Goal: Task Accomplishment & Management: Manage account settings

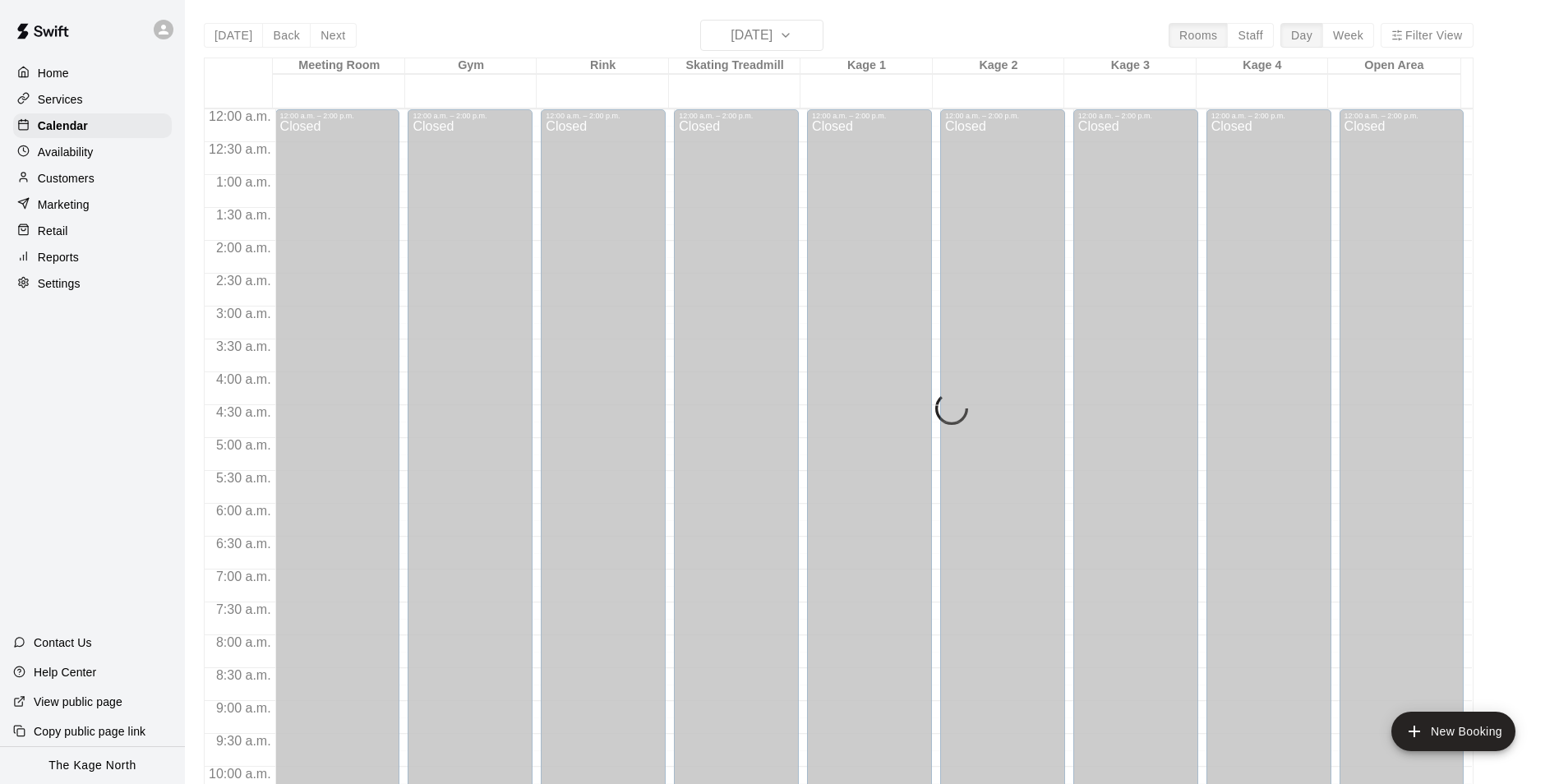
scroll to position [834, 0]
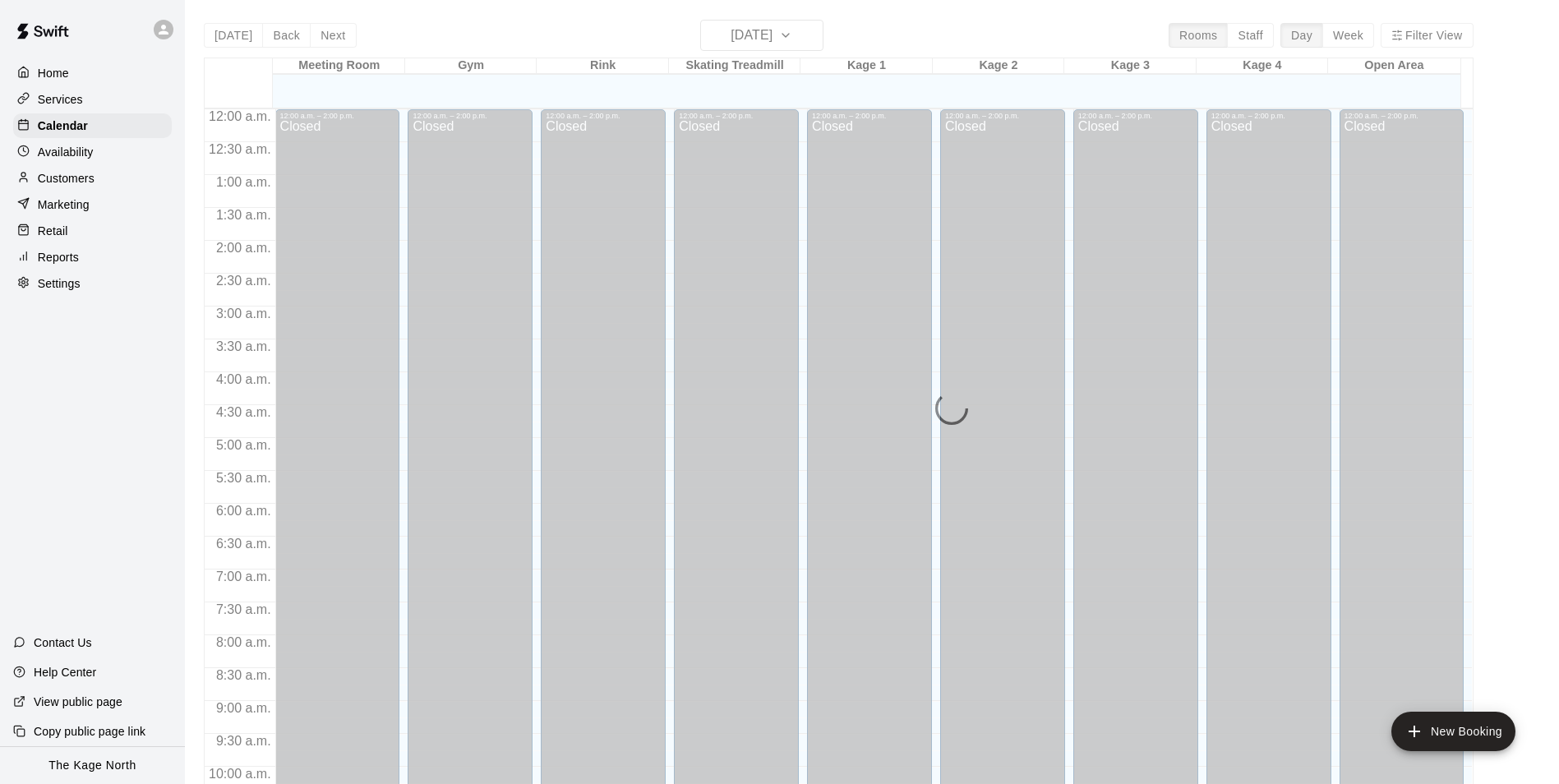
scroll to position [834, 0]
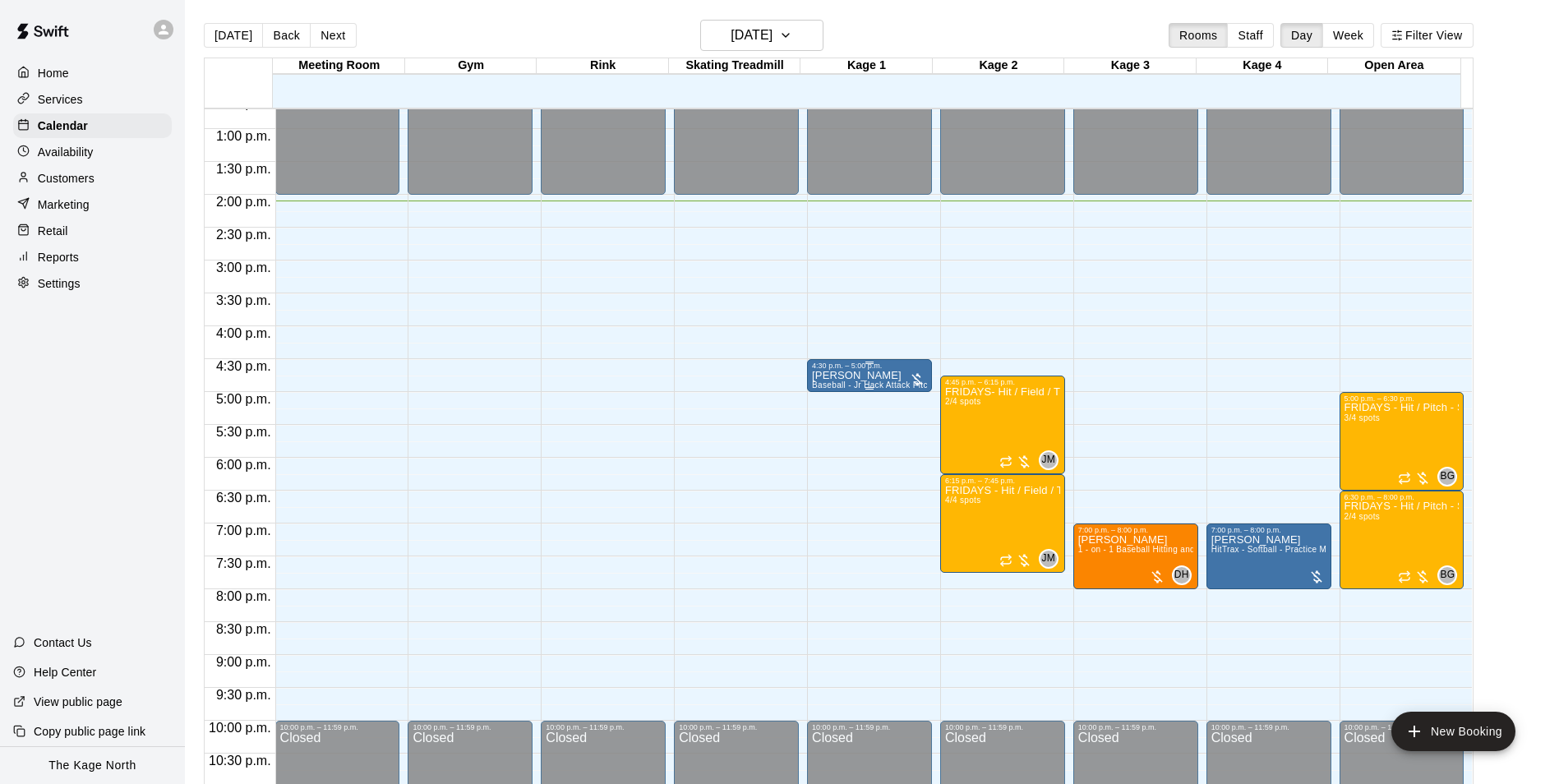
click at [842, 376] on p "[PERSON_NAME]" at bounding box center [869, 376] width 115 height 0
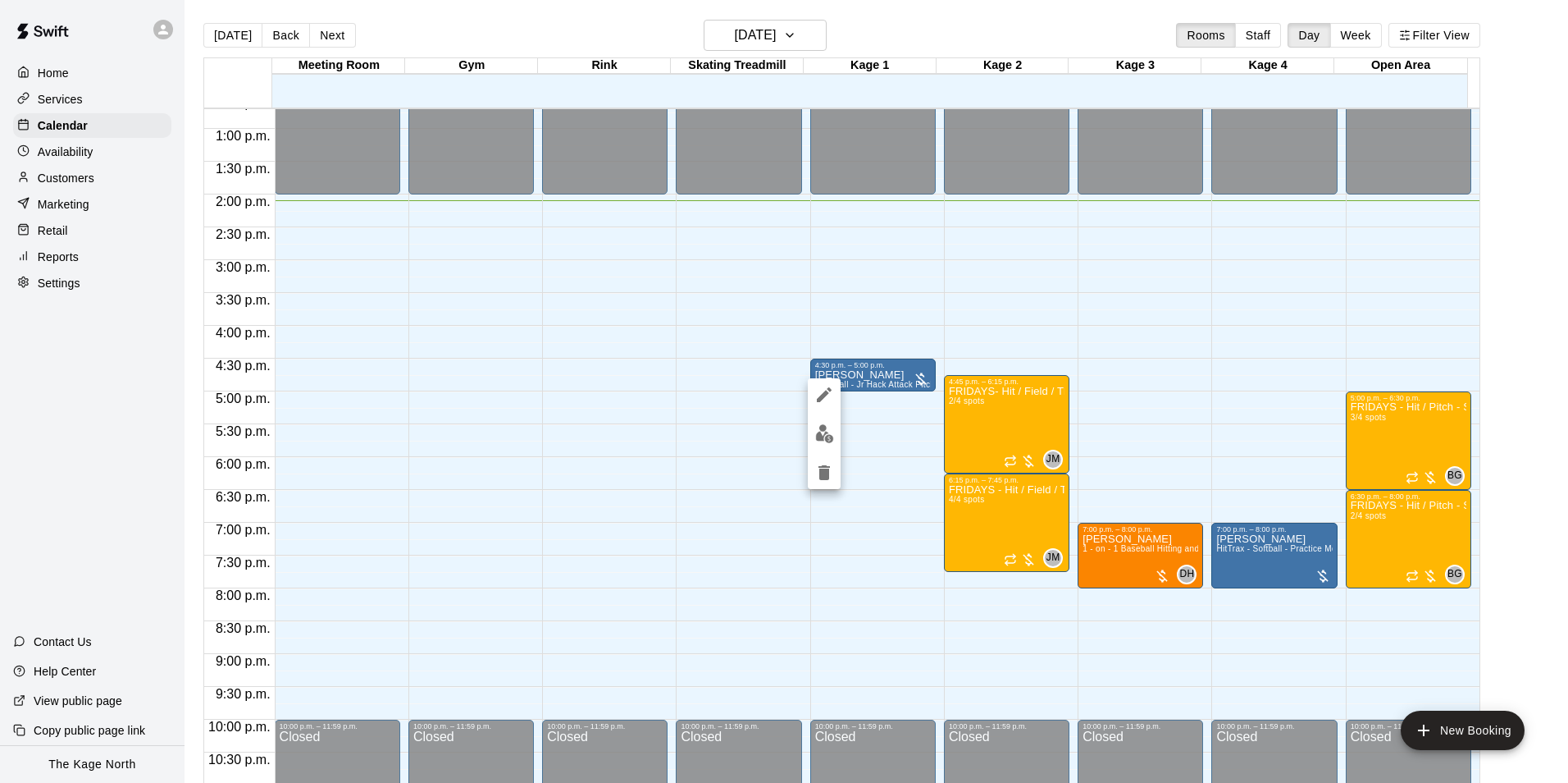
click at [828, 390] on icon "edit" at bounding box center [823, 394] width 15 height 15
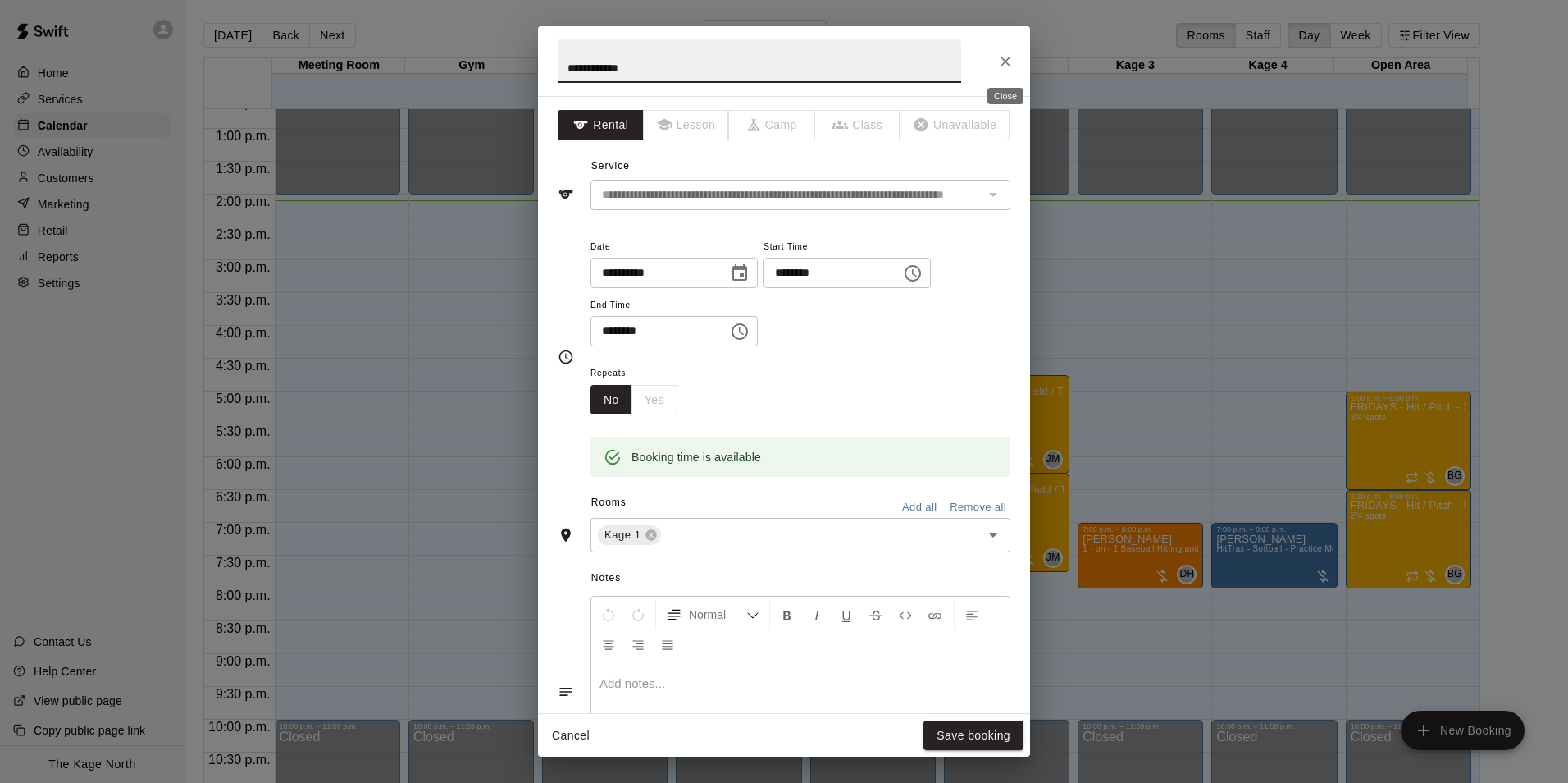
click at [1007, 65] on icon "Close" at bounding box center [1005, 61] width 16 height 16
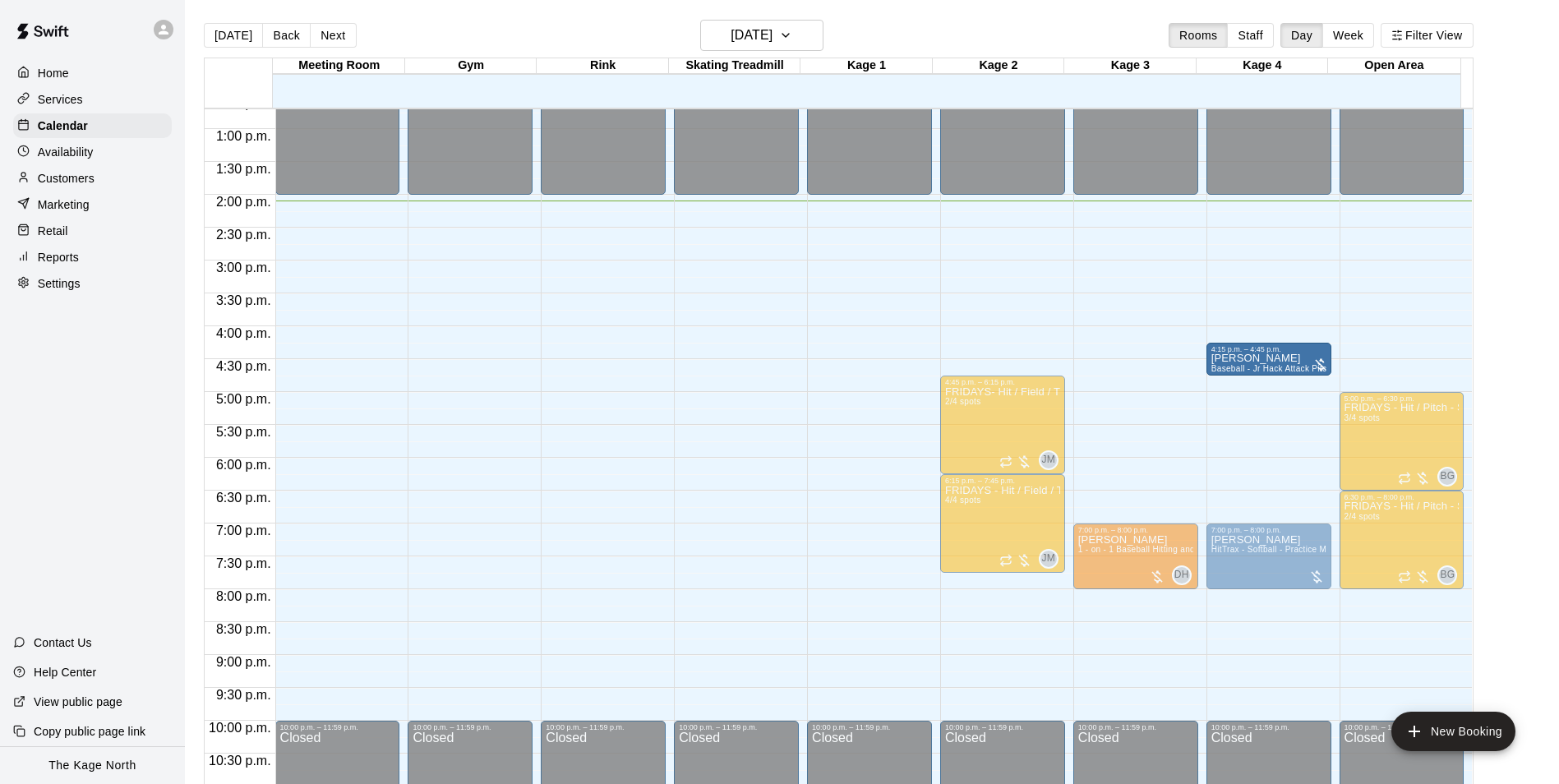
drag, startPoint x: 850, startPoint y: 379, endPoint x: 1226, endPoint y: 373, distance: 376.0
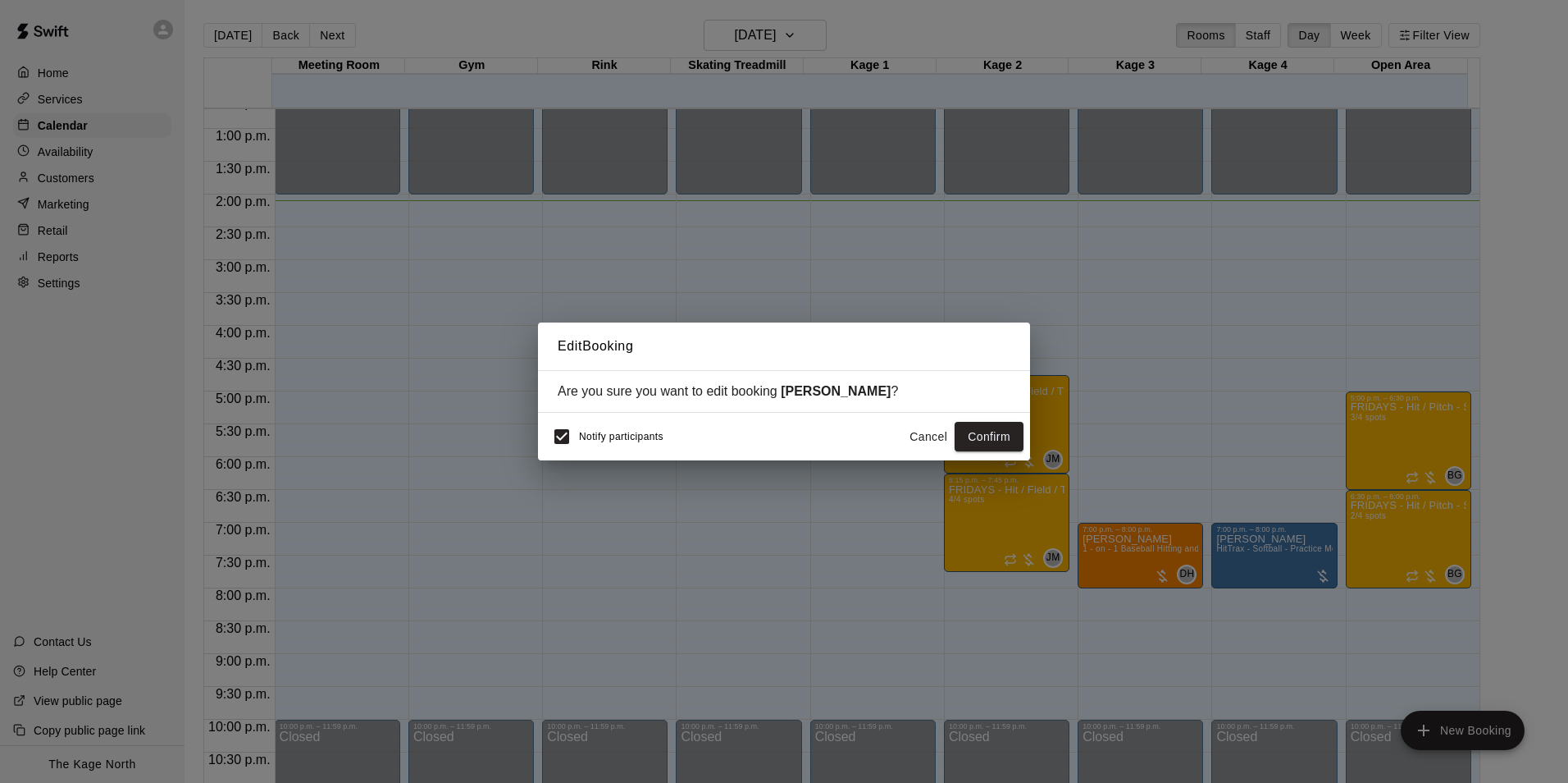
click at [926, 434] on button "Cancel" at bounding box center [928, 436] width 53 height 30
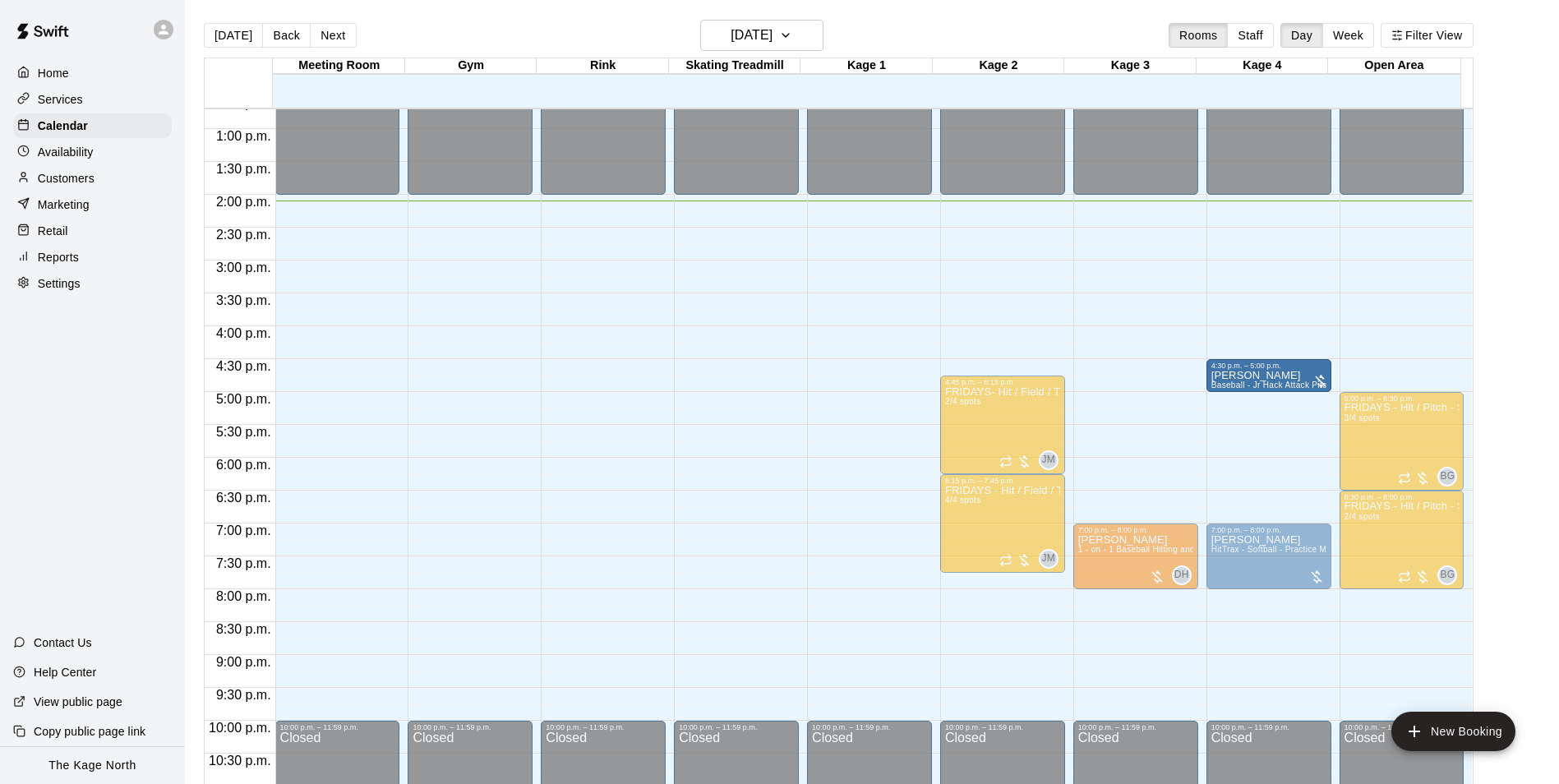
drag, startPoint x: 846, startPoint y: 375, endPoint x: 1259, endPoint y: 387, distance: 413.2
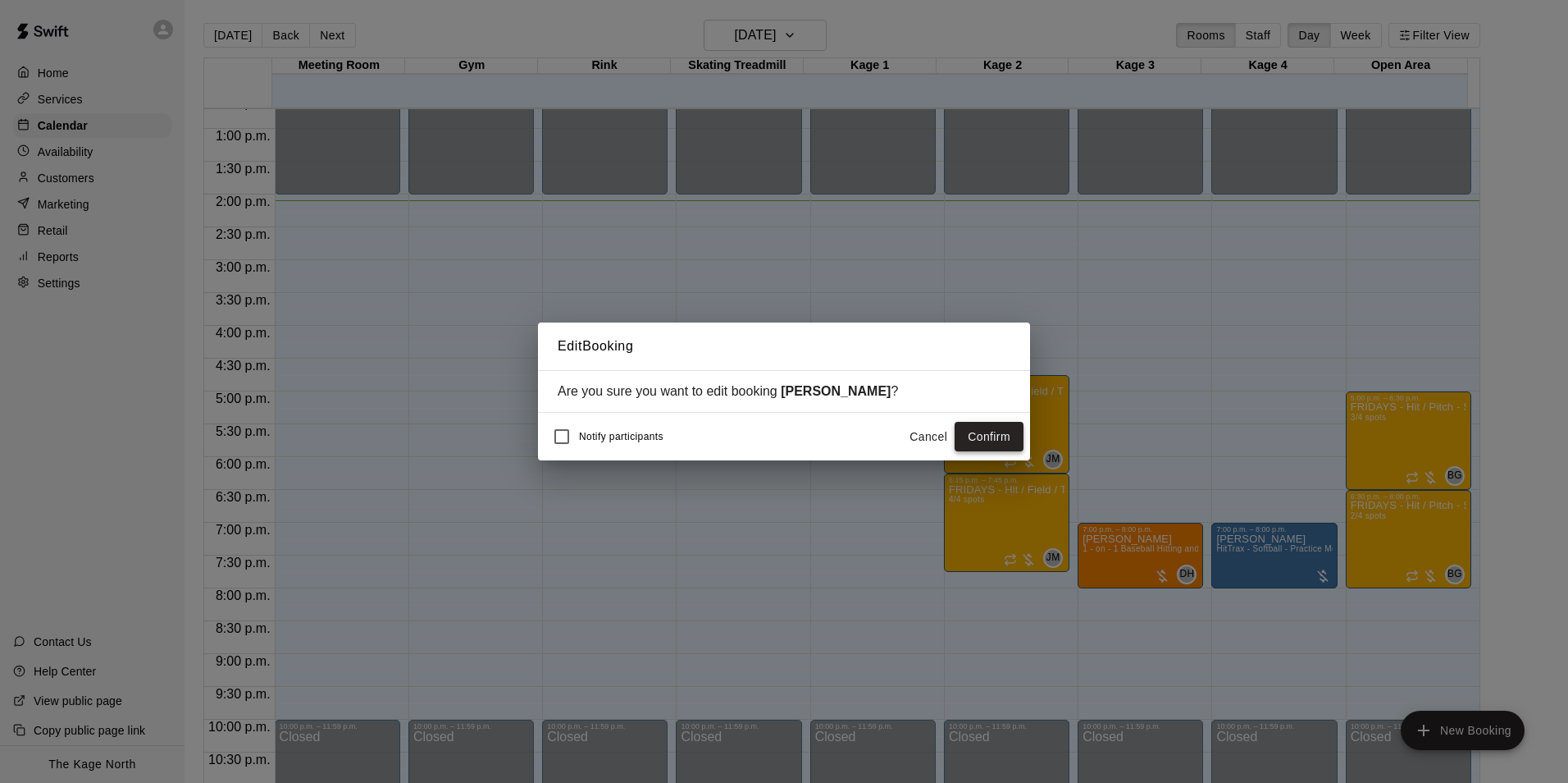
click at [993, 440] on button "Confirm" at bounding box center [989, 436] width 69 height 30
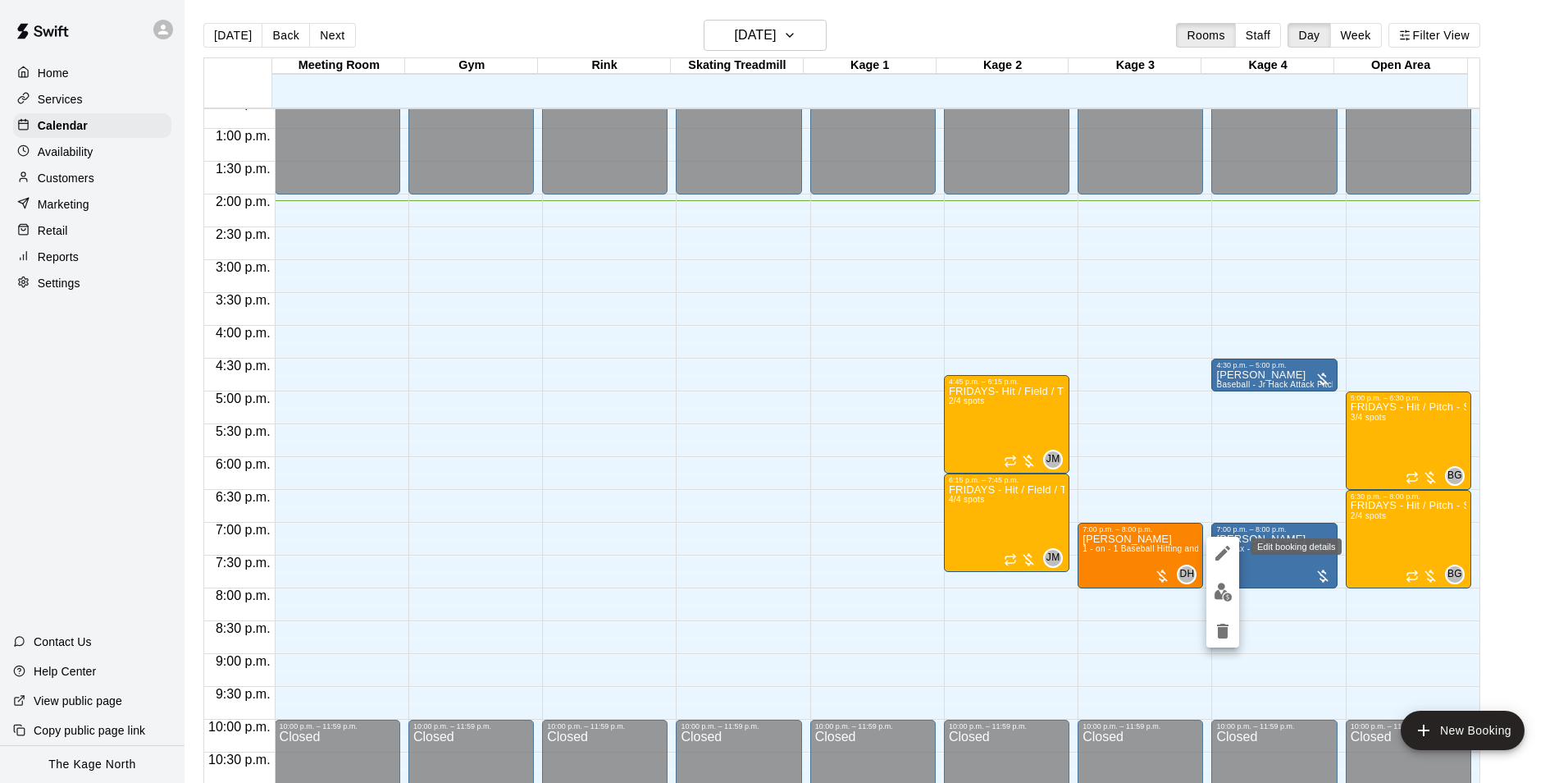
click at [1222, 553] on icon "edit" at bounding box center [1222, 552] width 15 height 15
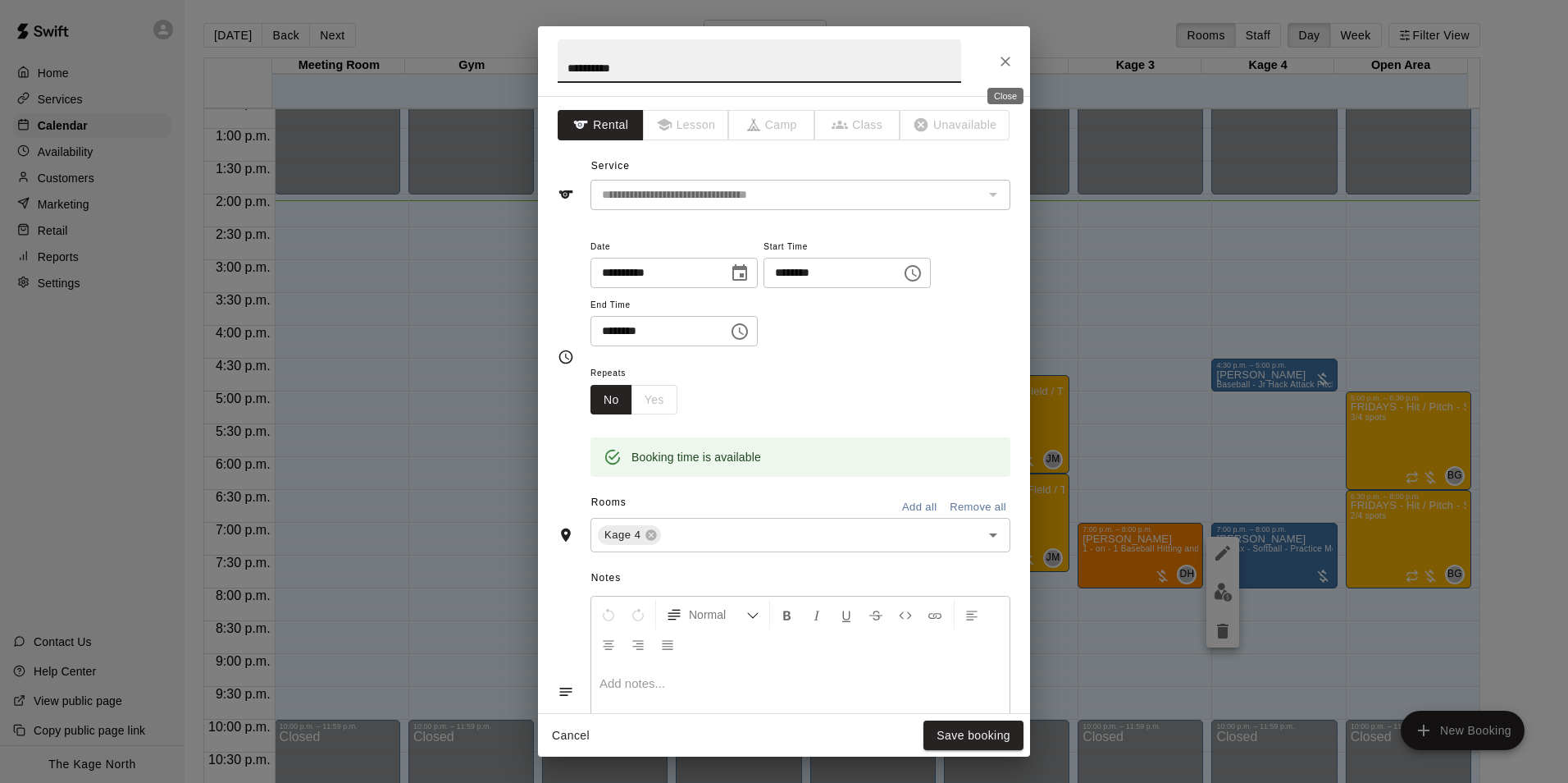
click at [999, 61] on icon "Close" at bounding box center [1005, 61] width 16 height 16
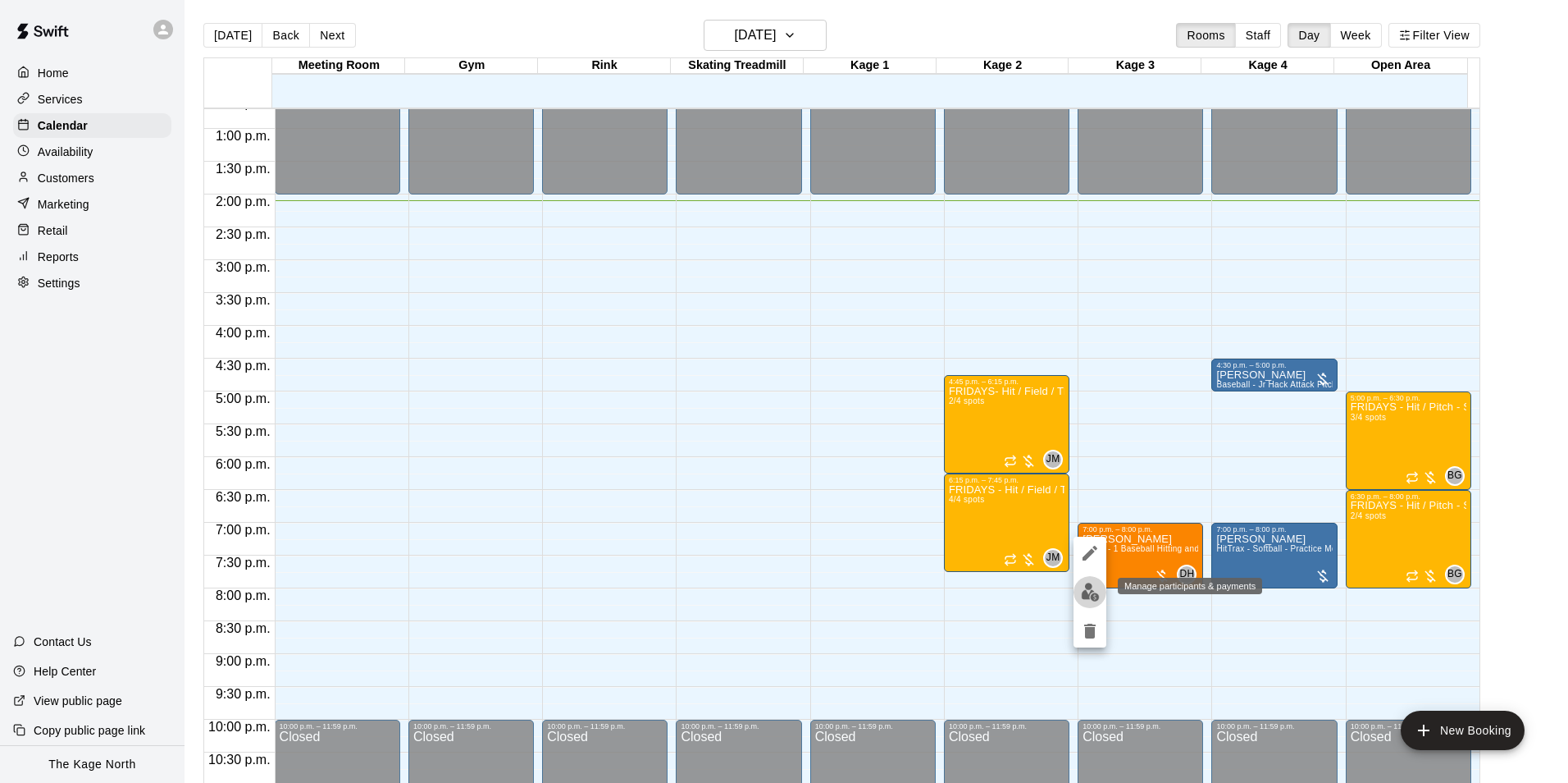
click at [1089, 589] on img "edit" at bounding box center [1090, 592] width 19 height 19
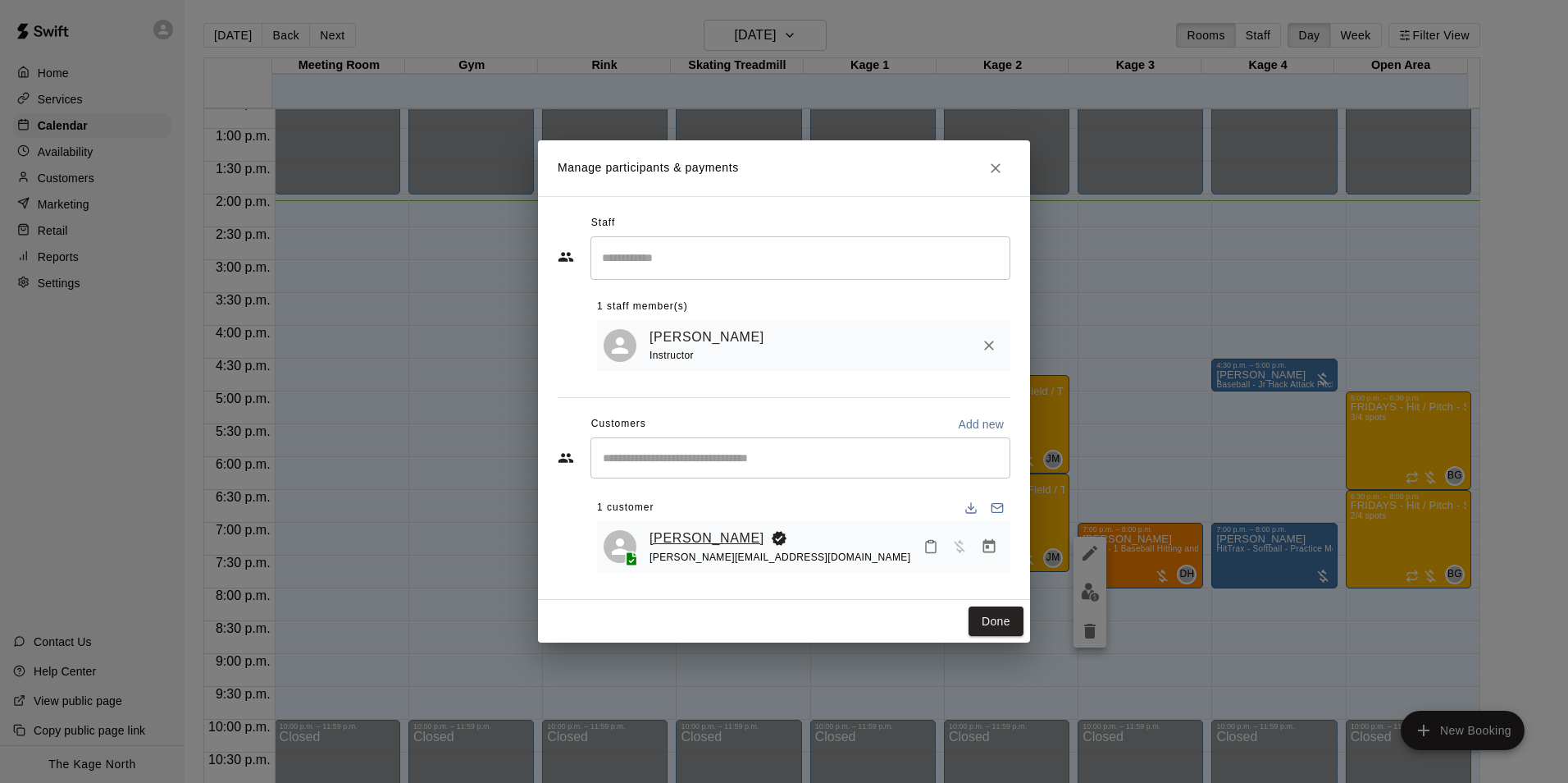
click at [663, 541] on link "James Costello" at bounding box center [707, 538] width 115 height 22
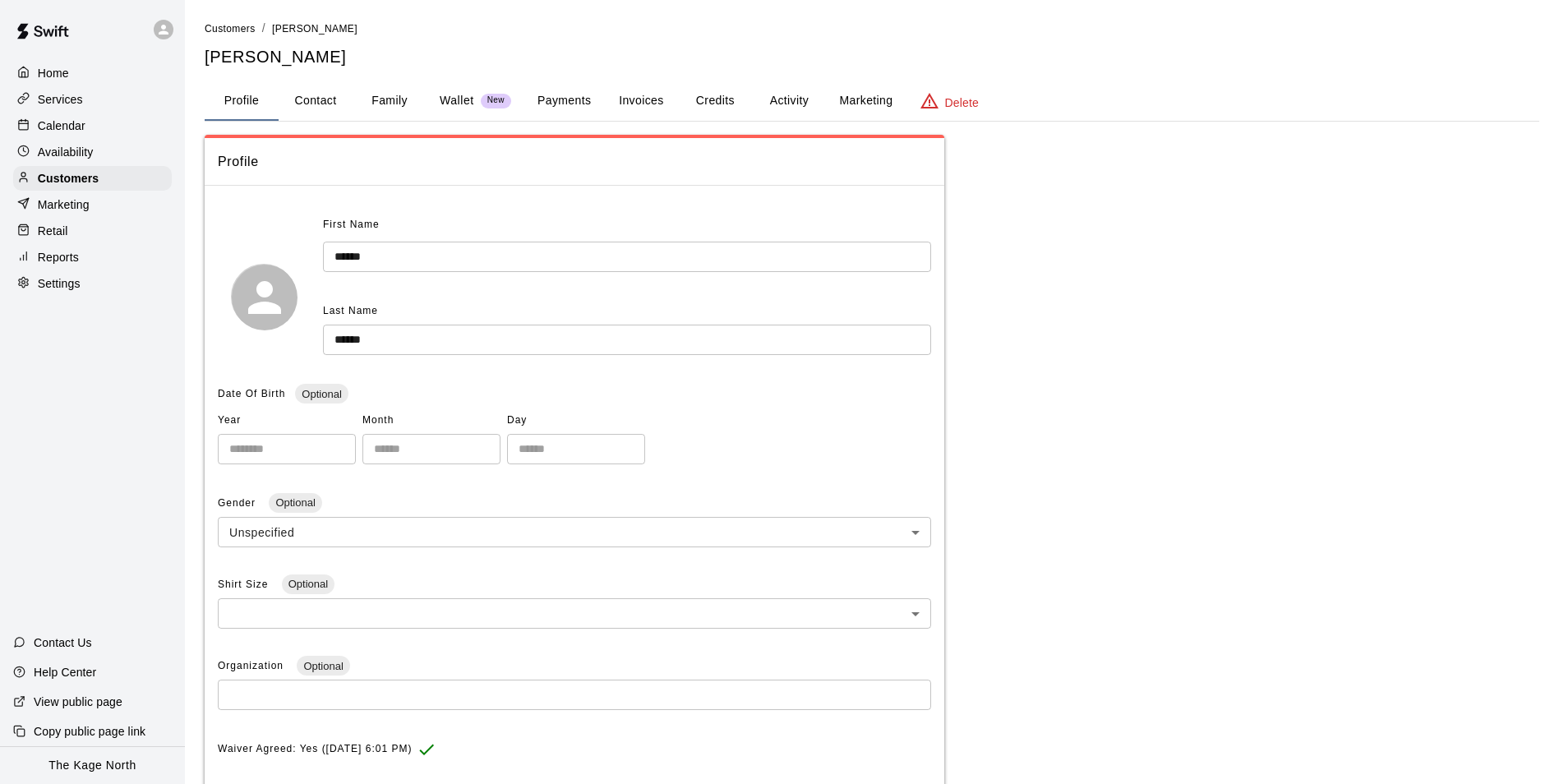
click at [311, 95] on button "Contact" at bounding box center [315, 101] width 74 height 40
select select "**"
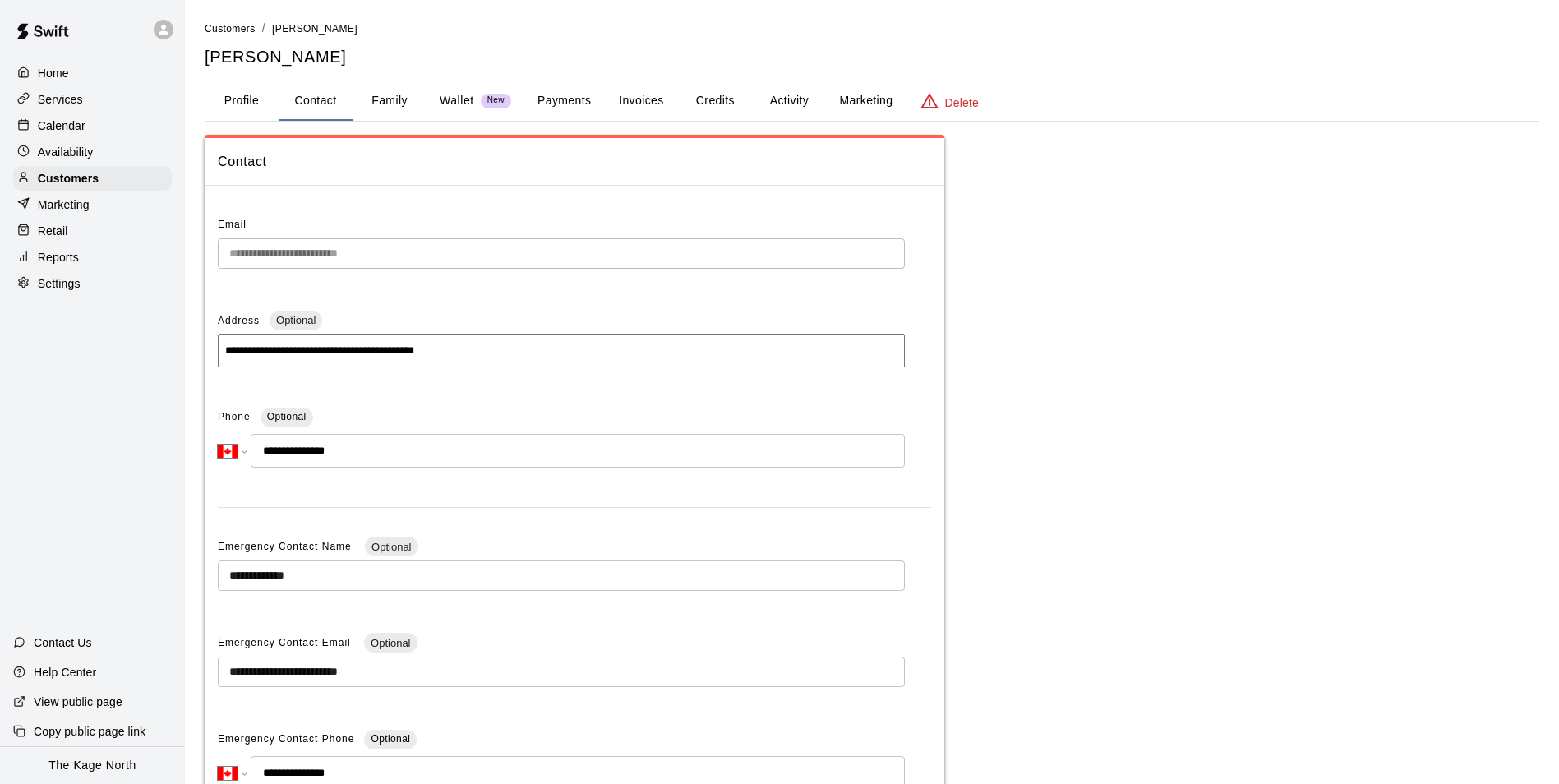
click at [101, 134] on div "Calendar" at bounding box center [92, 125] width 158 height 24
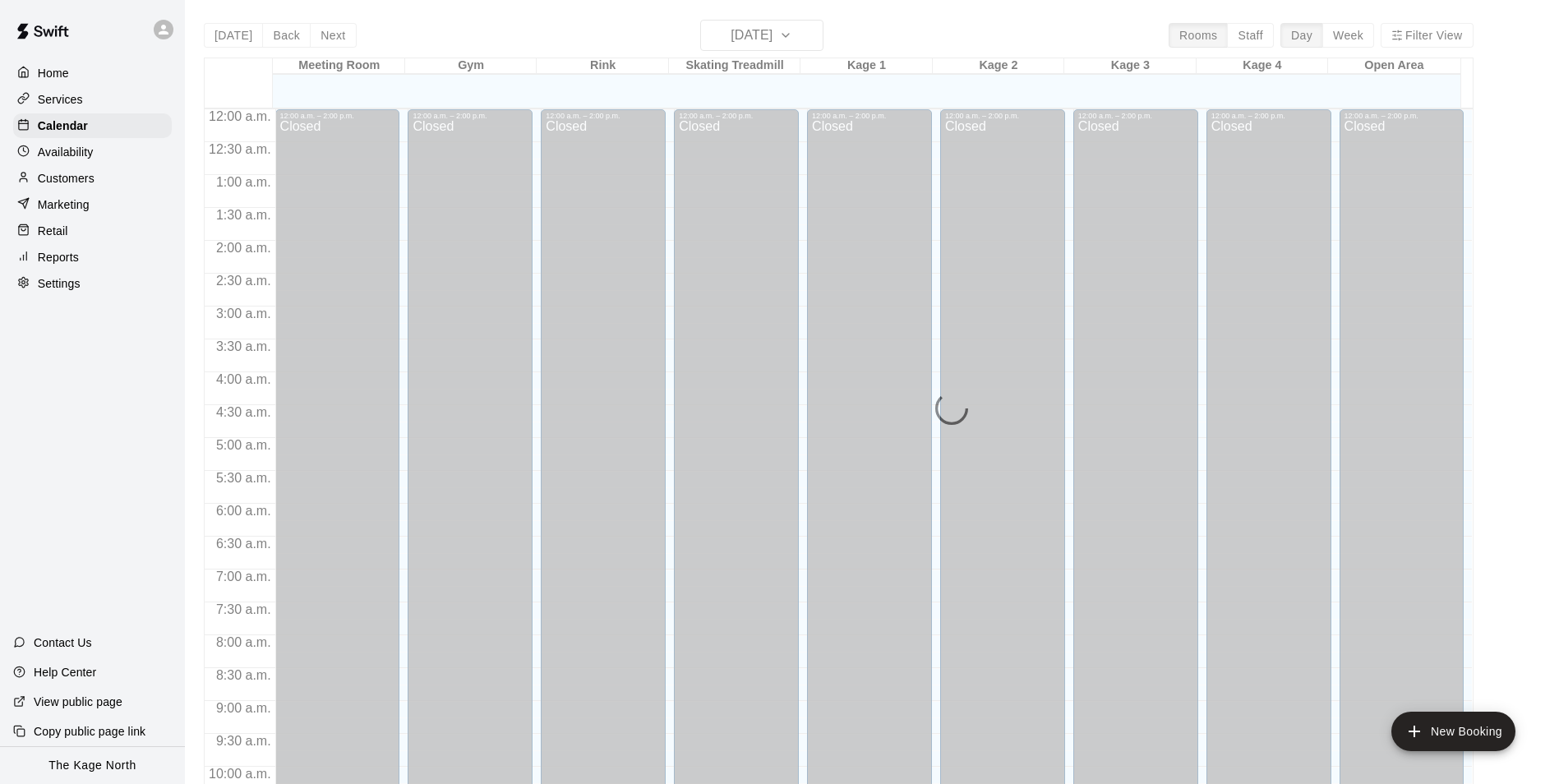
scroll to position [834, 0]
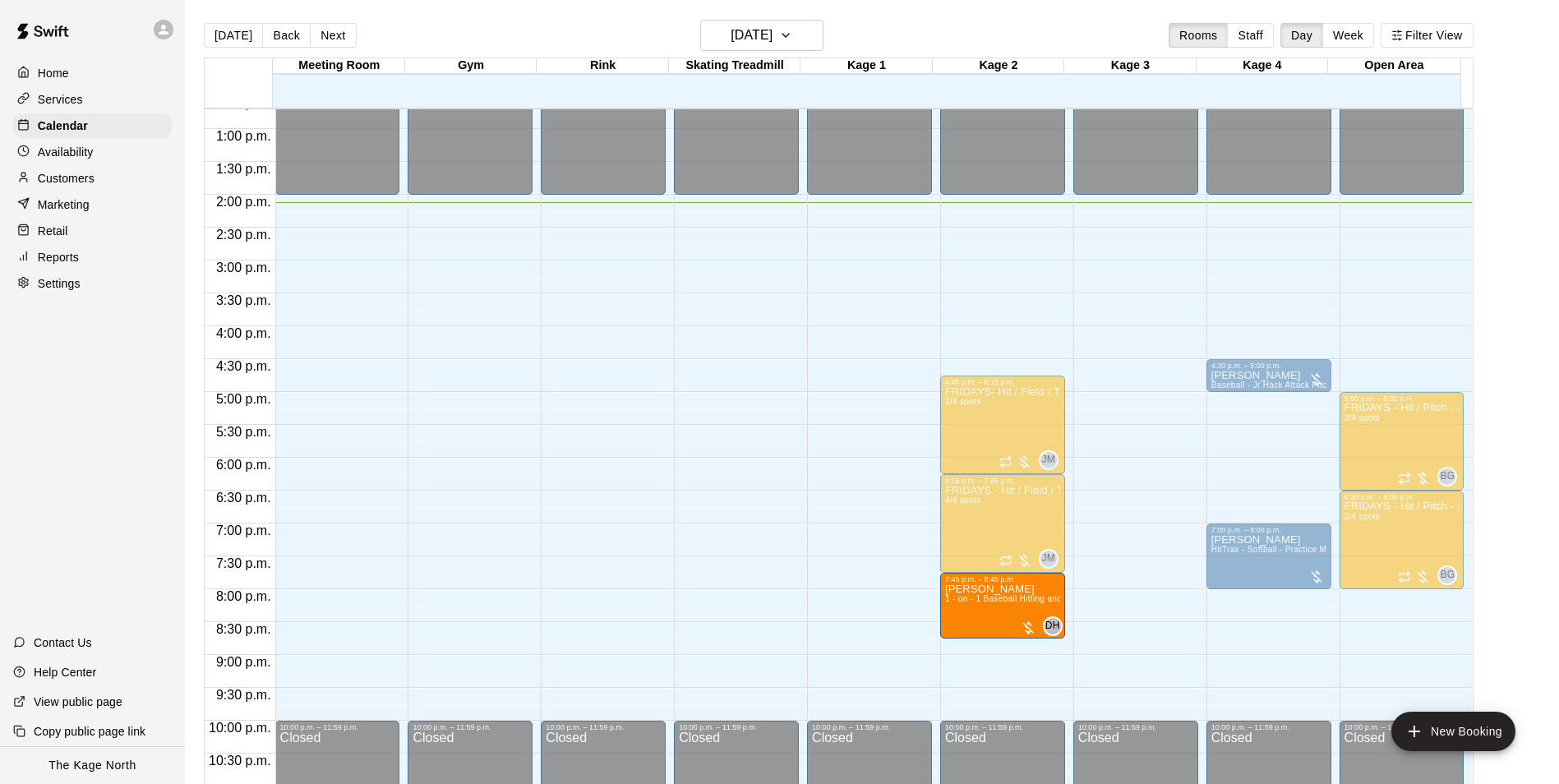
drag, startPoint x: 1116, startPoint y: 566, endPoint x: 1007, endPoint y: 623, distance: 123.0
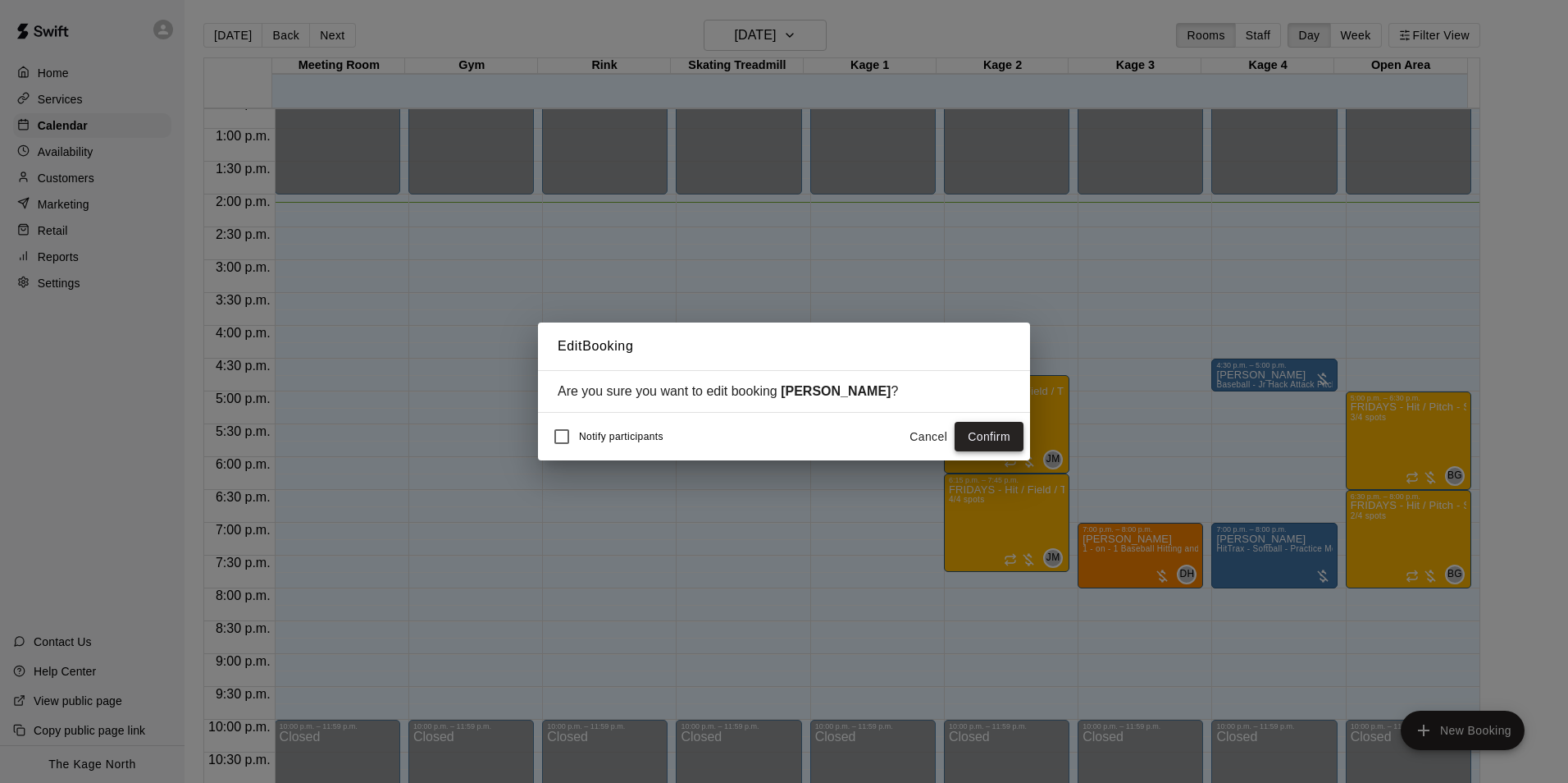
click at [987, 441] on button "Confirm" at bounding box center [989, 436] width 69 height 30
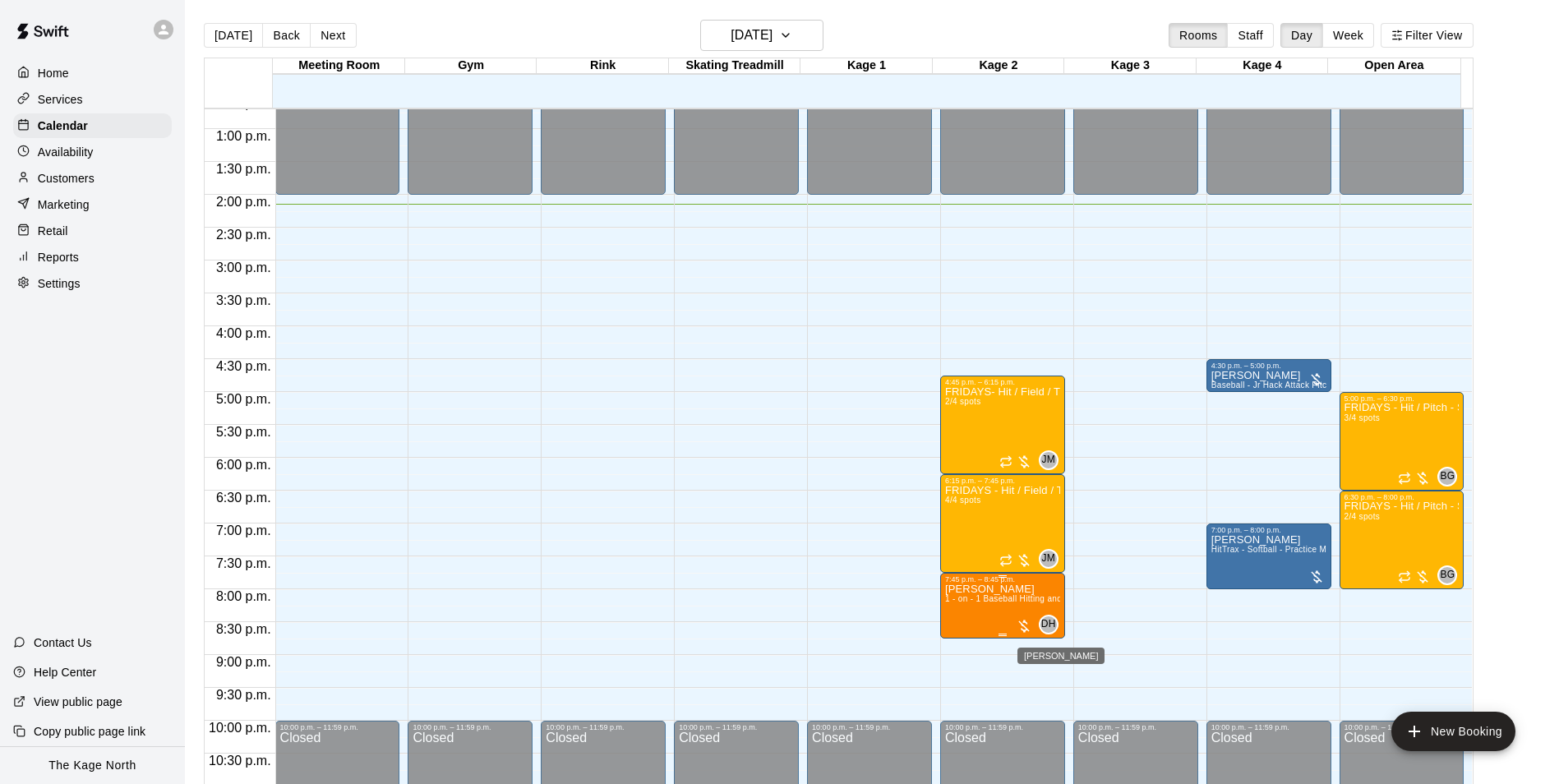
click at [1049, 629] on span "DH" at bounding box center [1048, 624] width 15 height 16
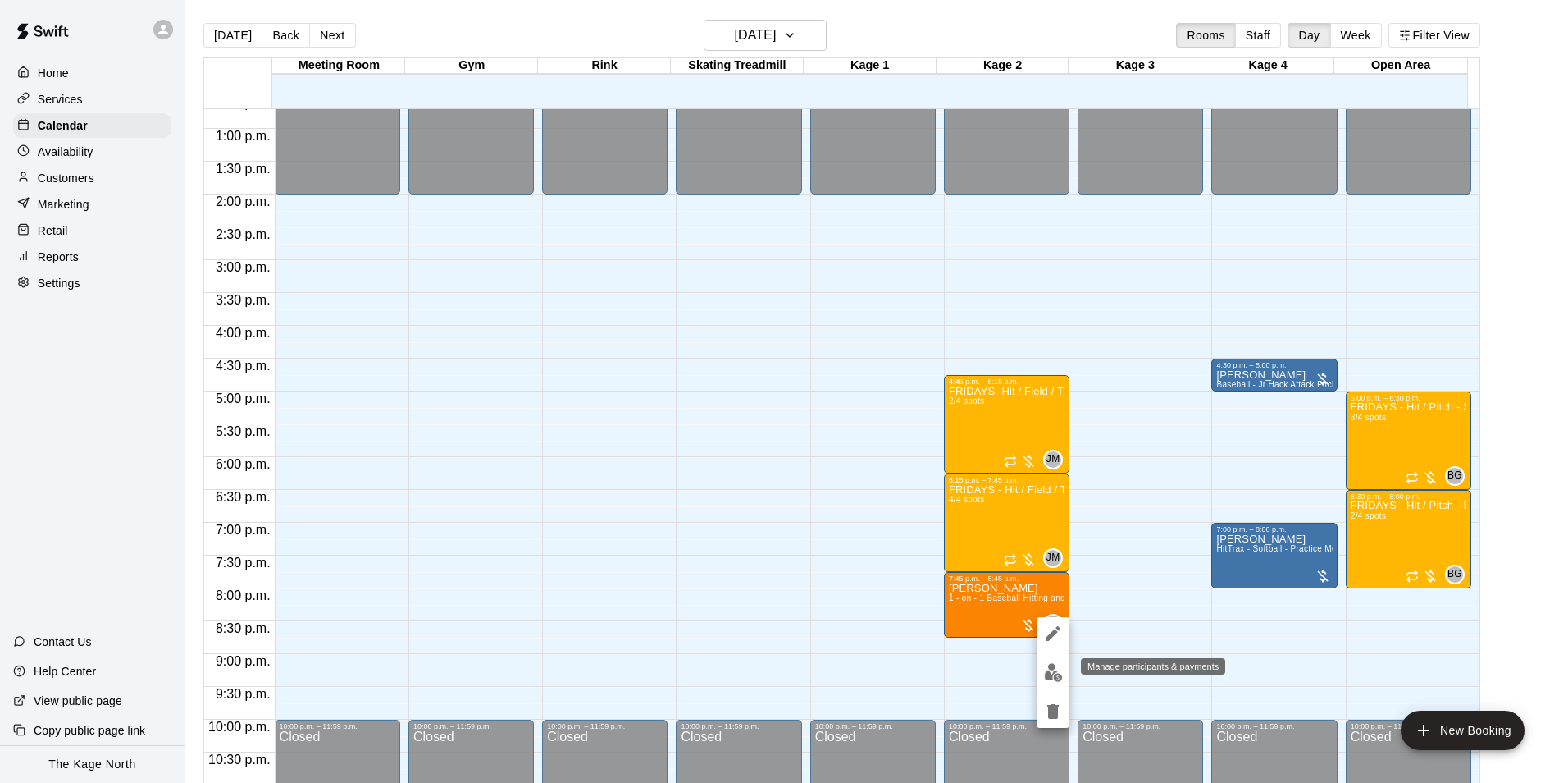
click at [1051, 678] on img "edit" at bounding box center [1053, 672] width 19 height 19
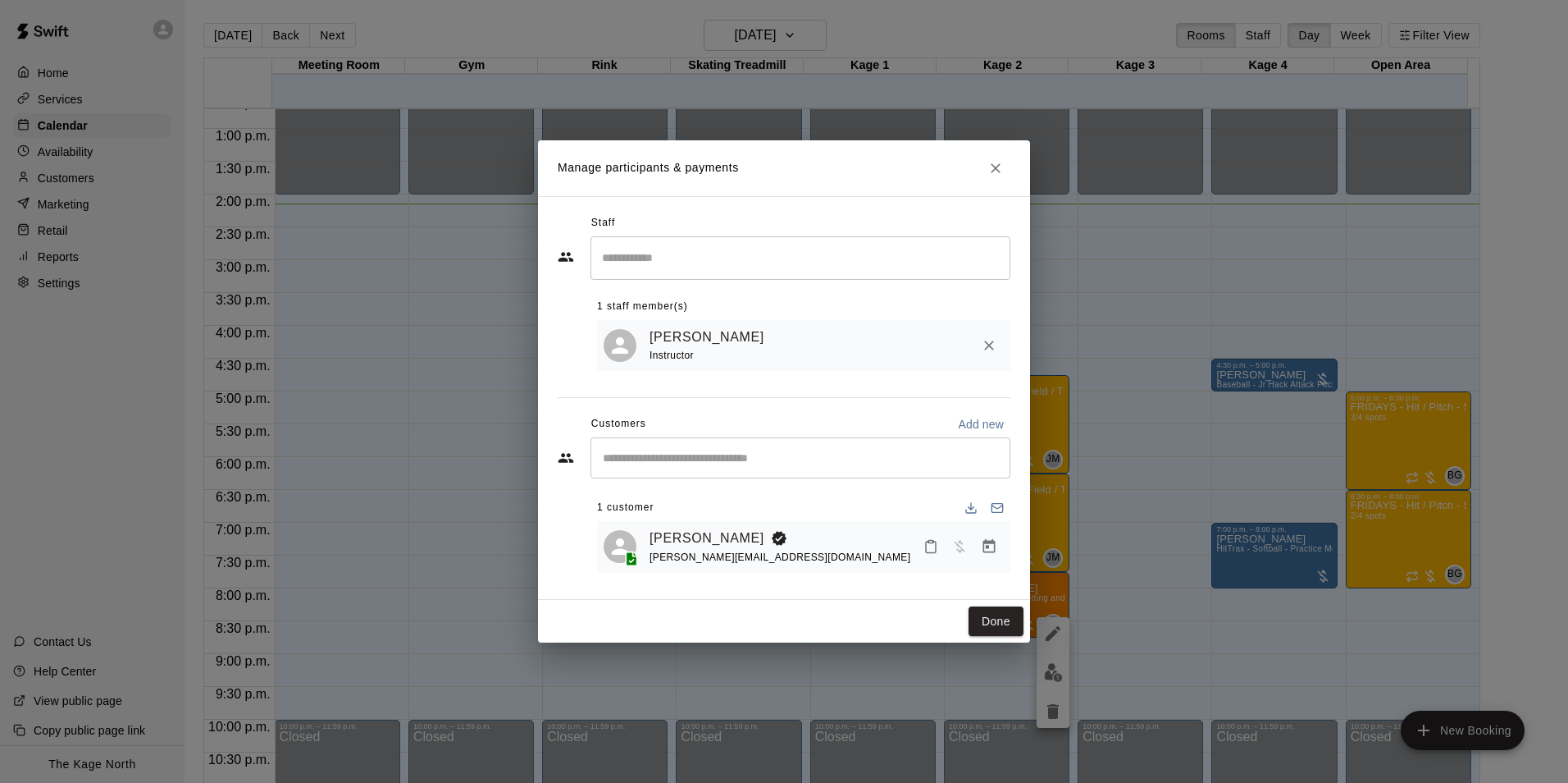
click at [672, 264] on input "Search staff" at bounding box center [800, 258] width 405 height 29
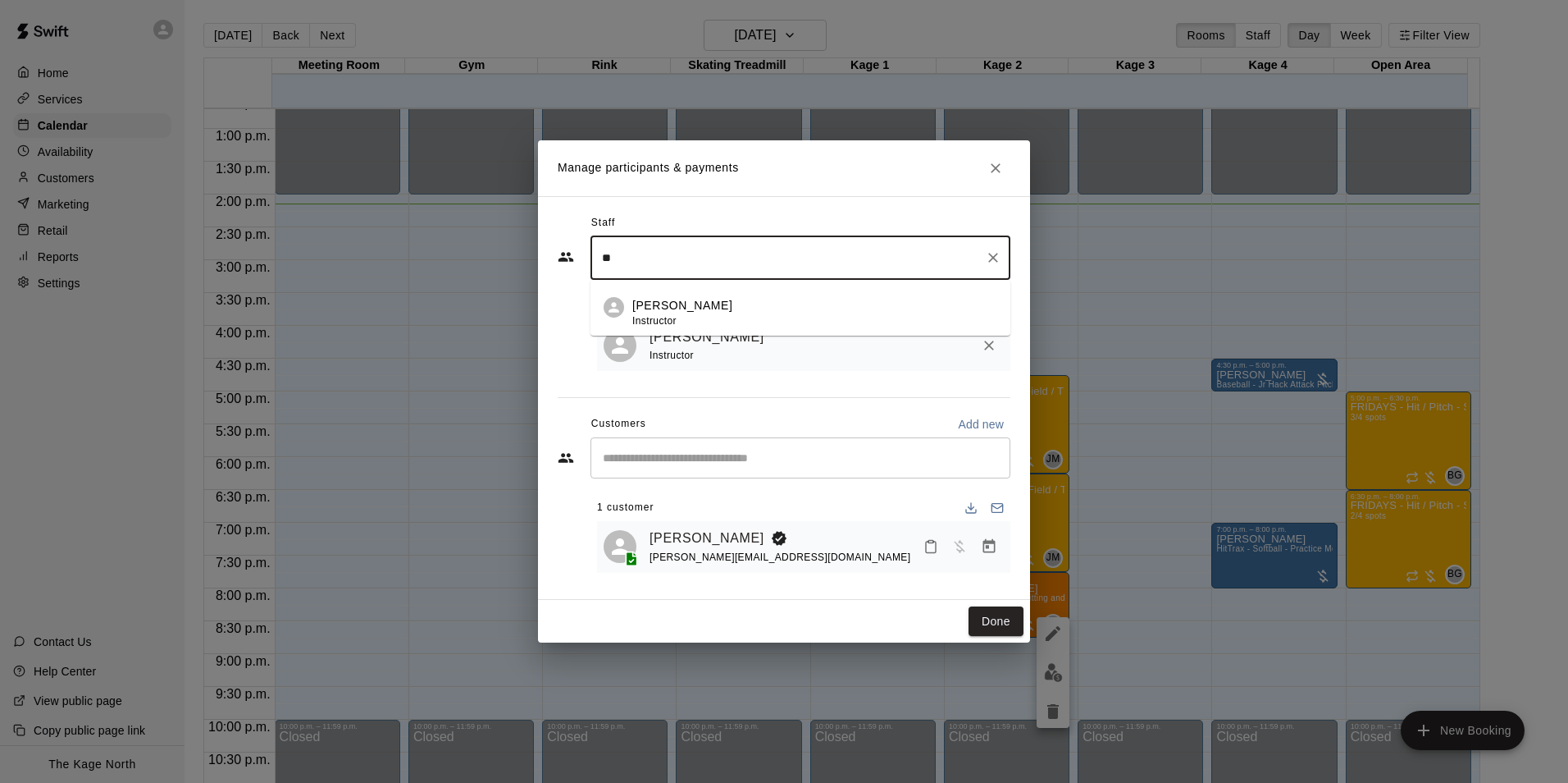
click at [687, 304] on p "[PERSON_NAME]" at bounding box center [682, 306] width 100 height 17
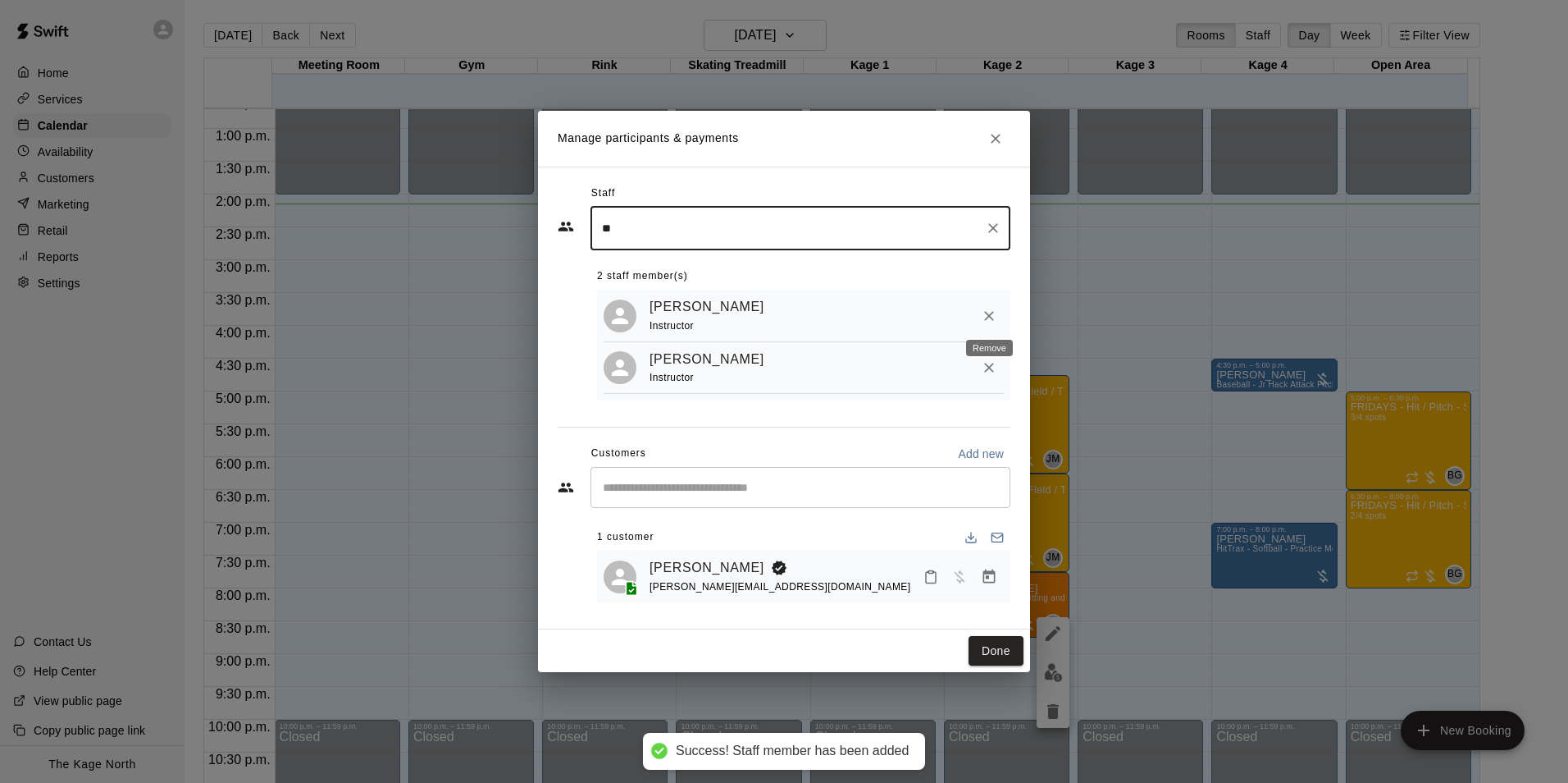
type input "**"
click at [991, 315] on icon "Remove" at bounding box center [988, 315] width 16 height 16
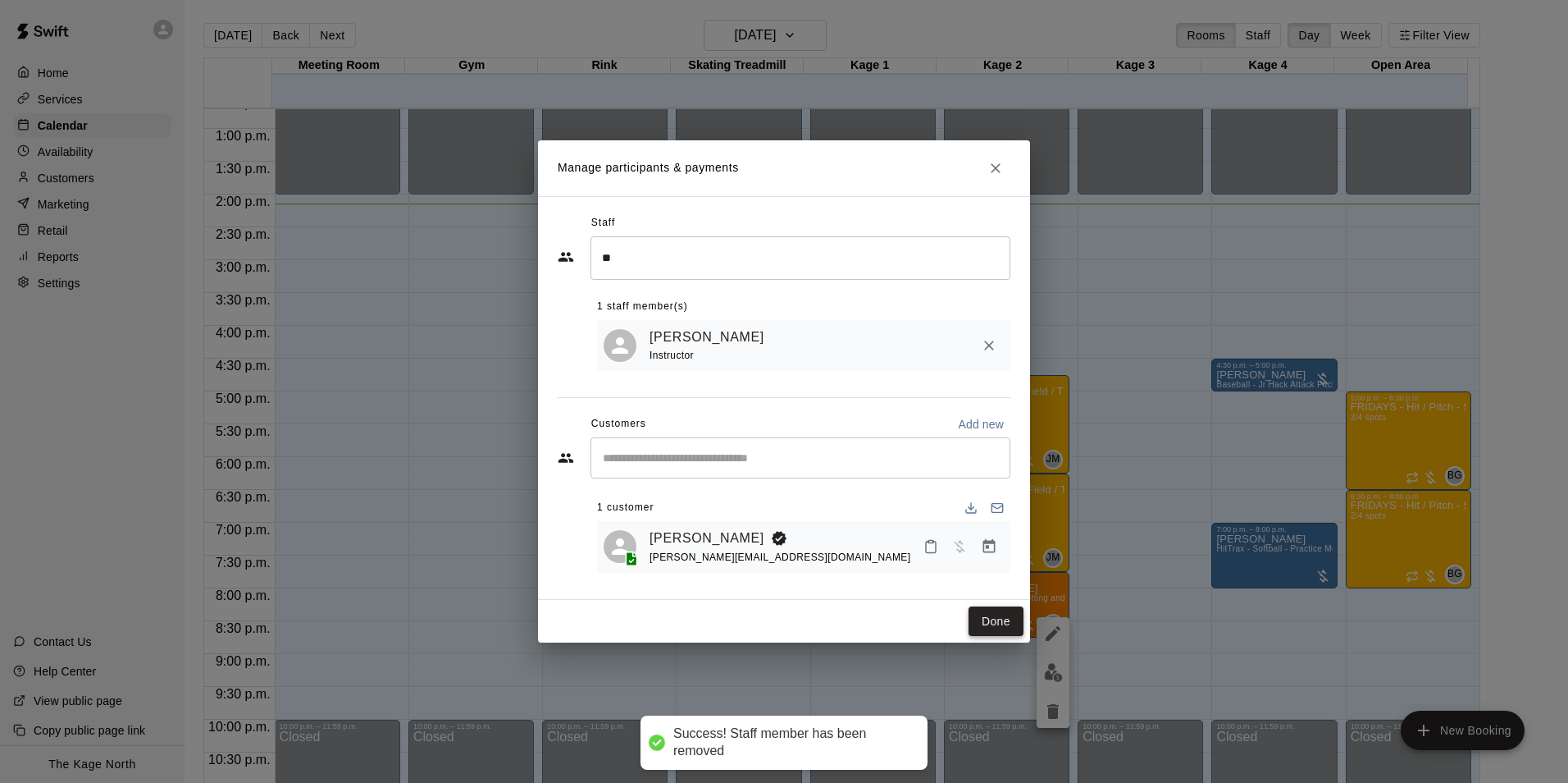
click at [1001, 621] on button "Done" at bounding box center [996, 621] width 55 height 30
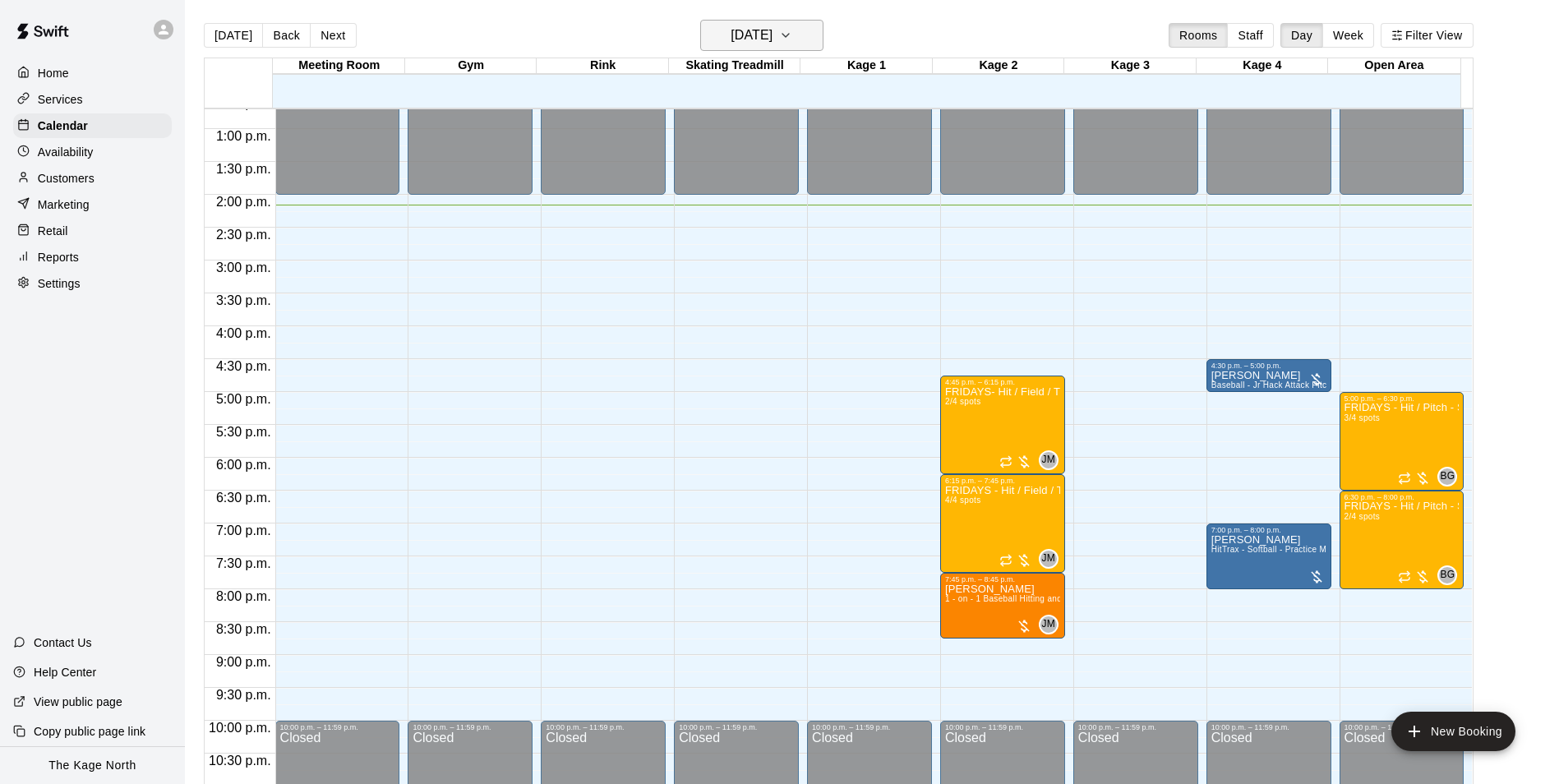
click at [792, 41] on icon "button" at bounding box center [785, 35] width 13 height 20
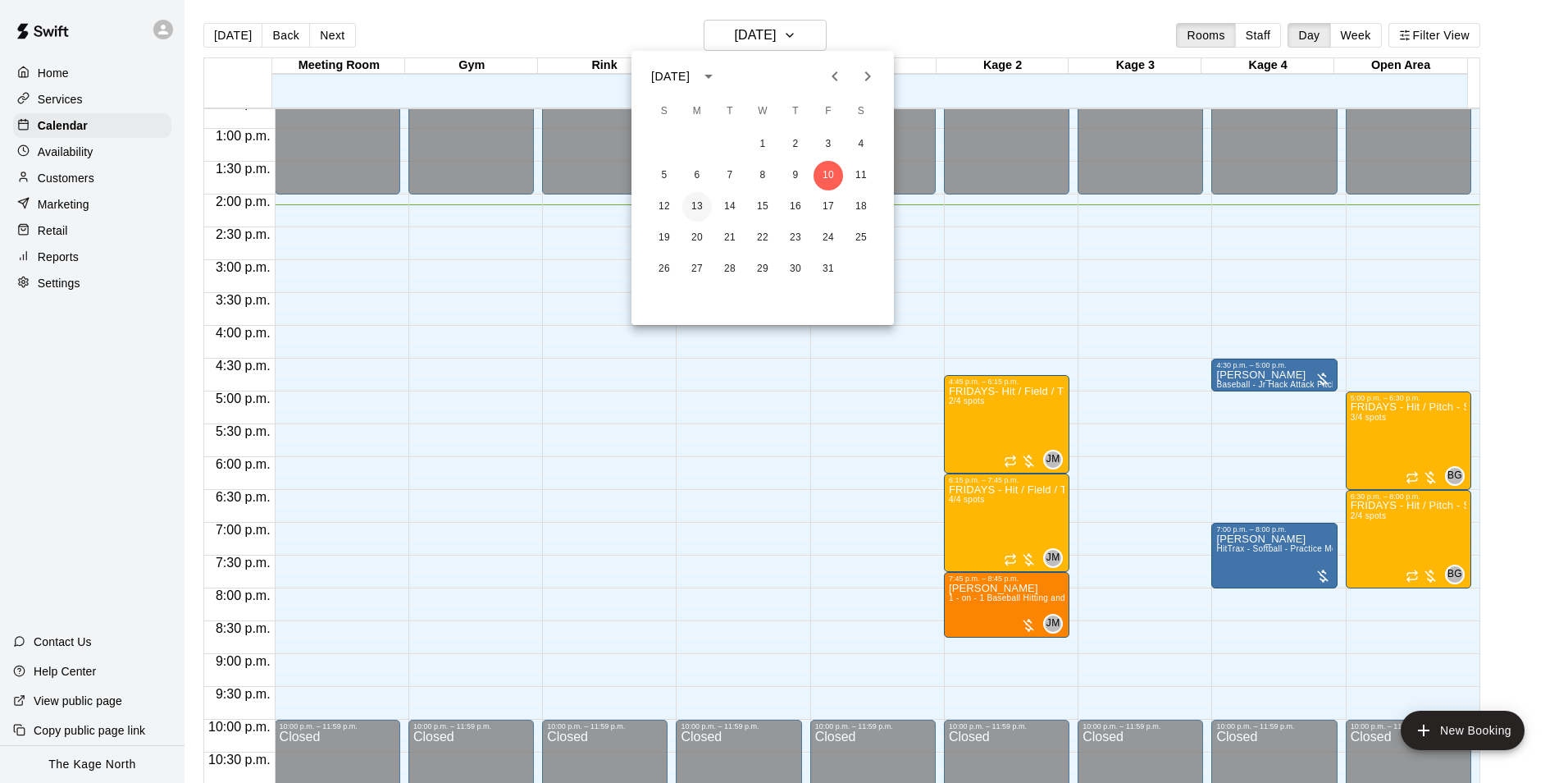
click at [700, 209] on button "13" at bounding box center [697, 207] width 29 height 29
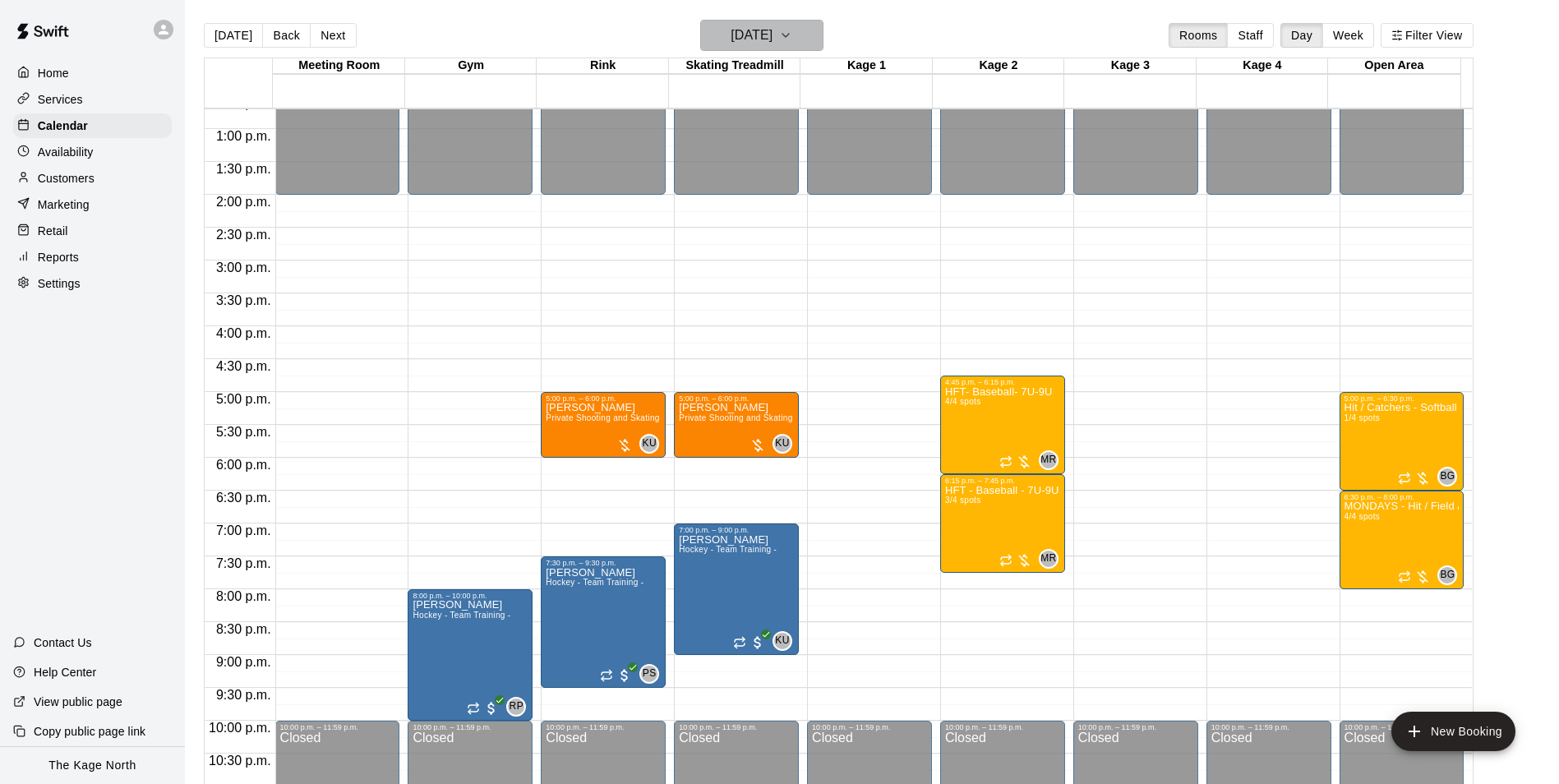
click at [772, 33] on h6 "[DATE]" at bounding box center [751, 35] width 42 height 23
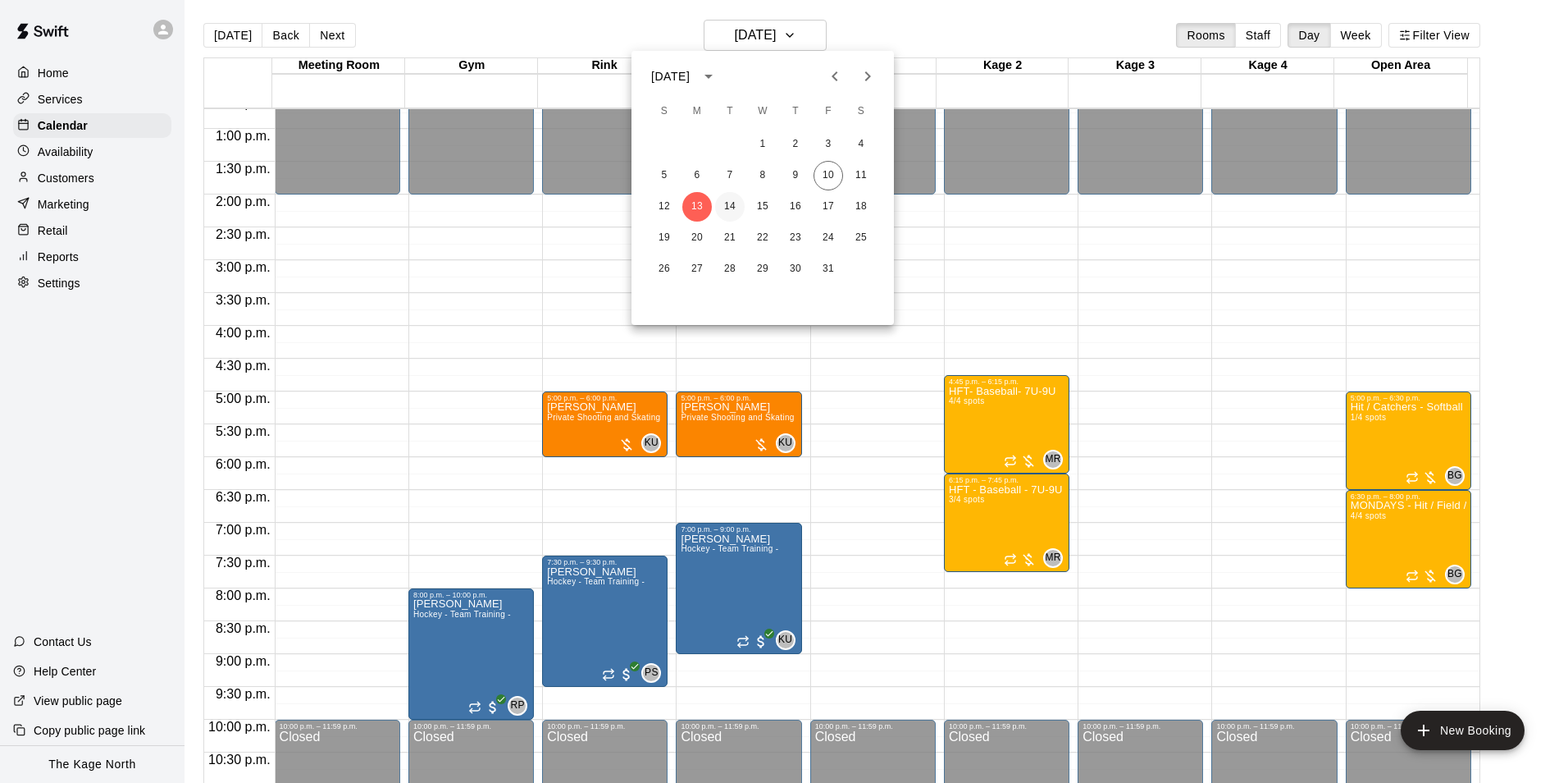
click at [724, 209] on button "14" at bounding box center [730, 207] width 29 height 29
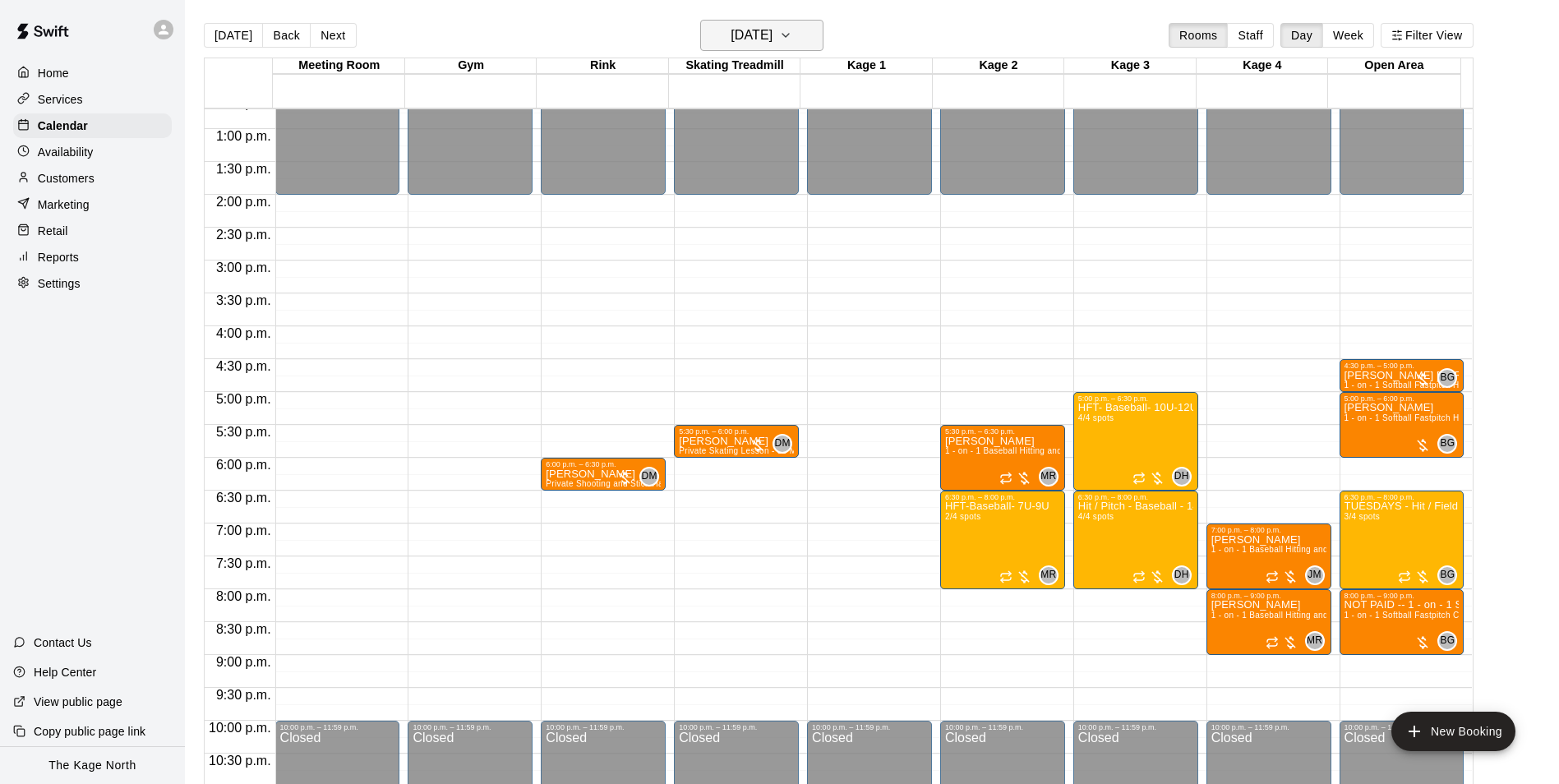
click at [803, 38] on button "Tuesday Oct 14" at bounding box center [762, 35] width 123 height 31
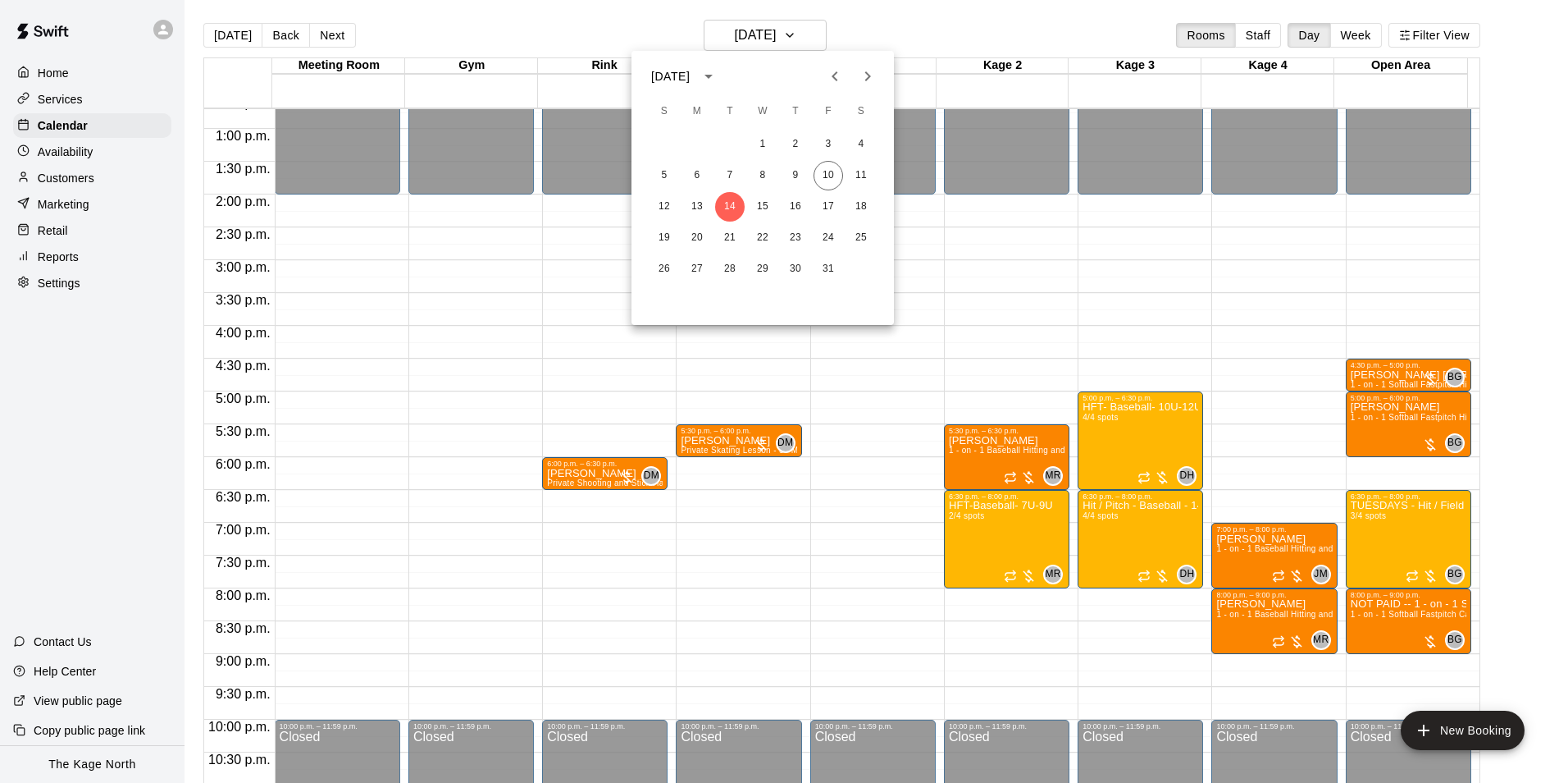
click at [78, 152] on div at bounding box center [784, 392] width 1568 height 783
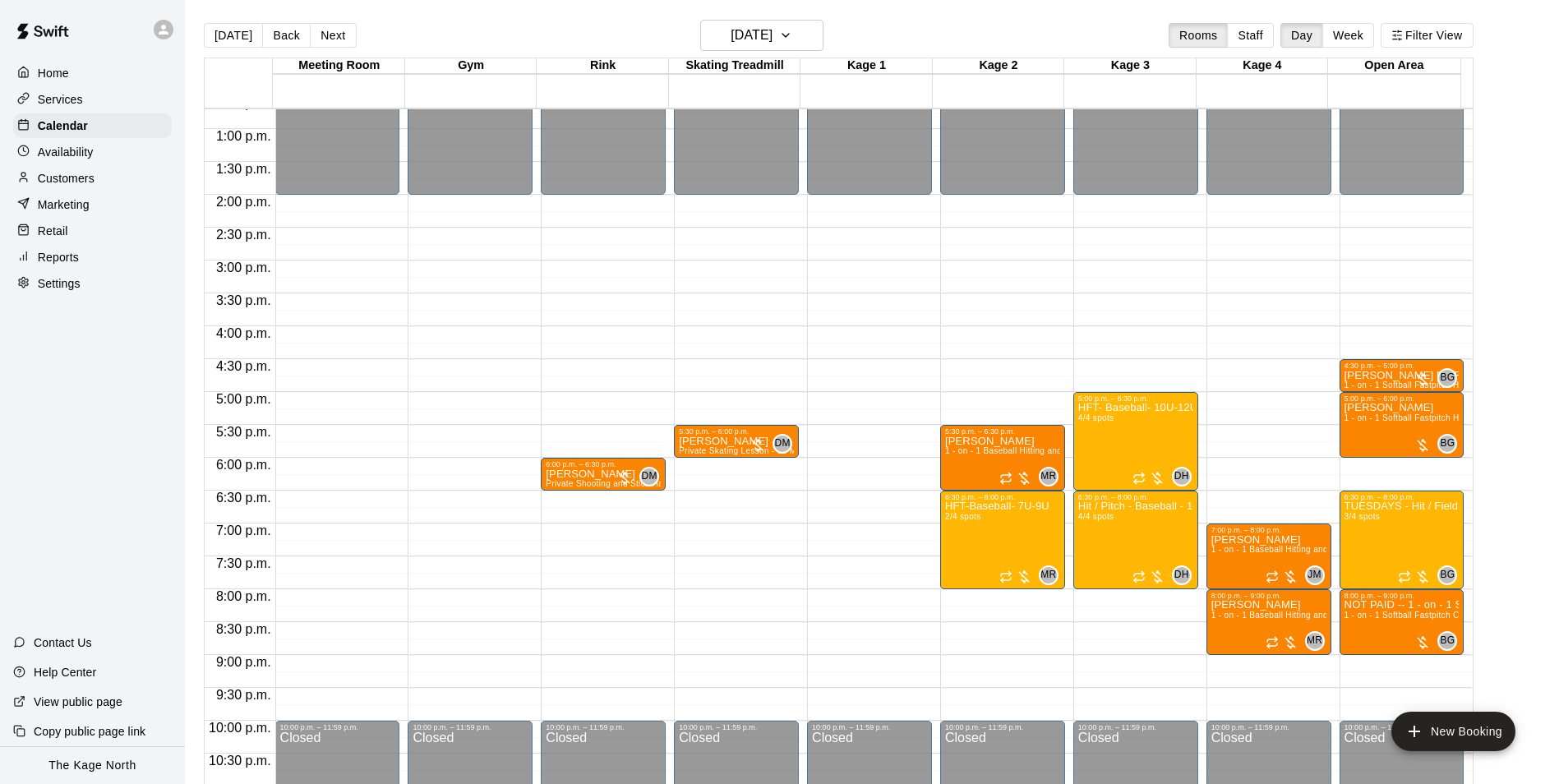
click at [78, 152] on p "Availability" at bounding box center [66, 151] width 56 height 16
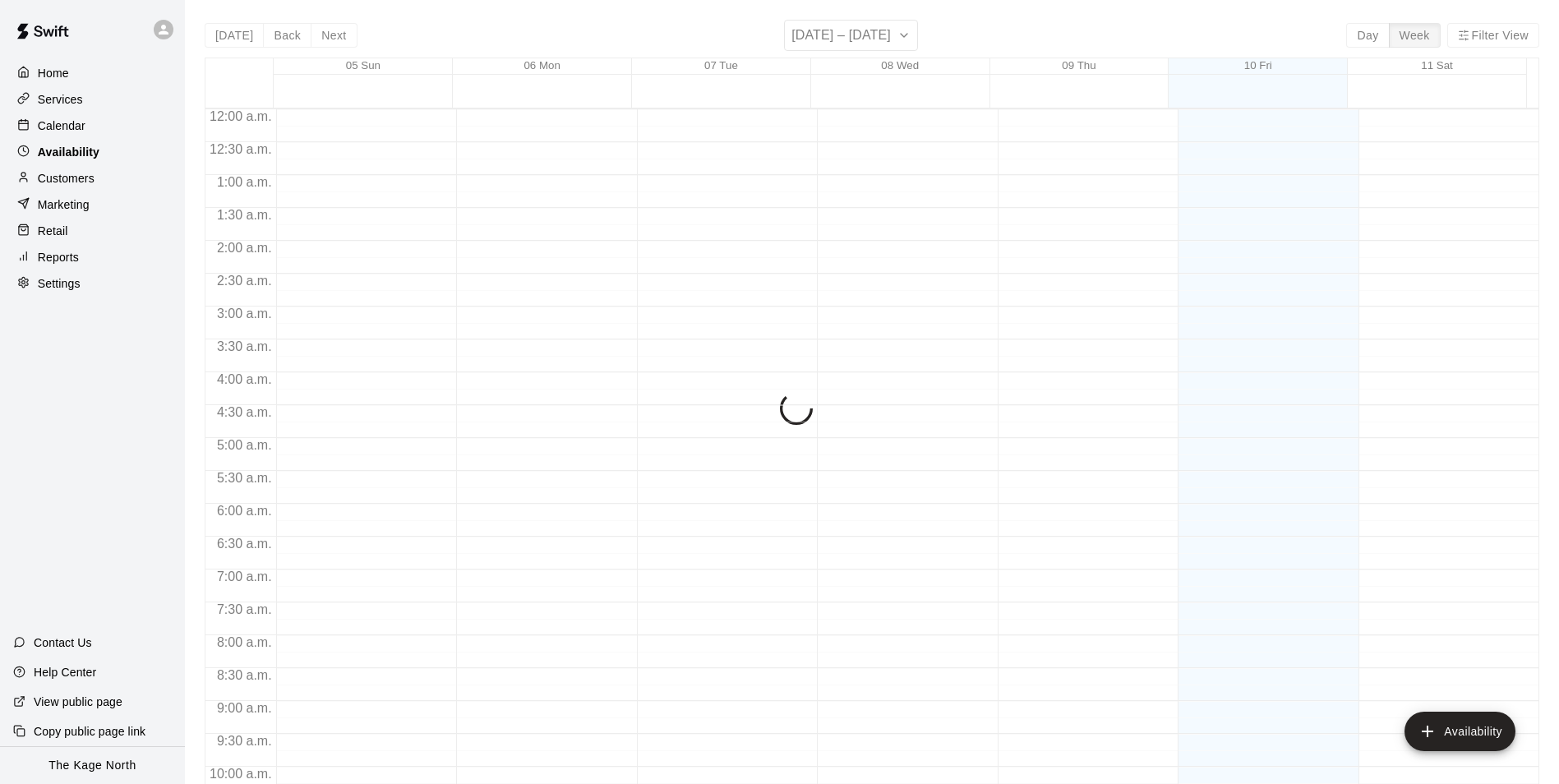
scroll to position [884, 0]
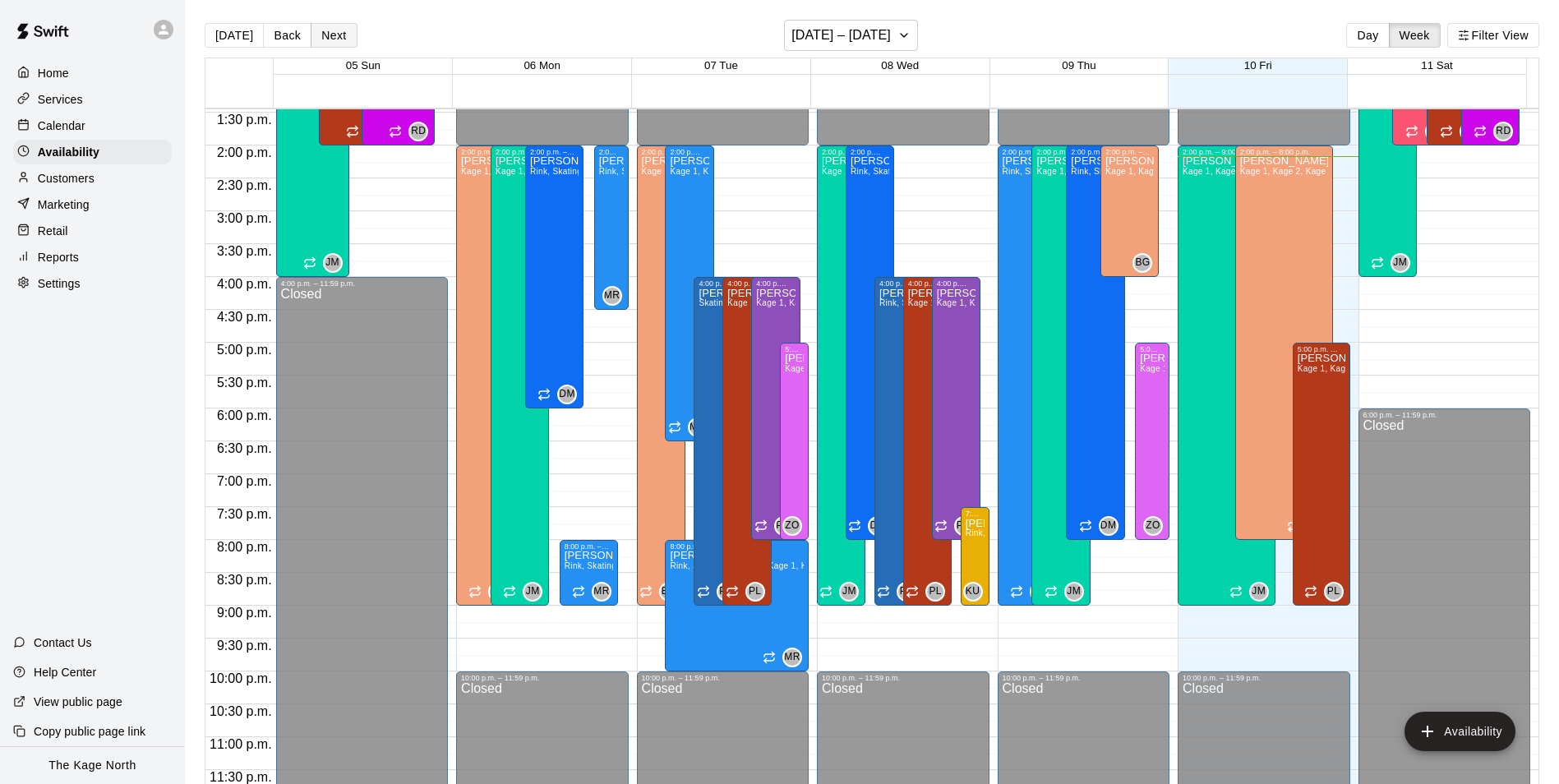
click at [332, 40] on button "Next" at bounding box center [333, 35] width 46 height 24
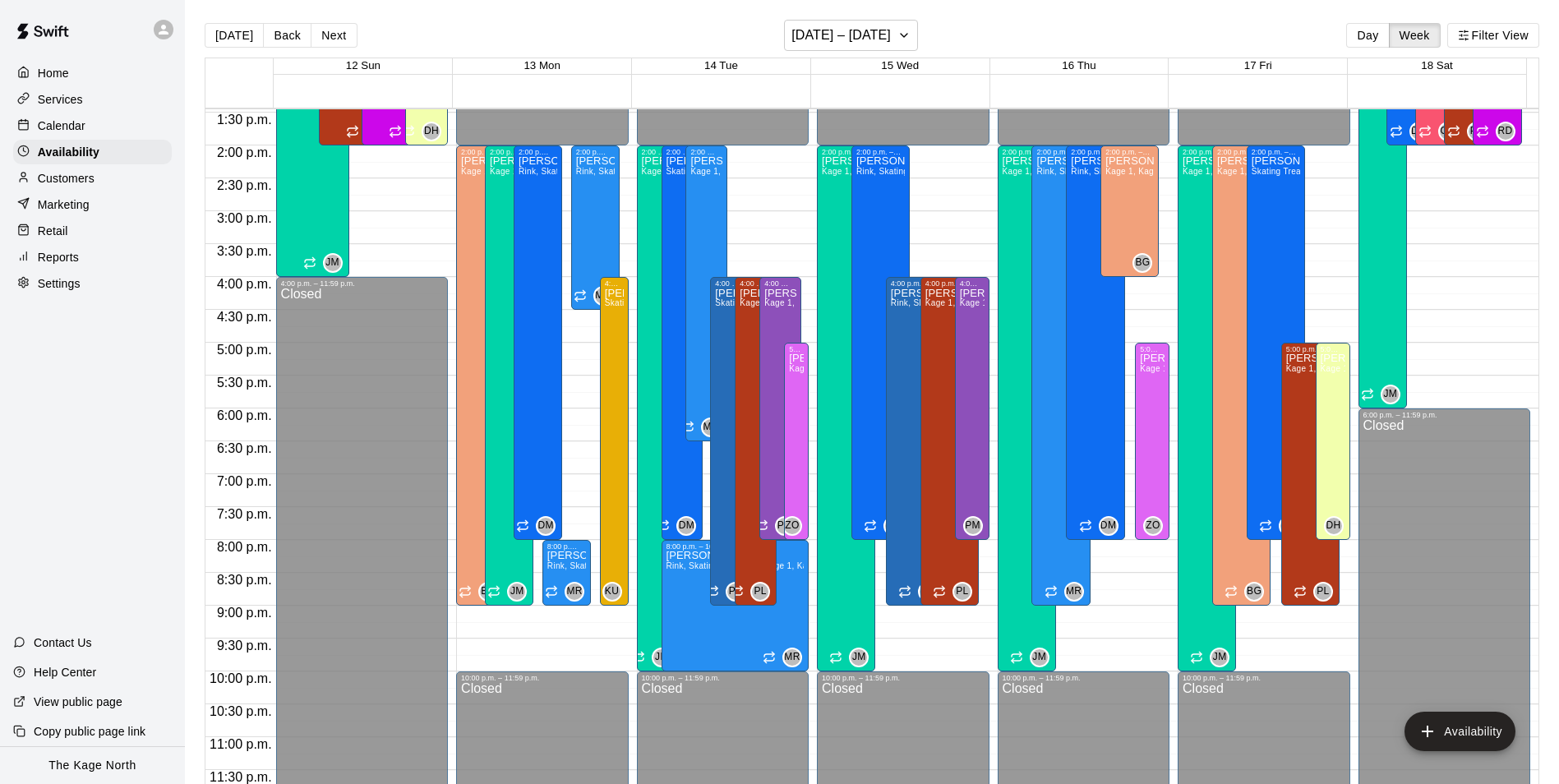
click at [64, 123] on p "Calendar" at bounding box center [61, 125] width 48 height 16
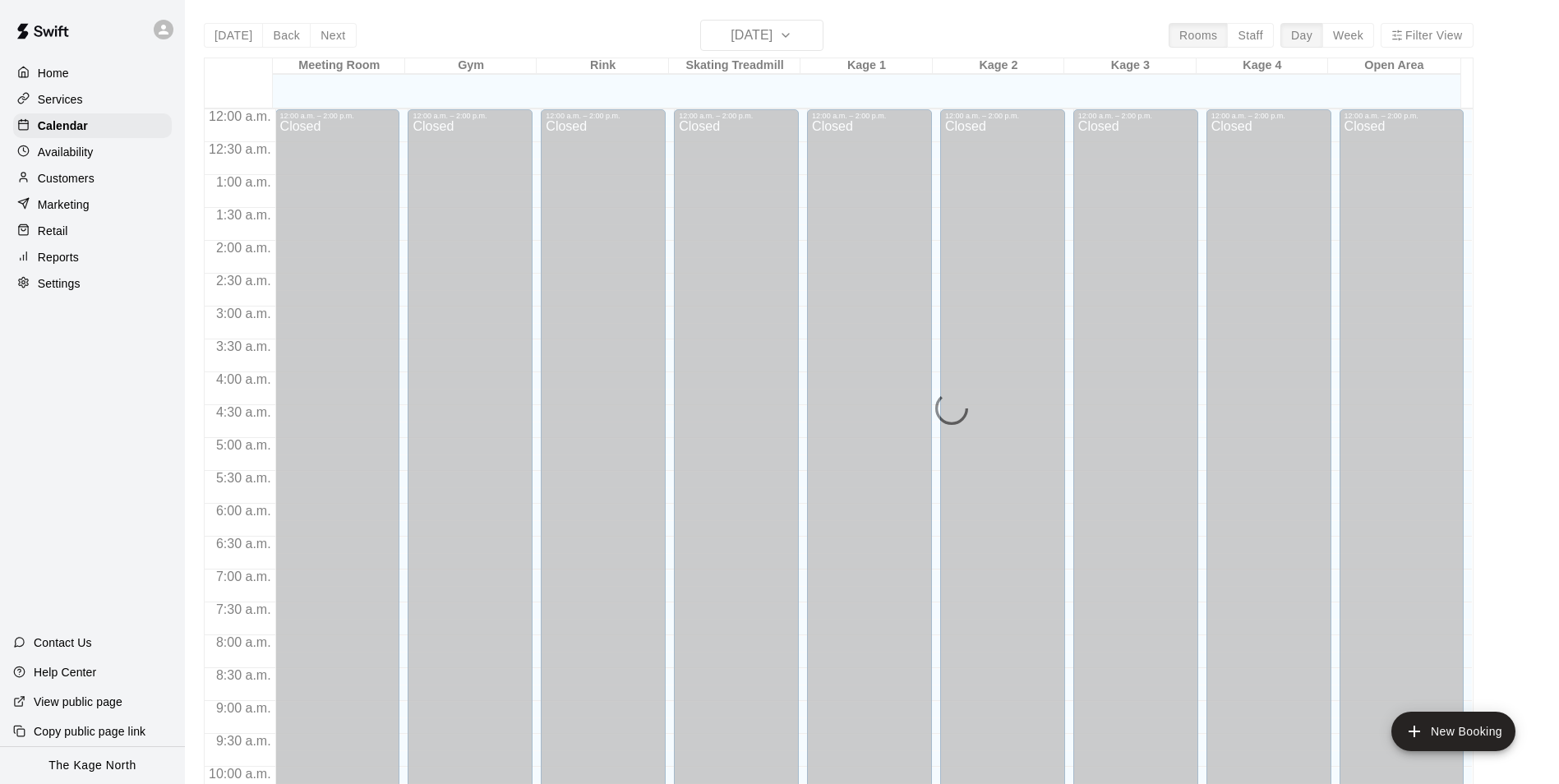
scroll to position [834, 0]
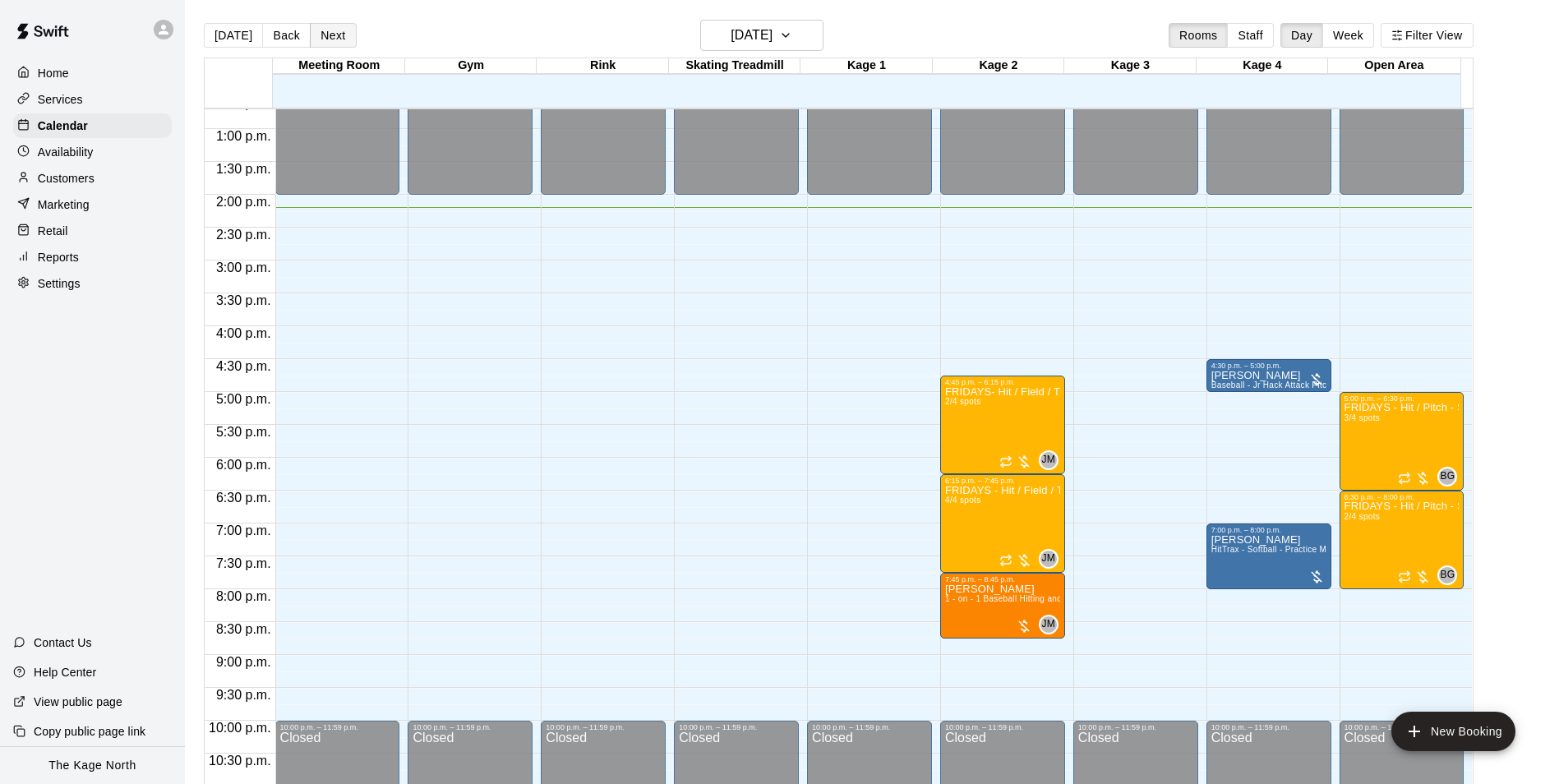
click at [337, 39] on button "Next" at bounding box center [332, 35] width 46 height 24
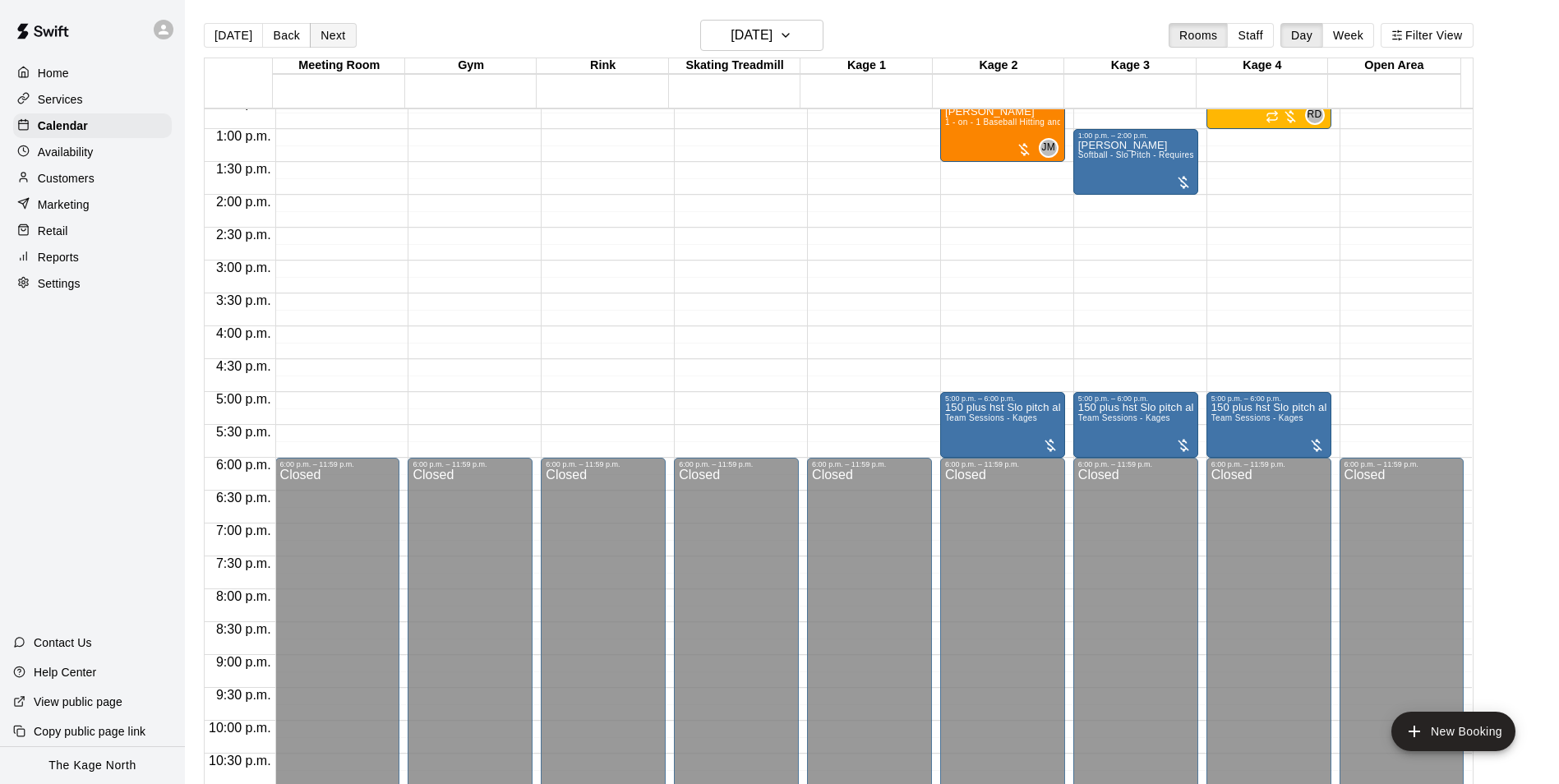
click at [337, 39] on button "Next" at bounding box center [332, 35] width 46 height 24
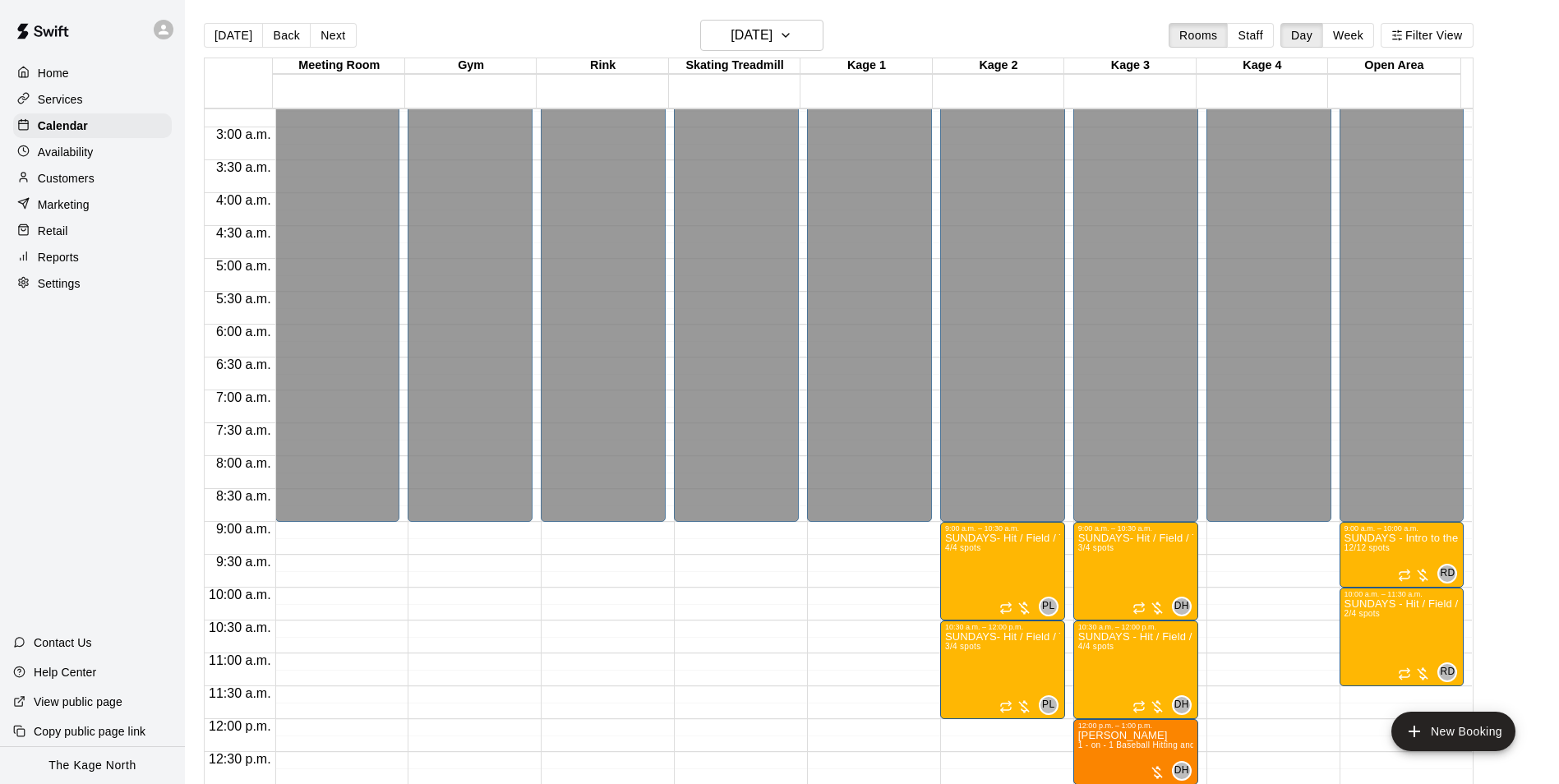
scroll to position [177, 0]
click at [348, 40] on button "Next" at bounding box center [332, 35] width 46 height 24
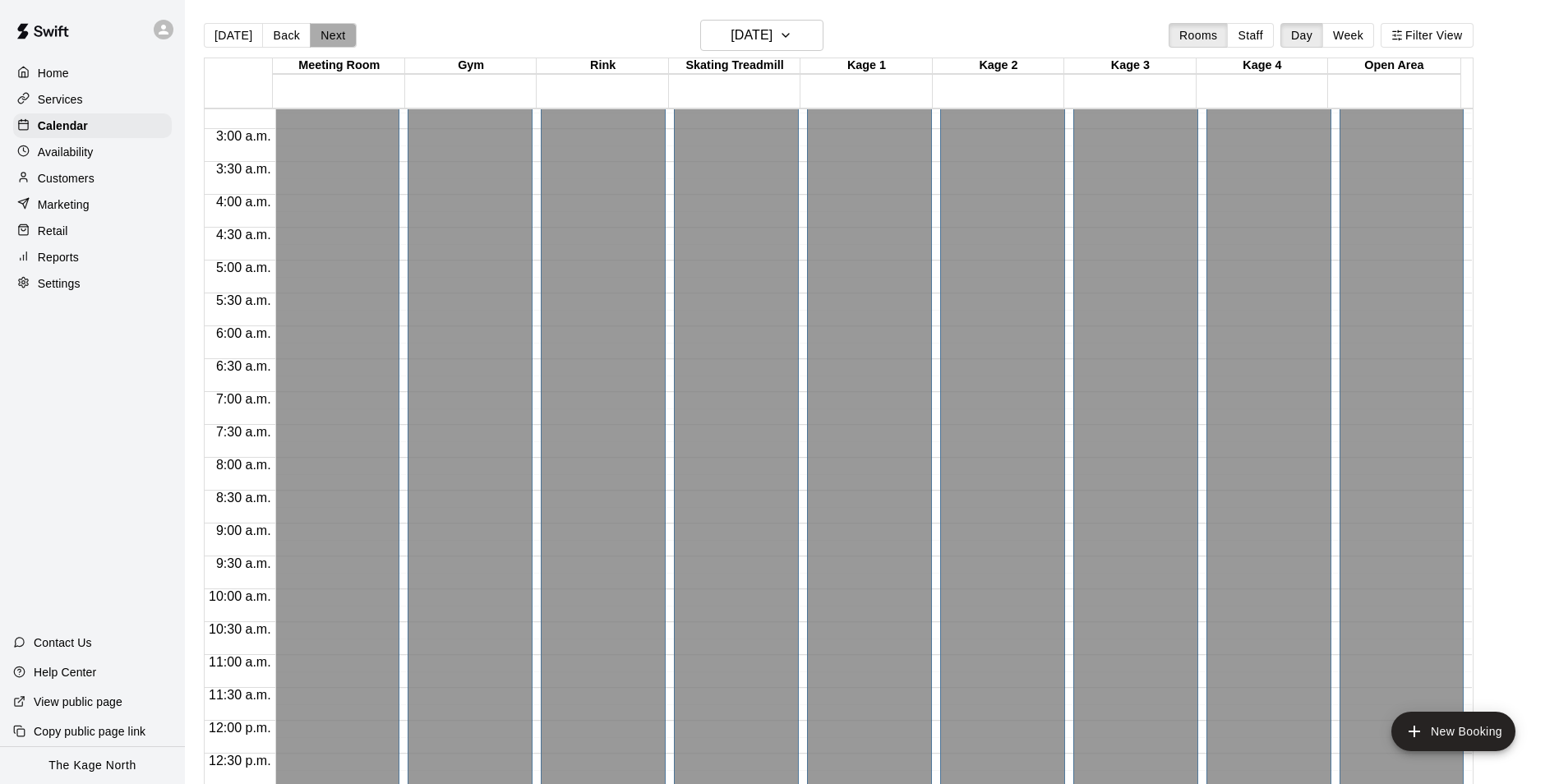
click at [343, 40] on button "Next" at bounding box center [332, 35] width 46 height 24
click at [806, 40] on button "Tuesday Oct 14" at bounding box center [762, 35] width 123 height 31
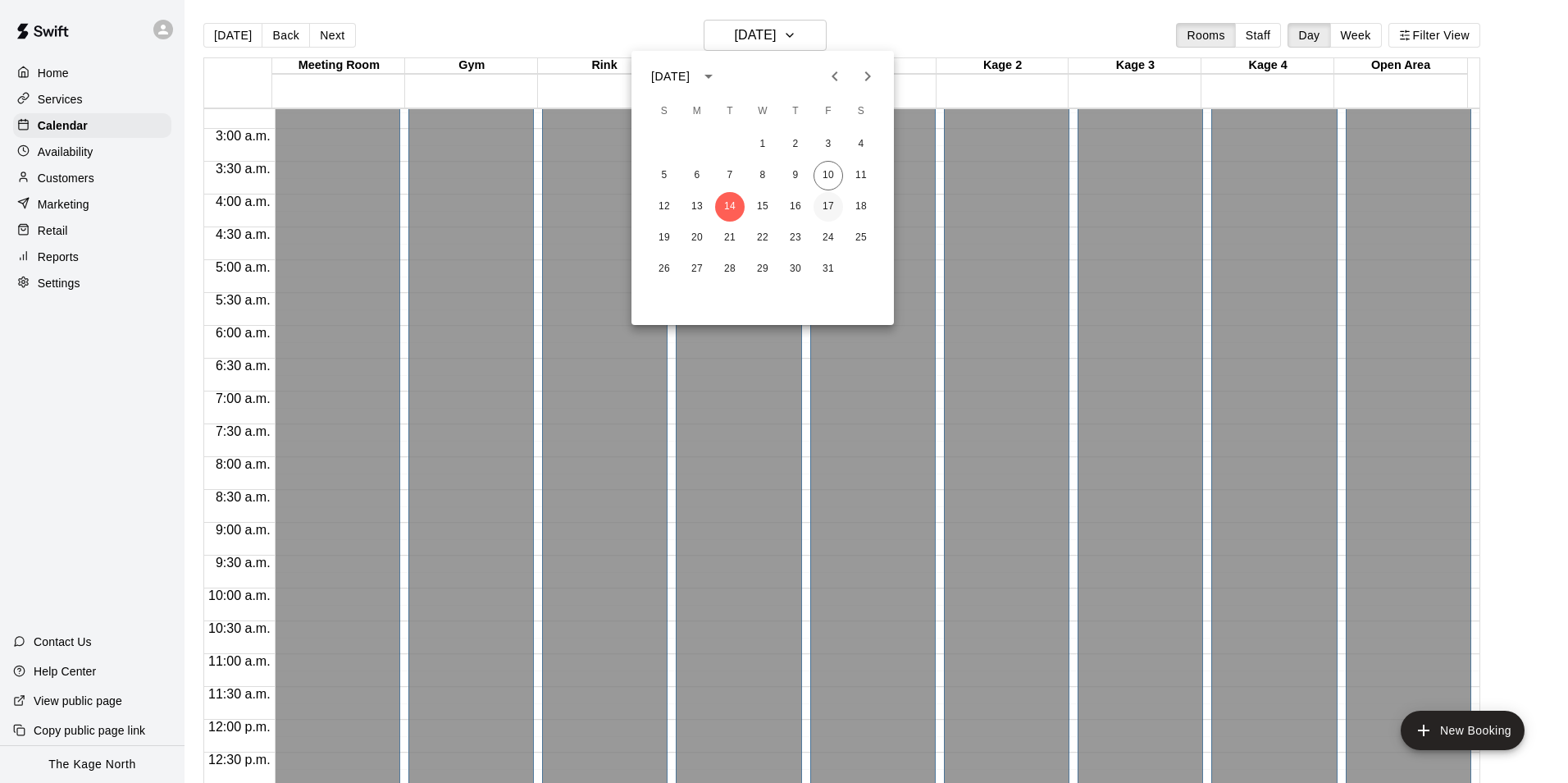
click at [831, 206] on button "17" at bounding box center [828, 207] width 29 height 29
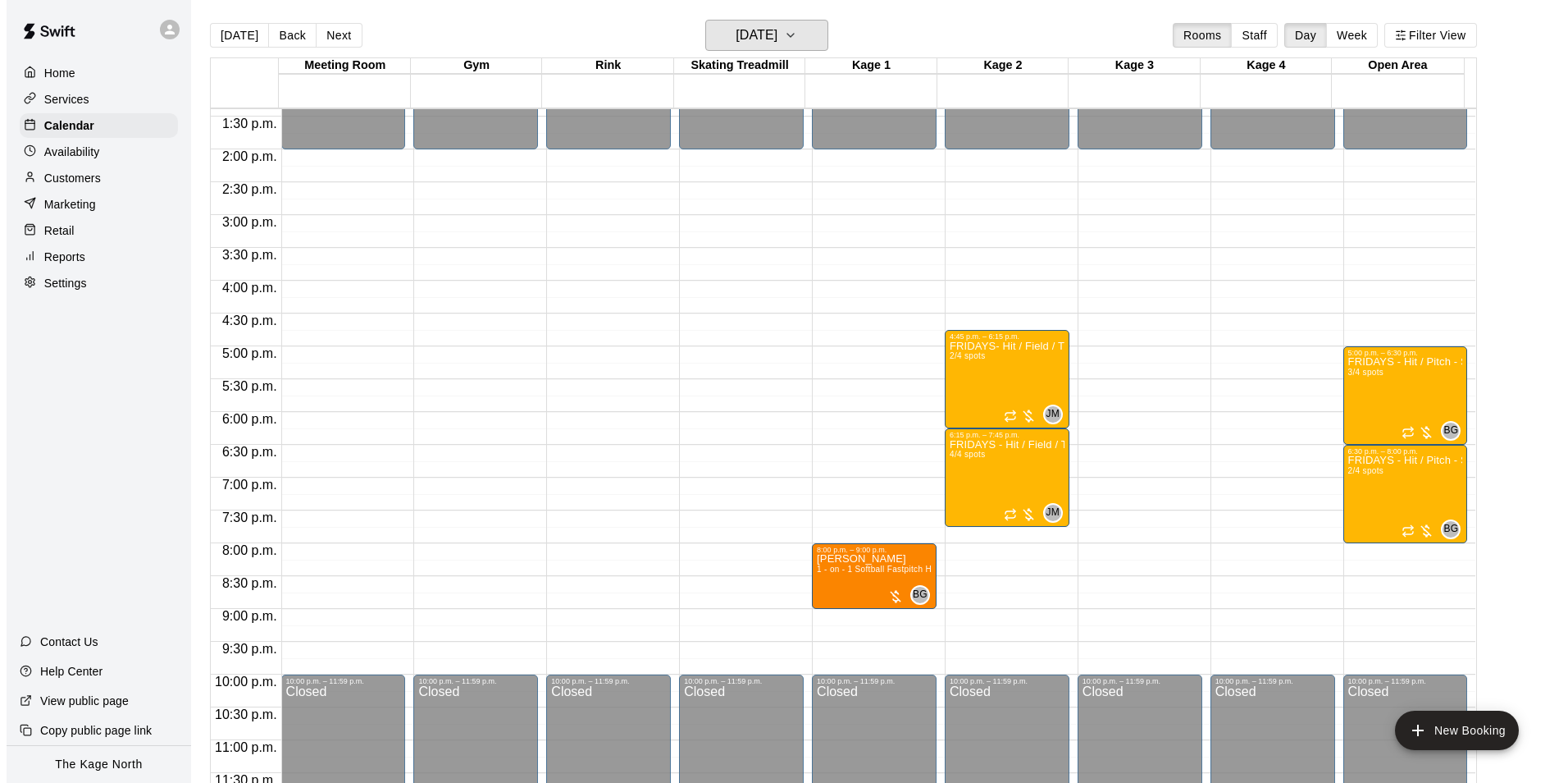
scroll to position [884, 0]
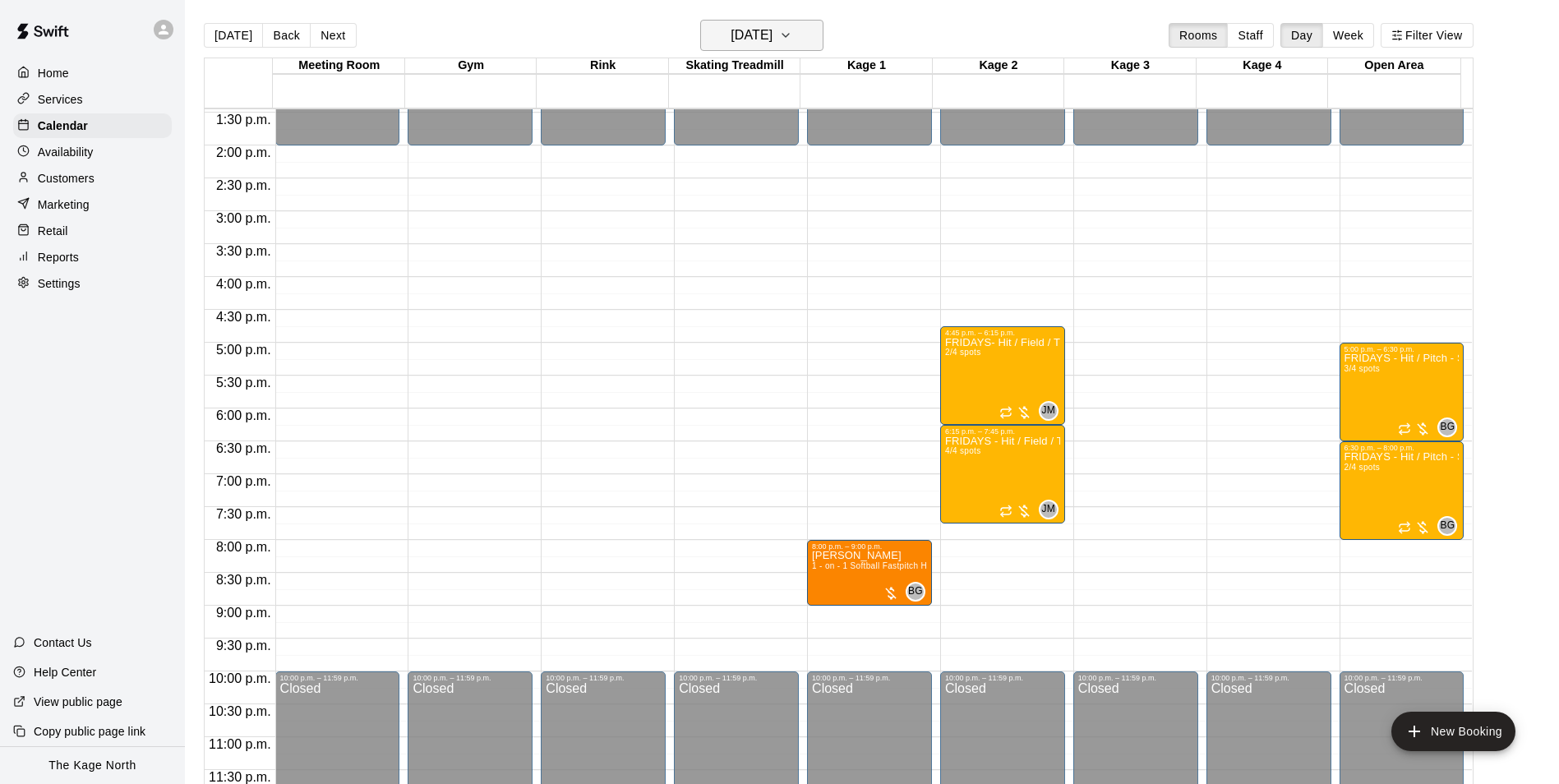
click at [772, 26] on h6 "Friday Oct 17" at bounding box center [751, 35] width 42 height 23
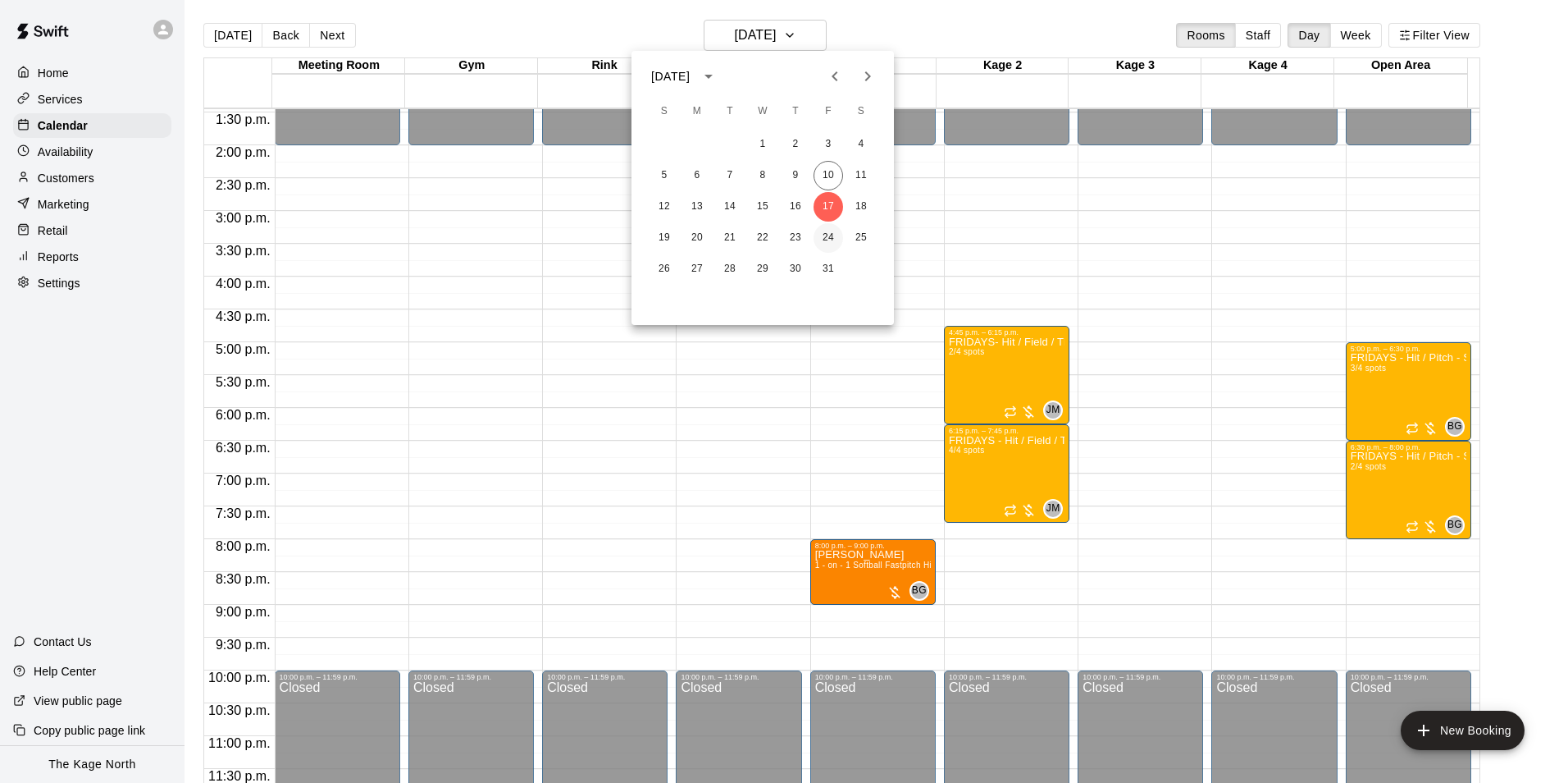
click at [826, 236] on button "24" at bounding box center [828, 238] width 29 height 29
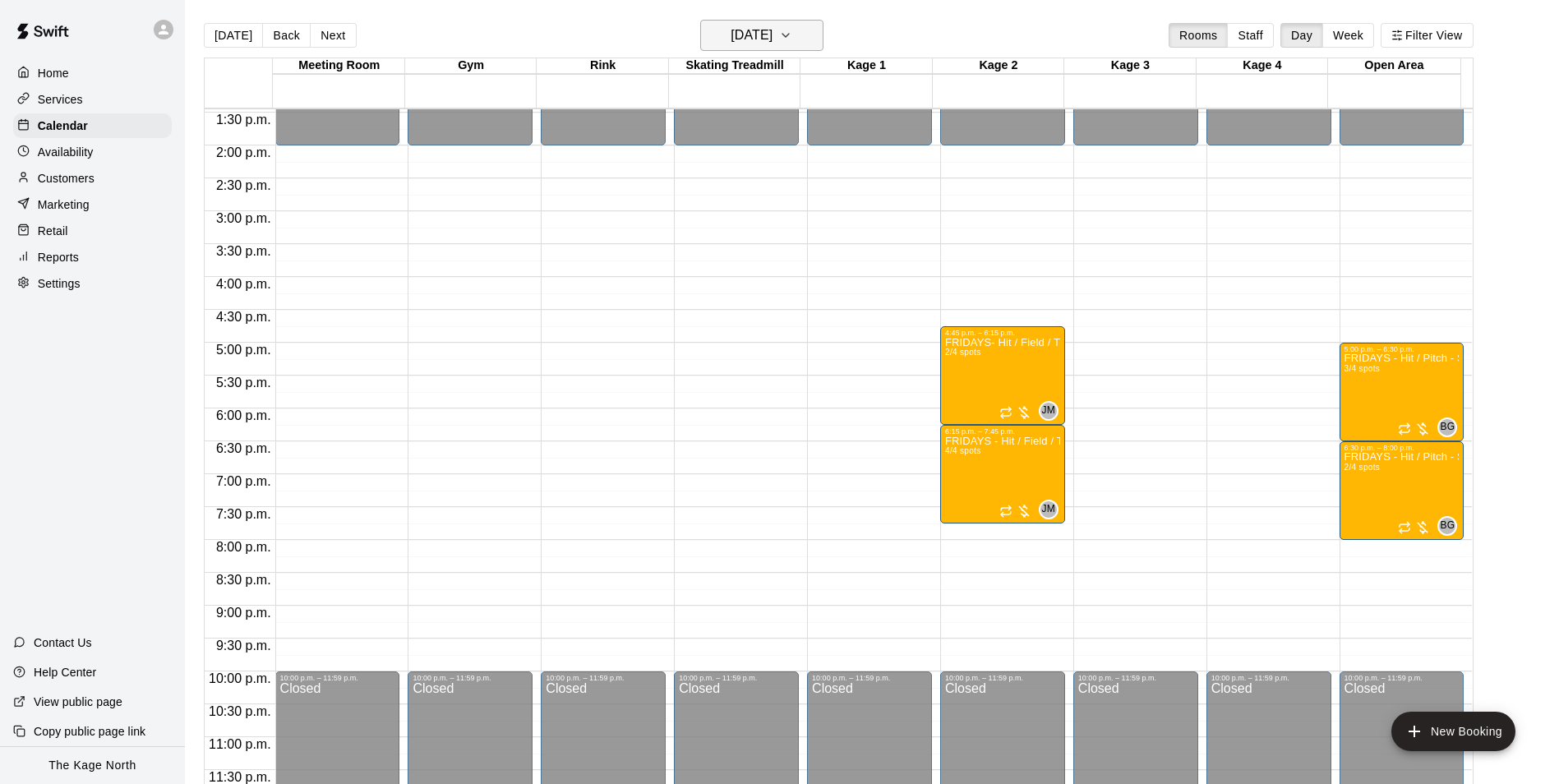
click at [772, 37] on h6 "Friday Oct 24" at bounding box center [751, 35] width 42 height 23
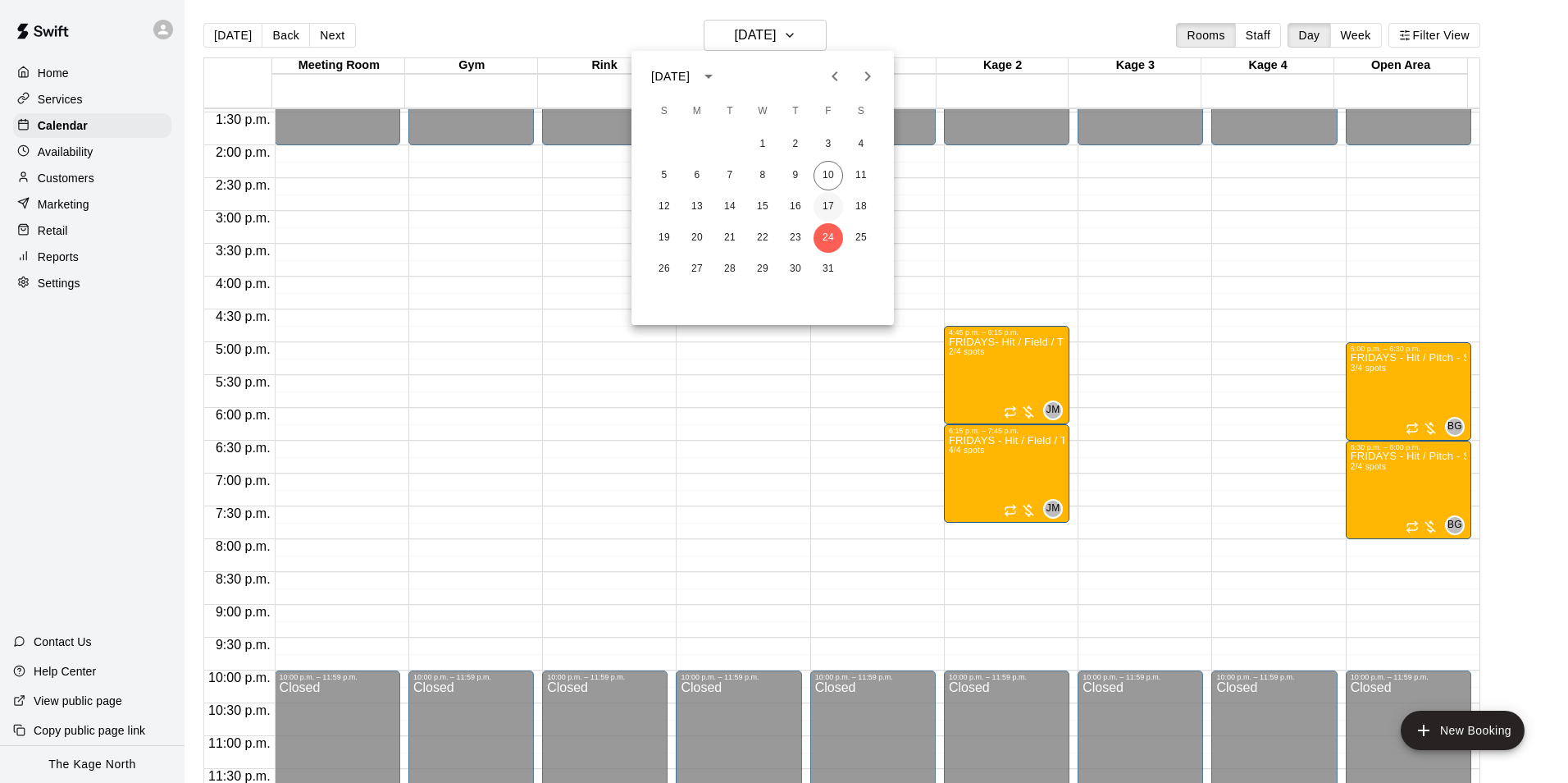
click at [825, 207] on button "17" at bounding box center [828, 207] width 29 height 29
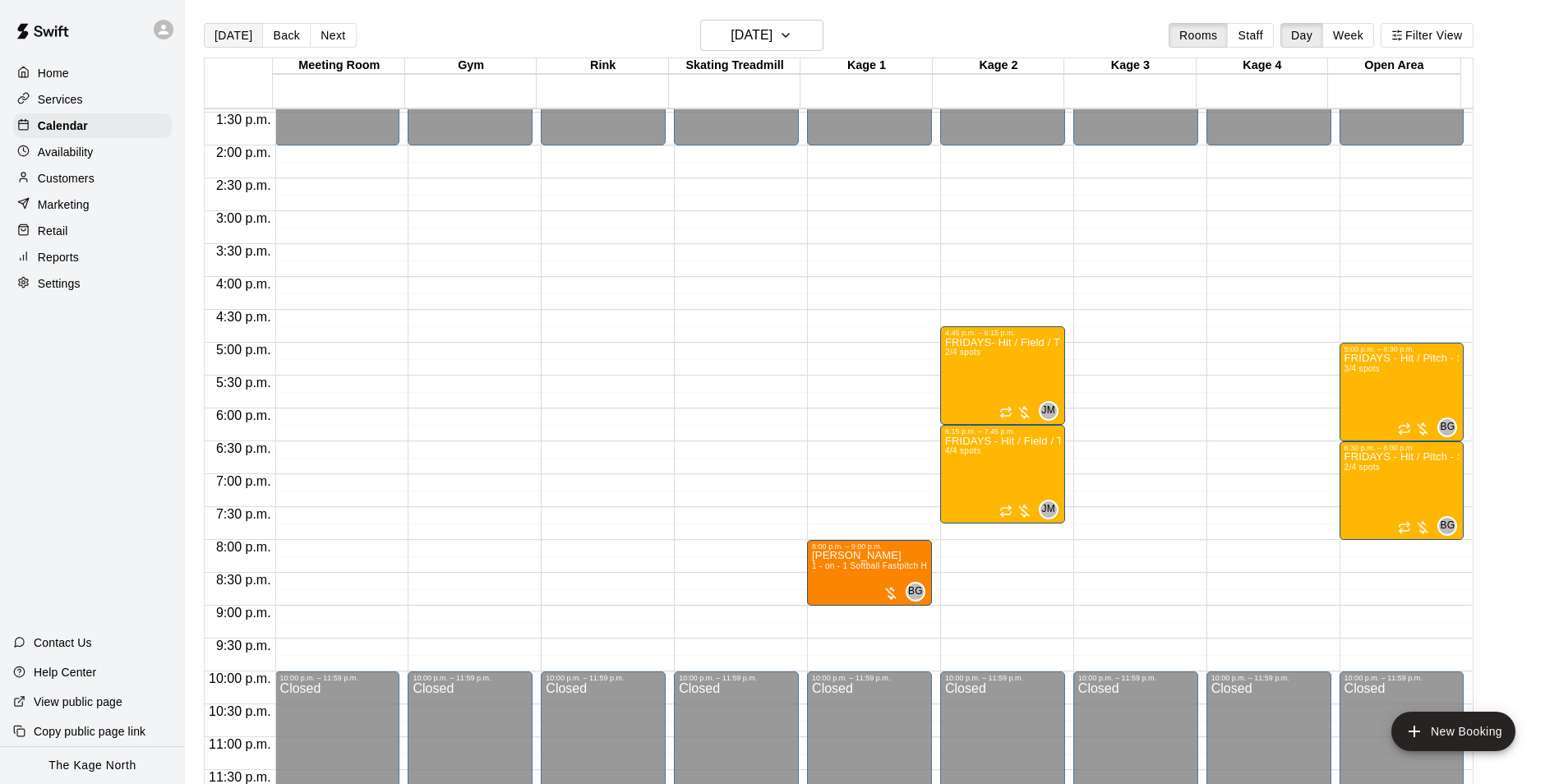
click at [222, 35] on button "[DATE]" at bounding box center [233, 35] width 59 height 24
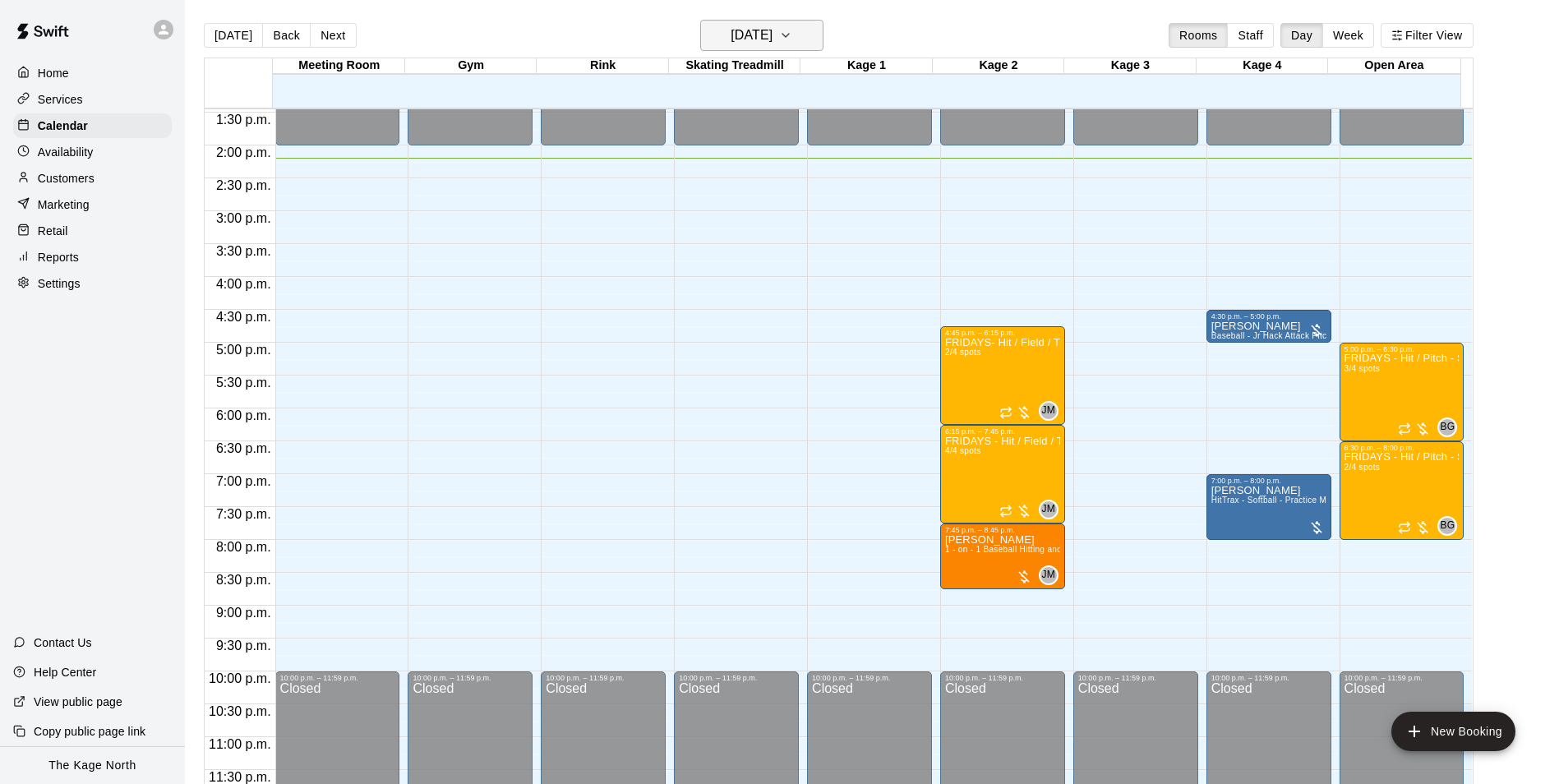
click at [820, 34] on button "[DATE]" at bounding box center [762, 35] width 123 height 31
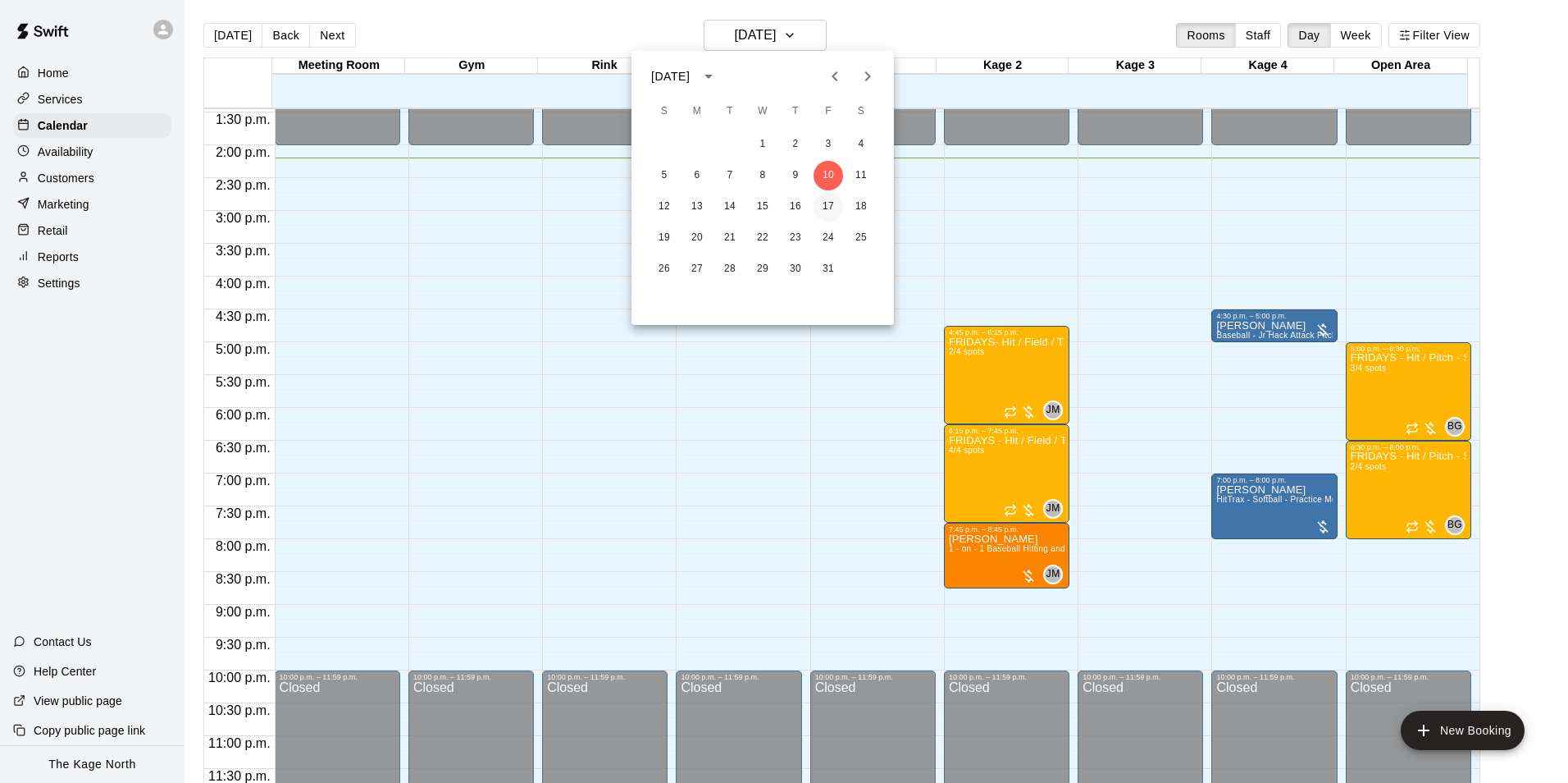
click at [830, 206] on button "17" at bounding box center [828, 207] width 29 height 29
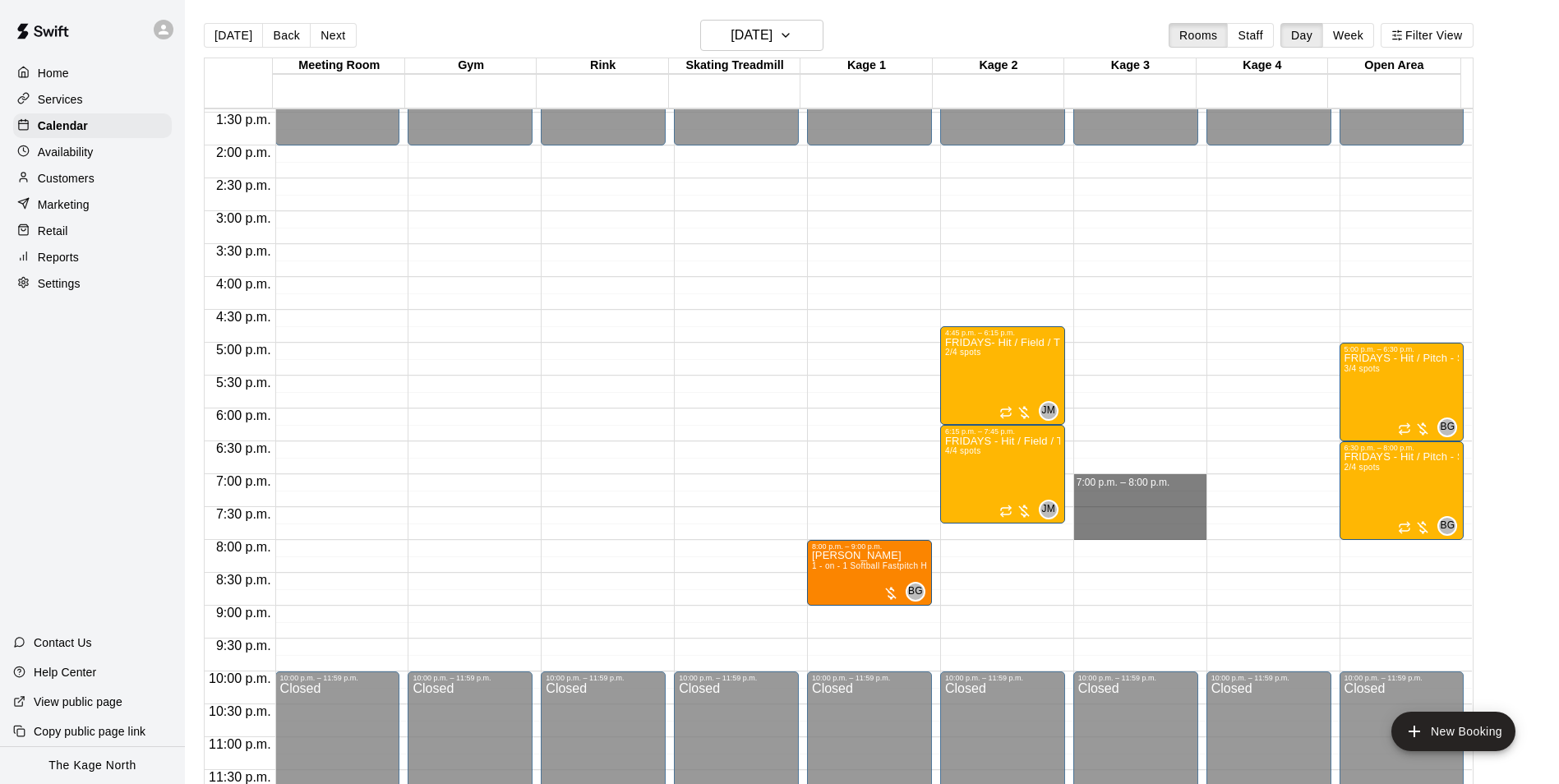
drag, startPoint x: 1076, startPoint y: 477, endPoint x: 1080, endPoint y: 537, distance: 60.1
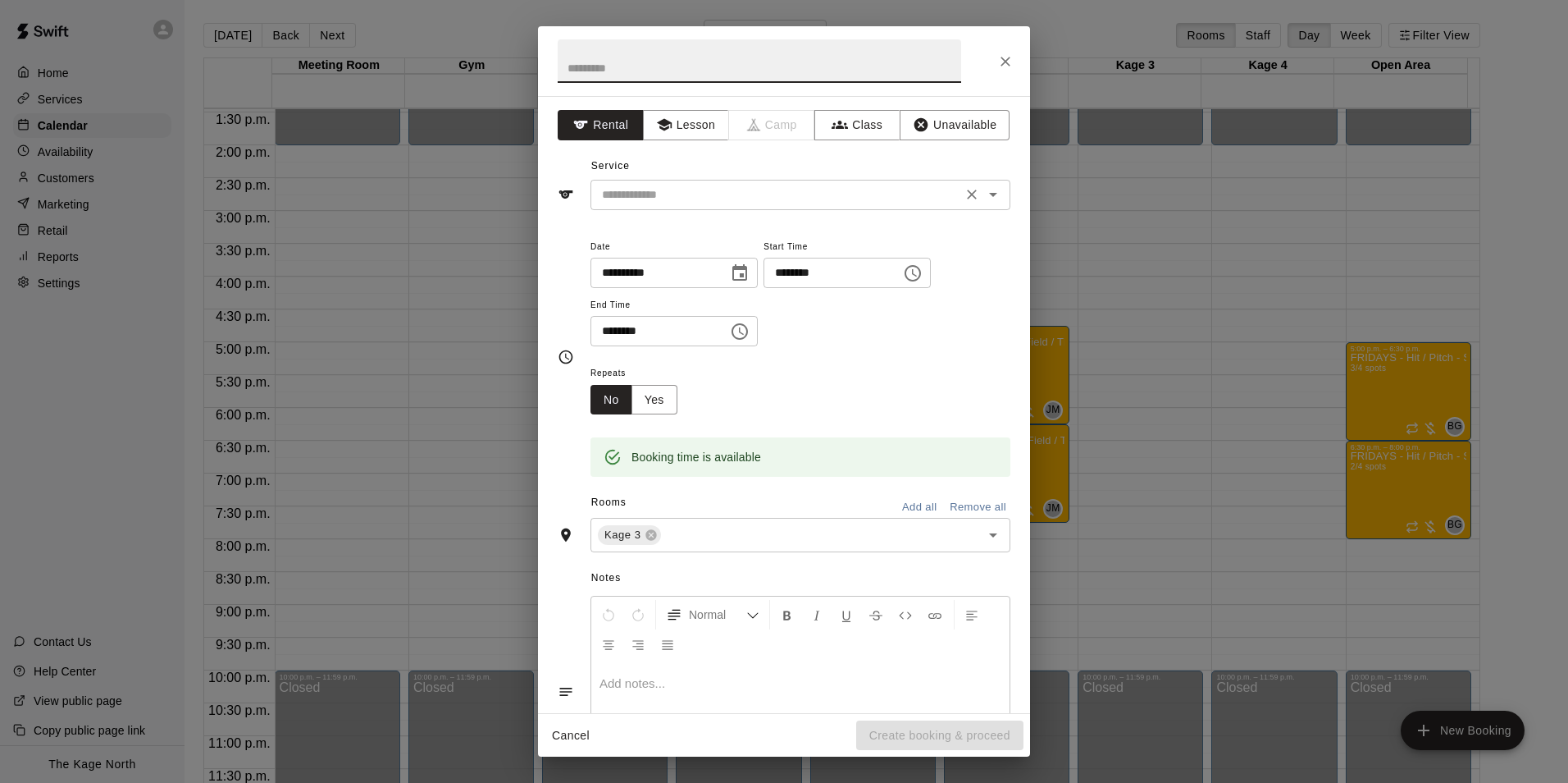
click at [989, 195] on icon "Open" at bounding box center [993, 194] width 8 height 4
click at [1001, 60] on icon "Close" at bounding box center [1005, 61] width 16 height 16
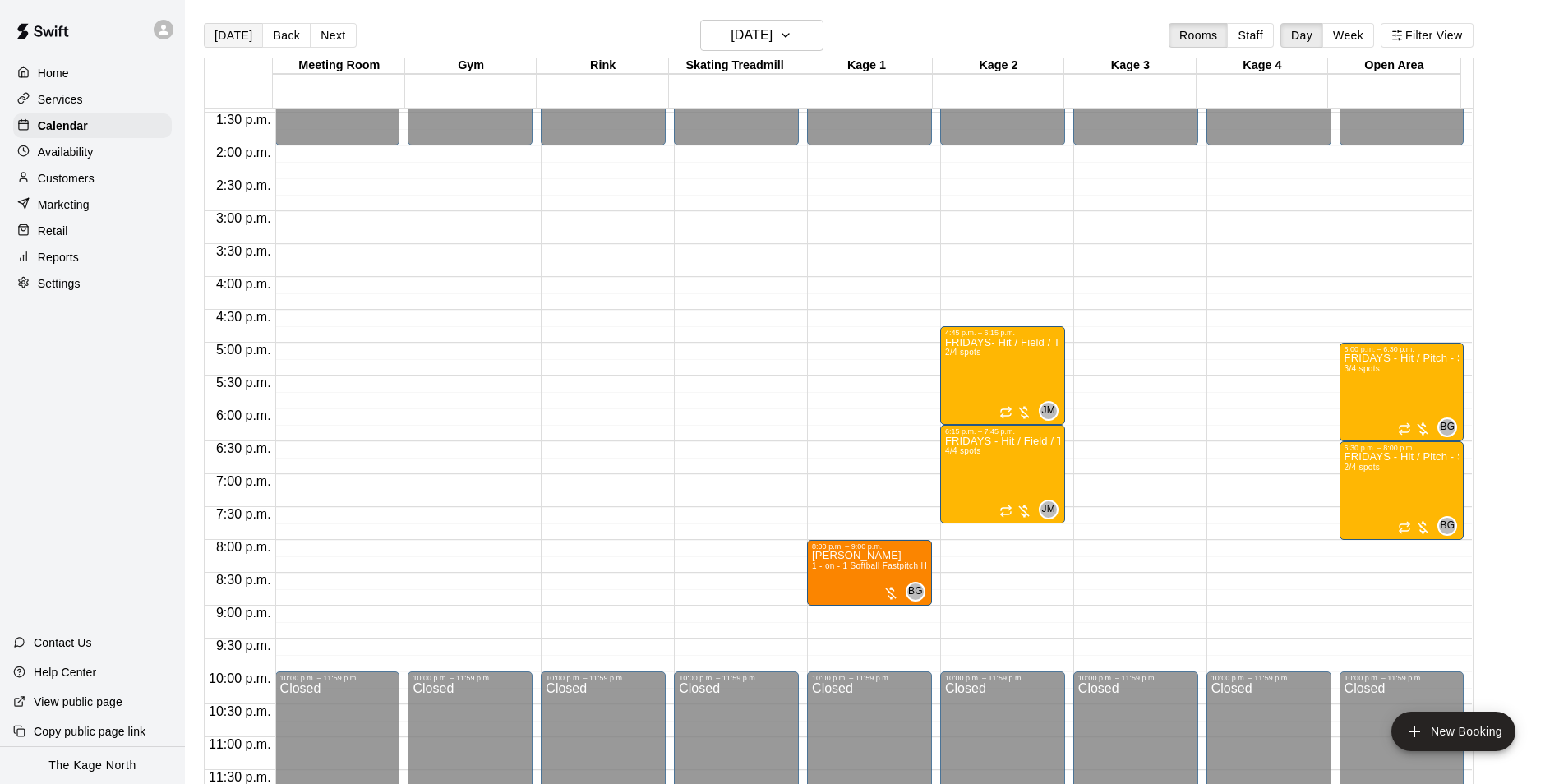
click at [240, 45] on button "[DATE]" at bounding box center [233, 35] width 59 height 24
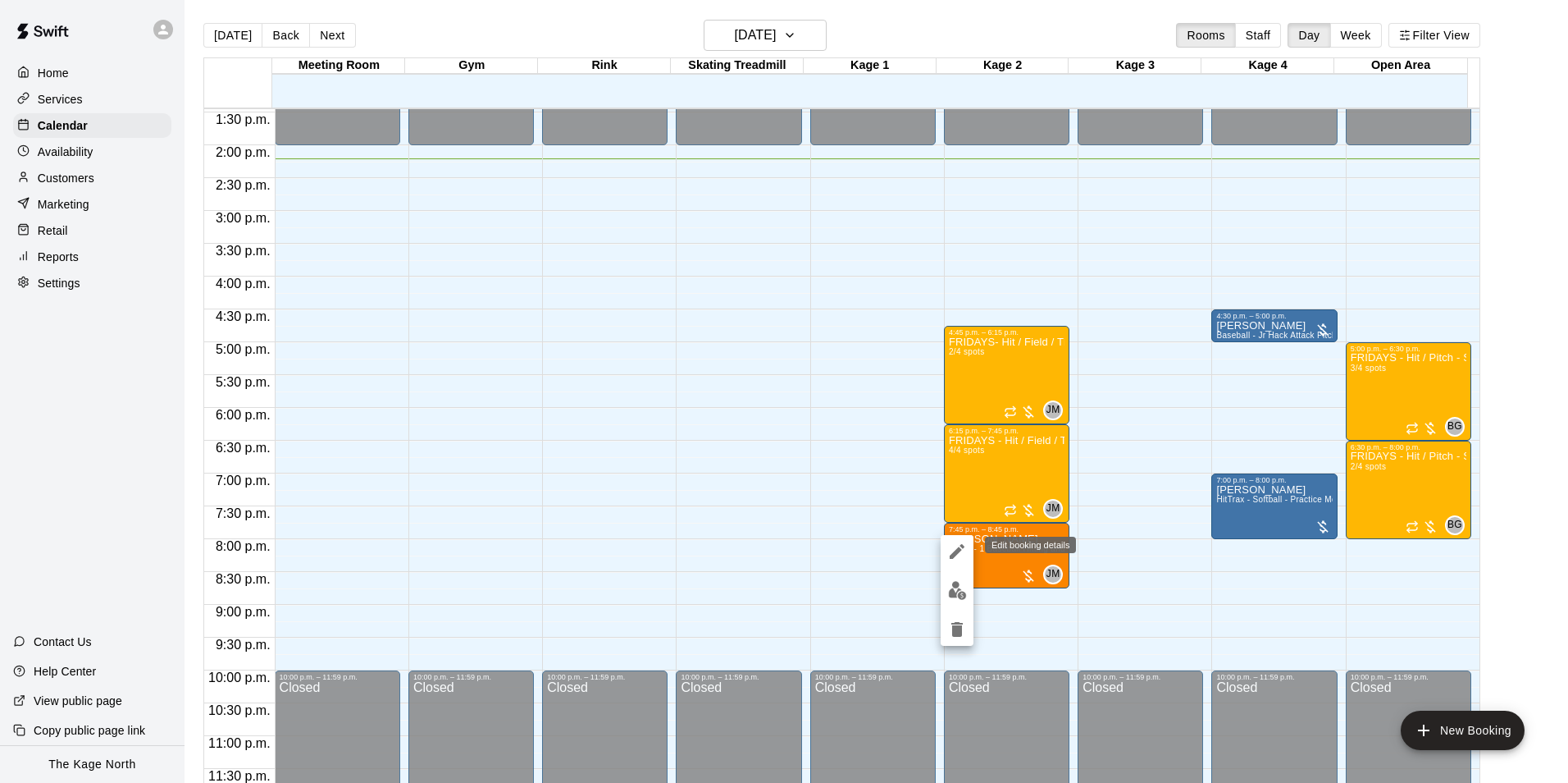
click at [959, 551] on icon "edit" at bounding box center [956, 551] width 15 height 15
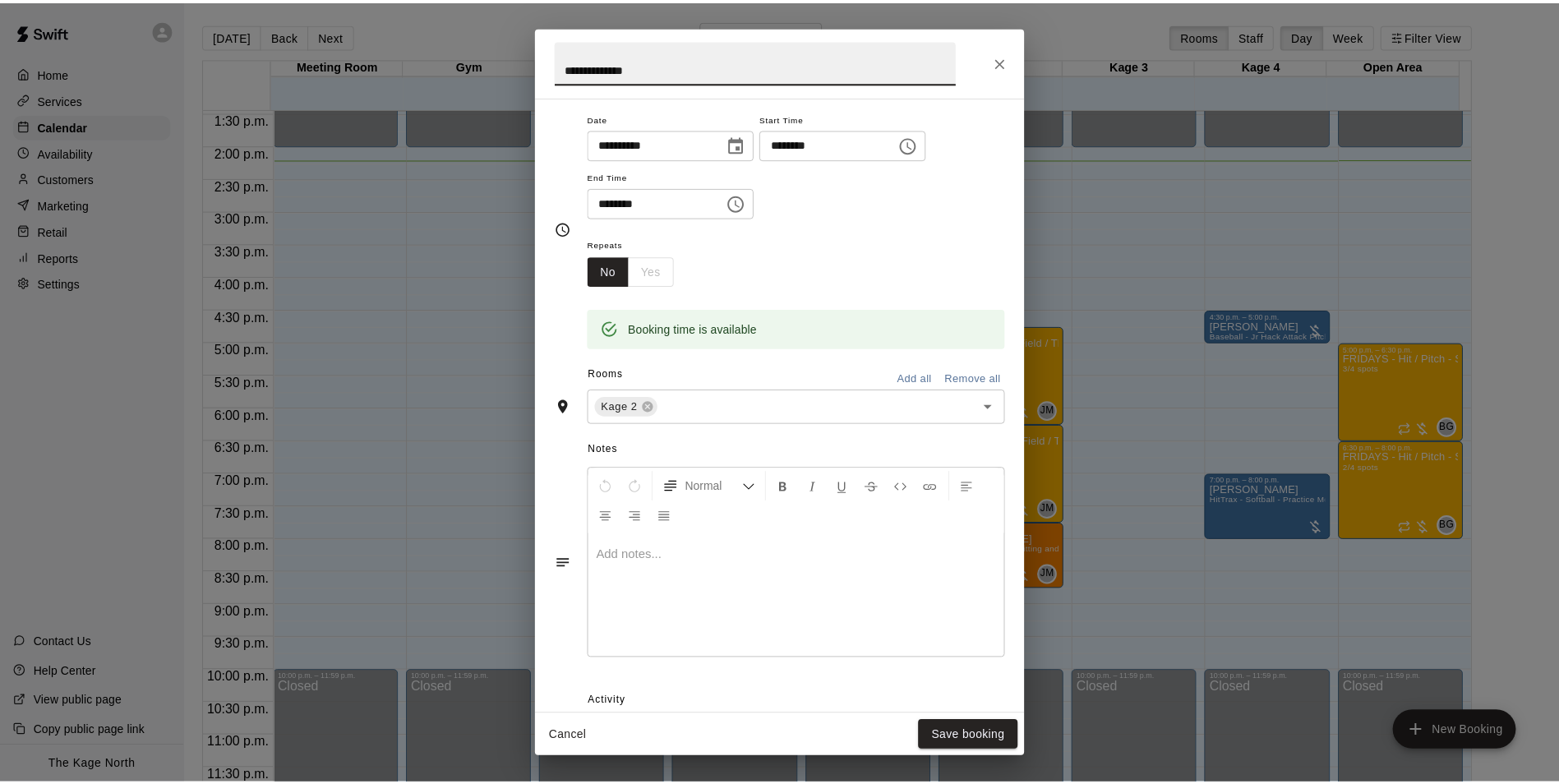
scroll to position [0, 0]
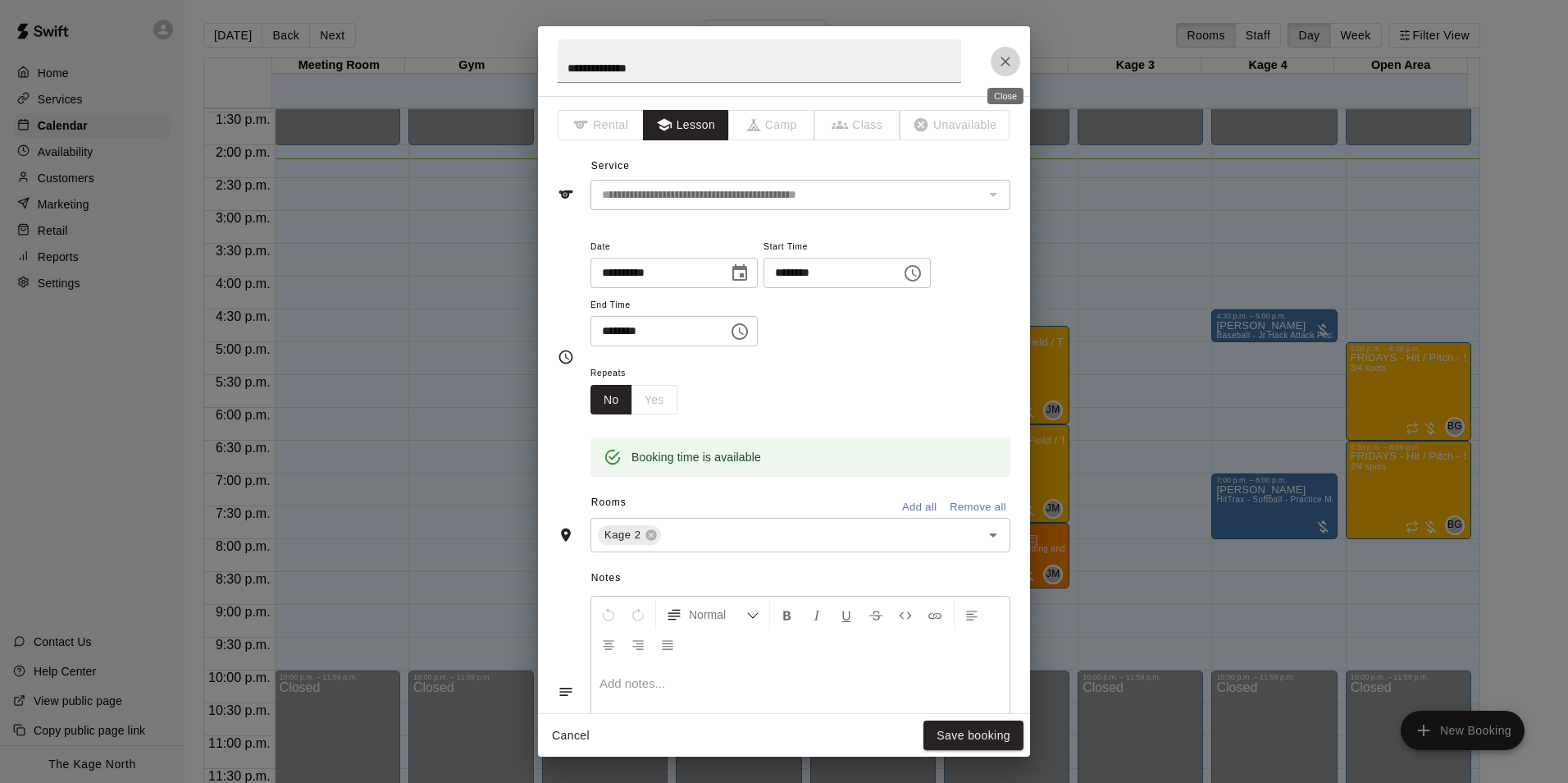
click at [1006, 59] on icon "Close" at bounding box center [1005, 61] width 16 height 16
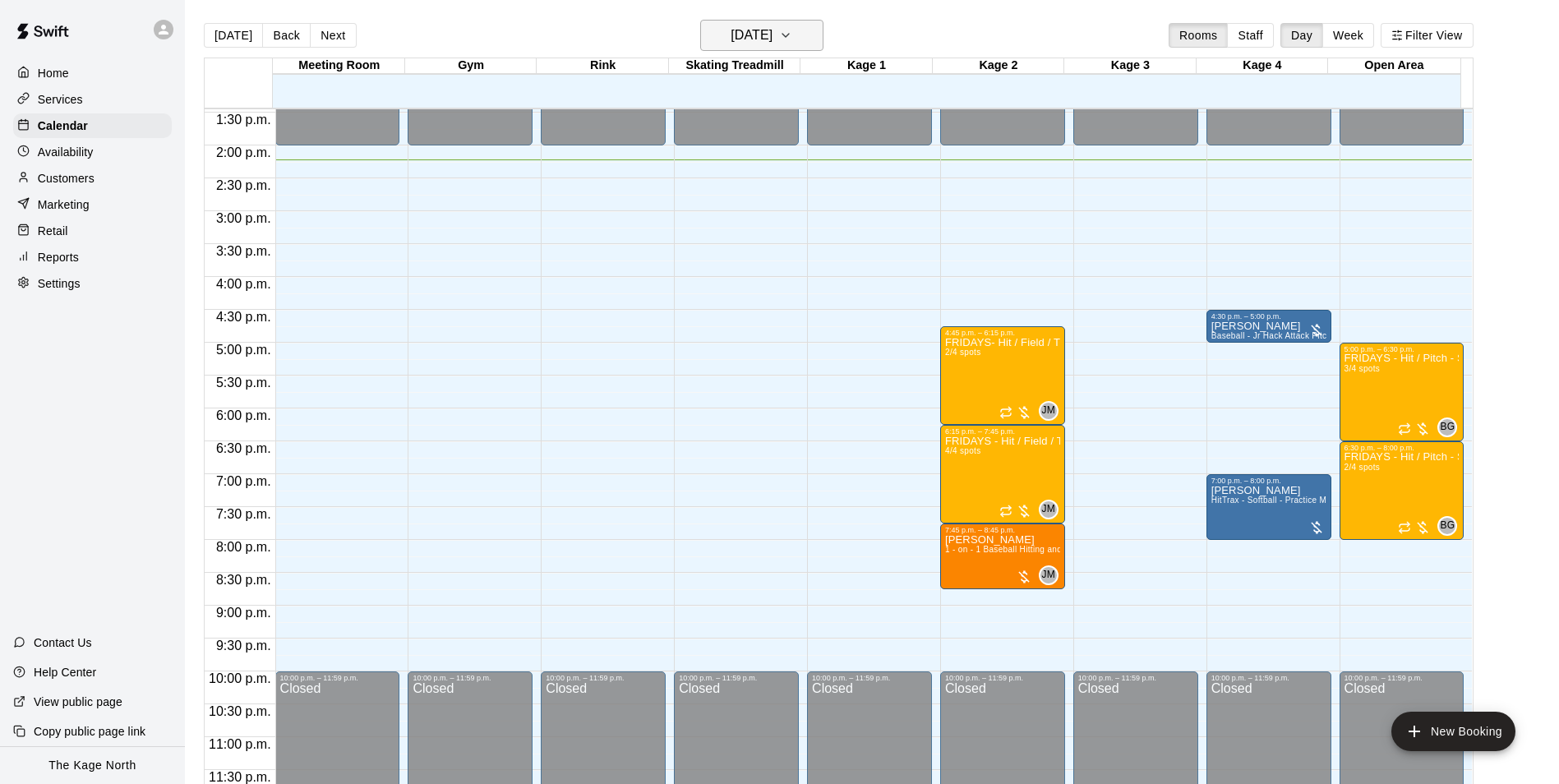
click at [772, 38] on h6 "[DATE]" at bounding box center [751, 35] width 42 height 23
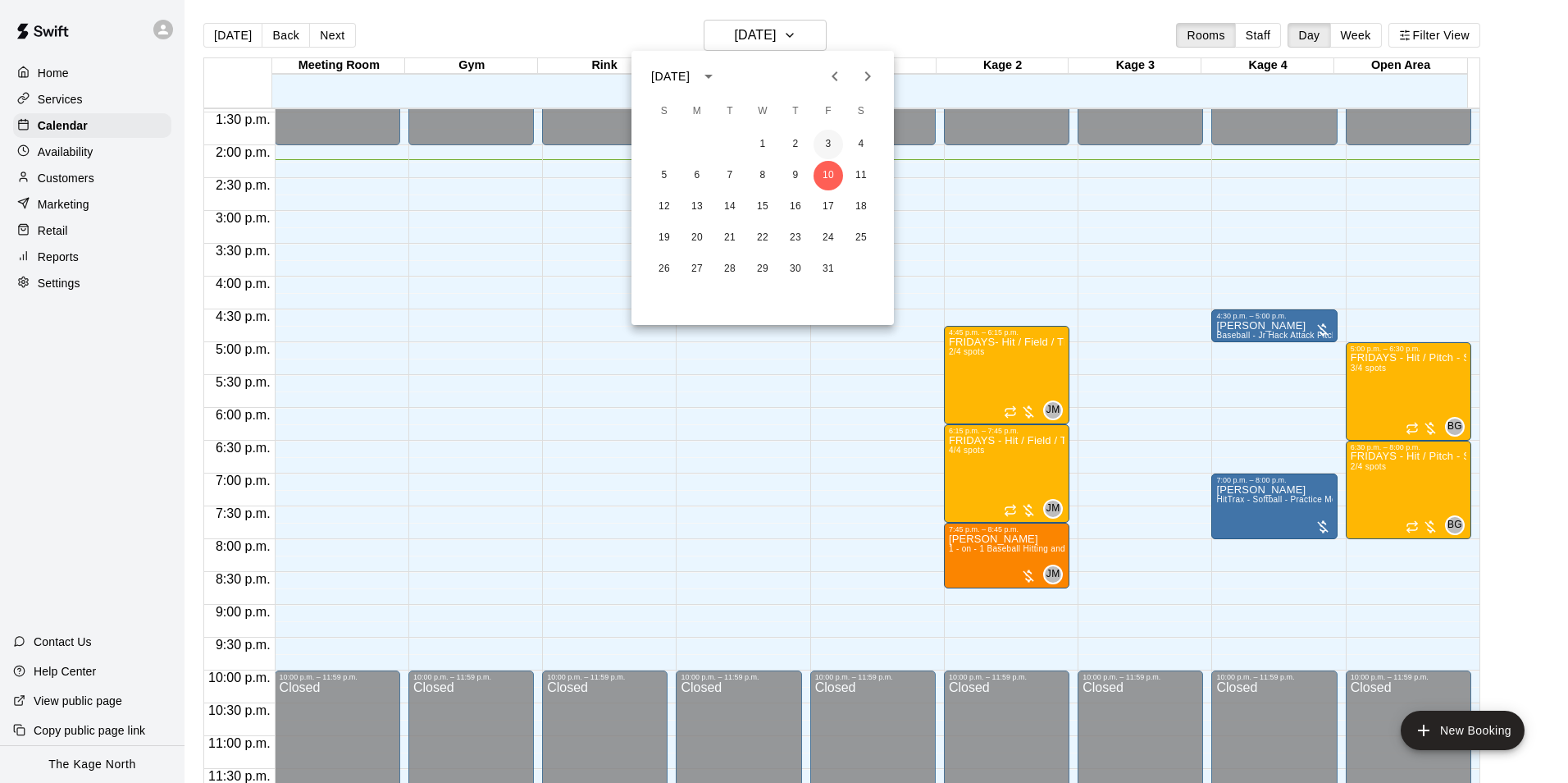
click at [828, 145] on button "3" at bounding box center [828, 144] width 29 height 29
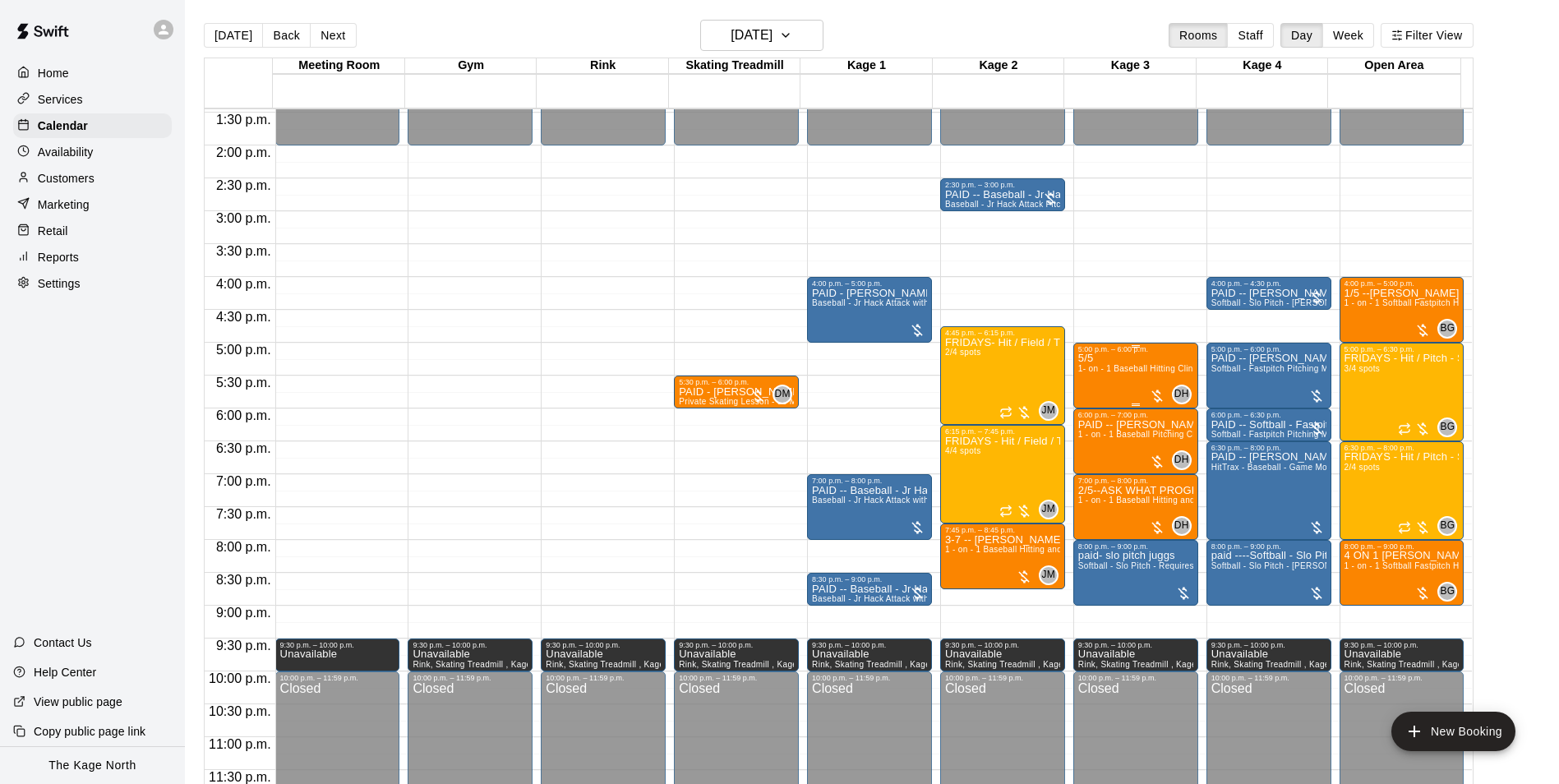
click at [1094, 389] on div "5/5 1- on - 1 Baseball Hitting Clinic" at bounding box center [1135, 745] width 115 height 784
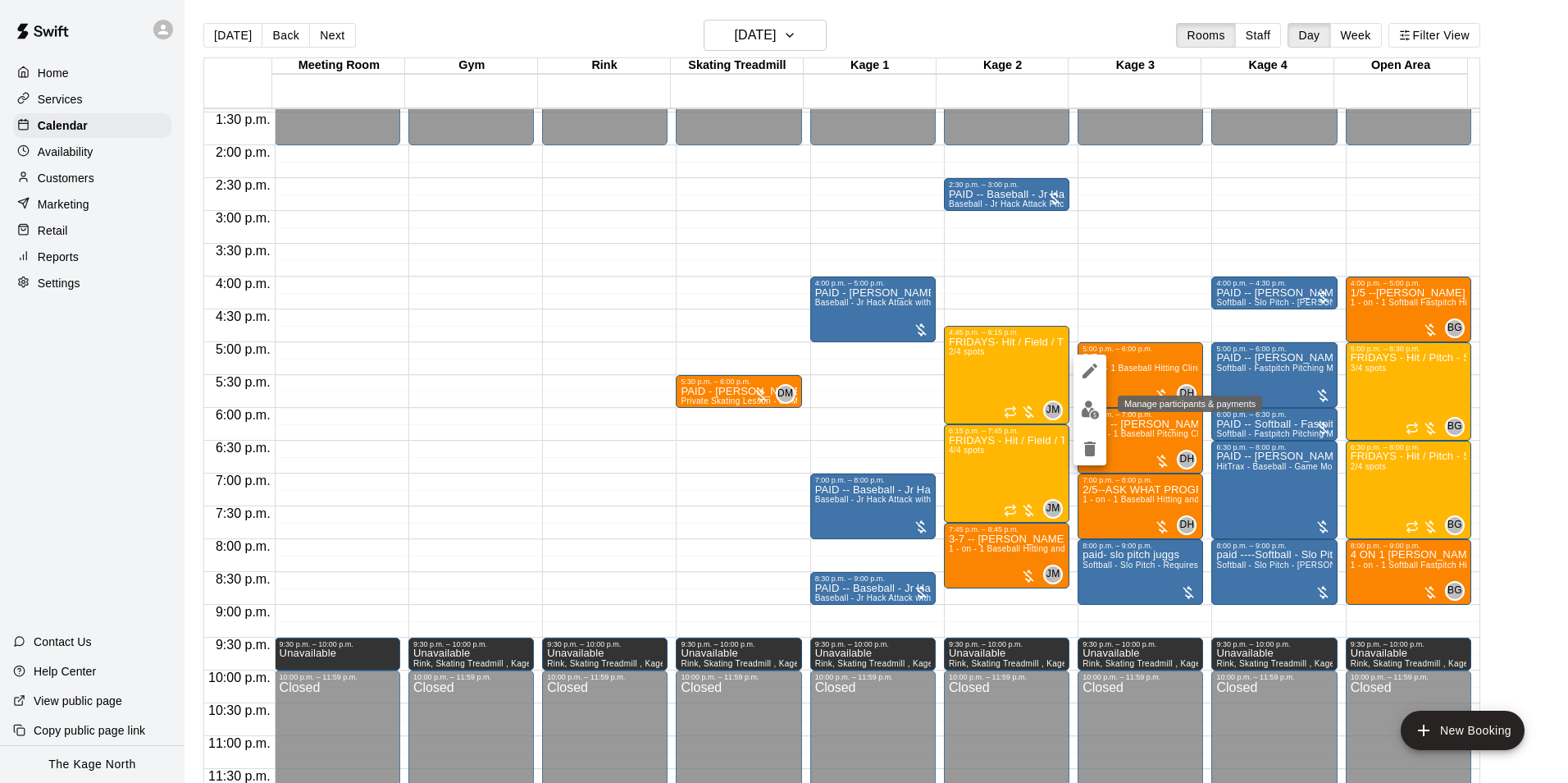
click at [1087, 406] on img "edit" at bounding box center [1090, 410] width 19 height 19
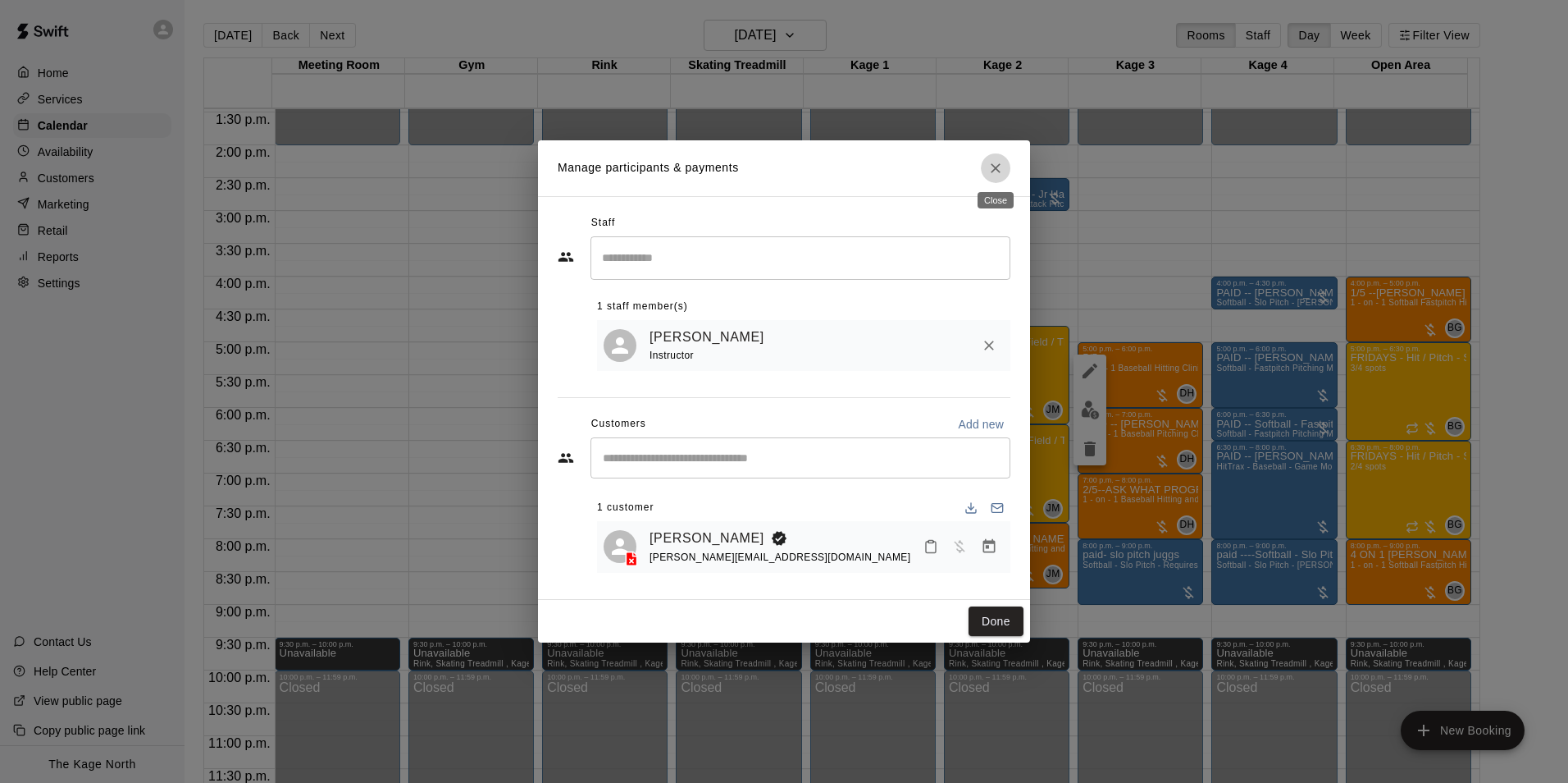
click at [992, 164] on icon "Close" at bounding box center [995, 168] width 16 height 16
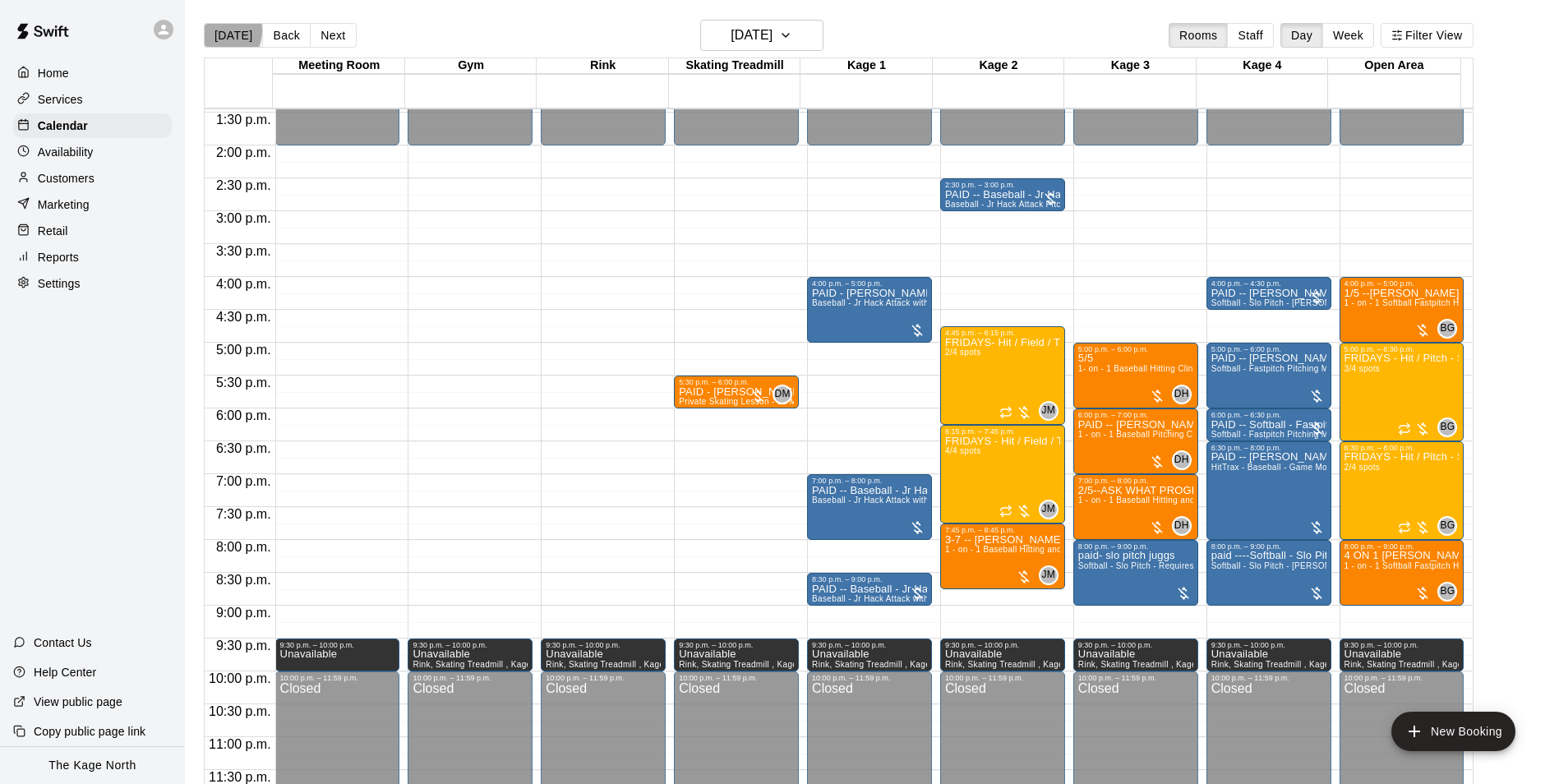
click at [217, 29] on button "[DATE]" at bounding box center [233, 35] width 59 height 24
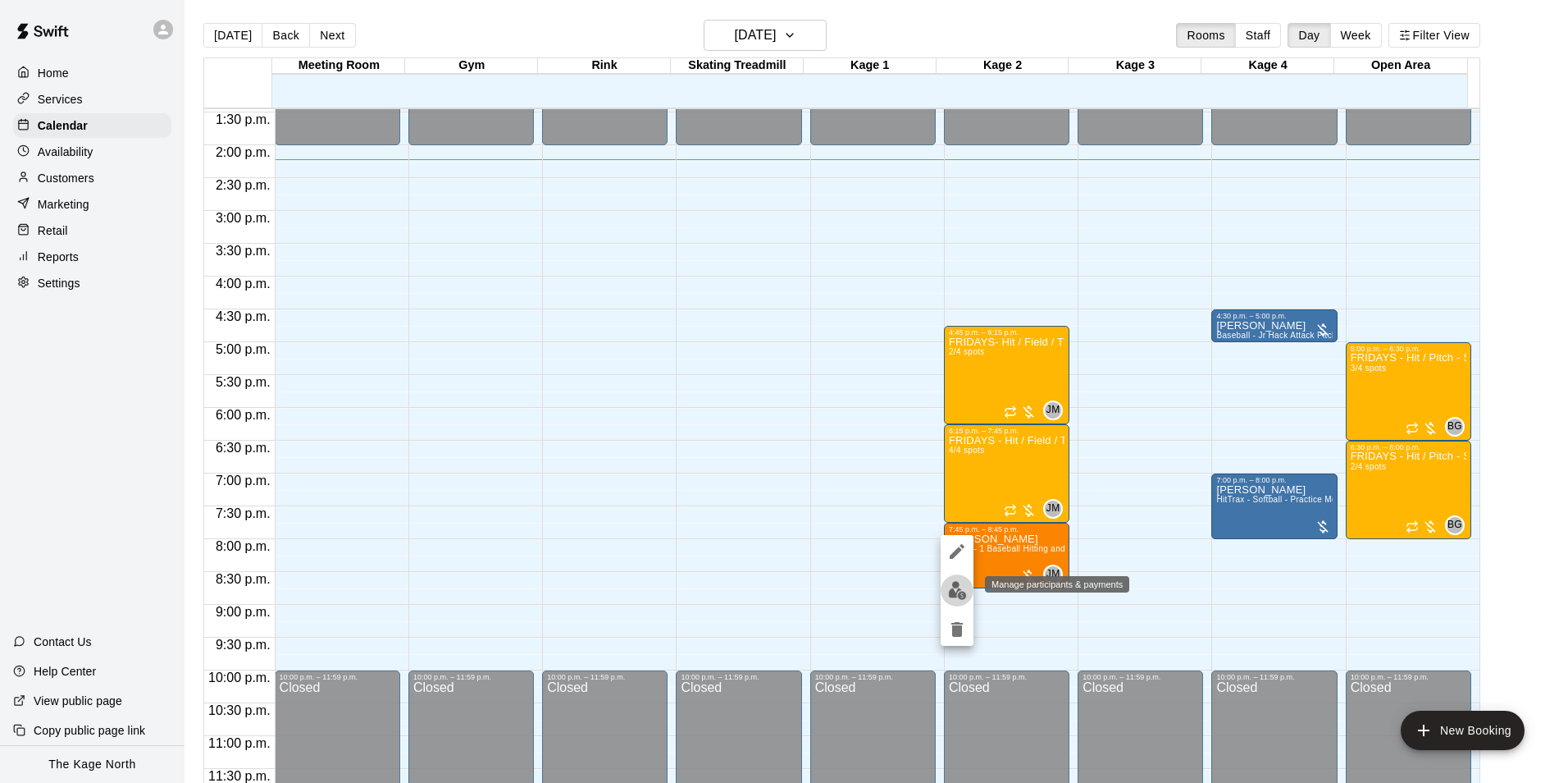
click at [961, 584] on img "edit" at bounding box center [957, 590] width 19 height 19
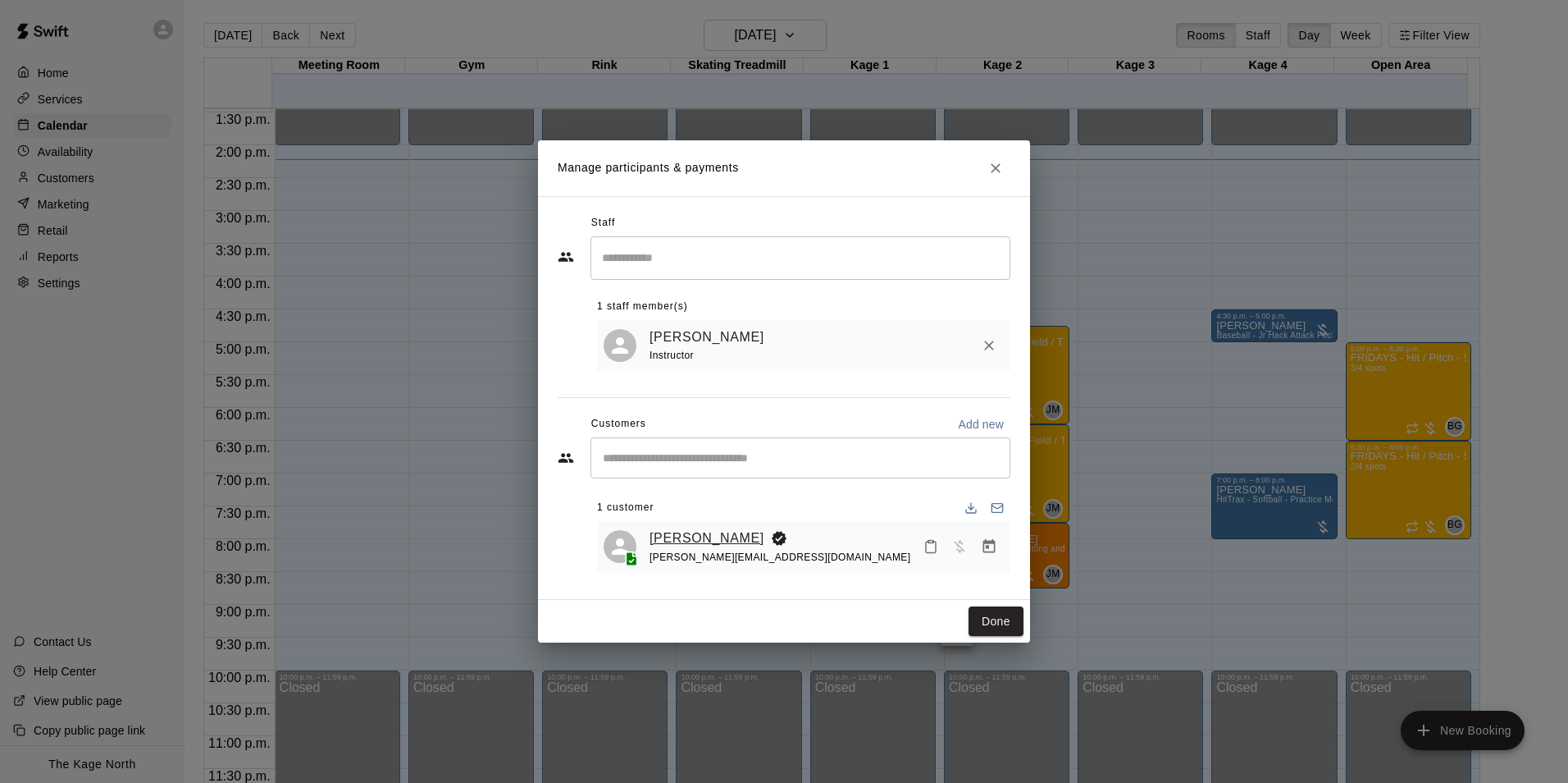
click at [715, 537] on link "James Costello" at bounding box center [707, 538] width 115 height 22
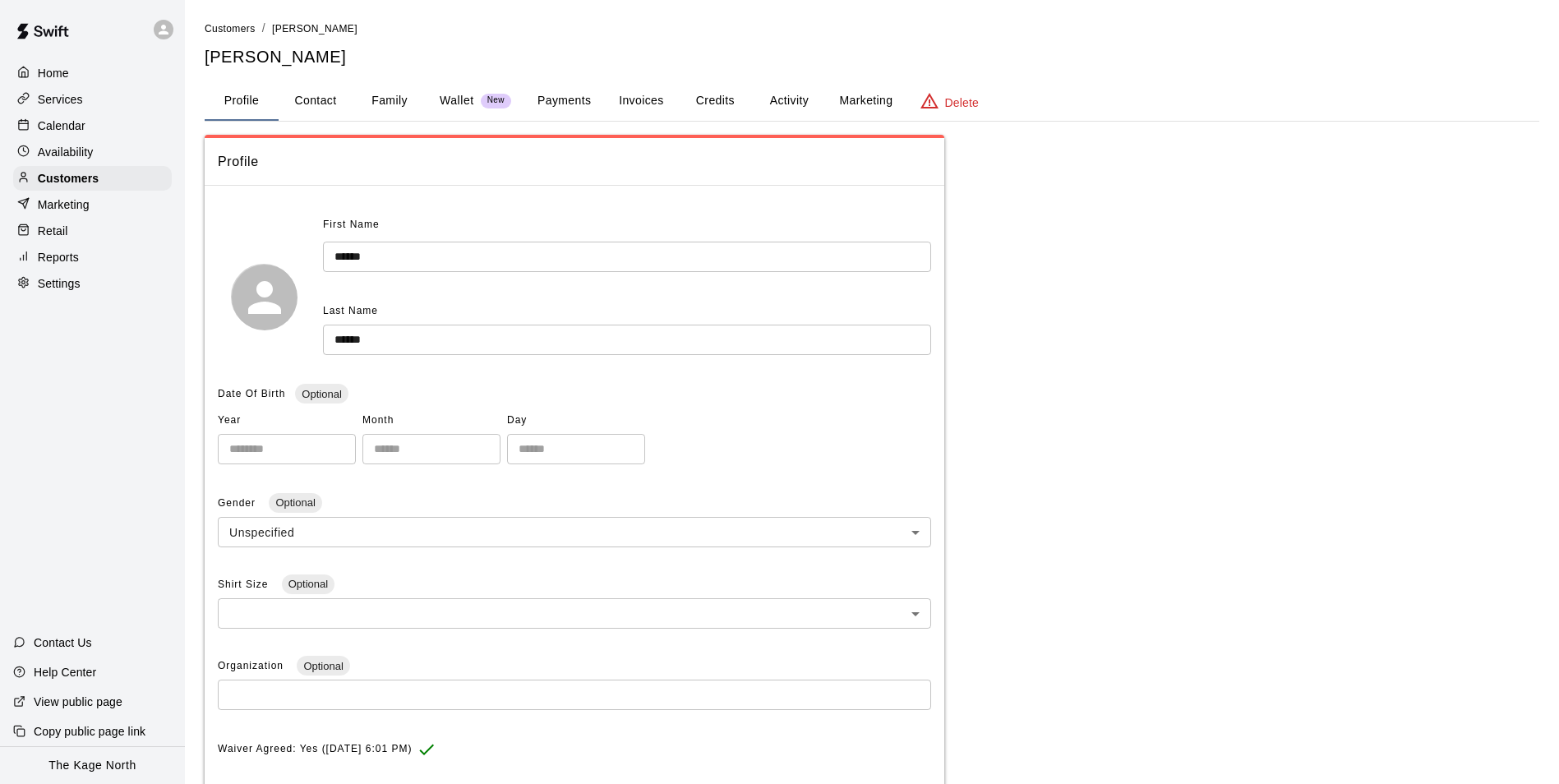
click at [801, 95] on button "Activity" at bounding box center [789, 101] width 74 height 40
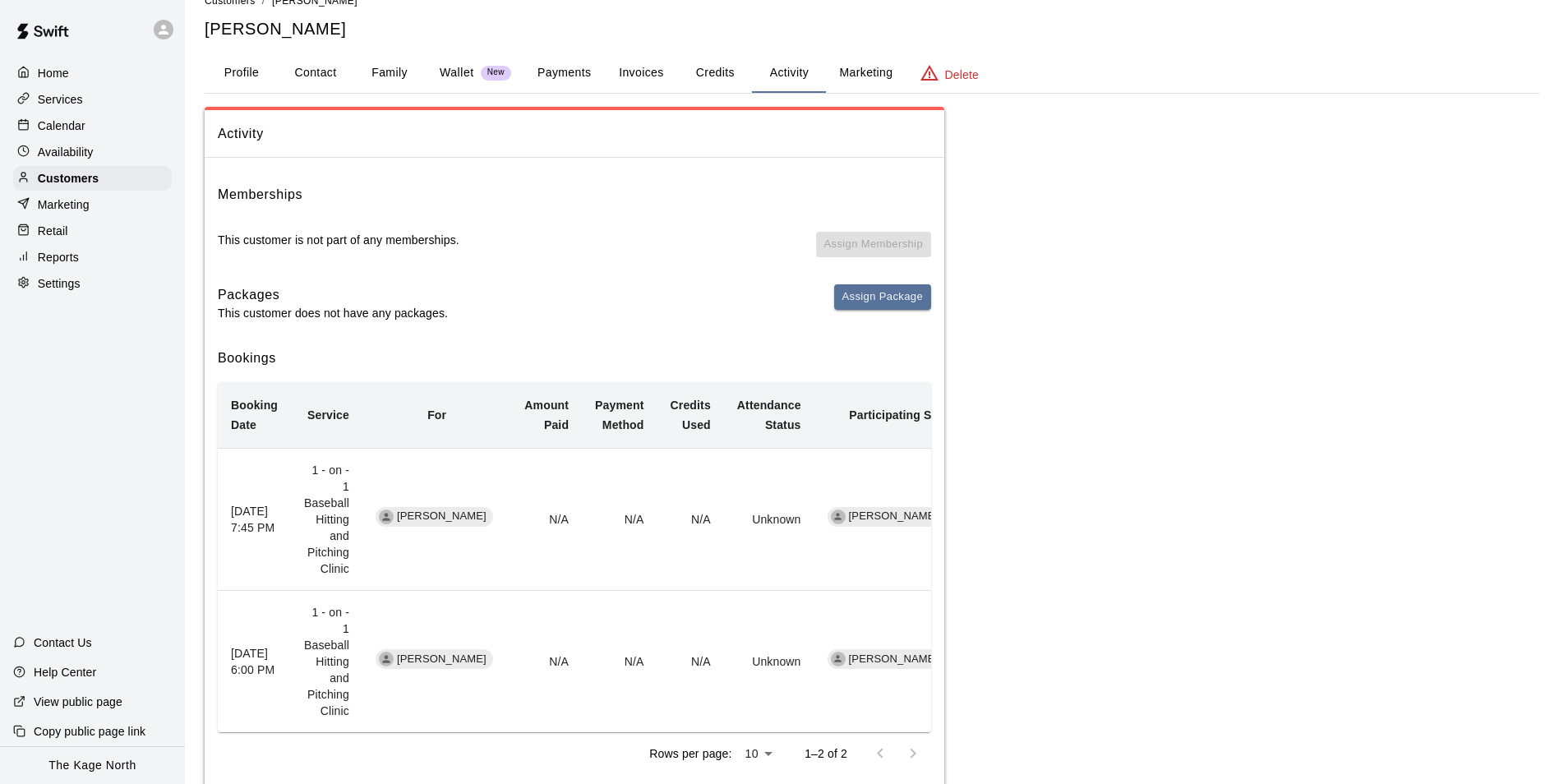
scroll to position [39, 0]
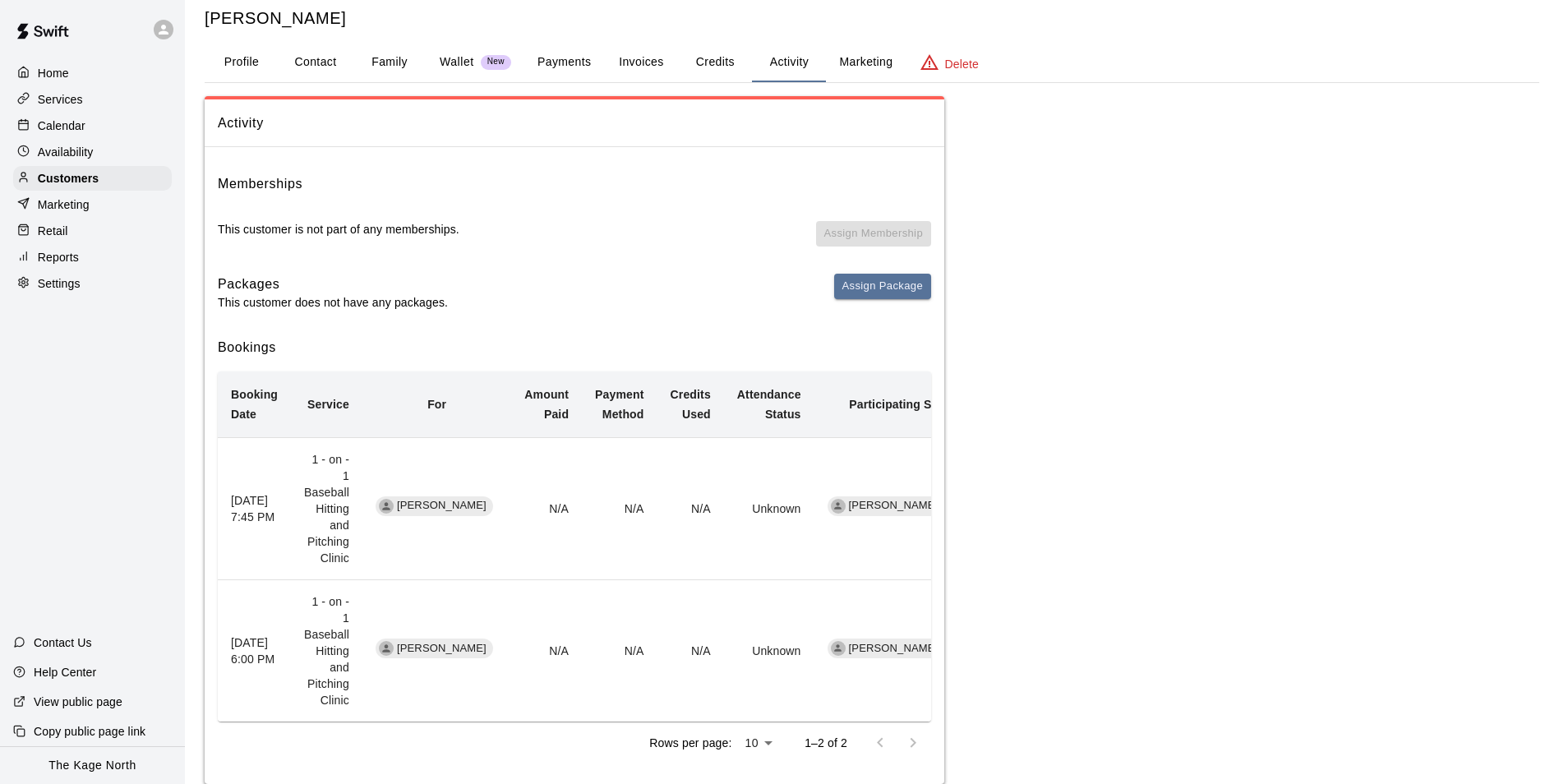
click at [98, 125] on div "Calendar" at bounding box center [92, 125] width 158 height 24
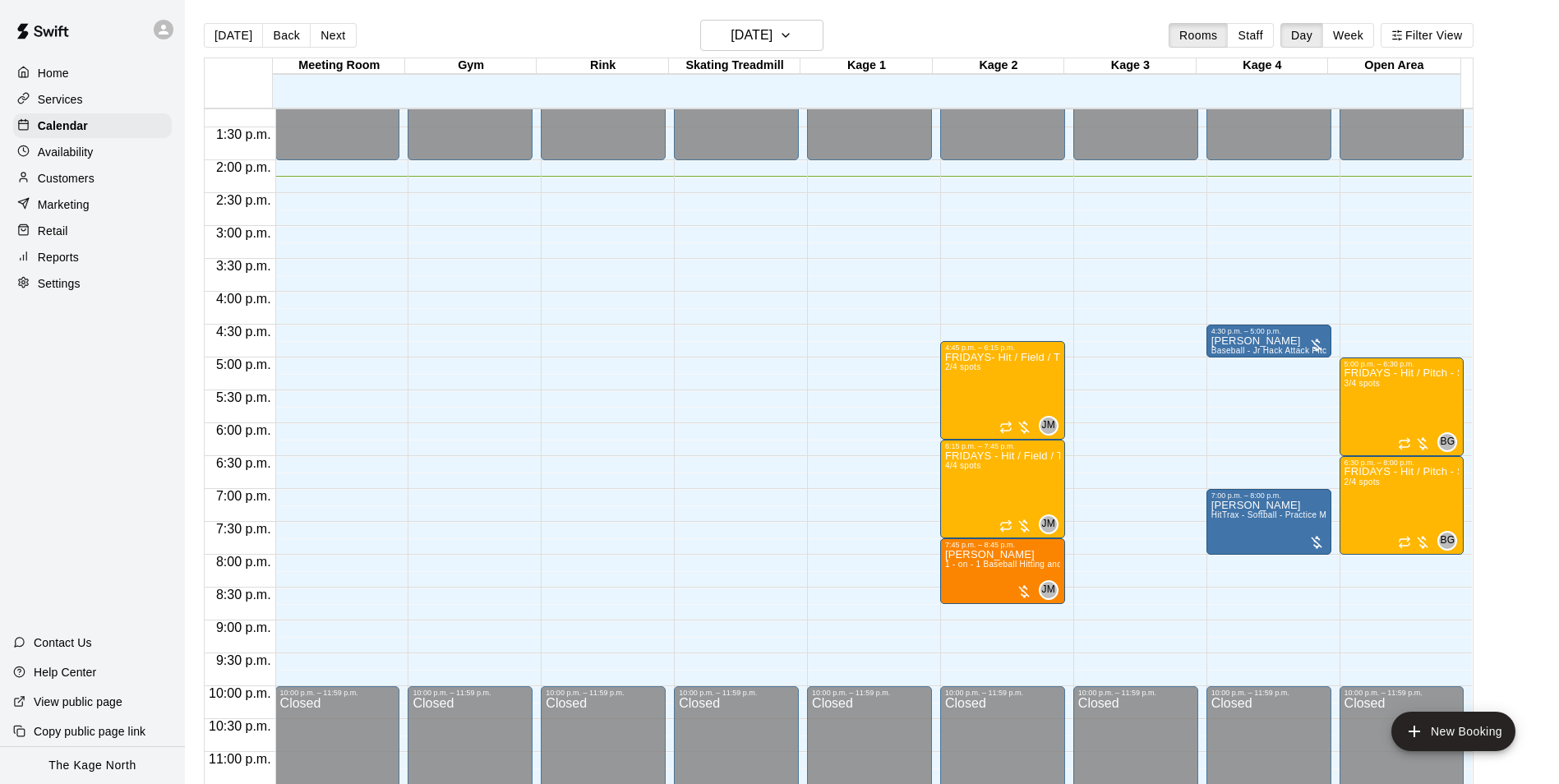
scroll to position [885, 0]
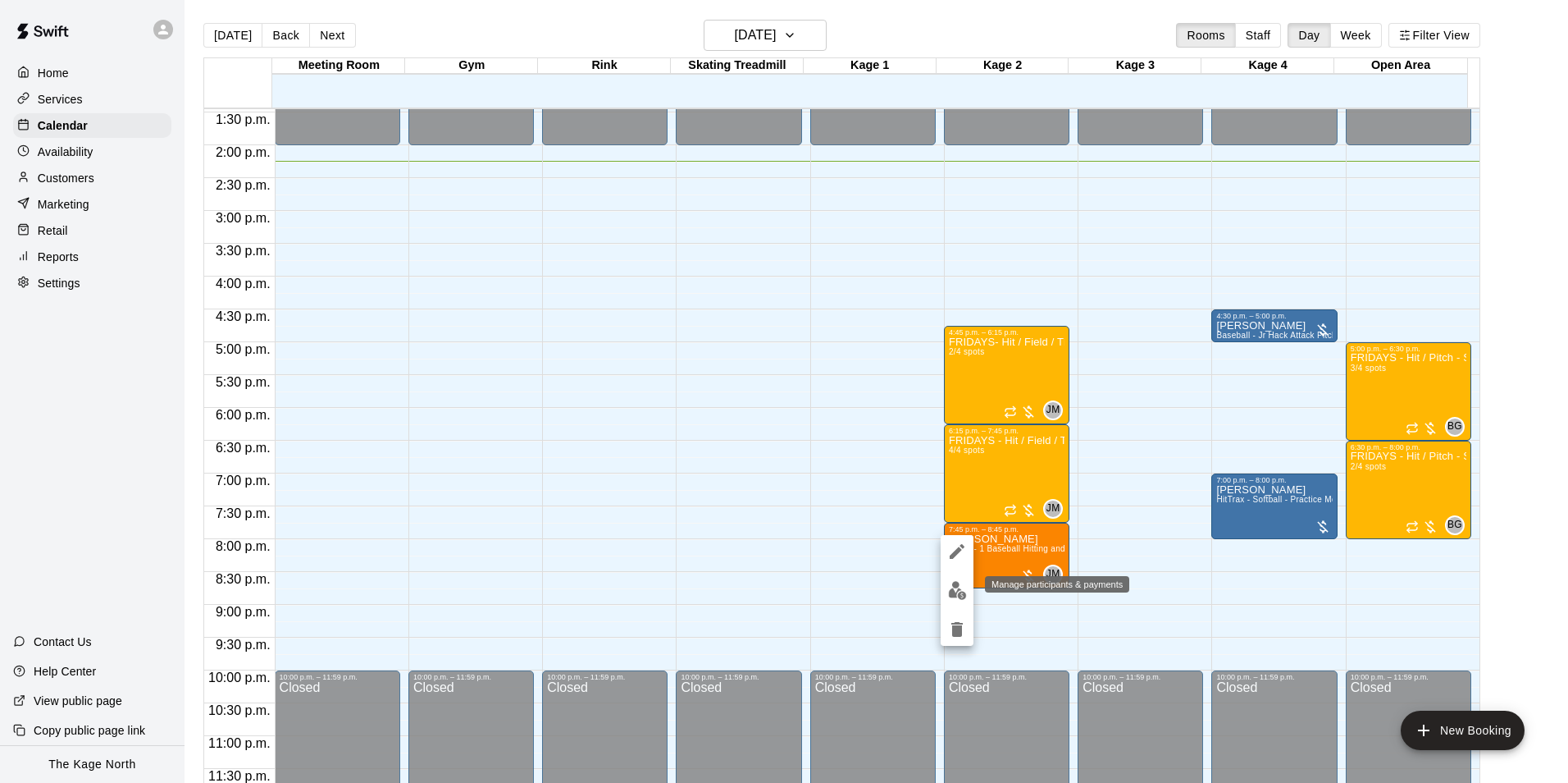
click at [955, 584] on img "edit" at bounding box center [957, 590] width 19 height 19
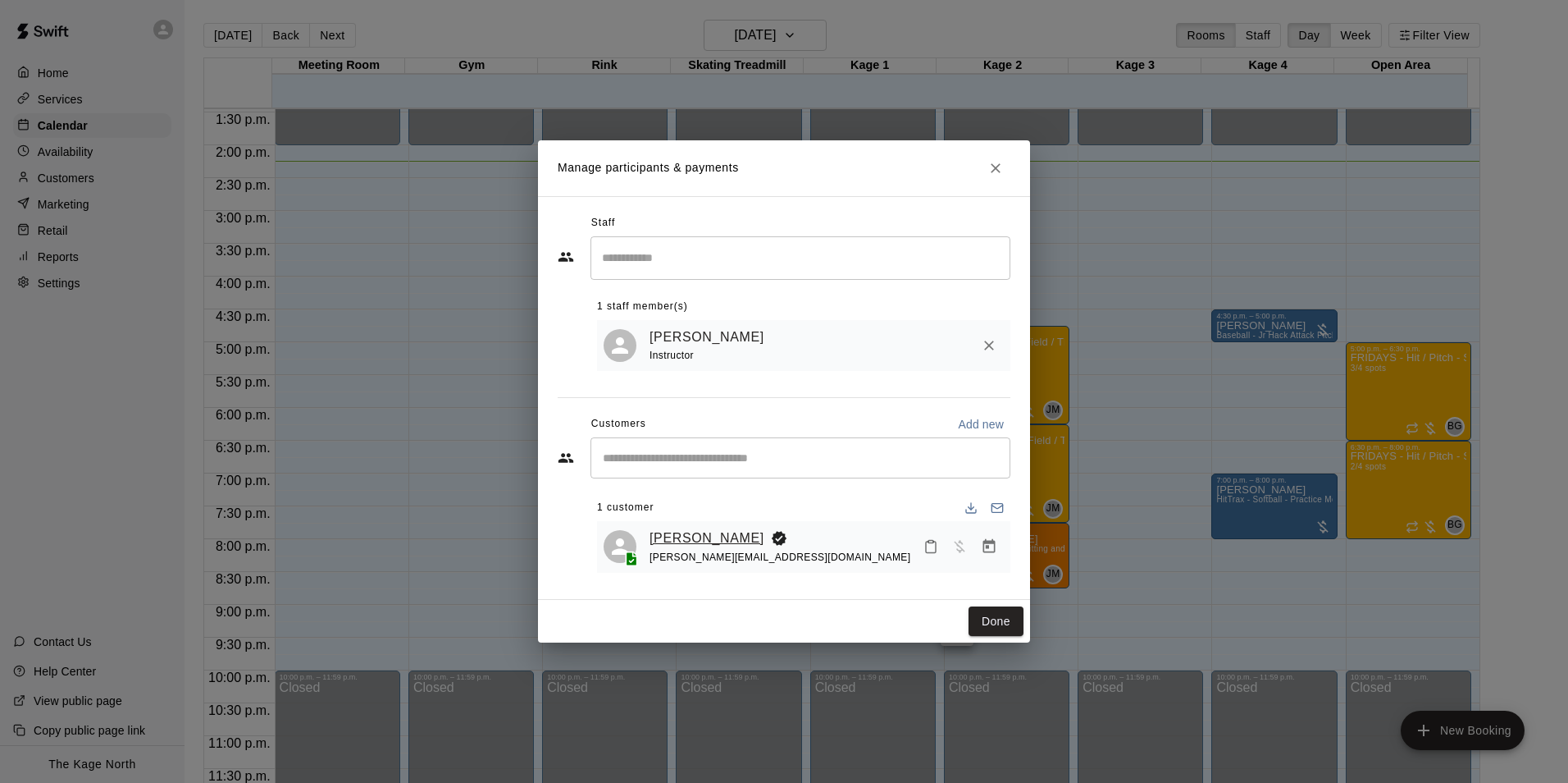
click at [719, 538] on link "James Costello" at bounding box center [707, 538] width 115 height 22
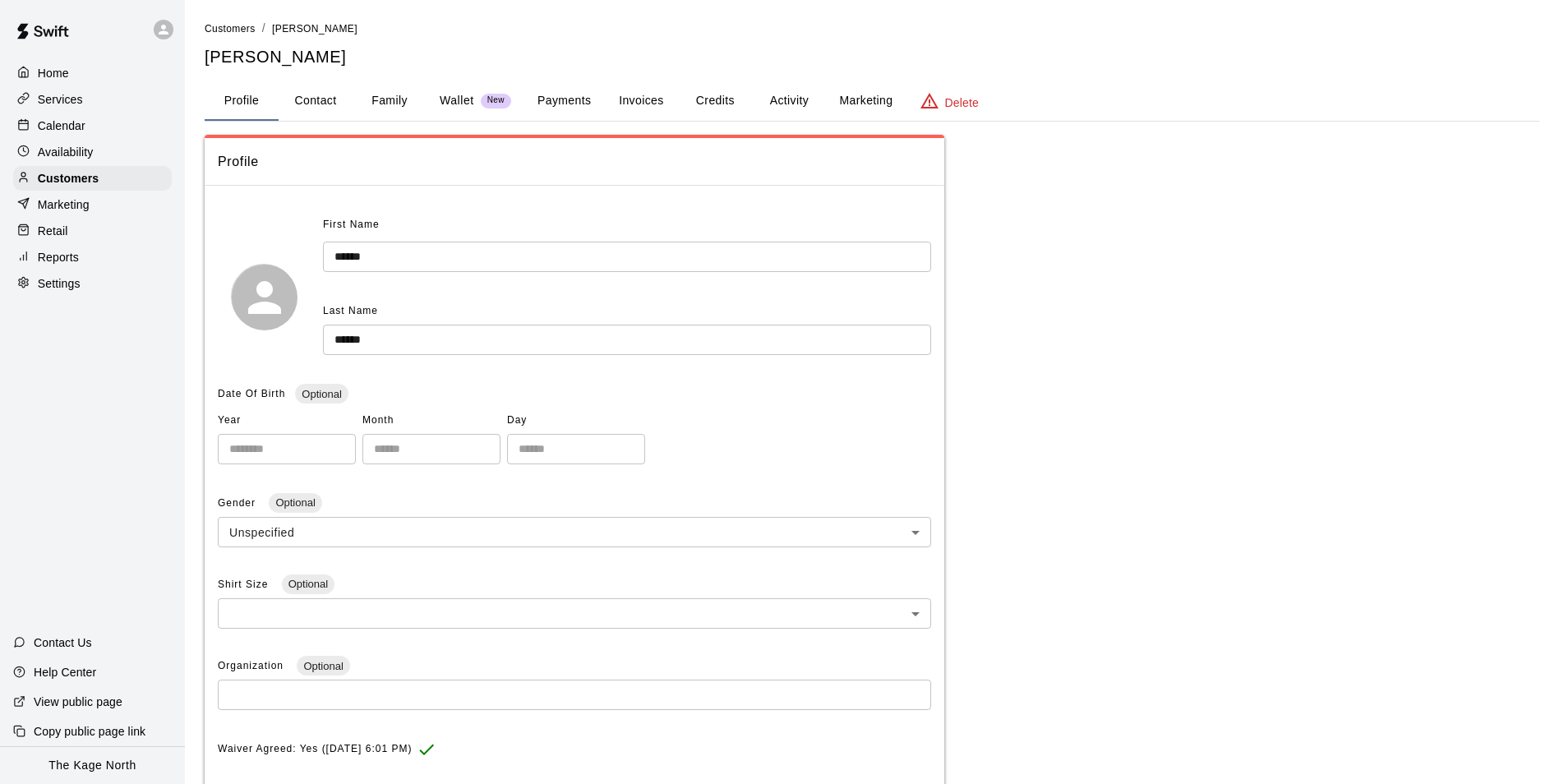
click at [50, 125] on p "Calendar" at bounding box center [61, 125] width 48 height 16
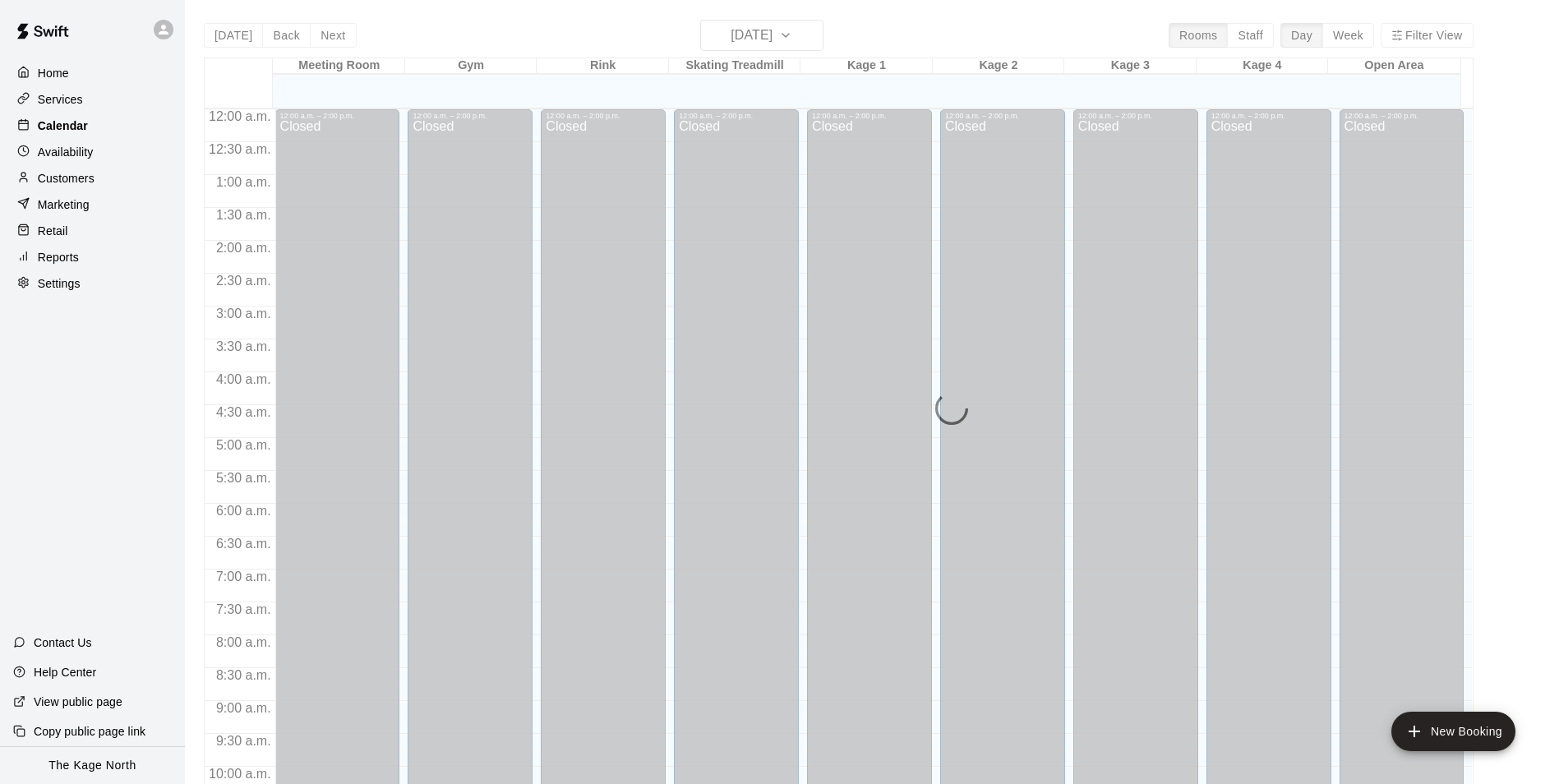
scroll to position [834, 0]
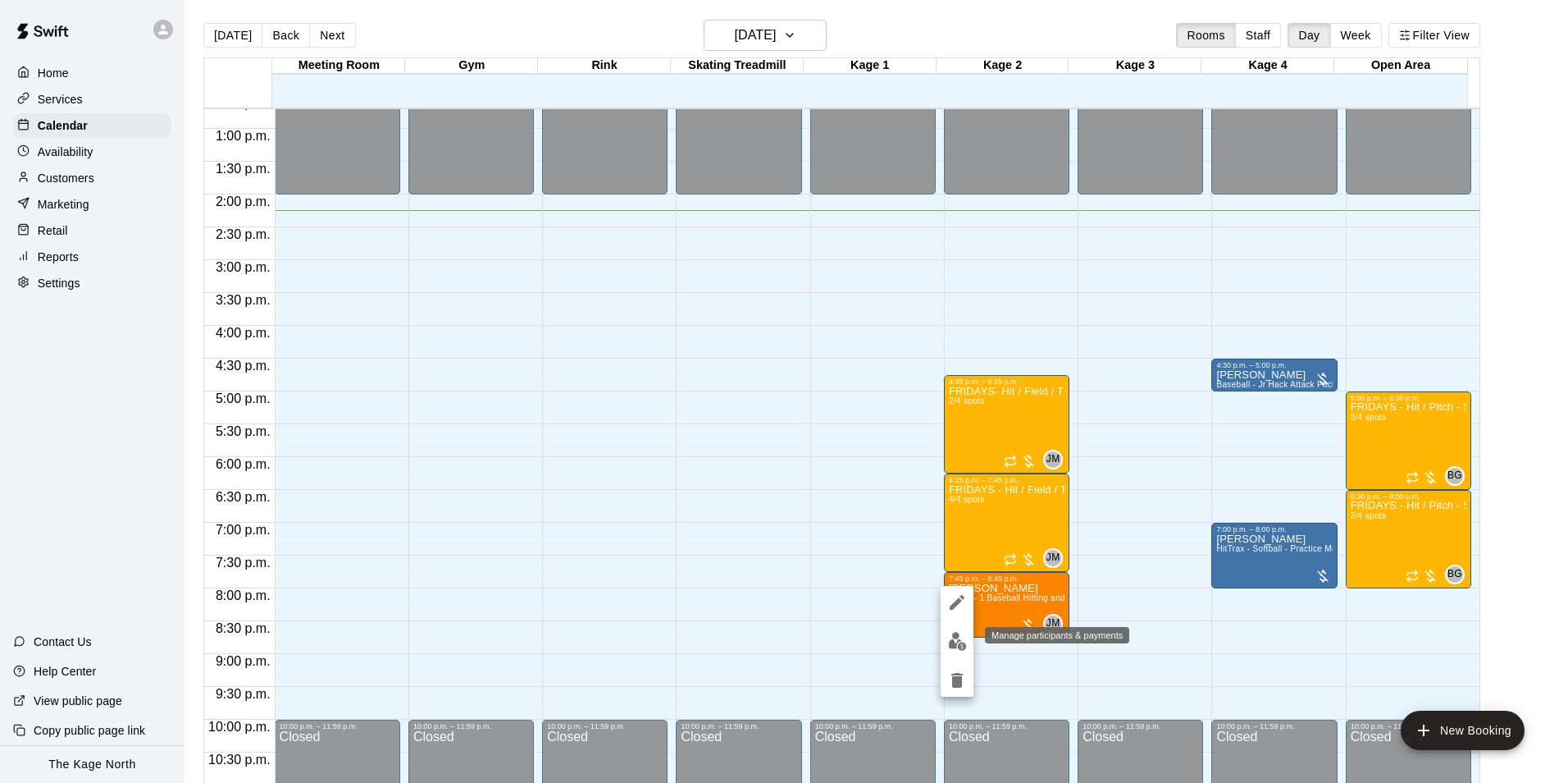
click at [960, 638] on img "edit" at bounding box center [957, 641] width 19 height 19
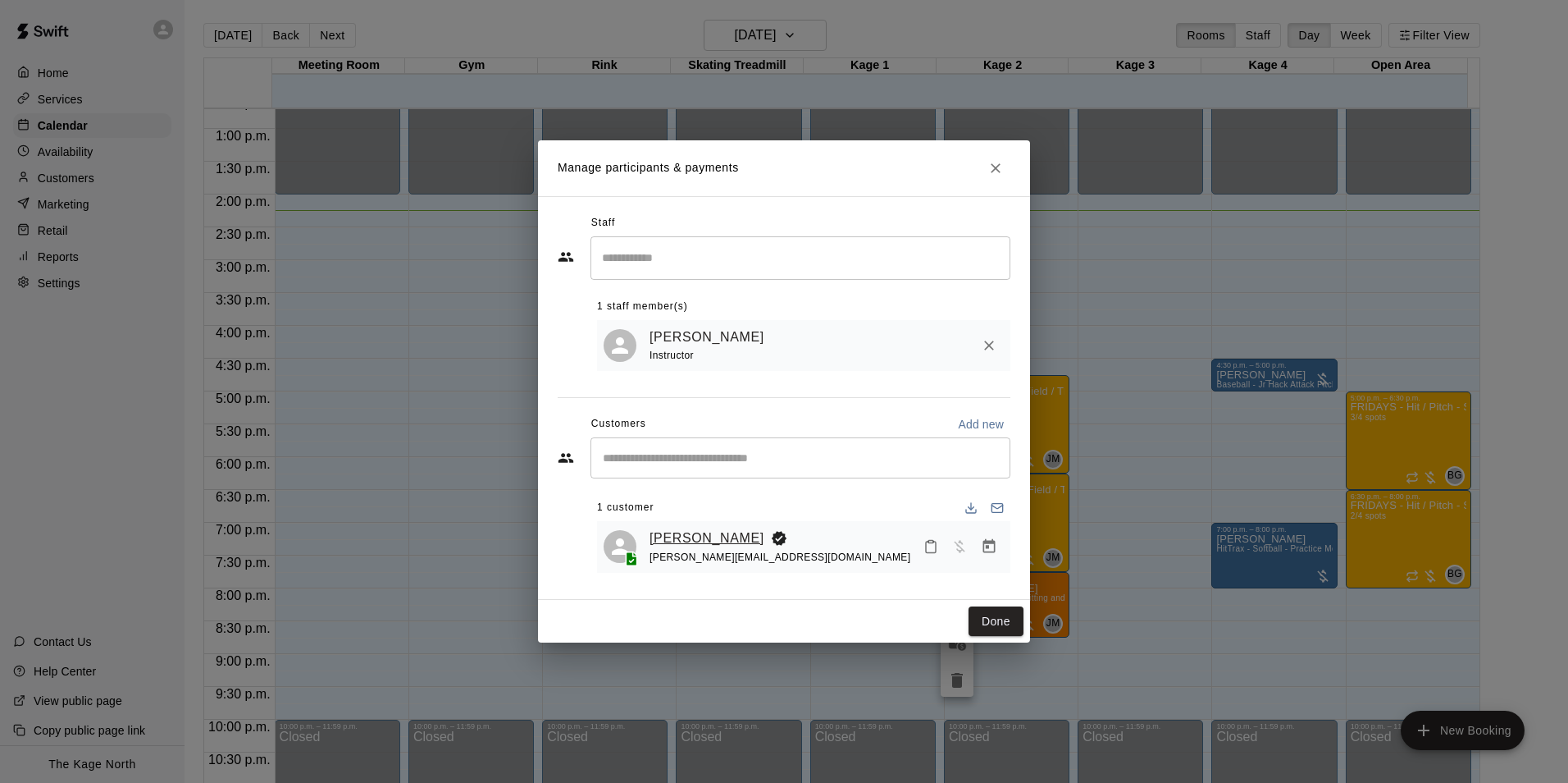
click at [705, 538] on link "James Costello" at bounding box center [707, 538] width 115 height 22
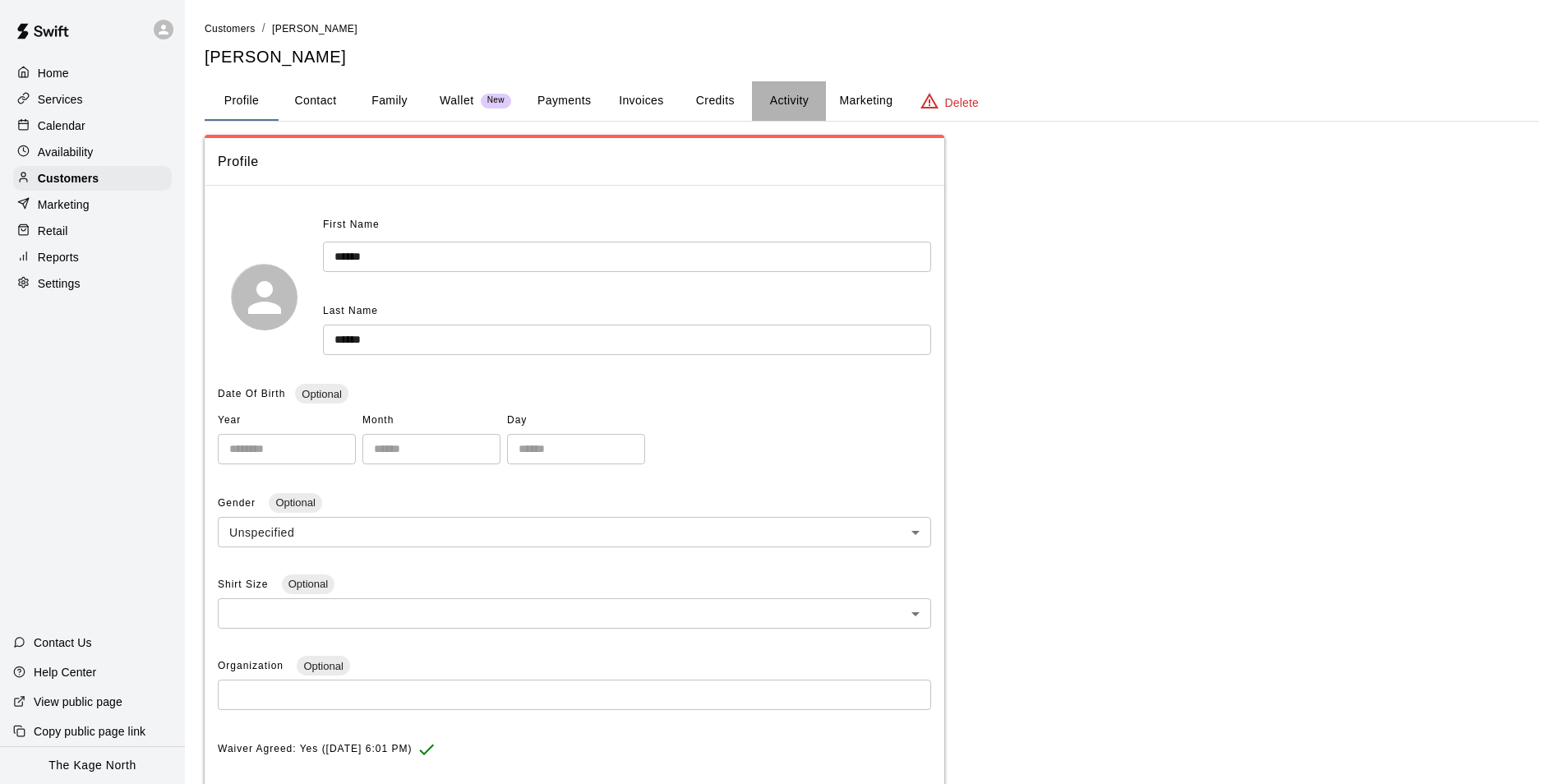
click at [789, 96] on button "Activity" at bounding box center [789, 101] width 74 height 40
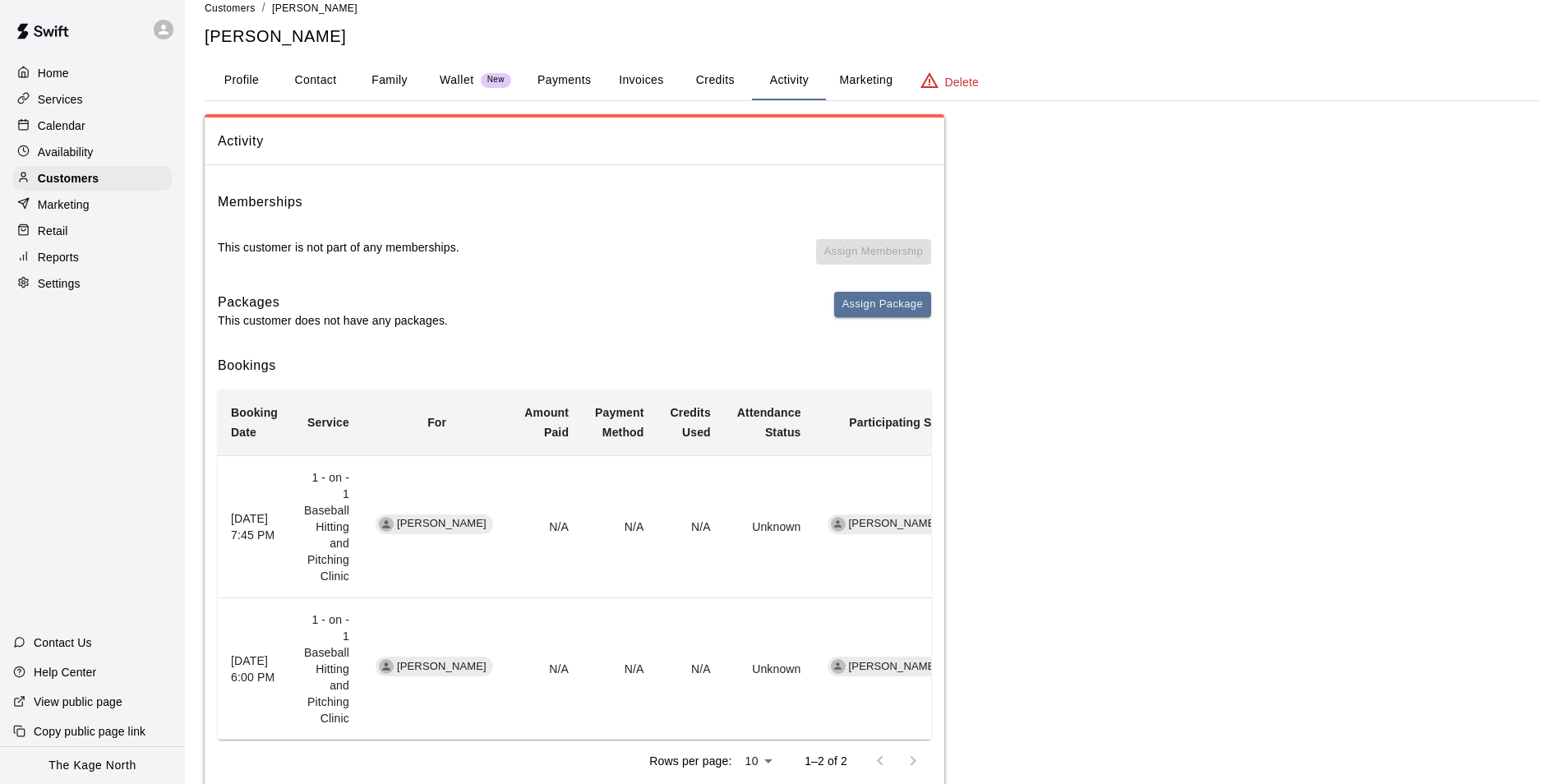
scroll to position [39, 0]
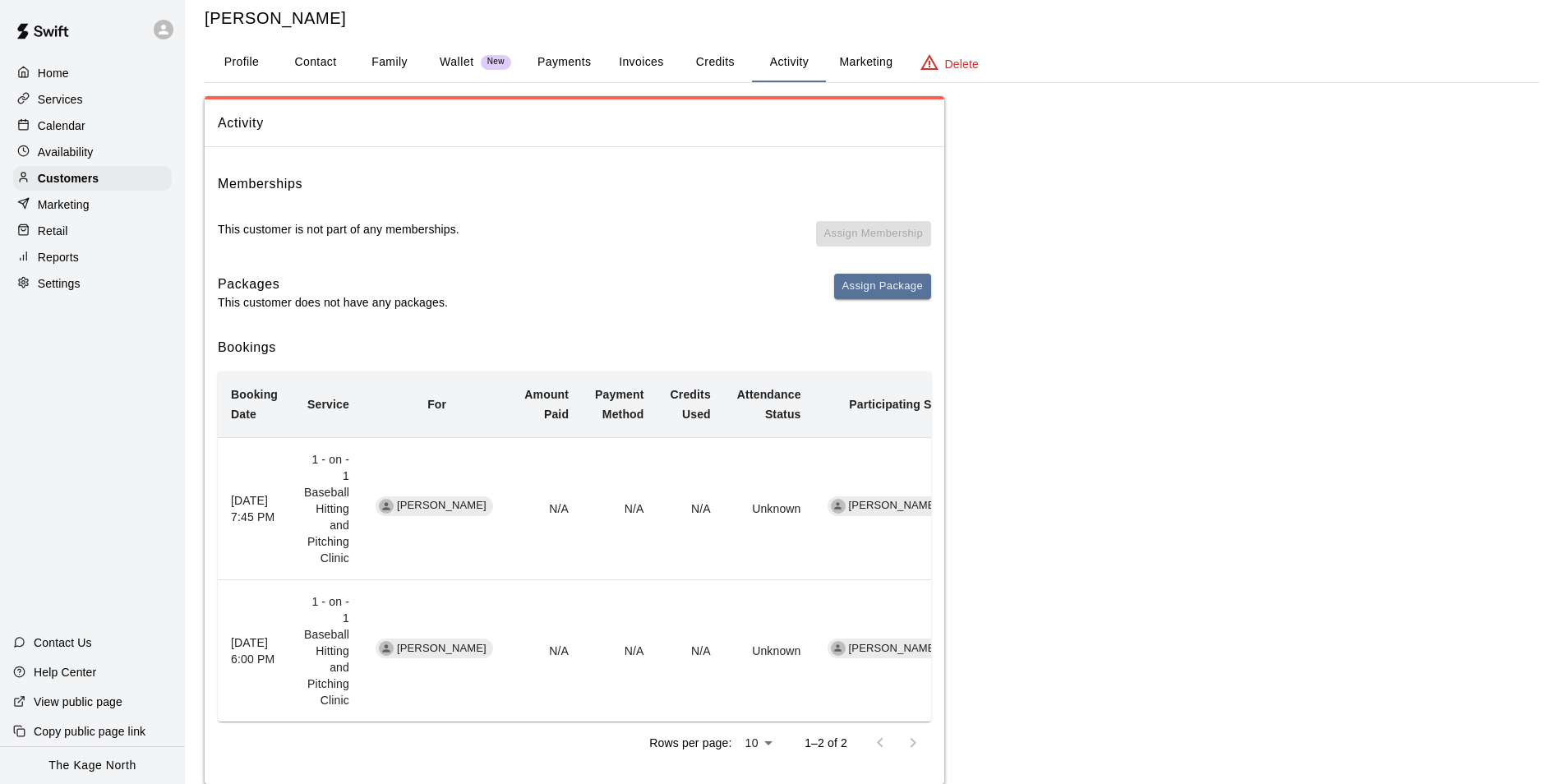
click at [67, 127] on p "Calendar" at bounding box center [61, 125] width 48 height 16
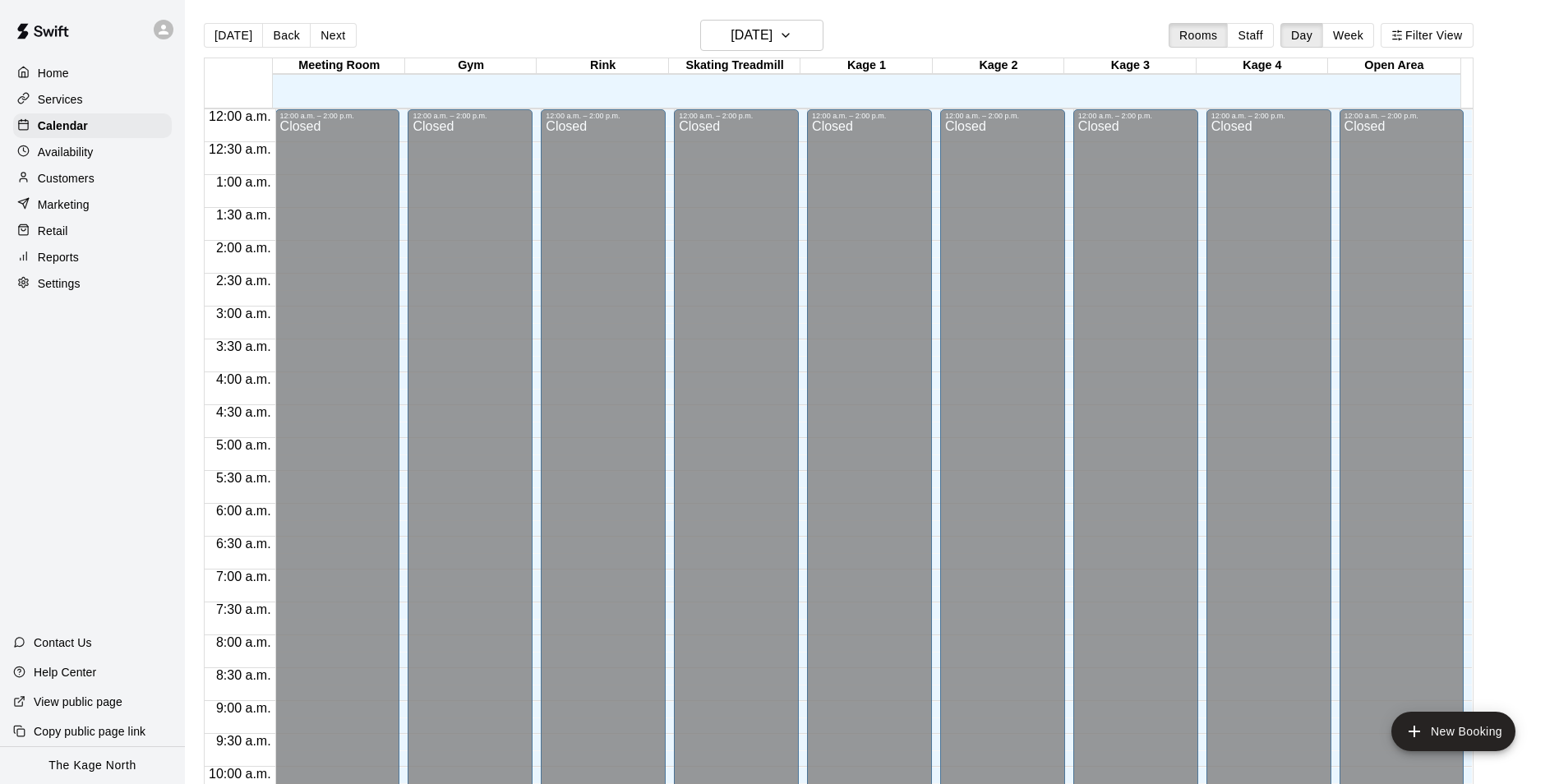
scroll to position [834, 0]
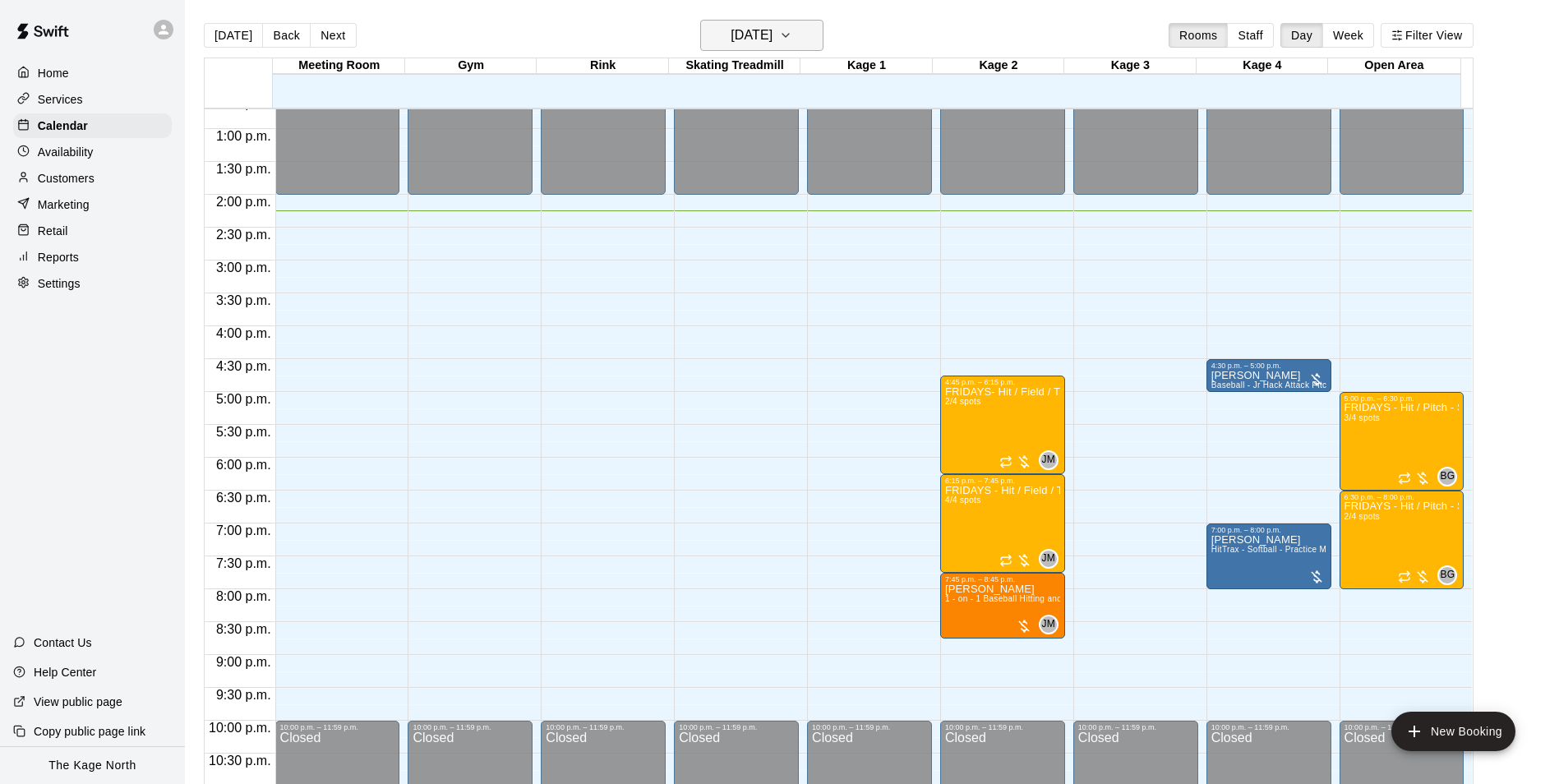
click at [792, 41] on icon "button" at bounding box center [785, 35] width 13 height 20
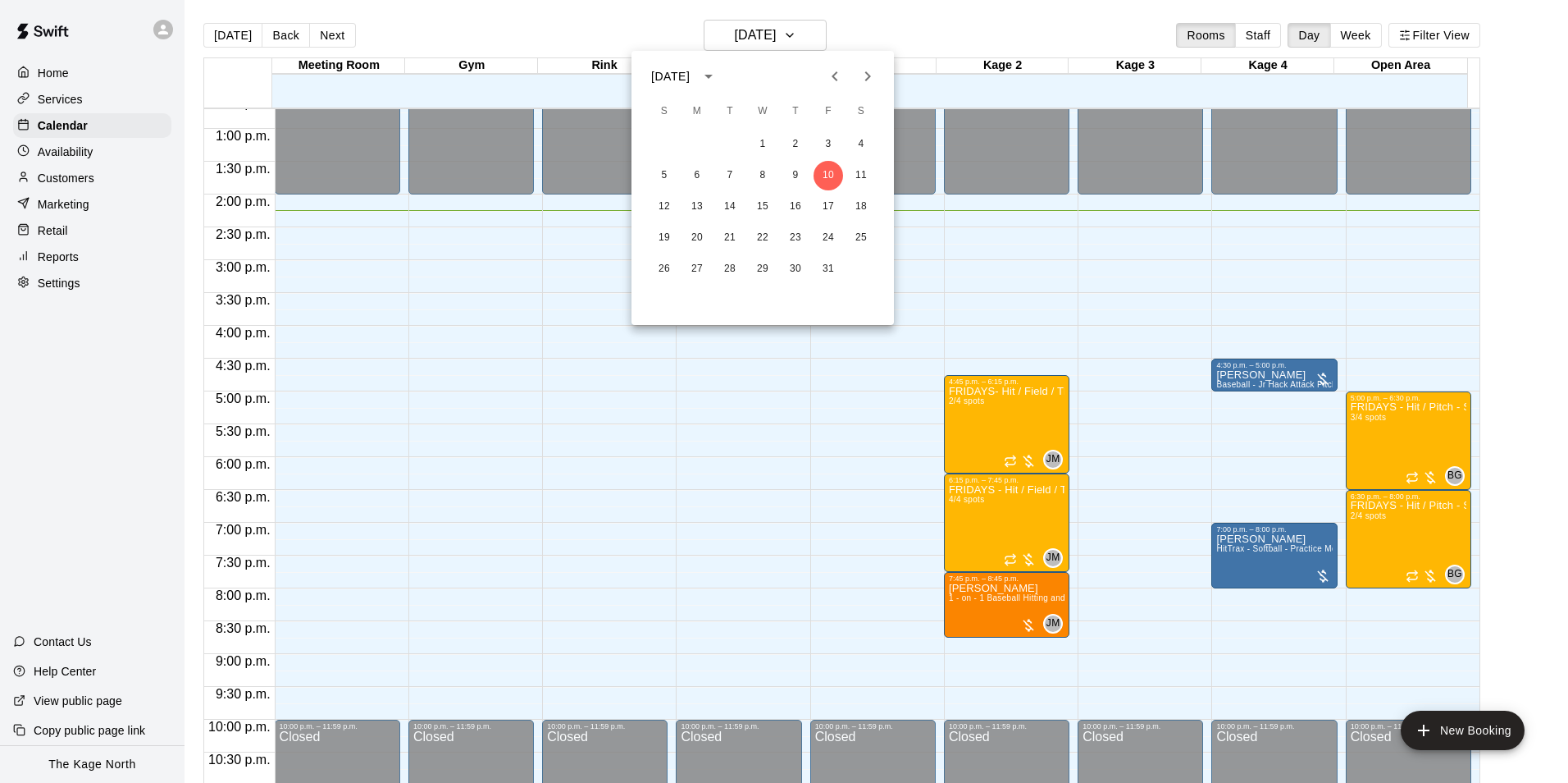
click at [831, 83] on icon "Previous month" at bounding box center [835, 76] width 20 height 20
click at [829, 238] on button "26" at bounding box center [828, 238] width 29 height 29
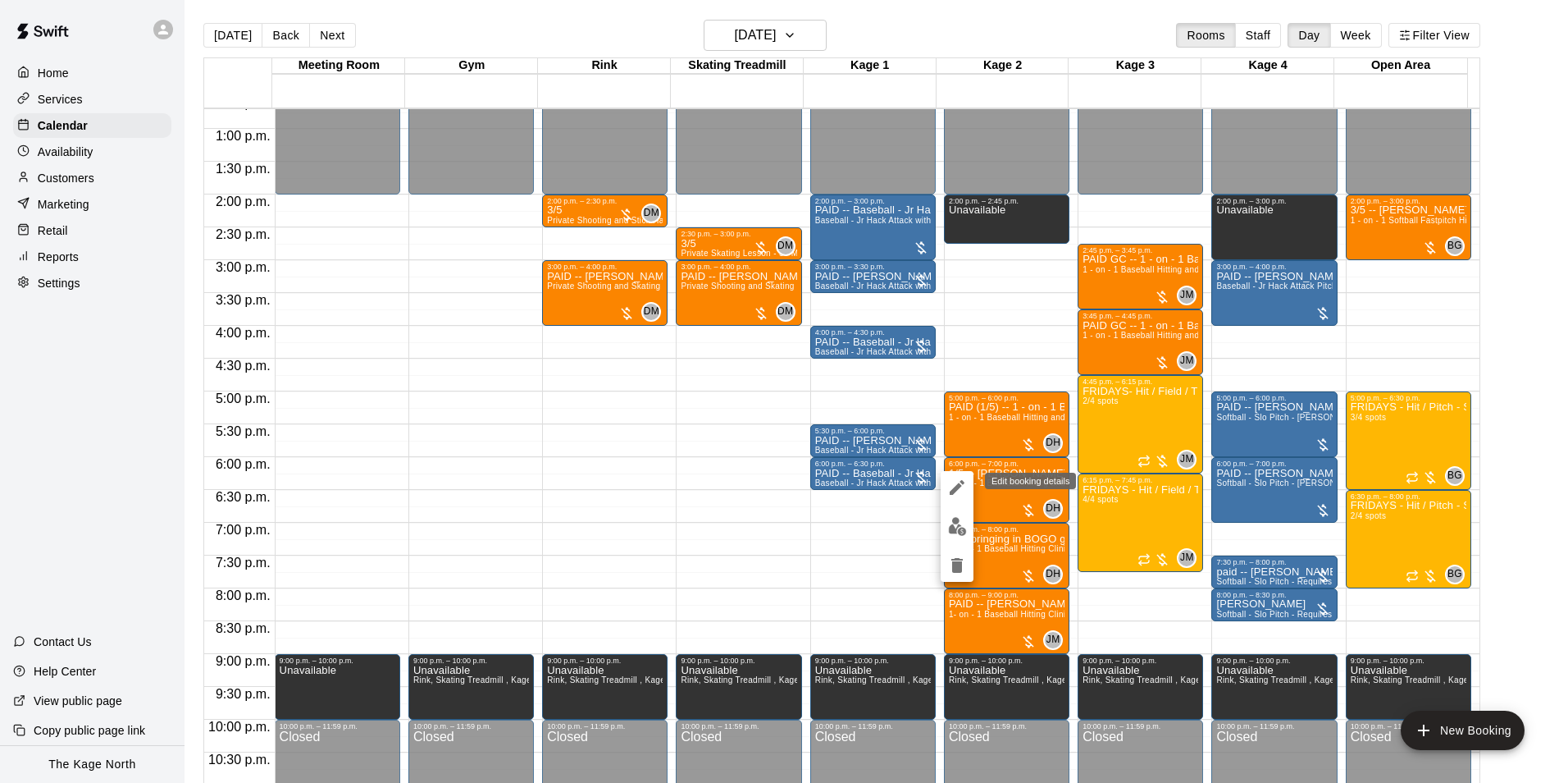
click at [961, 483] on icon "edit" at bounding box center [956, 487] width 20 height 20
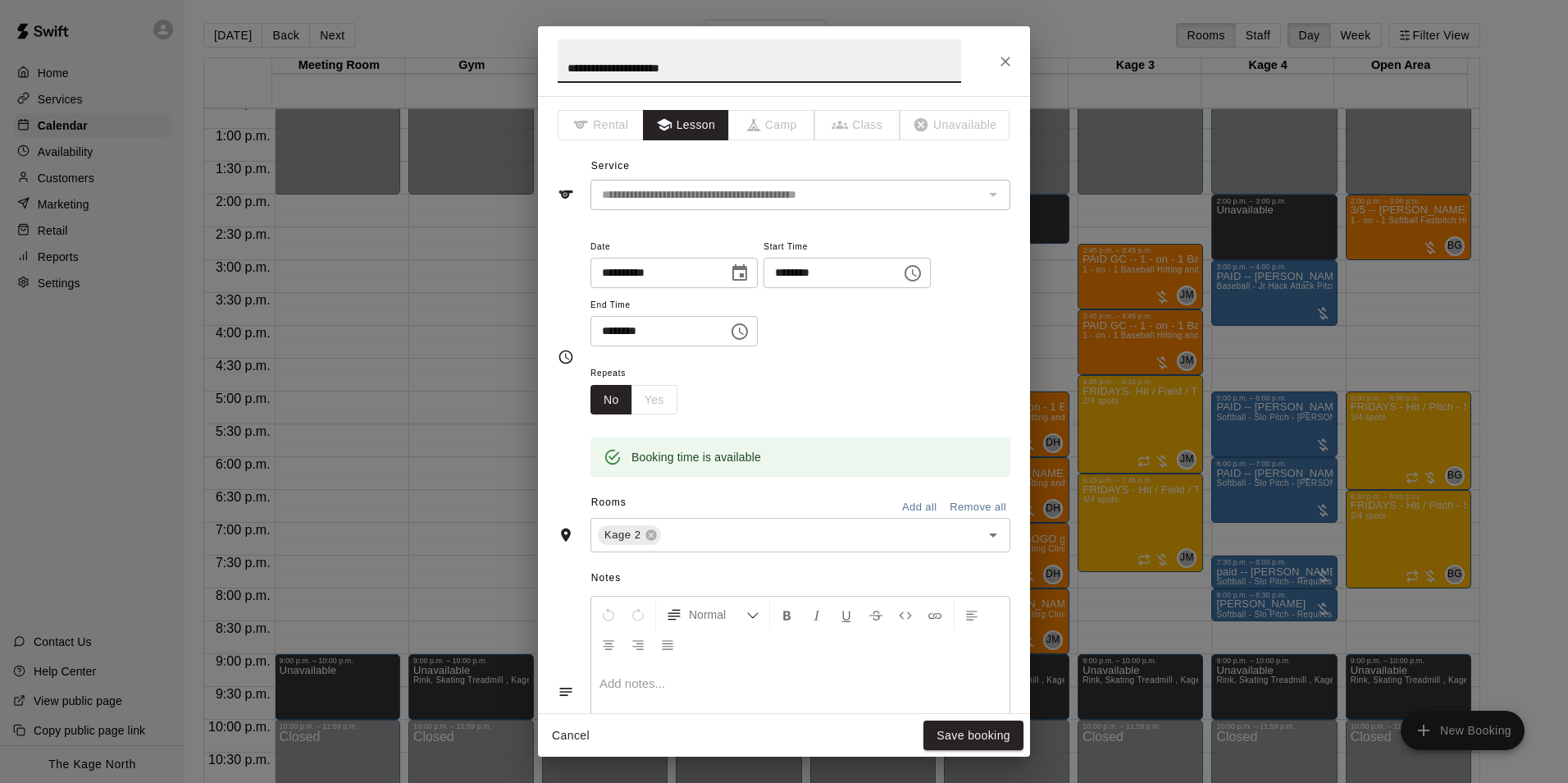
click at [585, 73] on input "**********" at bounding box center [759, 61] width 403 height 43
type input "**********"
click at [987, 730] on button "Save booking" at bounding box center [974, 735] width 100 height 30
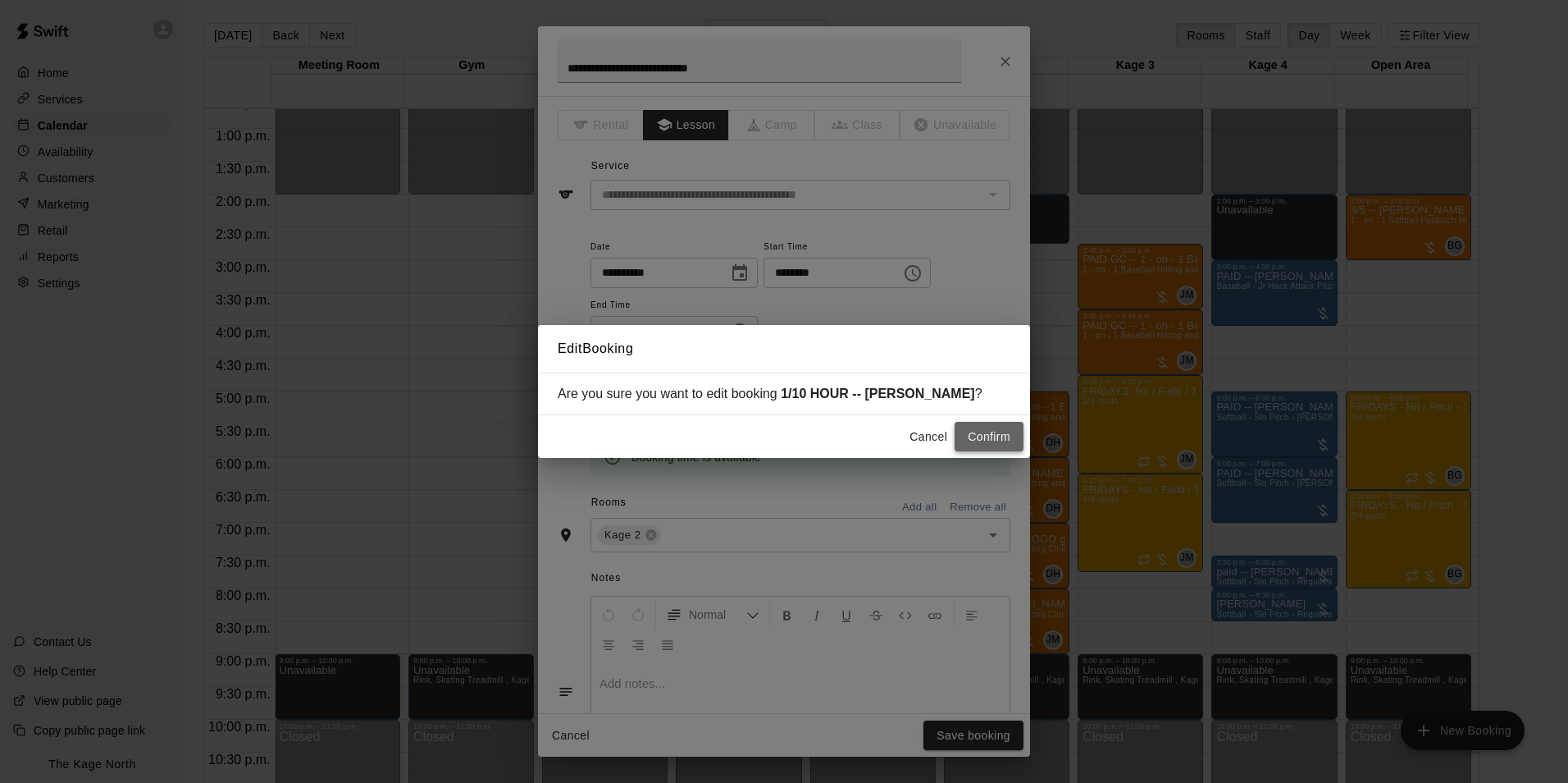
click at [988, 438] on button "Confirm" at bounding box center [989, 436] width 69 height 30
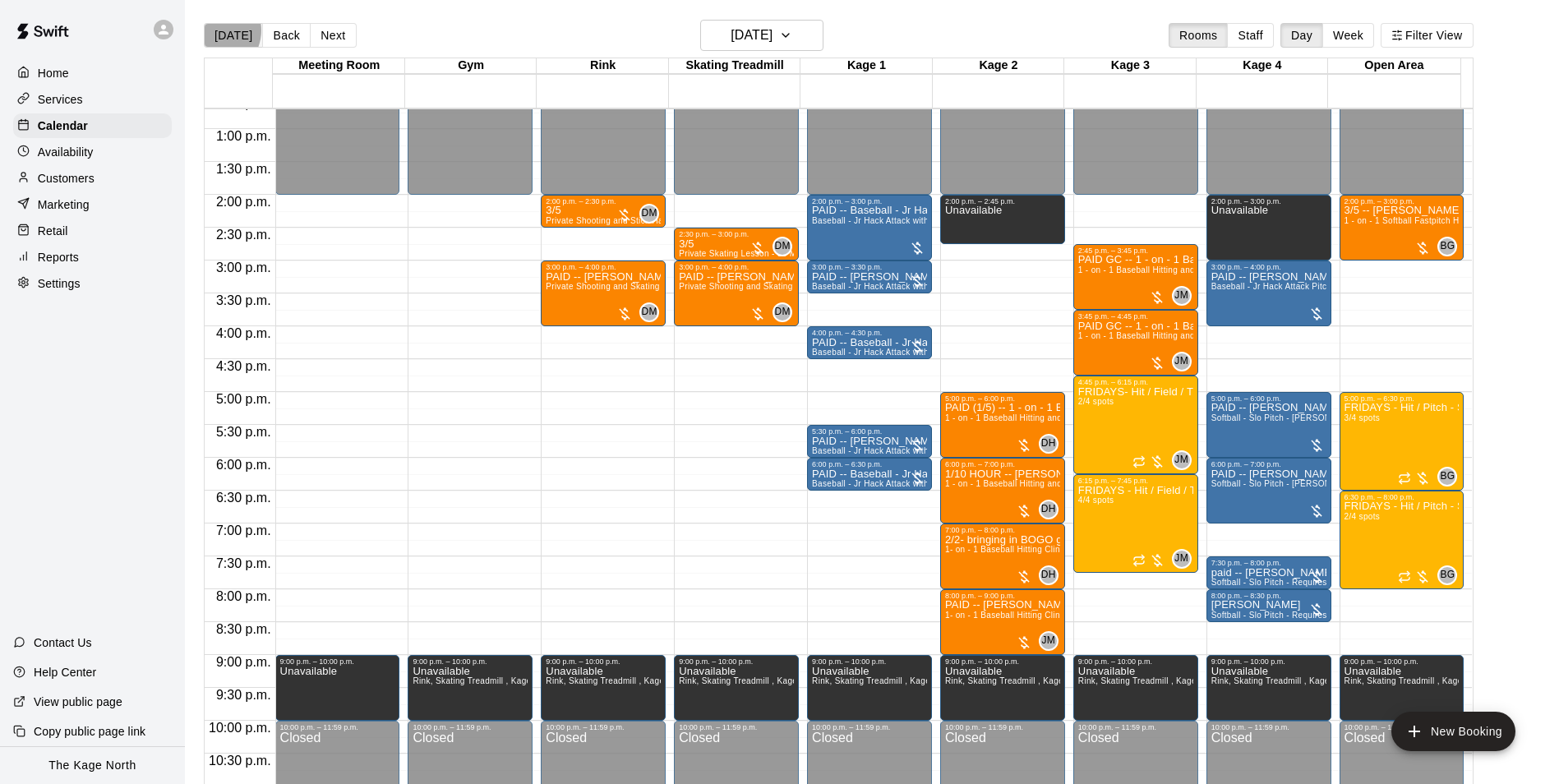
click at [214, 29] on button "[DATE]" at bounding box center [233, 35] width 59 height 24
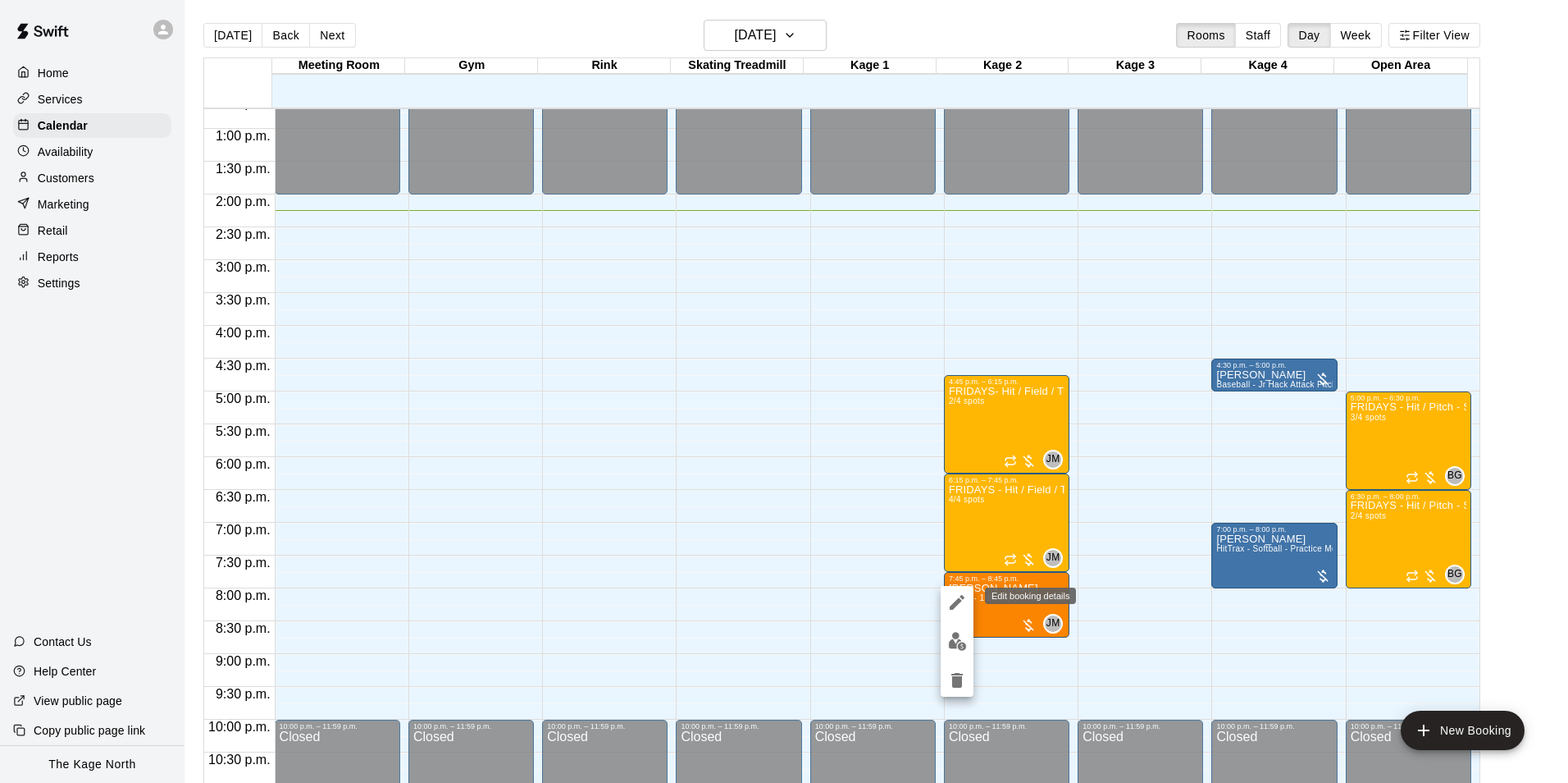
click at [955, 609] on icon "edit" at bounding box center [956, 602] width 20 height 20
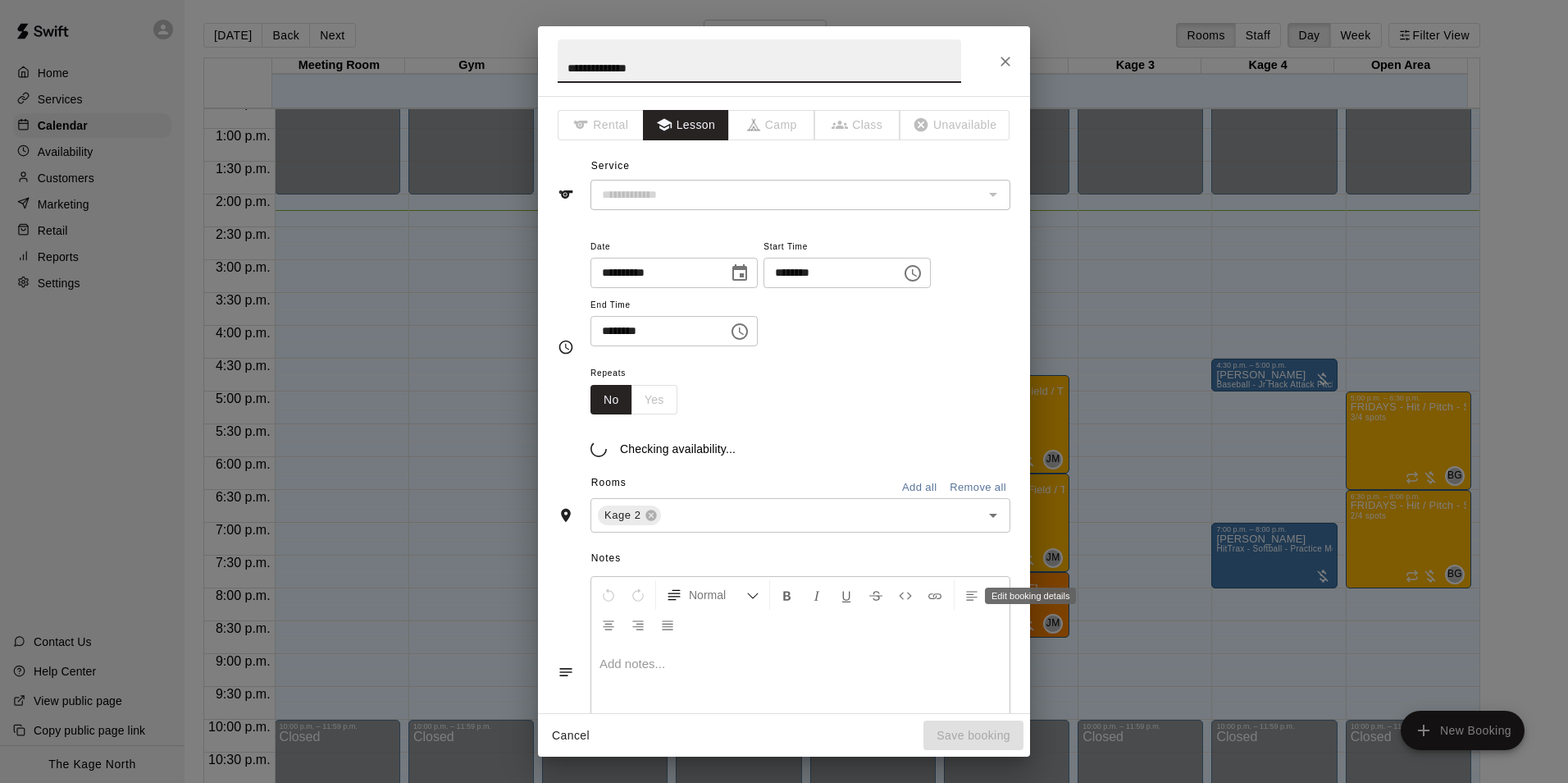
type input "**********"
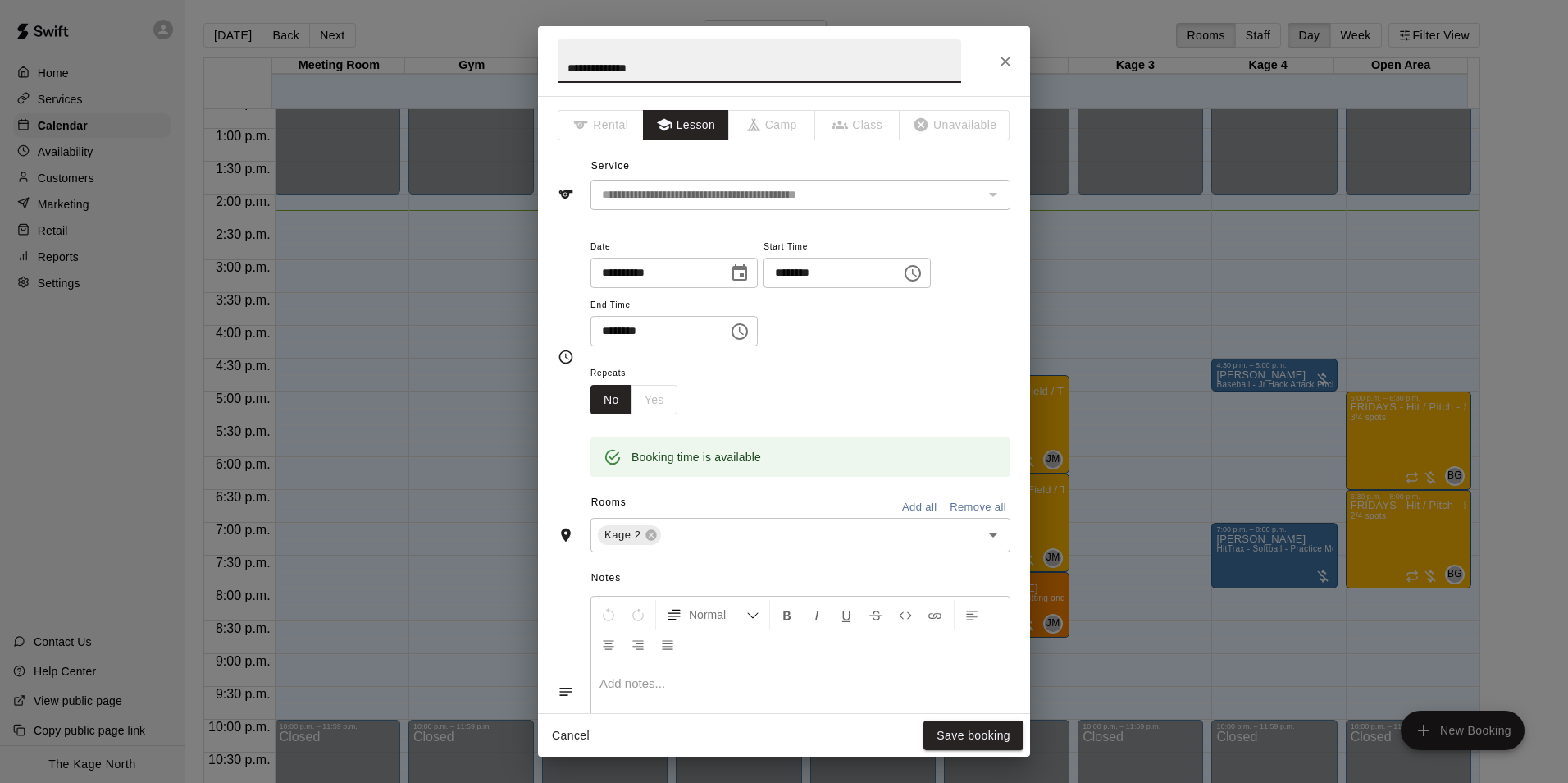
click at [563, 65] on input "**********" at bounding box center [759, 61] width 403 height 43
type input "**********"
click at [991, 735] on button "Save booking" at bounding box center [974, 735] width 100 height 30
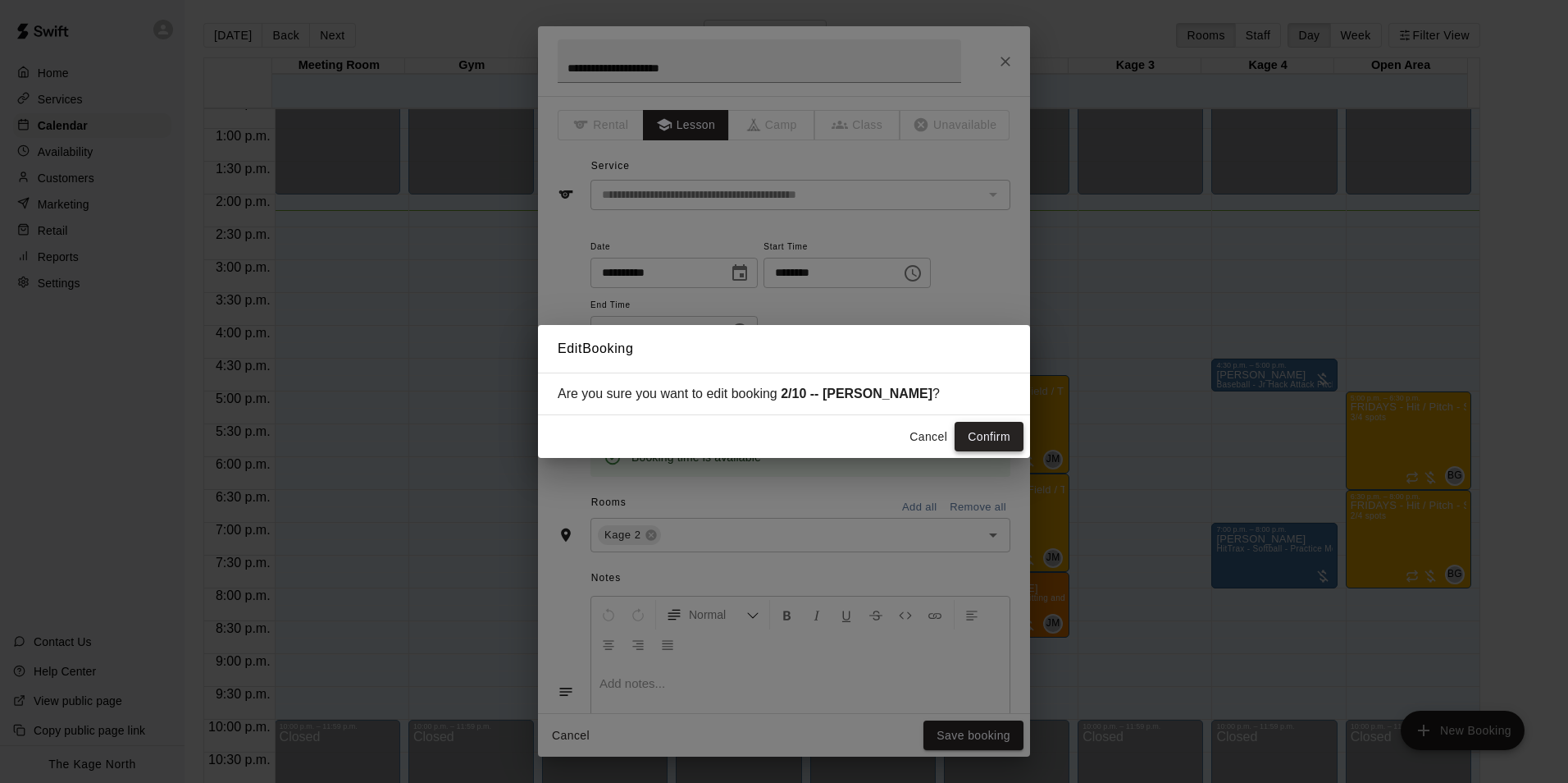
click at [990, 442] on button "Confirm" at bounding box center [989, 436] width 69 height 30
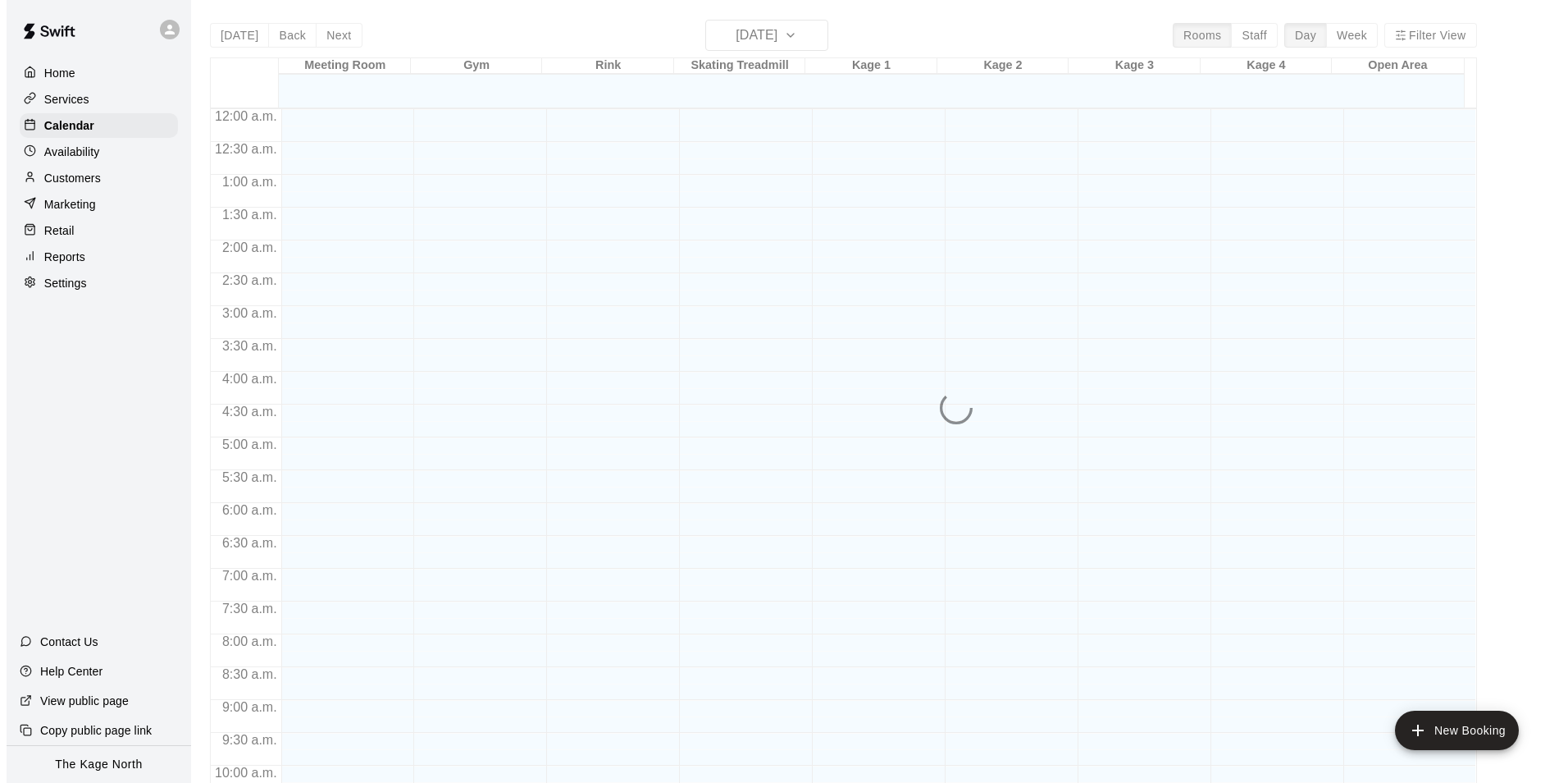
scroll to position [833, 0]
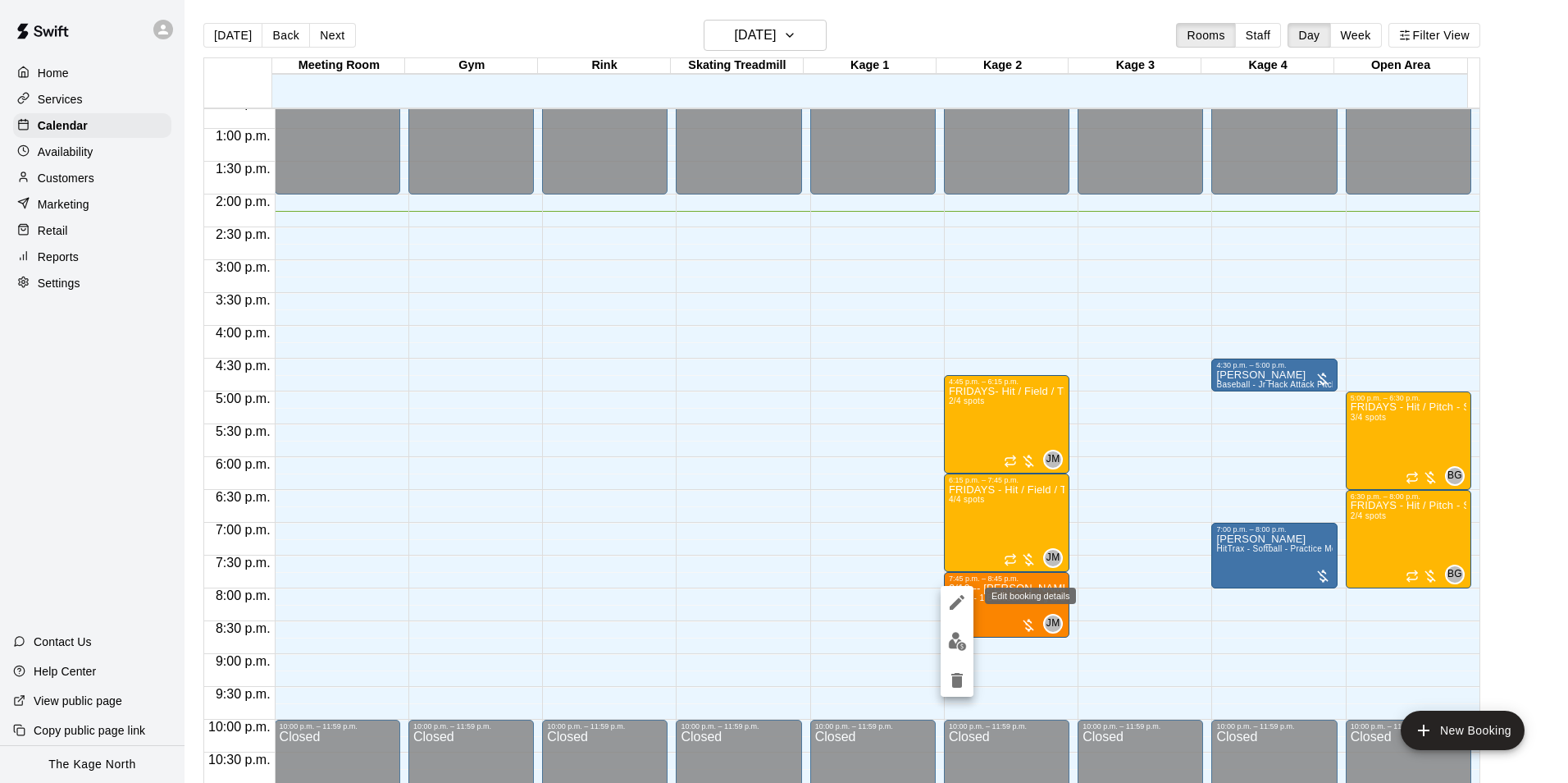
click at [957, 596] on icon "edit" at bounding box center [956, 602] width 20 height 20
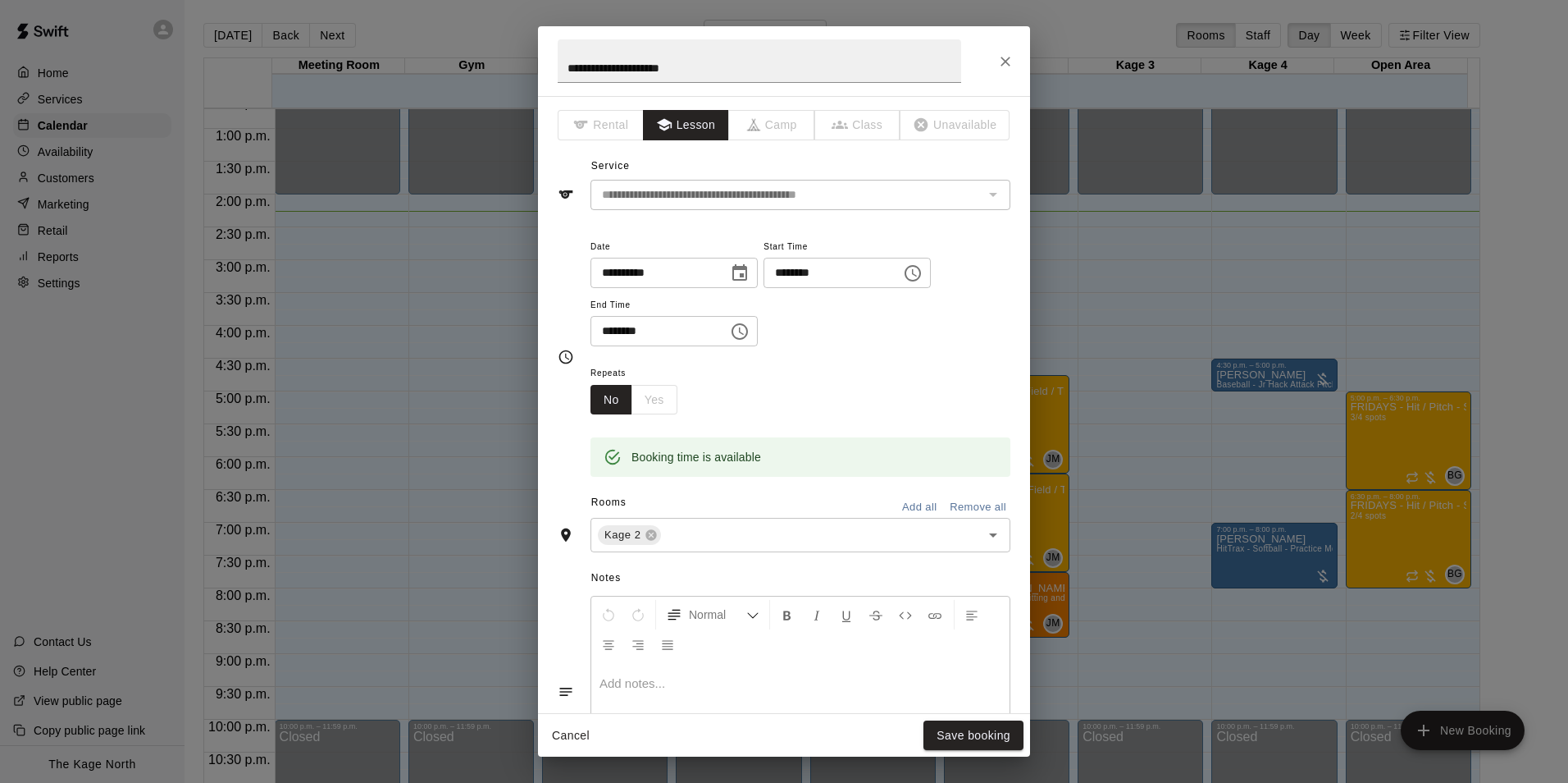
click at [642, 685] on p at bounding box center [800, 683] width 402 height 16
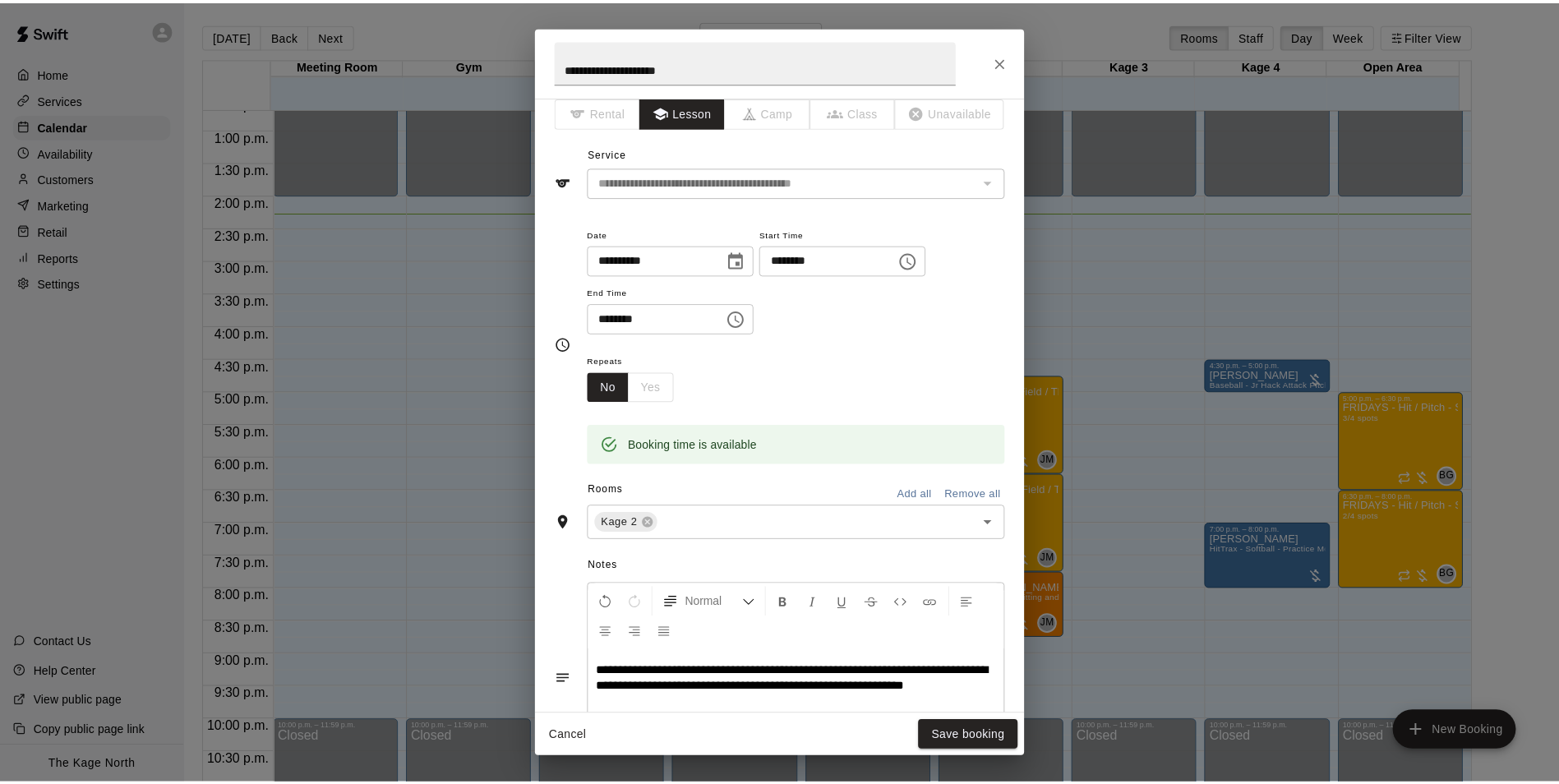
scroll to position [292, 0]
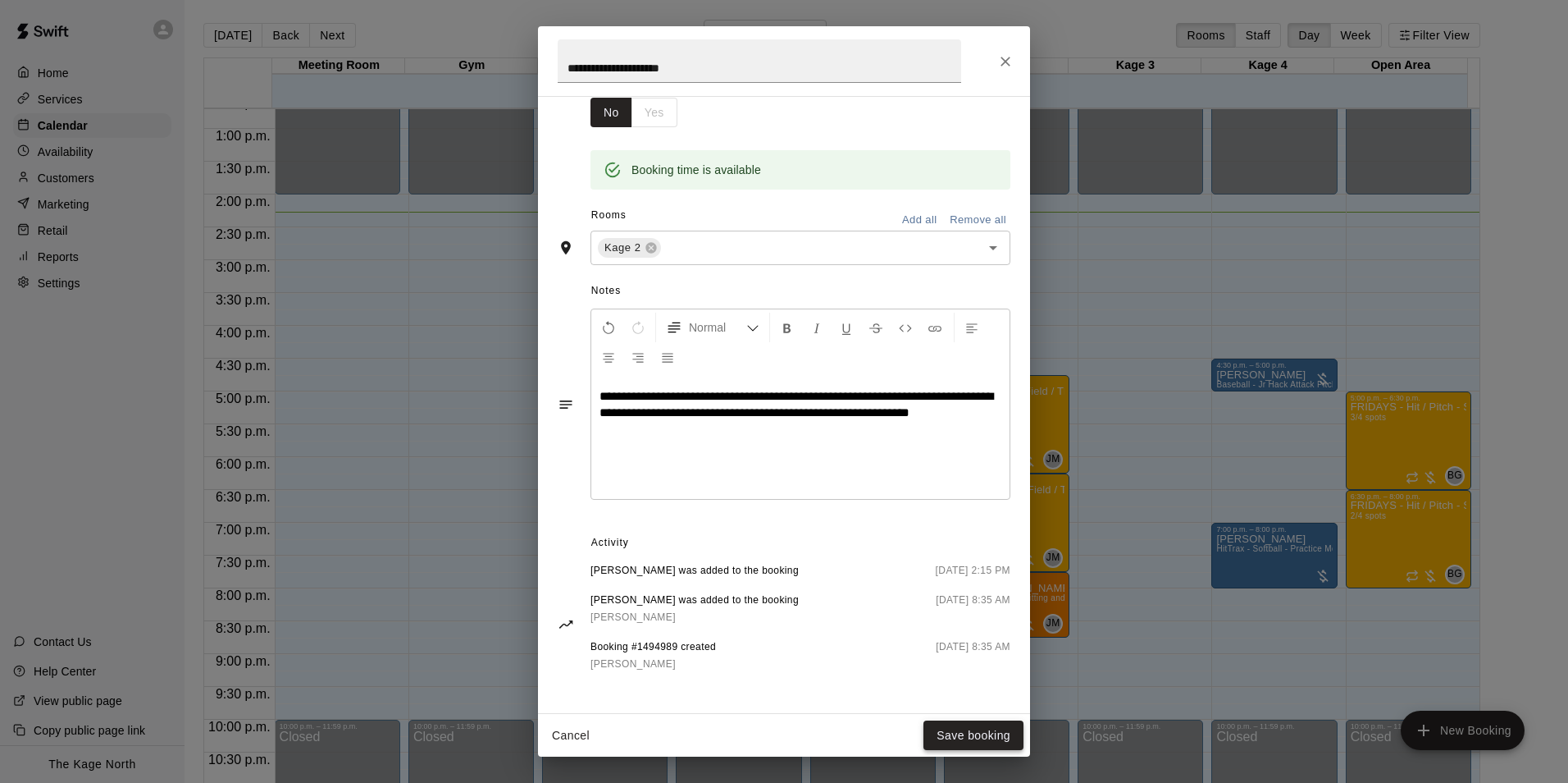
click at [981, 735] on button "Save booking" at bounding box center [974, 735] width 100 height 30
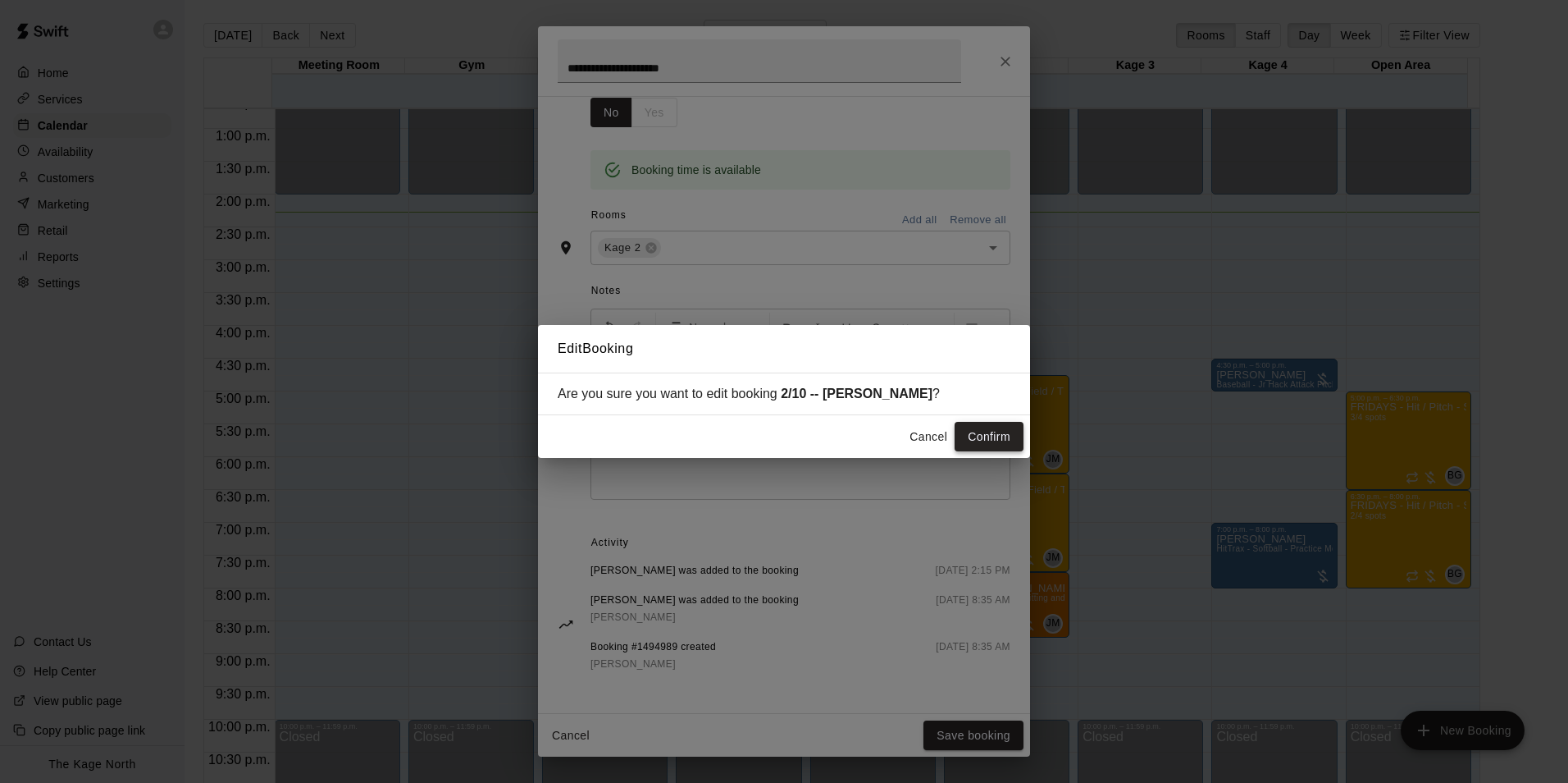
click at [985, 430] on button "Confirm" at bounding box center [989, 436] width 69 height 30
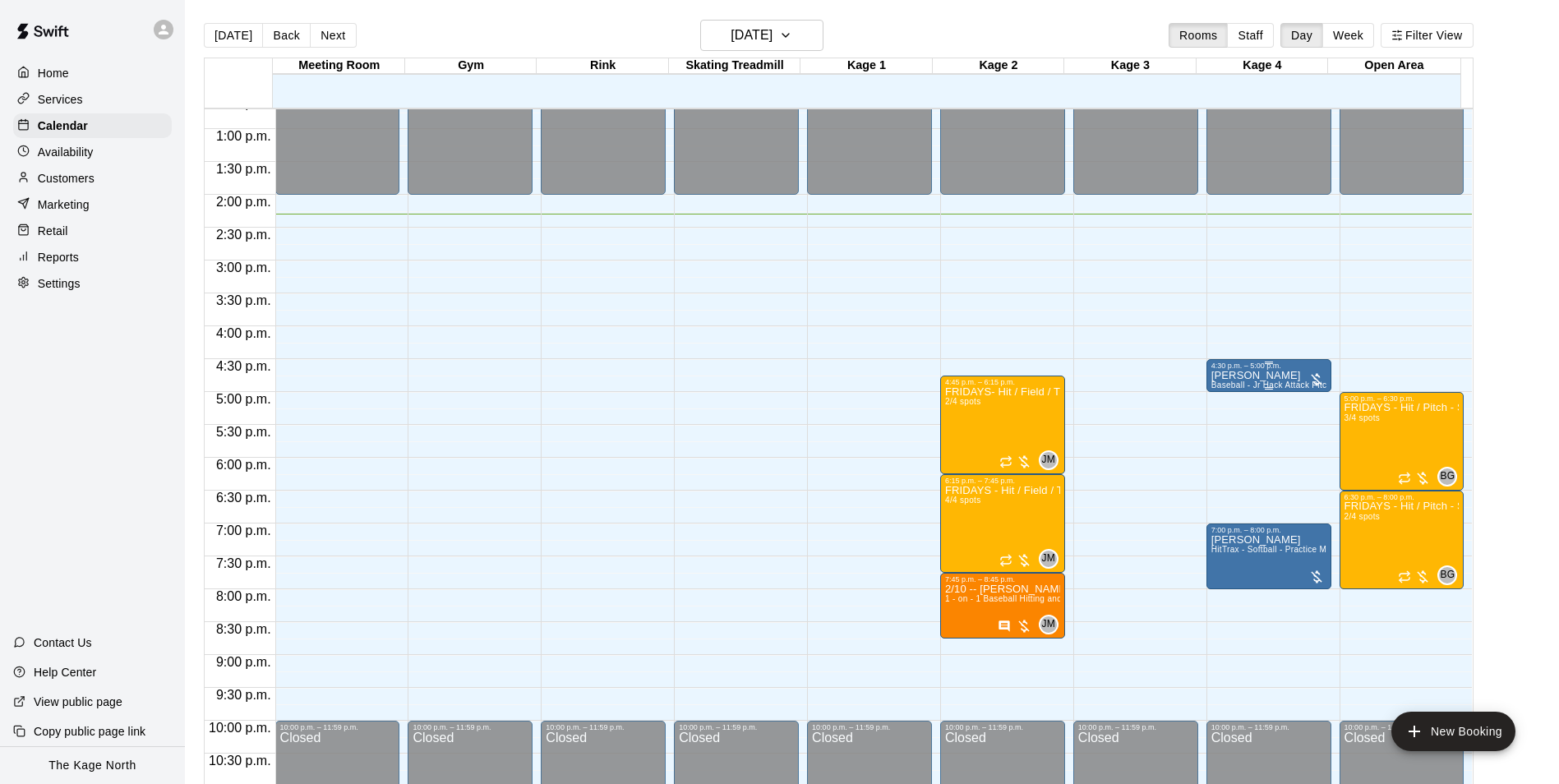
click at [1253, 376] on p "[PERSON_NAME]" at bounding box center [1268, 376] width 115 height 0
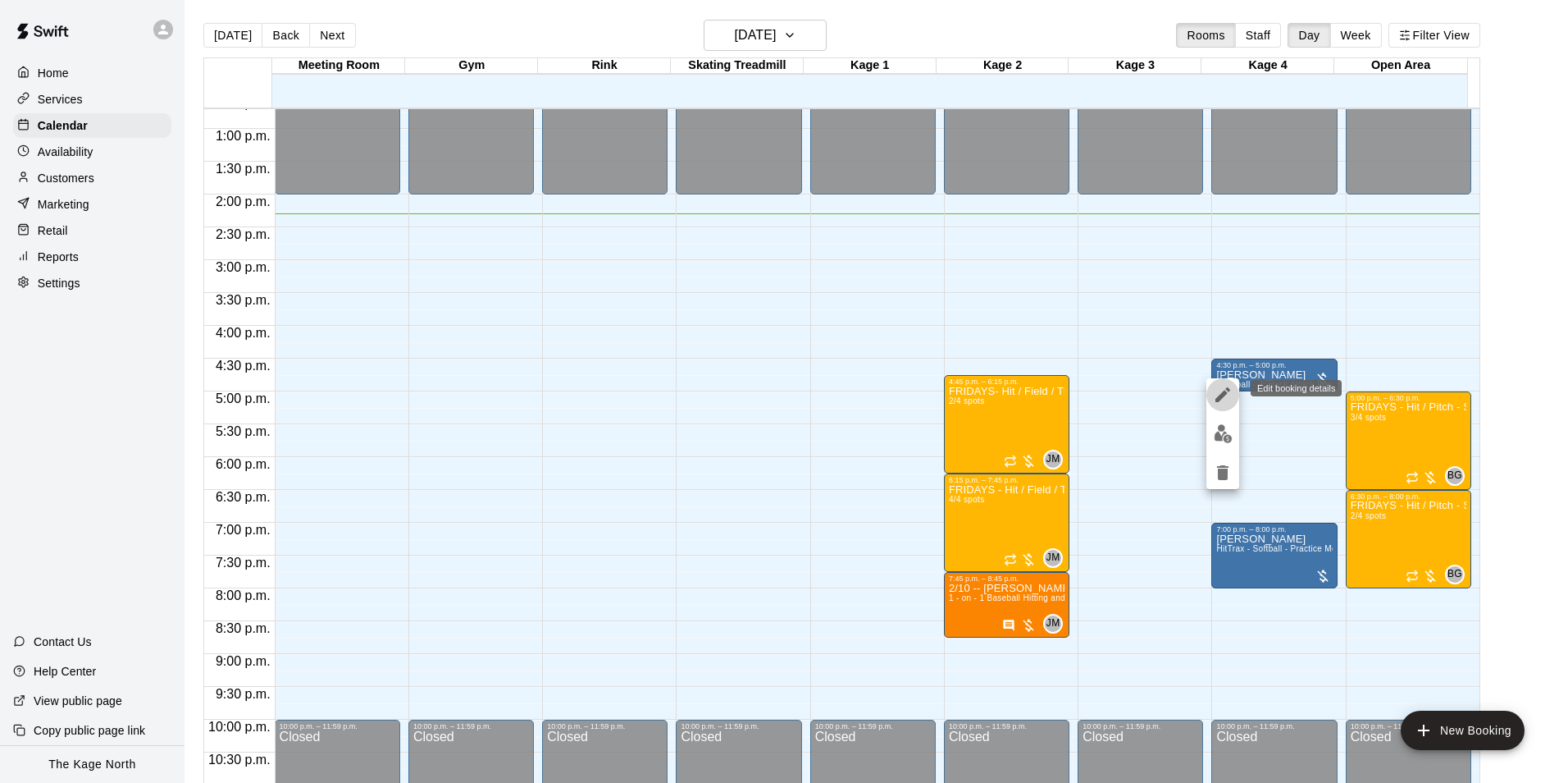
click at [1224, 394] on icon "edit" at bounding box center [1222, 394] width 15 height 15
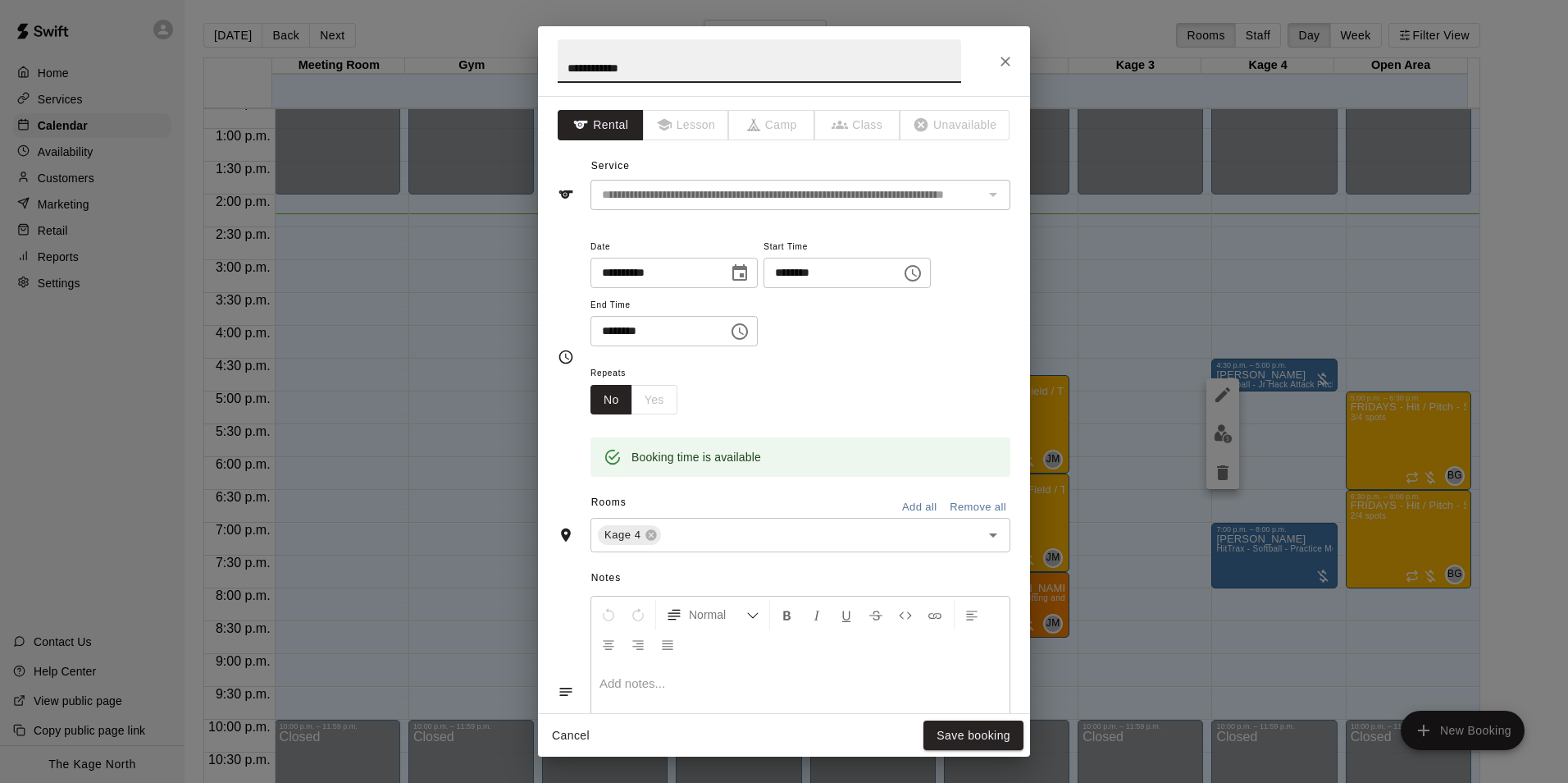
click at [563, 65] on input "**********" at bounding box center [759, 61] width 403 height 43
type input "**********"
click at [1000, 738] on button "Save booking" at bounding box center [974, 735] width 100 height 30
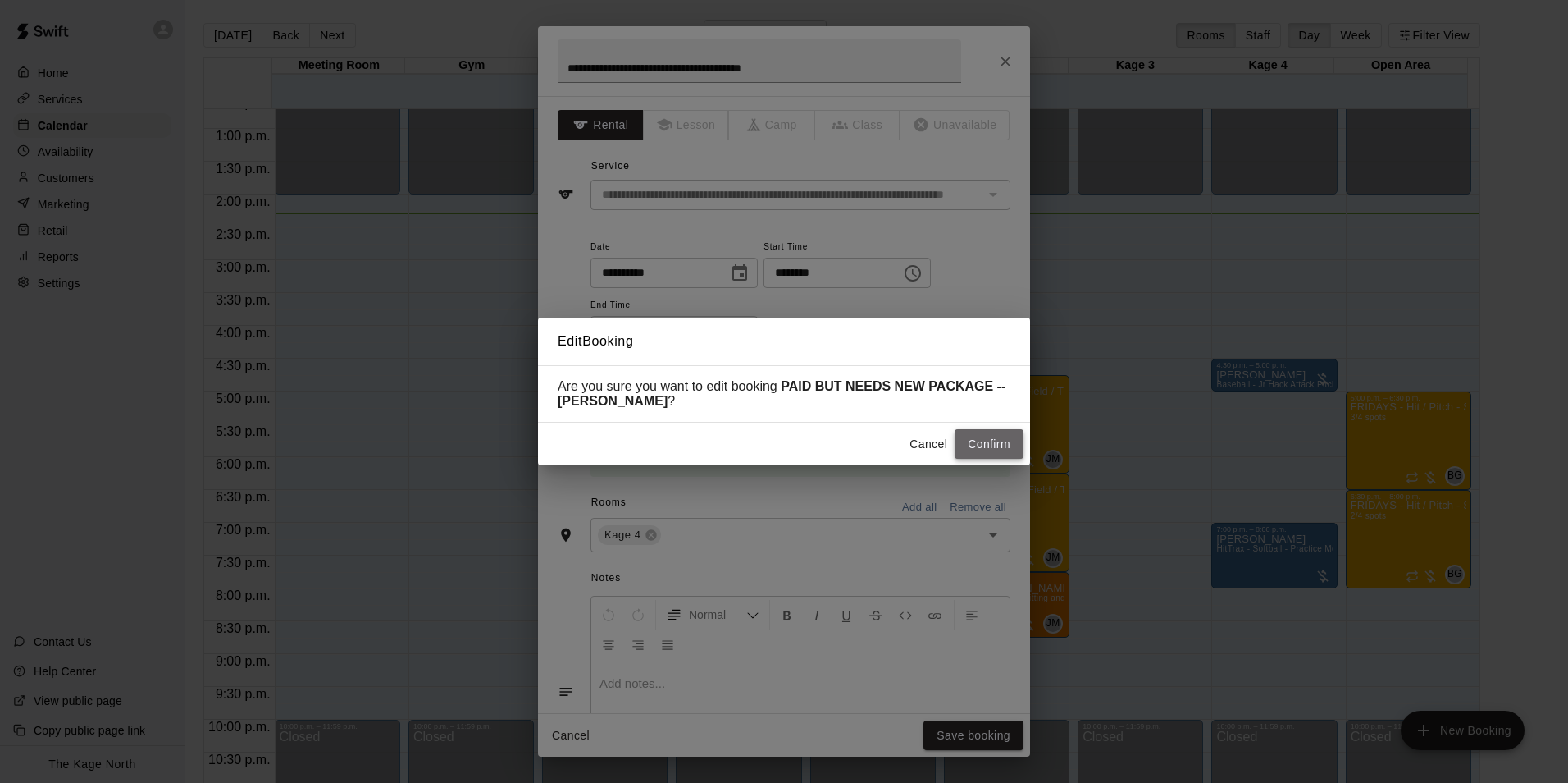
click at [993, 449] on button "Confirm" at bounding box center [989, 443] width 69 height 30
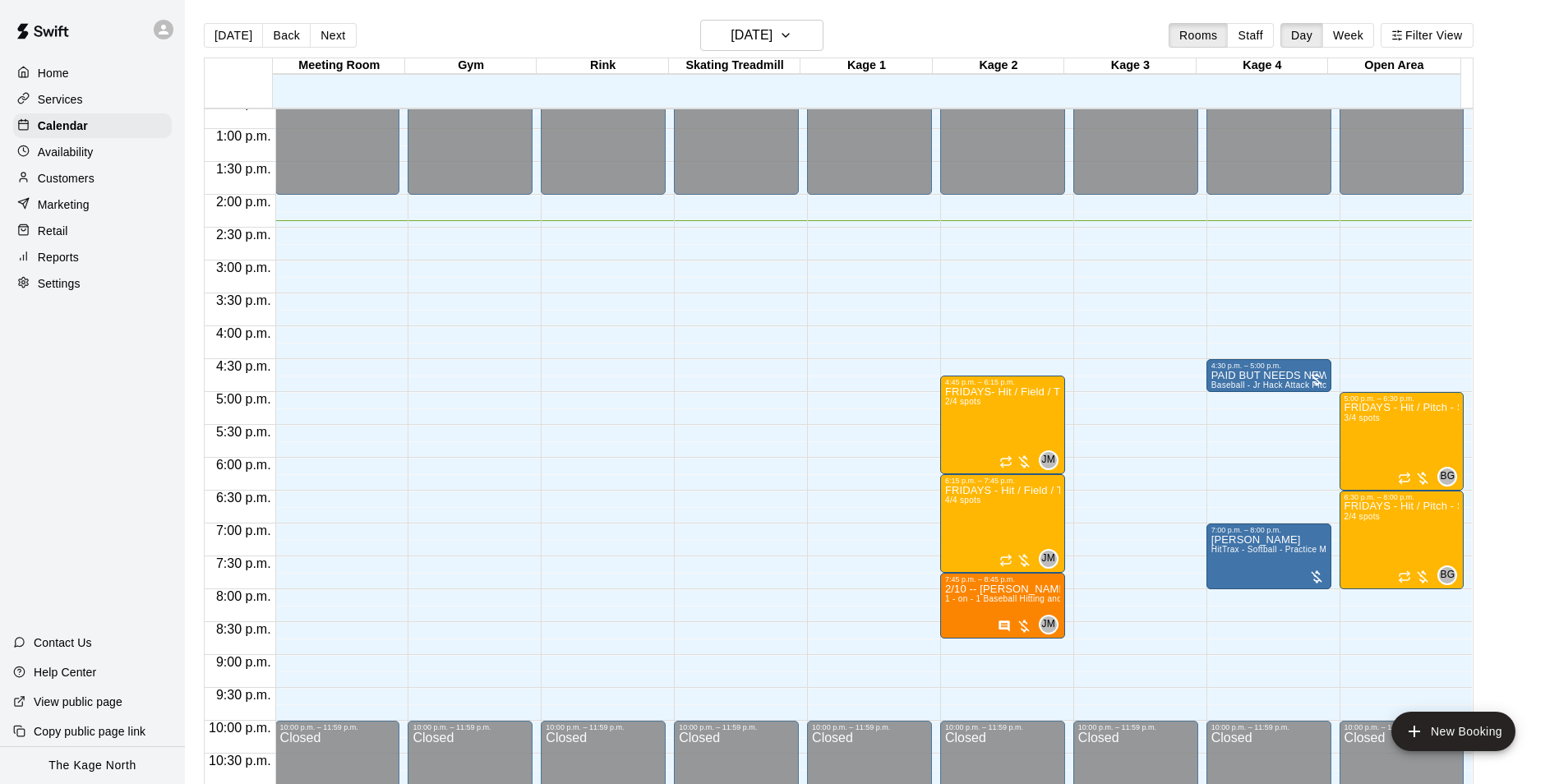
click at [89, 159] on p "Availability" at bounding box center [66, 151] width 56 height 16
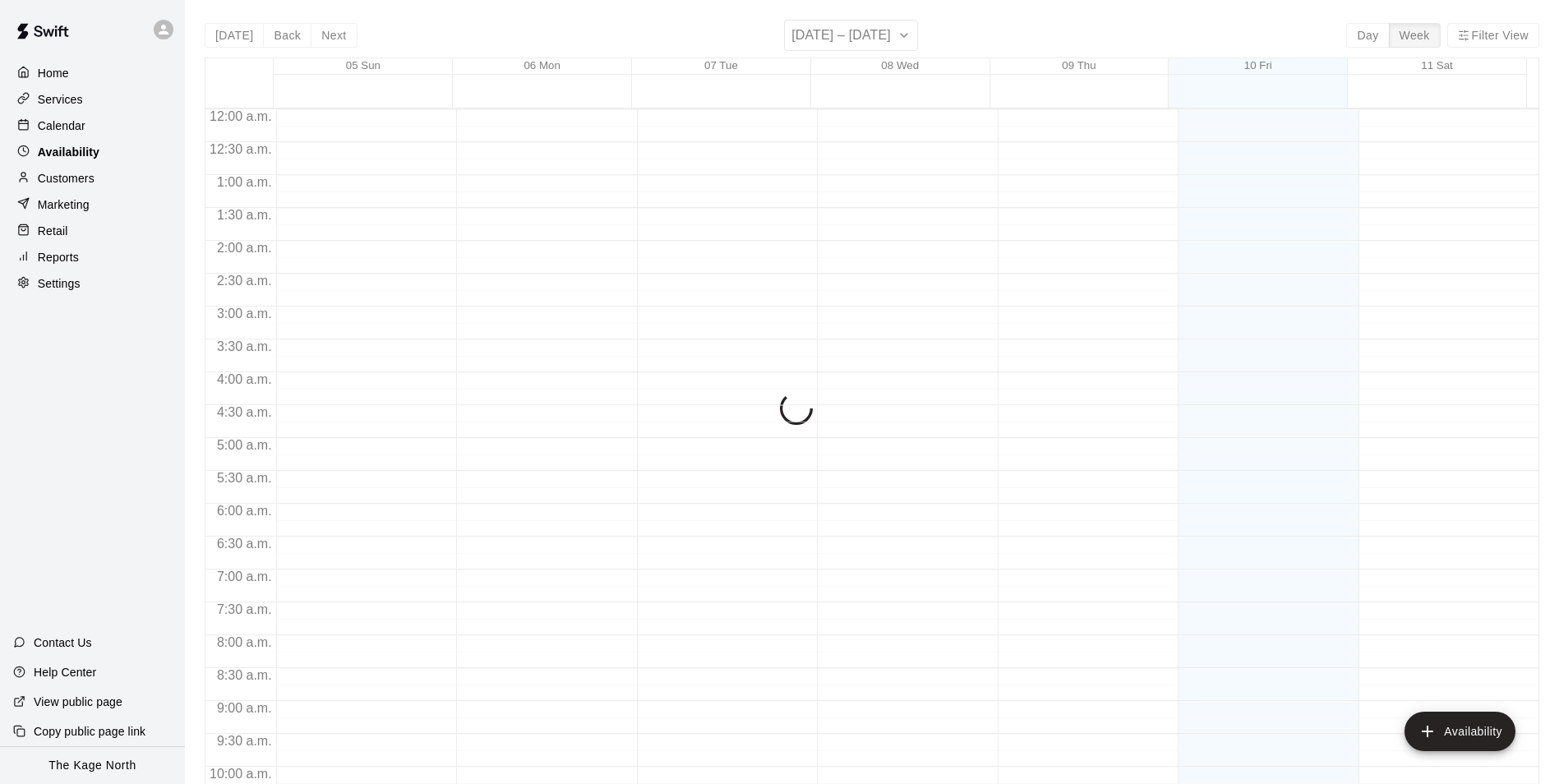
scroll to position [884, 0]
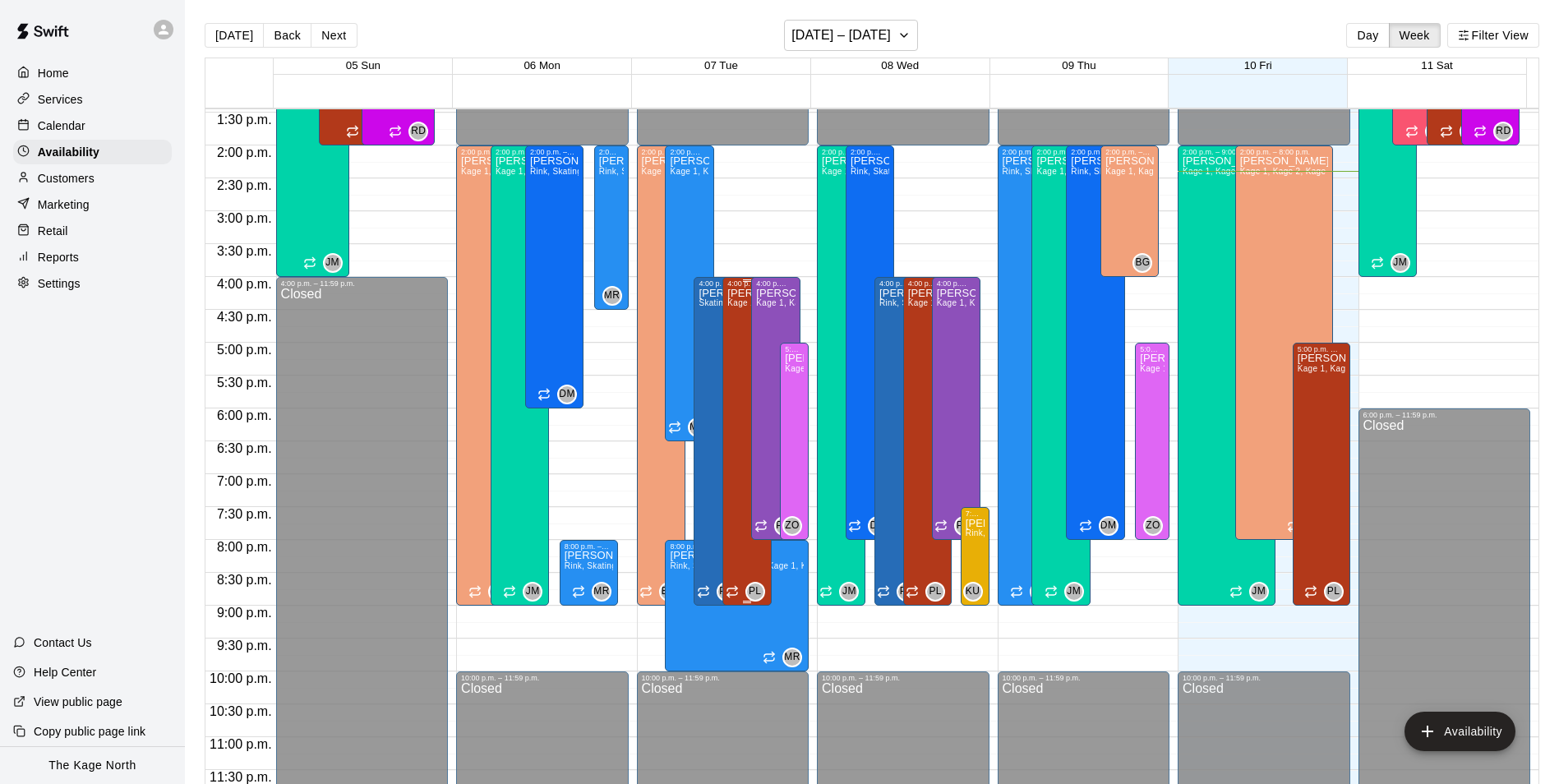
click at [731, 331] on div "[PERSON_NAME] Kage 1, Kage 2, Kage 3, Kage 4, Open Area" at bounding box center [746, 679] width 39 height 784
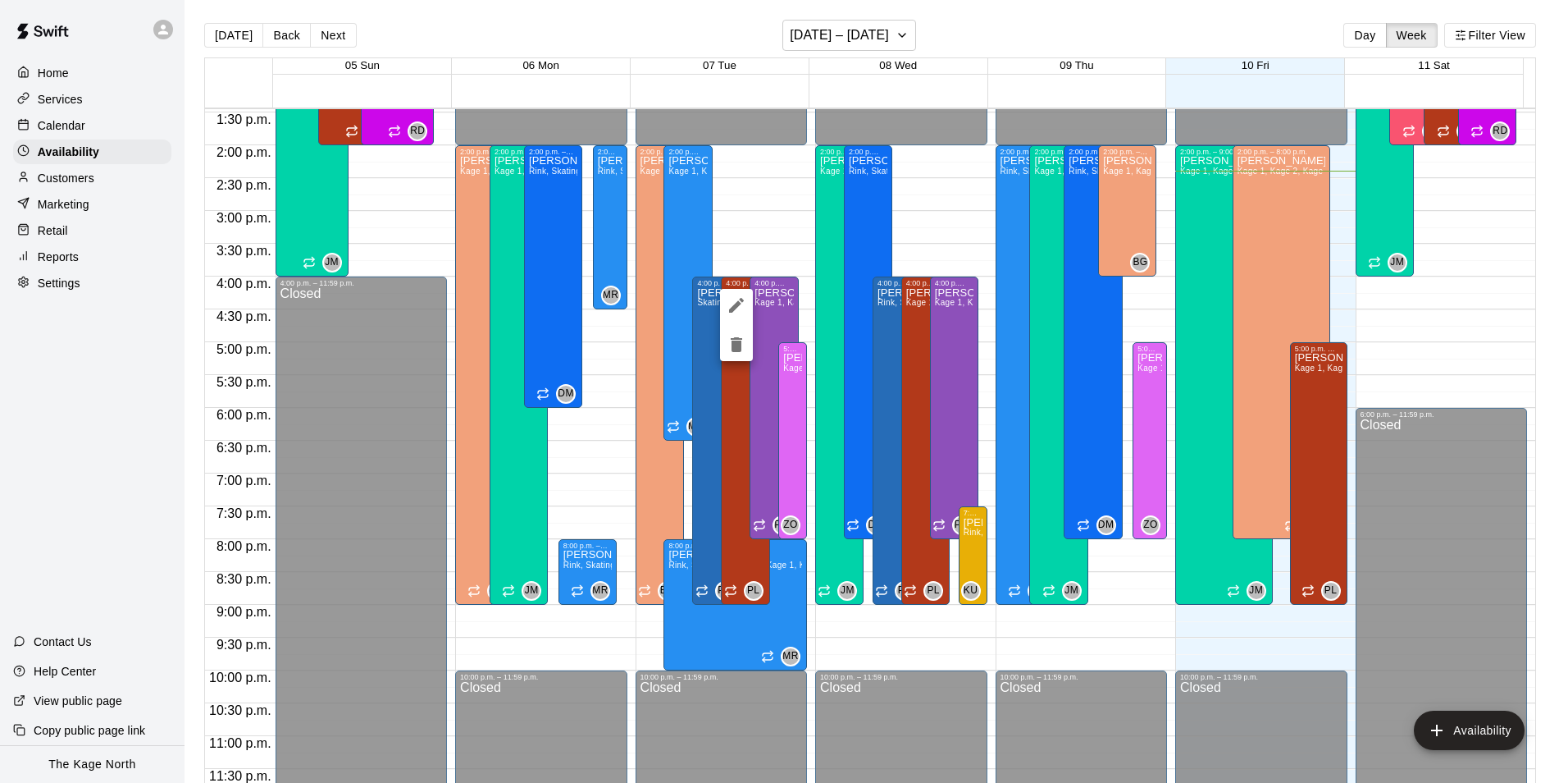
click at [1303, 417] on div at bounding box center [784, 392] width 1568 height 783
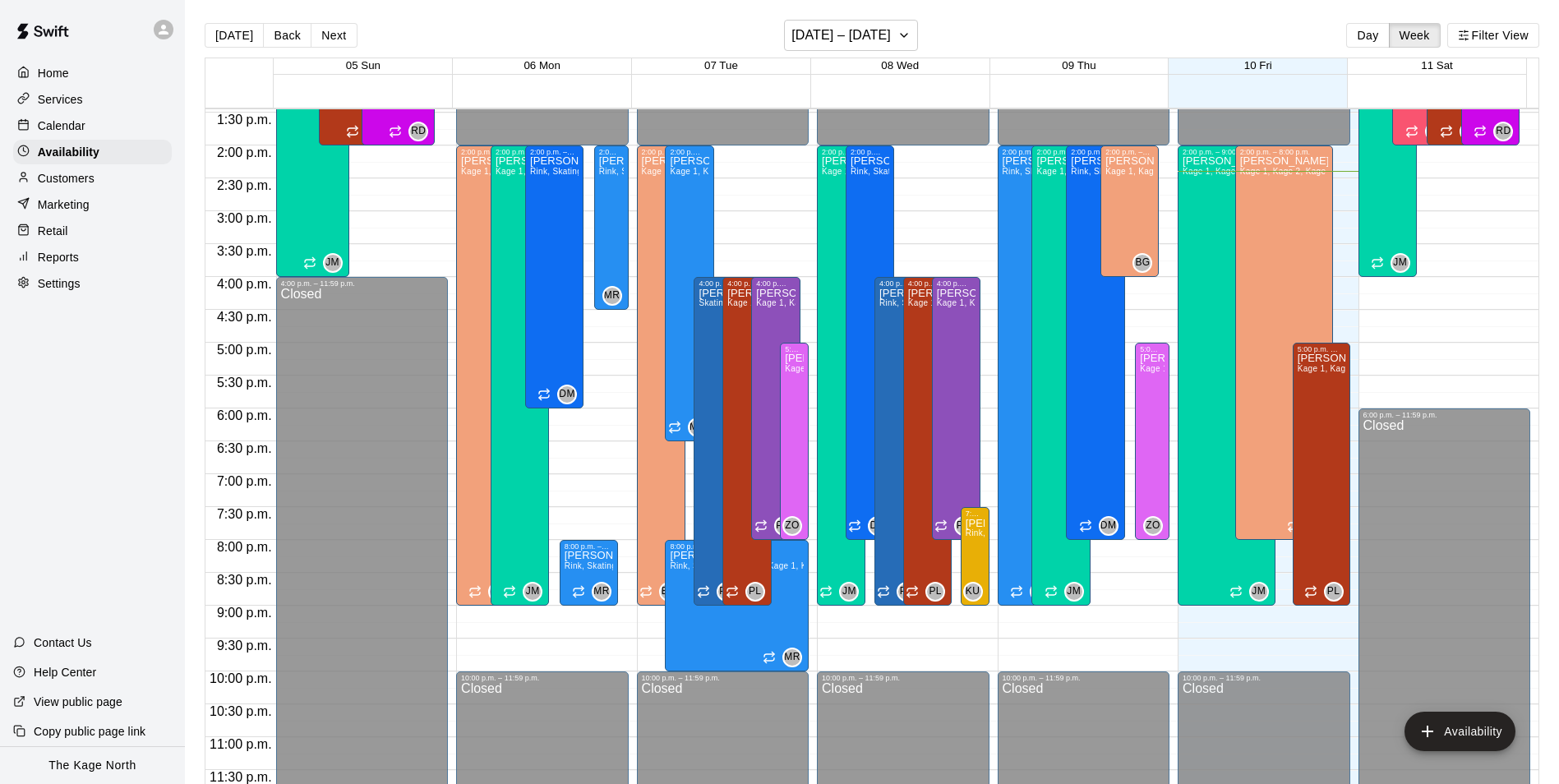
click at [1305, 417] on div "[PERSON_NAME] Kage 1, Kage 2, Kage 3, Kage 4, Open Area" at bounding box center [1321, 745] width 48 height 784
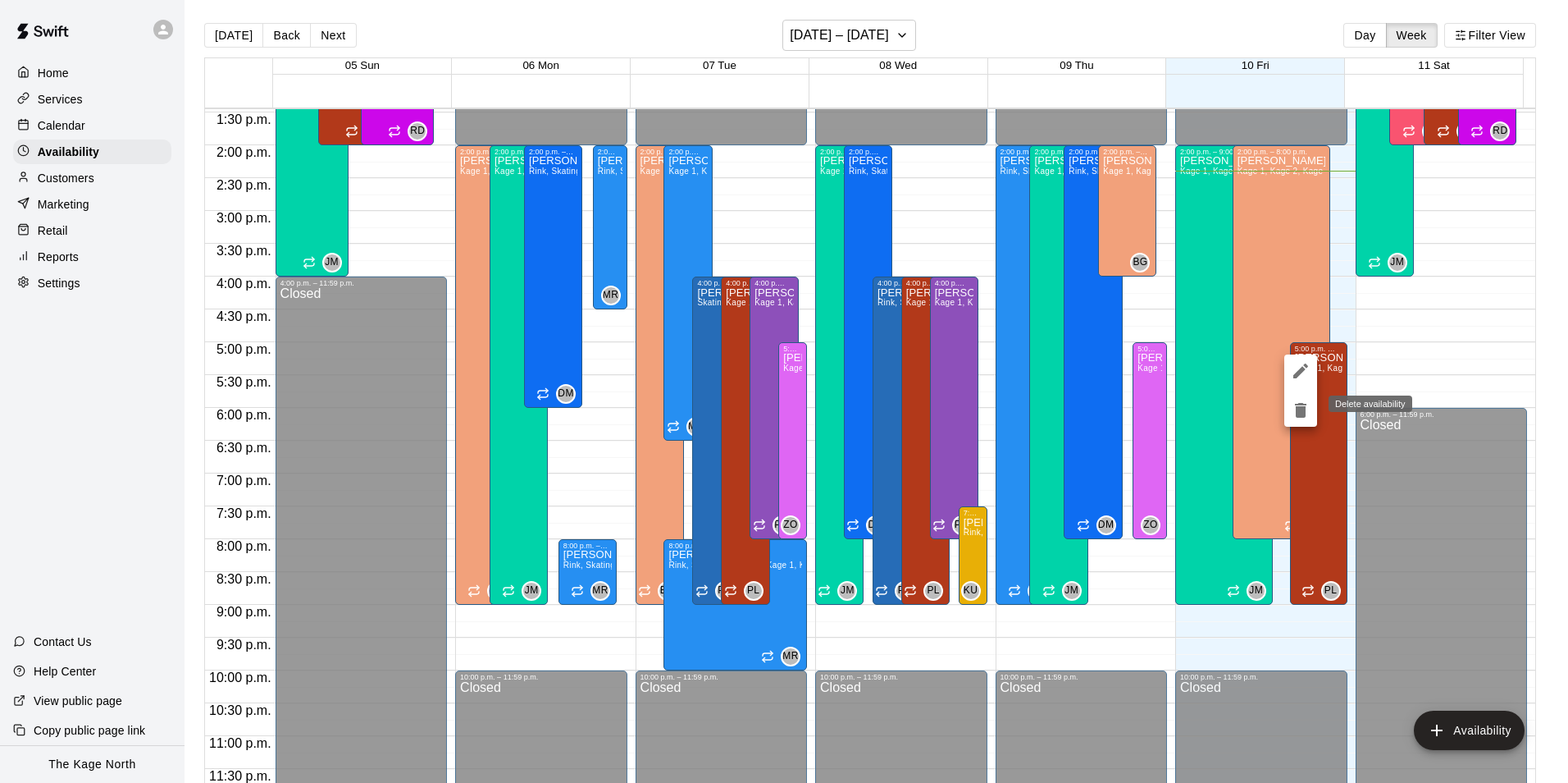
click at [1303, 408] on icon "delete" at bounding box center [1300, 410] width 11 height 15
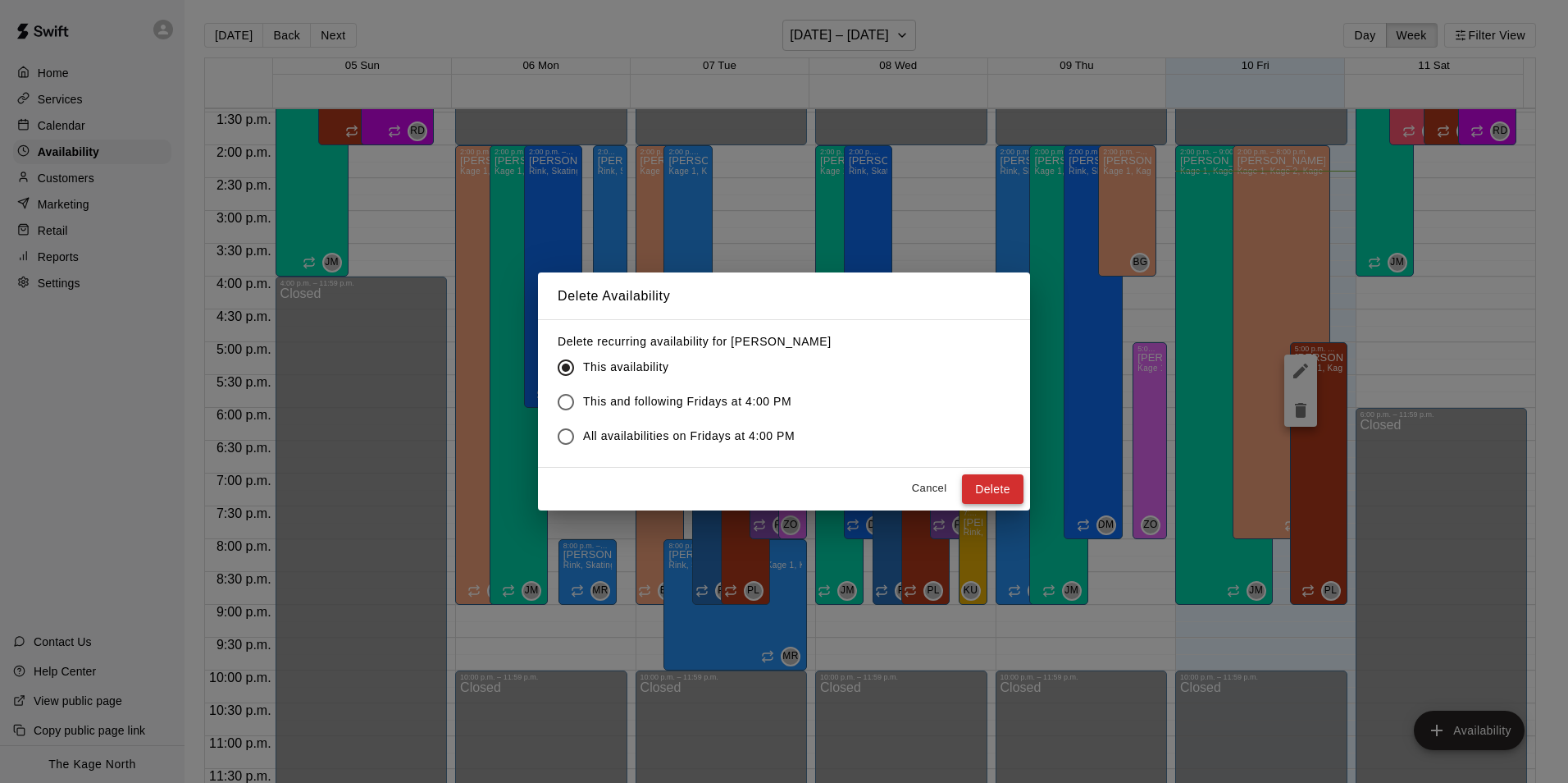
click at [993, 493] on button "Delete" at bounding box center [992, 489] width 61 height 30
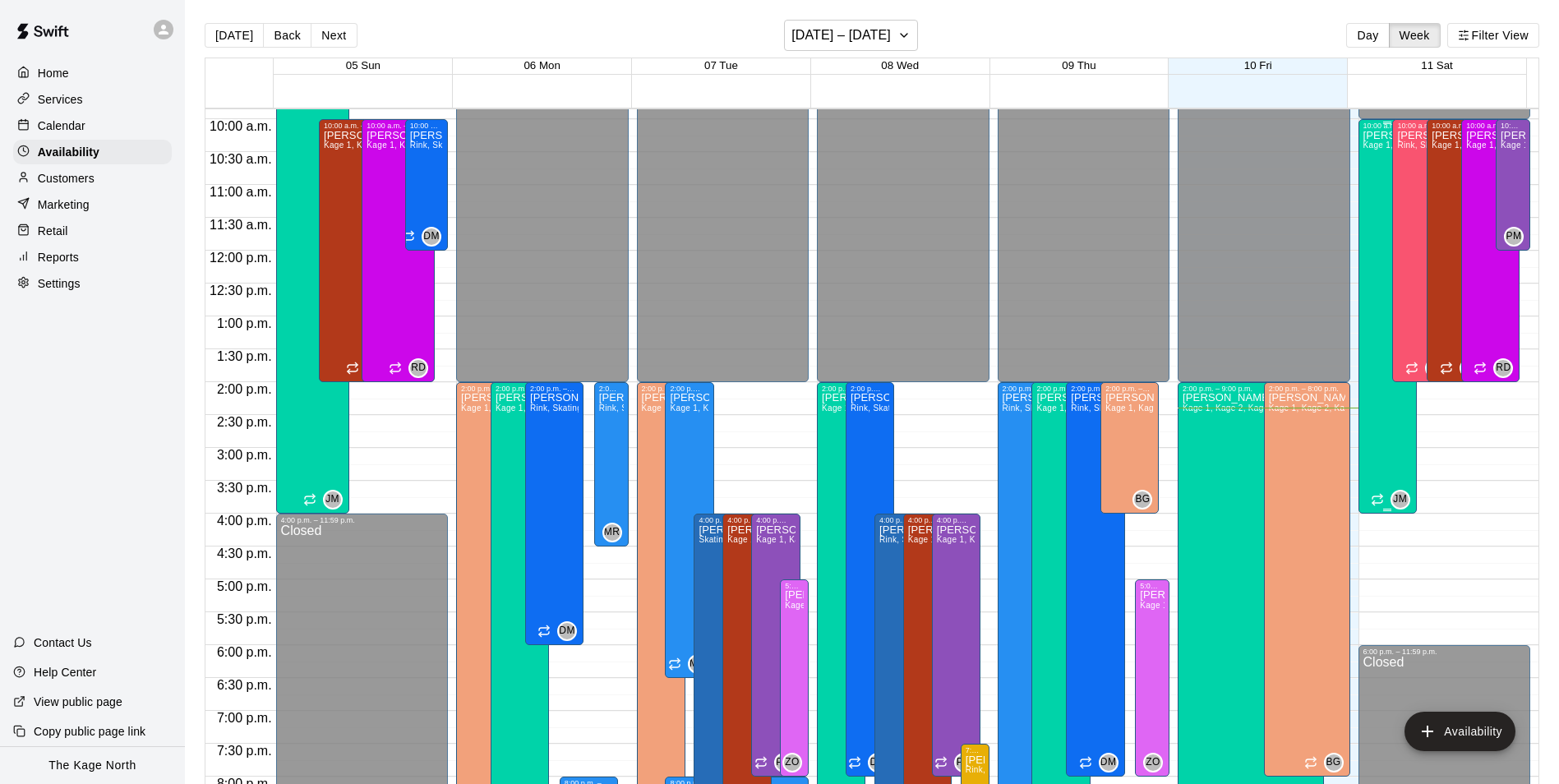
scroll to position [639, 0]
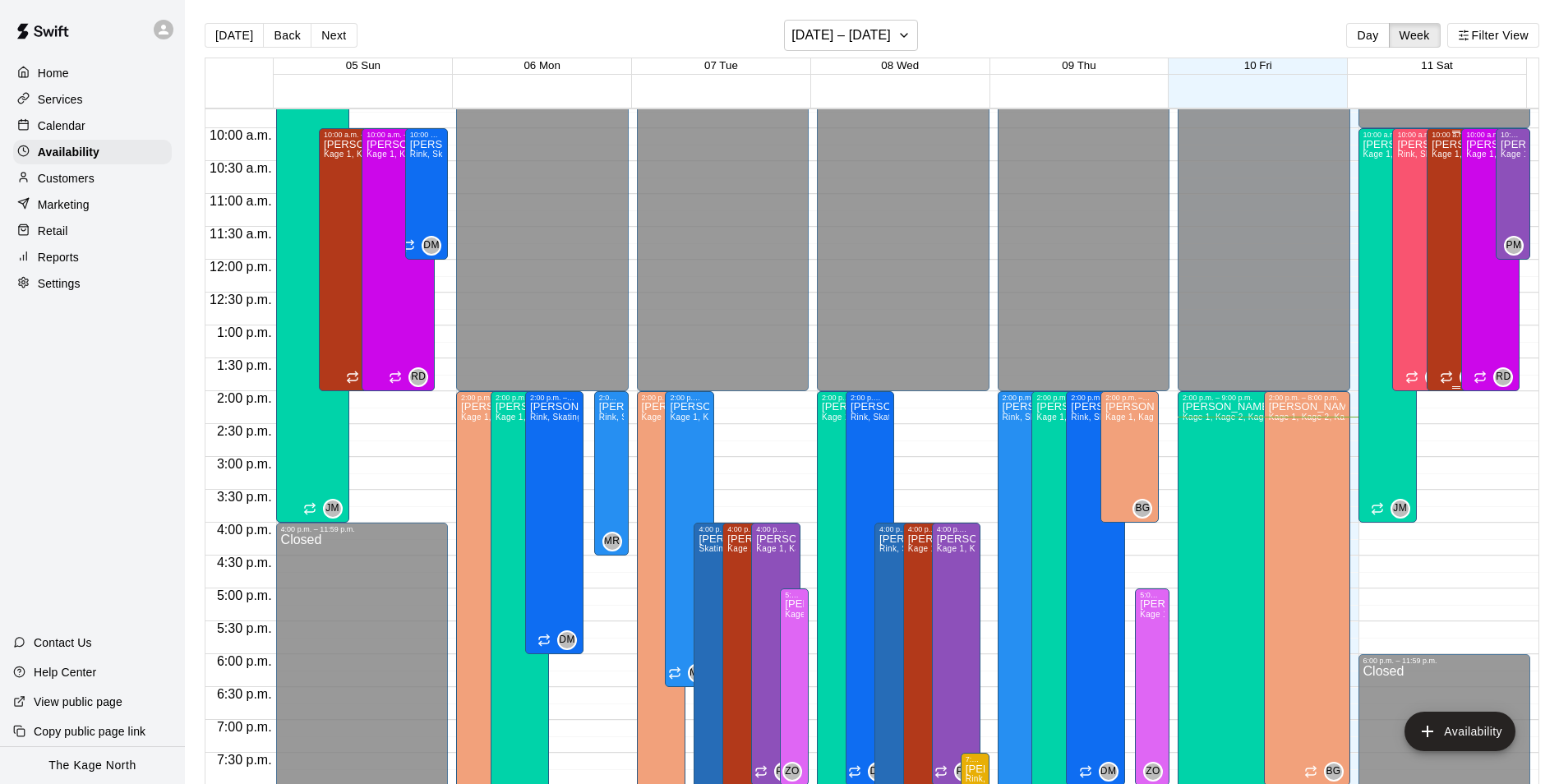
click at [1433, 242] on div "[PERSON_NAME] Kage 1, Kage 2, Kage 3, Kage 4, Open Area" at bounding box center [1456, 530] width 48 height 784
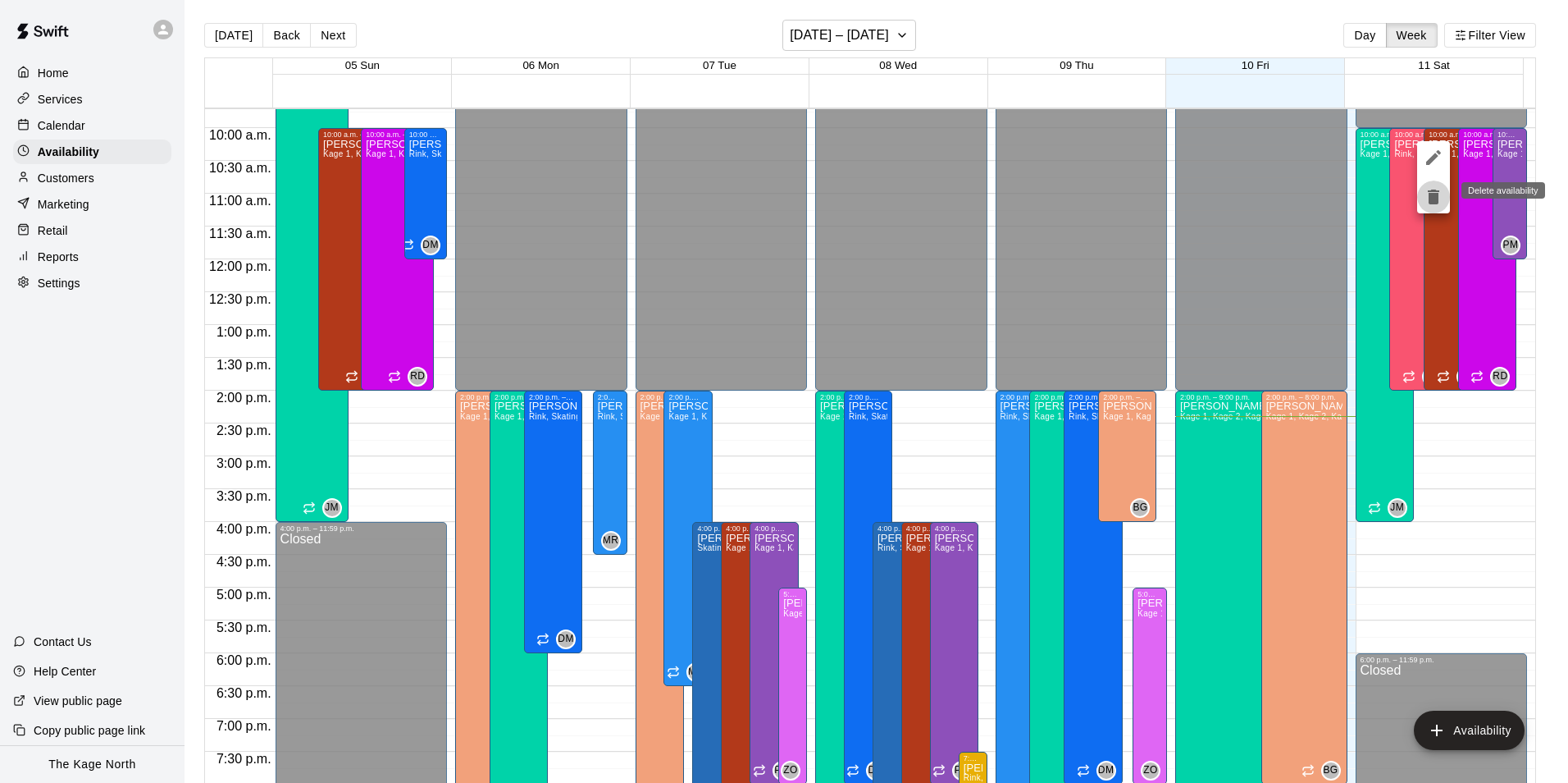
click at [1432, 194] on icon "delete" at bounding box center [1433, 196] width 11 height 15
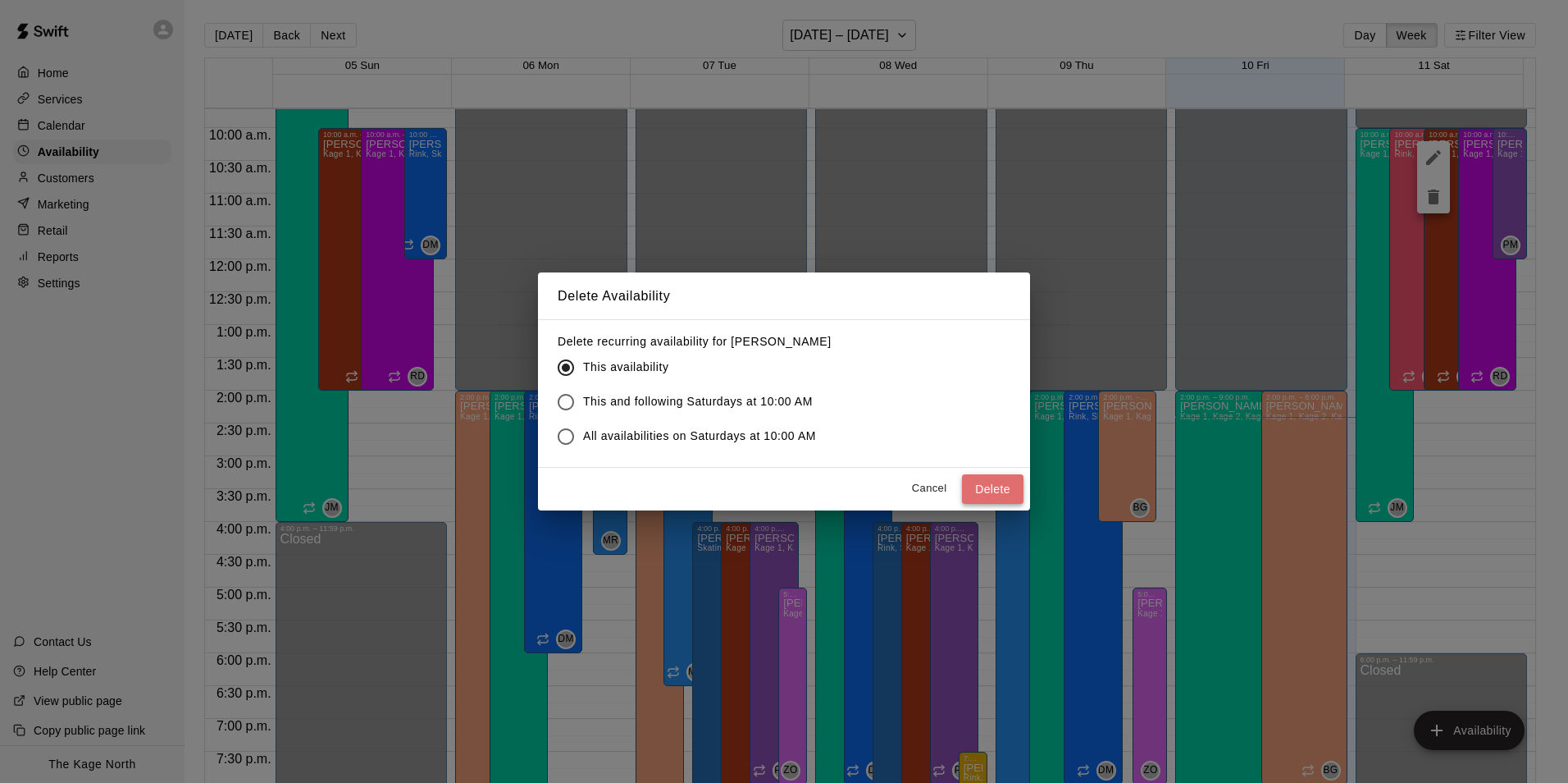
click at [1000, 493] on button "Delete" at bounding box center [992, 489] width 61 height 30
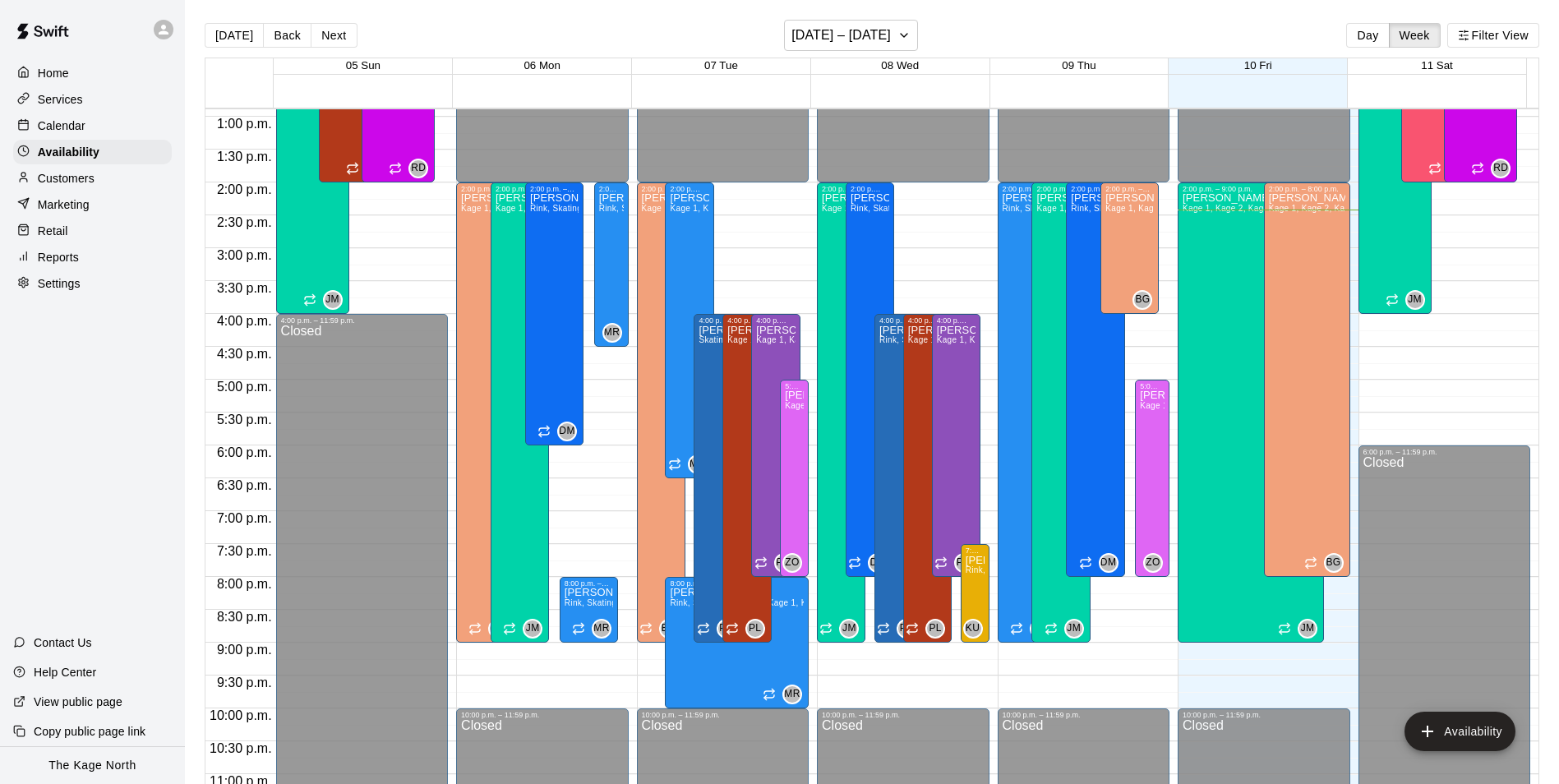
scroll to position [884, 0]
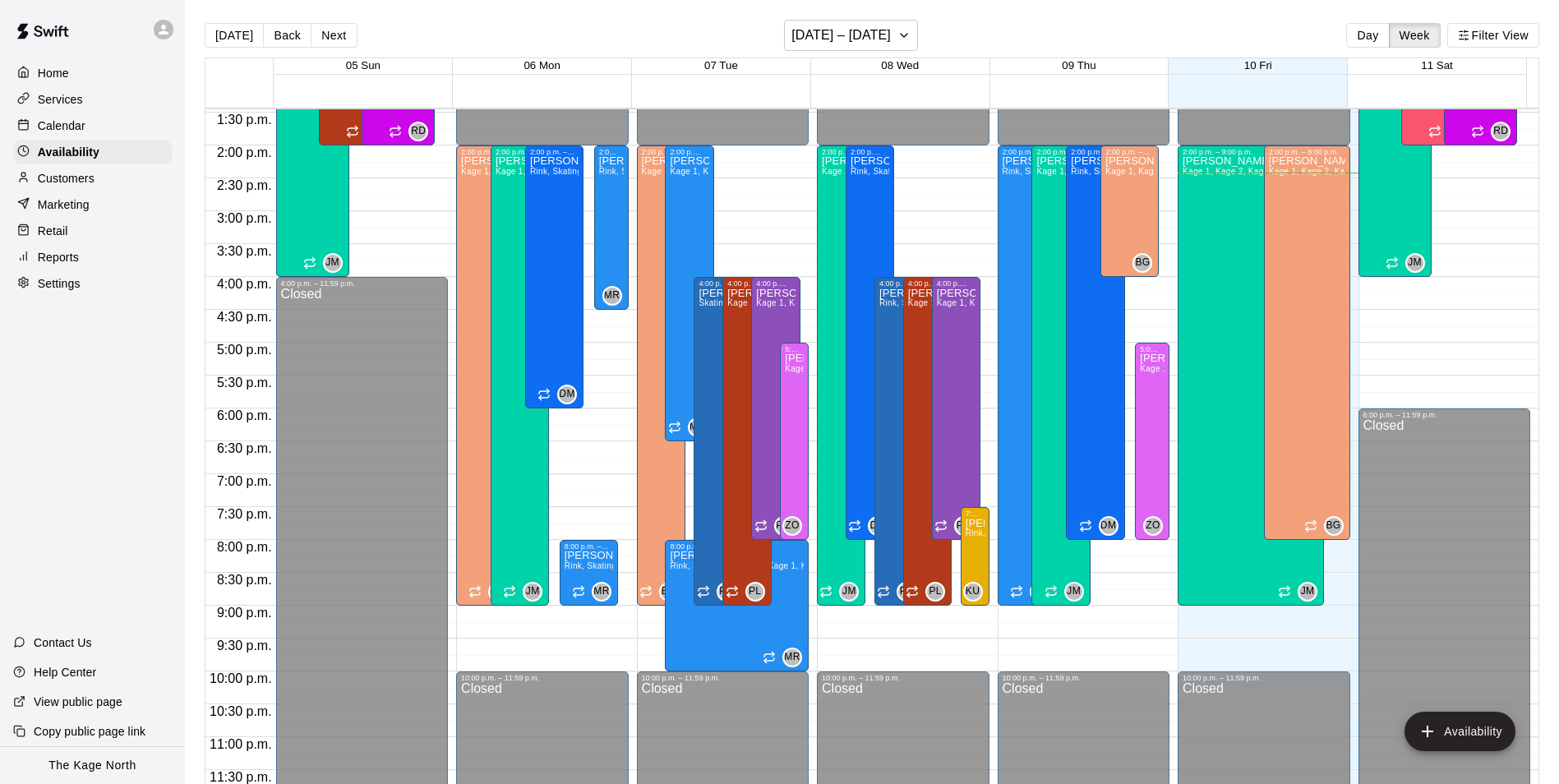
click at [332, 40] on button "Next" at bounding box center [333, 35] width 46 height 24
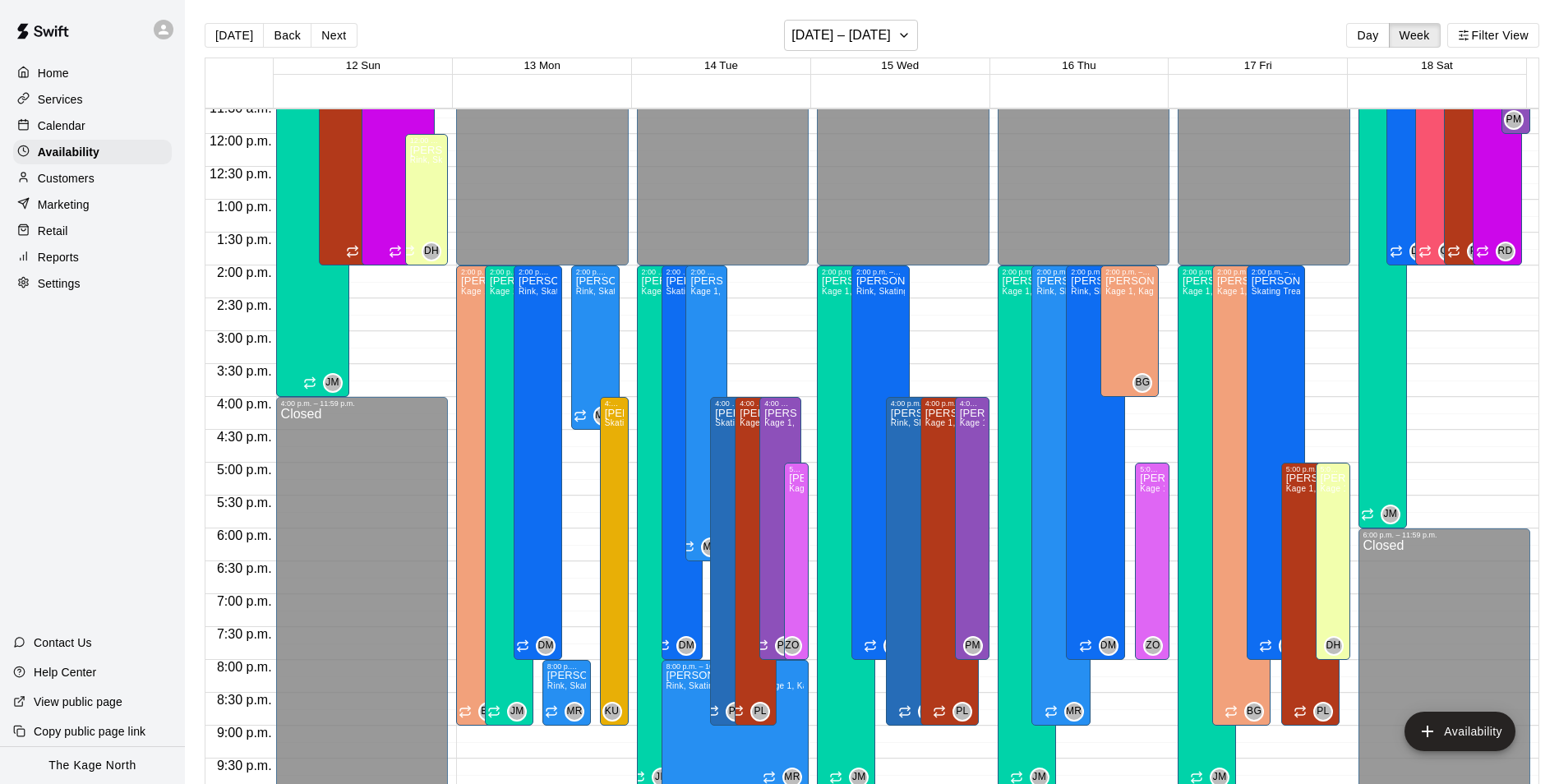
scroll to position [802, 0]
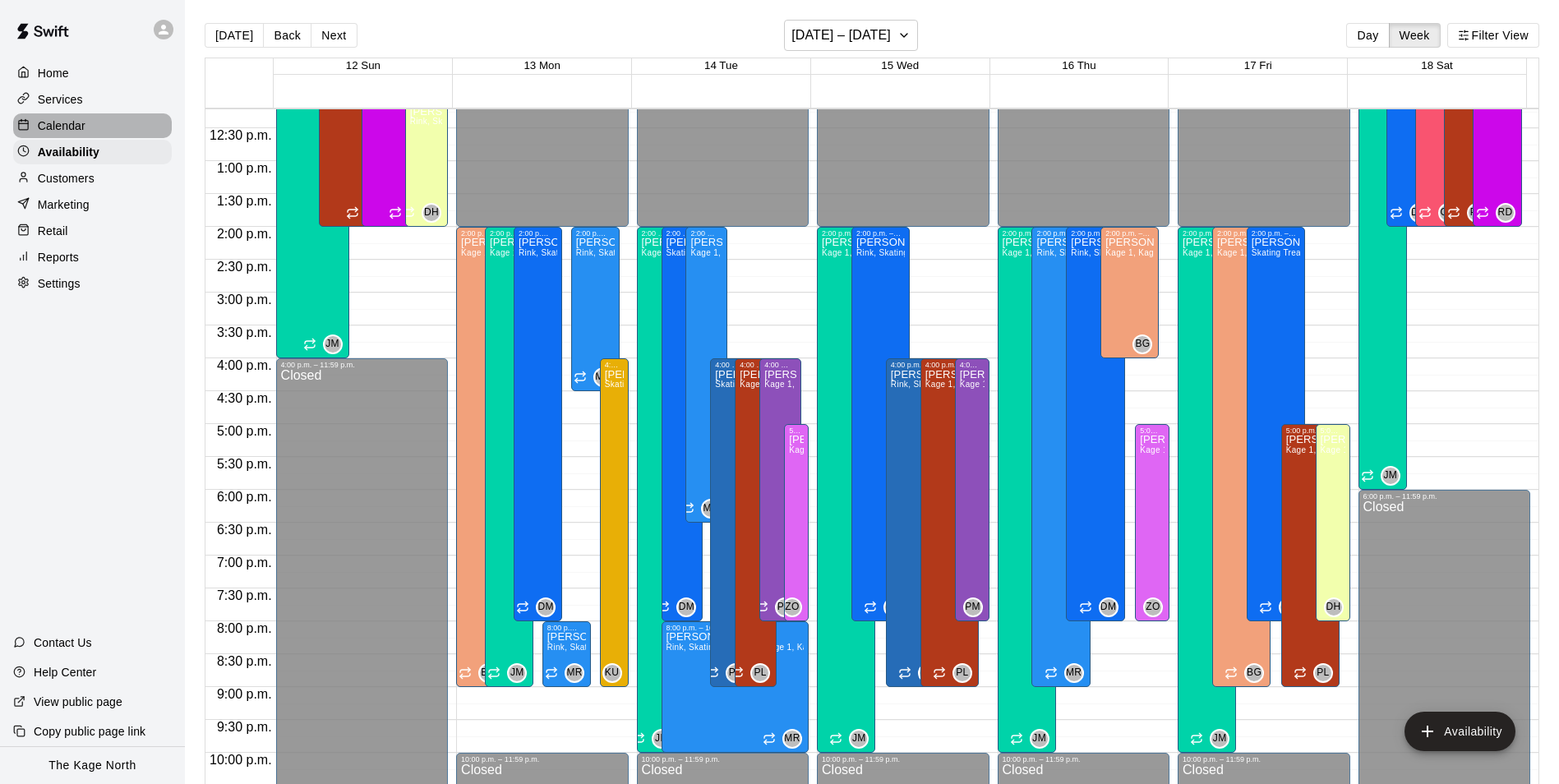
click at [67, 130] on p "Calendar" at bounding box center [61, 125] width 48 height 16
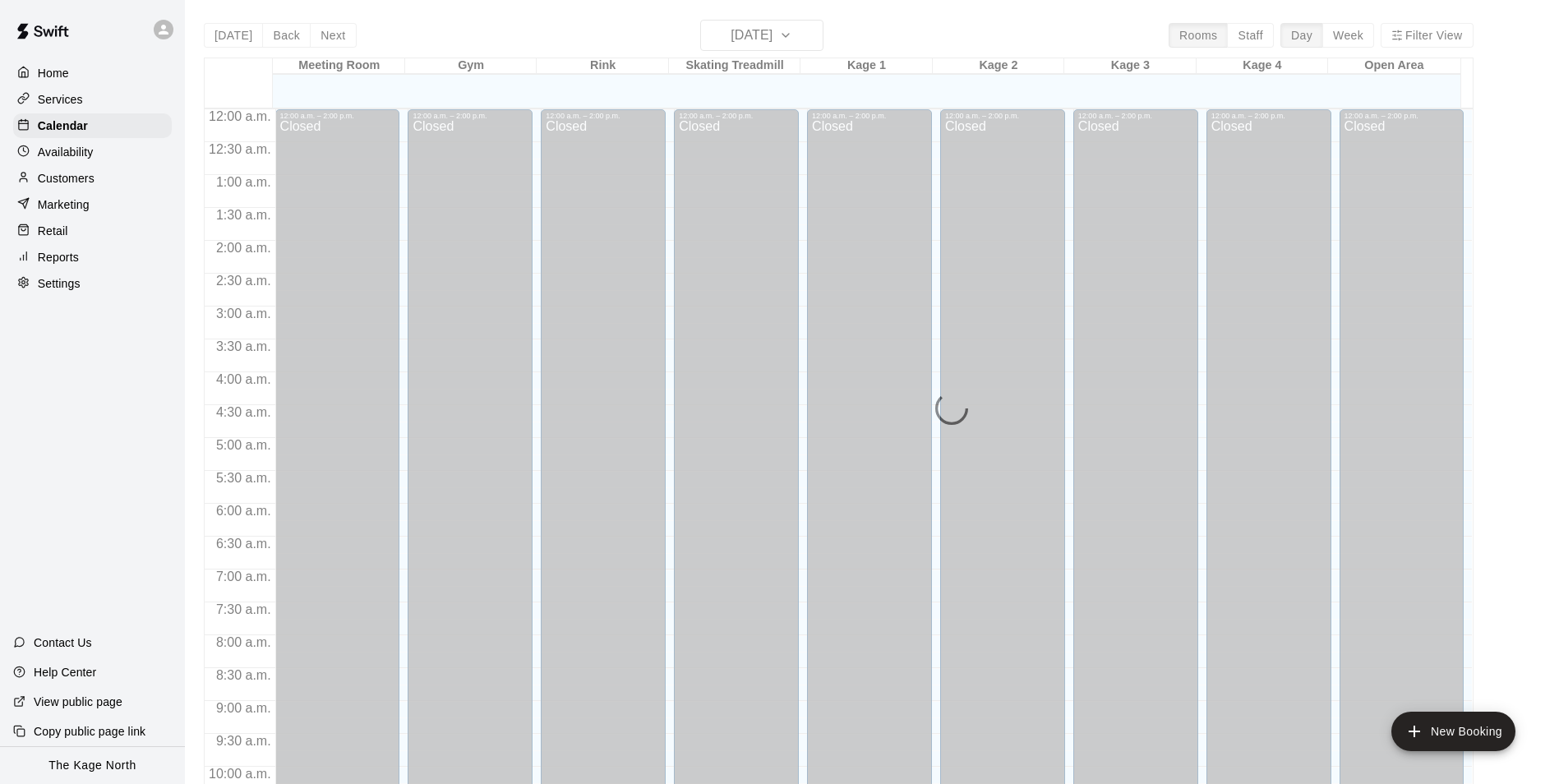
scroll to position [834, 0]
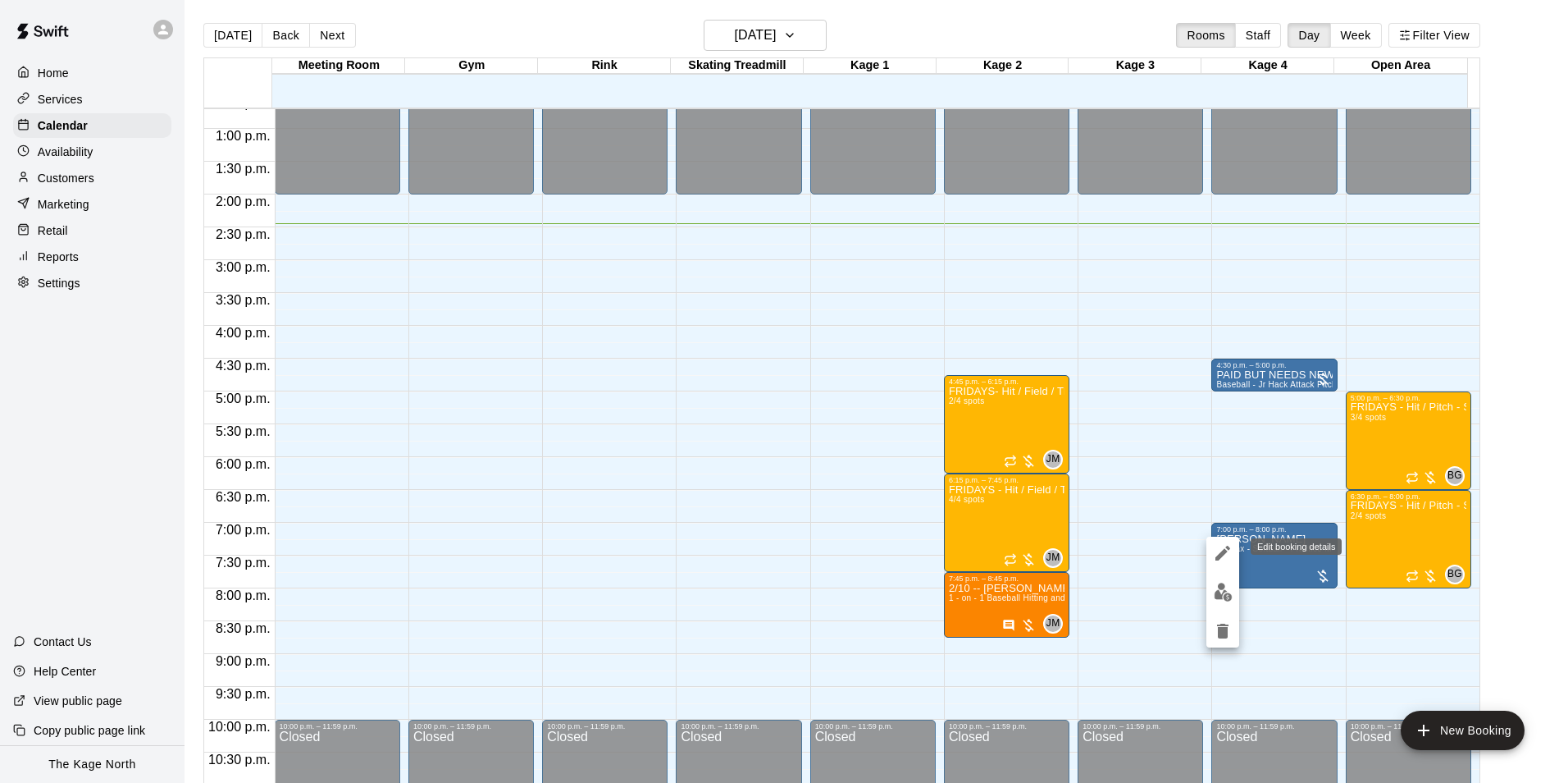
click at [1223, 553] on icon "edit" at bounding box center [1222, 552] width 15 height 15
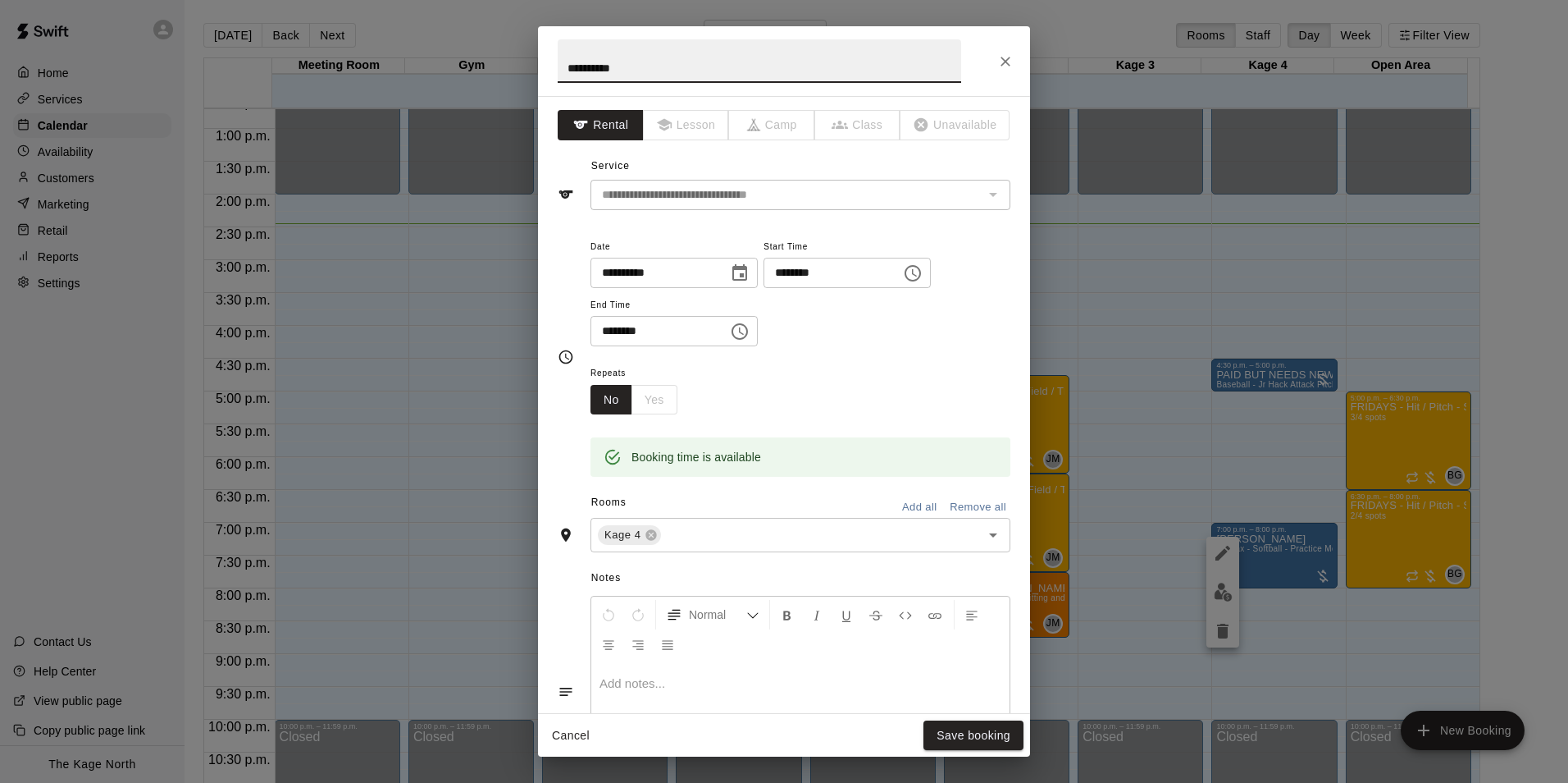
click at [562, 66] on input "**********" at bounding box center [759, 61] width 403 height 43
type input "**********"
click at [994, 735] on button "Save booking" at bounding box center [974, 735] width 100 height 30
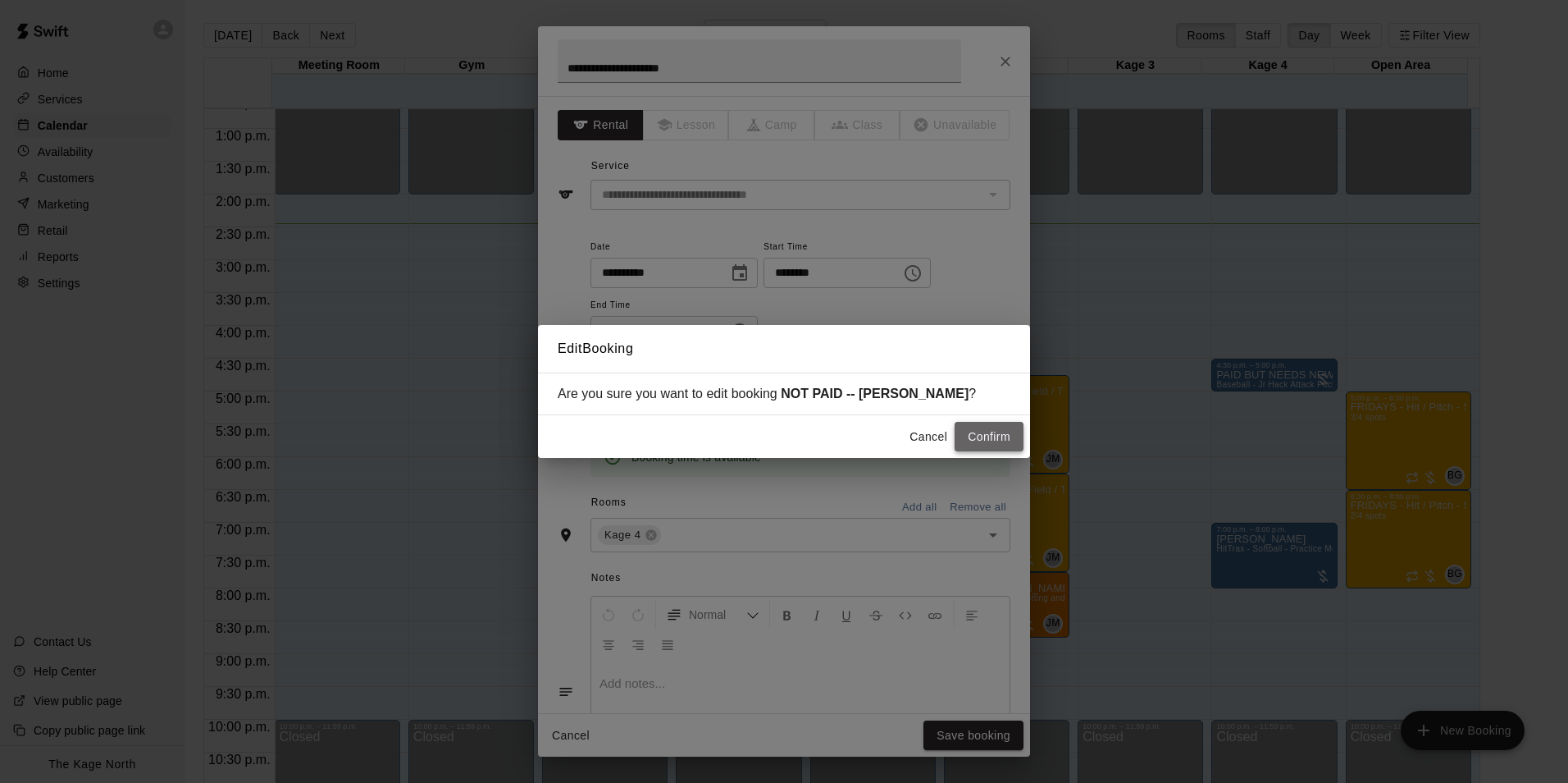
click at [987, 436] on button "Confirm" at bounding box center [989, 436] width 69 height 30
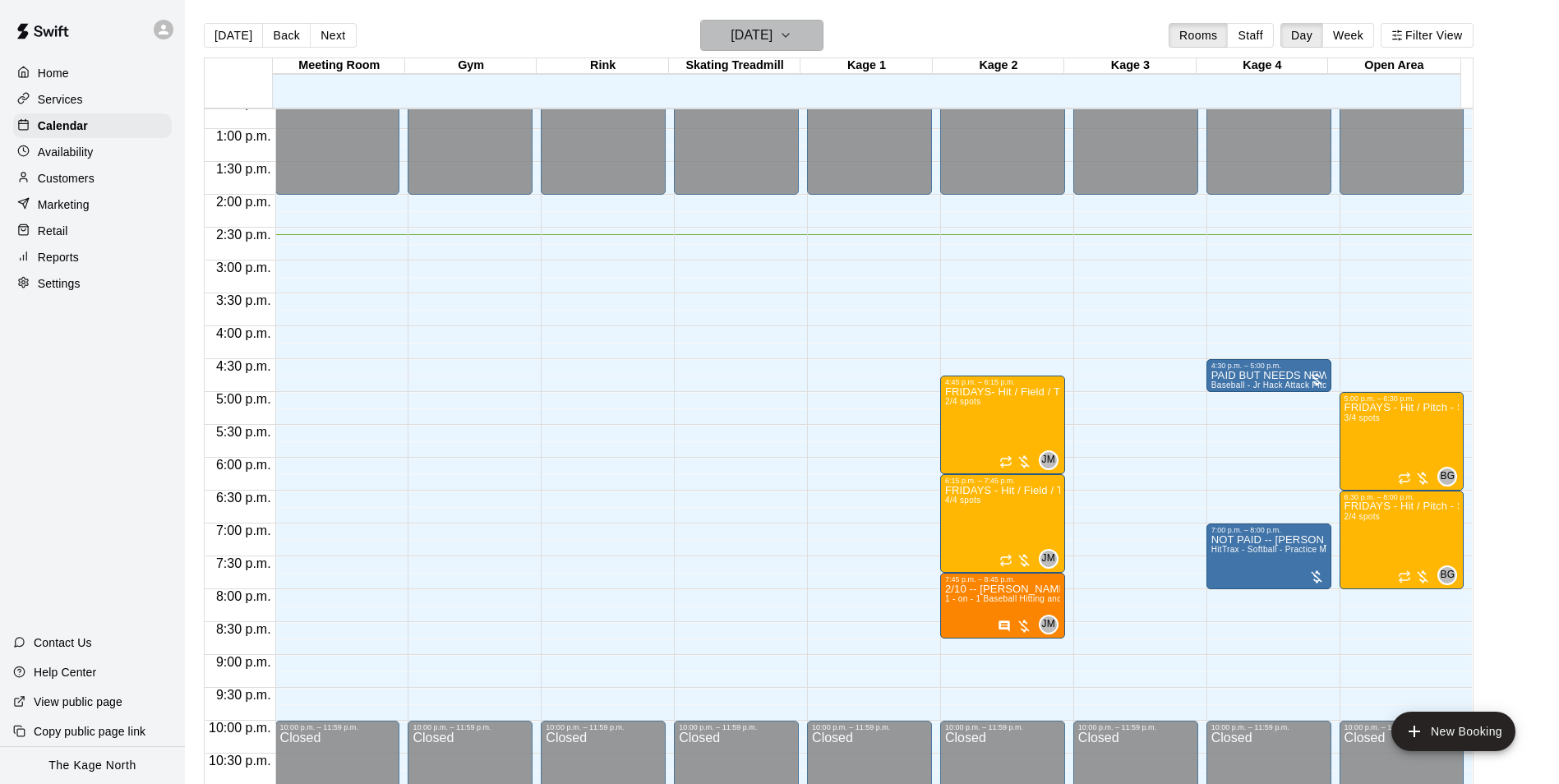
click at [792, 43] on icon "button" at bounding box center [785, 35] width 13 height 20
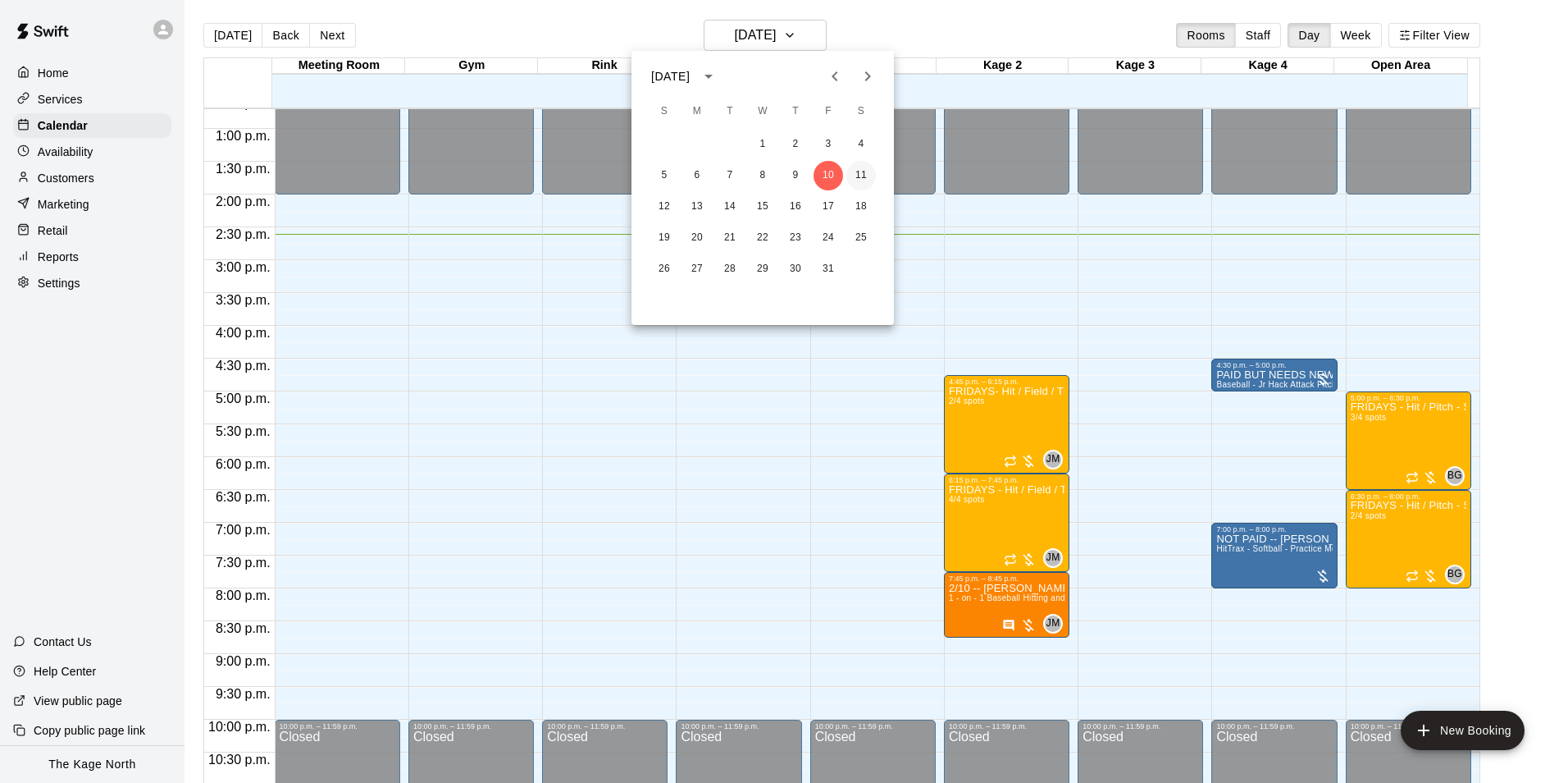
click at [861, 173] on button "11" at bounding box center [861, 175] width 29 height 29
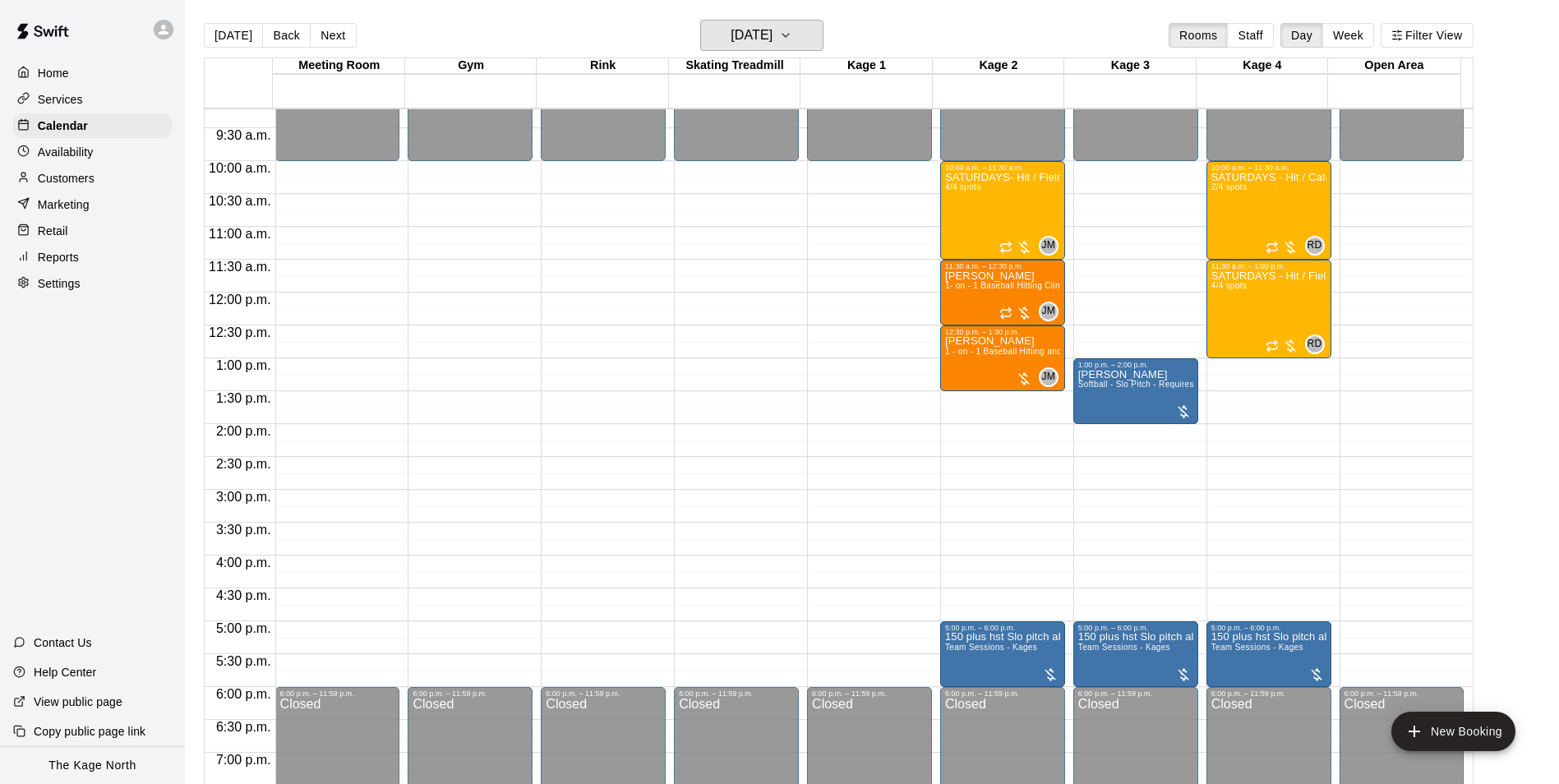
scroll to position [588, 0]
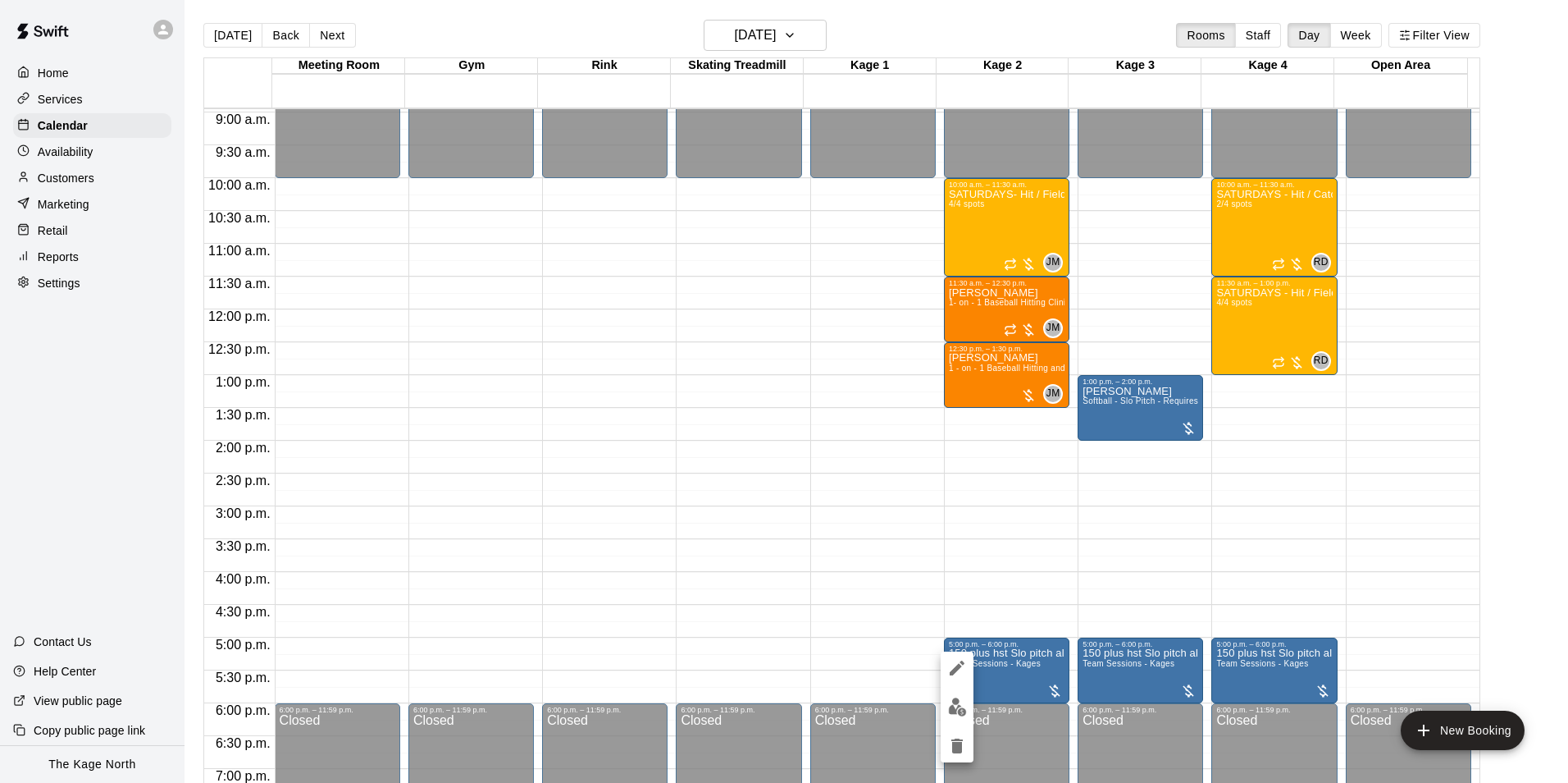
click at [957, 707] on img "edit" at bounding box center [957, 707] width 19 height 19
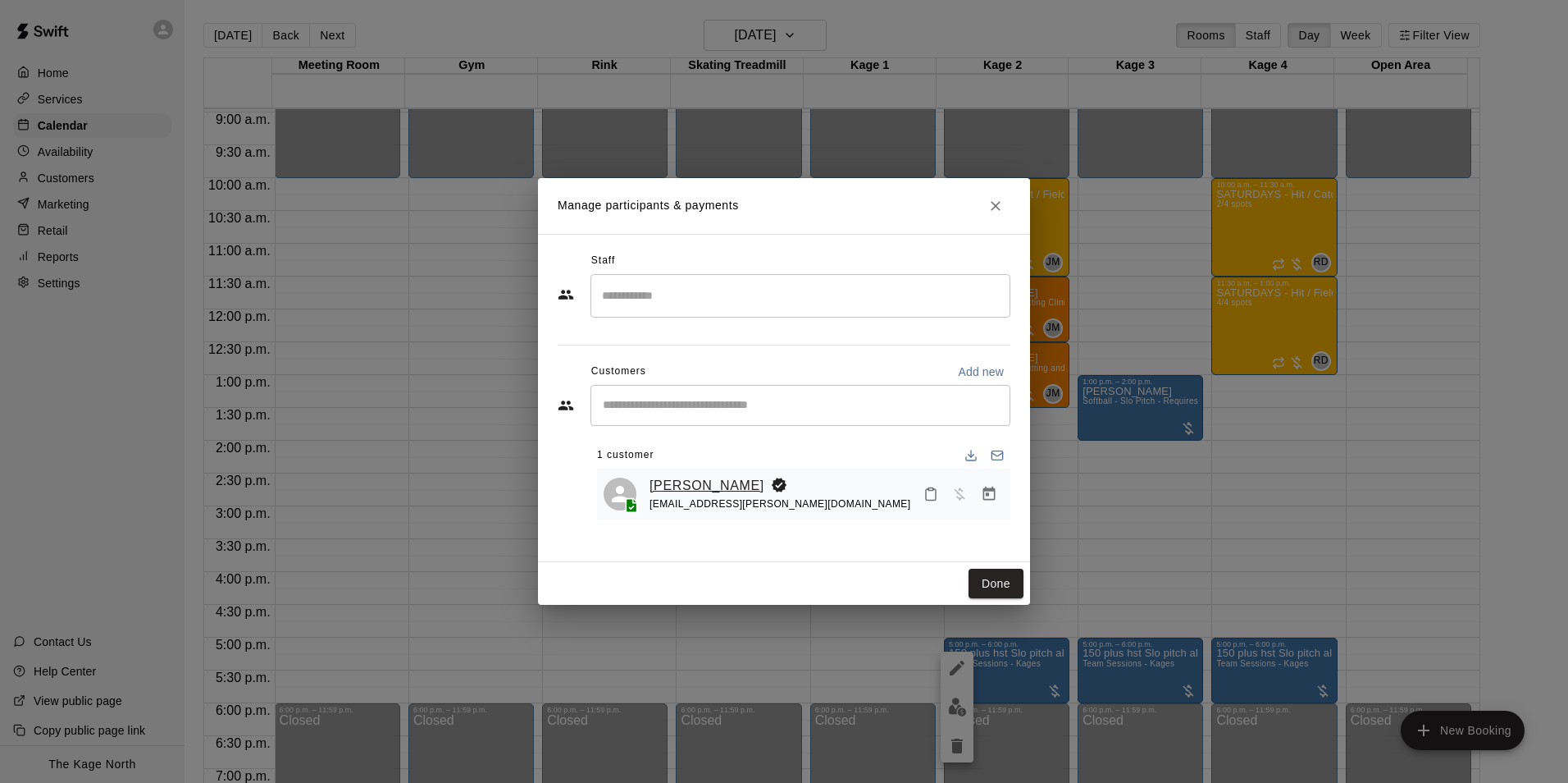
click at [701, 481] on link "[PERSON_NAME]" at bounding box center [707, 486] width 115 height 22
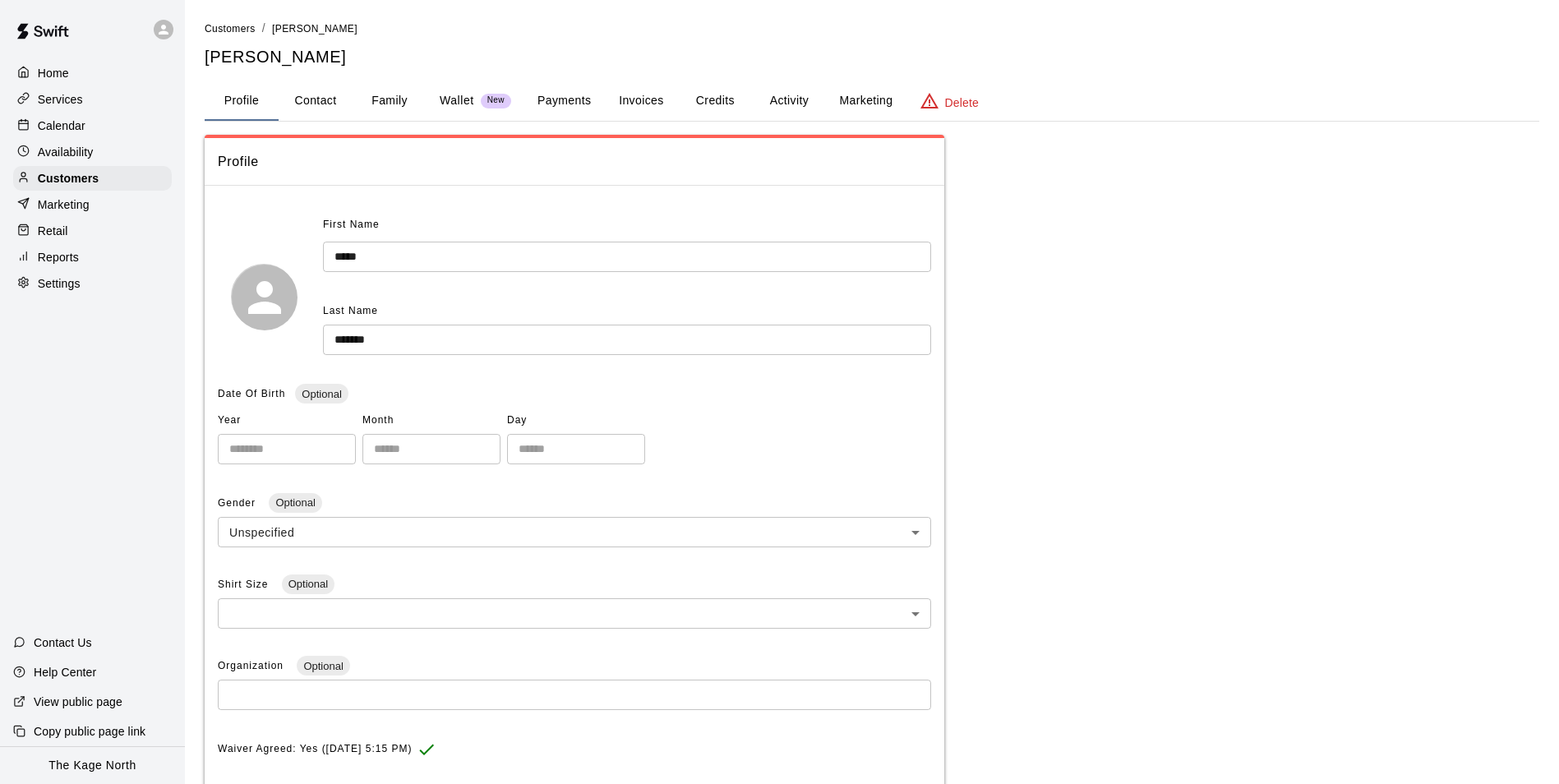
click at [322, 100] on button "Contact" at bounding box center [315, 101] width 74 height 40
select select "**"
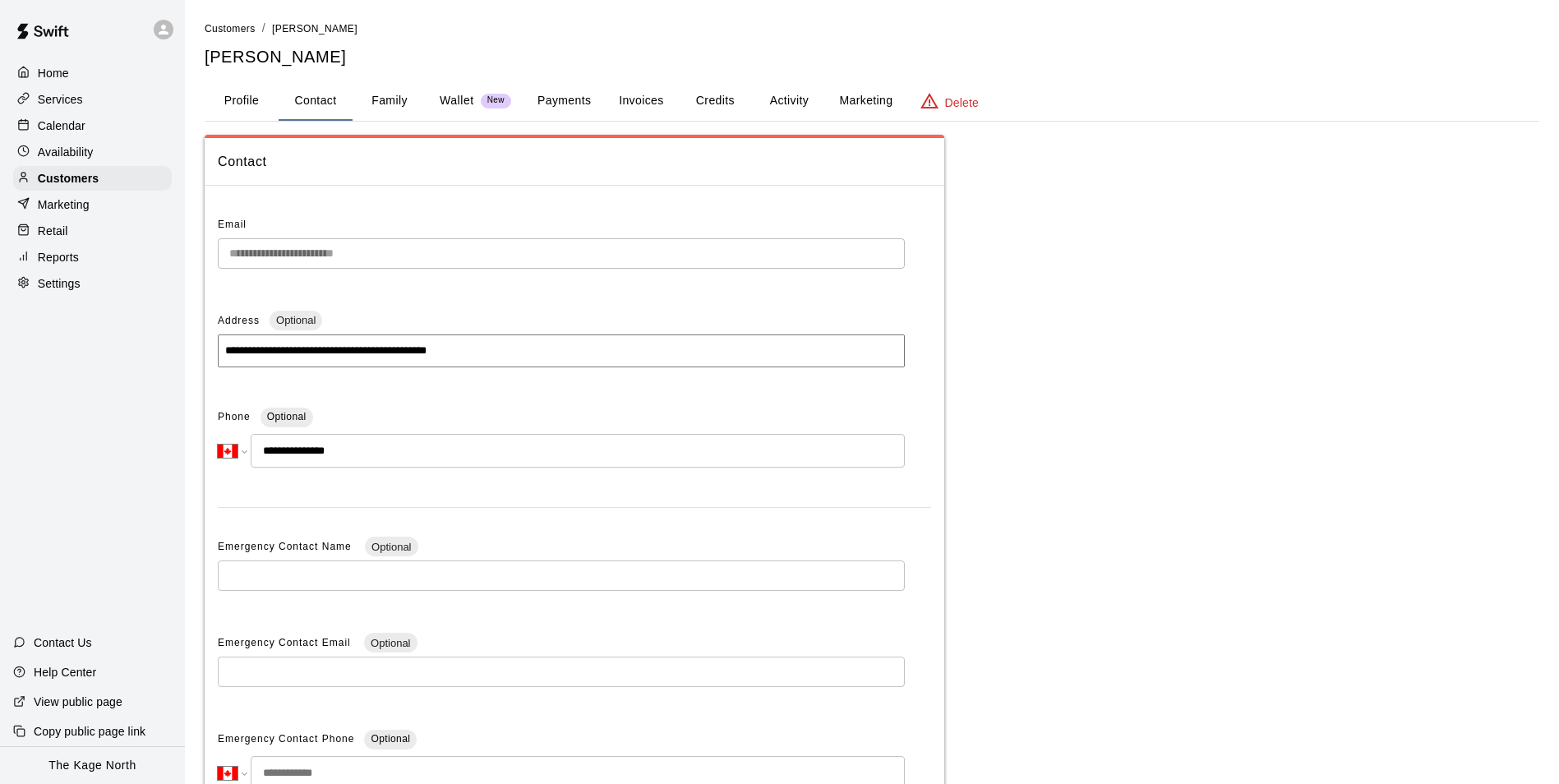
click at [83, 128] on p "Calendar" at bounding box center [61, 125] width 48 height 16
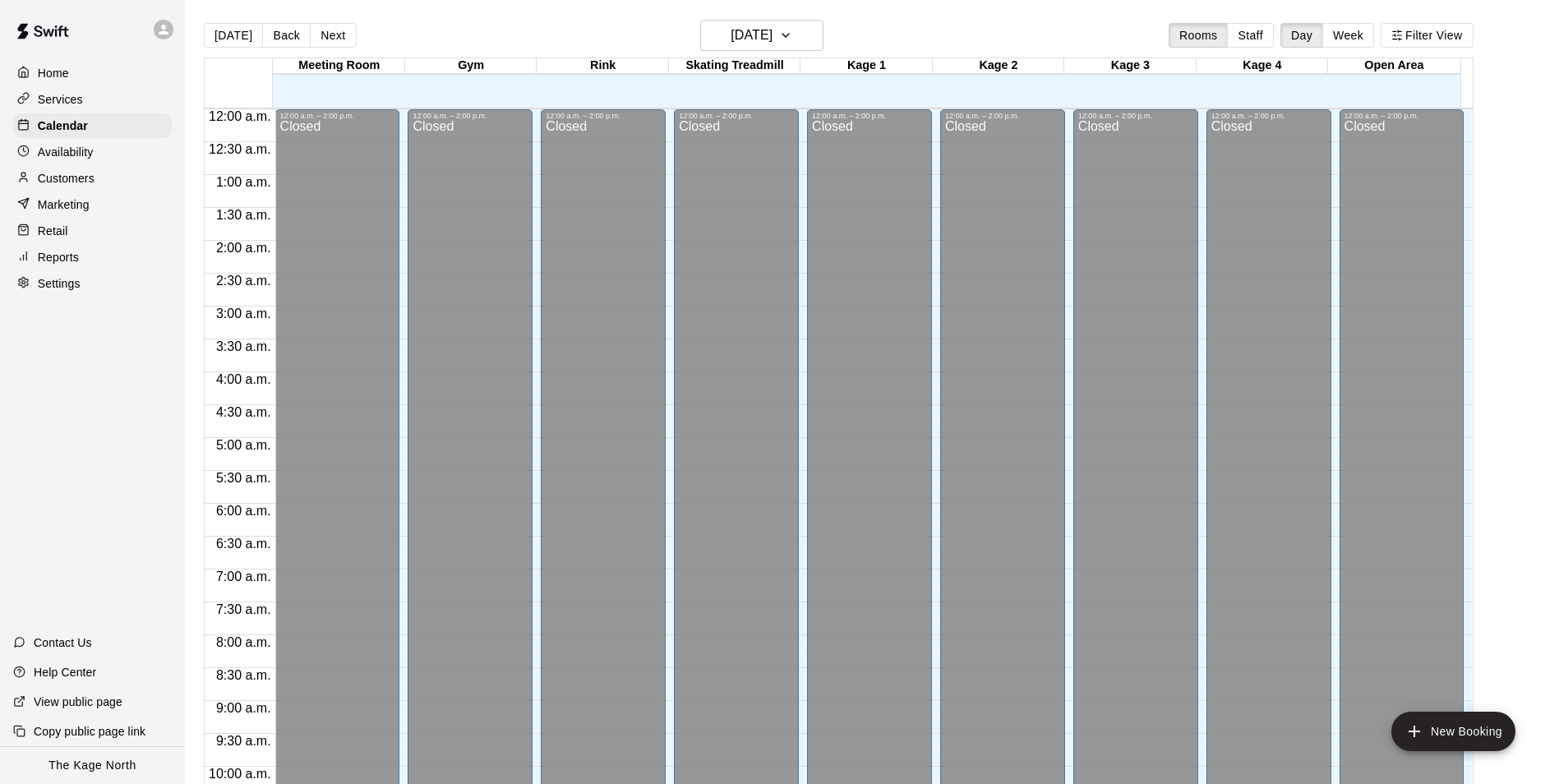
scroll to position [834, 0]
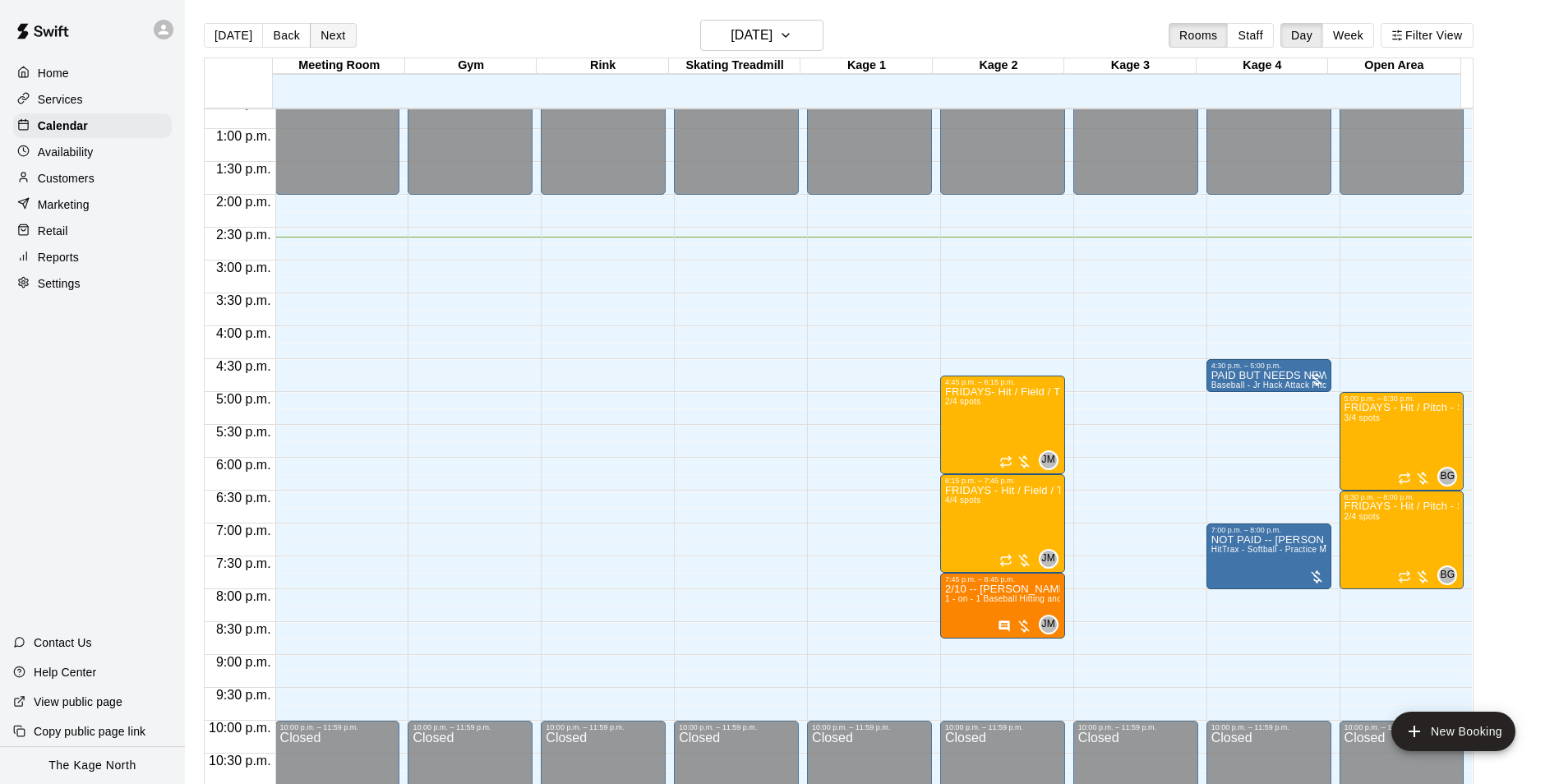
click at [334, 40] on button "Next" at bounding box center [332, 35] width 46 height 24
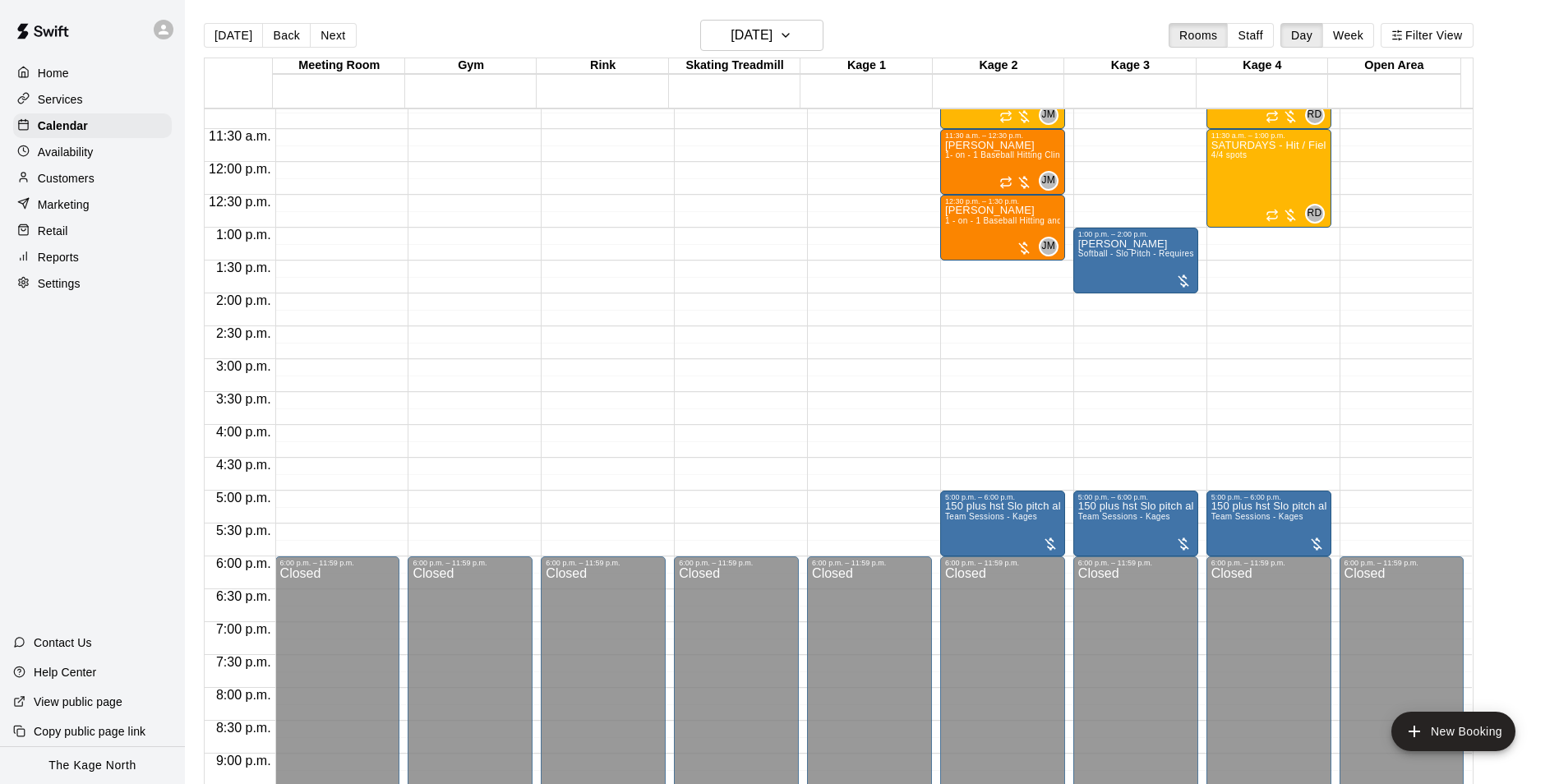
scroll to position [588, 0]
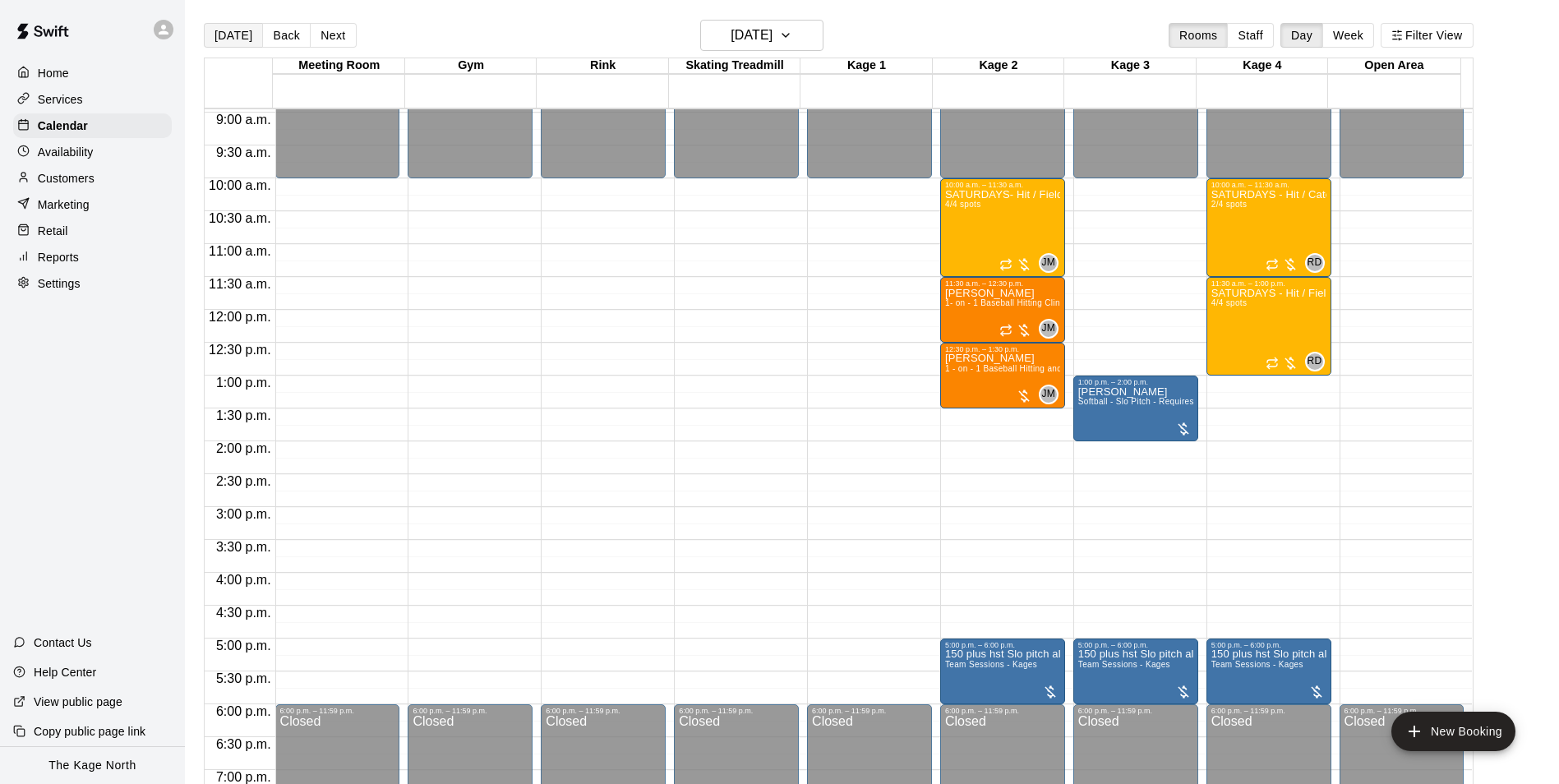
click at [227, 34] on button "[DATE]" at bounding box center [233, 35] width 59 height 24
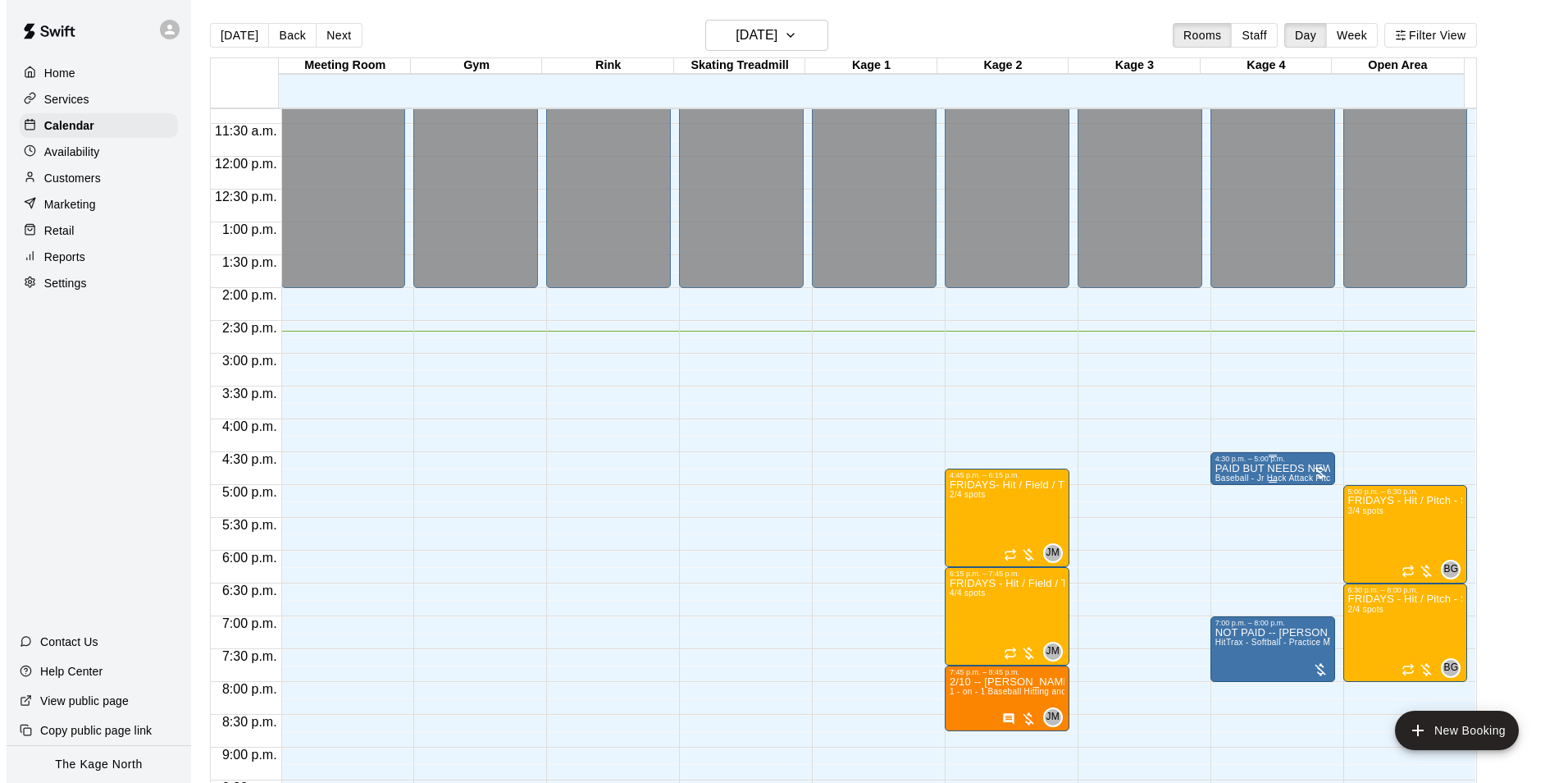
scroll to position [884, 0]
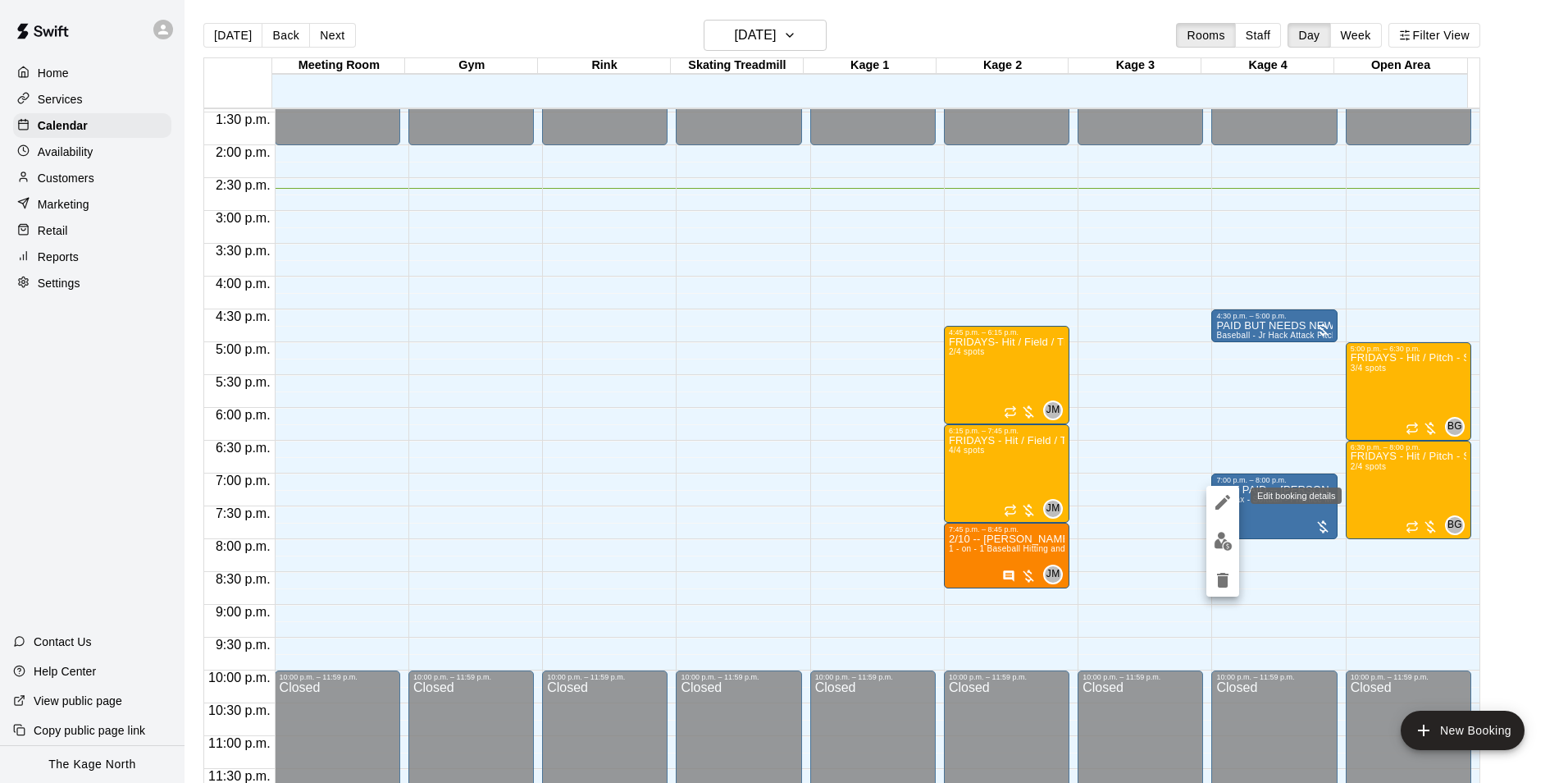
click at [1219, 493] on icon "edit" at bounding box center [1222, 502] width 20 height 20
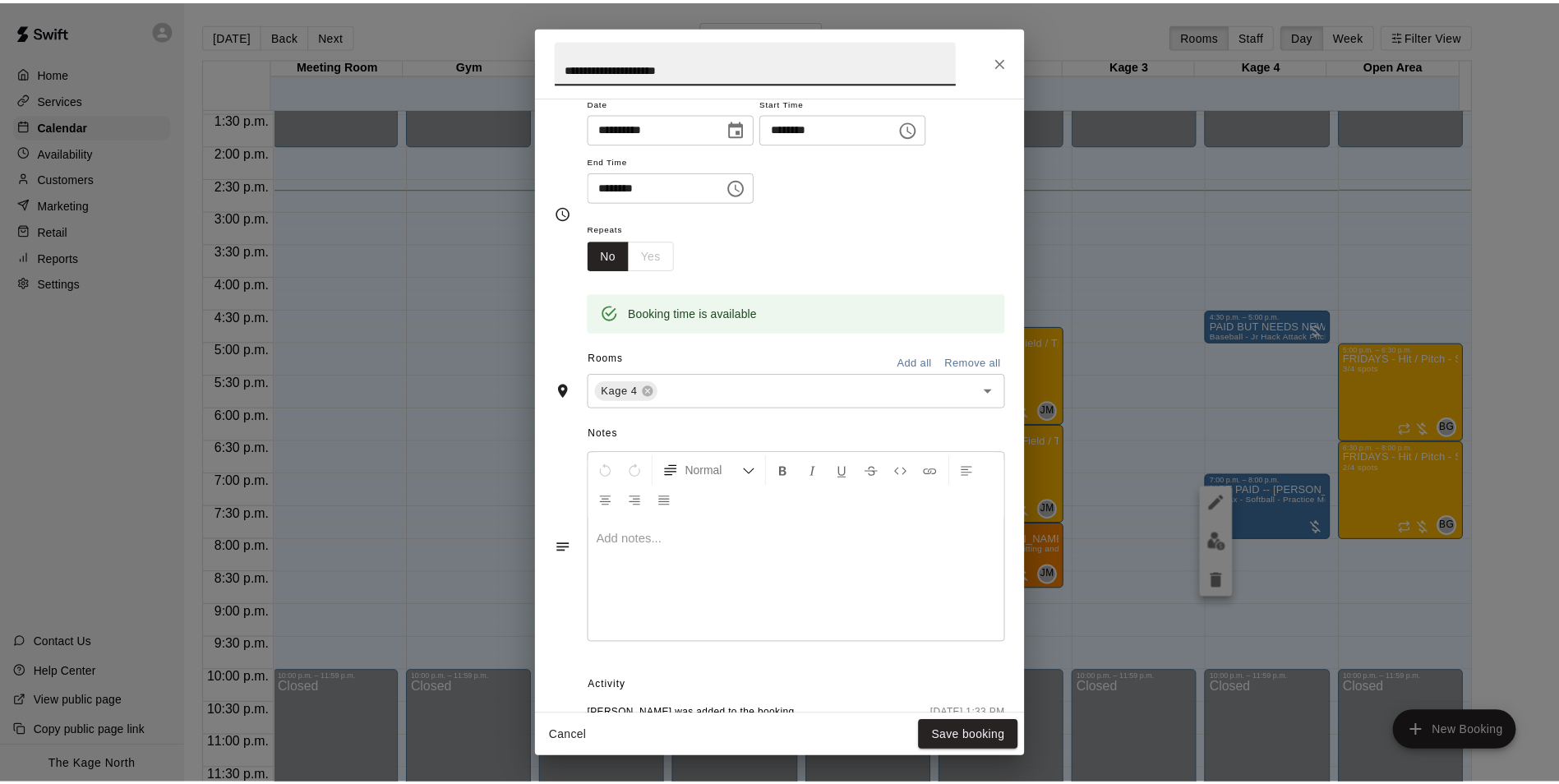
scroll to position [262, 0]
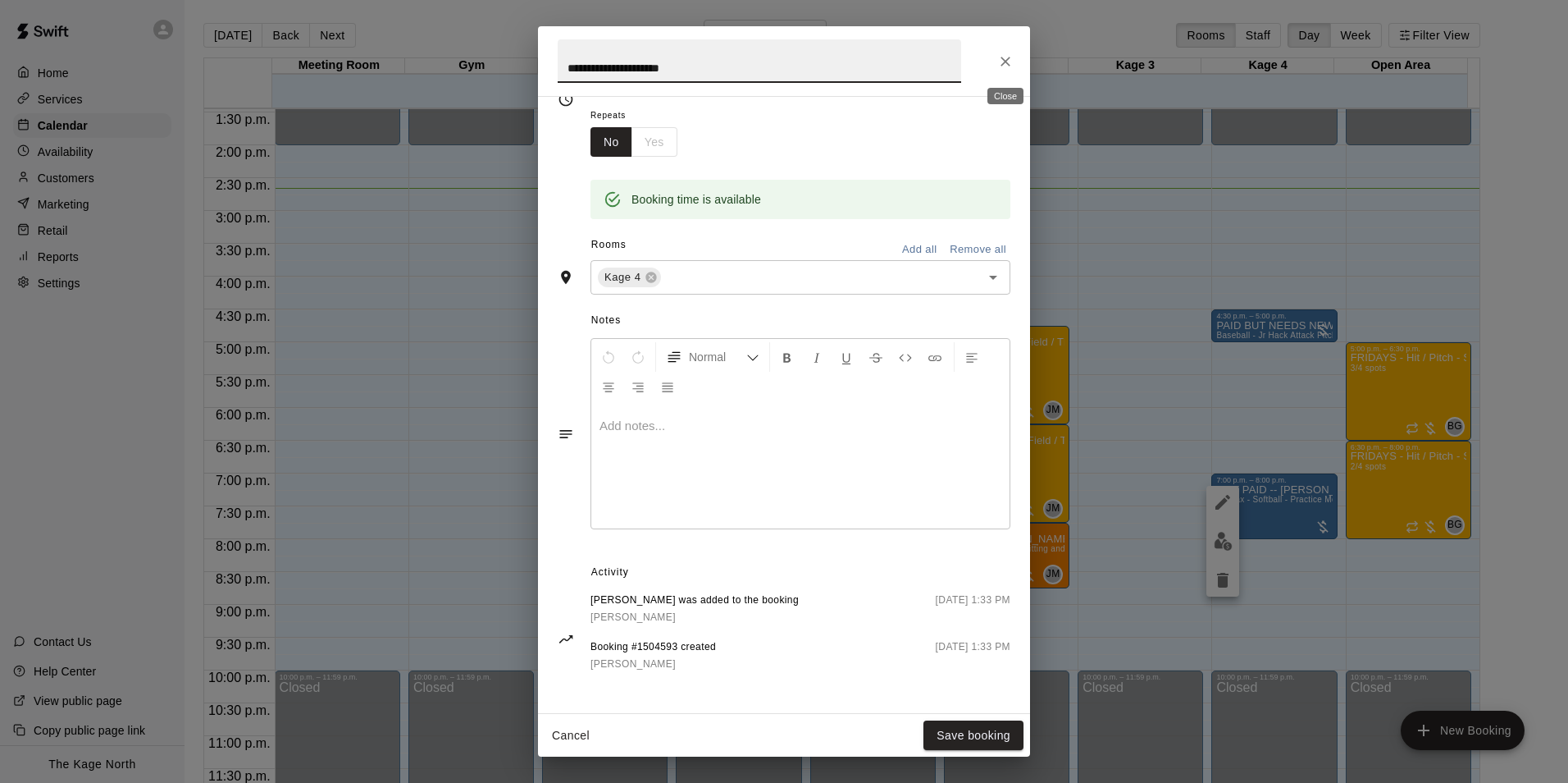
click at [1006, 62] on icon "Close" at bounding box center [1005, 61] width 16 height 16
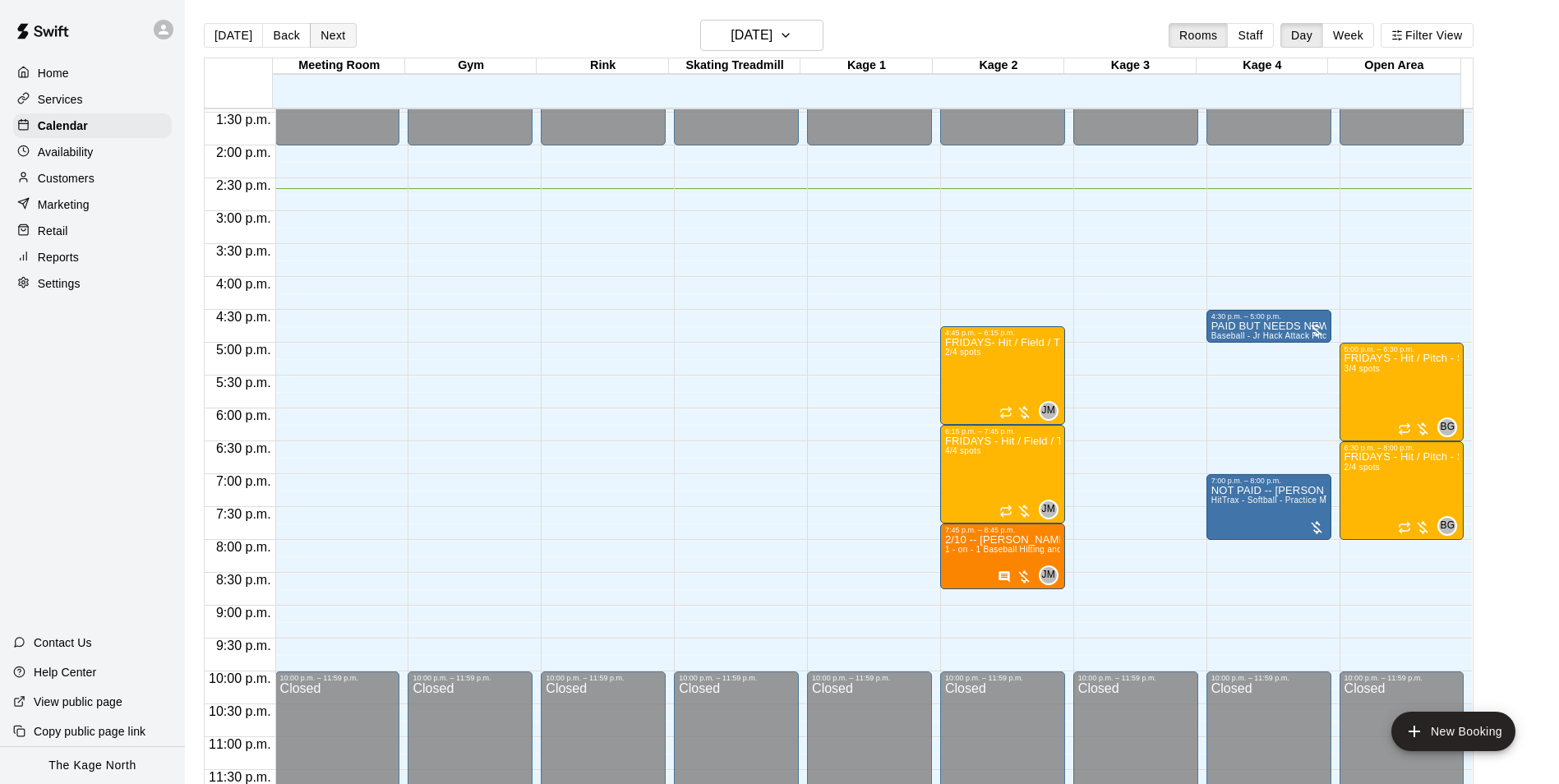
click at [325, 39] on button "Next" at bounding box center [332, 35] width 46 height 24
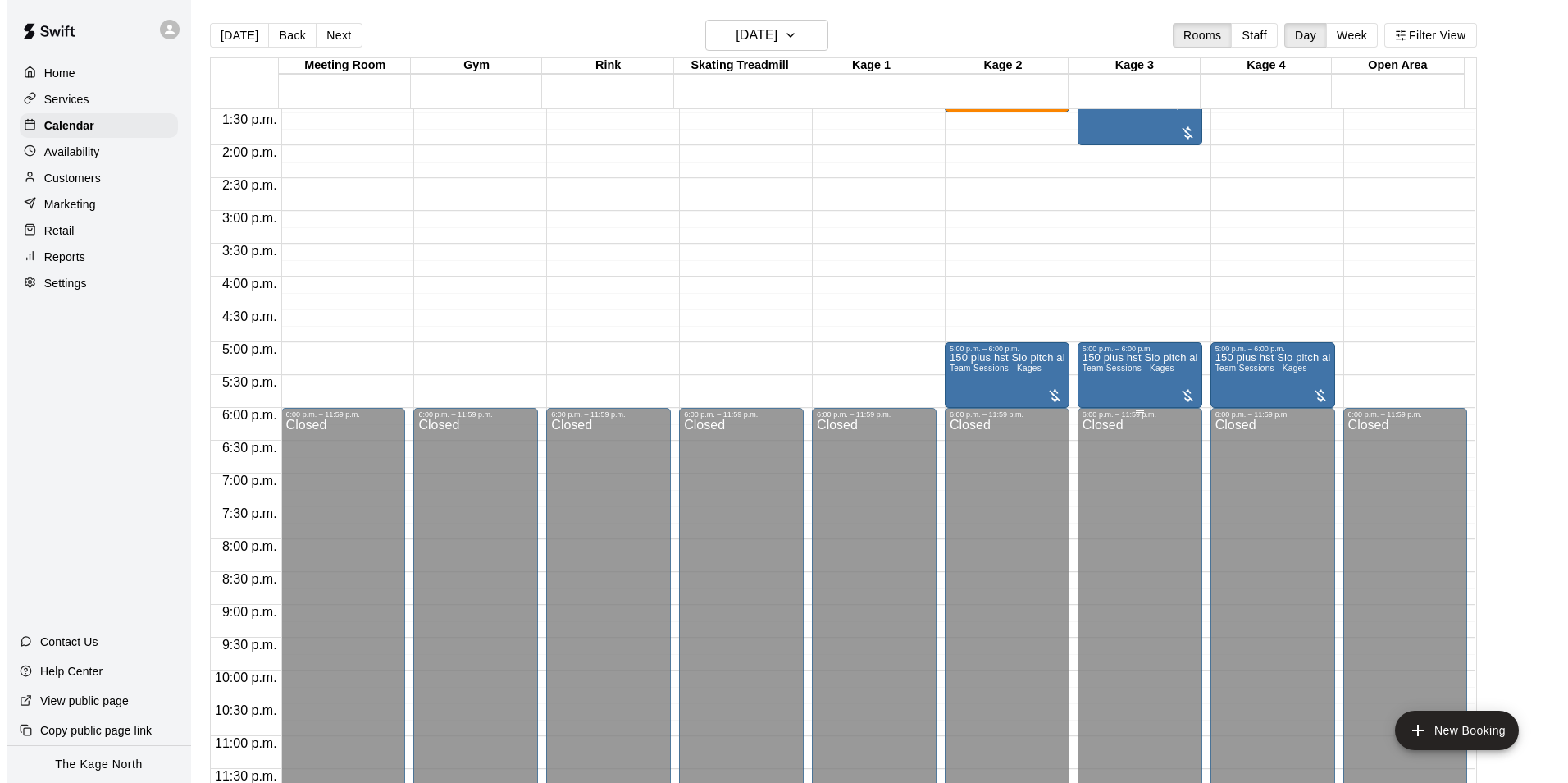
scroll to position [638, 0]
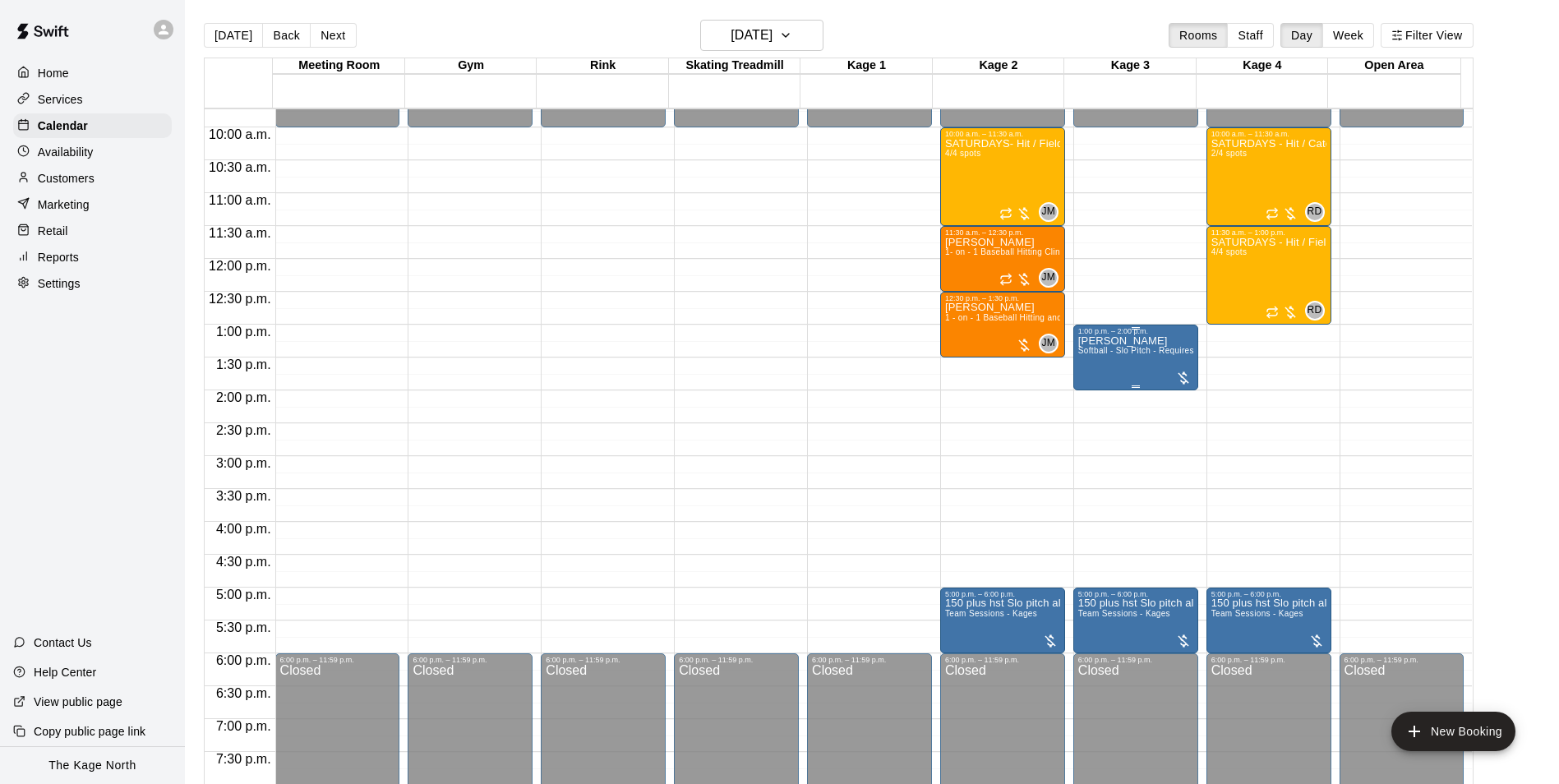
click at [1112, 376] on div "[PERSON_NAME] Softball - Slo Pitch - Requires second person to feed machine" at bounding box center [1135, 727] width 115 height 784
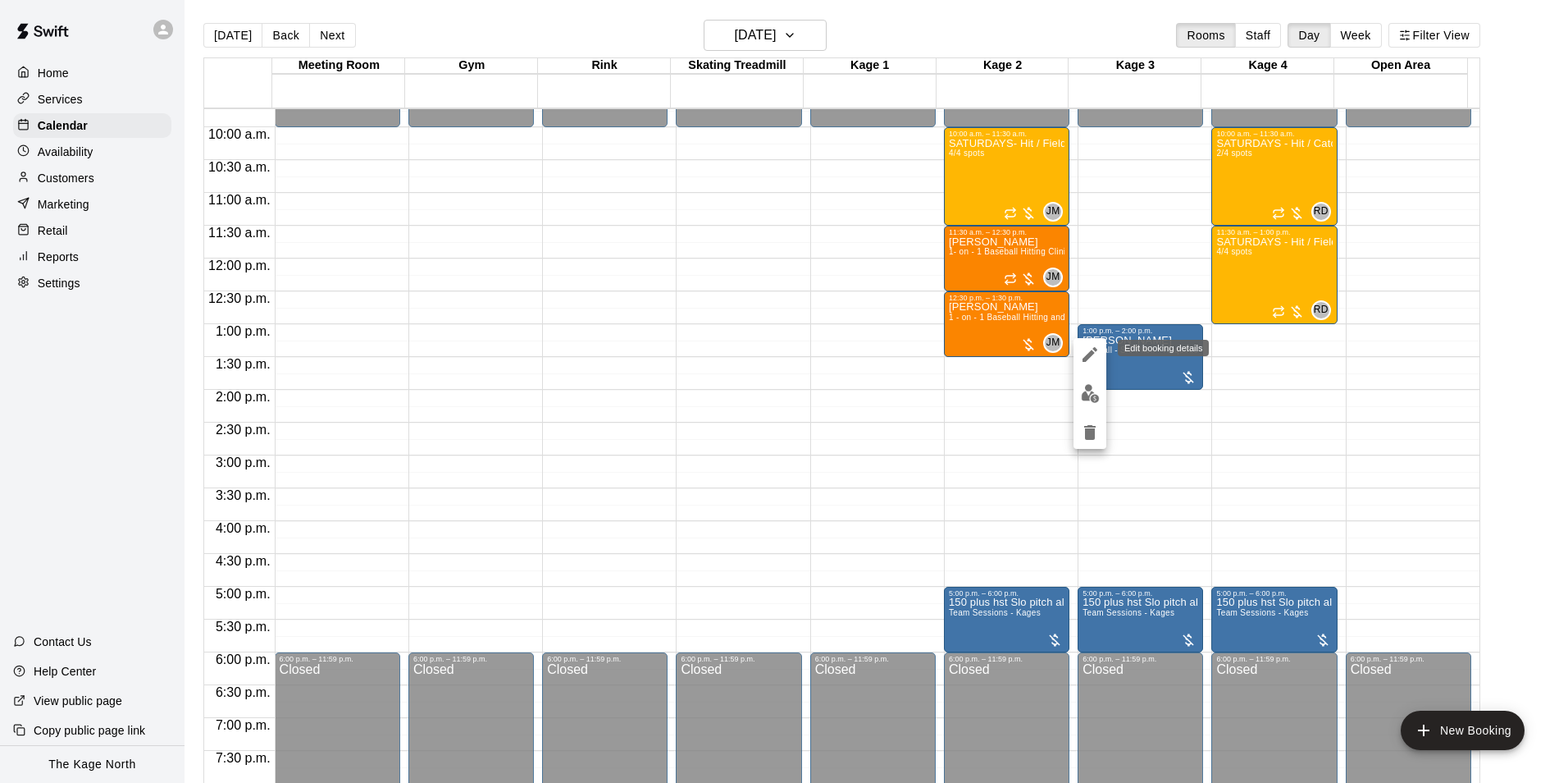
click at [1086, 353] on icon "edit" at bounding box center [1089, 354] width 20 height 20
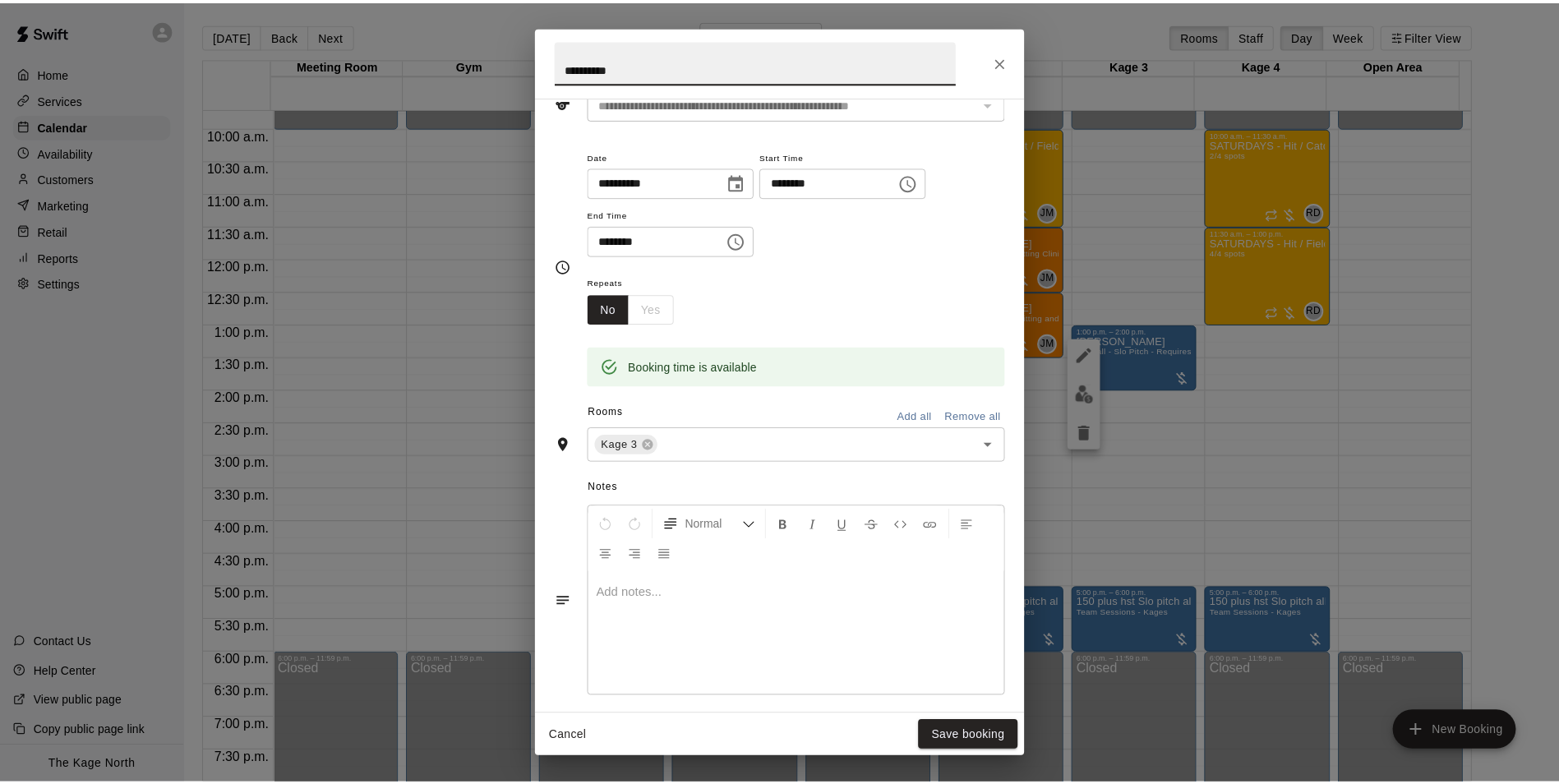
scroll to position [262, 0]
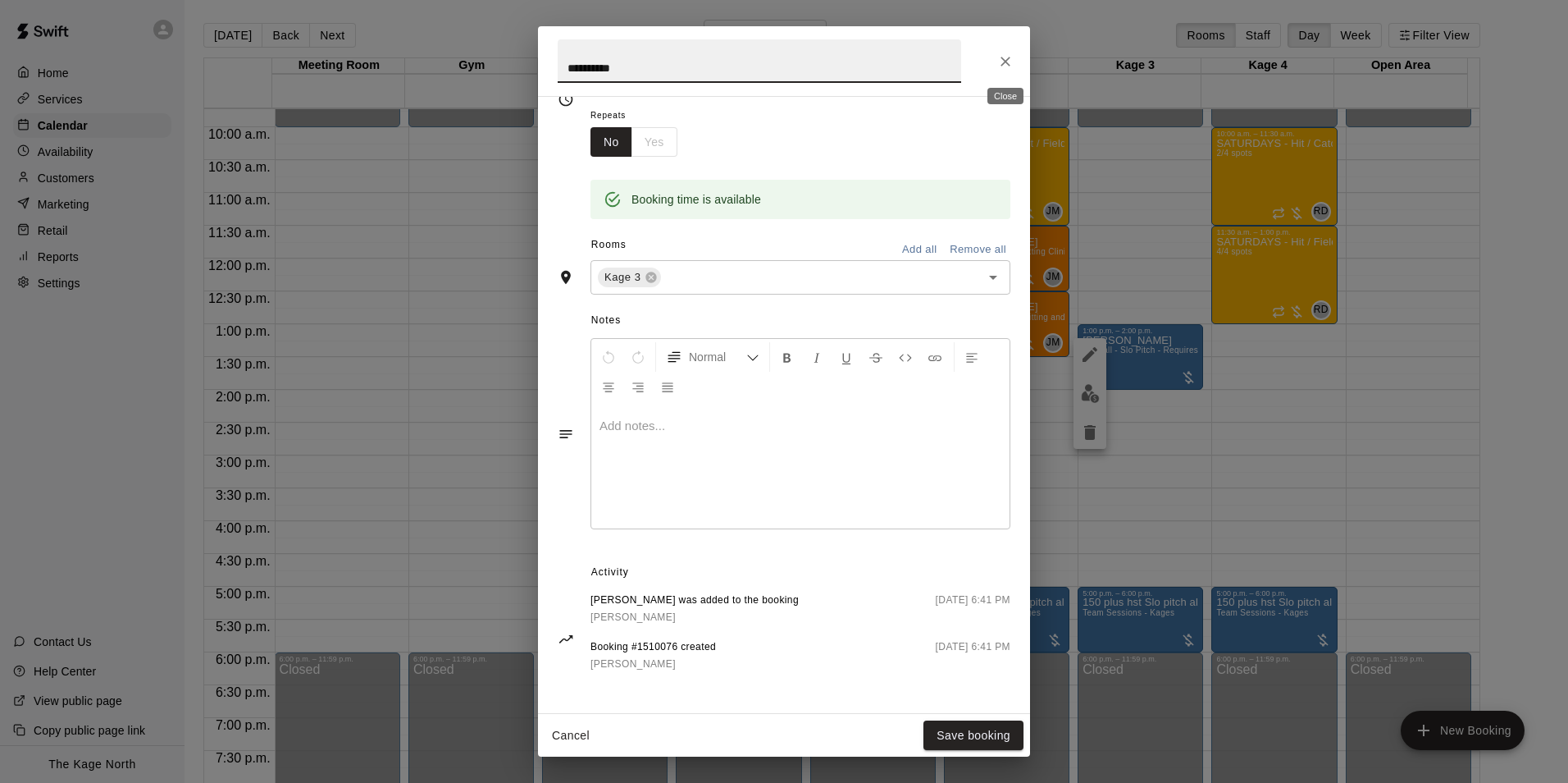
click at [1005, 60] on icon "Close" at bounding box center [1005, 60] width 10 height 10
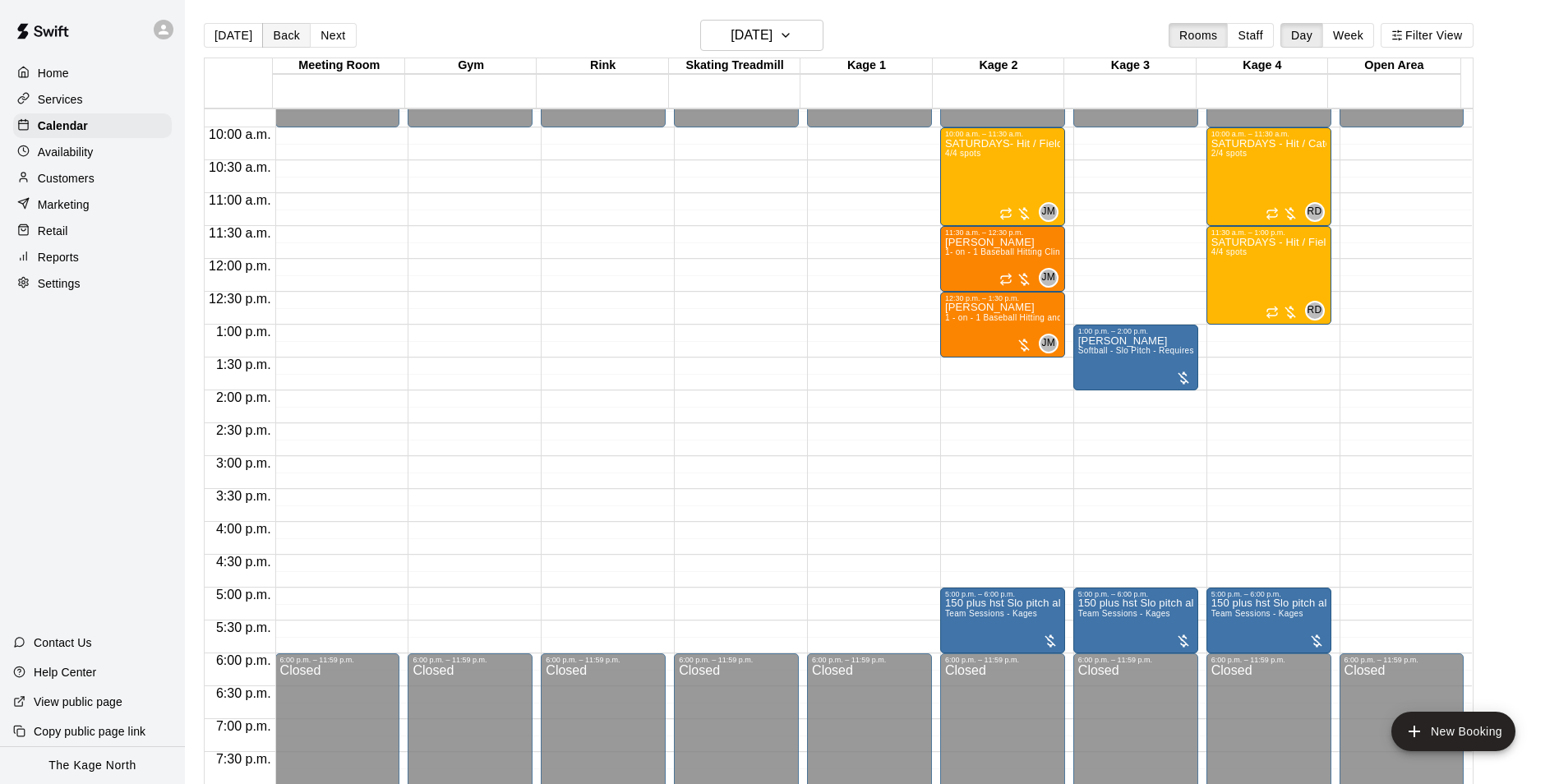
click at [281, 42] on button "Back" at bounding box center [287, 35] width 48 height 24
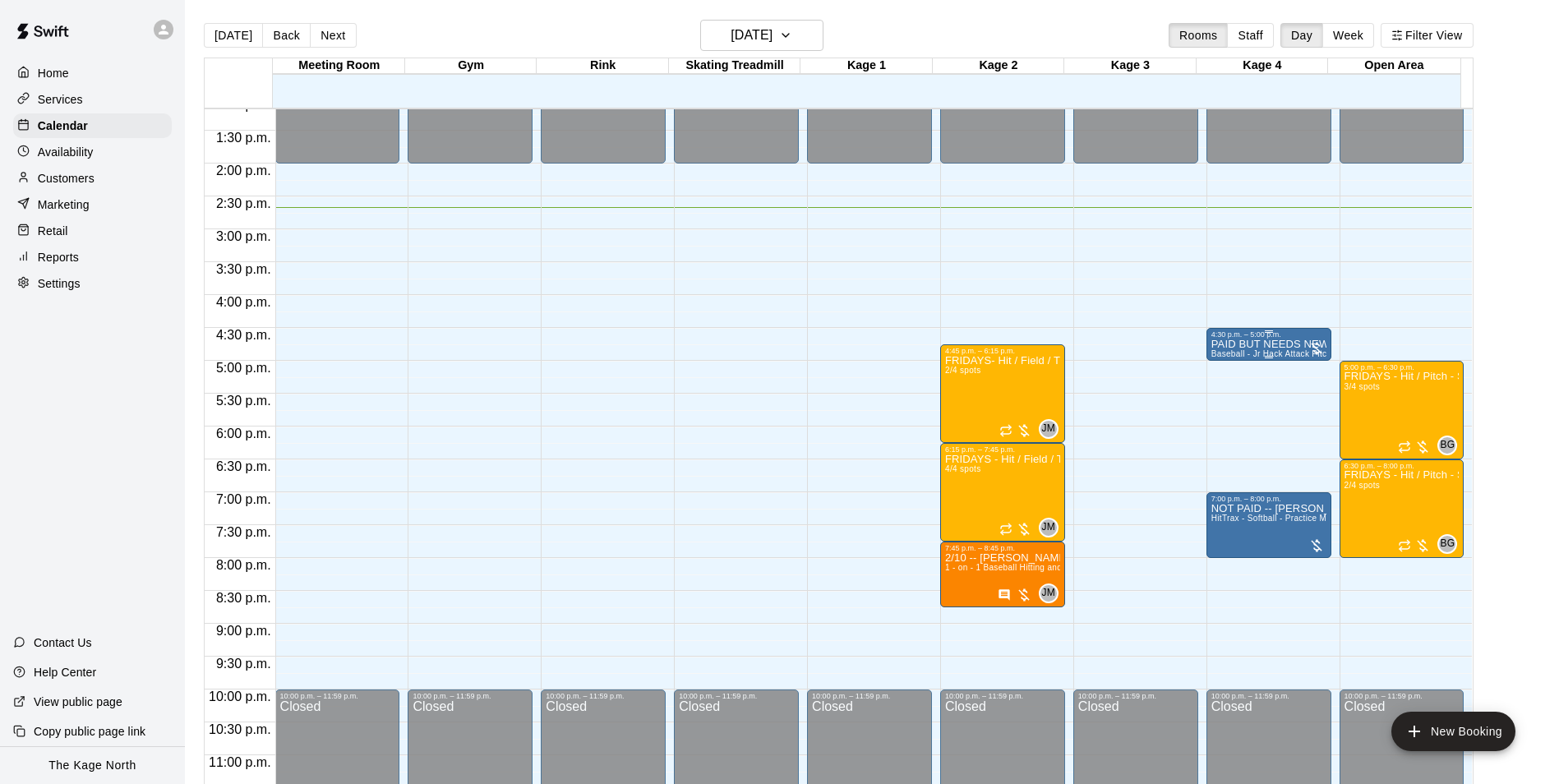
scroll to position [885, 0]
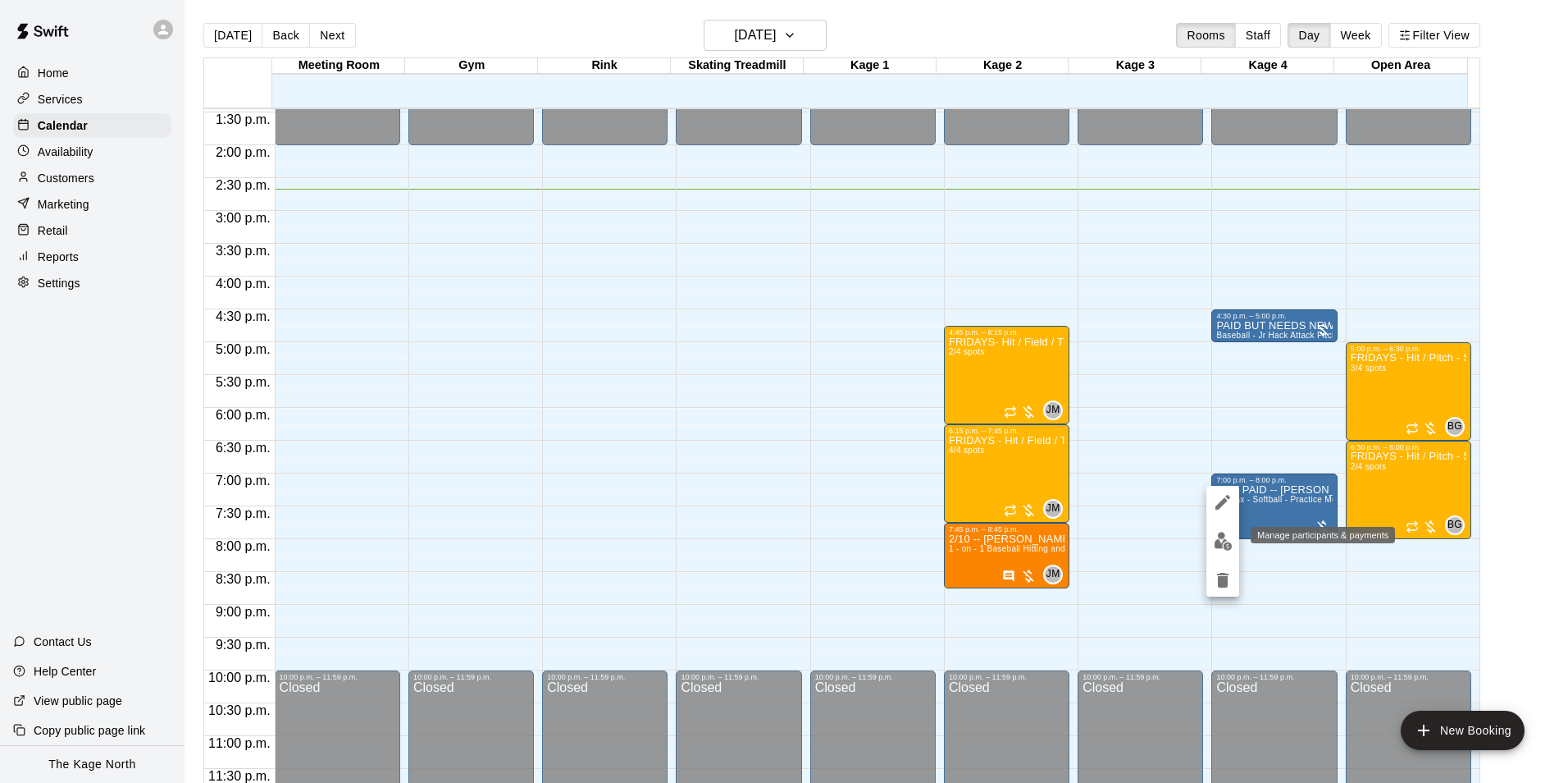
click at [1227, 538] on img "edit" at bounding box center [1223, 541] width 19 height 19
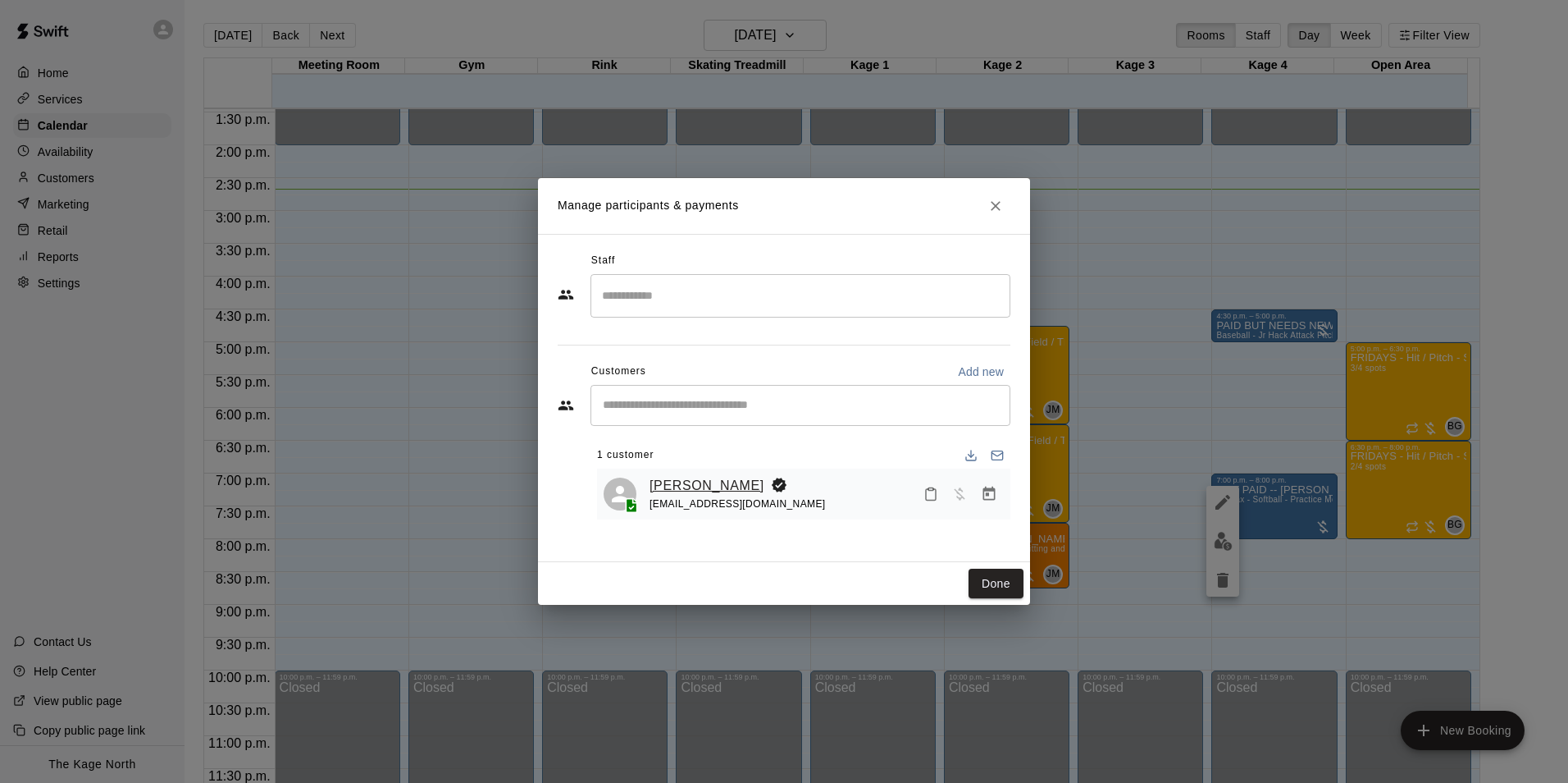
click at [694, 483] on link "[PERSON_NAME]" at bounding box center [707, 486] width 115 height 22
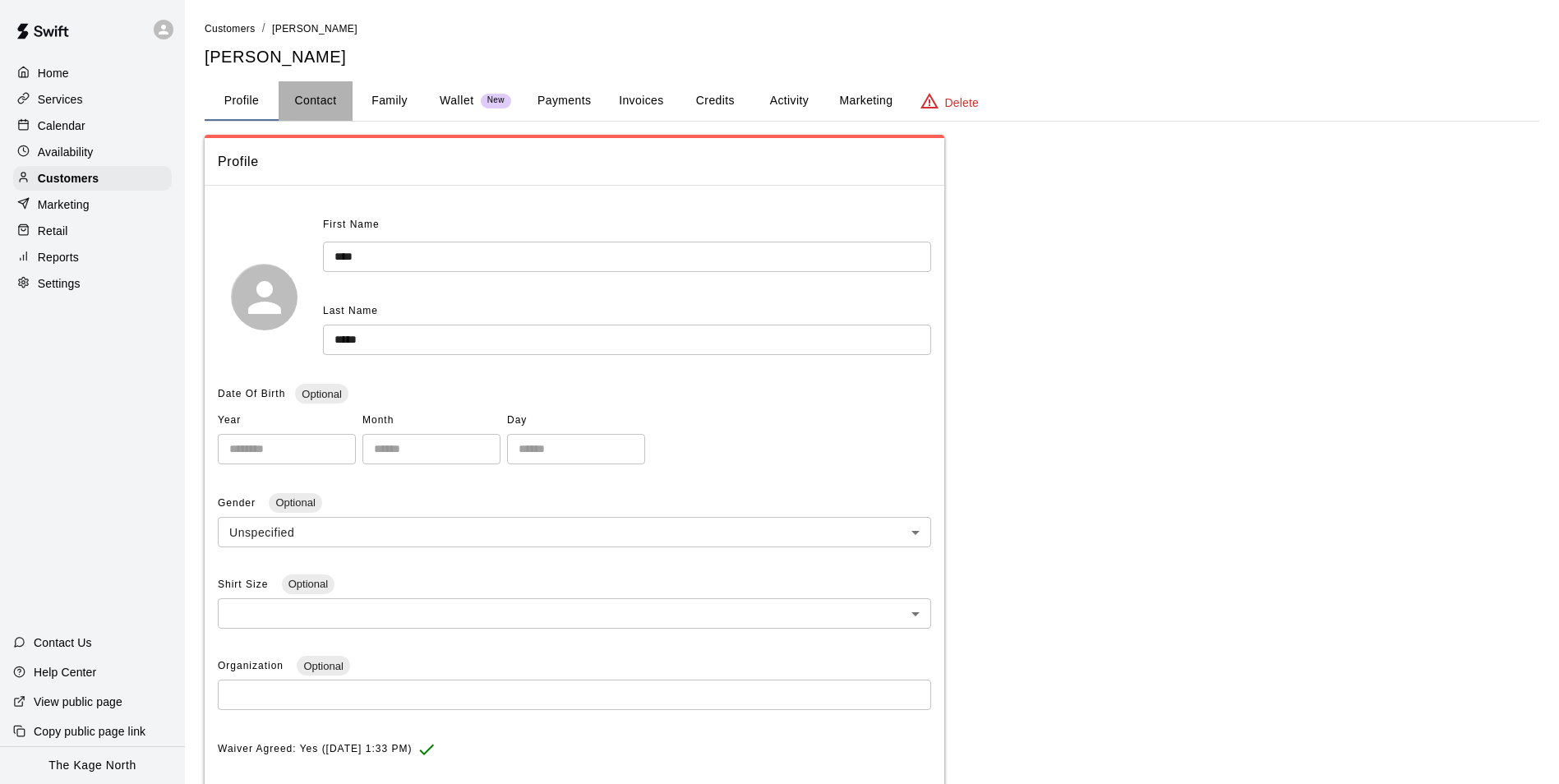
click at [305, 99] on button "Contact" at bounding box center [315, 101] width 74 height 40
select select "**"
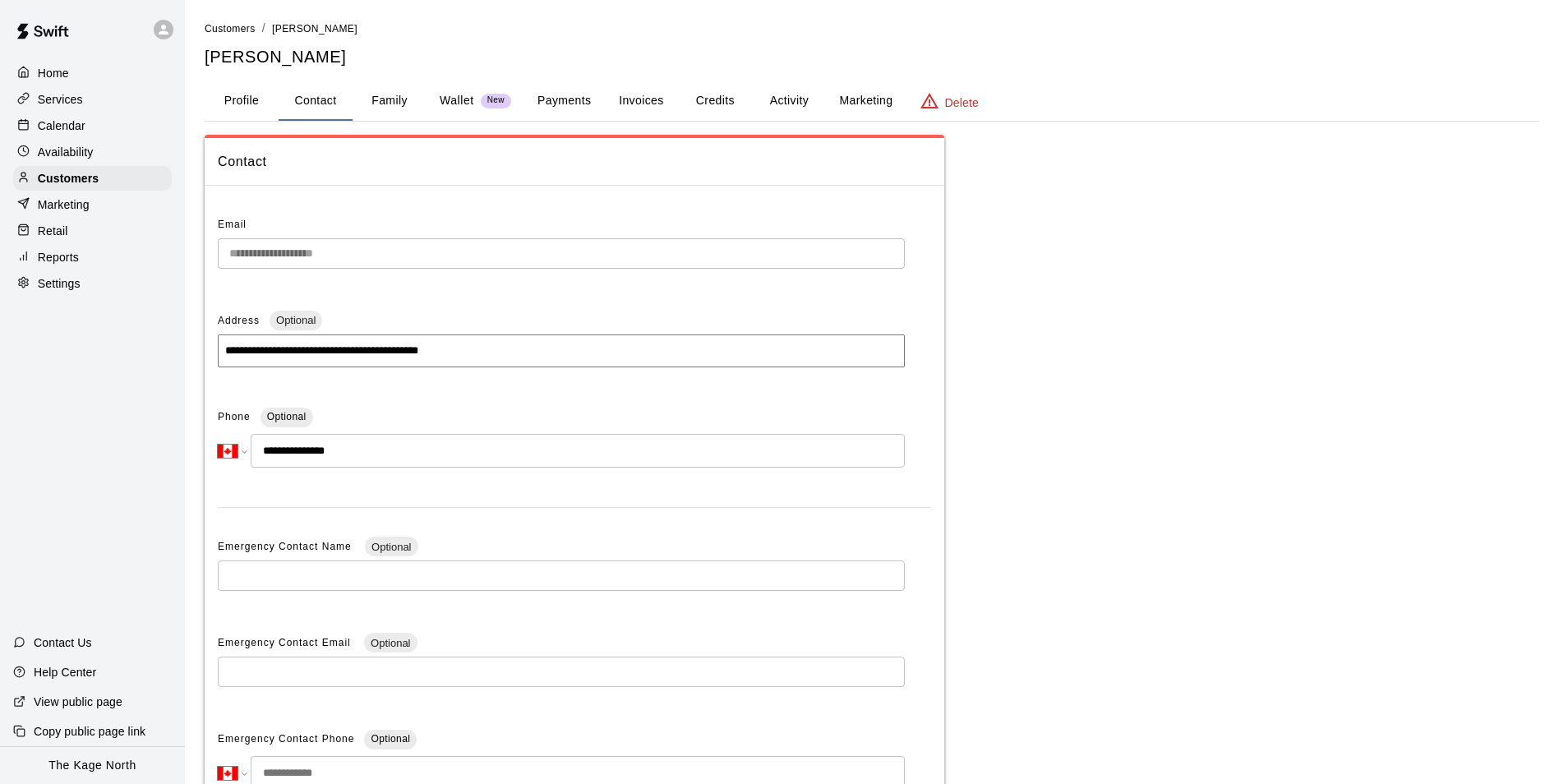
click at [50, 121] on p "Calendar" at bounding box center [61, 125] width 48 height 16
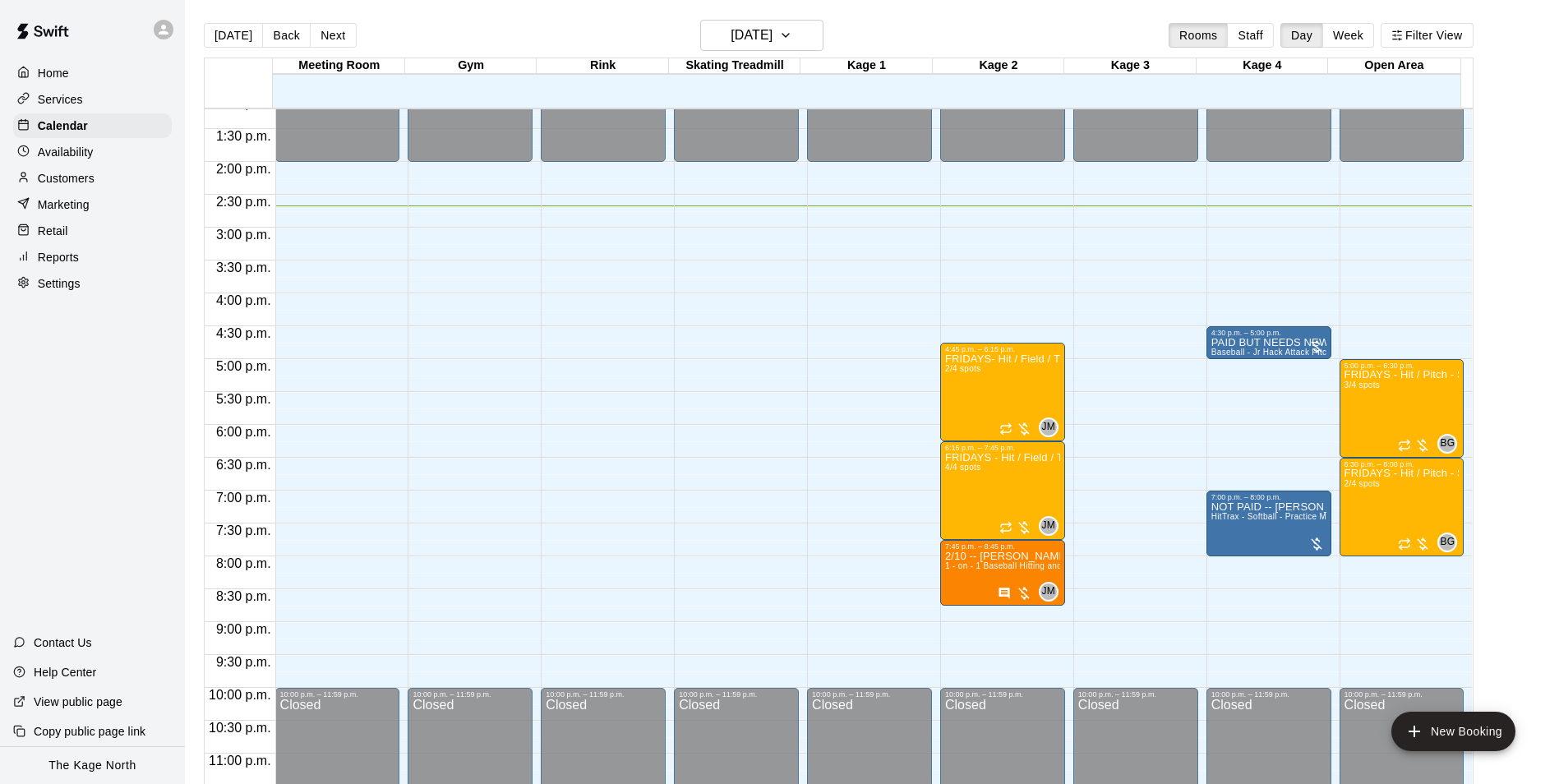
scroll to position [885, 0]
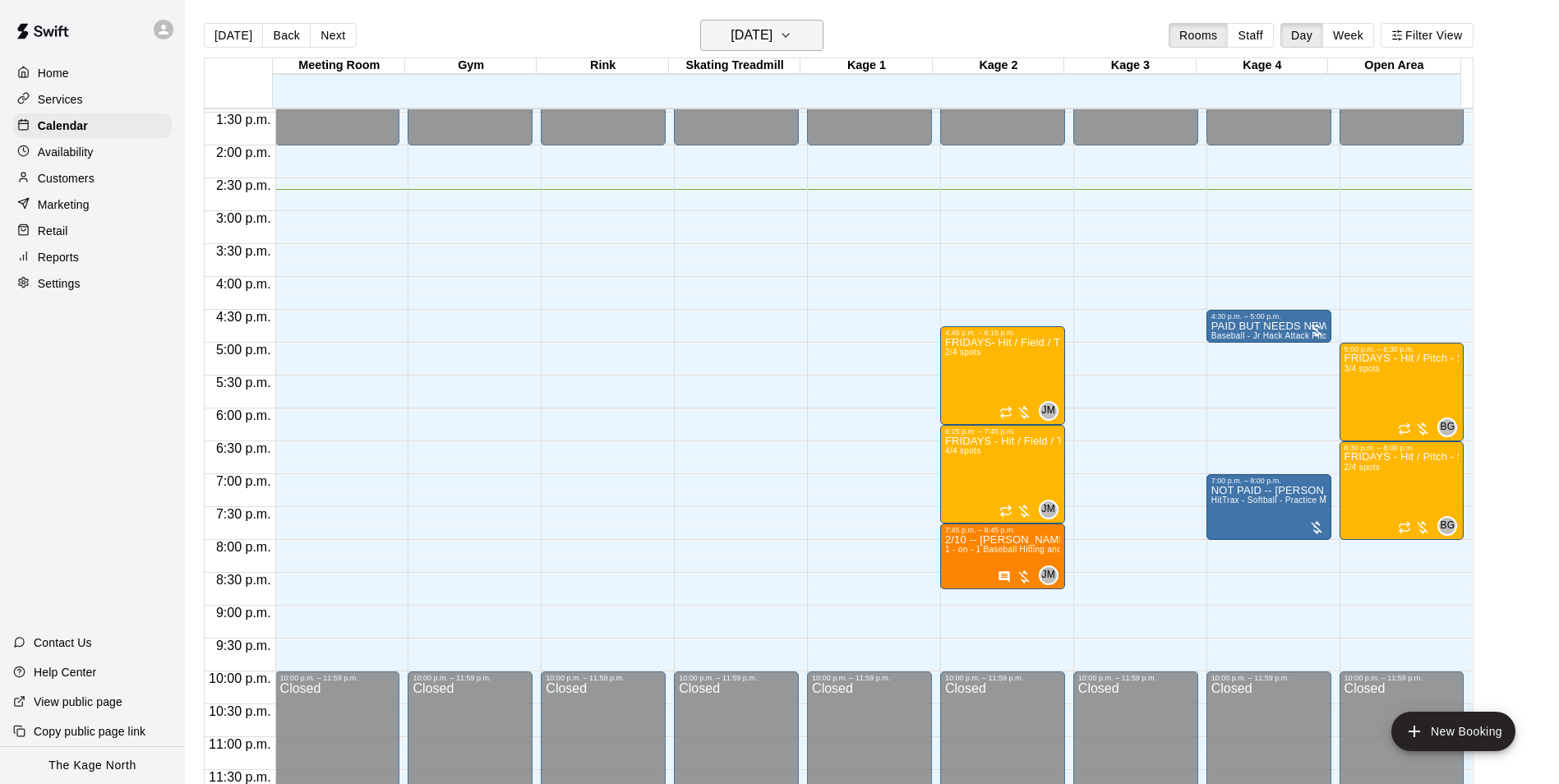
click at [792, 42] on icon "button" at bounding box center [785, 35] width 13 height 20
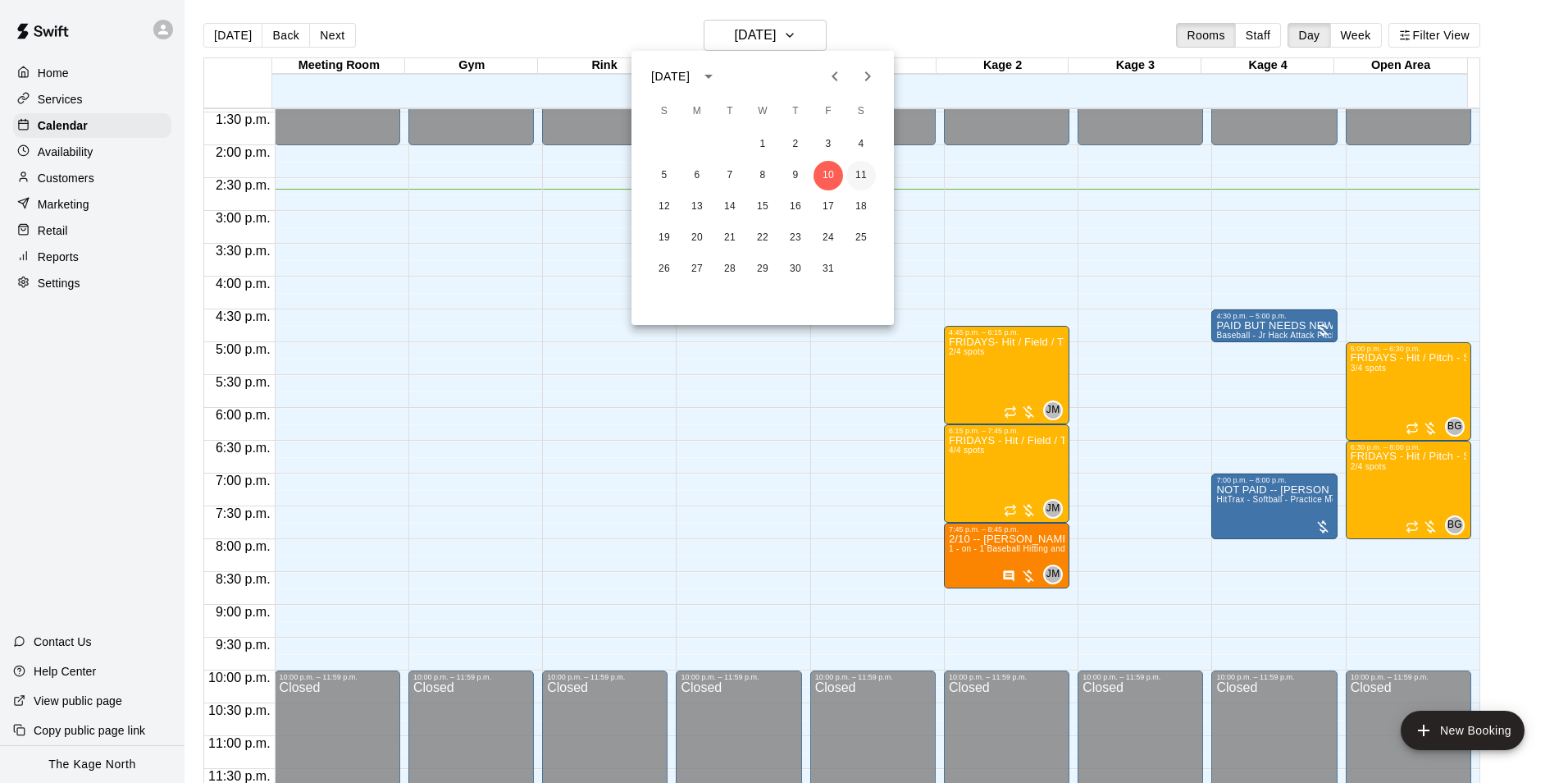
click at [860, 168] on button "11" at bounding box center [861, 175] width 29 height 29
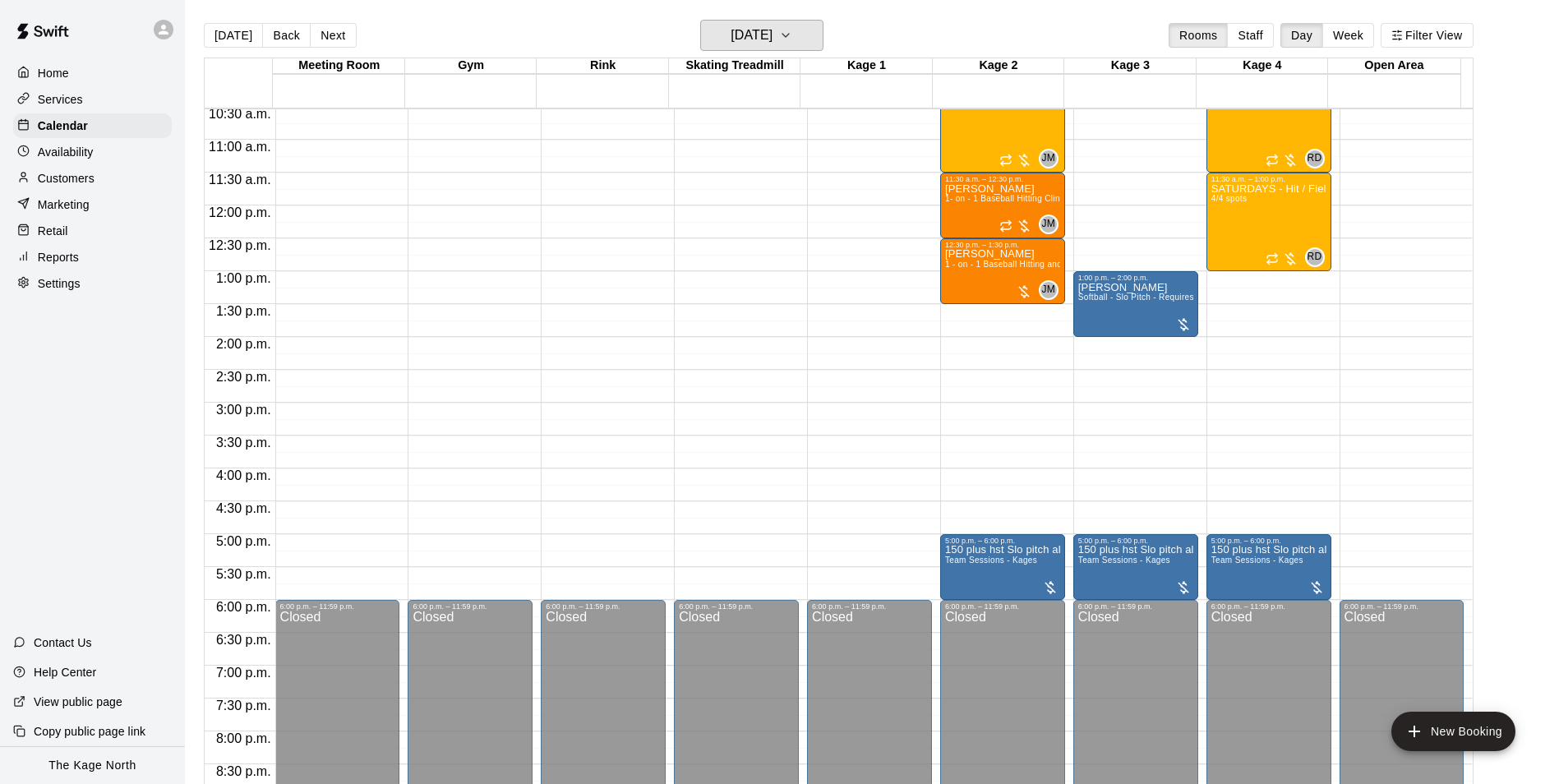
scroll to position [721, 0]
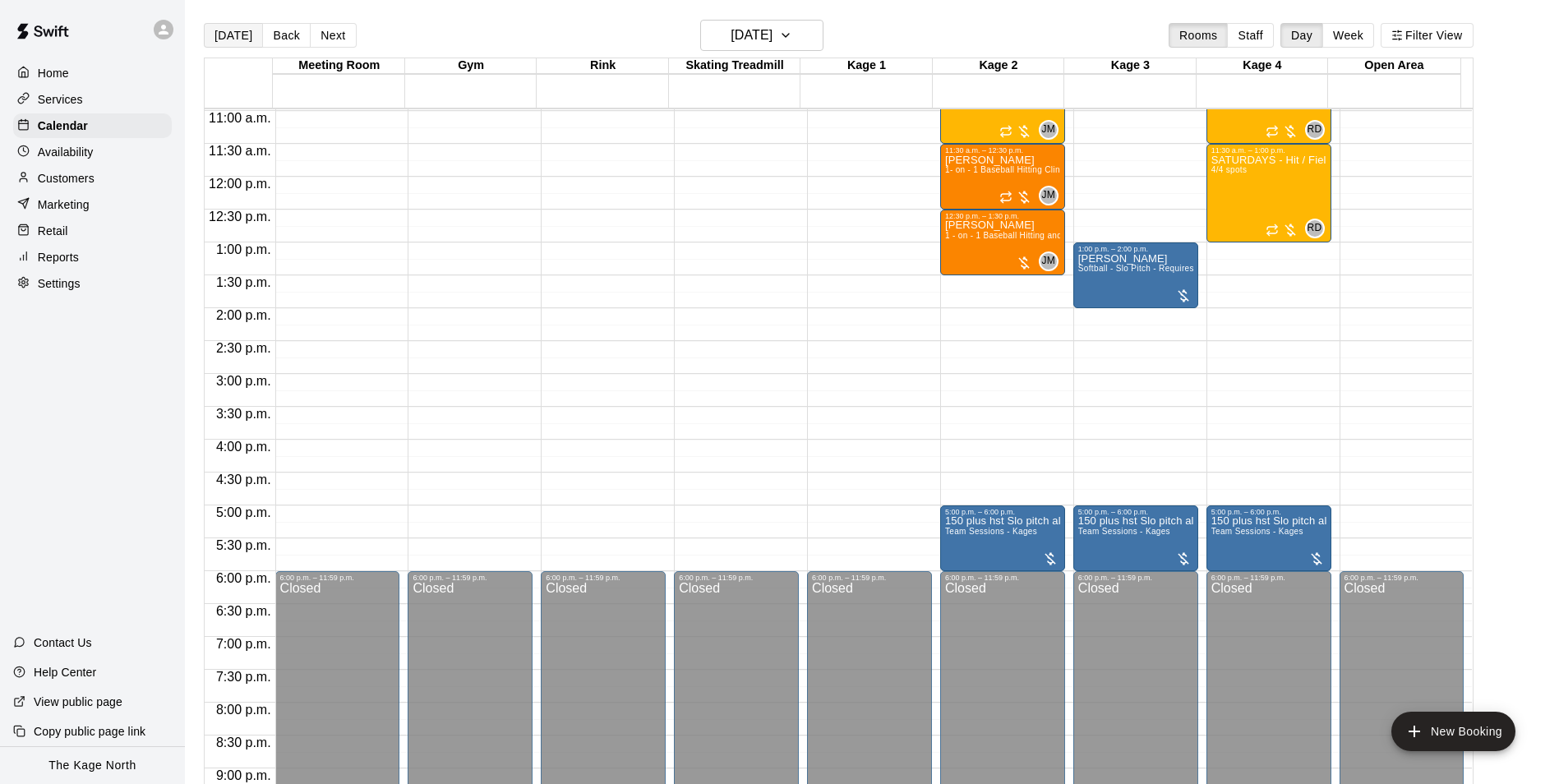
click at [230, 41] on button "[DATE]" at bounding box center [233, 35] width 59 height 24
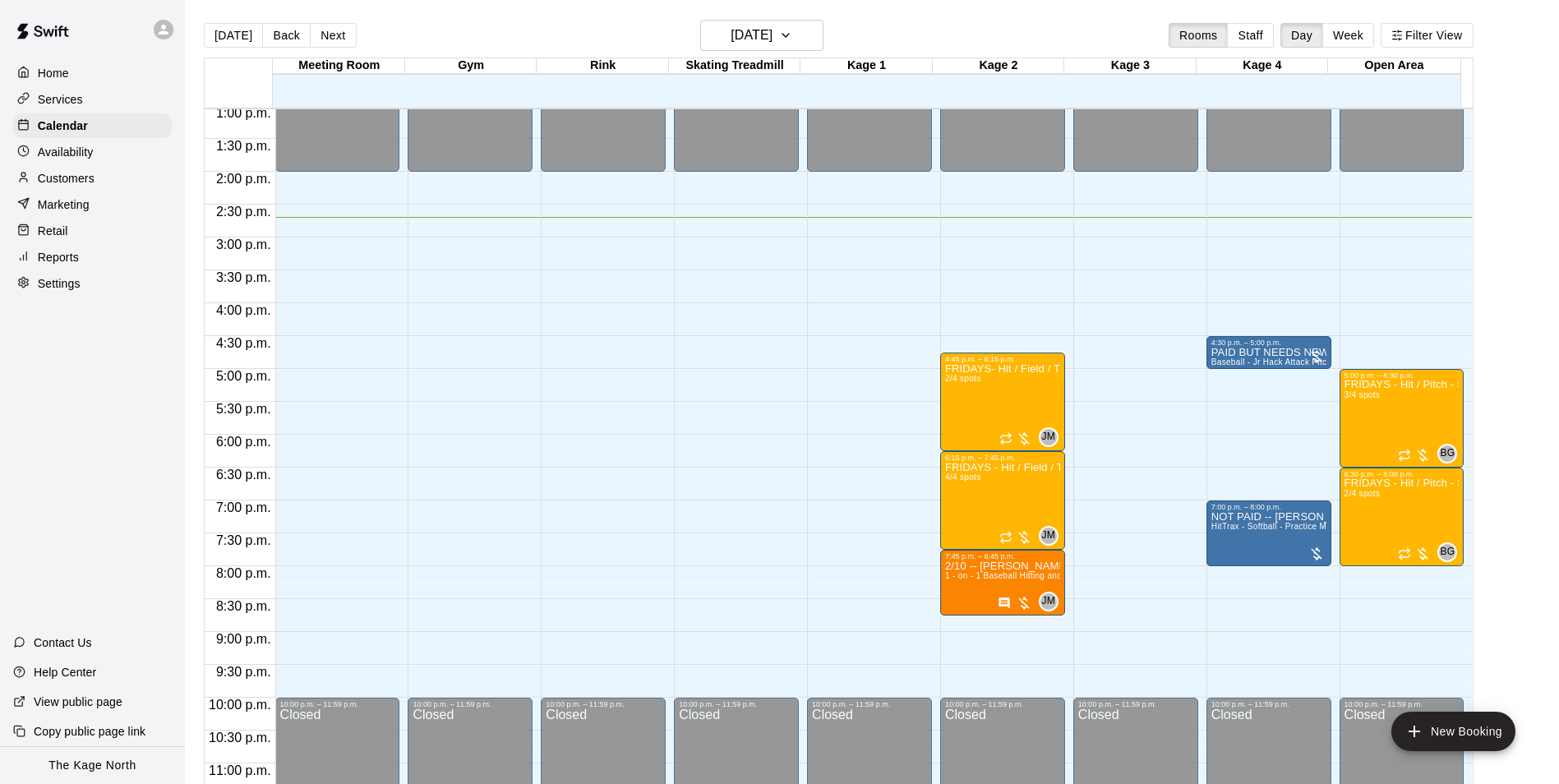
scroll to position [885, 0]
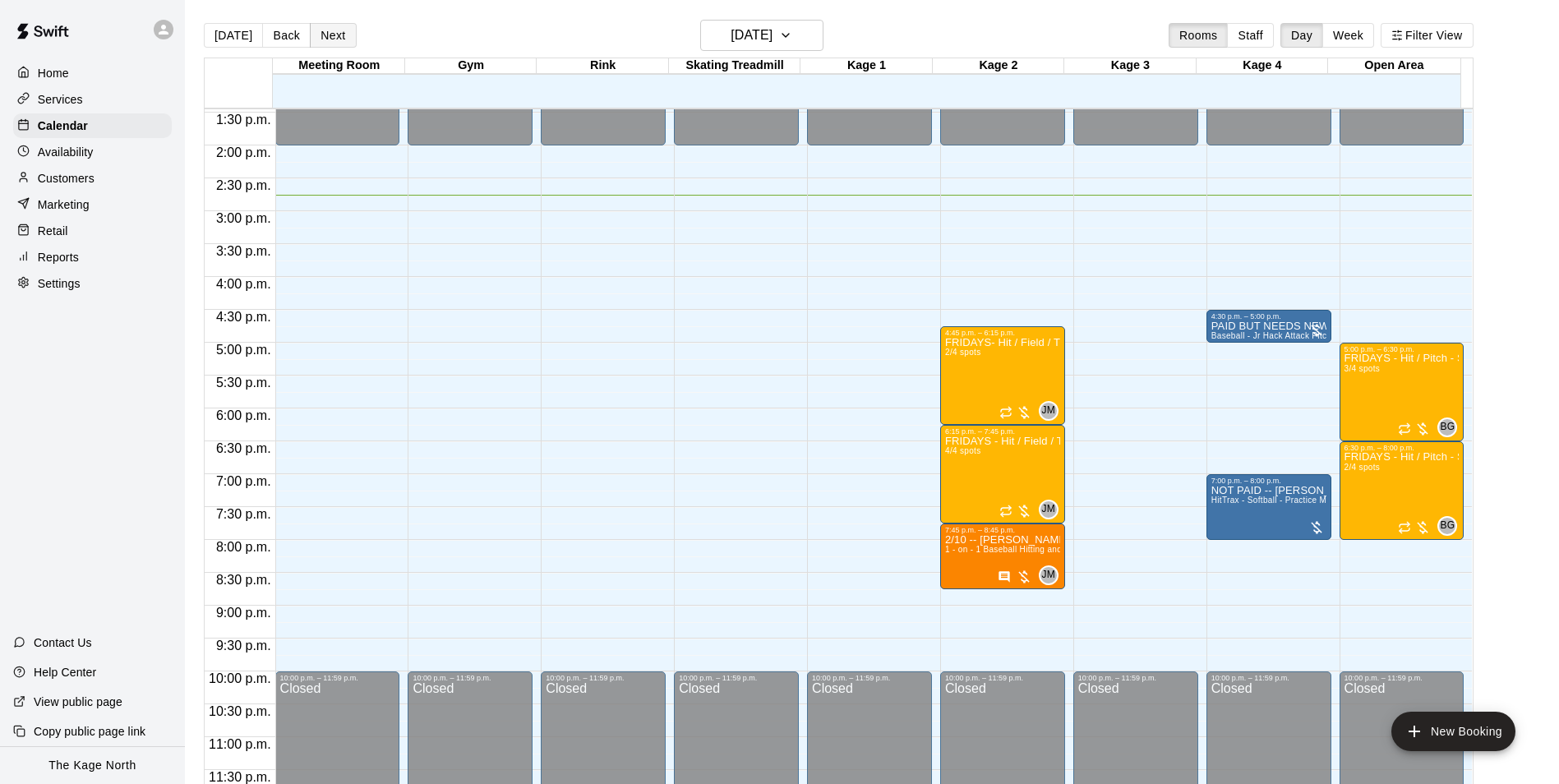
click at [332, 47] on button "Next" at bounding box center [332, 35] width 46 height 24
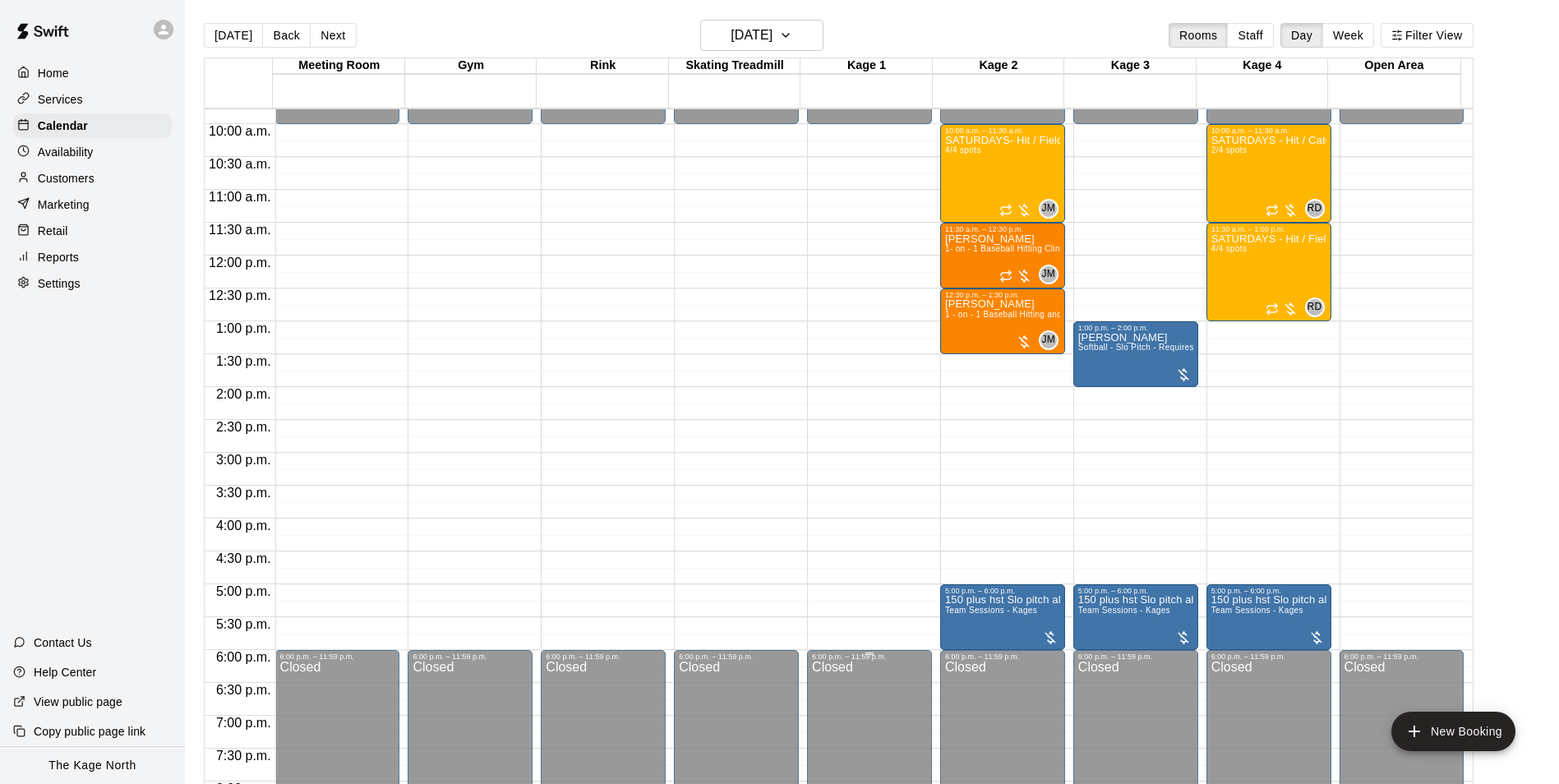
scroll to position [639, 0]
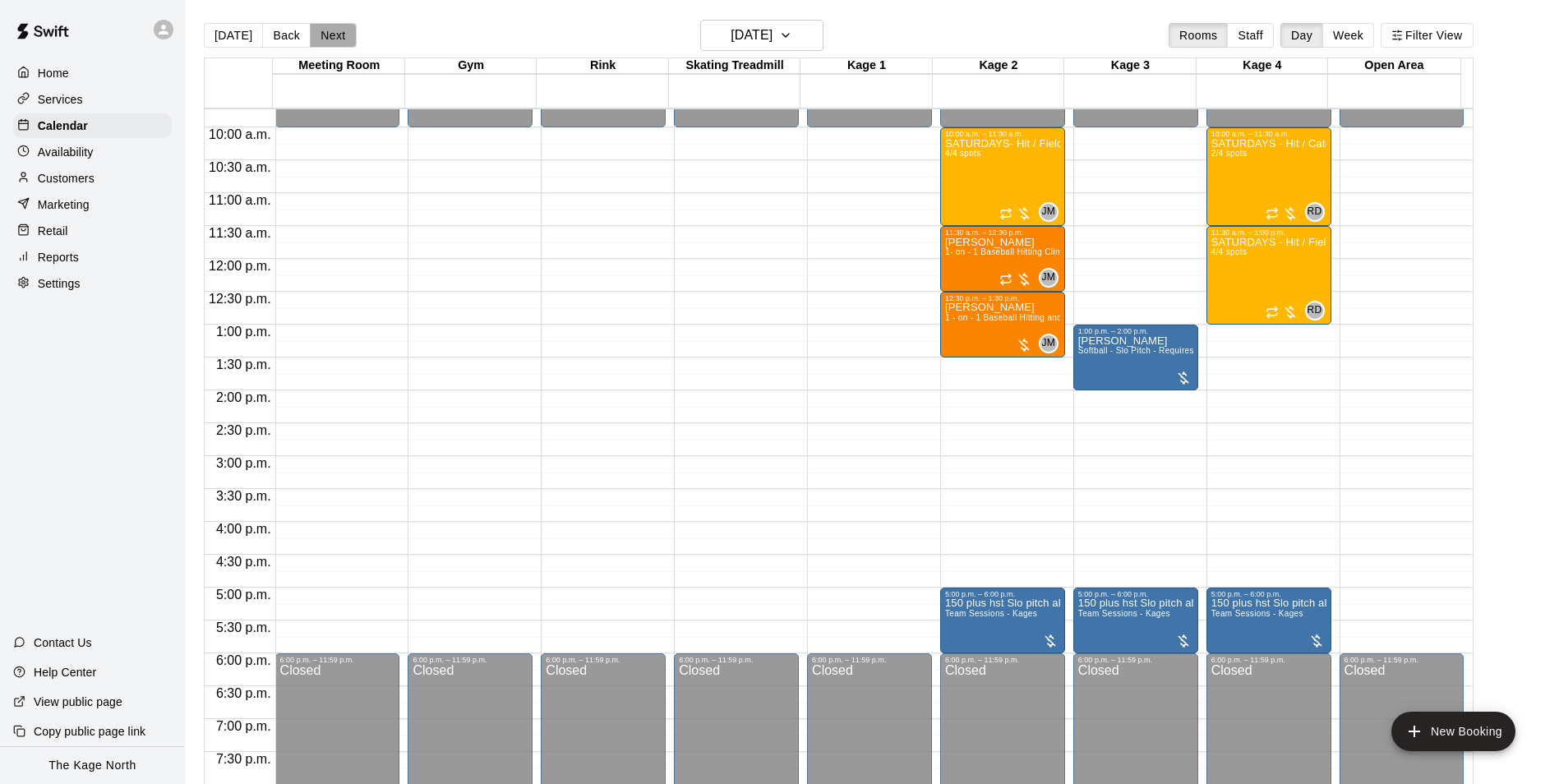
click at [331, 35] on button "Next" at bounding box center [332, 35] width 46 height 24
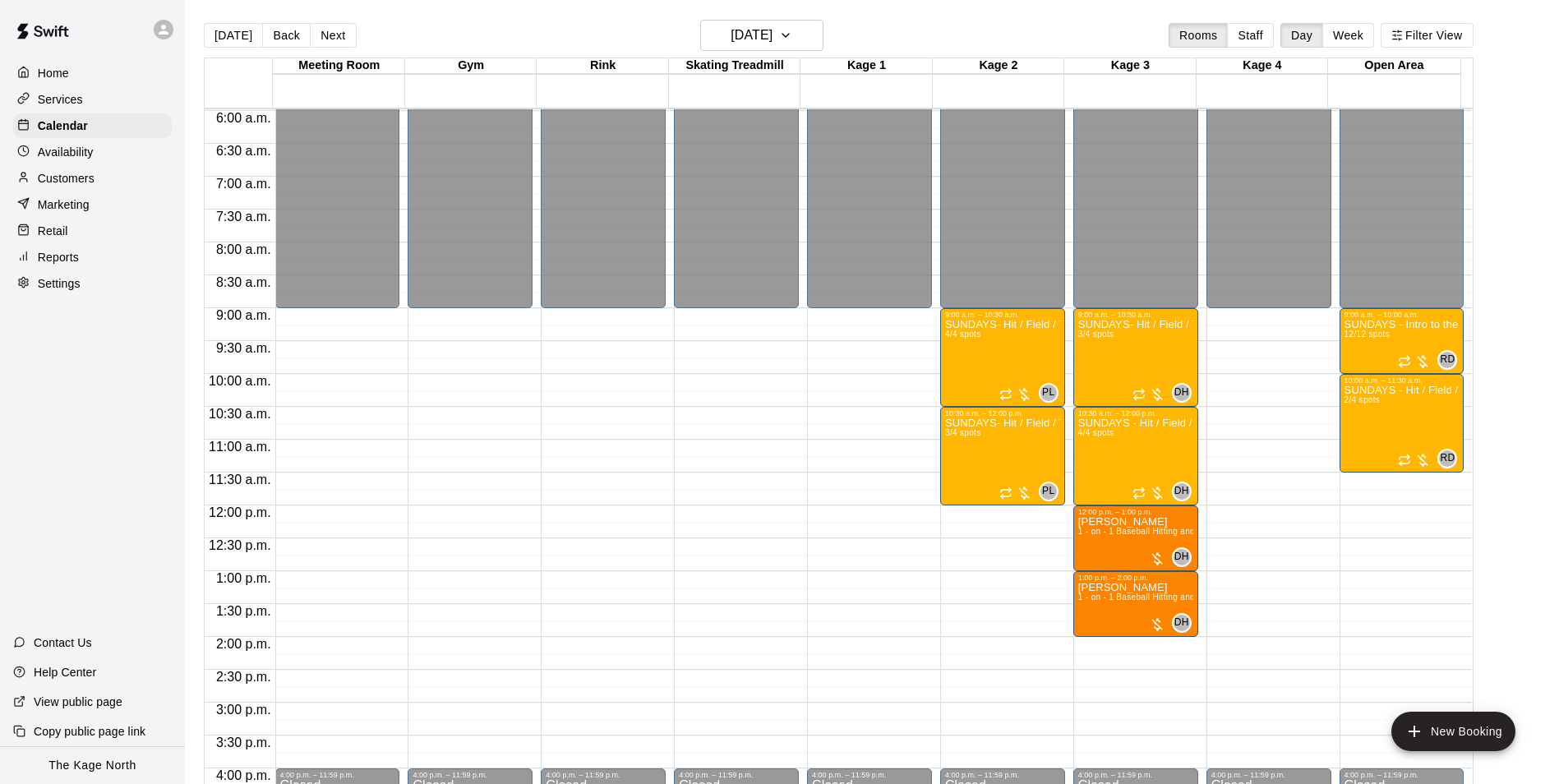
scroll to position [475, 0]
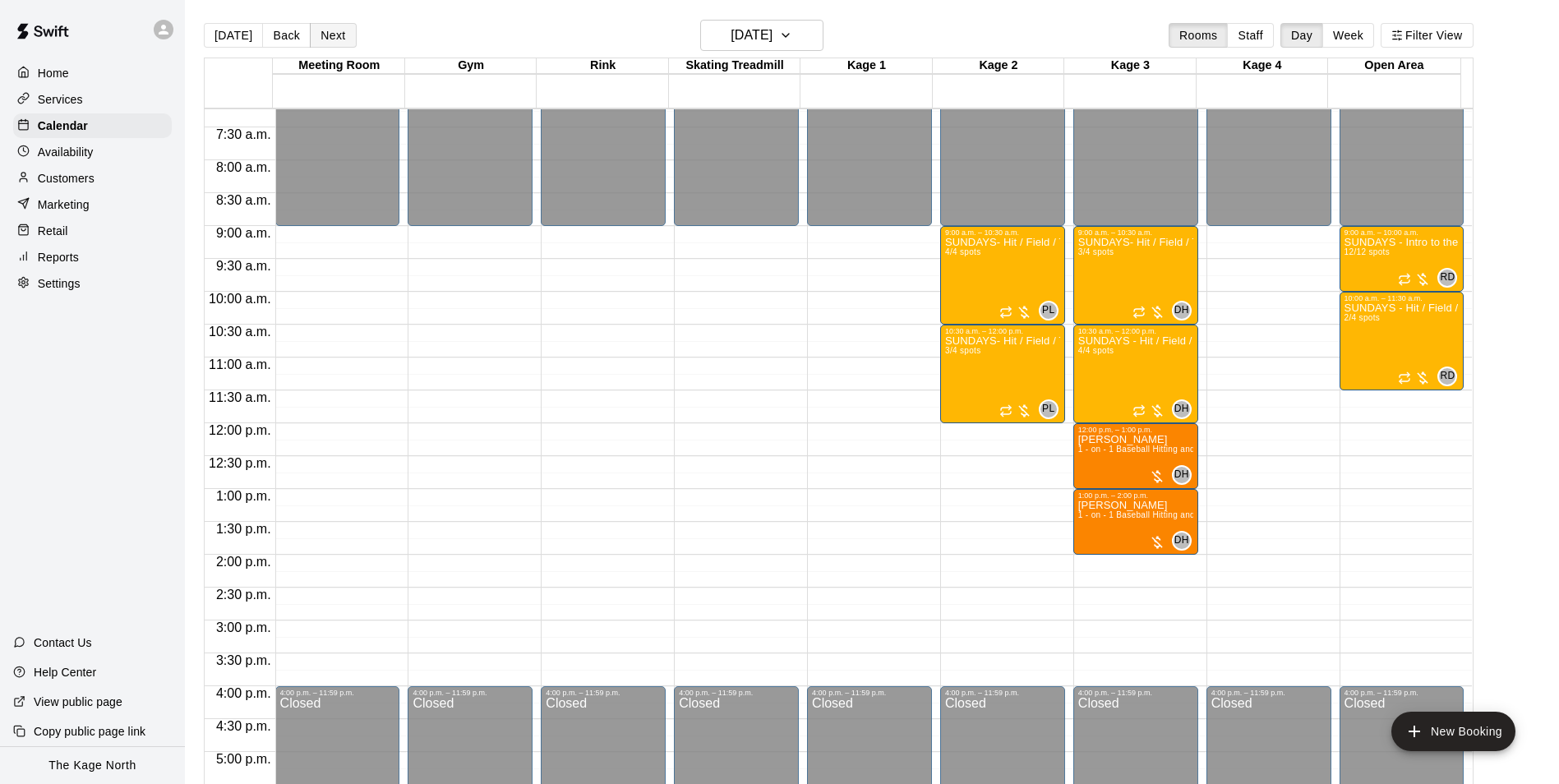
click at [338, 36] on button "Next" at bounding box center [332, 35] width 46 height 24
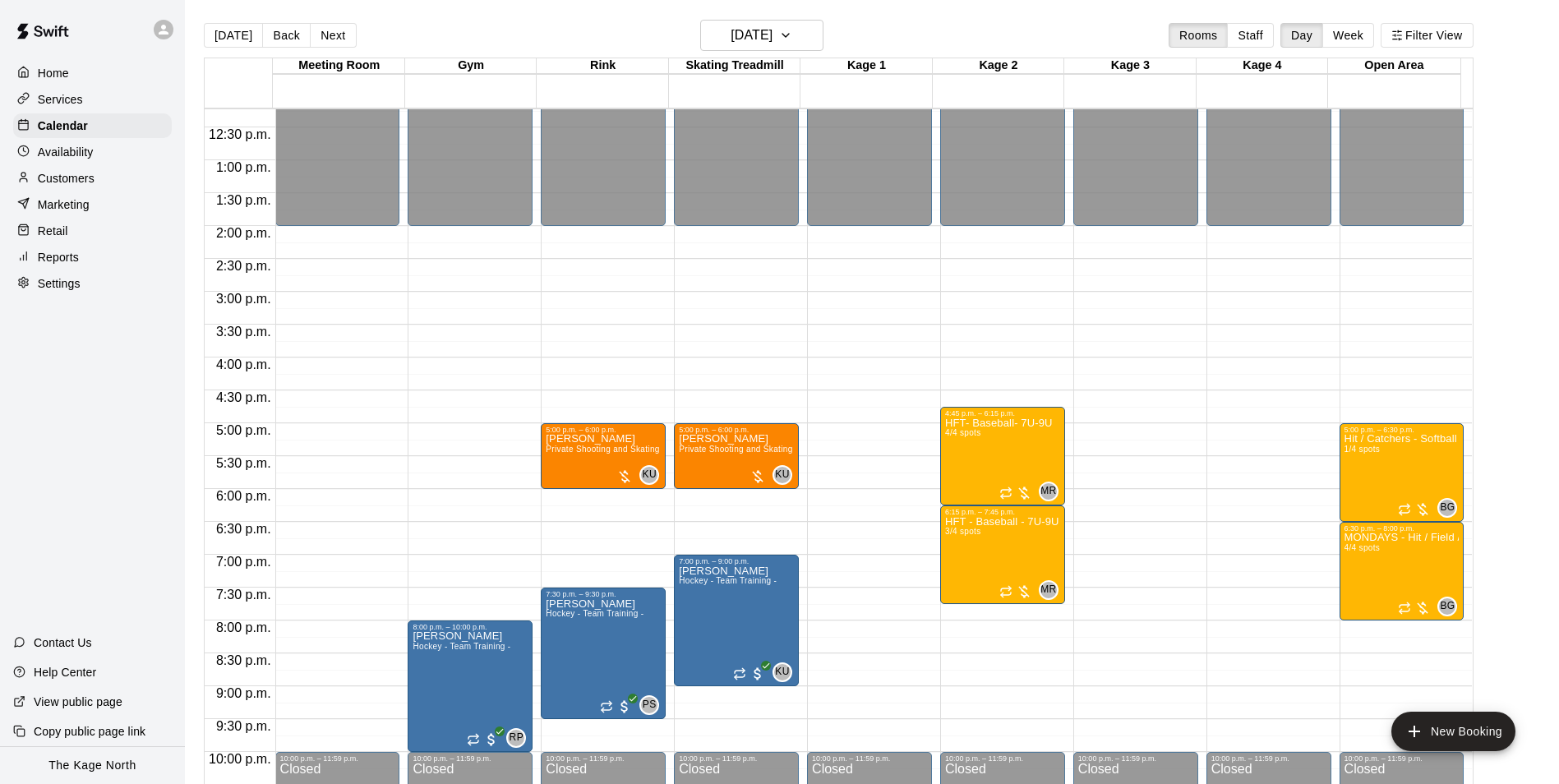
scroll to position [885, 0]
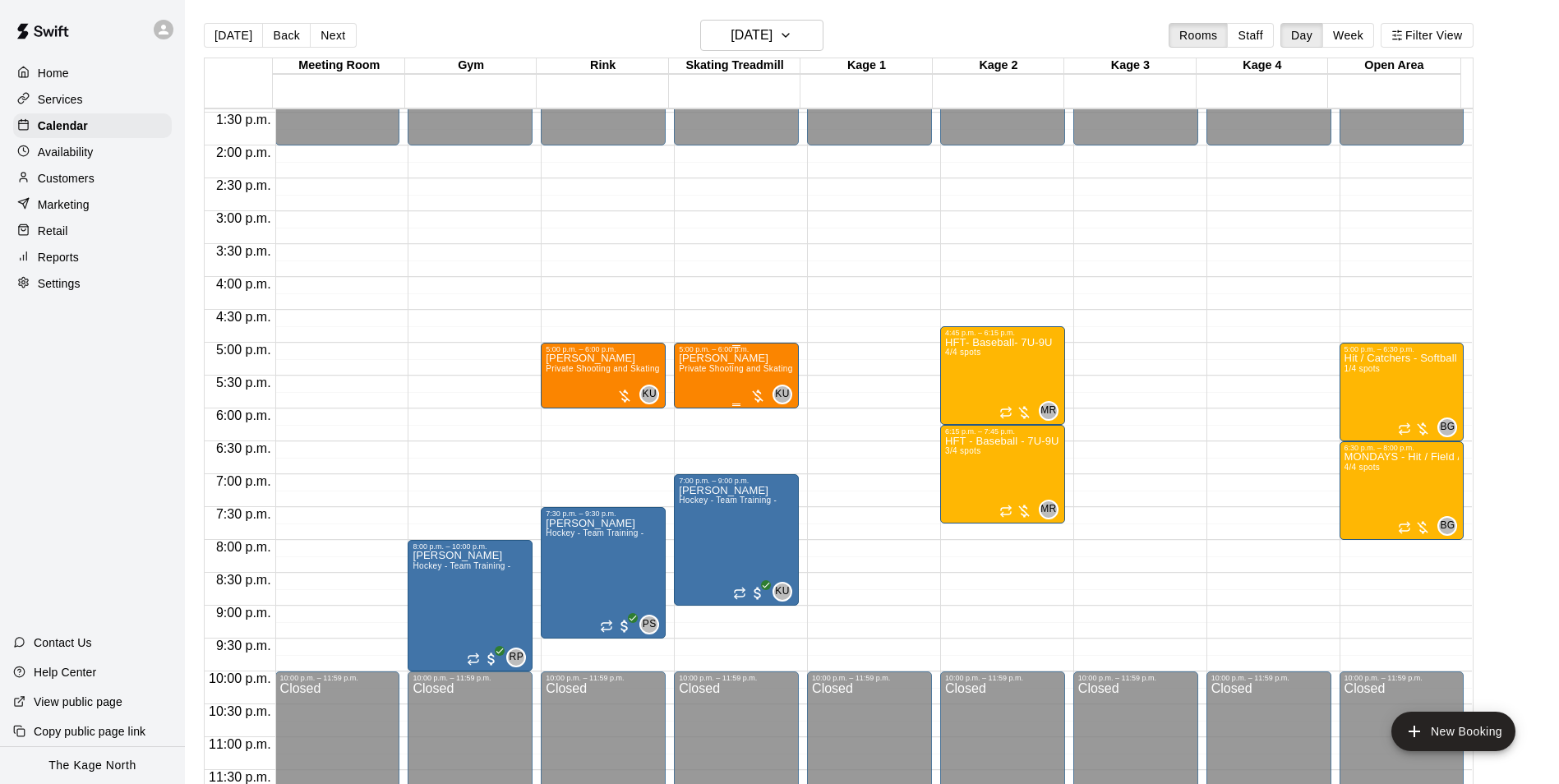
click at [708, 391] on div "[PERSON_NAME] Private Shooting and Skating lesson with a coach 1 Hour ( 30 minu…" at bounding box center [736, 745] width 115 height 784
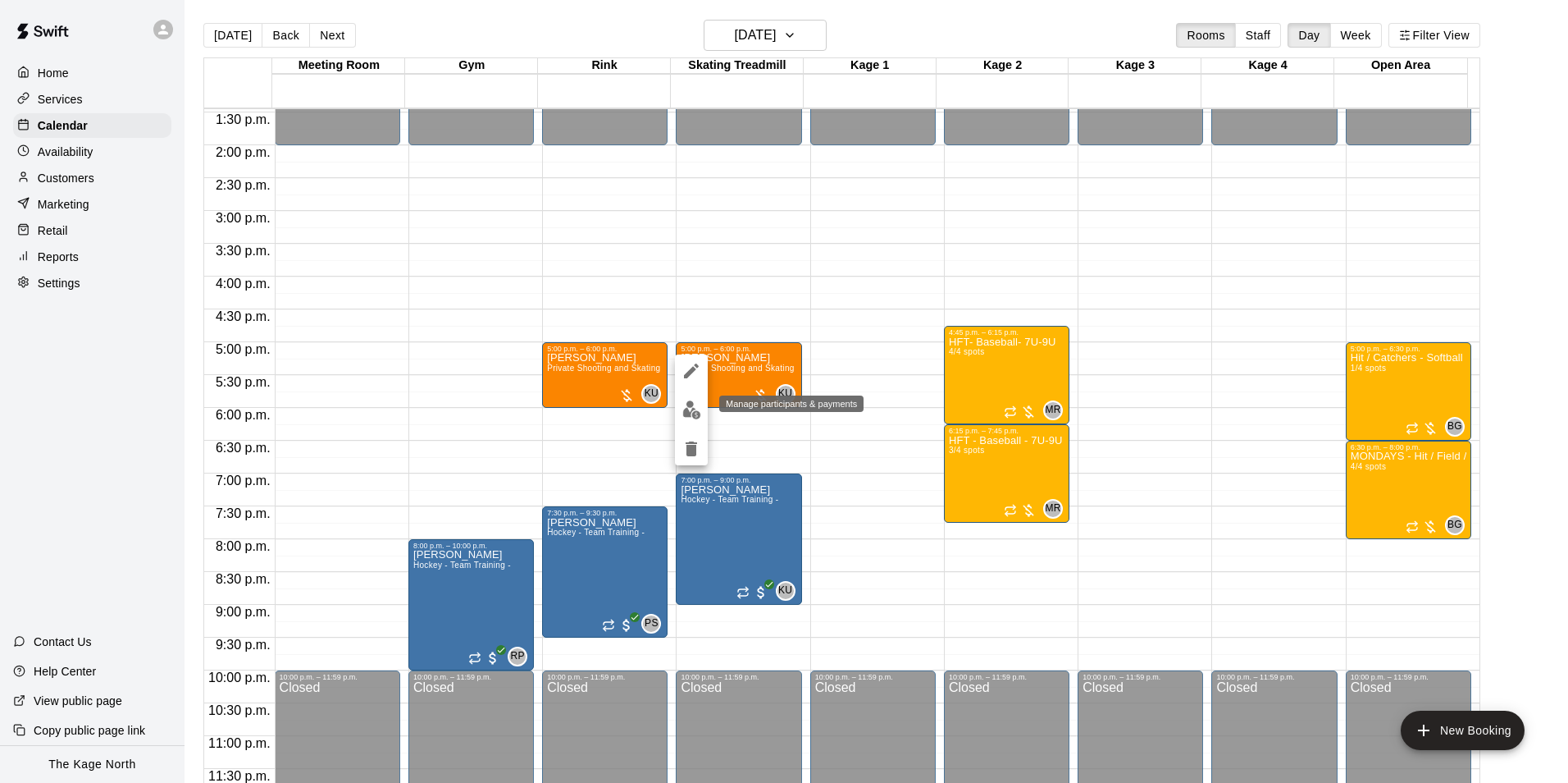
click at [690, 407] on img "edit" at bounding box center [692, 410] width 19 height 19
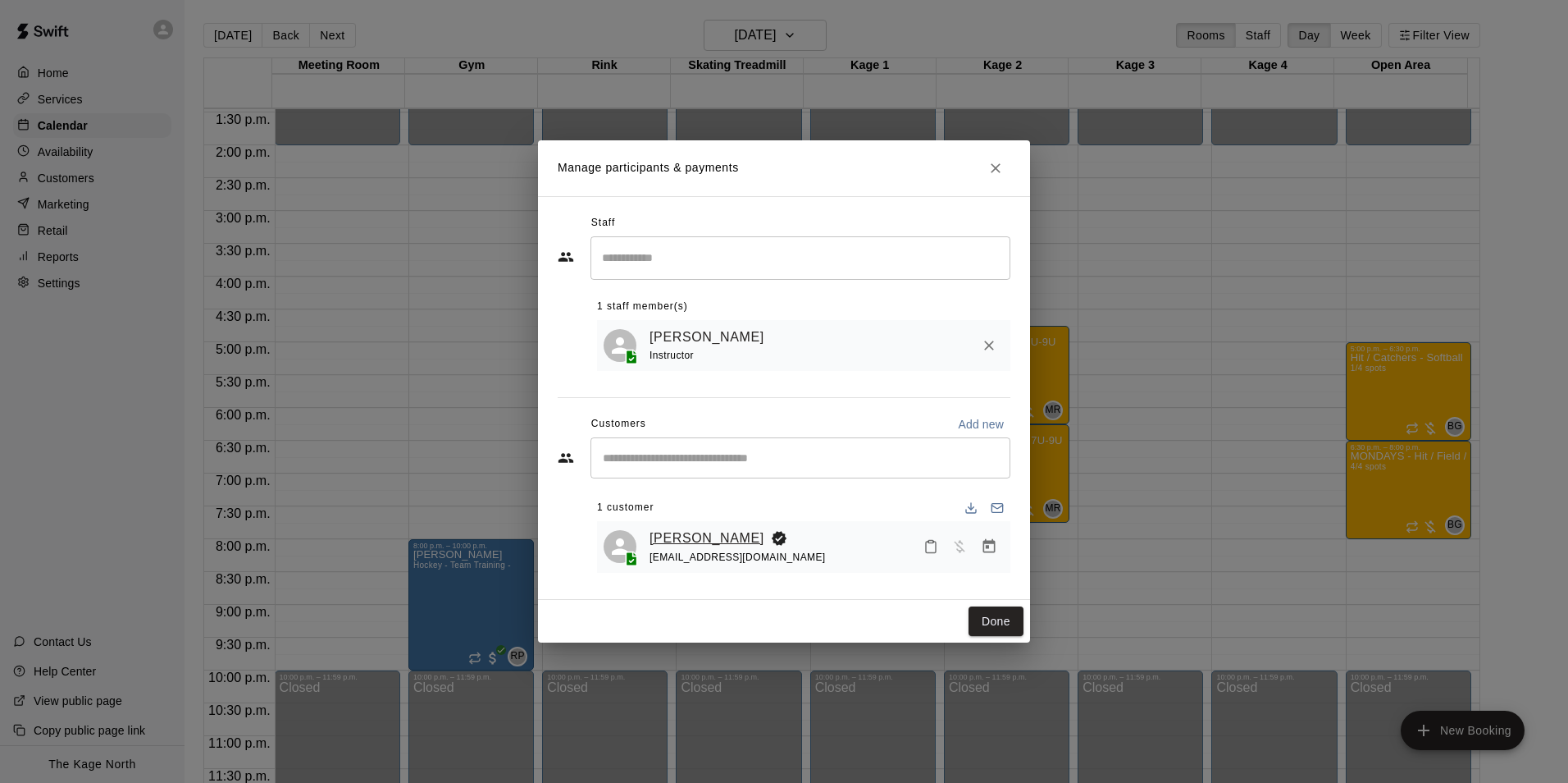
click at [707, 535] on link "[PERSON_NAME]" at bounding box center [707, 538] width 115 height 22
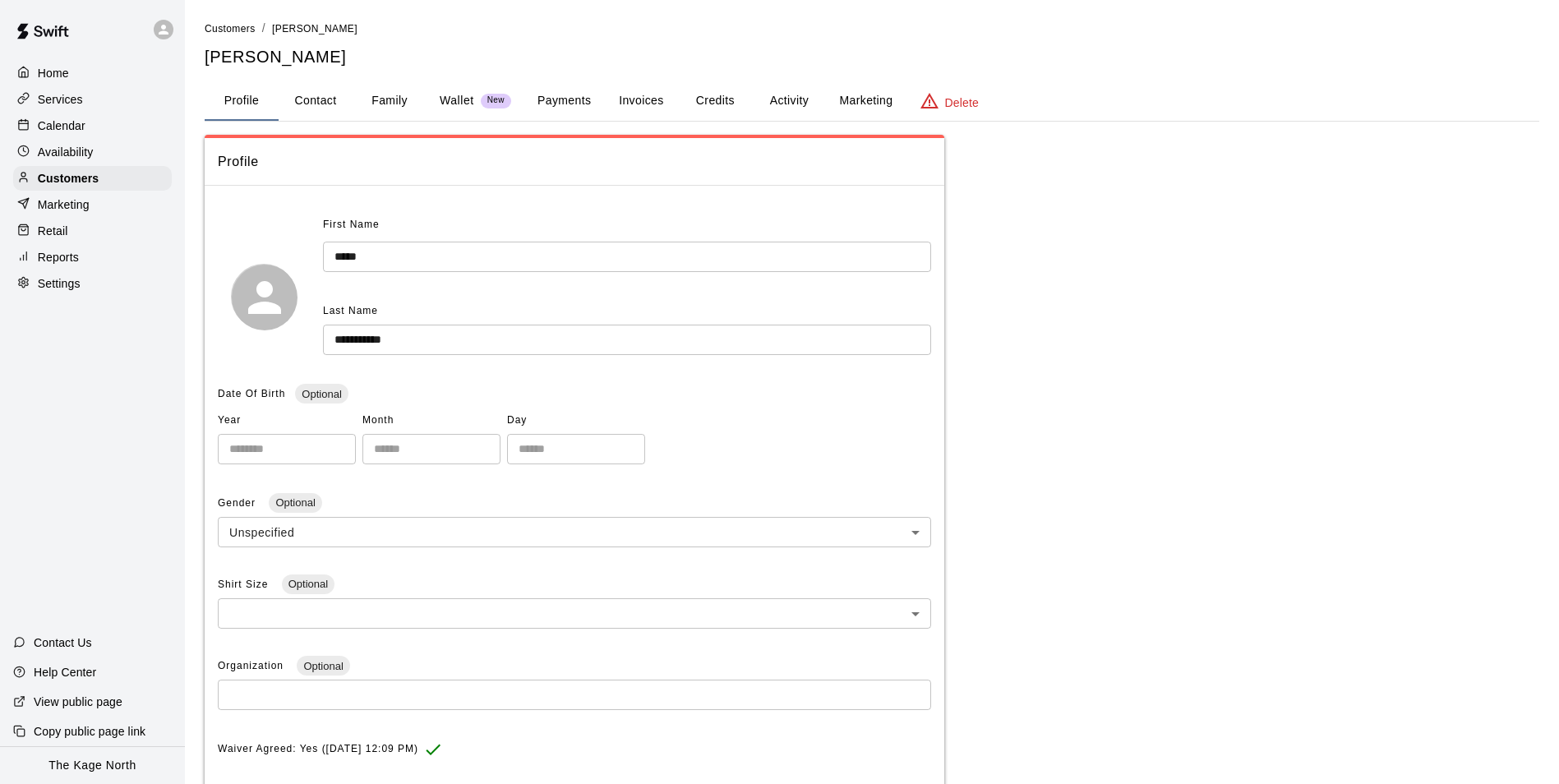
click at [786, 96] on button "Activity" at bounding box center [789, 101] width 74 height 40
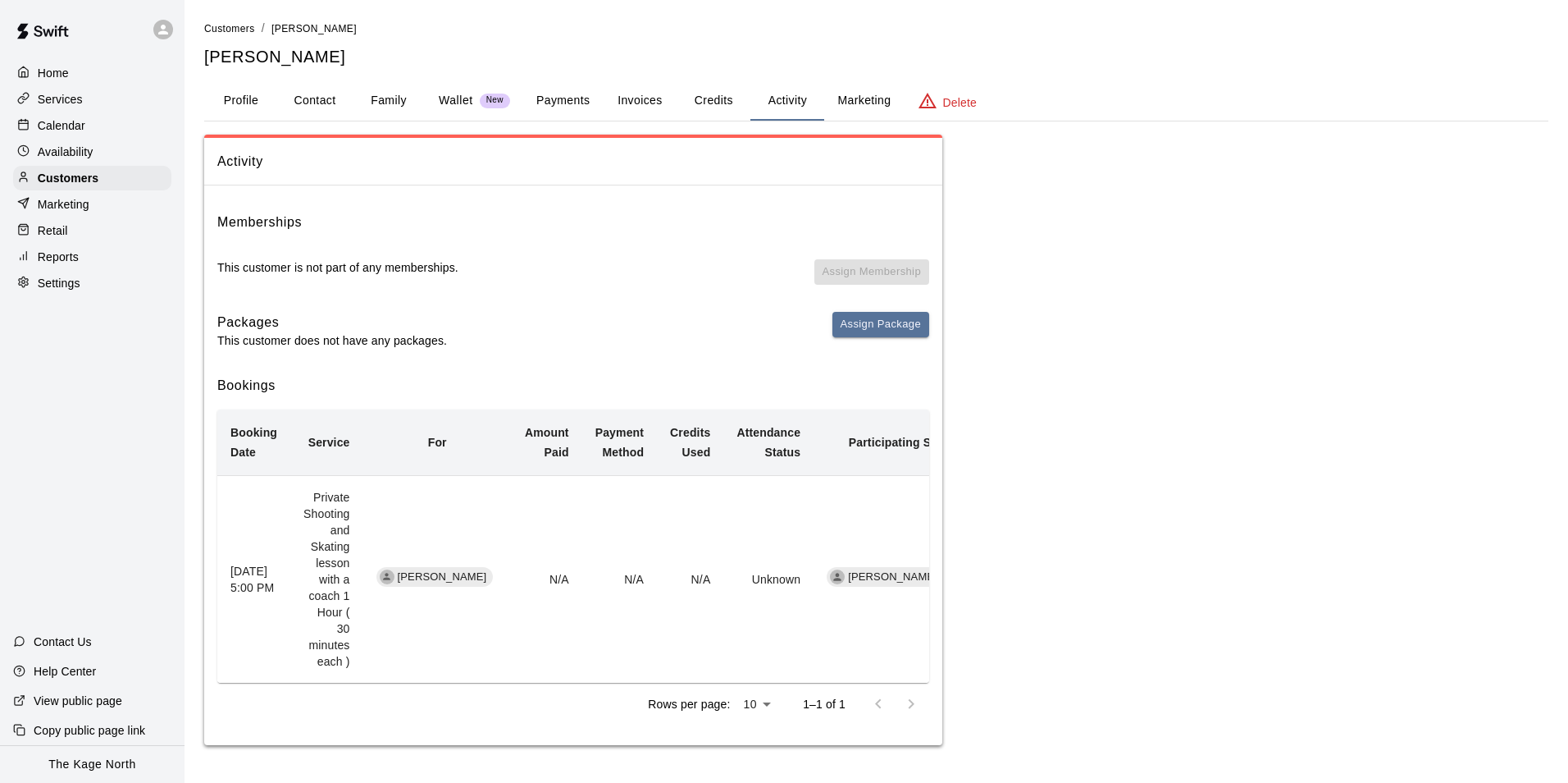
click at [98, 124] on div "Calendar" at bounding box center [92, 125] width 158 height 24
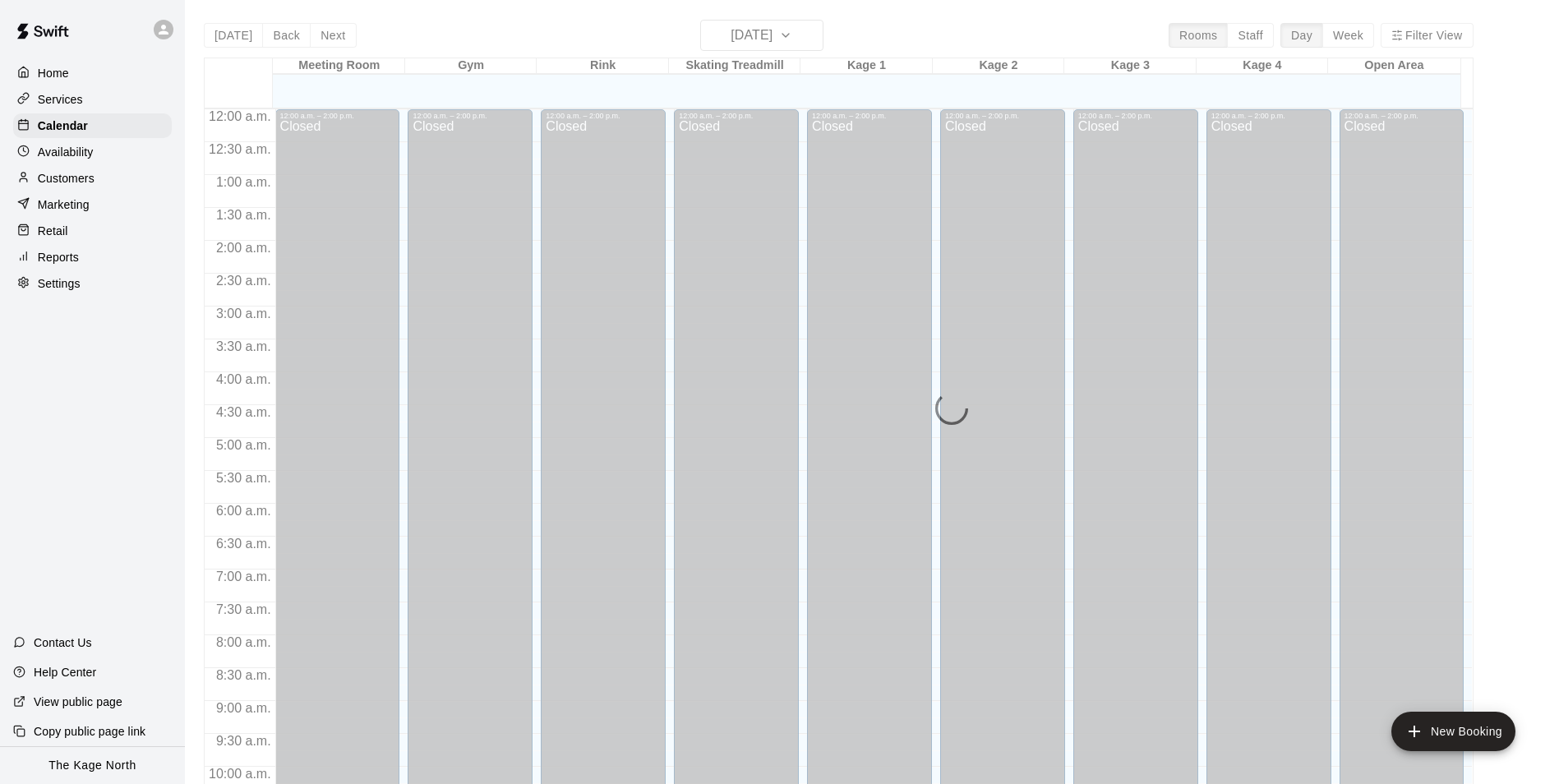
scroll to position [834, 0]
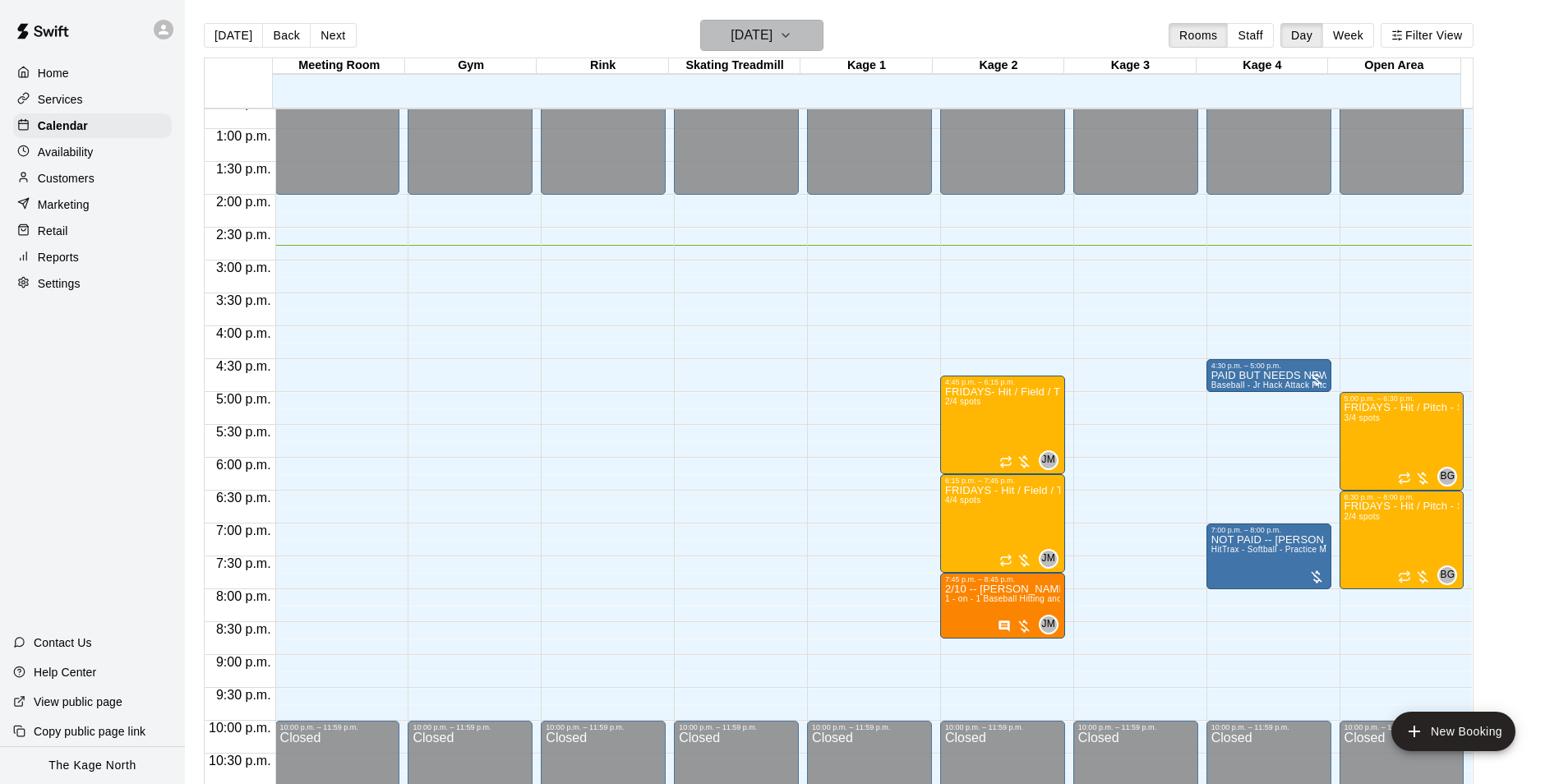
click at [760, 32] on h6 "[DATE]" at bounding box center [751, 35] width 42 height 23
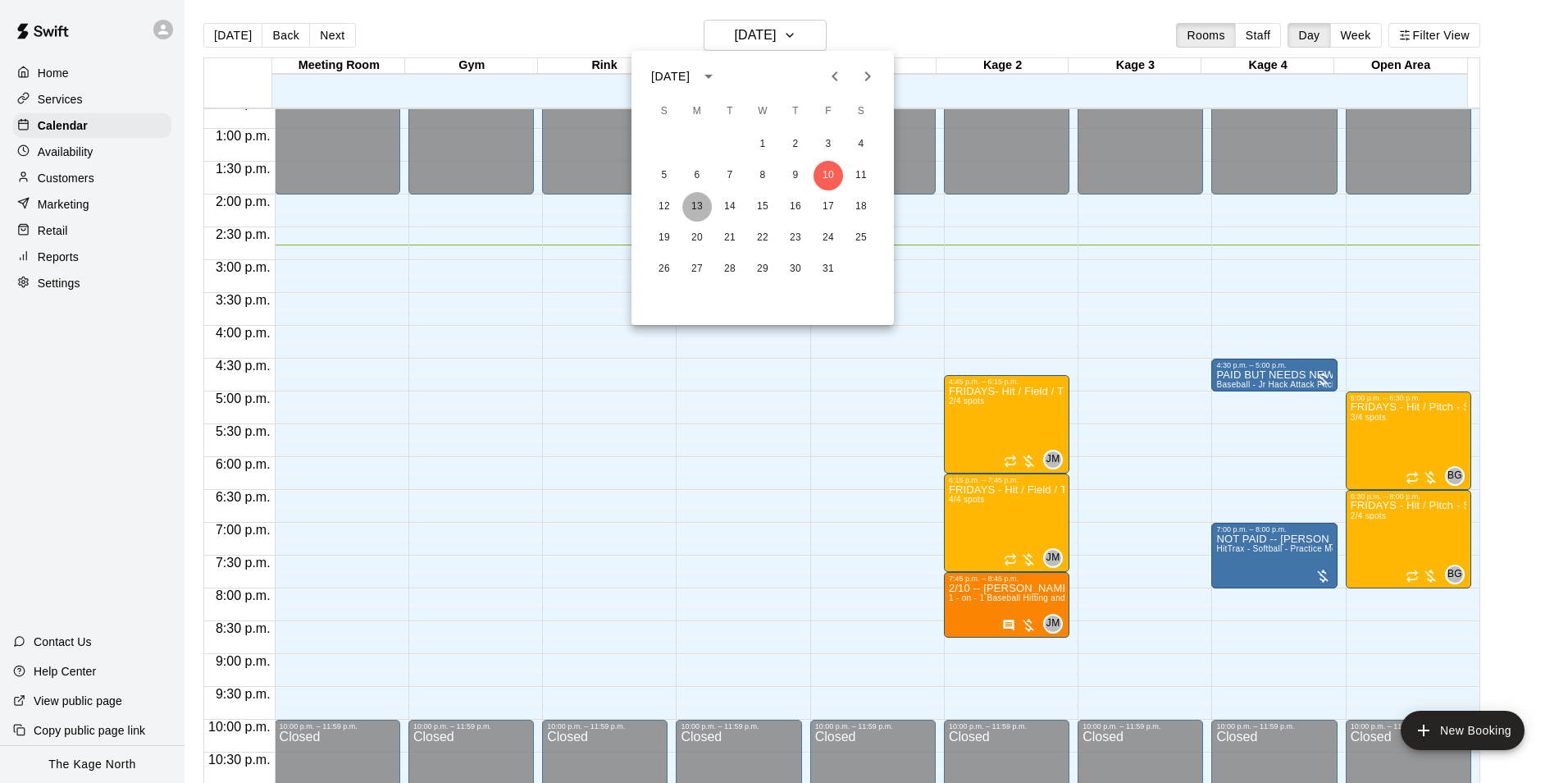
click at [701, 207] on button "13" at bounding box center [697, 207] width 29 height 29
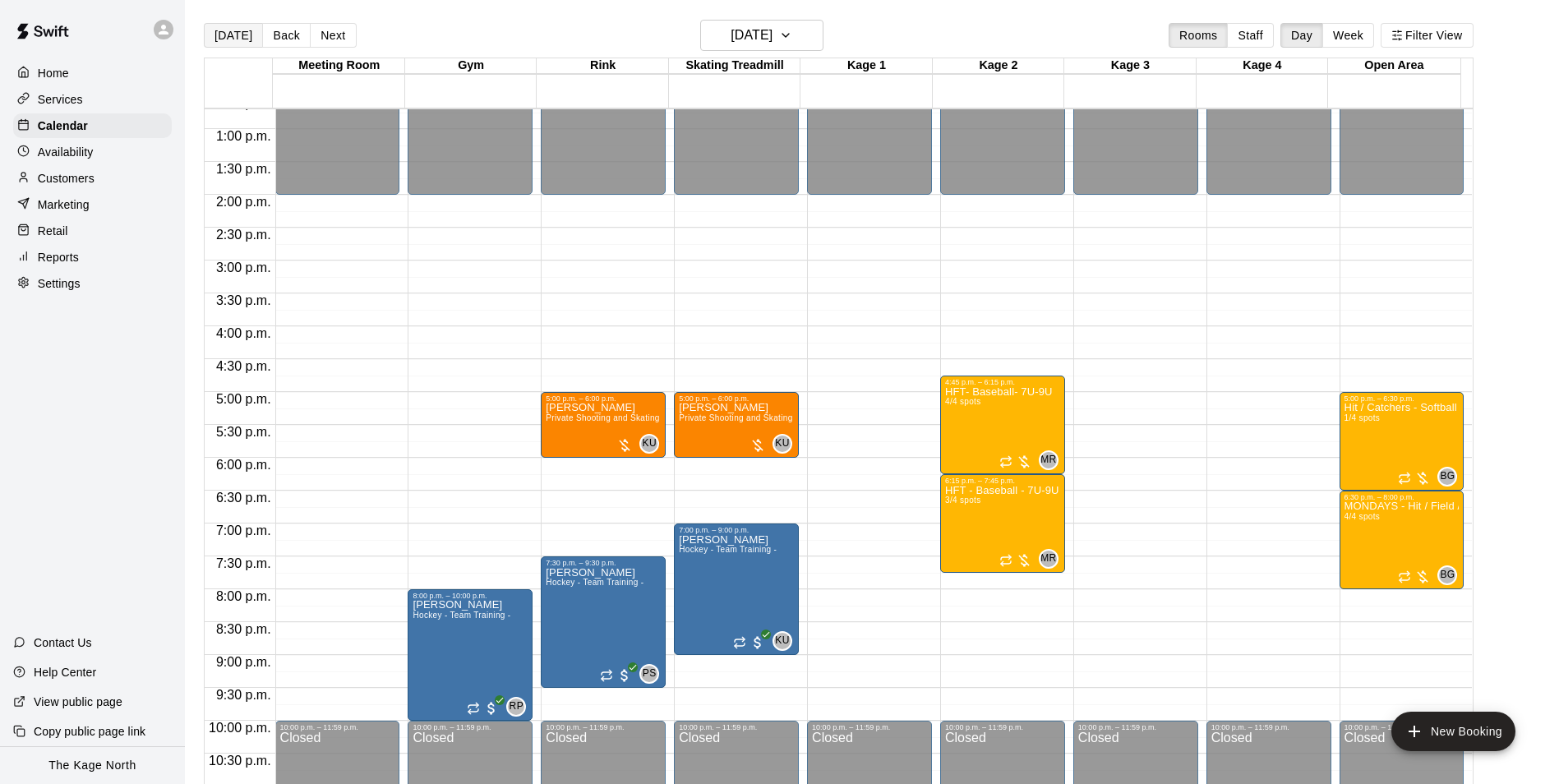
click at [244, 35] on button "[DATE]" at bounding box center [233, 35] width 59 height 24
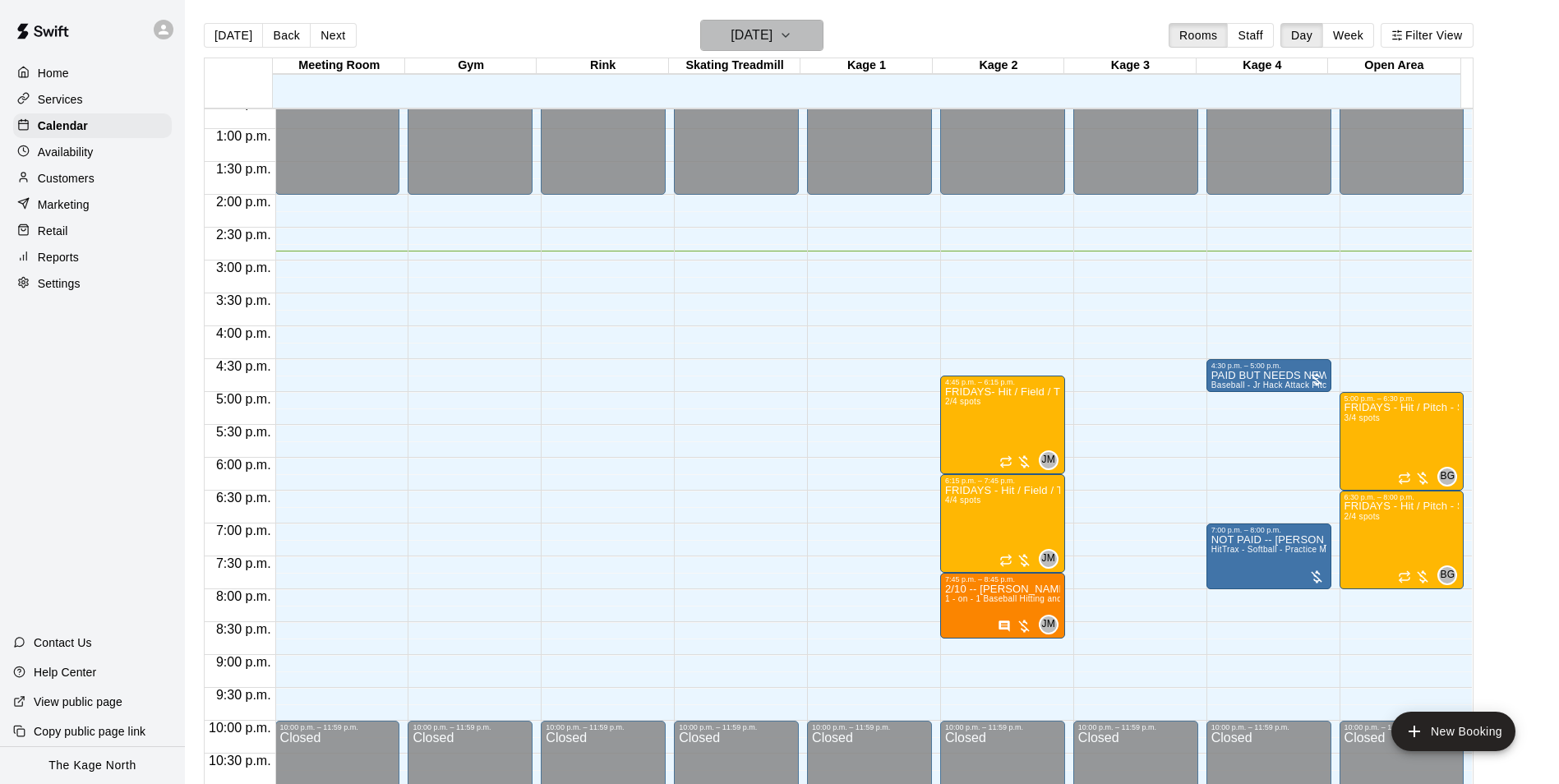
click at [795, 29] on button "[DATE]" at bounding box center [762, 35] width 123 height 31
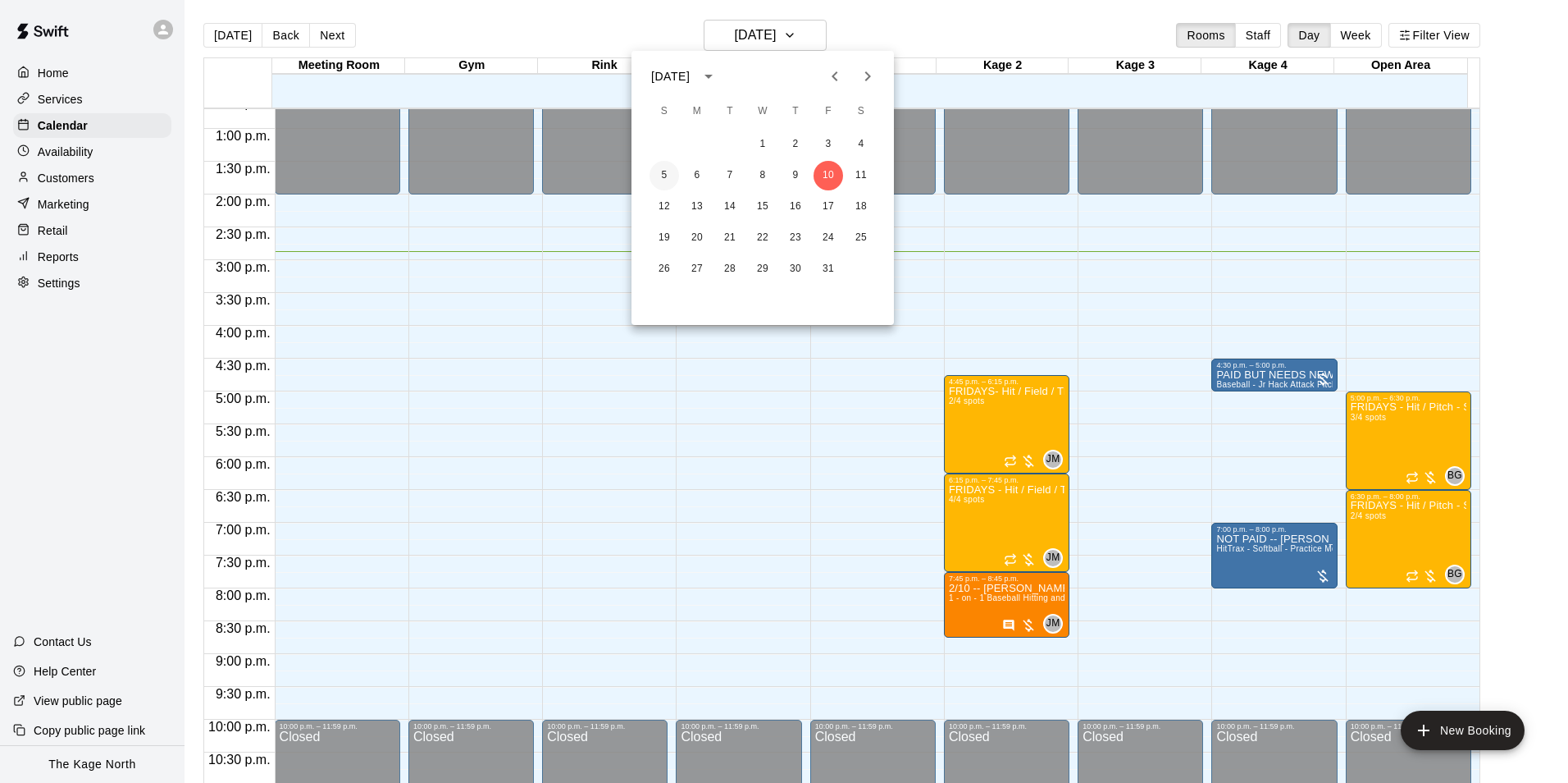
click at [665, 173] on button "5" at bounding box center [664, 175] width 29 height 29
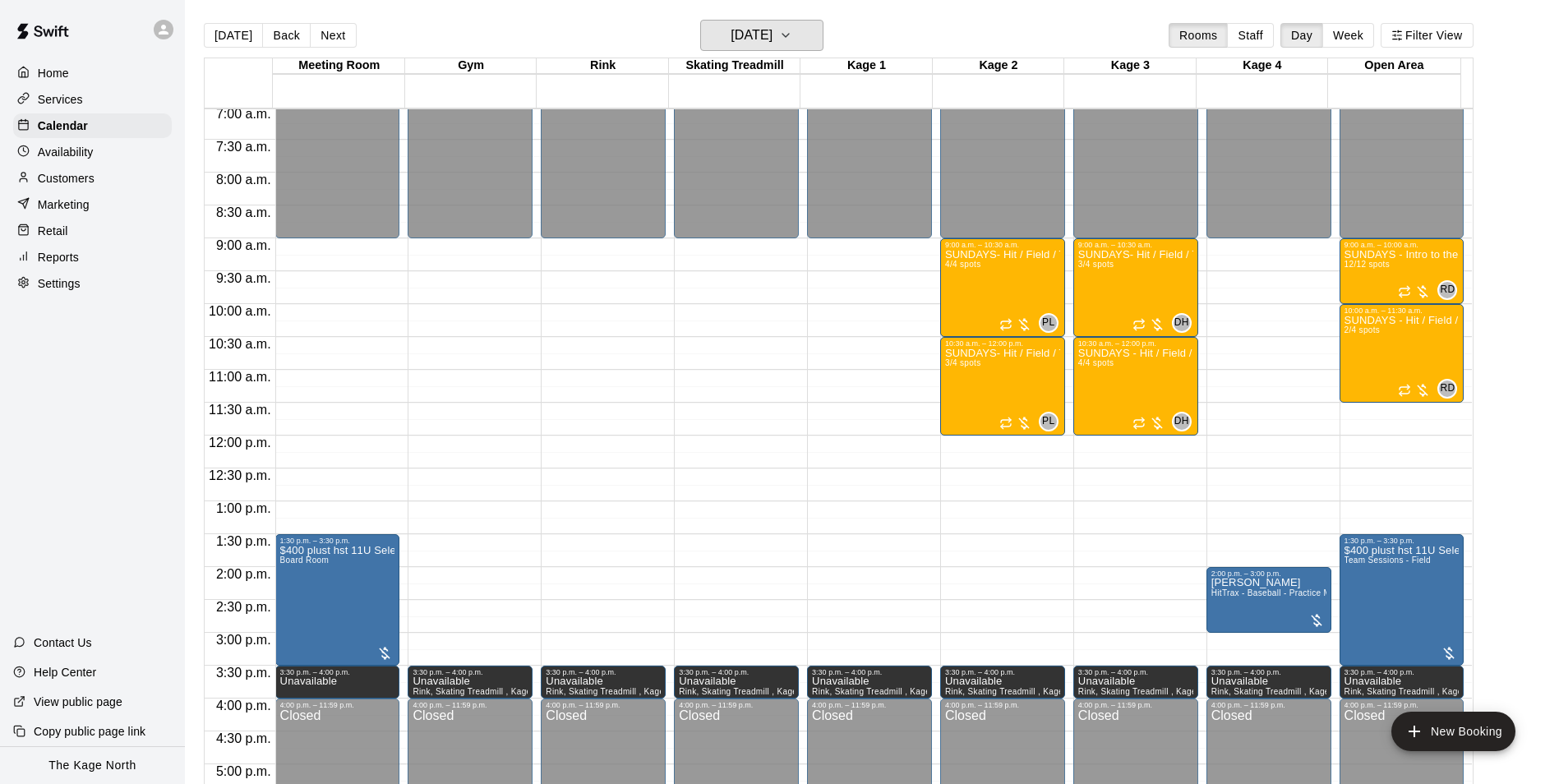
scroll to position [424, 0]
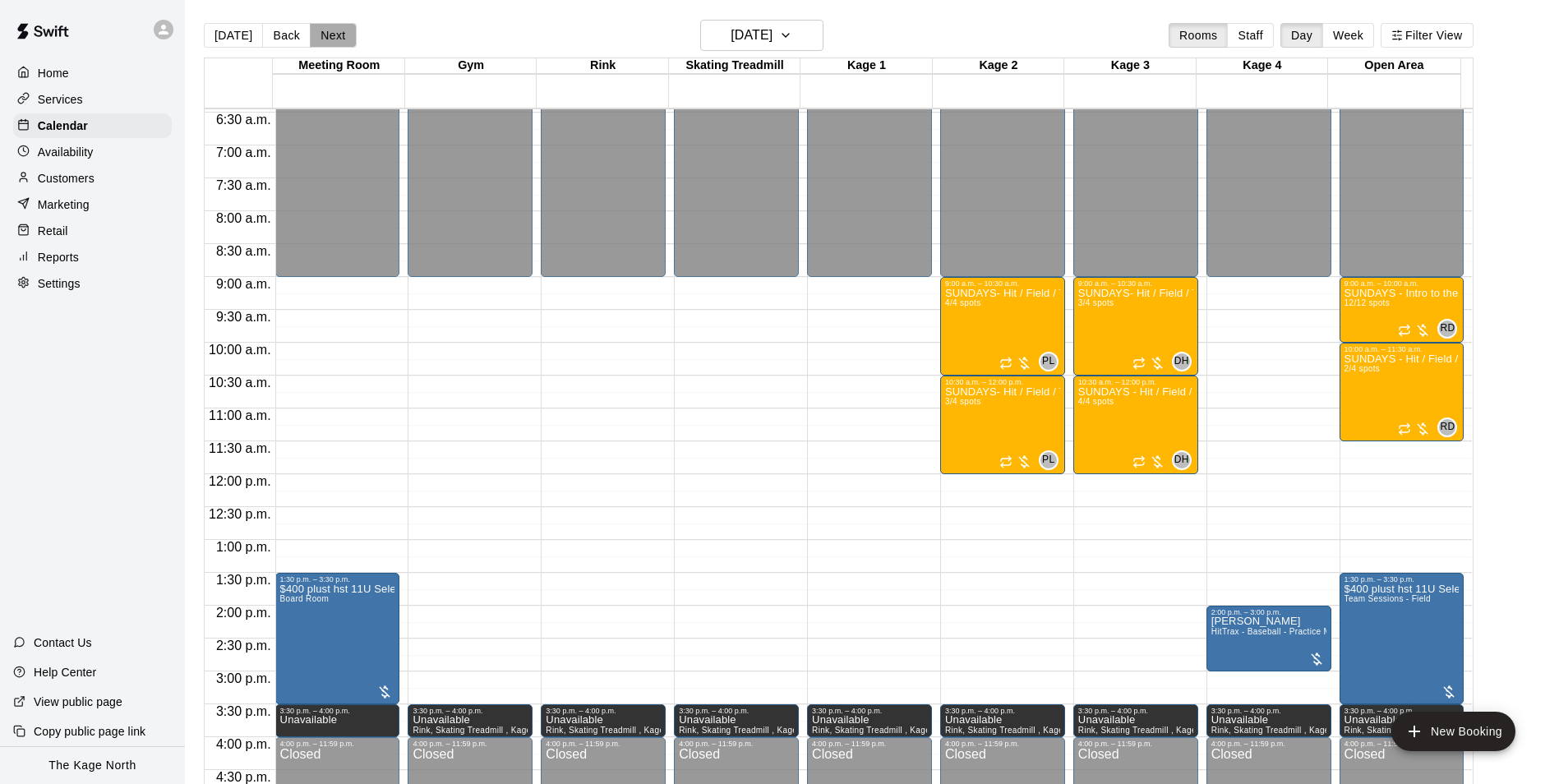
click at [329, 44] on button "Next" at bounding box center [332, 35] width 46 height 24
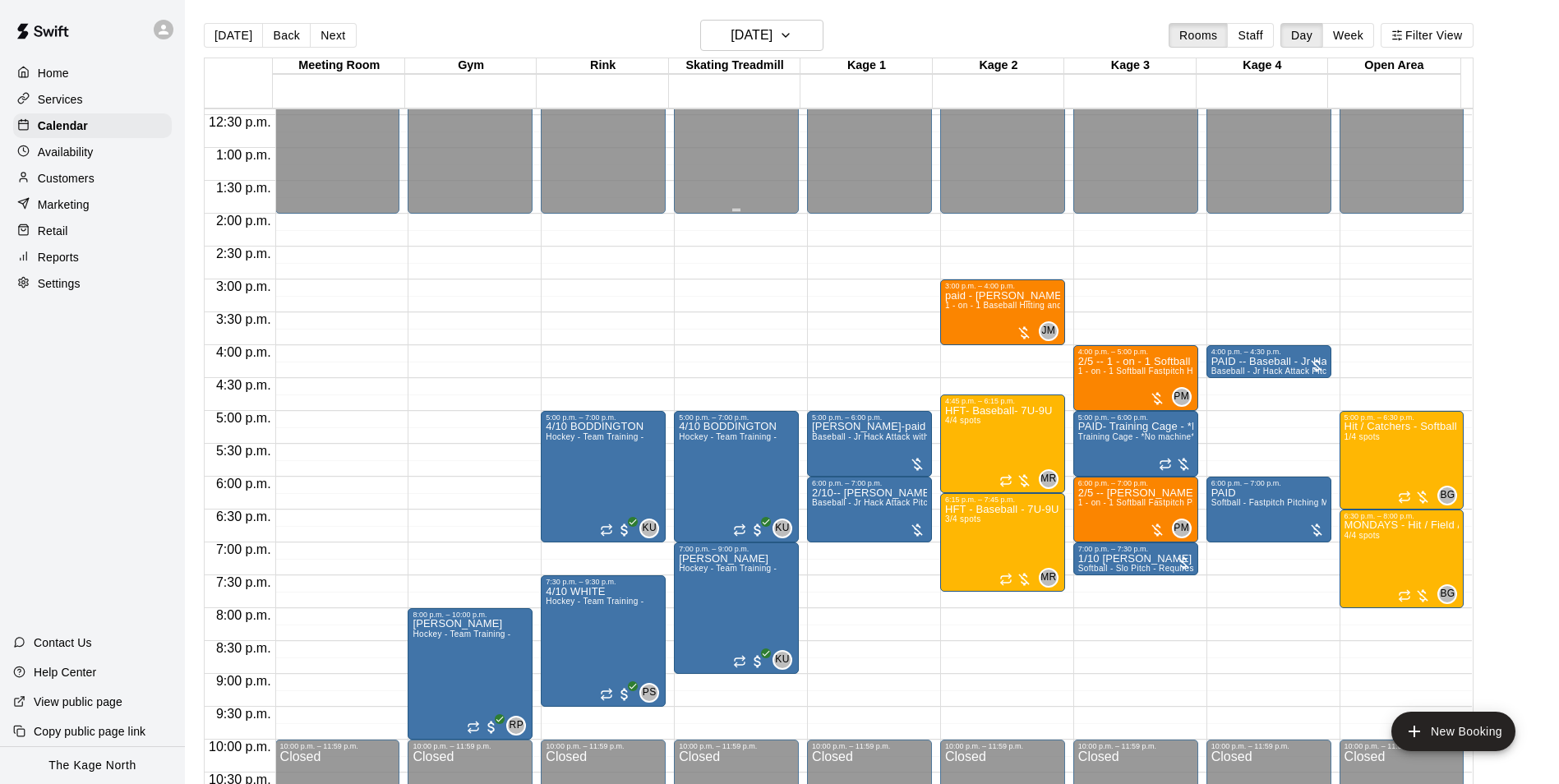
scroll to position [834, 0]
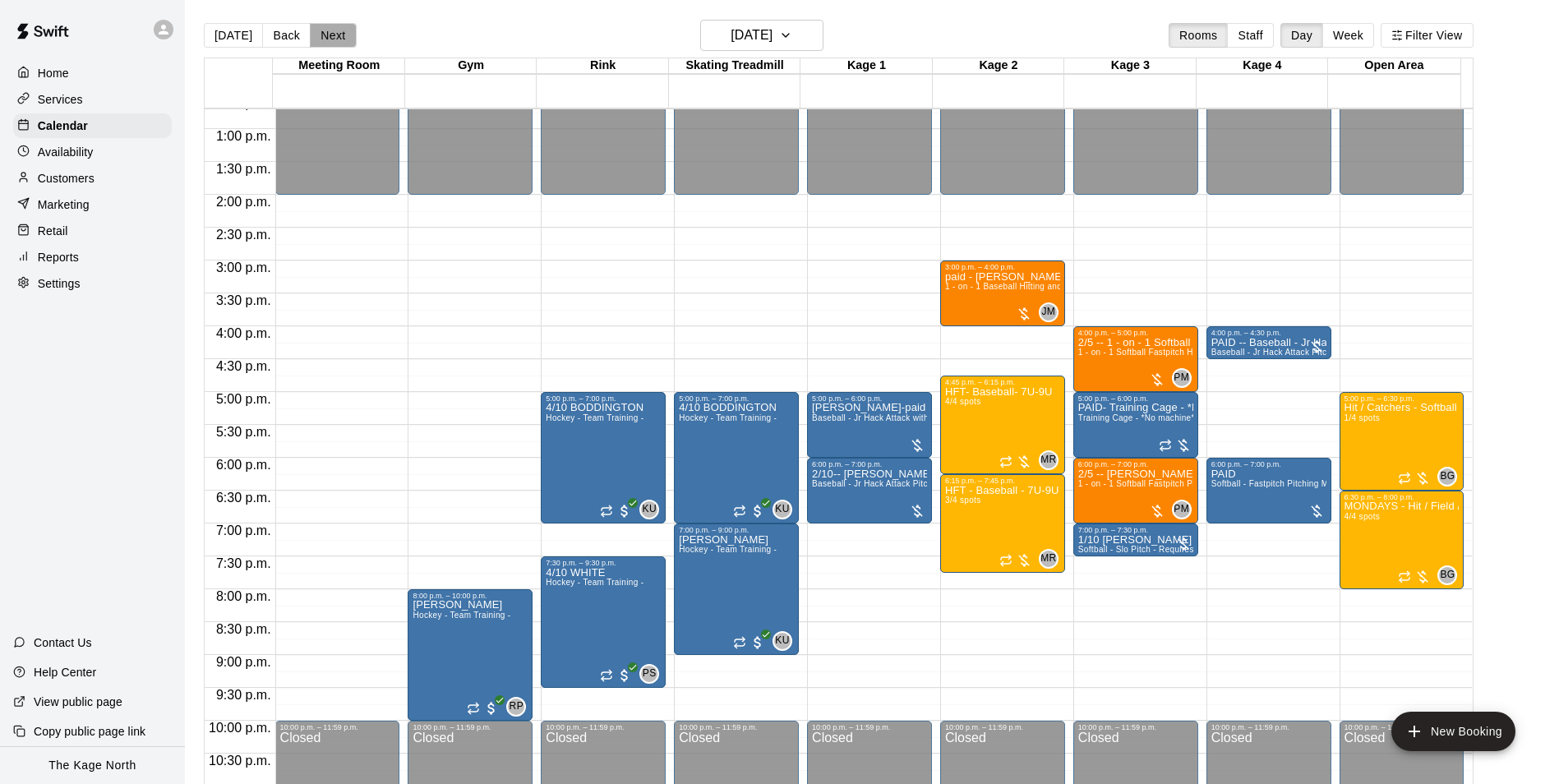
click at [330, 35] on button "Next" at bounding box center [332, 35] width 46 height 24
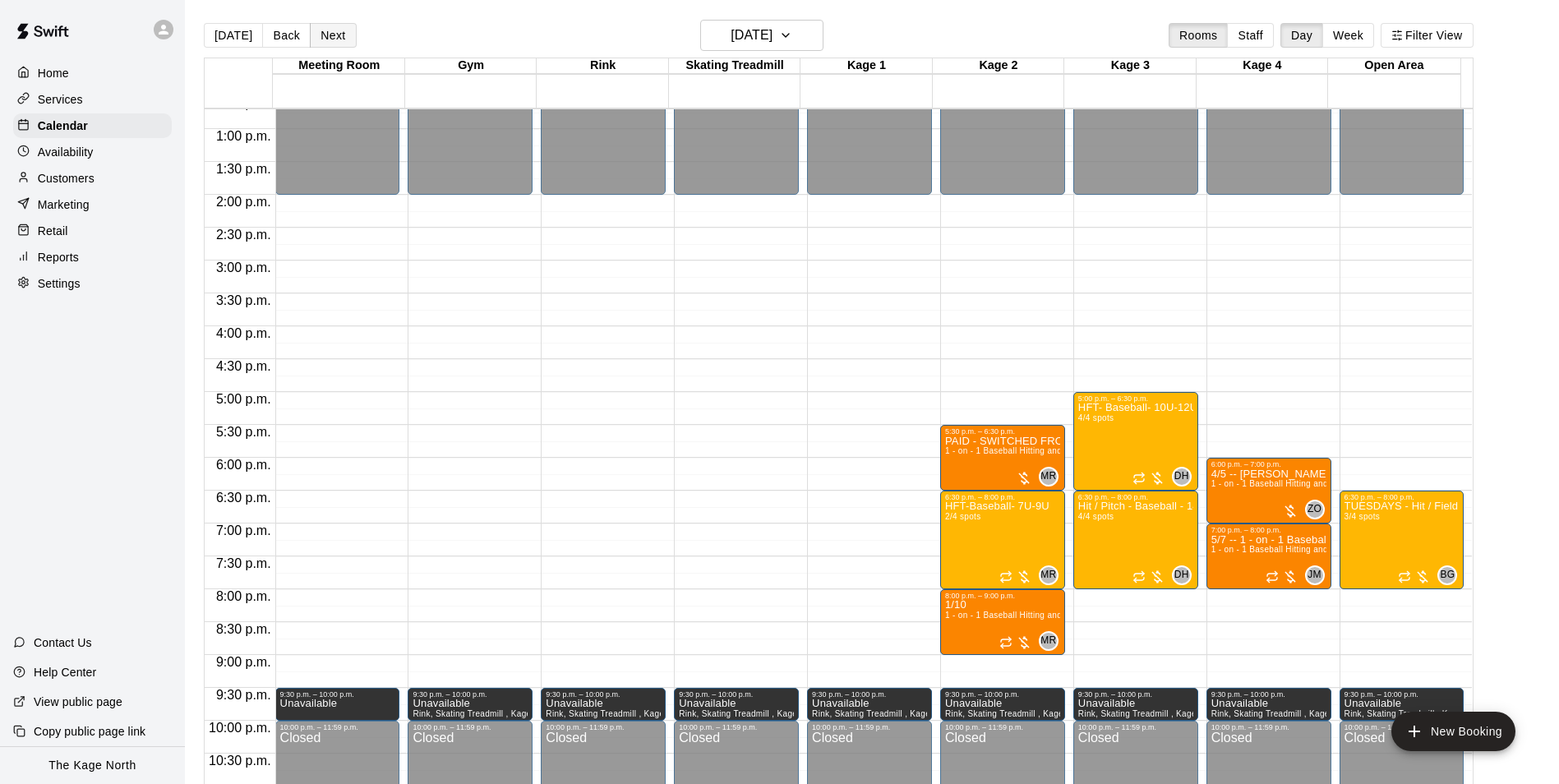
click at [330, 35] on button "Next" at bounding box center [332, 35] width 46 height 24
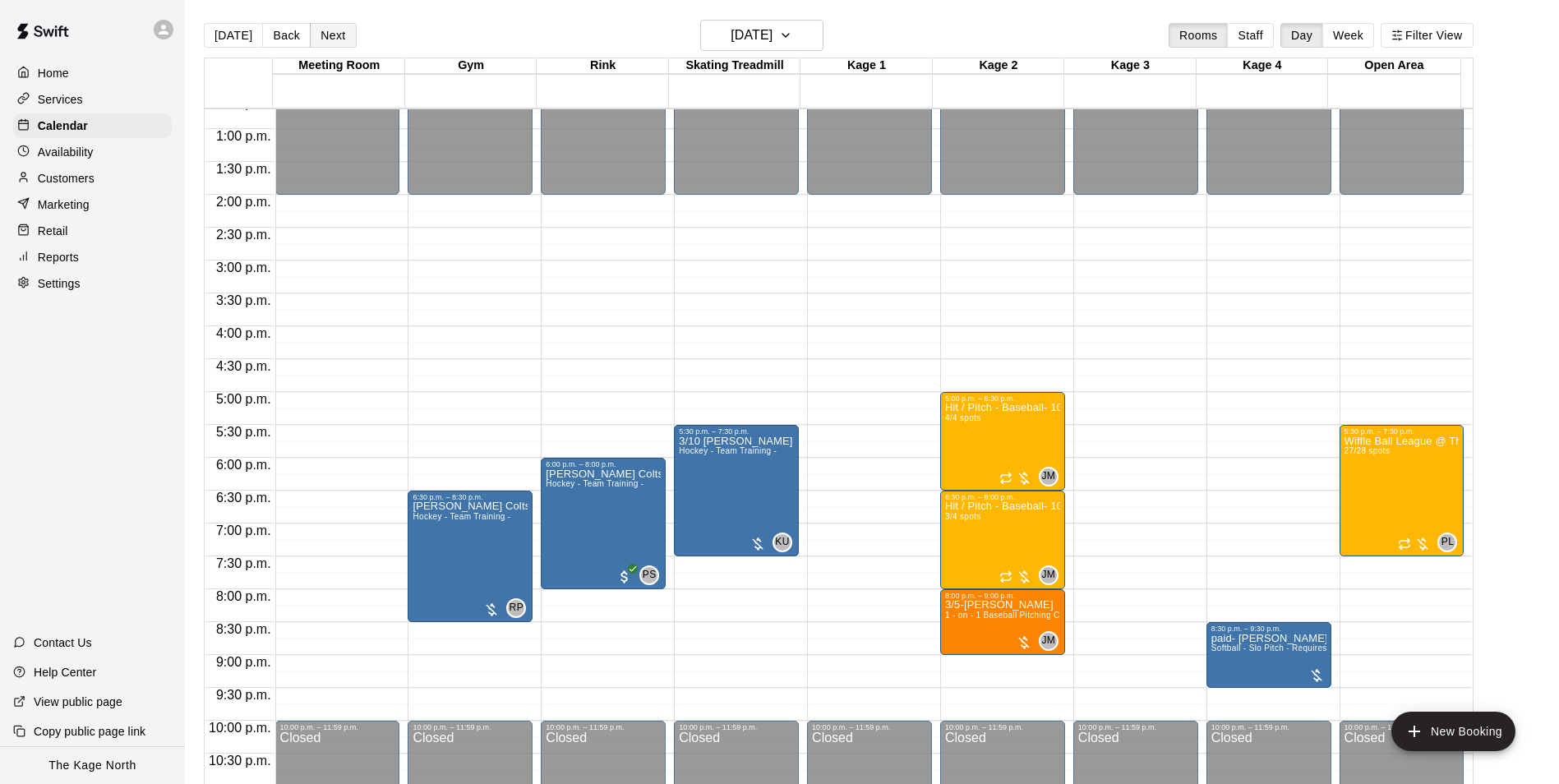
click at [330, 35] on button "Next" at bounding box center [332, 35] width 46 height 24
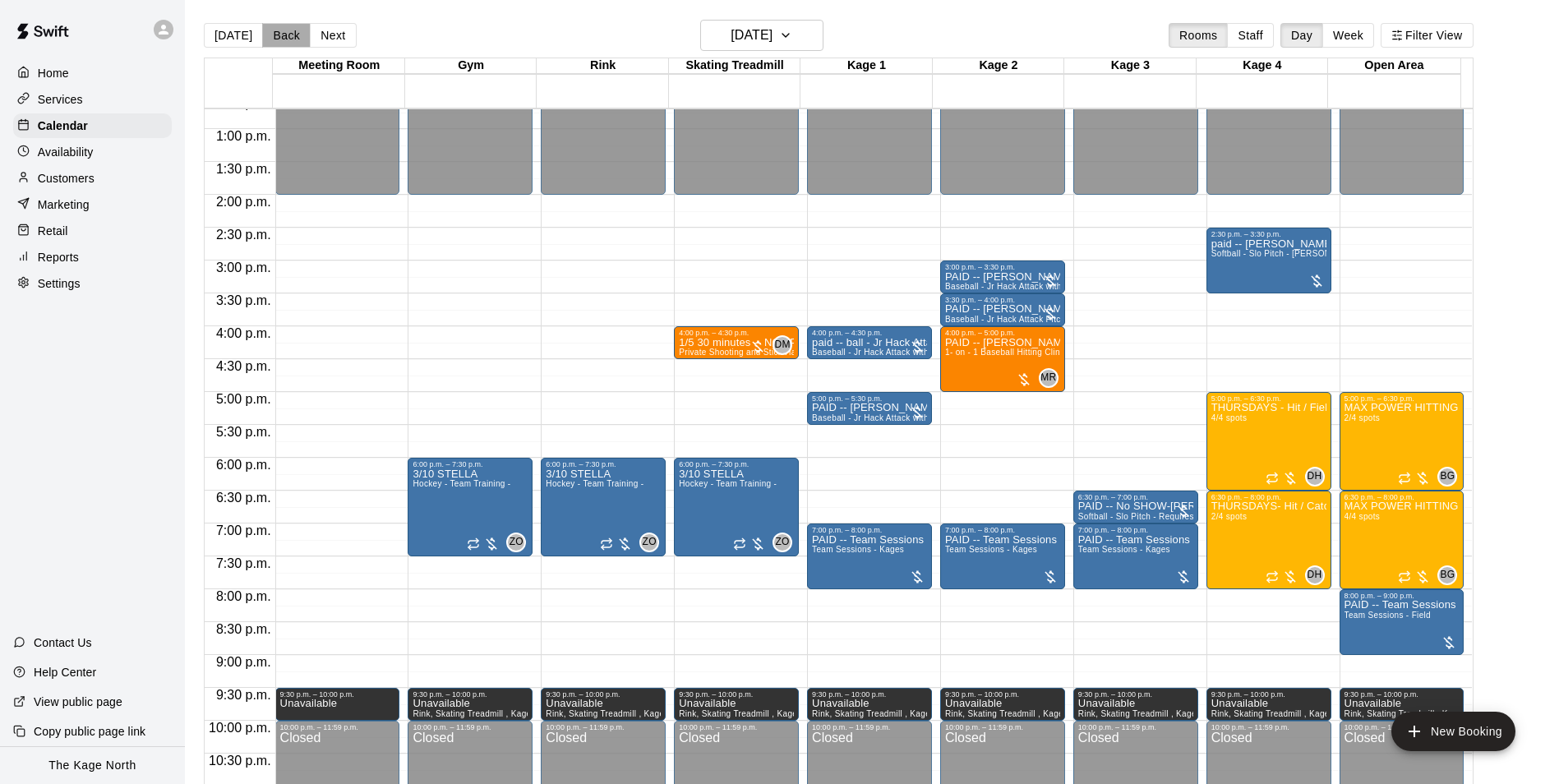
click at [270, 32] on button "Back" at bounding box center [287, 35] width 48 height 24
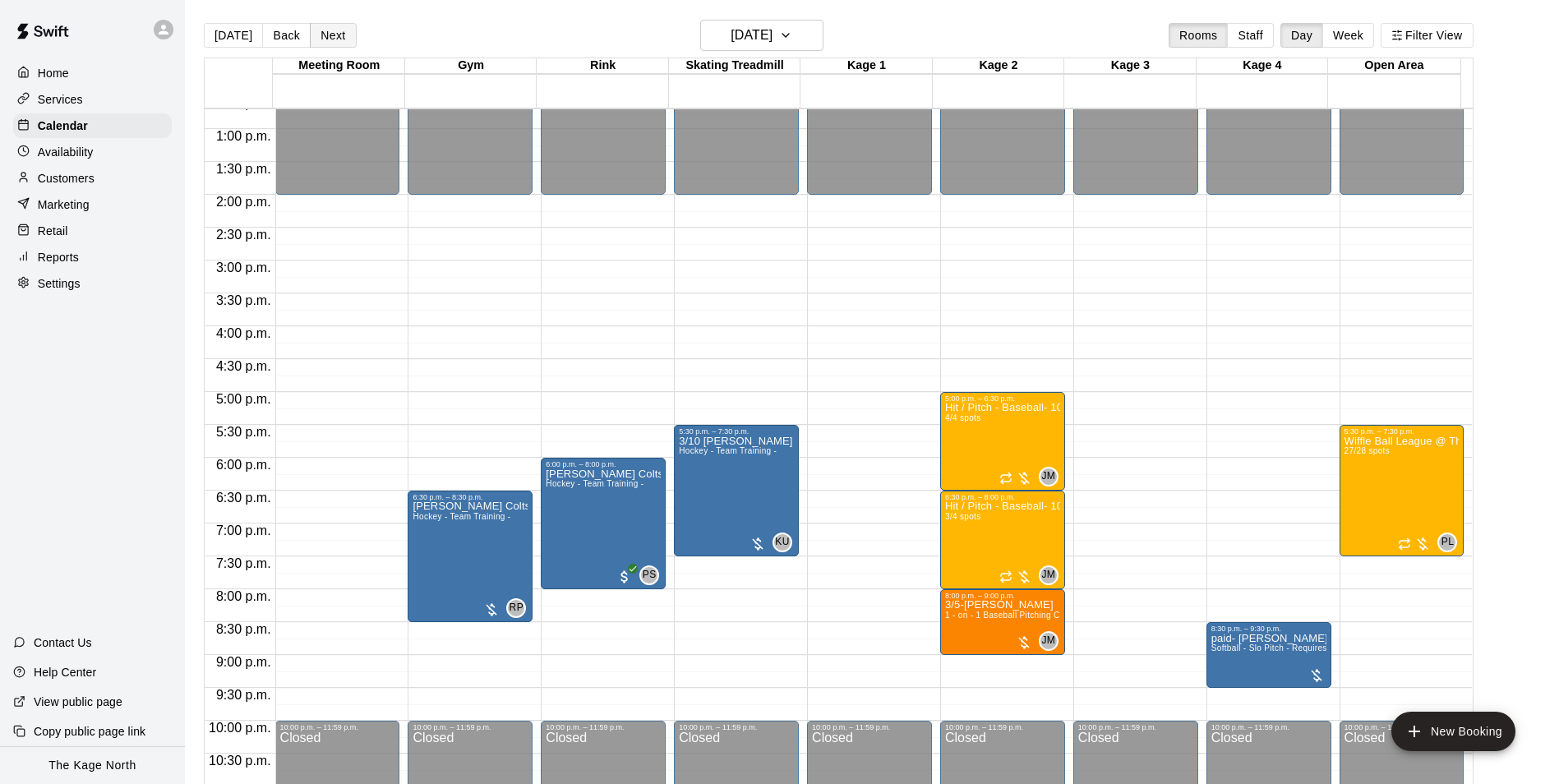
click at [320, 34] on button "Next" at bounding box center [332, 35] width 46 height 24
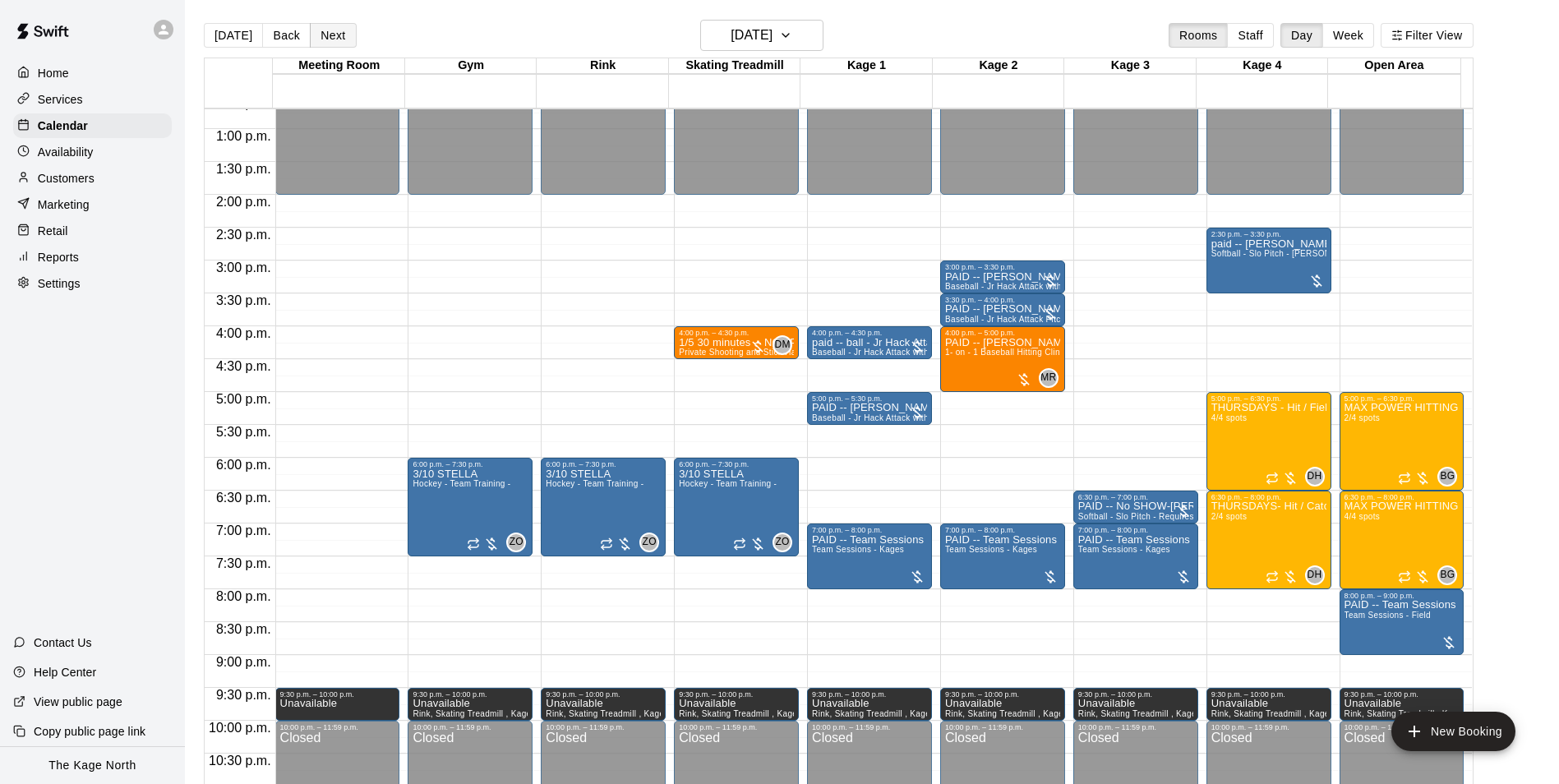
click at [320, 34] on button "Next" at bounding box center [332, 35] width 46 height 24
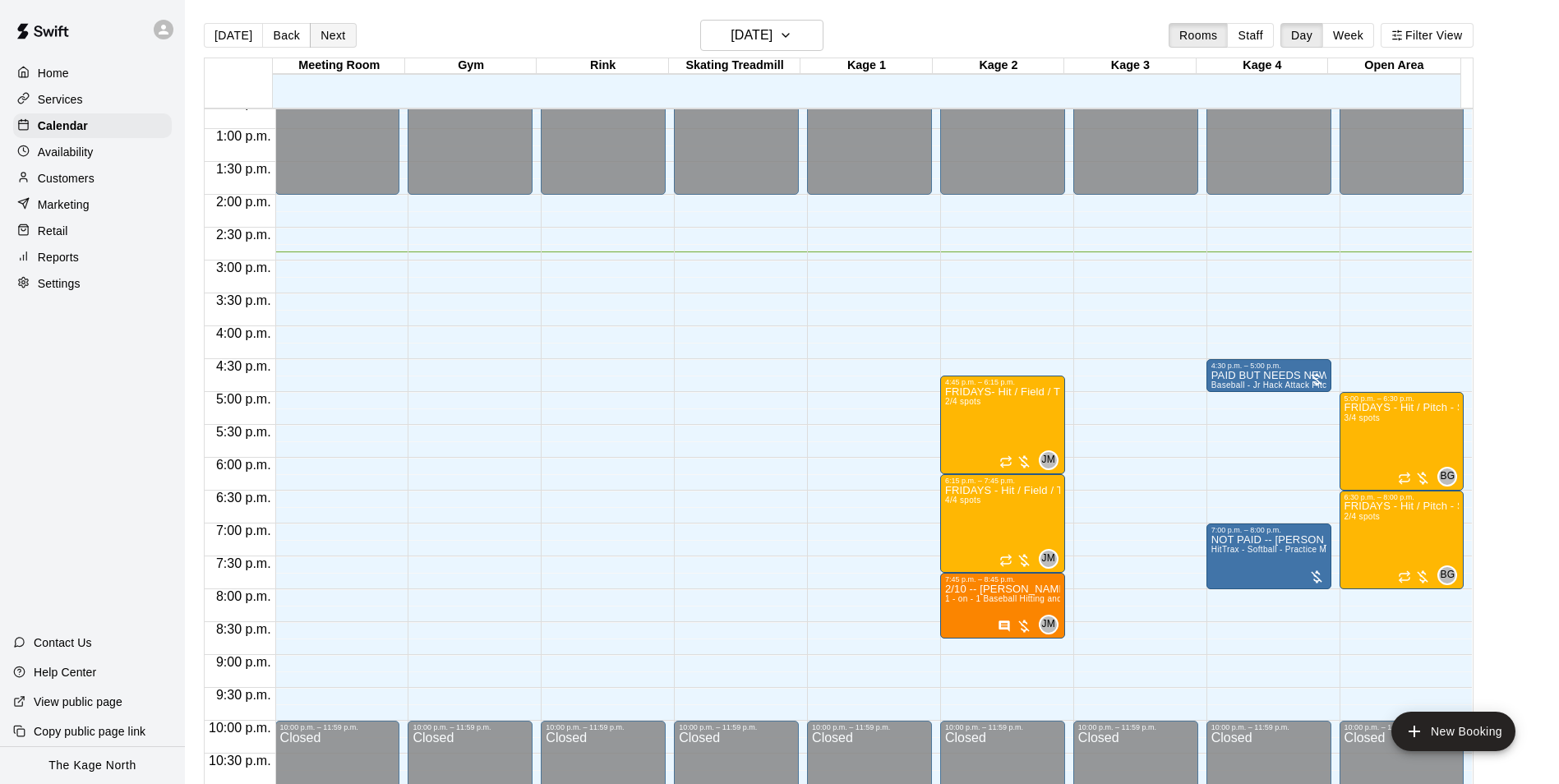
click at [320, 34] on button "Next" at bounding box center [332, 35] width 46 height 24
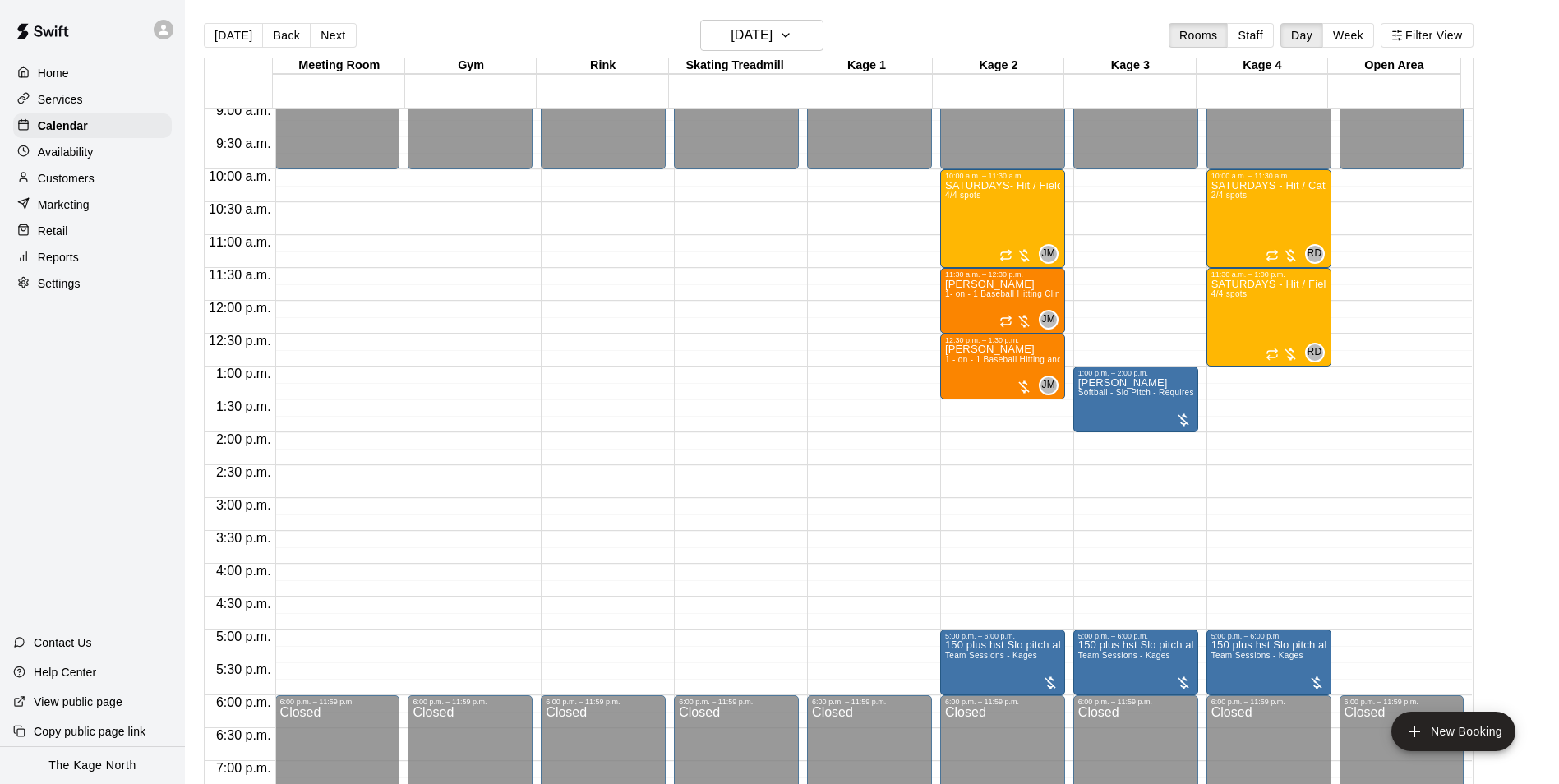
scroll to position [588, 0]
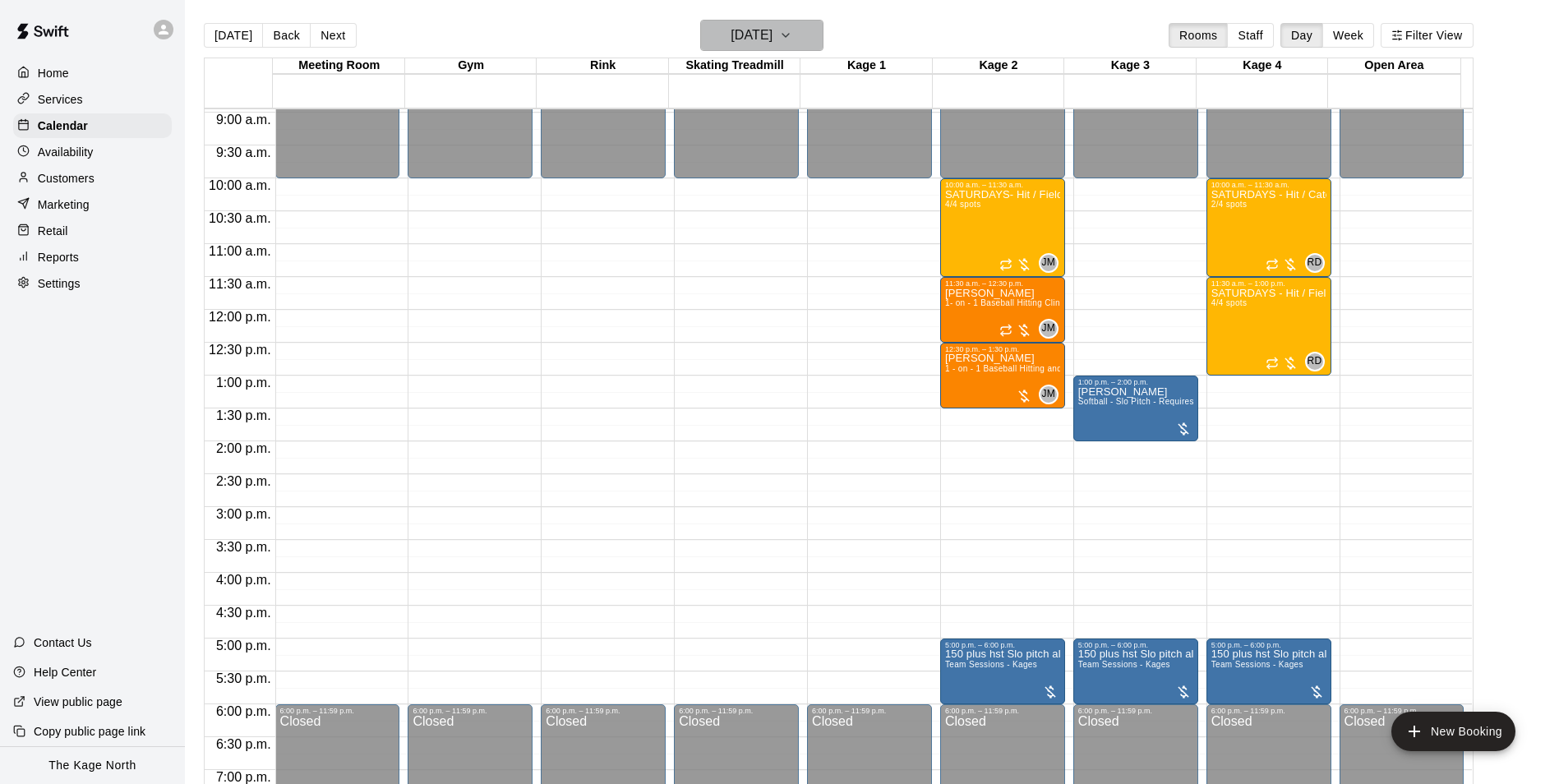
click at [792, 29] on icon "button" at bounding box center [785, 35] width 13 height 20
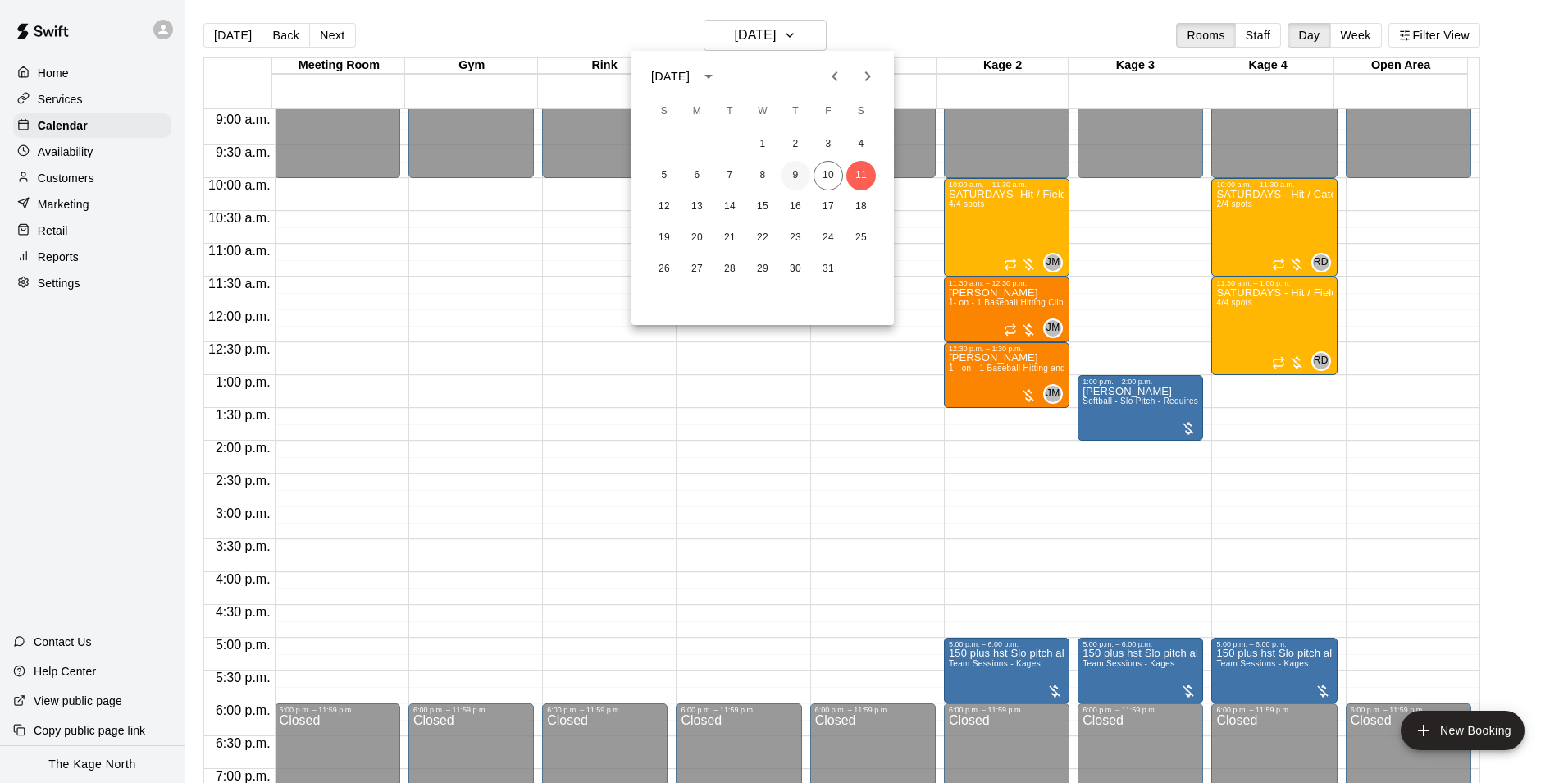
click at [793, 175] on button "9" at bounding box center [796, 175] width 29 height 29
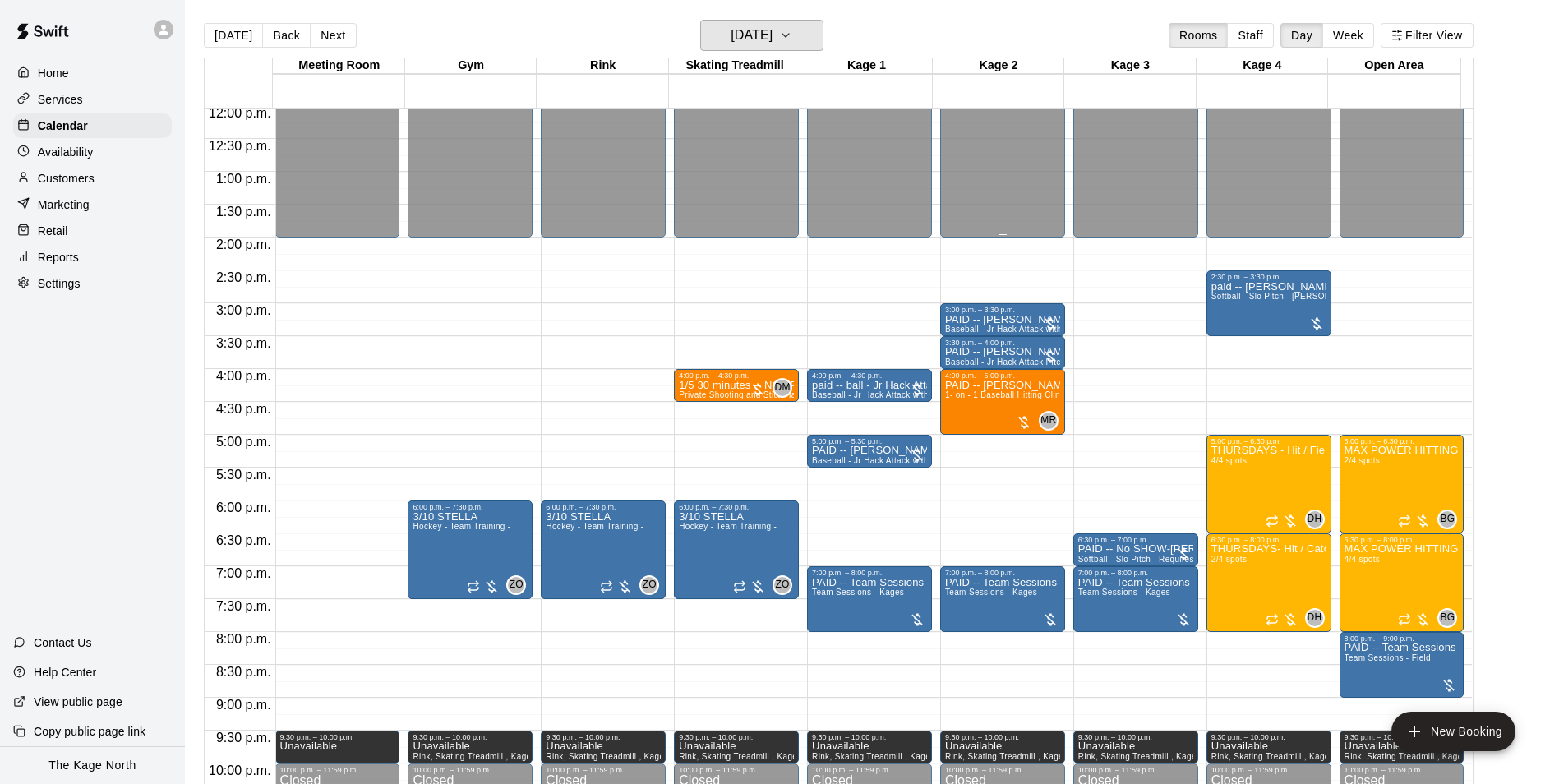
scroll to position [834, 0]
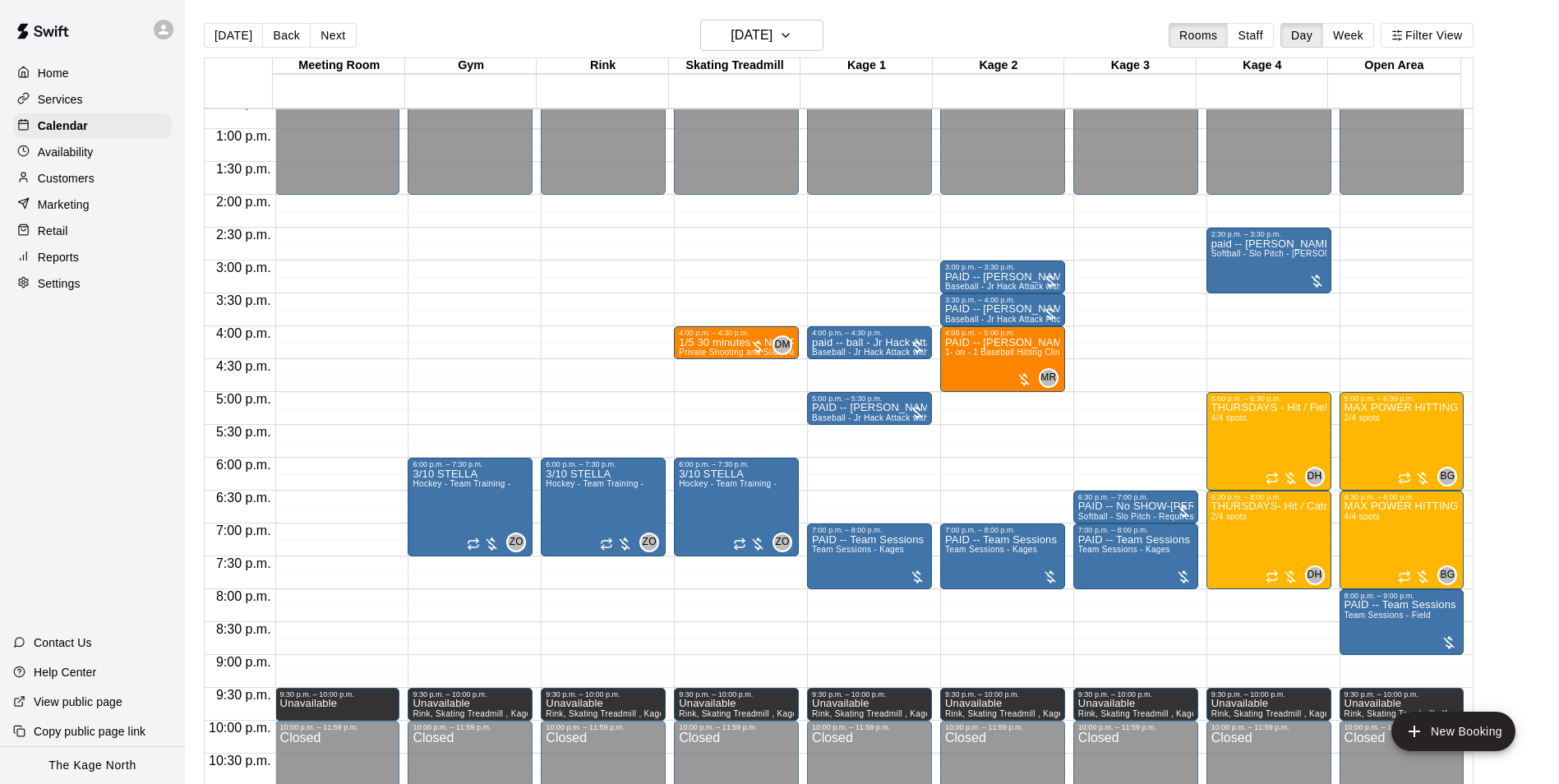
click at [267, 41] on button "Back" at bounding box center [287, 35] width 48 height 24
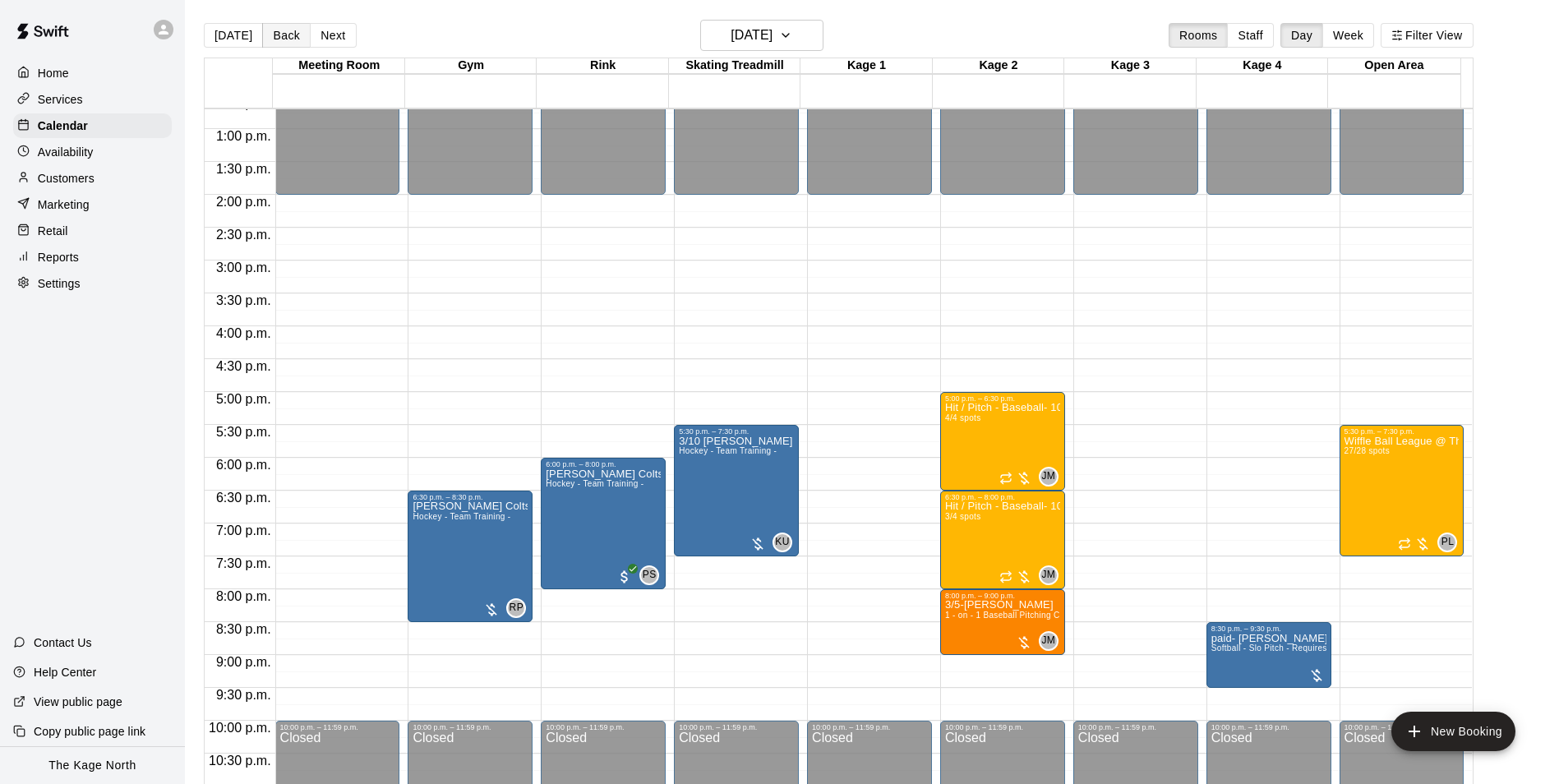
click at [273, 40] on button "Back" at bounding box center [287, 35] width 48 height 24
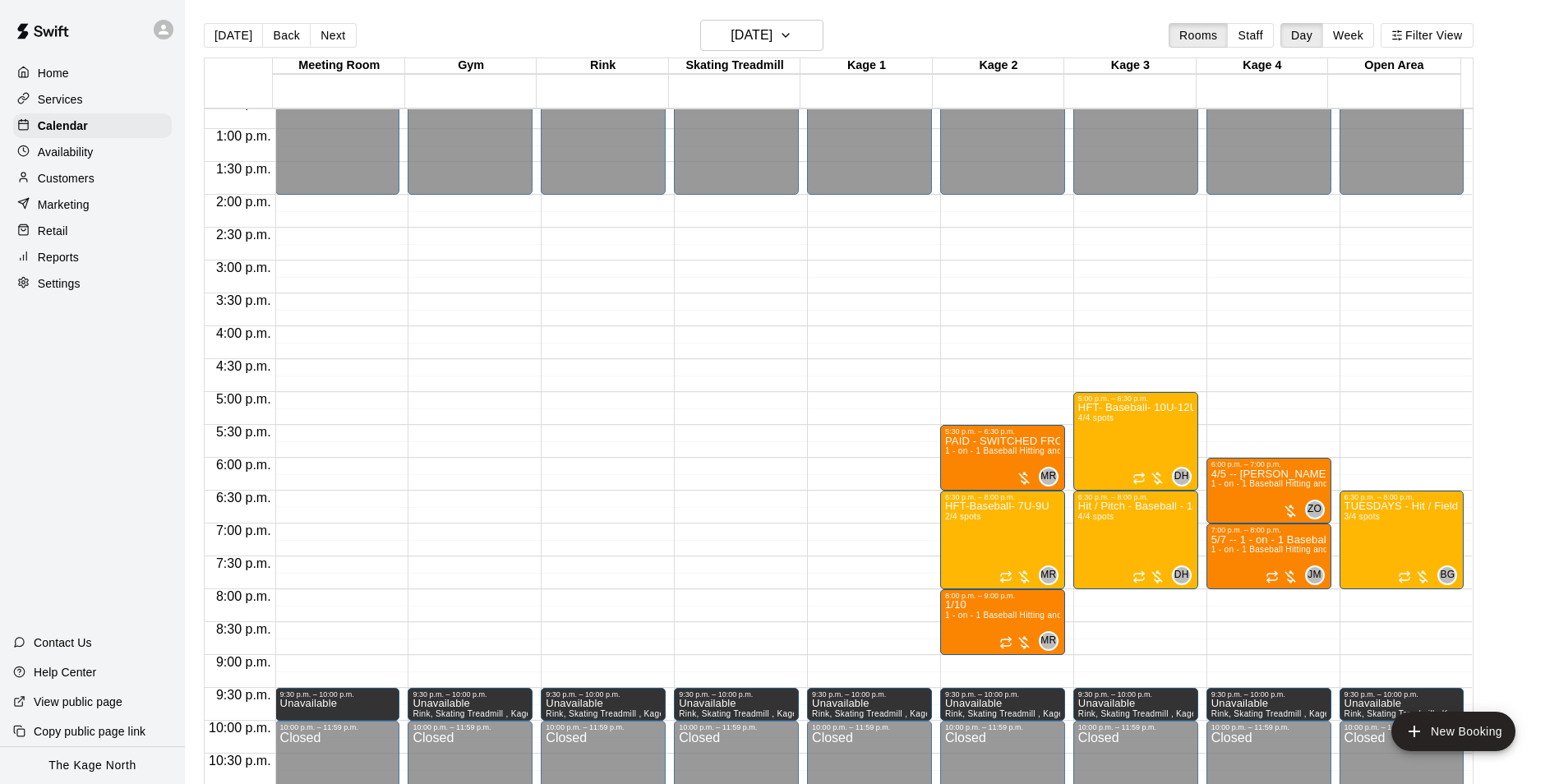
click at [166, 37] on div at bounding box center [164, 29] width 20 height 20
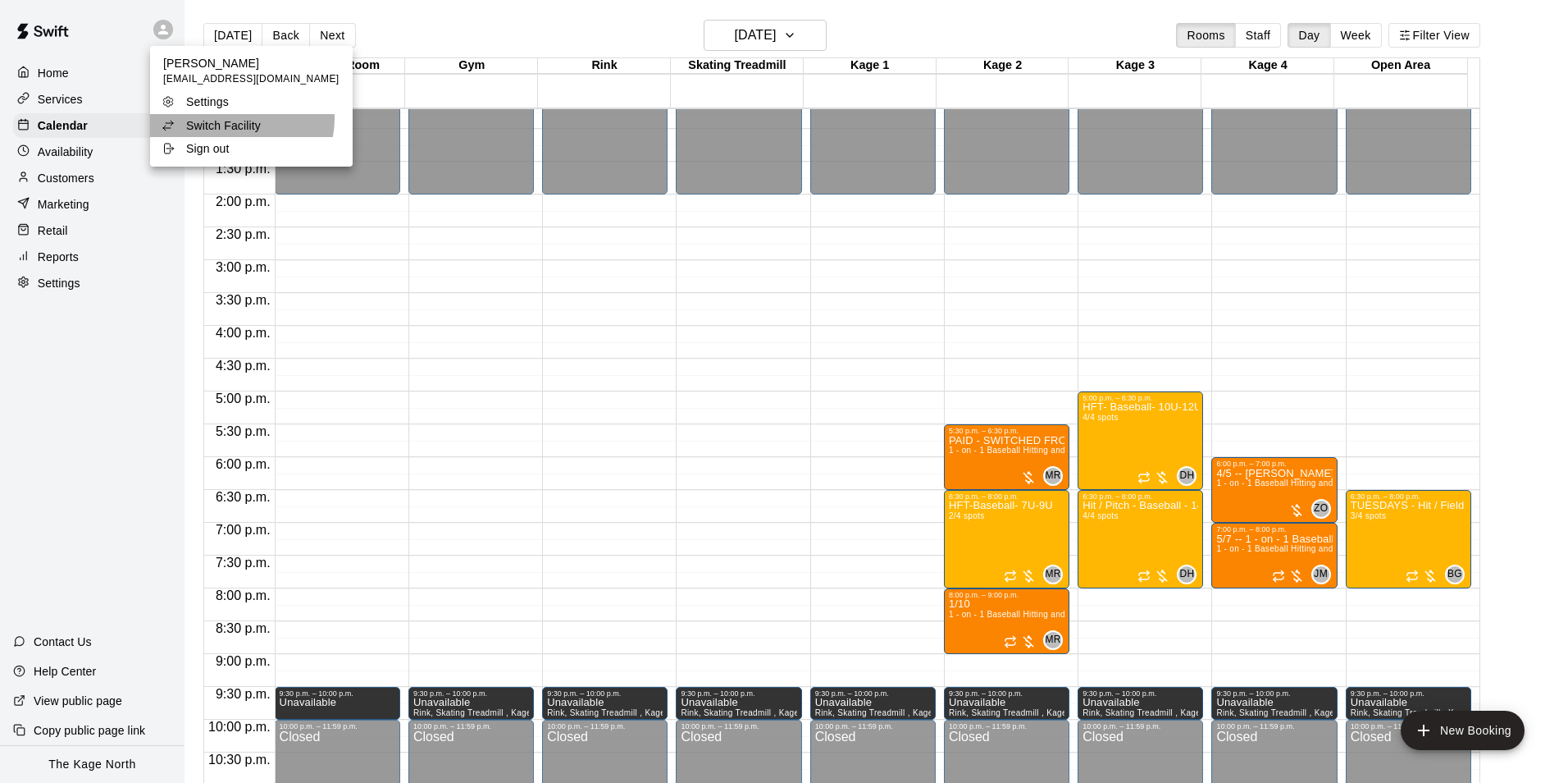
click at [241, 119] on p "Switch Facility" at bounding box center [223, 125] width 74 height 16
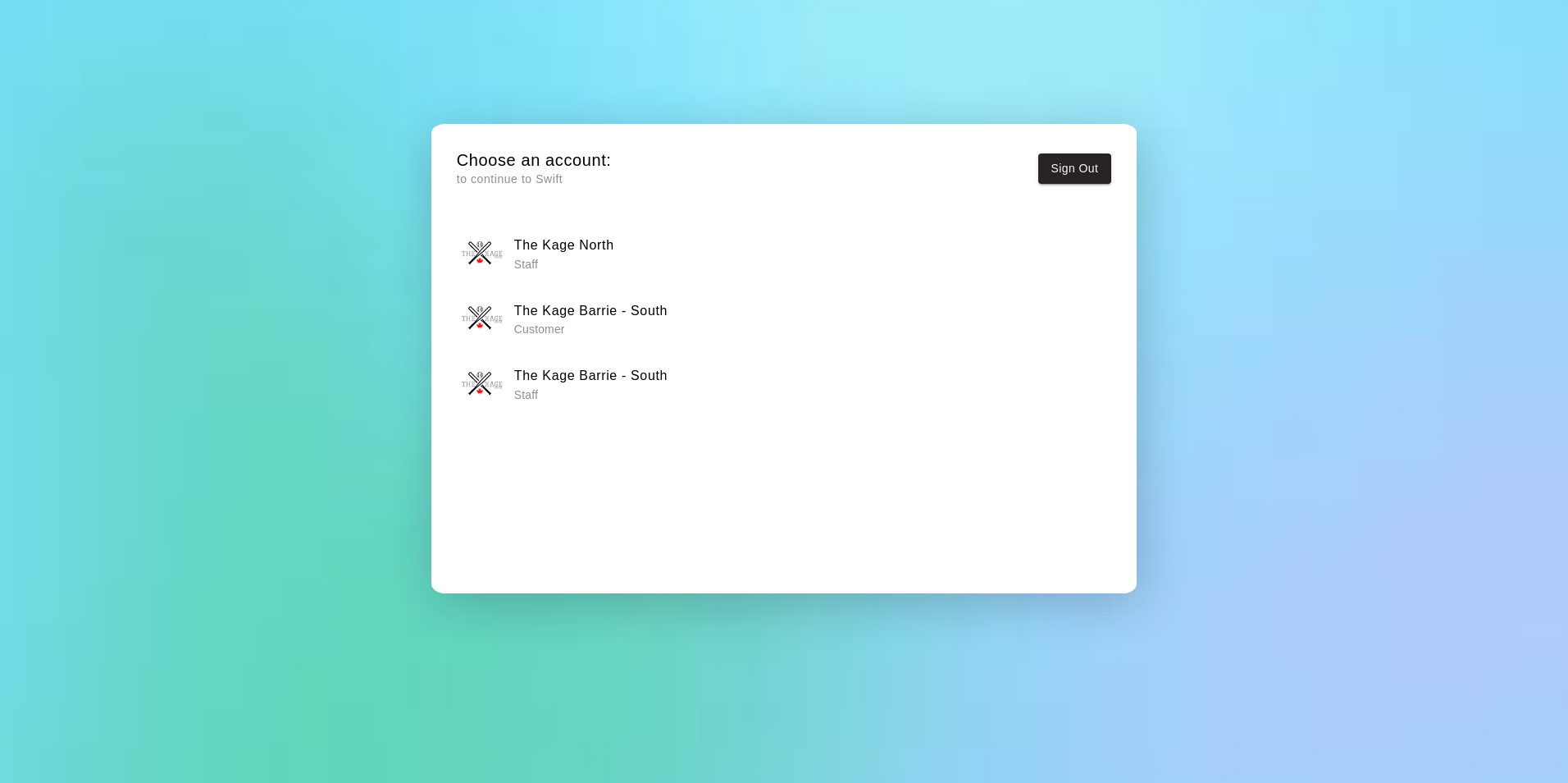
click at [589, 392] on p "Staff" at bounding box center [591, 394] width 154 height 16
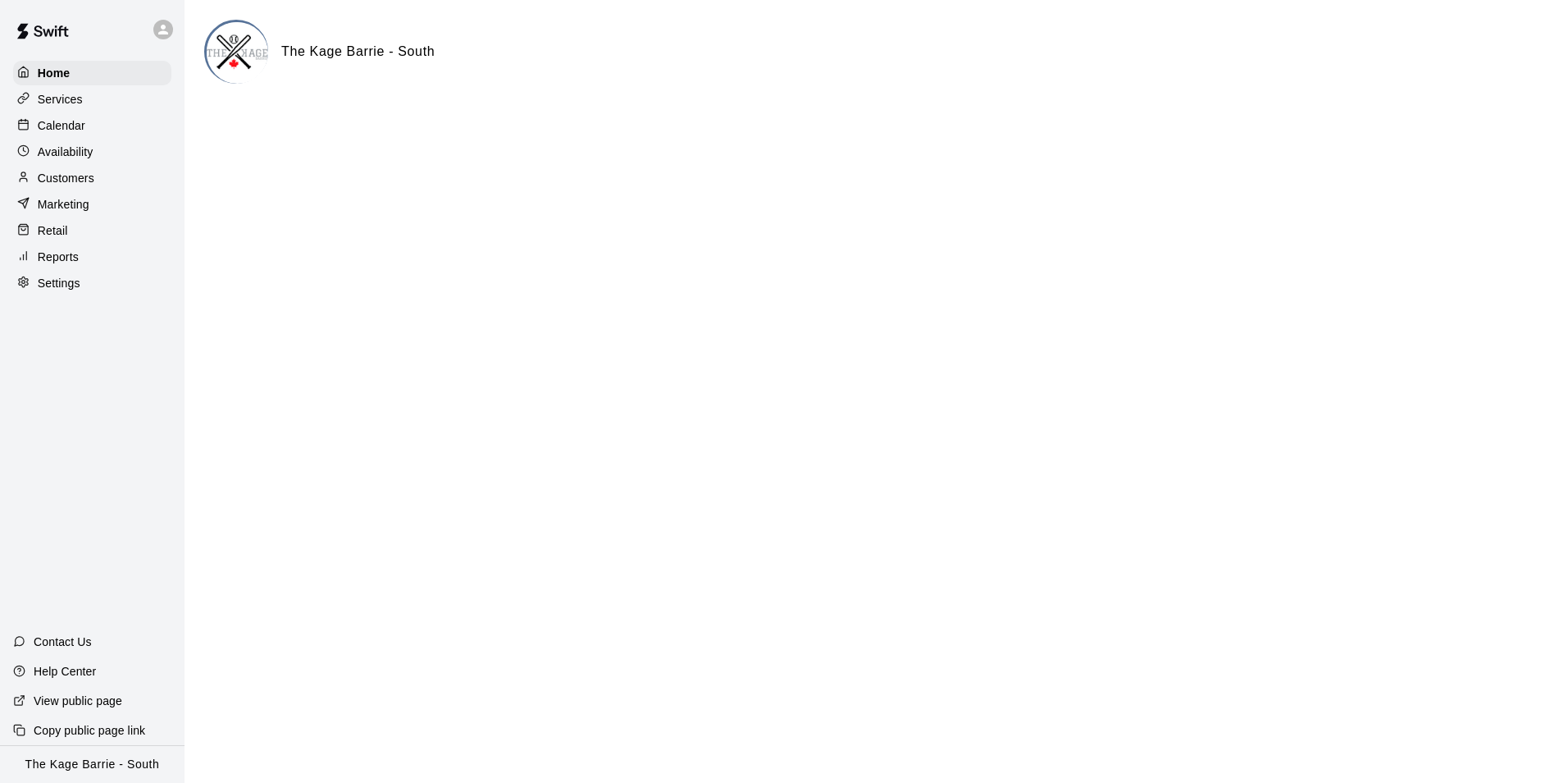
click at [88, 124] on div "Calendar" at bounding box center [92, 125] width 158 height 24
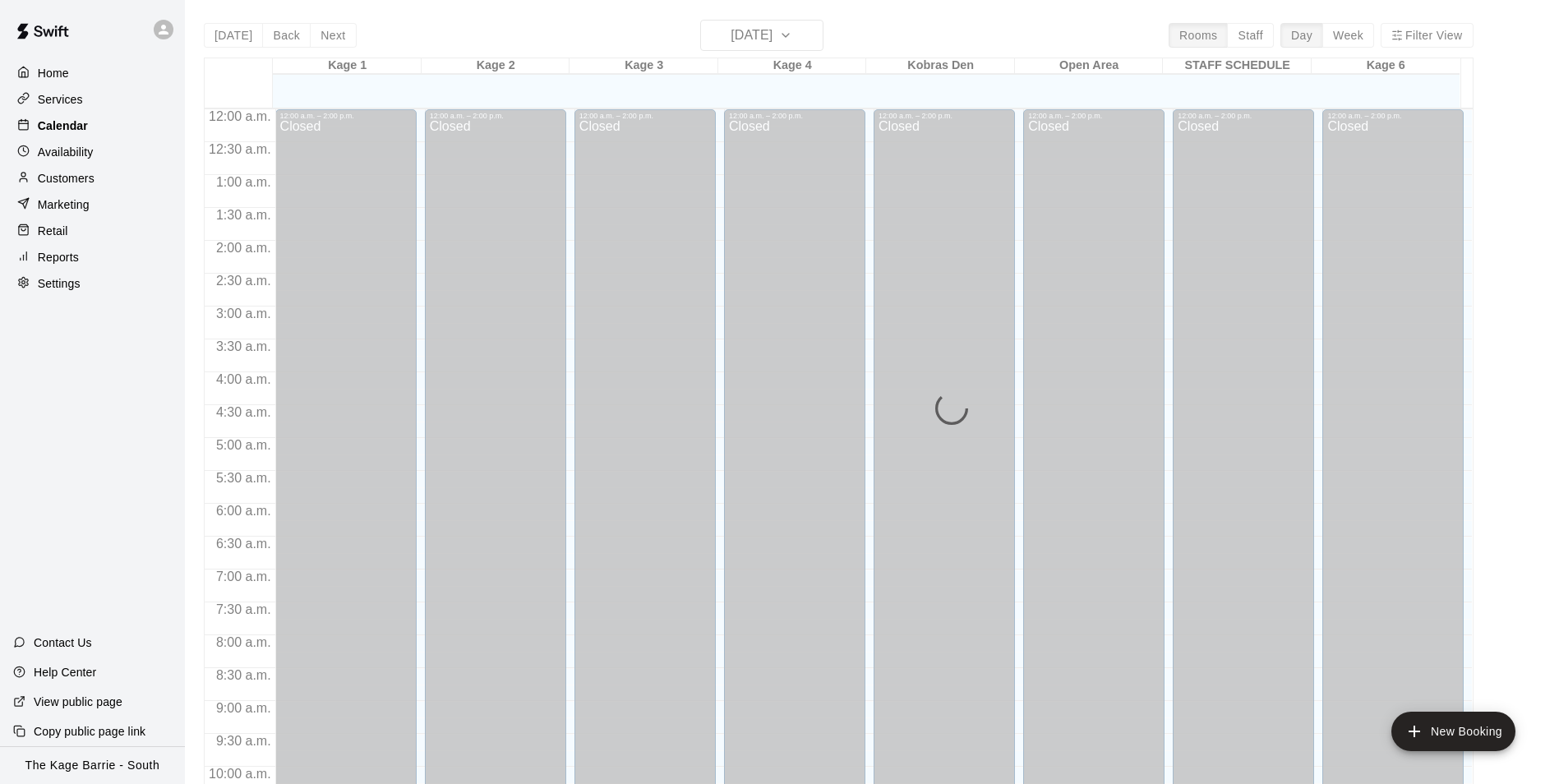
scroll to position [834, 0]
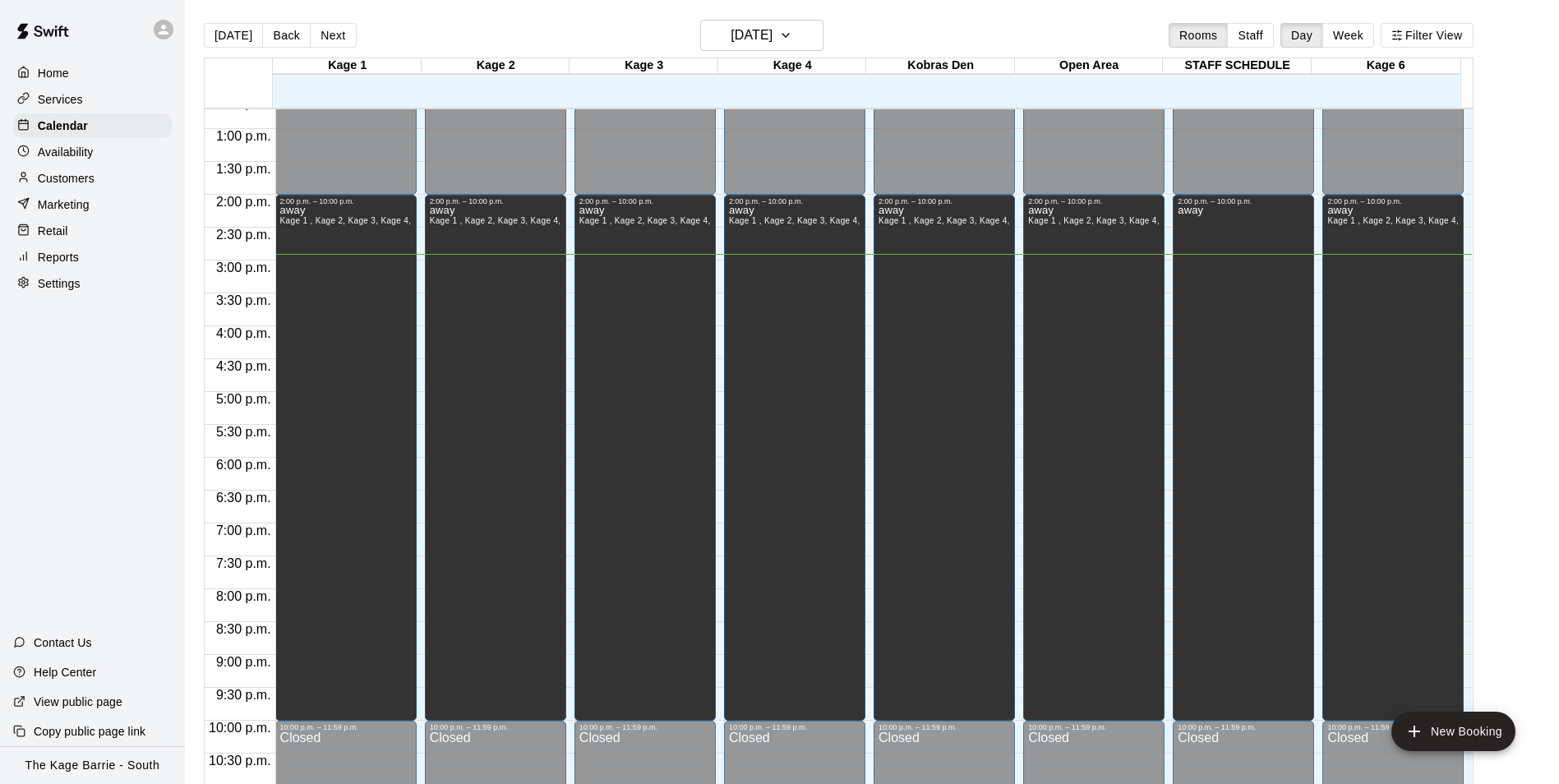
click at [164, 36] on icon at bounding box center [163, 29] width 15 height 15
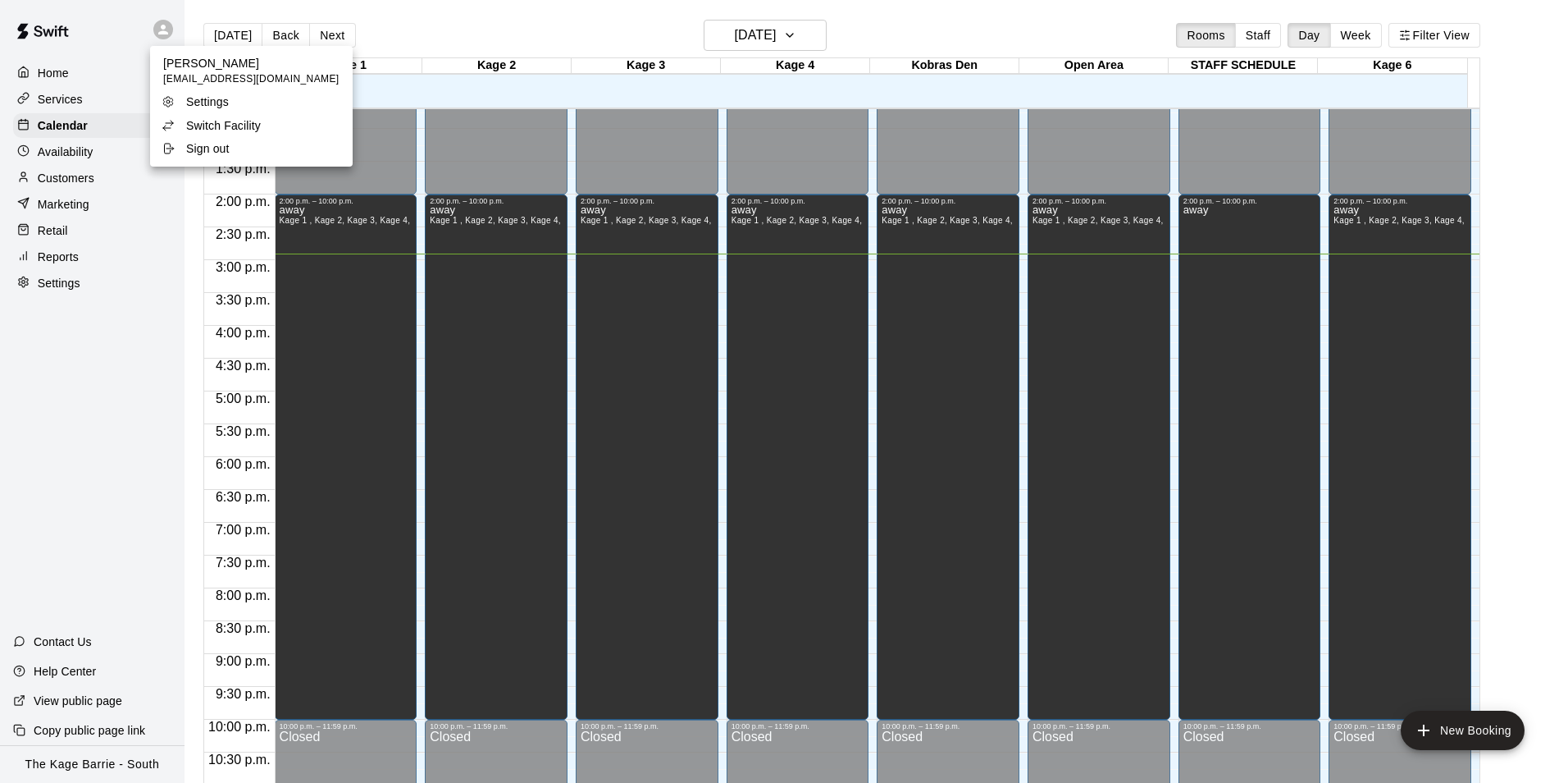
click at [206, 120] on p "Switch Facility" at bounding box center [223, 125] width 74 height 16
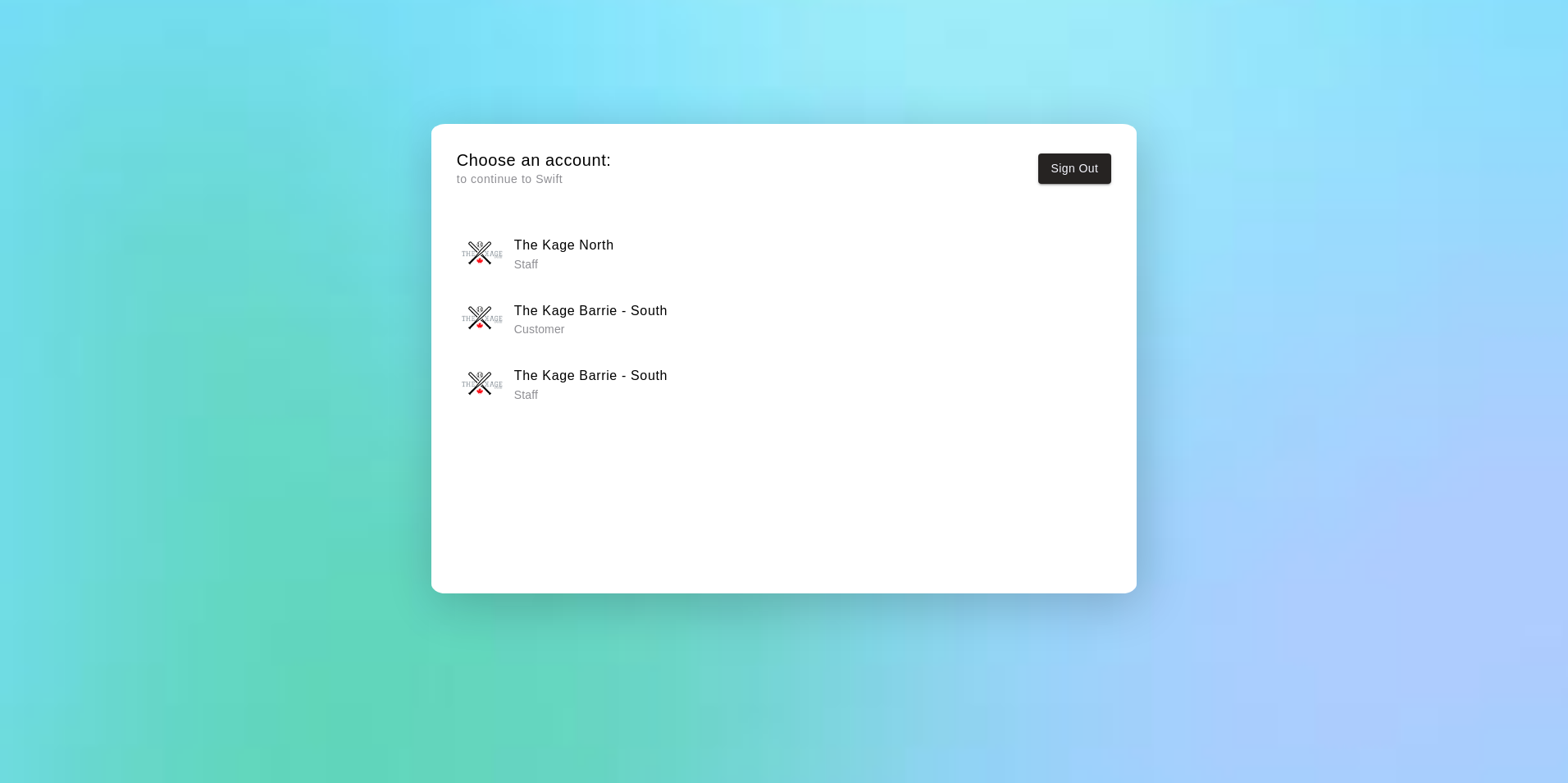
click at [562, 267] on p "Staff" at bounding box center [564, 264] width 100 height 16
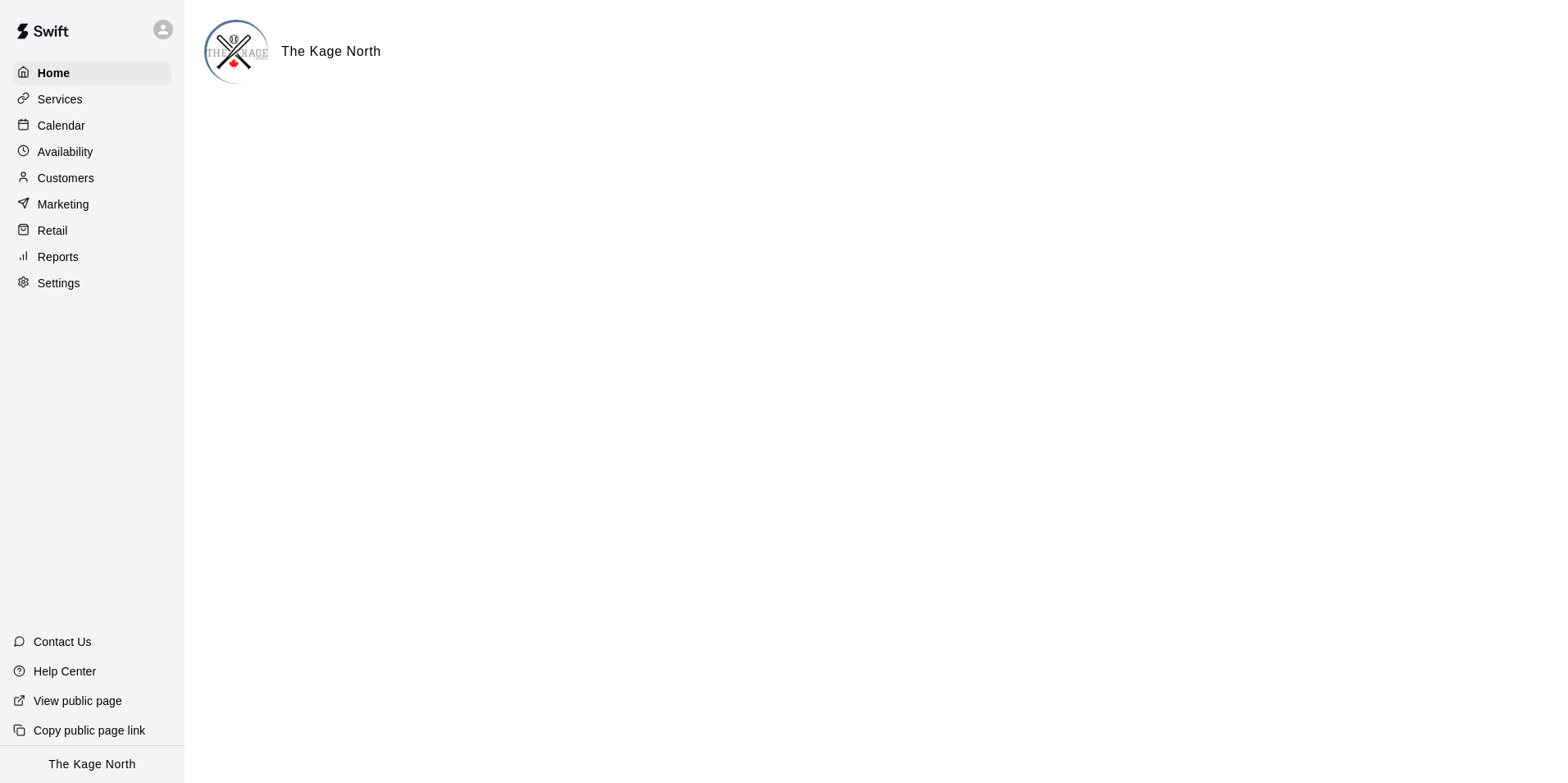
click at [77, 130] on p "Calendar" at bounding box center [61, 125] width 48 height 16
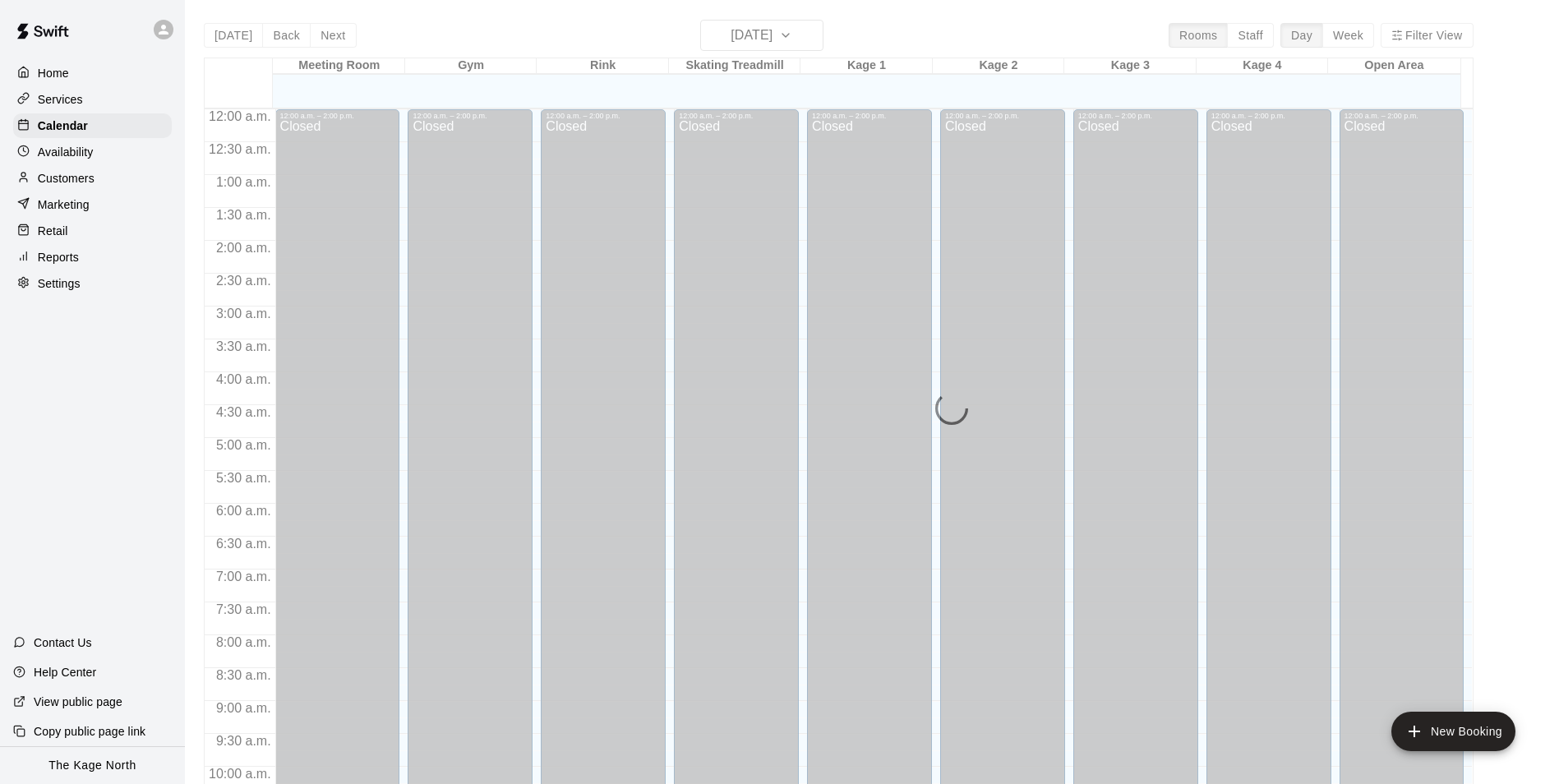
scroll to position [834, 0]
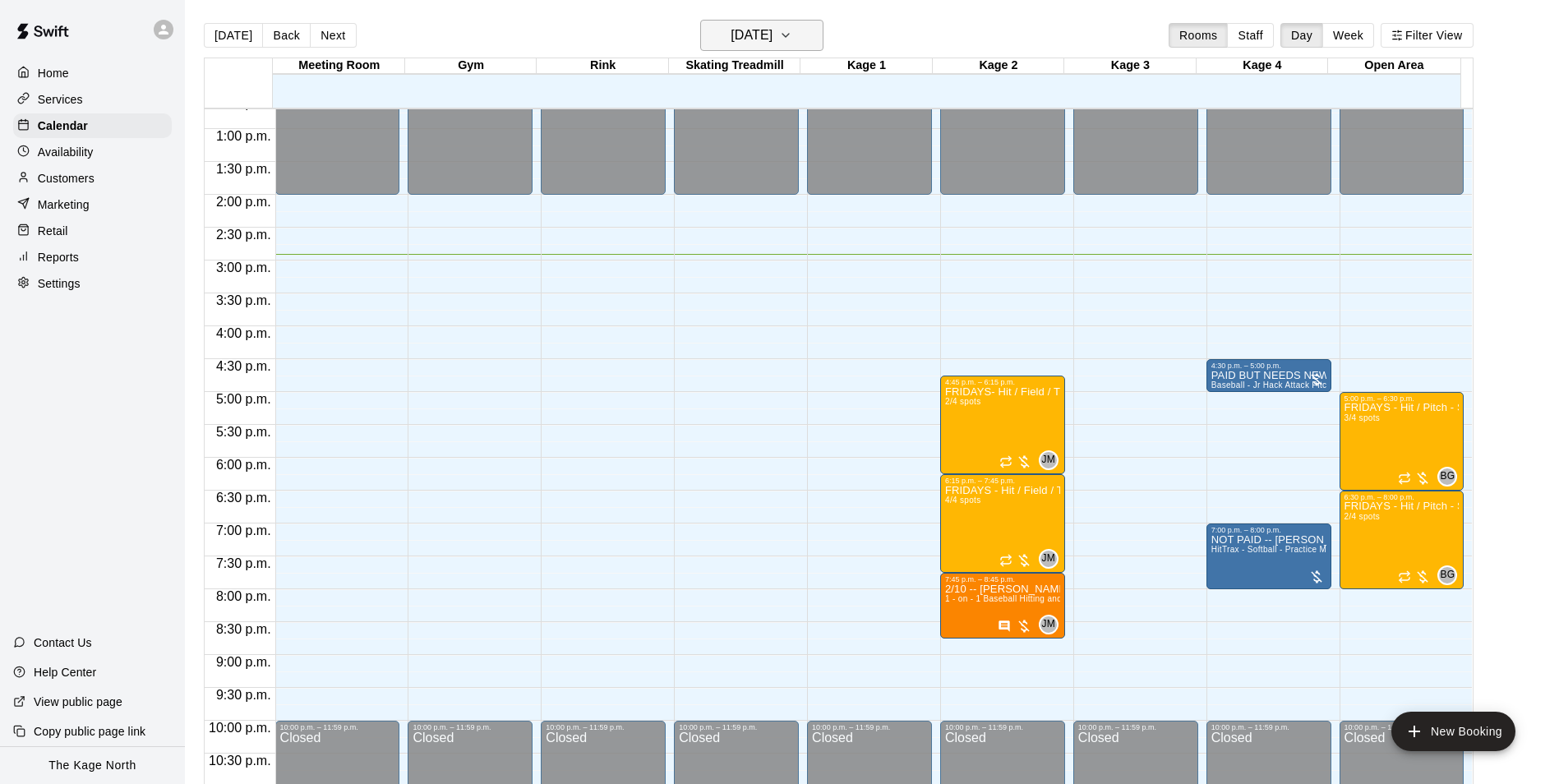
click at [772, 32] on h6 "[DATE]" at bounding box center [751, 35] width 42 height 23
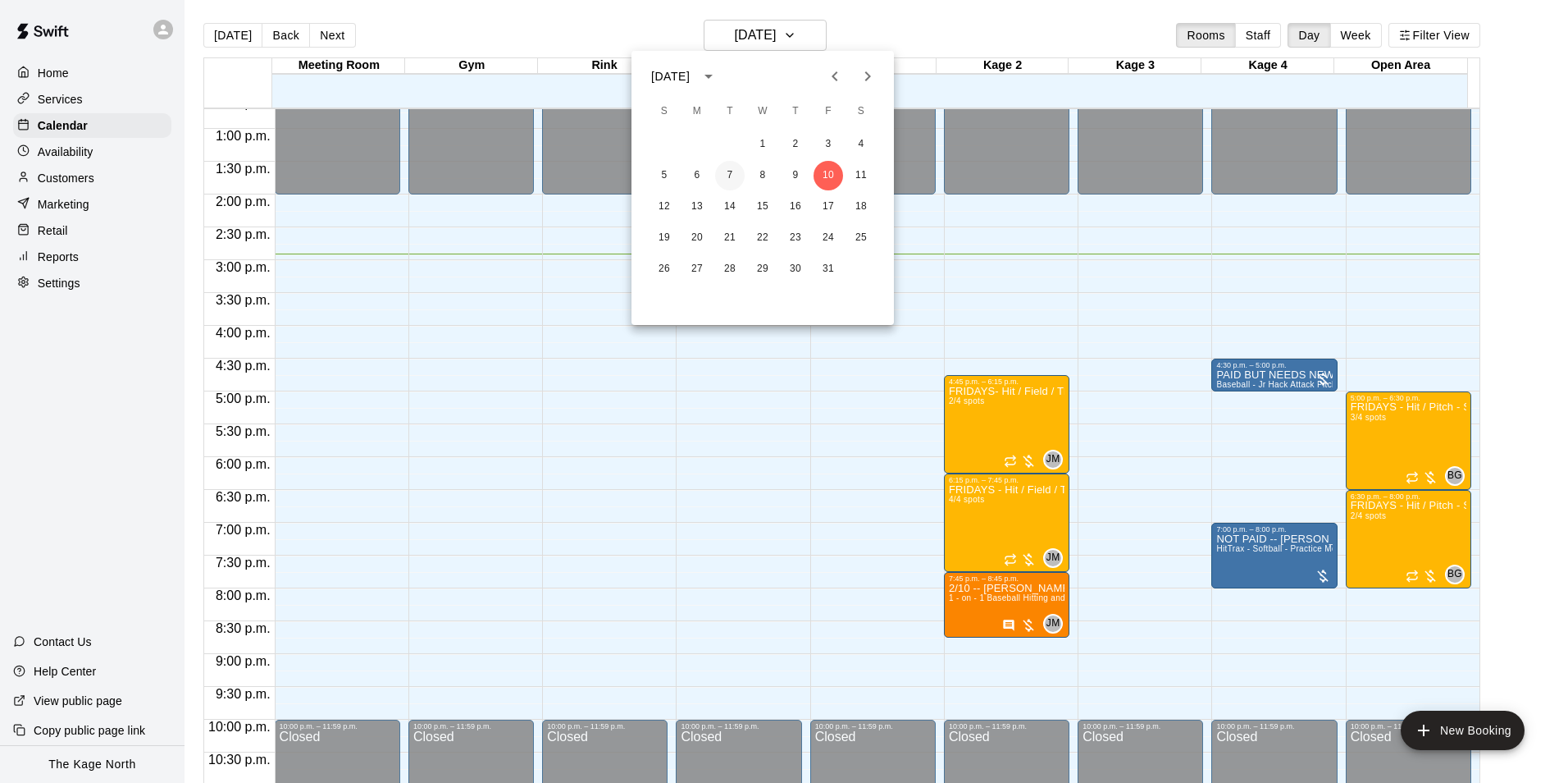
click at [736, 179] on button "7" at bounding box center [730, 175] width 29 height 29
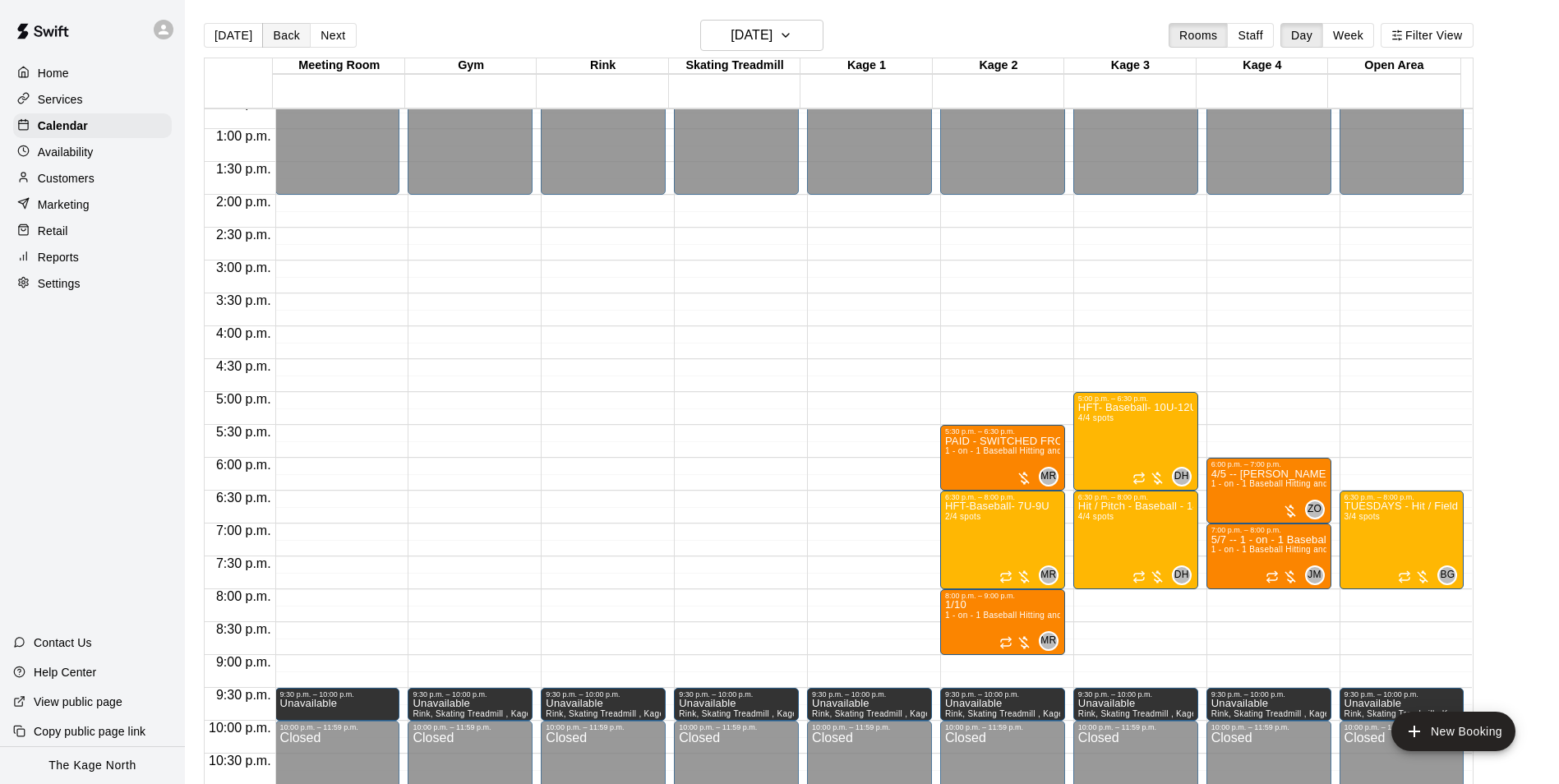
click at [274, 37] on button "Back" at bounding box center [287, 35] width 48 height 24
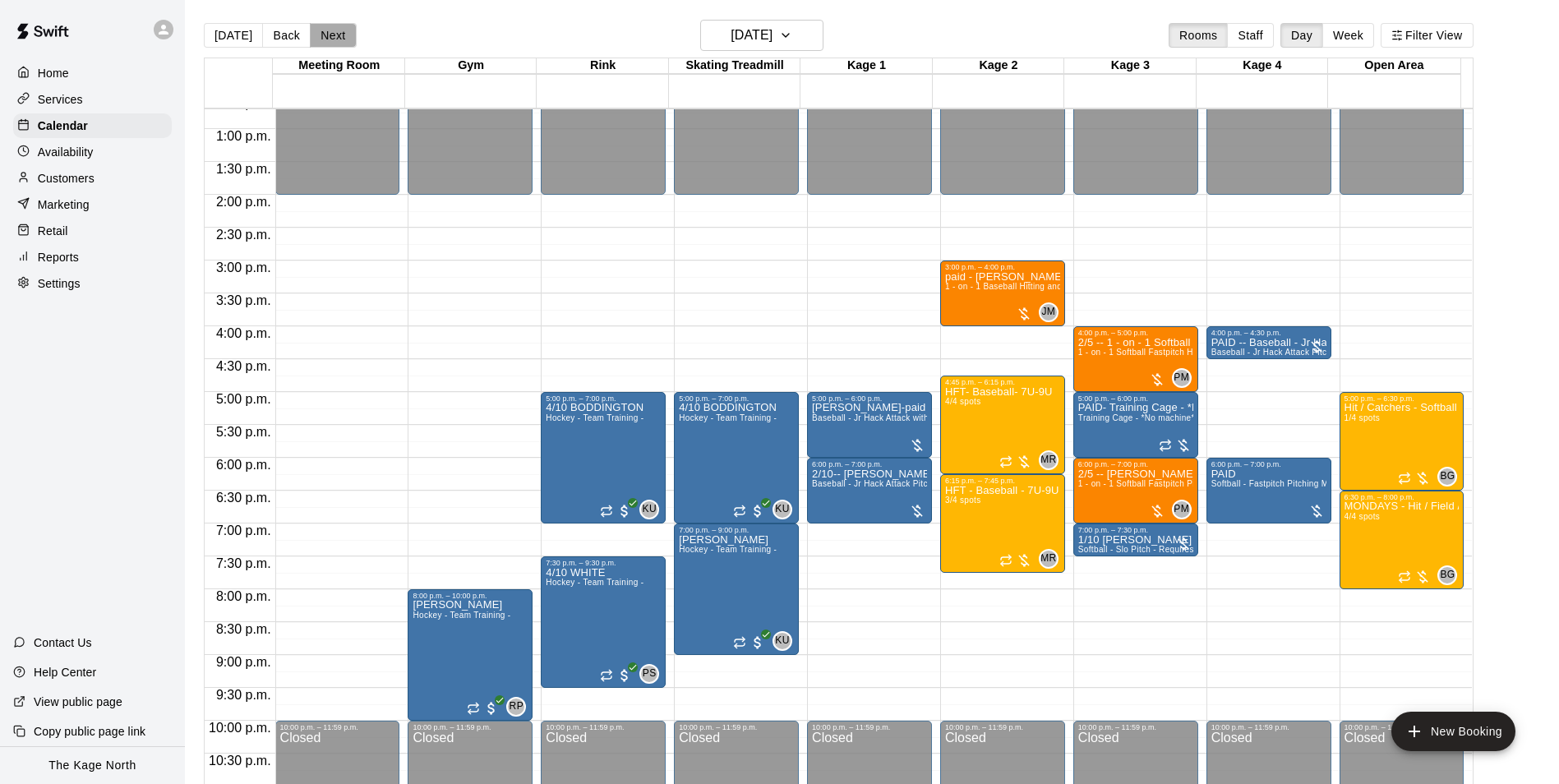
click at [339, 41] on button "Next" at bounding box center [332, 35] width 46 height 24
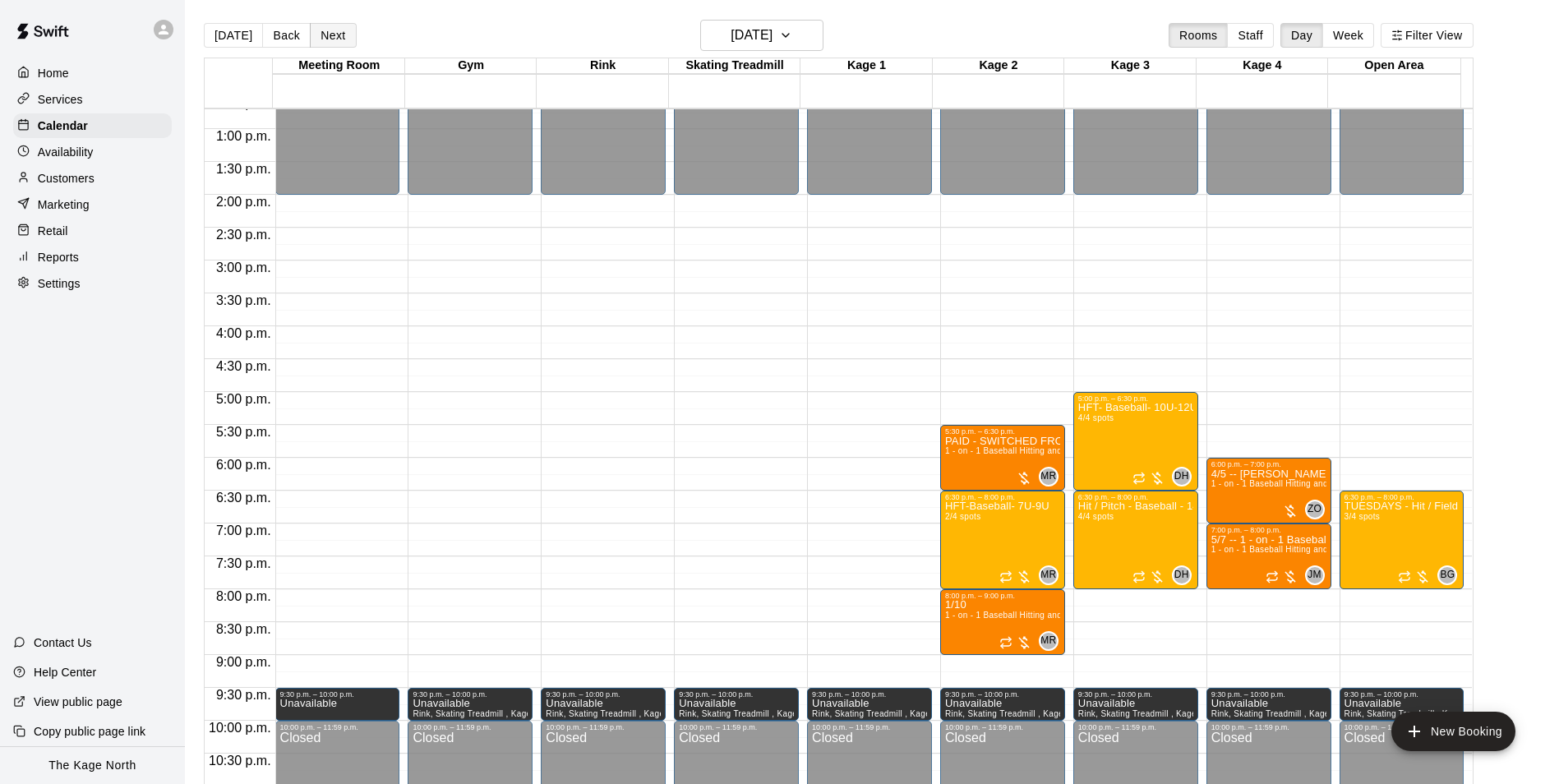
click at [339, 41] on button "Next" at bounding box center [332, 35] width 46 height 24
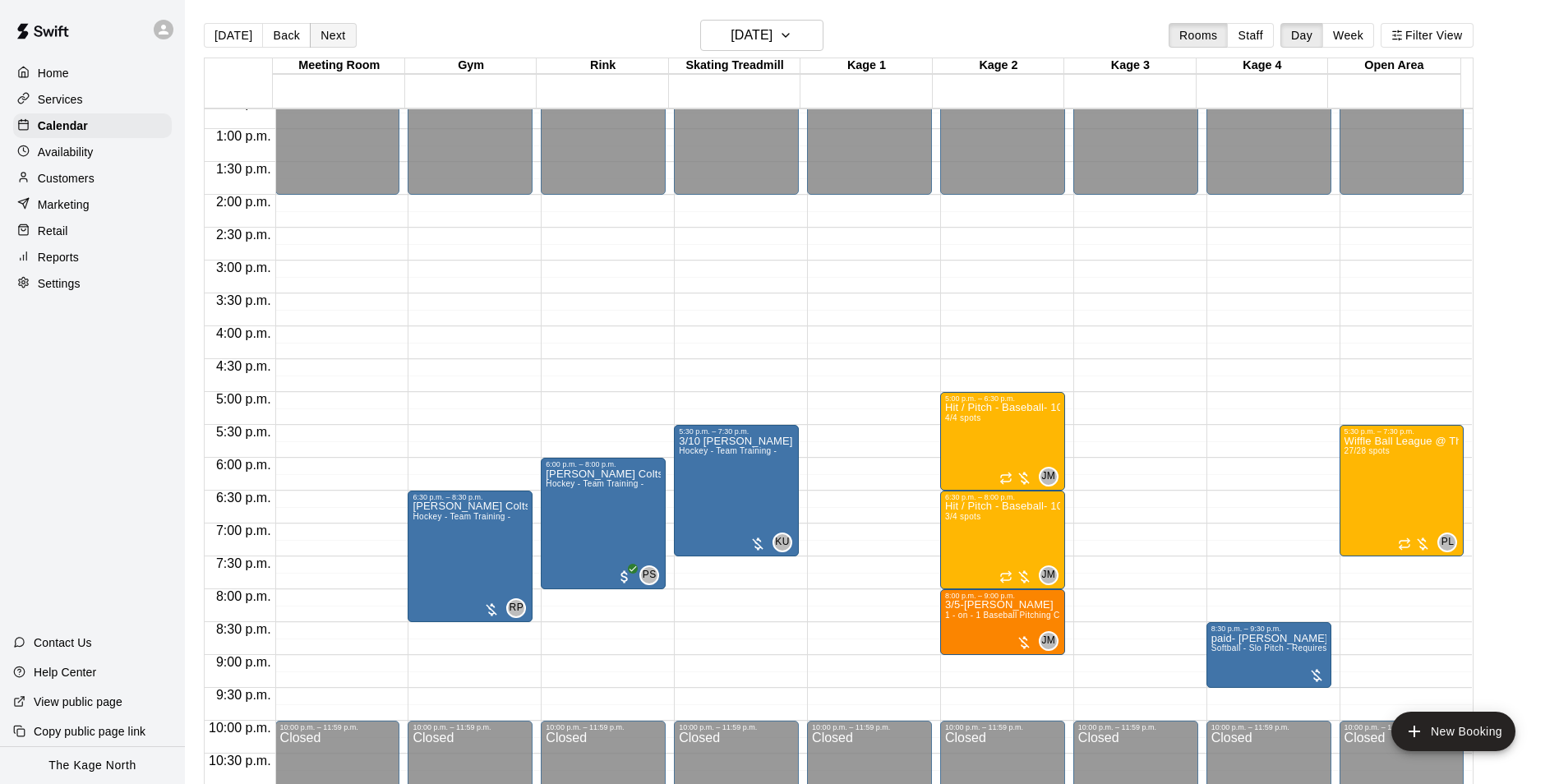
click at [339, 41] on button "Next" at bounding box center [332, 35] width 46 height 24
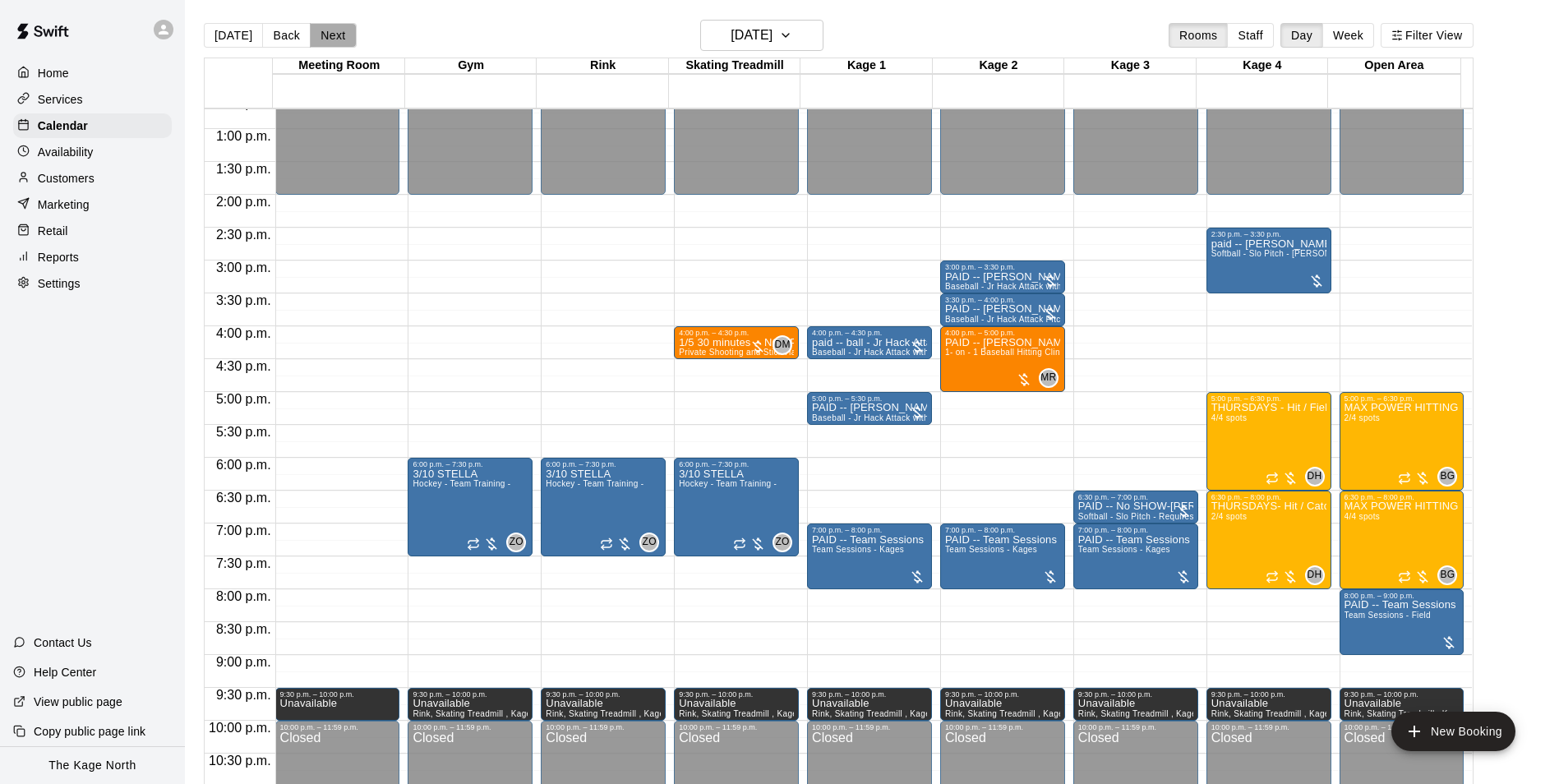
click at [339, 41] on button "Next" at bounding box center [332, 35] width 46 height 24
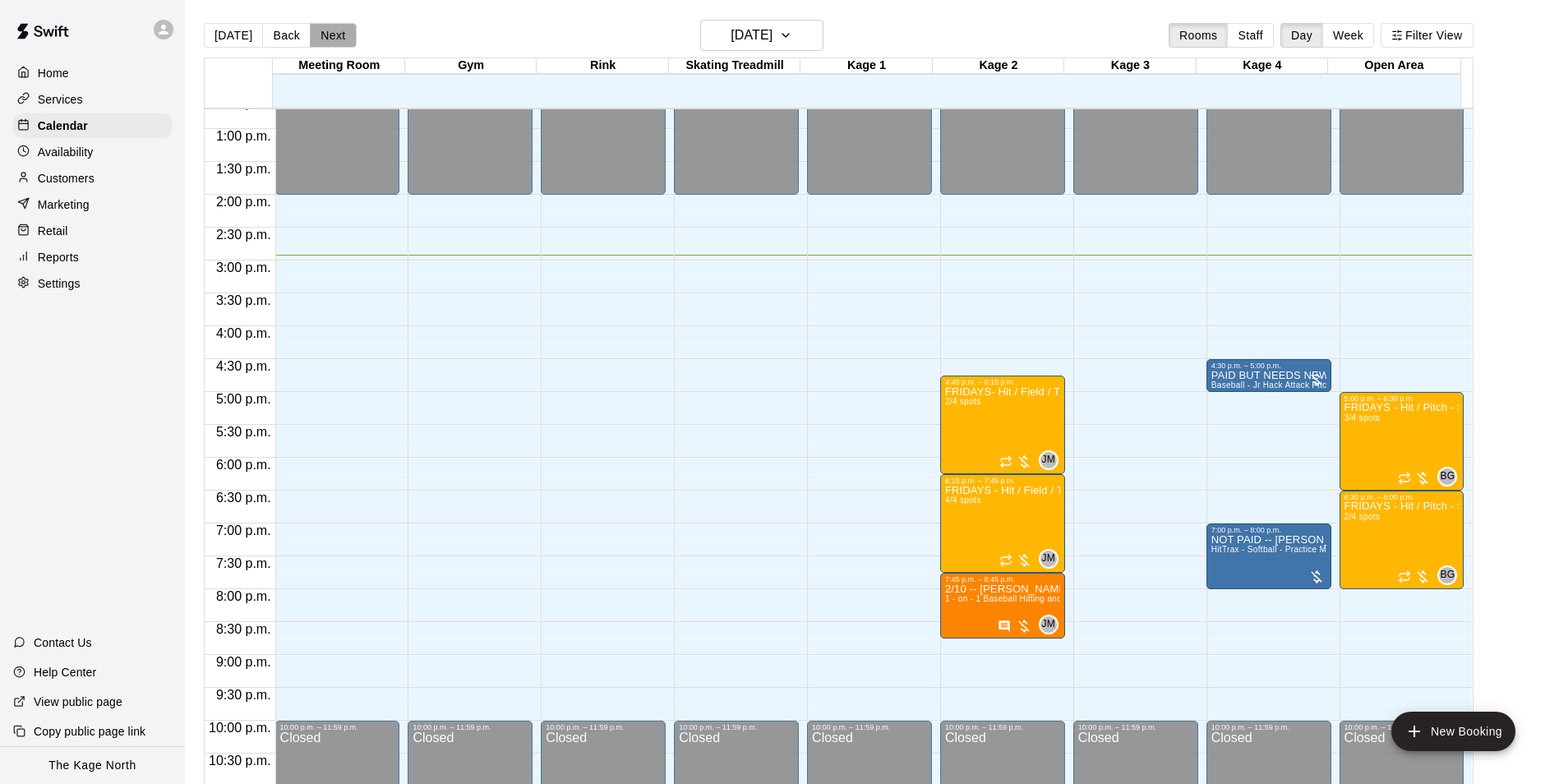
click at [339, 41] on button "Next" at bounding box center [332, 35] width 46 height 24
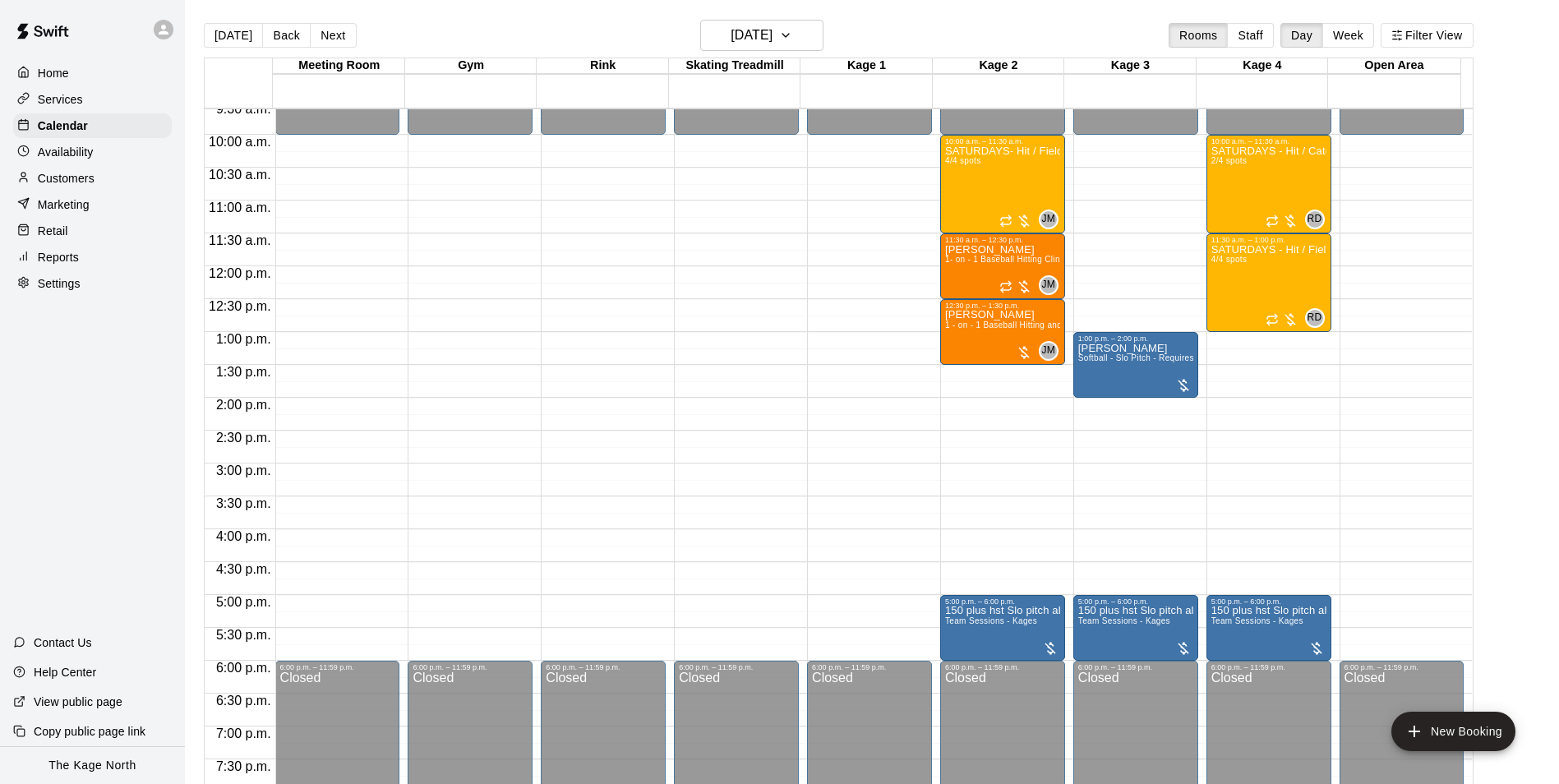
scroll to position [588, 0]
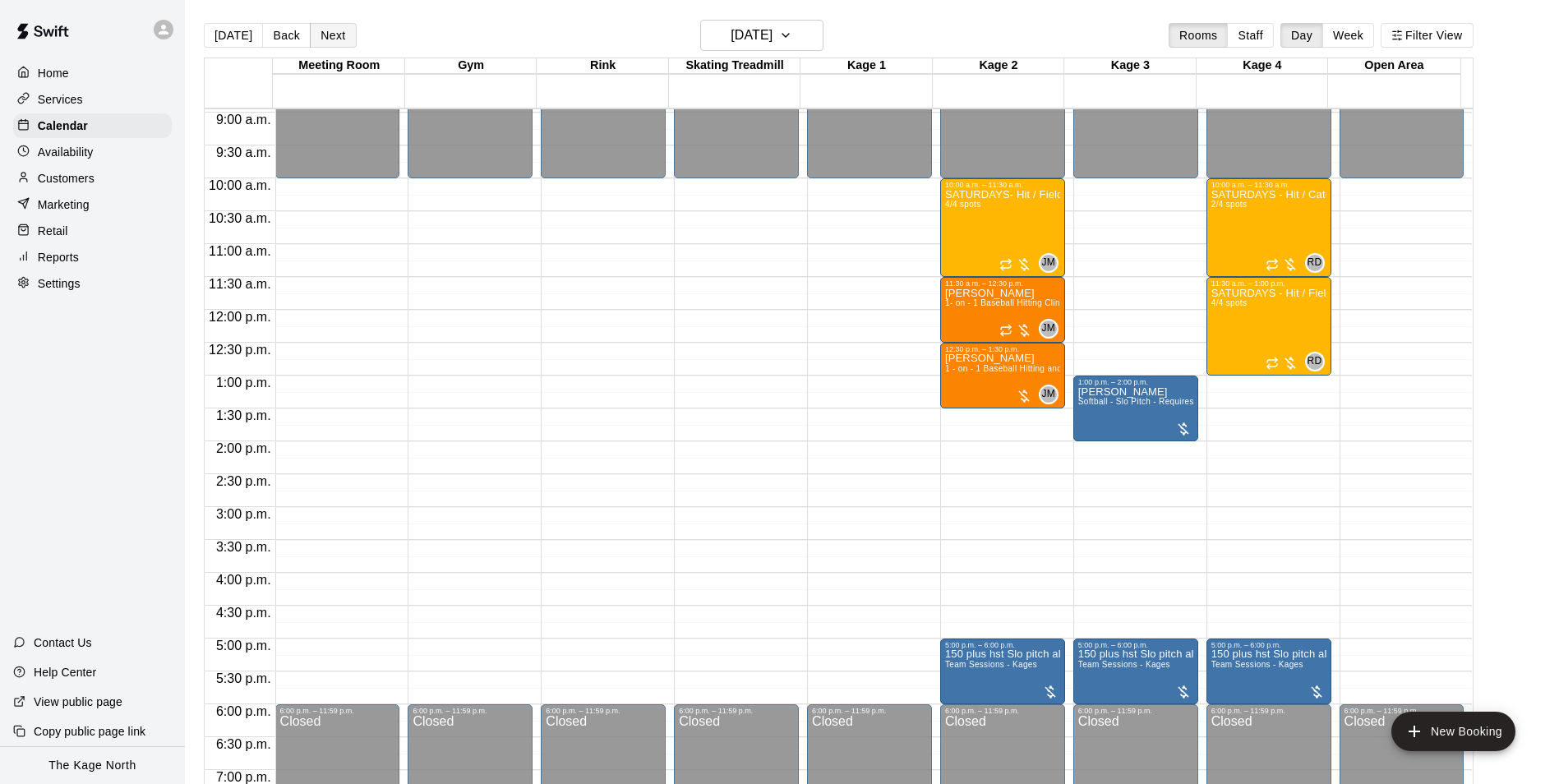
click at [327, 41] on button "Next" at bounding box center [332, 35] width 46 height 24
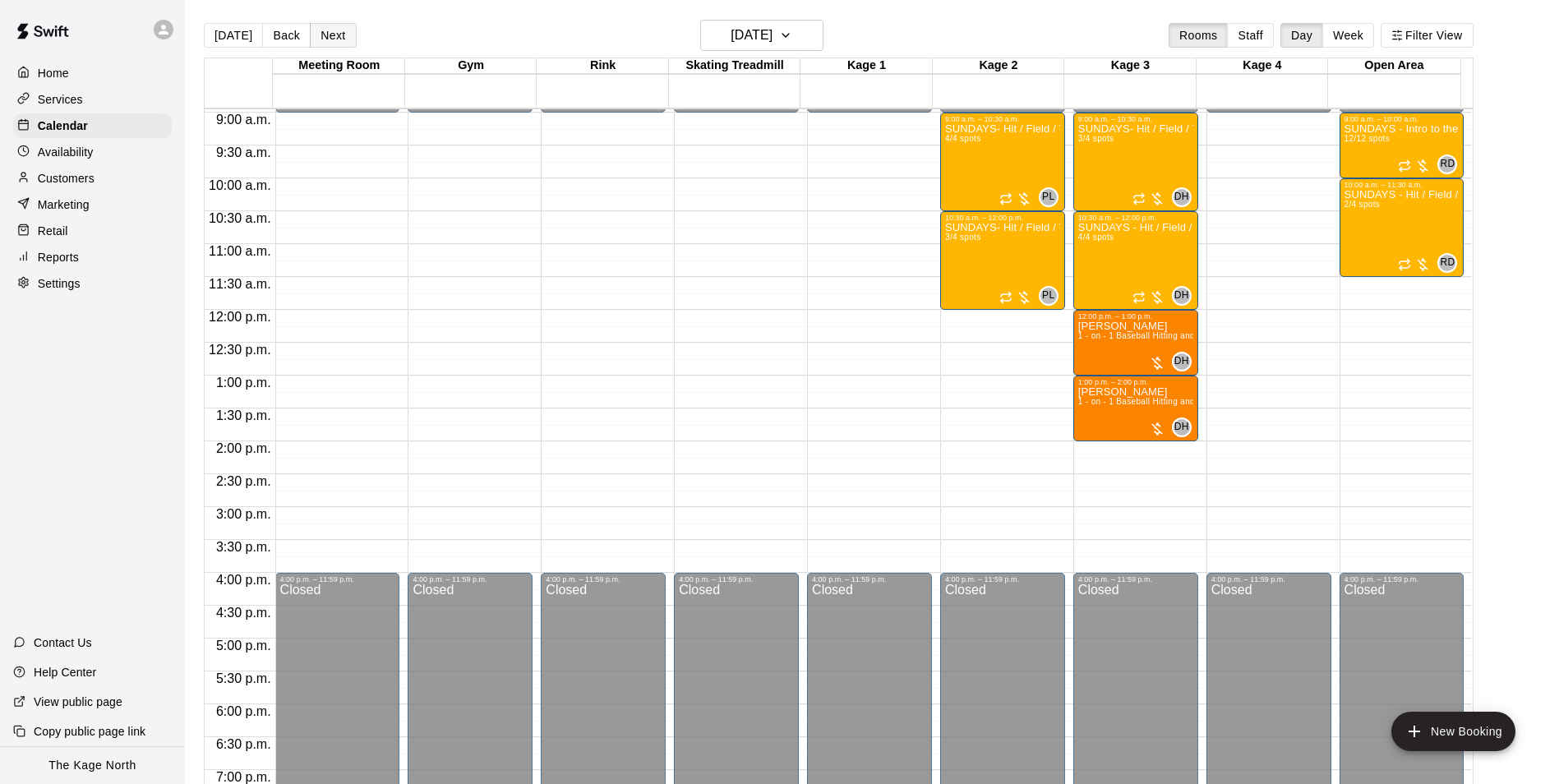
click at [337, 37] on button "Next" at bounding box center [332, 35] width 46 height 24
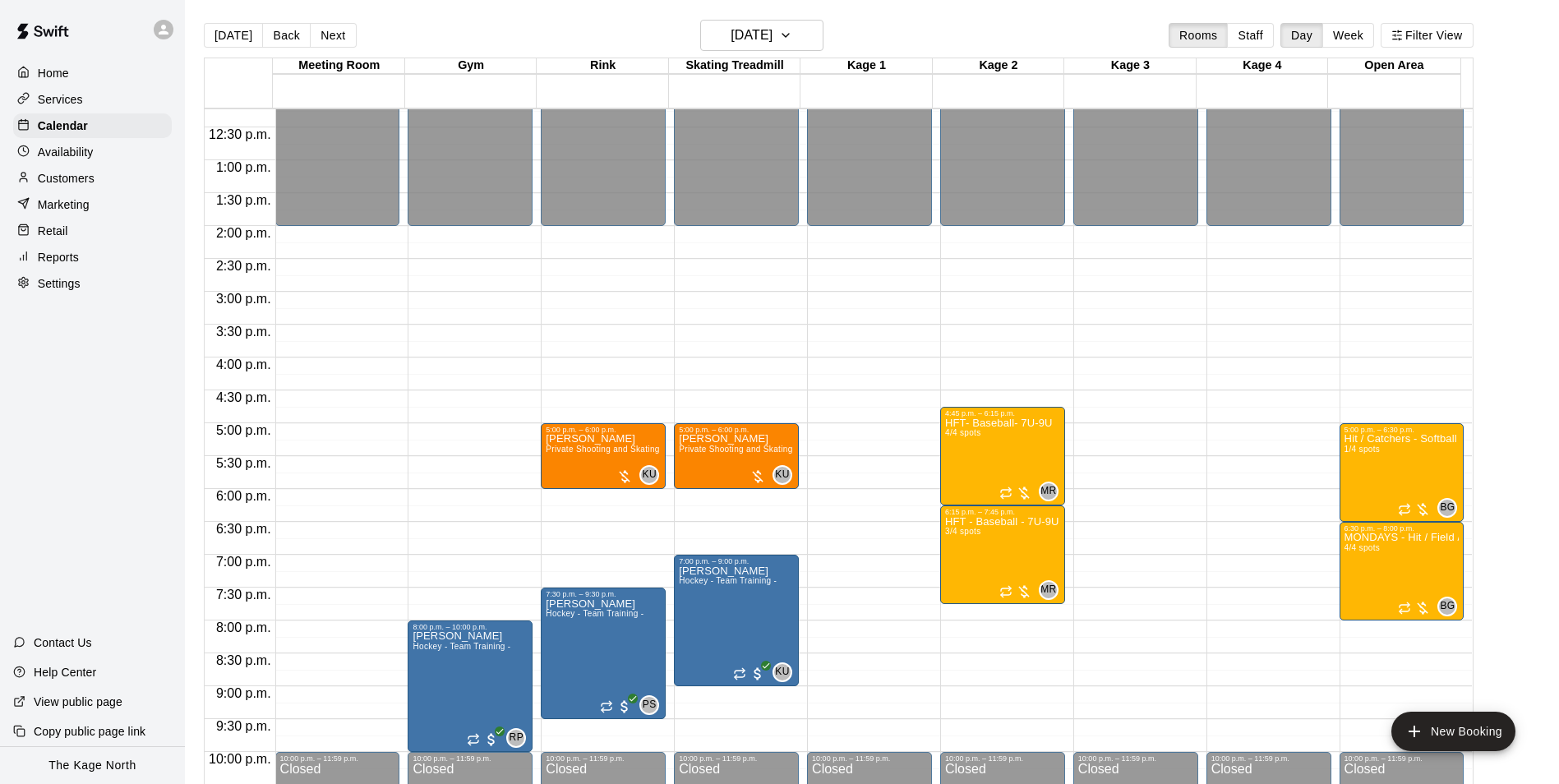
scroll to position [885, 0]
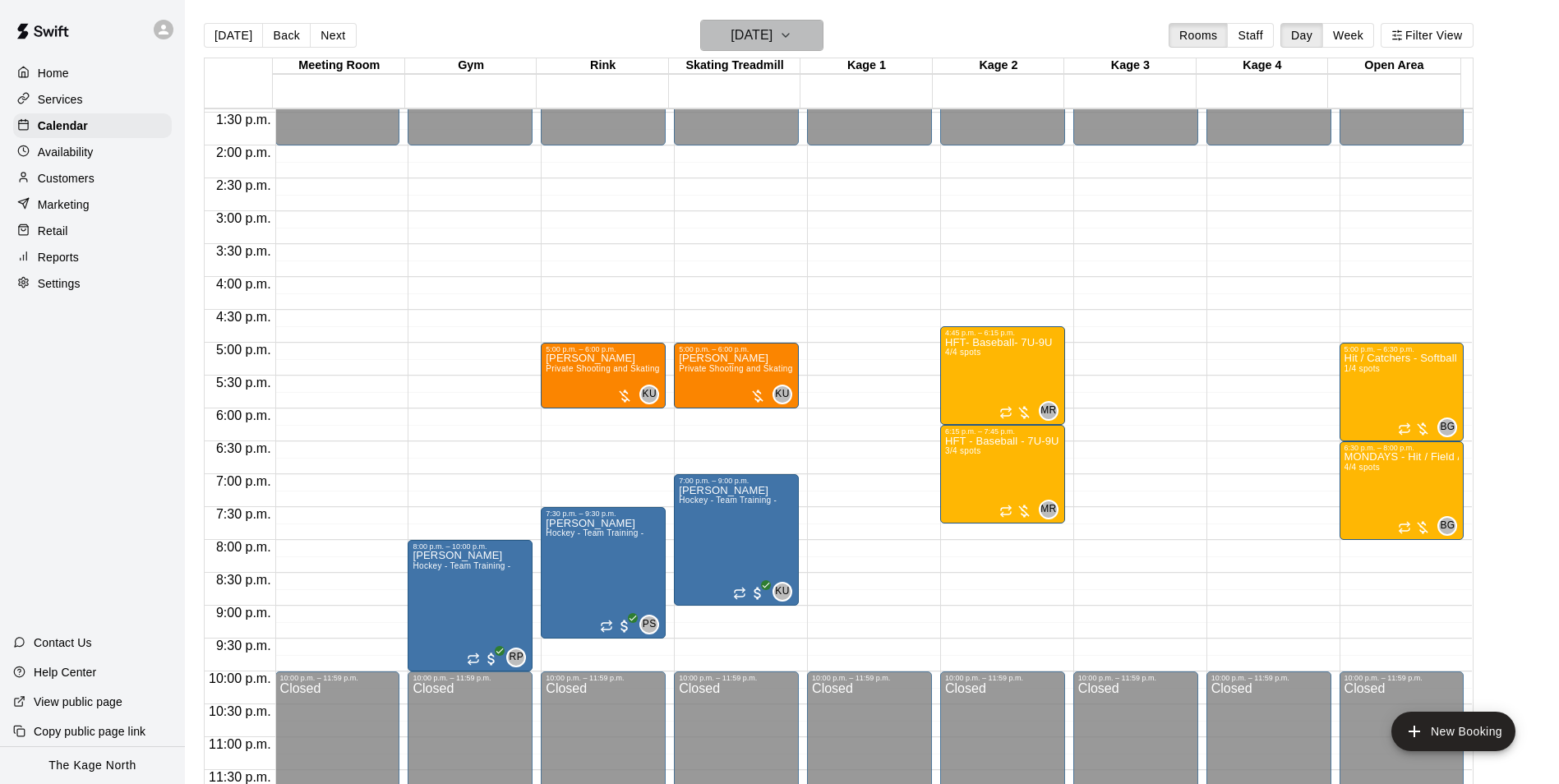
click at [772, 31] on h6 "[DATE]" at bounding box center [751, 35] width 42 height 23
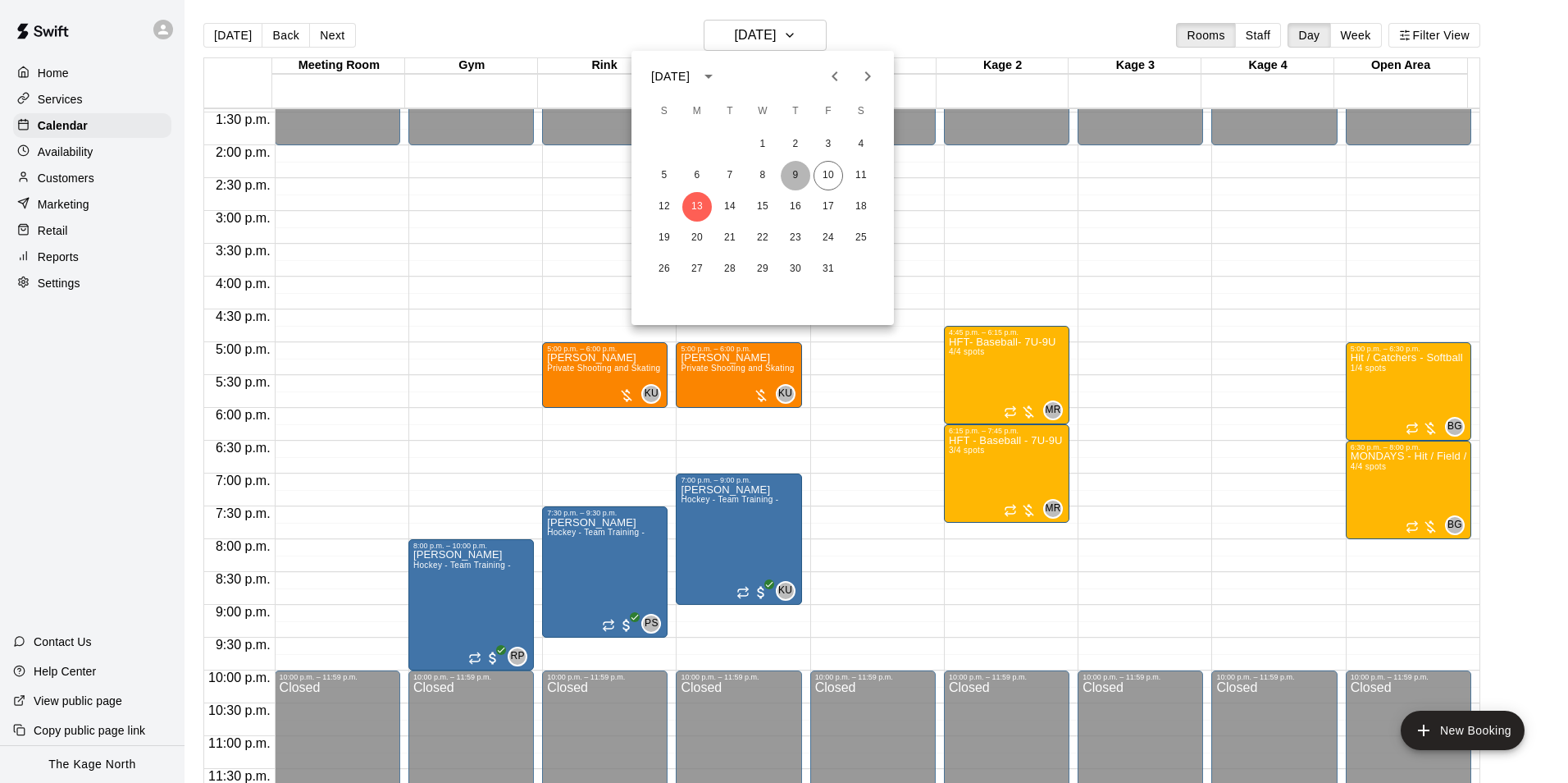
click at [791, 173] on button "9" at bounding box center [796, 175] width 29 height 29
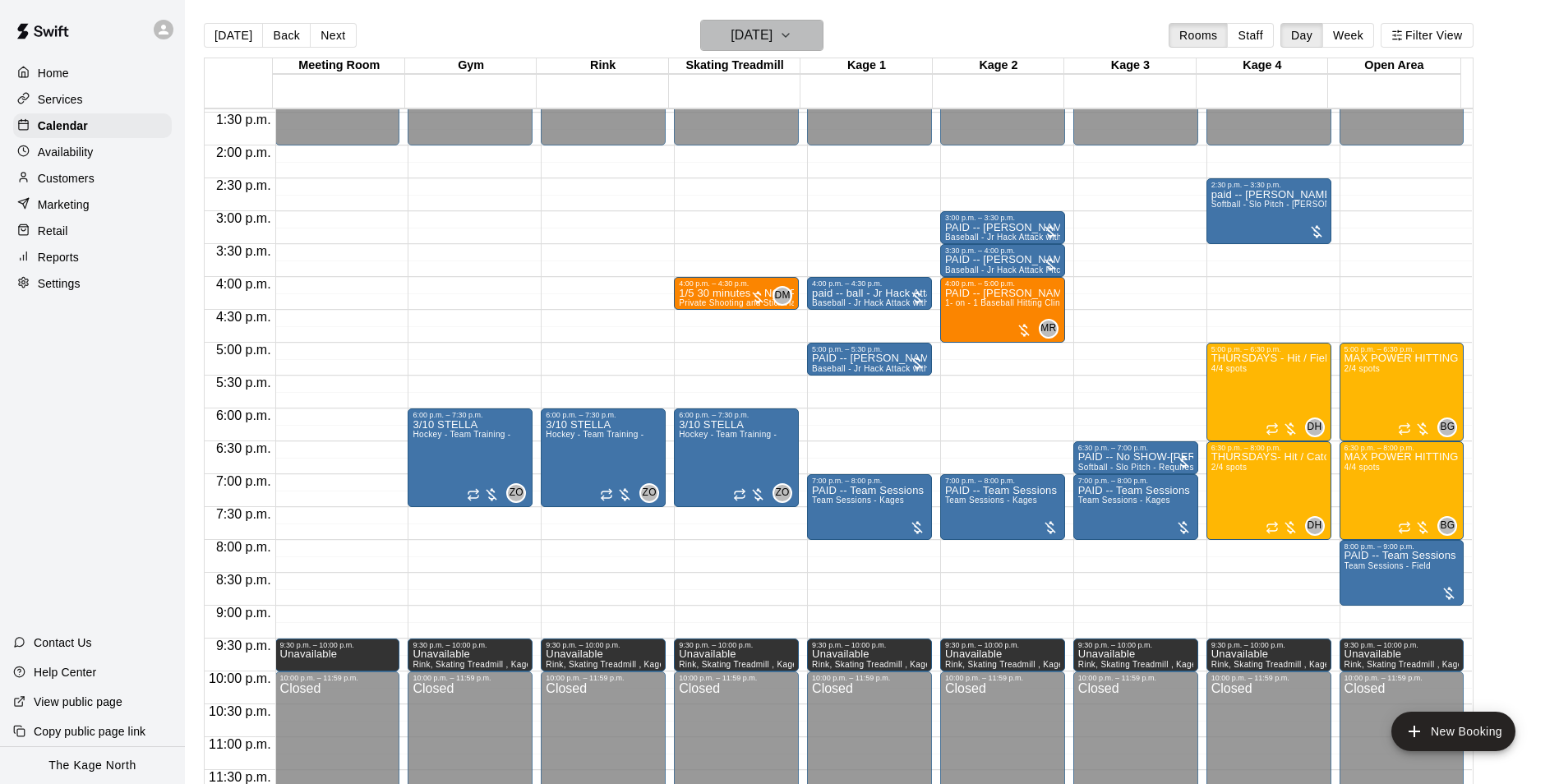
click at [772, 33] on h6 "[DATE]" at bounding box center [751, 35] width 42 height 23
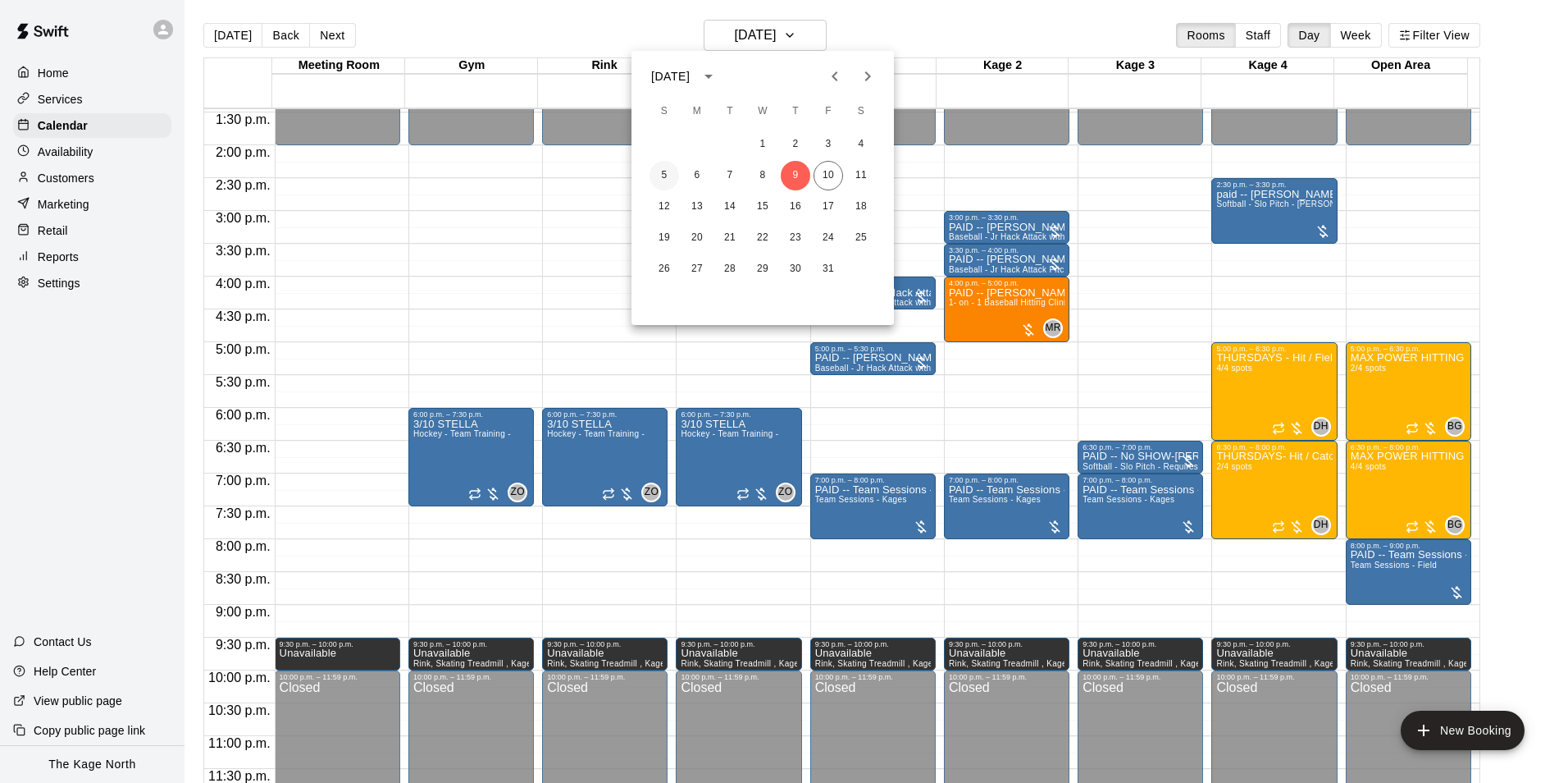
click at [674, 175] on button "5" at bounding box center [664, 175] width 29 height 29
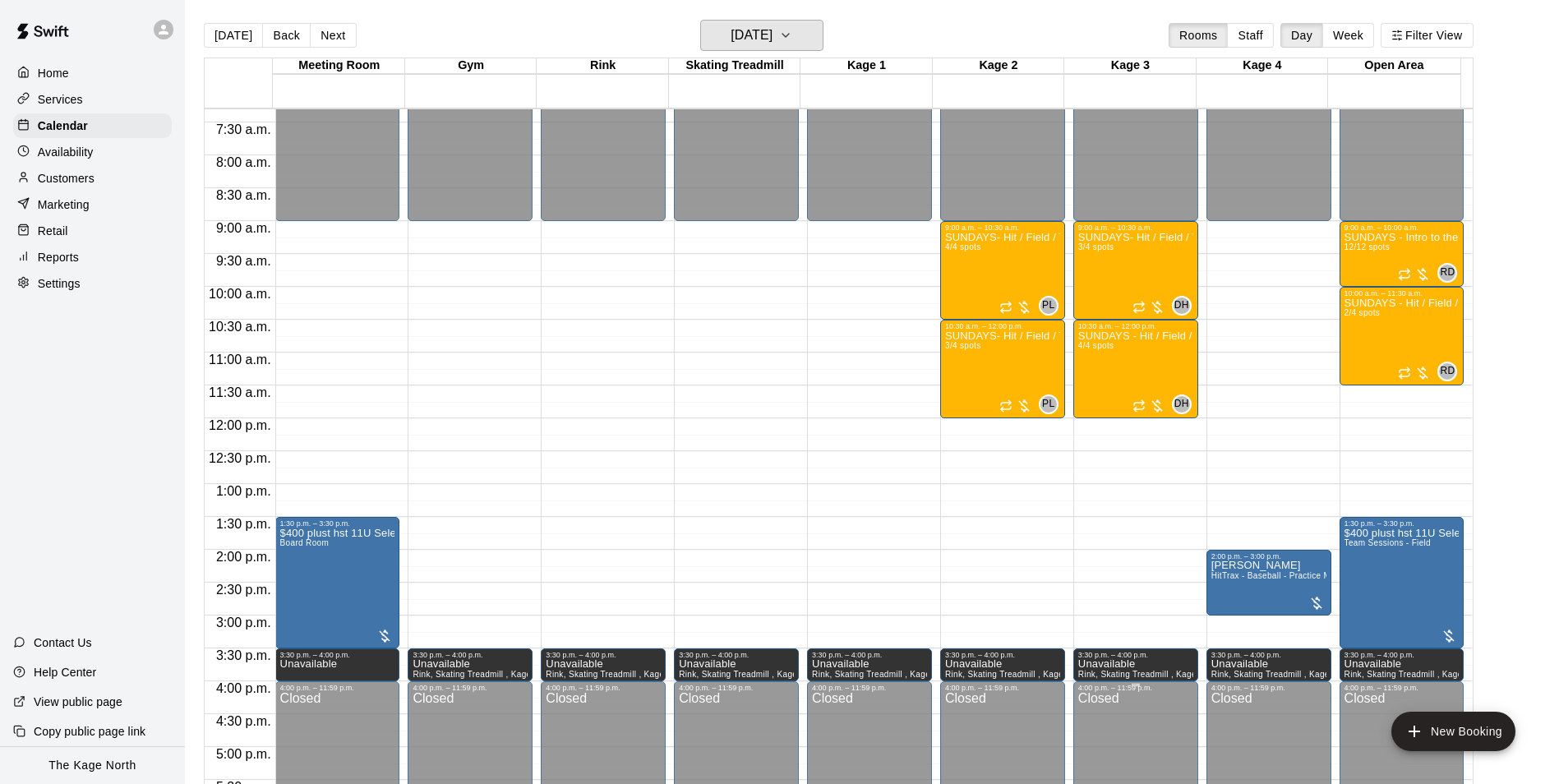
scroll to position [475, 0]
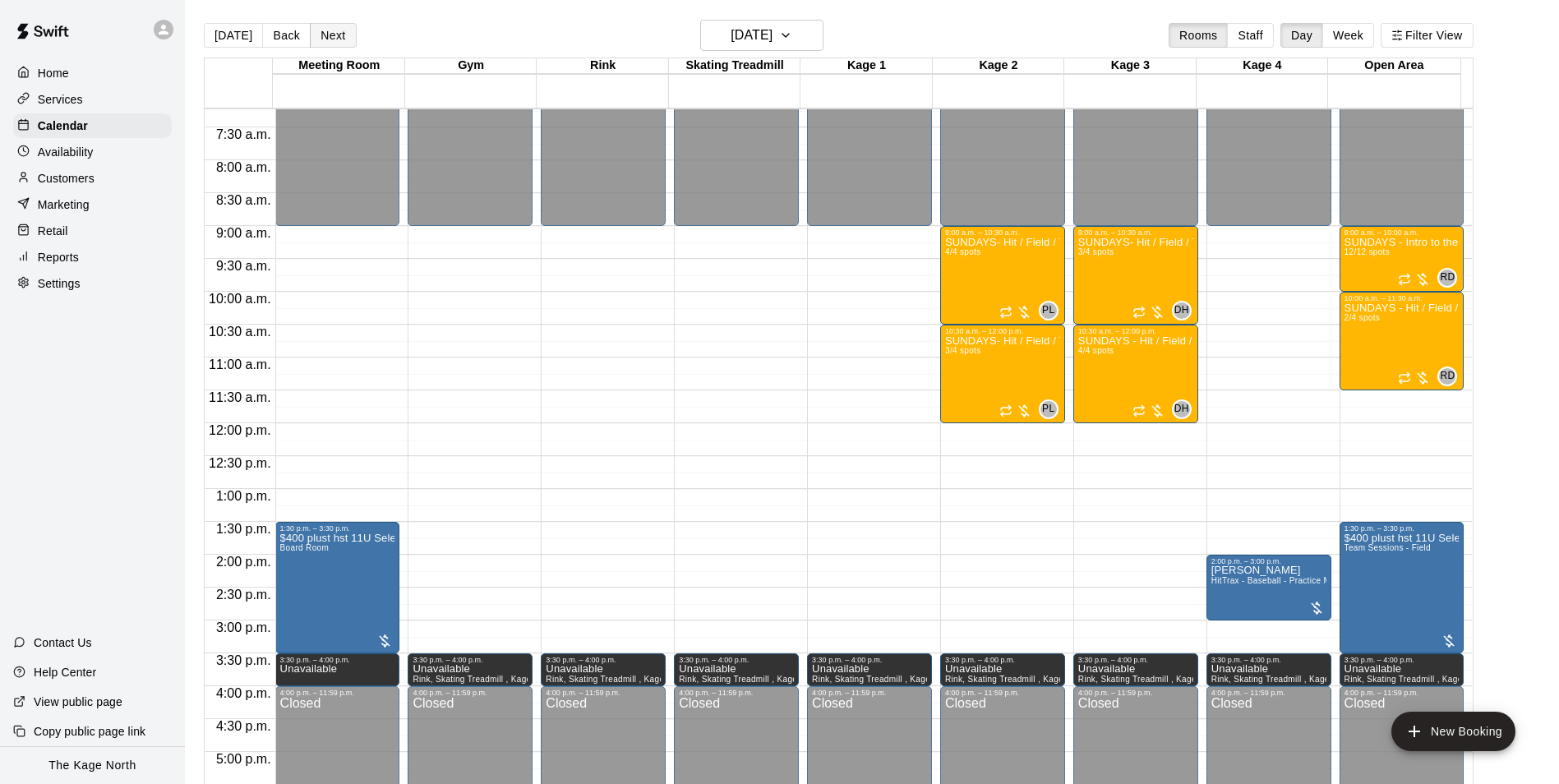
click at [340, 41] on button "Next" at bounding box center [332, 35] width 46 height 24
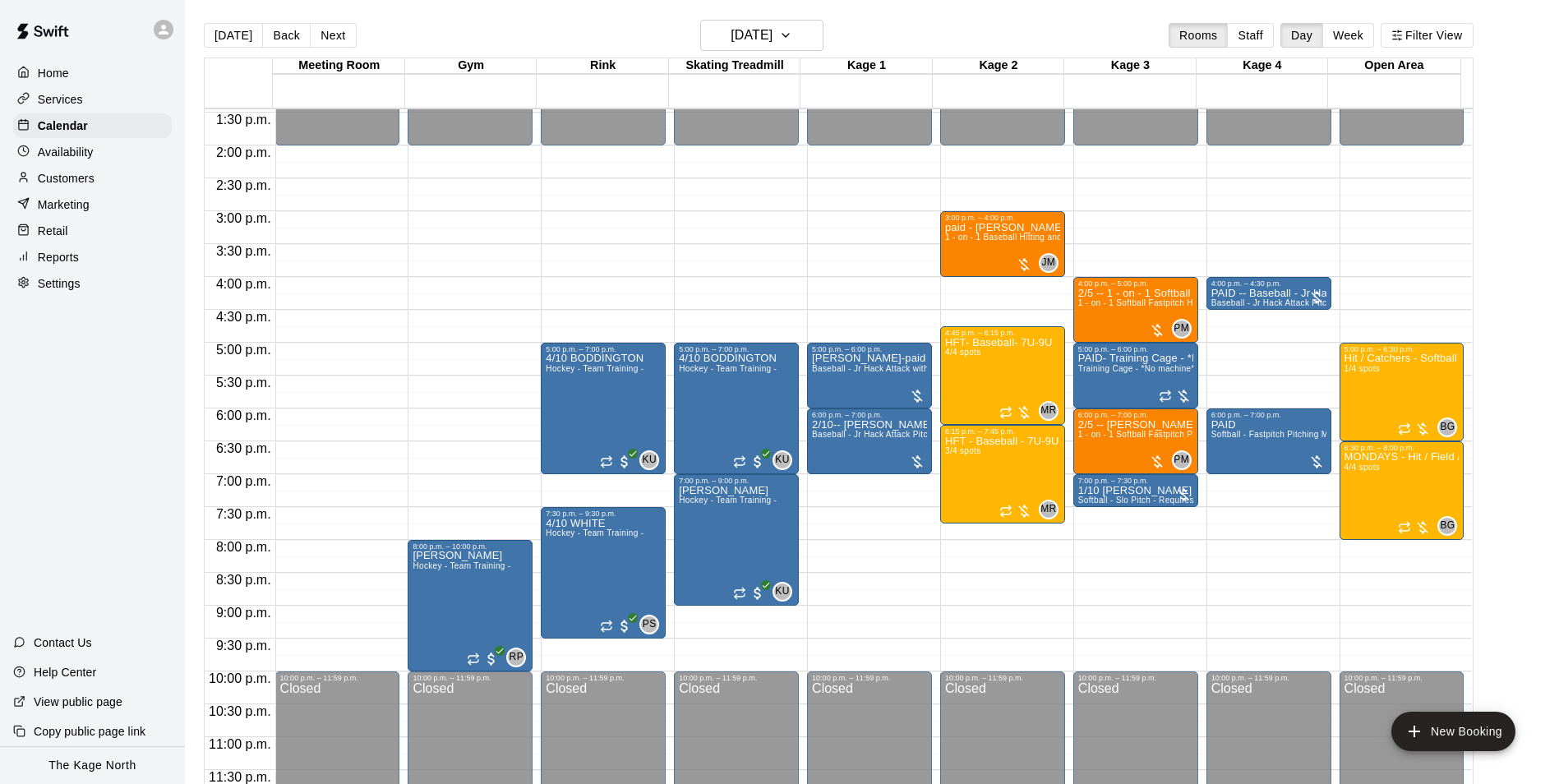
scroll to position [885, 0]
click at [325, 31] on button "Next" at bounding box center [332, 35] width 46 height 24
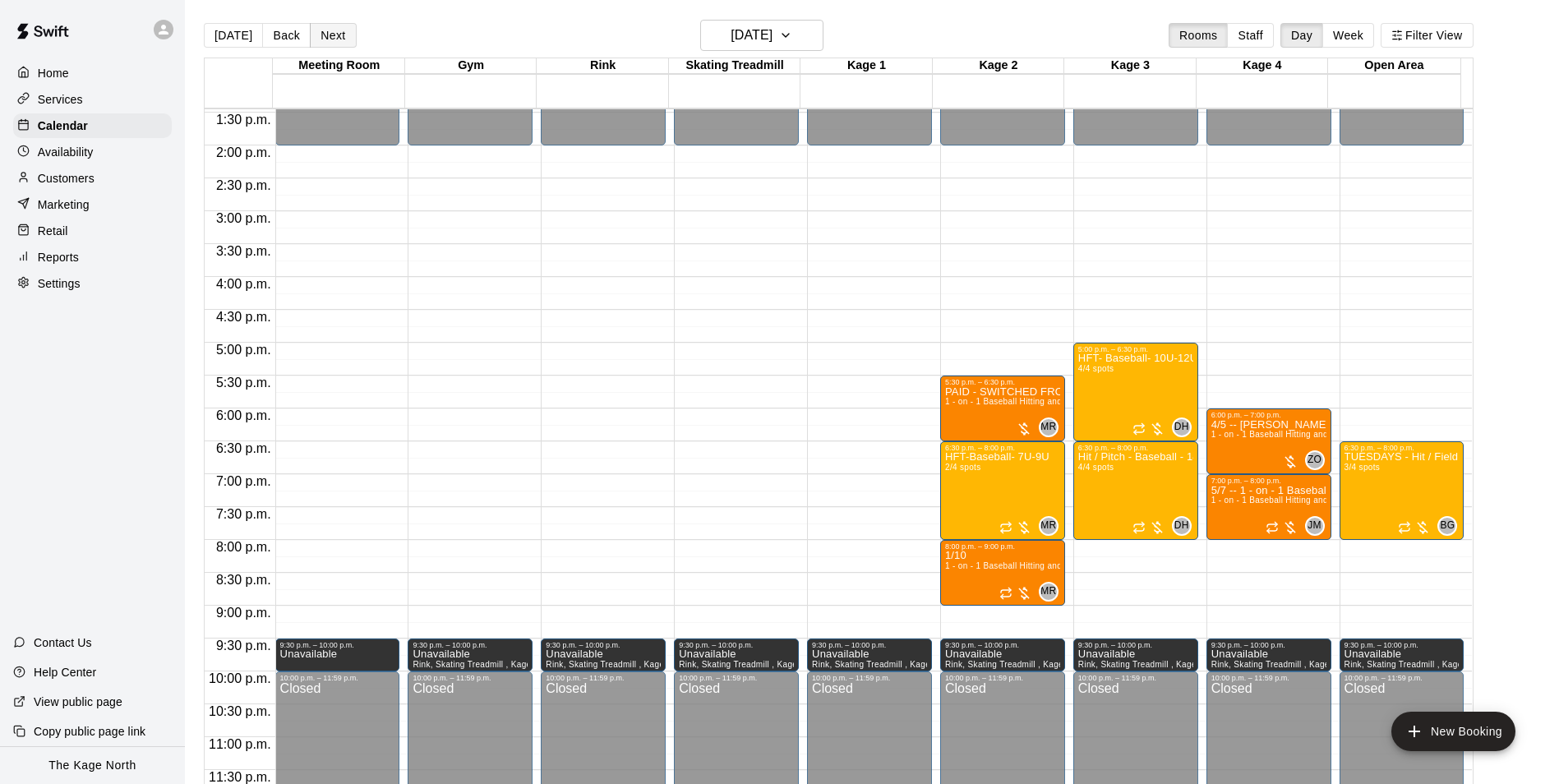
click at [332, 39] on button "Next" at bounding box center [332, 35] width 46 height 24
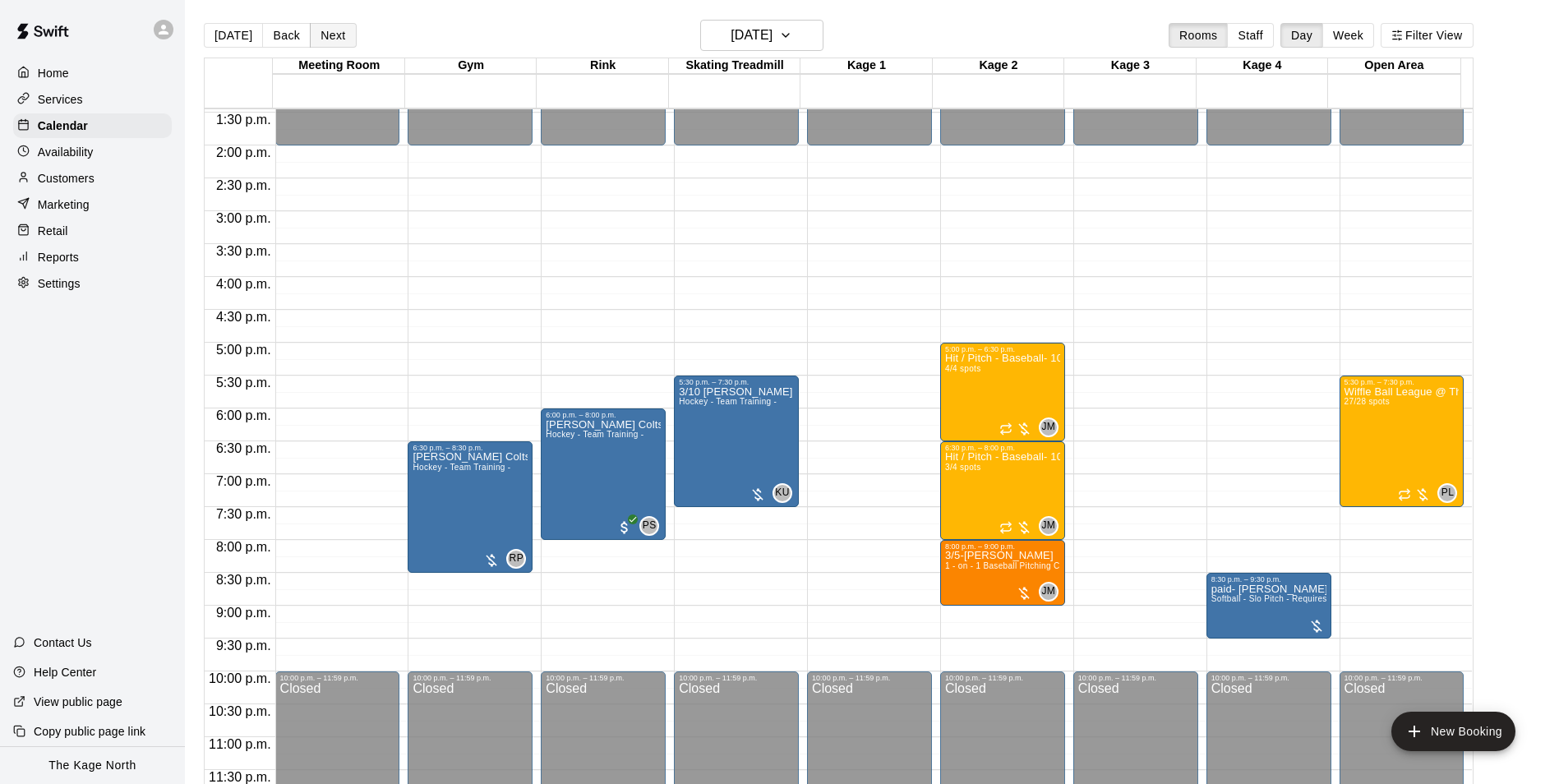
click at [327, 38] on button "Next" at bounding box center [332, 35] width 46 height 24
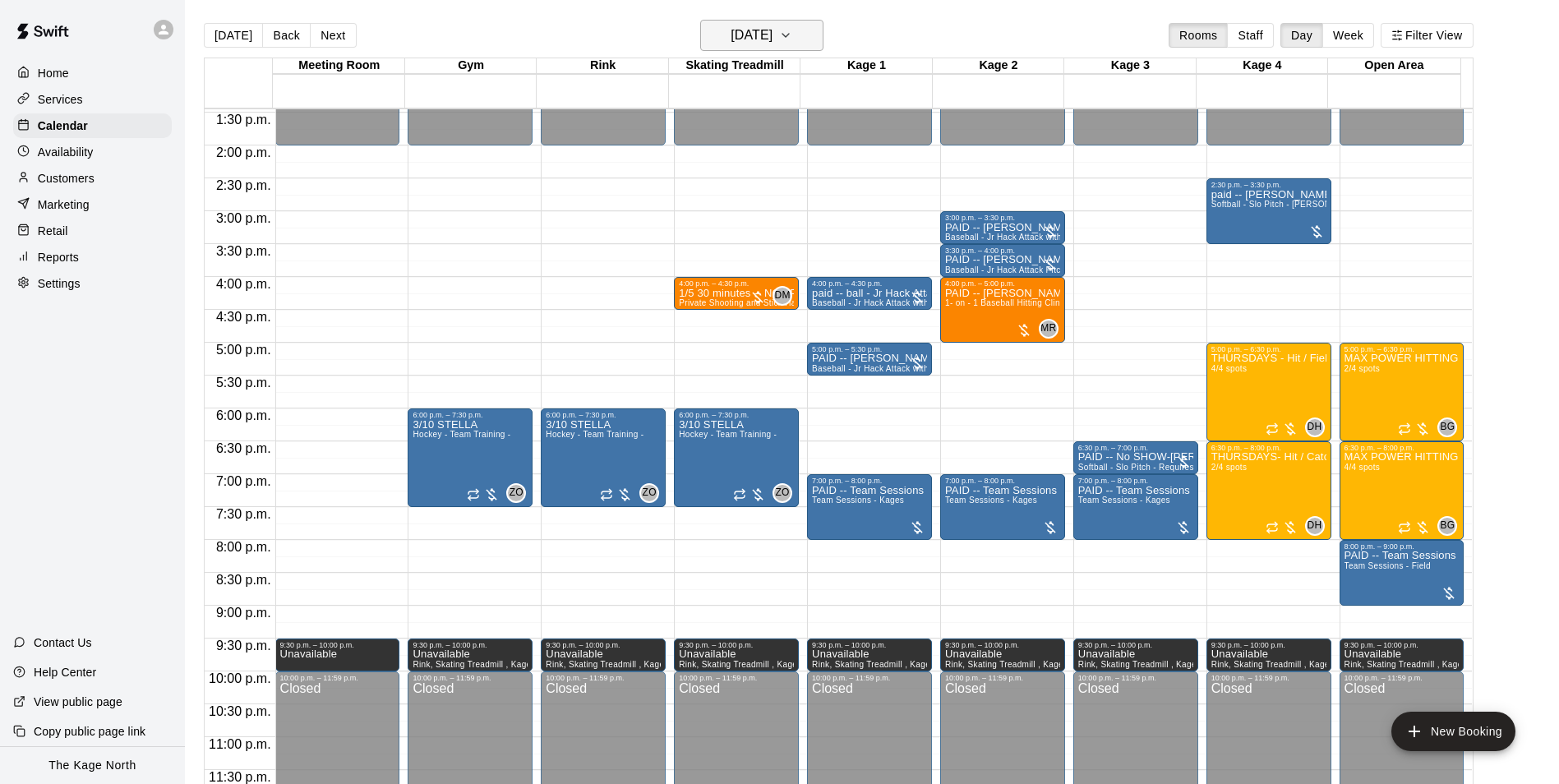
click at [772, 37] on h6 "[DATE]" at bounding box center [751, 35] width 42 height 23
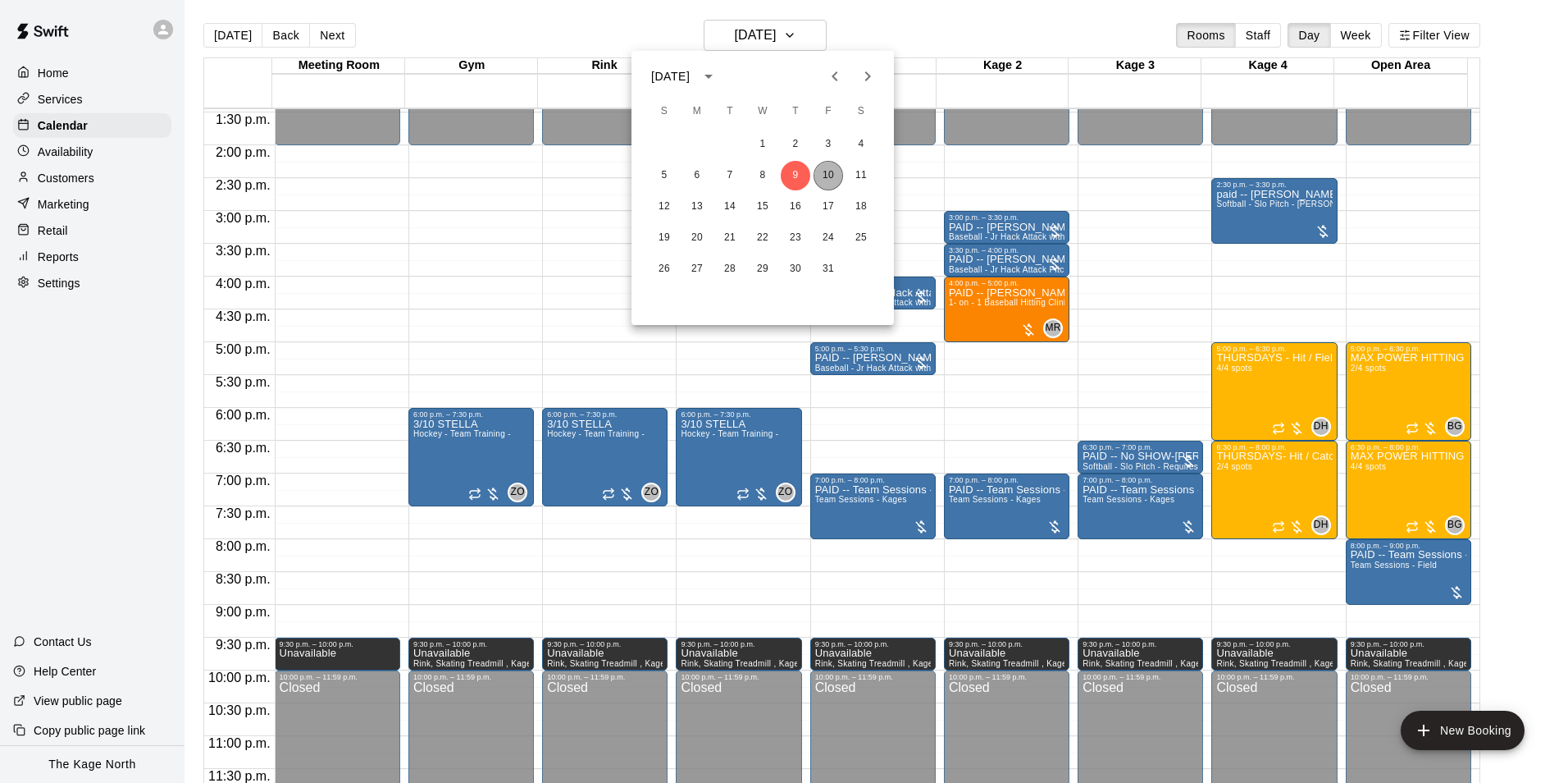
click at [833, 181] on button "10" at bounding box center [828, 175] width 29 height 29
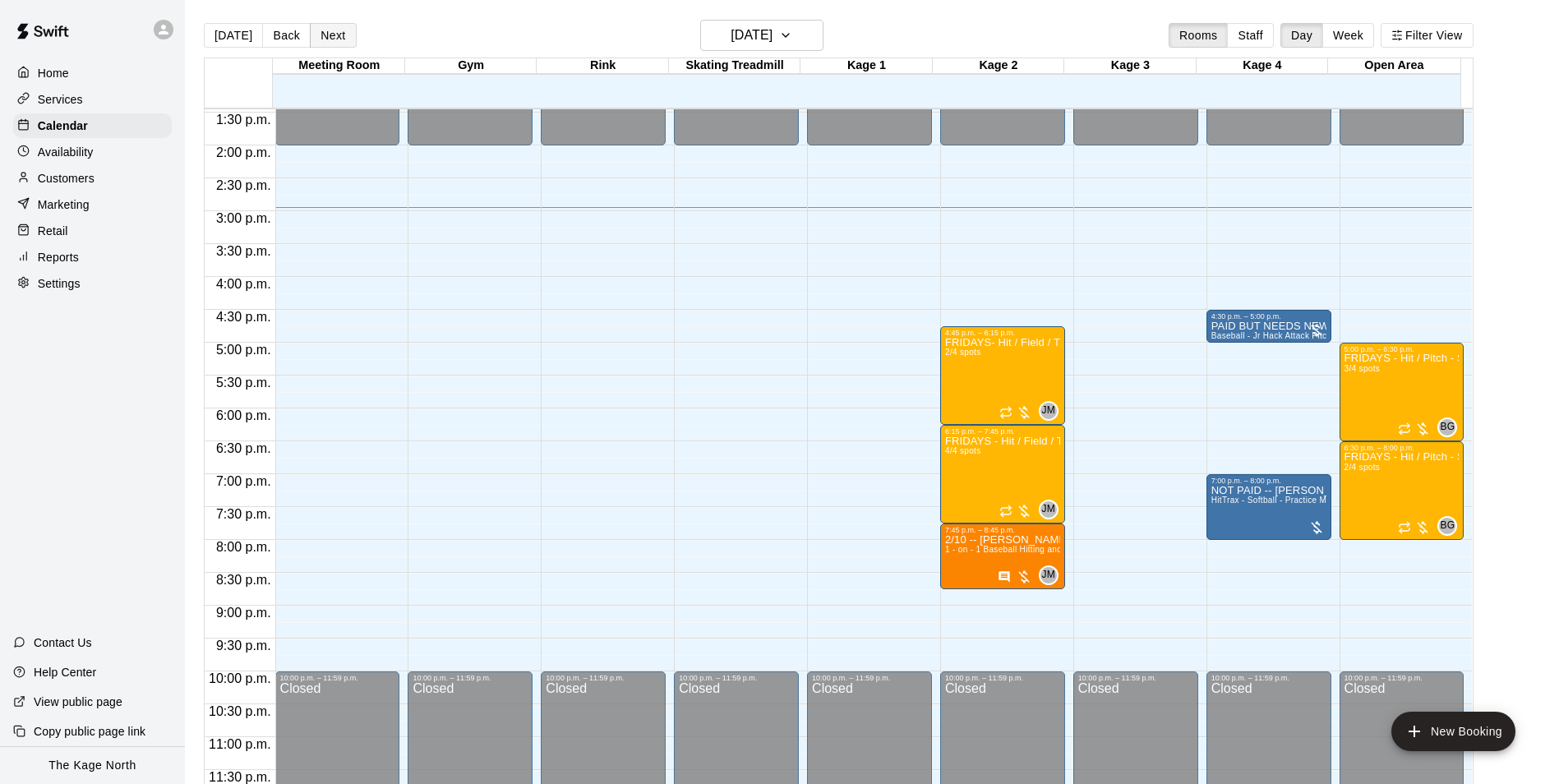
click at [319, 30] on button "Next" at bounding box center [332, 35] width 46 height 24
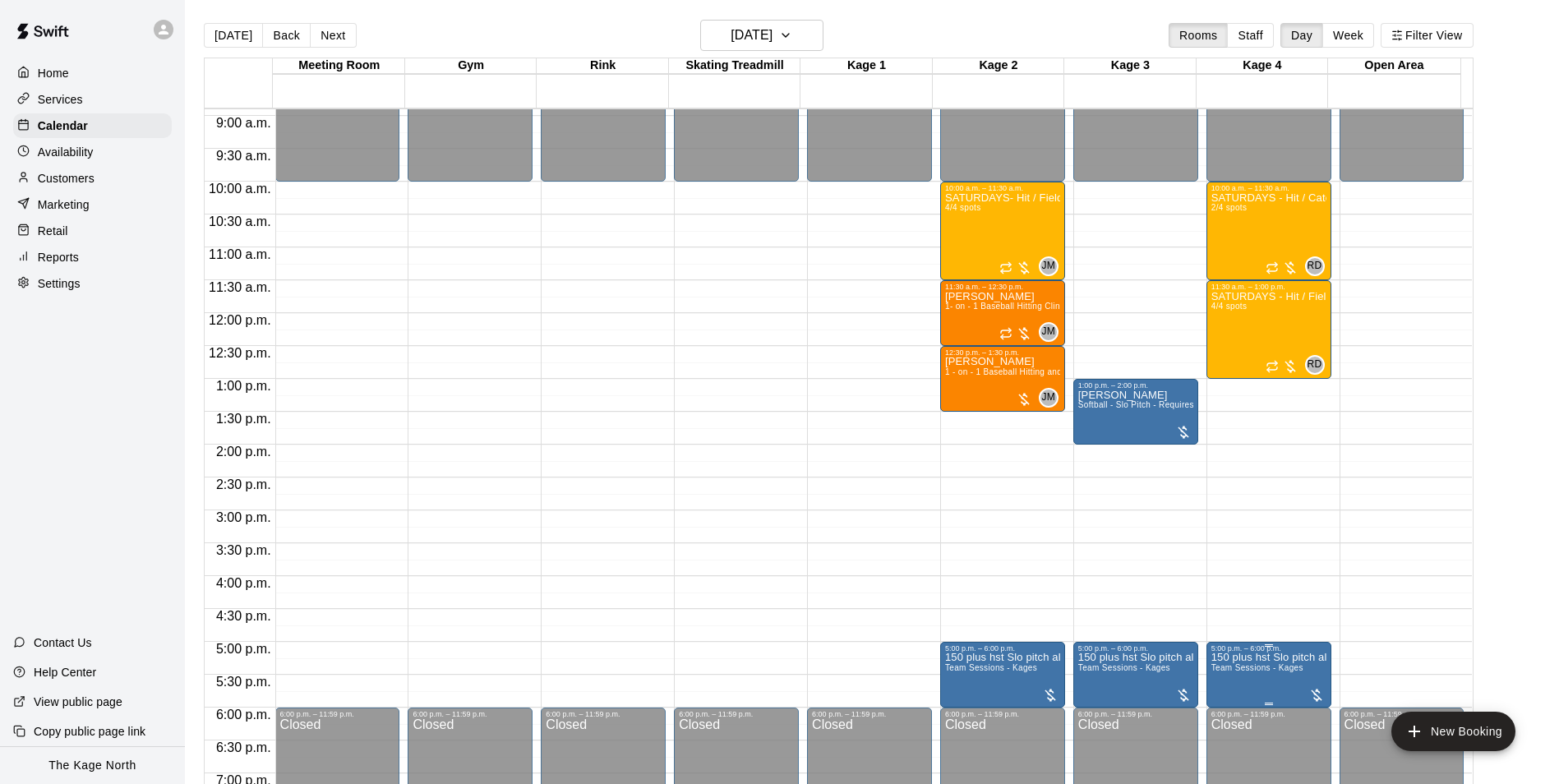
scroll to position [557, 0]
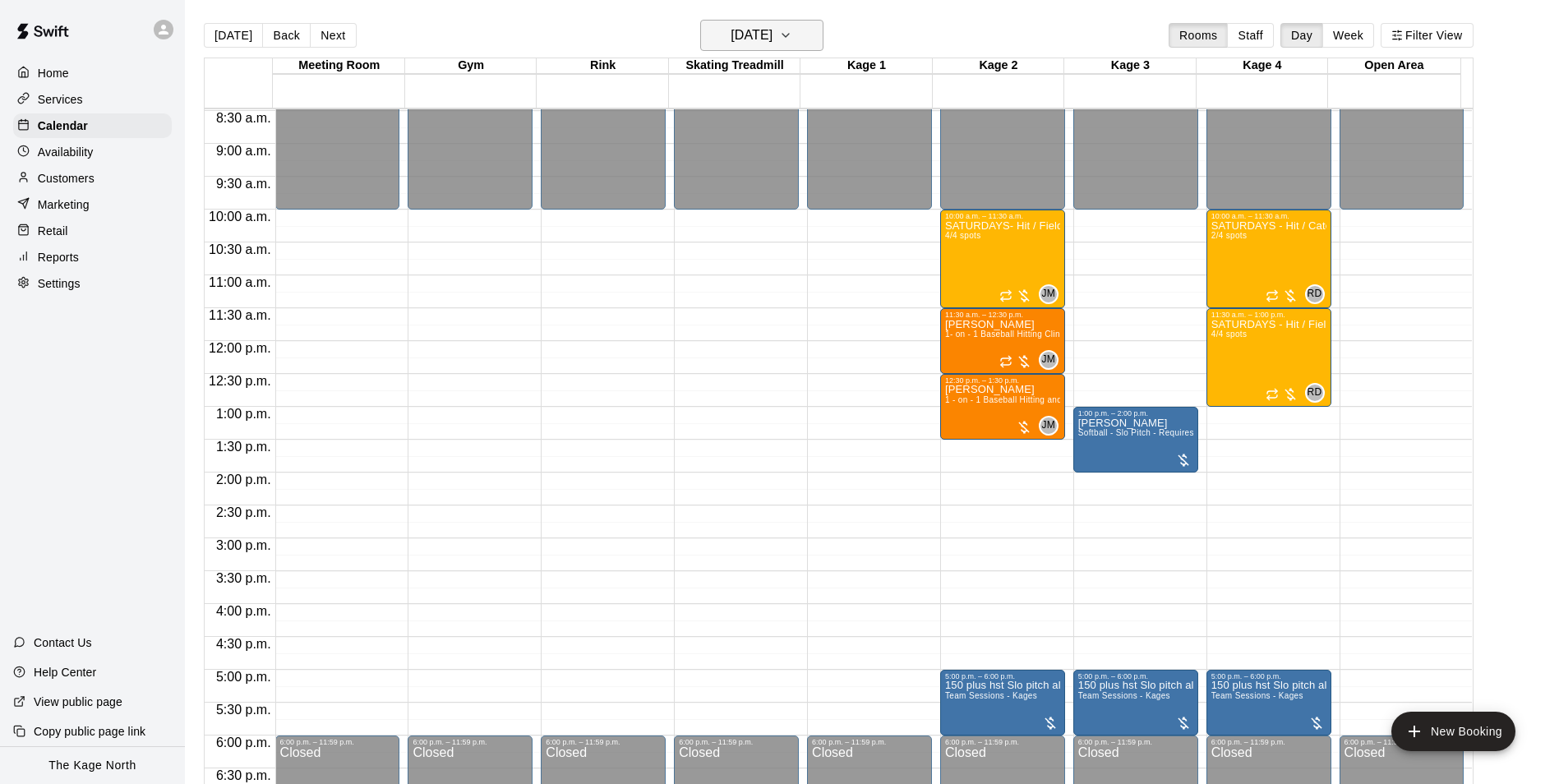
click at [807, 37] on button "[DATE]" at bounding box center [762, 35] width 123 height 31
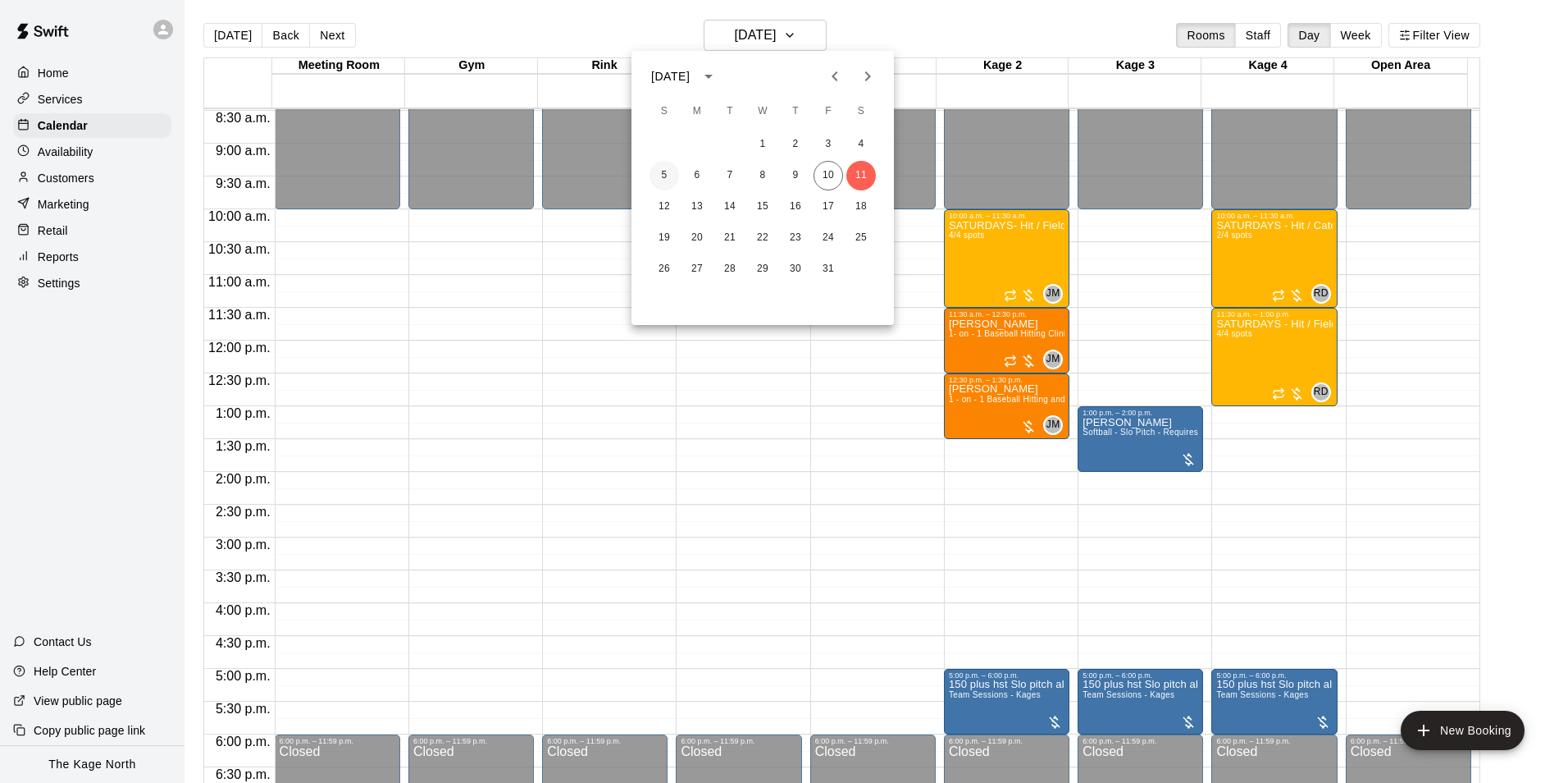
click at [672, 177] on button "5" at bounding box center [664, 175] width 29 height 29
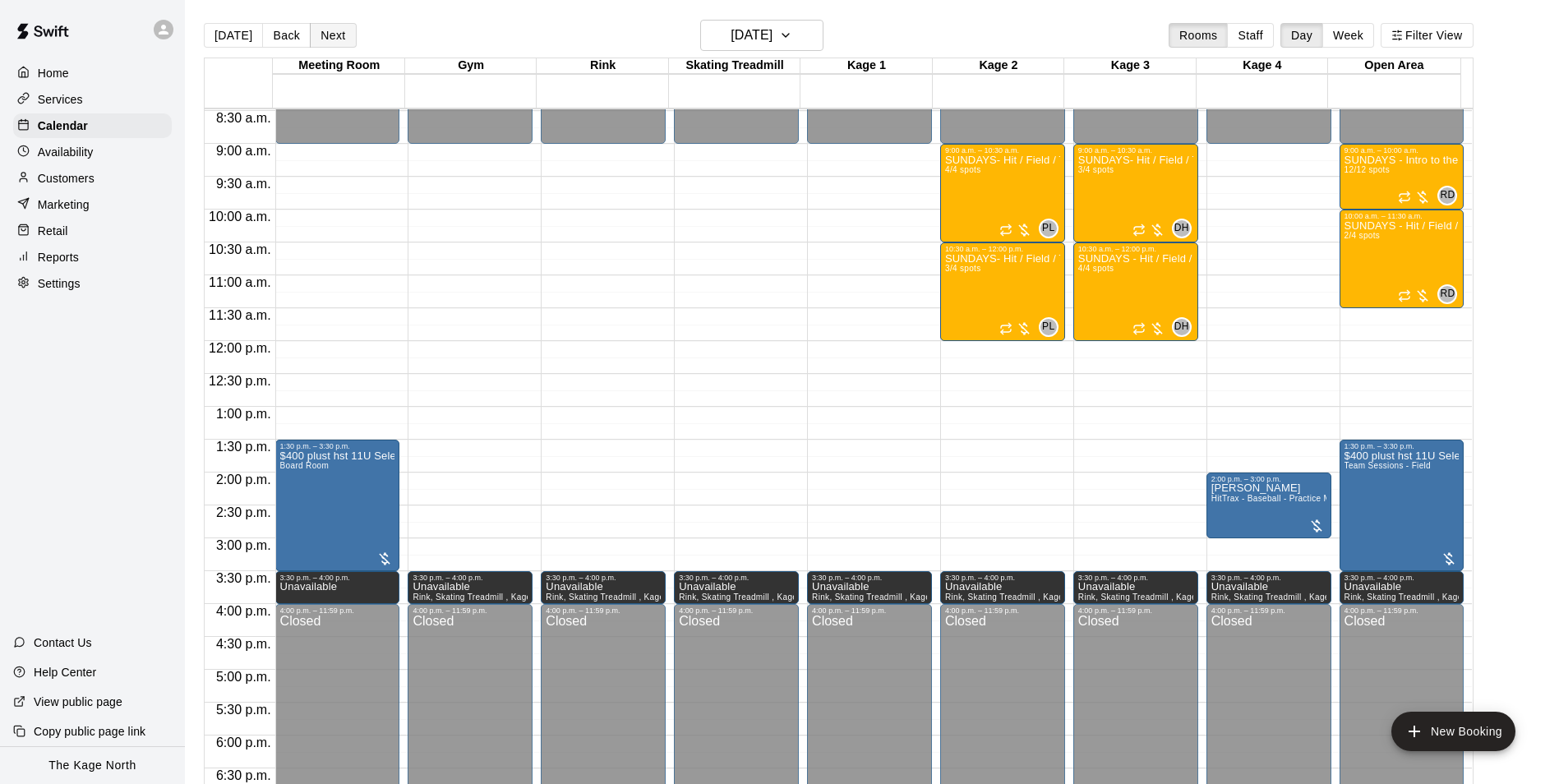
click at [316, 39] on button "Next" at bounding box center [332, 35] width 46 height 24
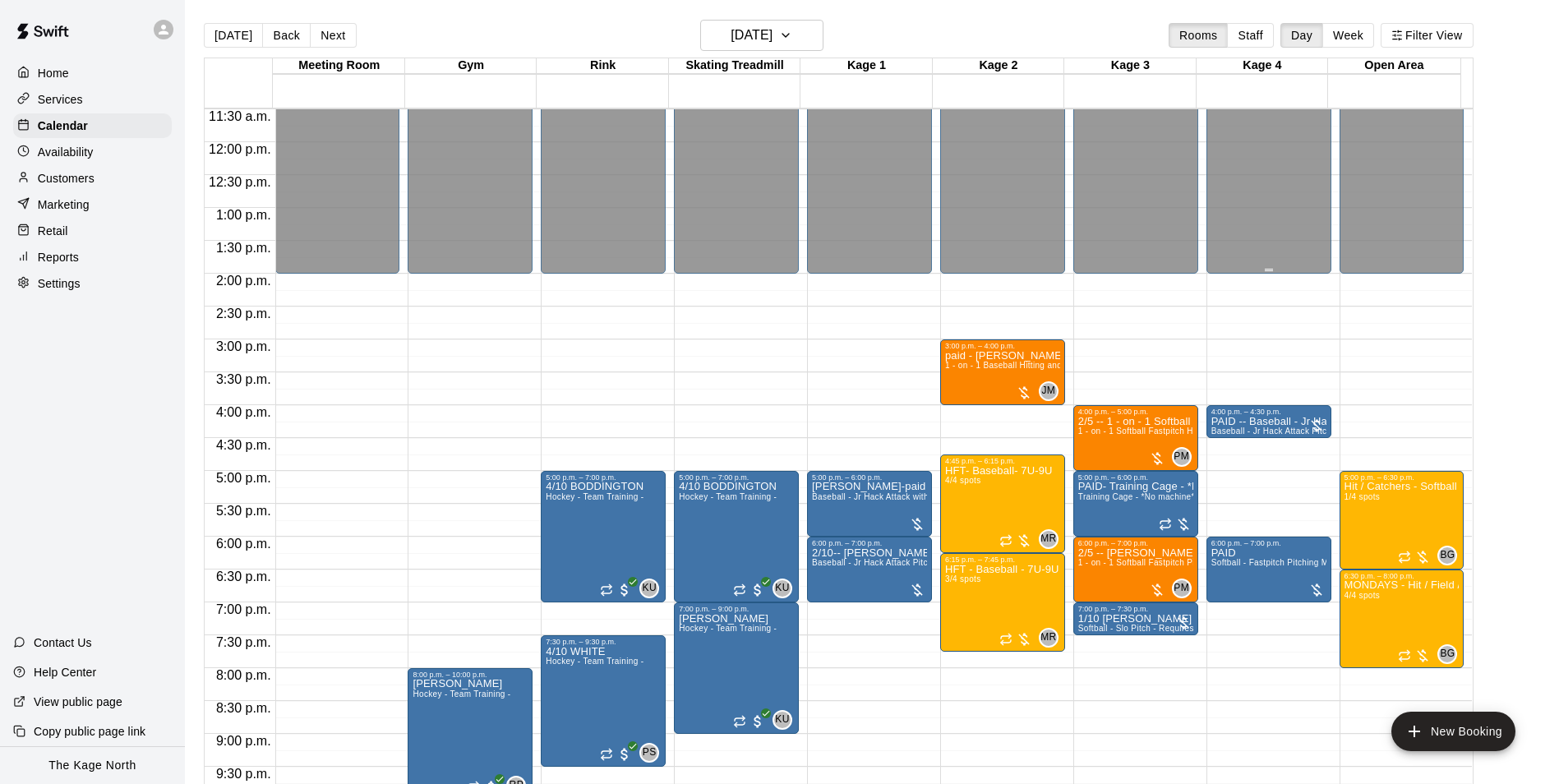
scroll to position [803, 0]
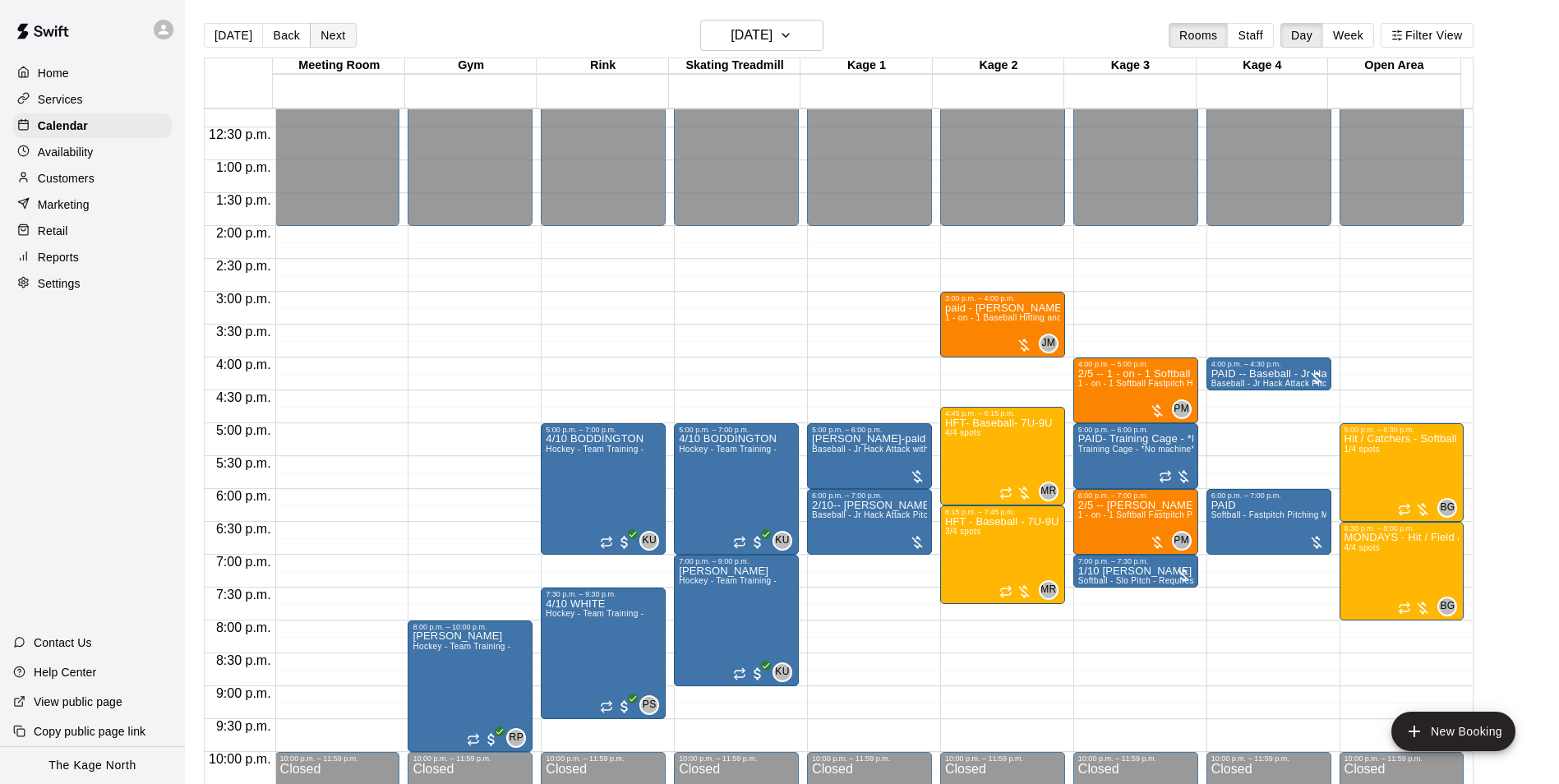
click at [340, 38] on button "Next" at bounding box center [332, 35] width 46 height 24
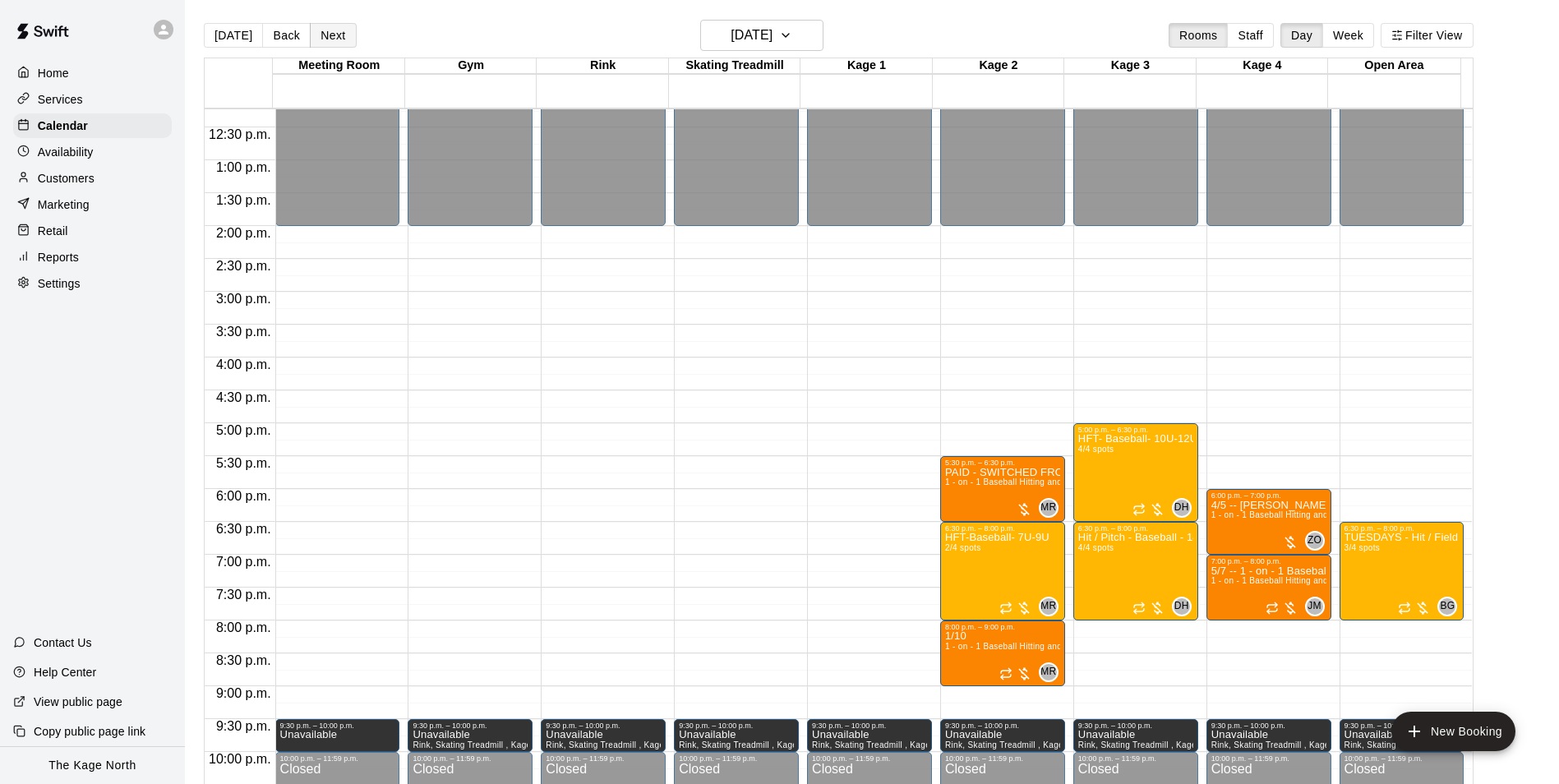
click at [317, 31] on button "Next" at bounding box center [332, 35] width 46 height 24
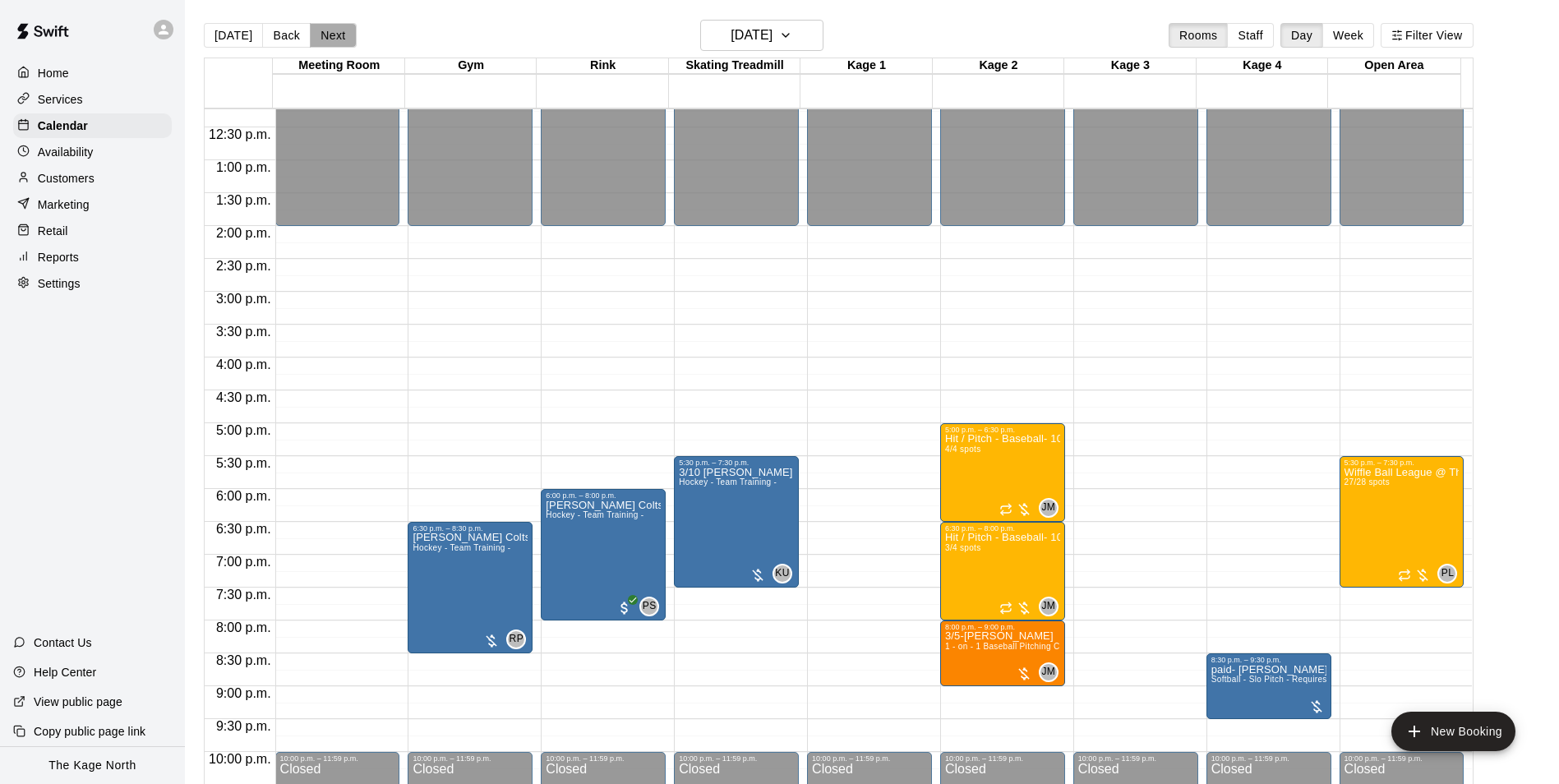
click at [317, 31] on button "Next" at bounding box center [332, 35] width 46 height 24
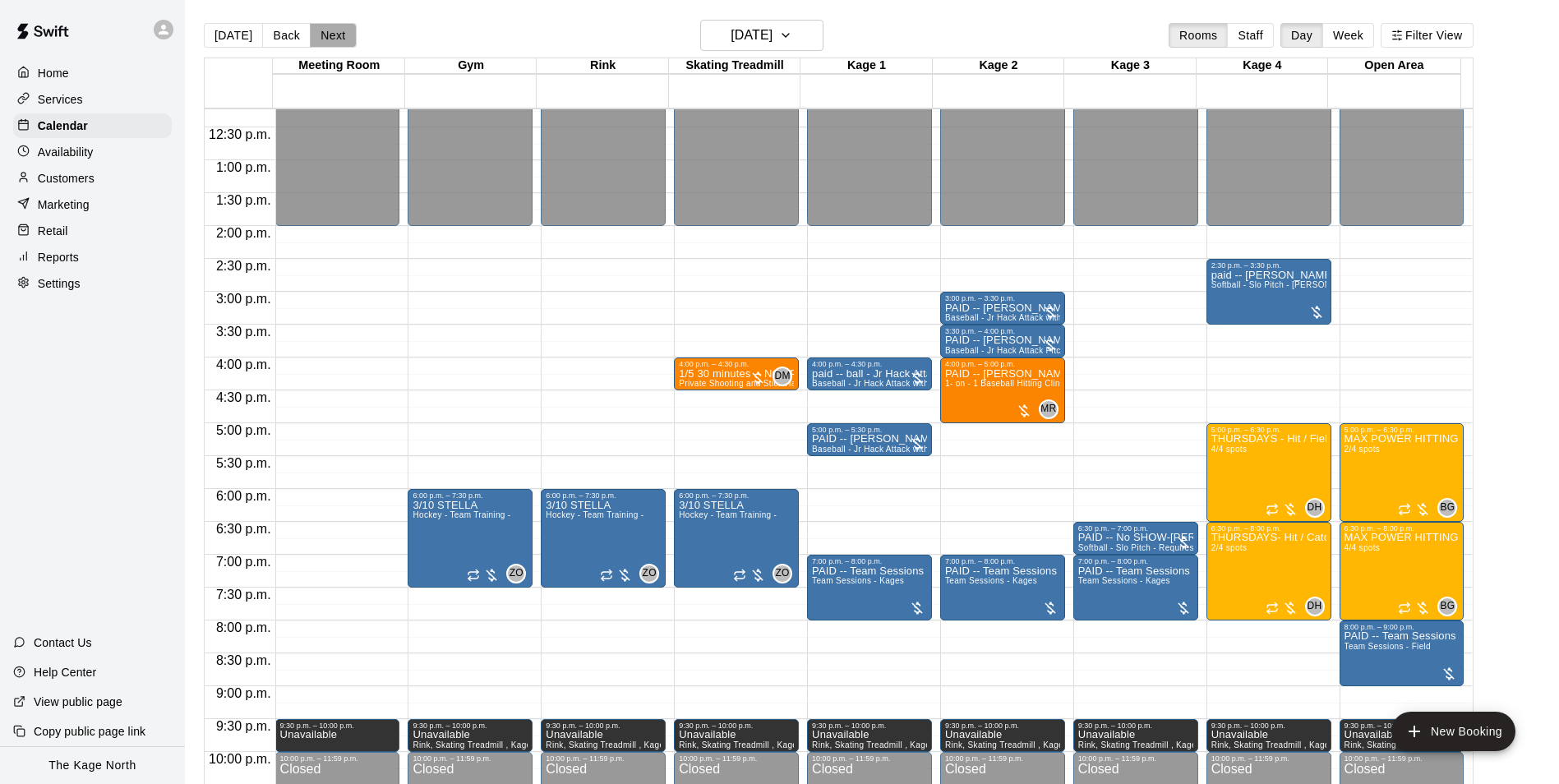
click at [315, 43] on button "Next" at bounding box center [332, 35] width 46 height 24
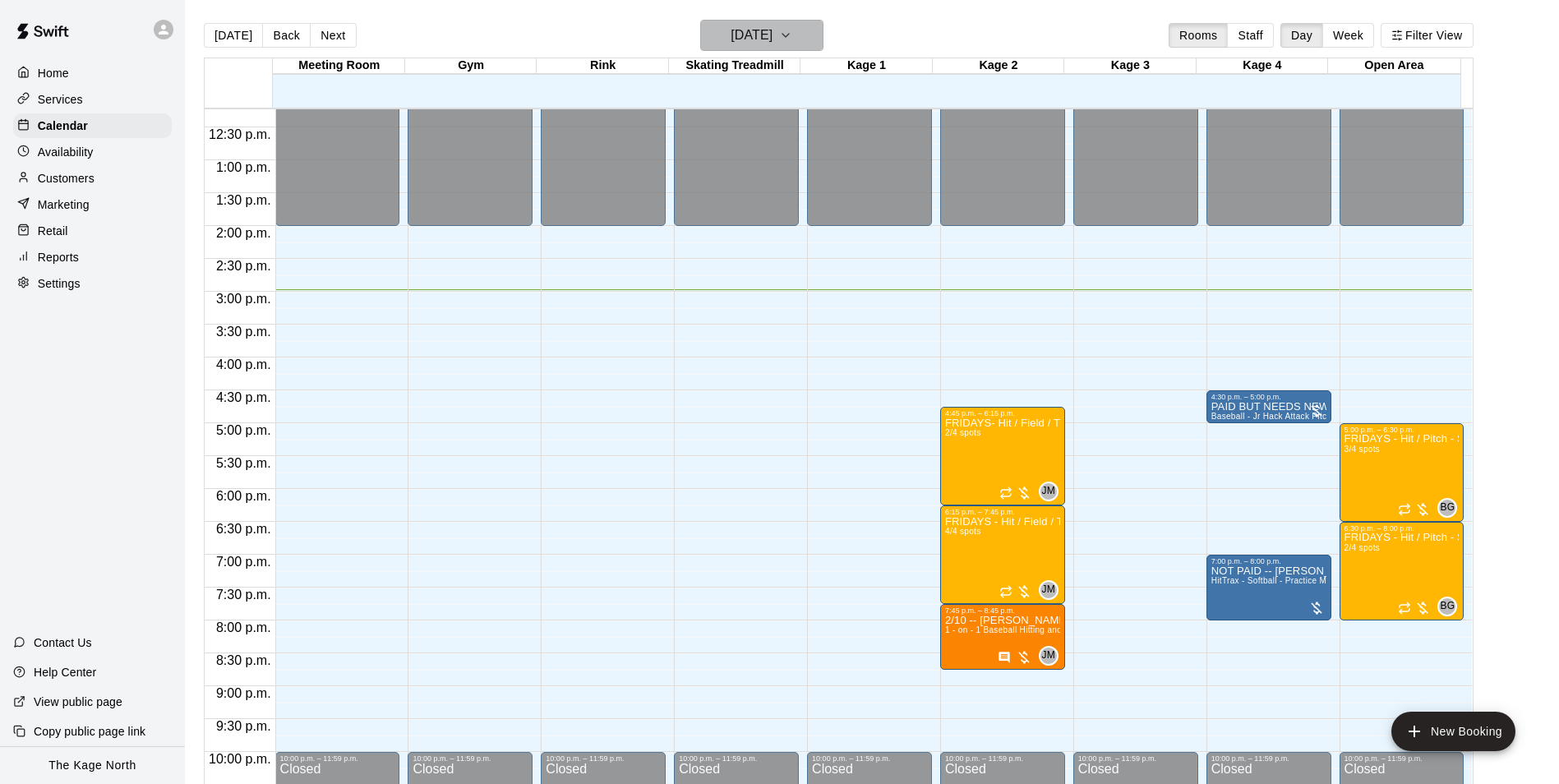
click at [795, 42] on button "[DATE]" at bounding box center [762, 35] width 123 height 31
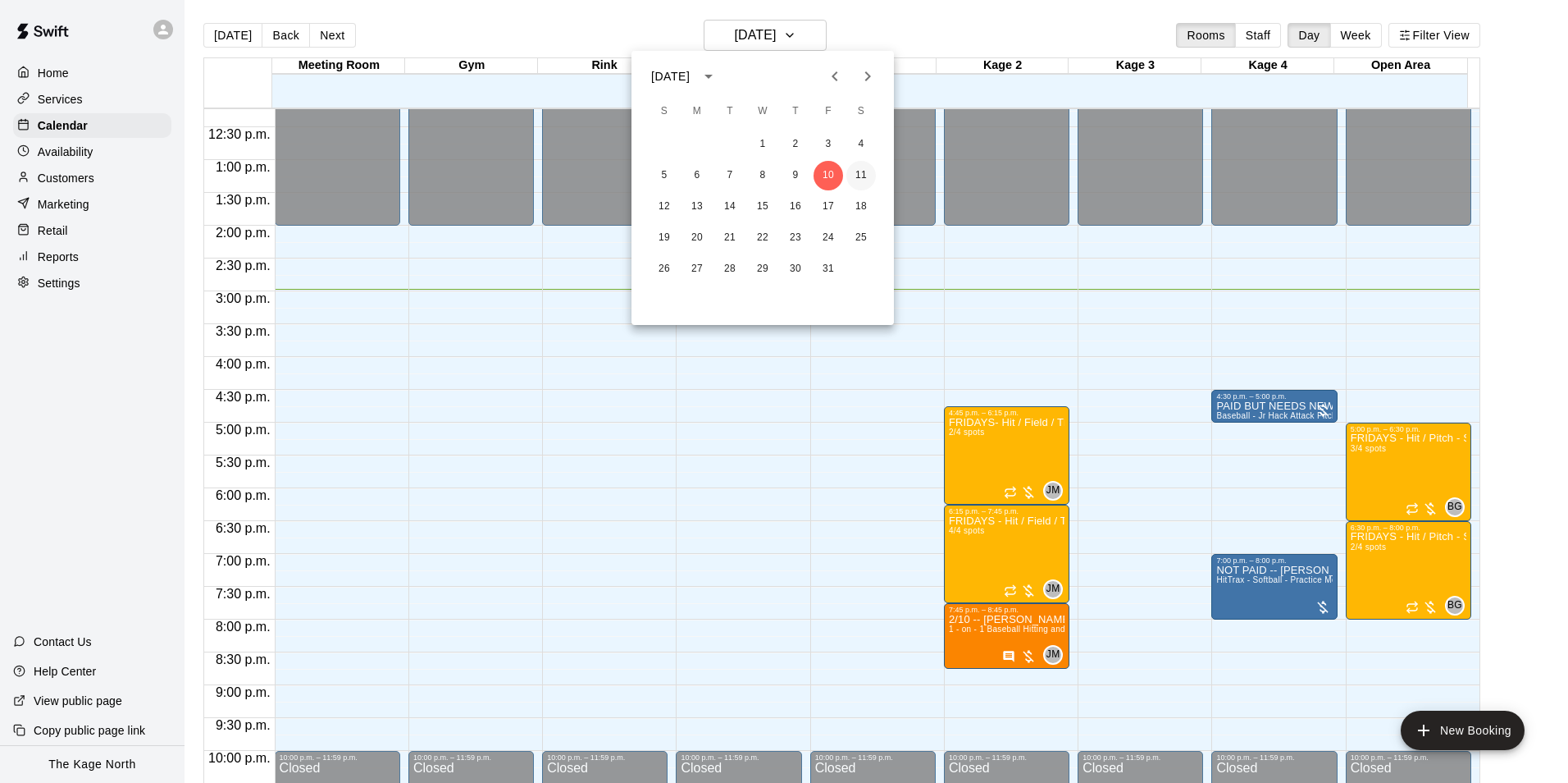
click at [860, 175] on button "11" at bounding box center [861, 175] width 29 height 29
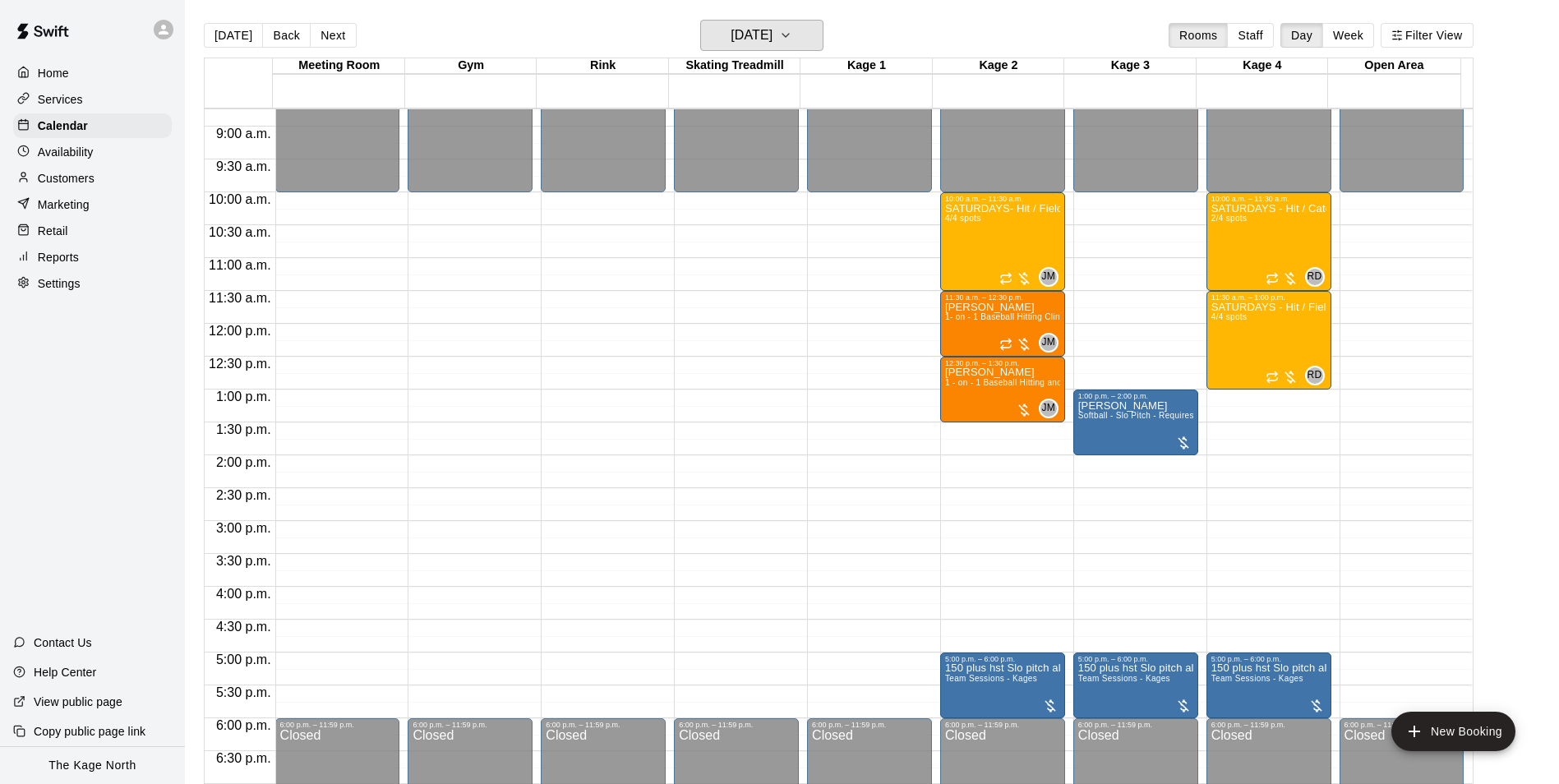
scroll to position [557, 0]
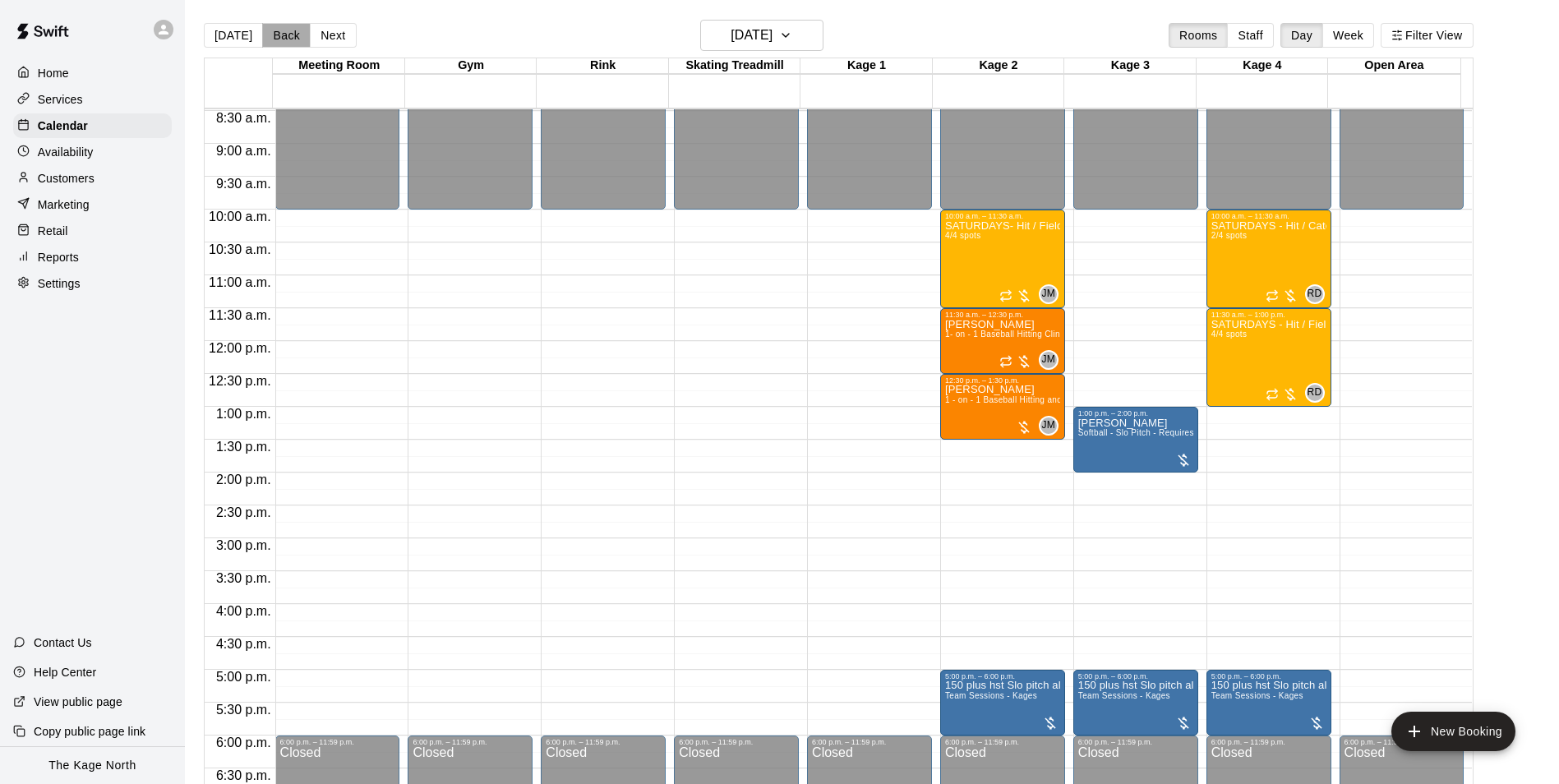
click at [283, 39] on button "Back" at bounding box center [287, 35] width 48 height 24
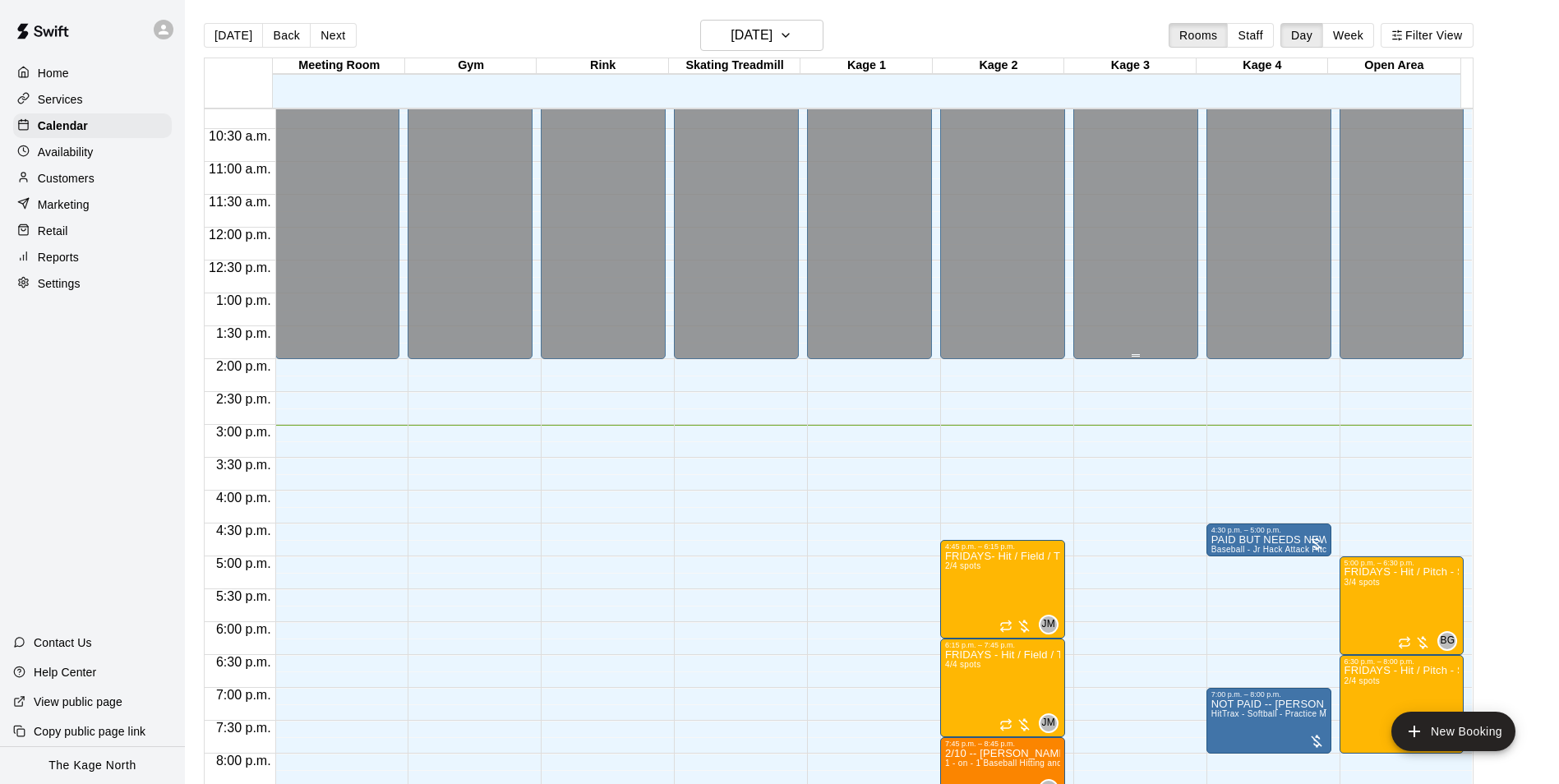
scroll to position [885, 0]
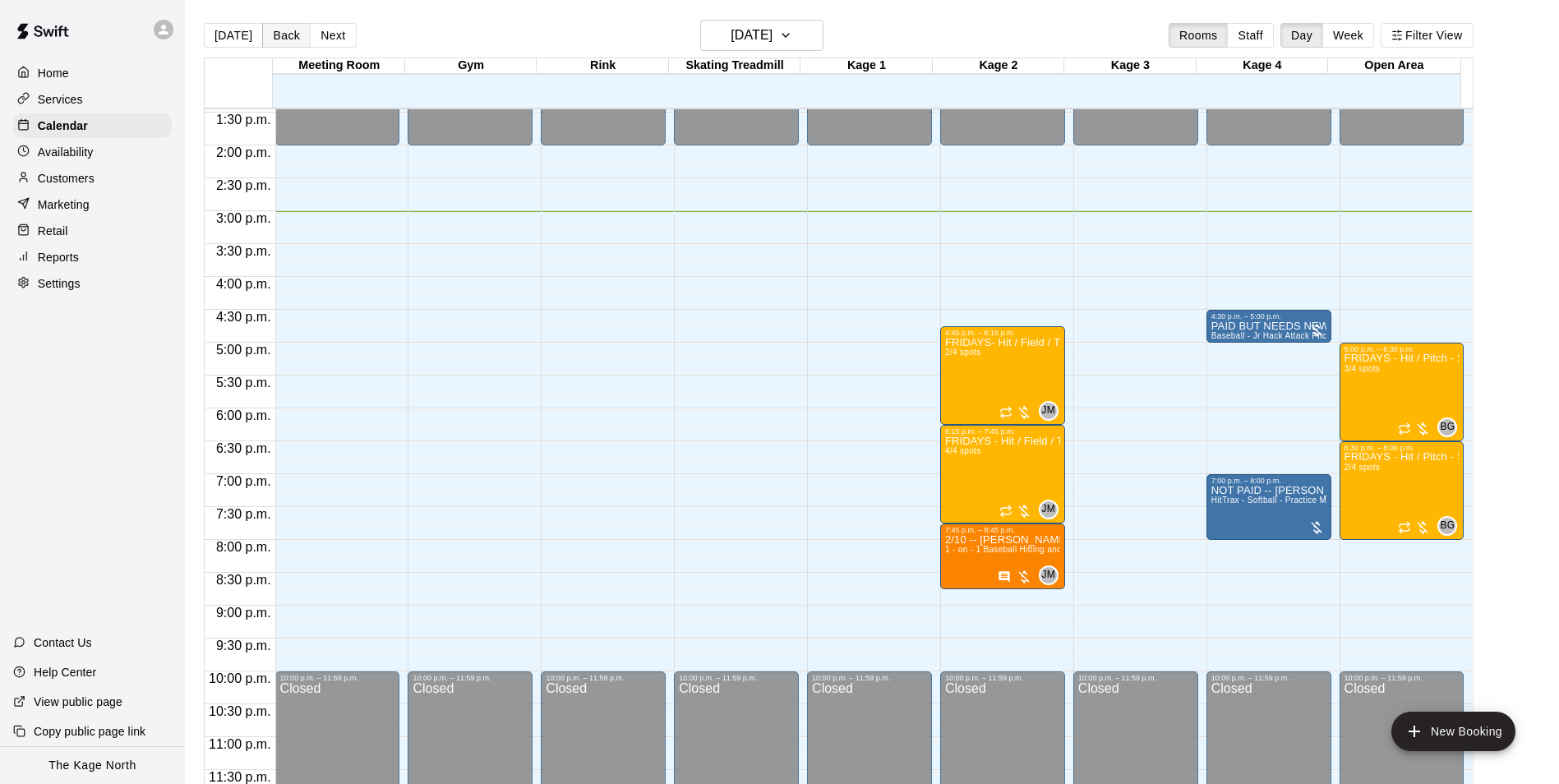
click at [279, 36] on button "Back" at bounding box center [287, 35] width 48 height 24
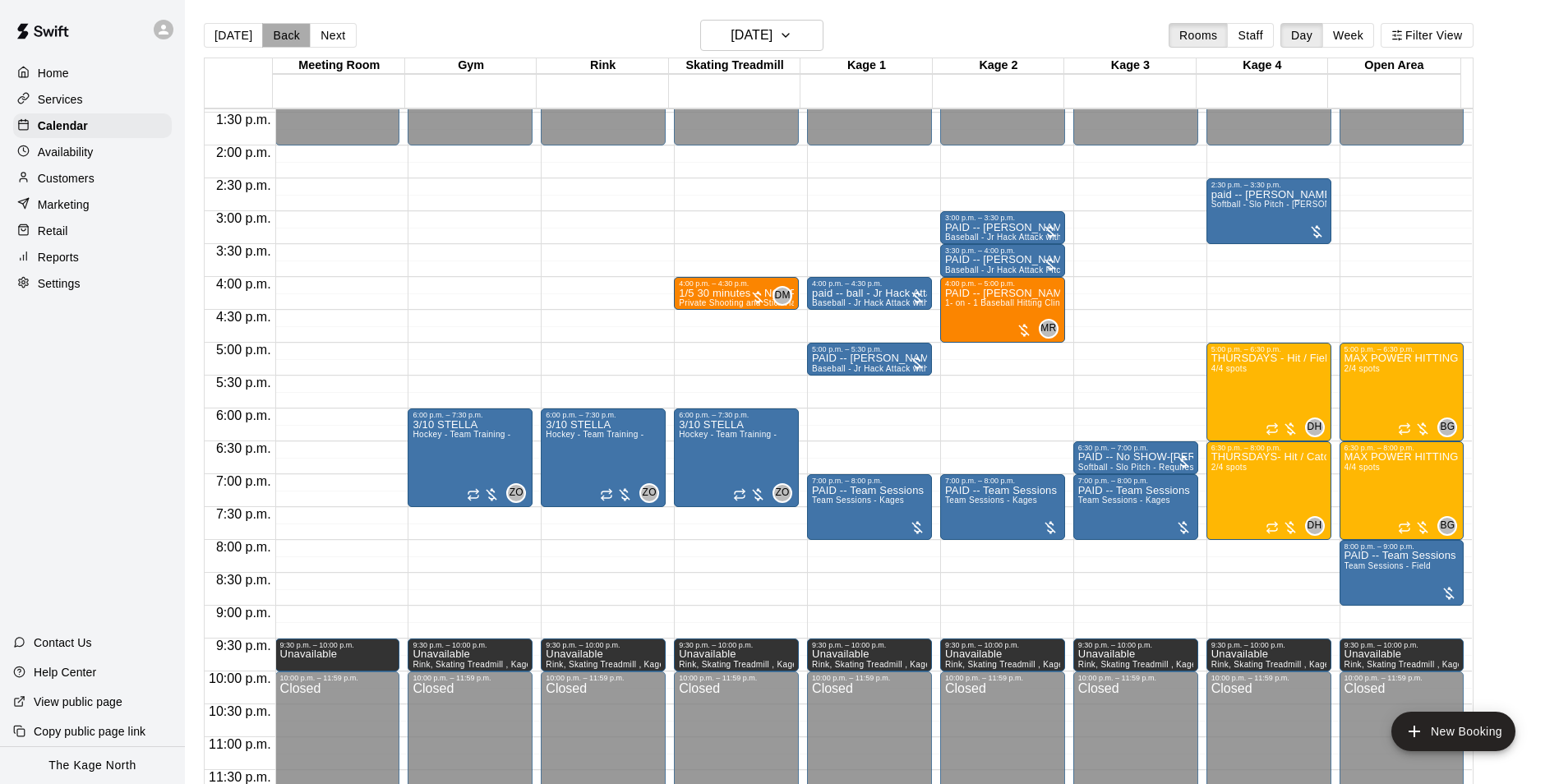
click at [267, 39] on button "Back" at bounding box center [287, 35] width 48 height 24
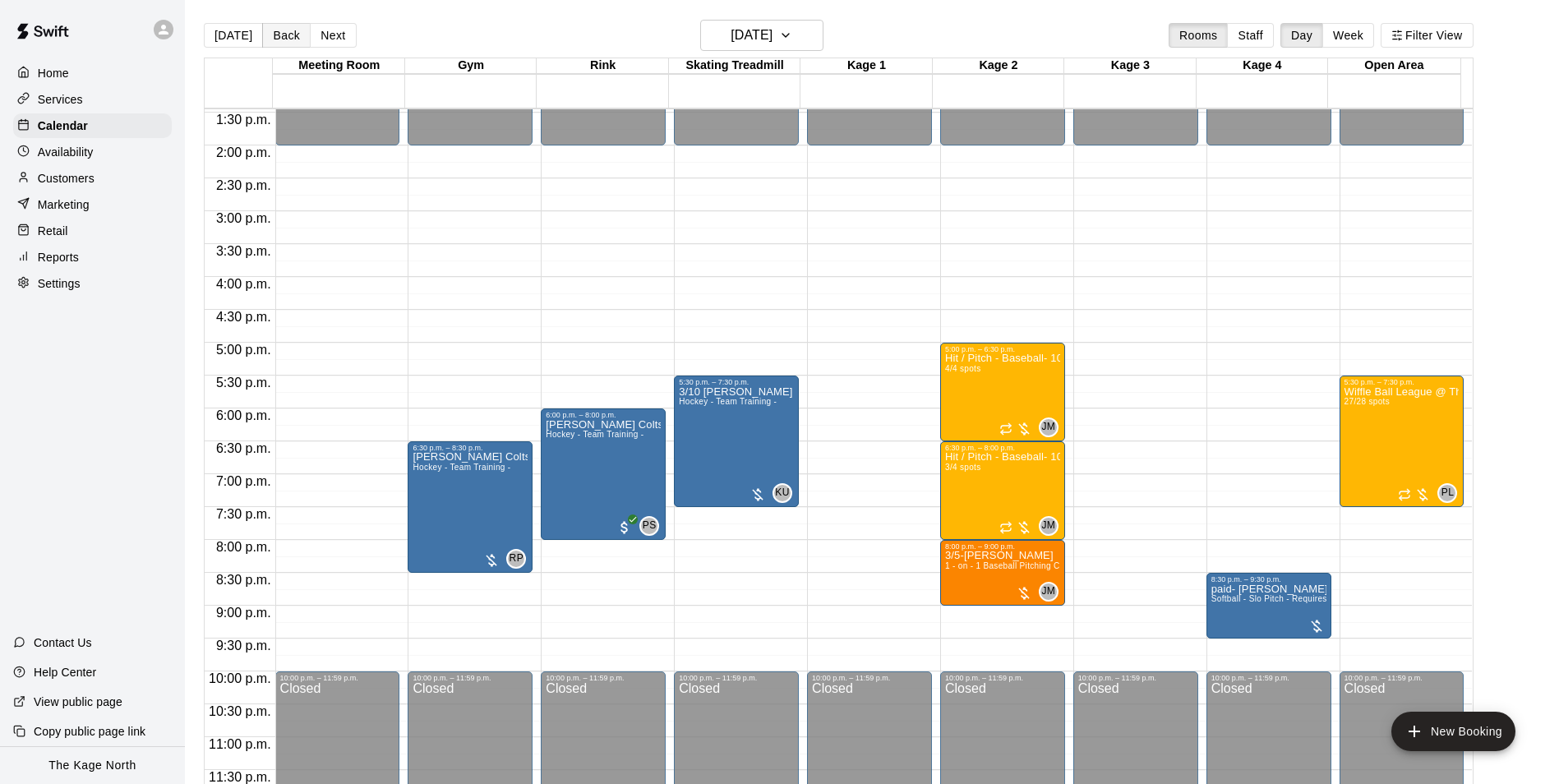
click at [278, 37] on button "Back" at bounding box center [287, 35] width 48 height 24
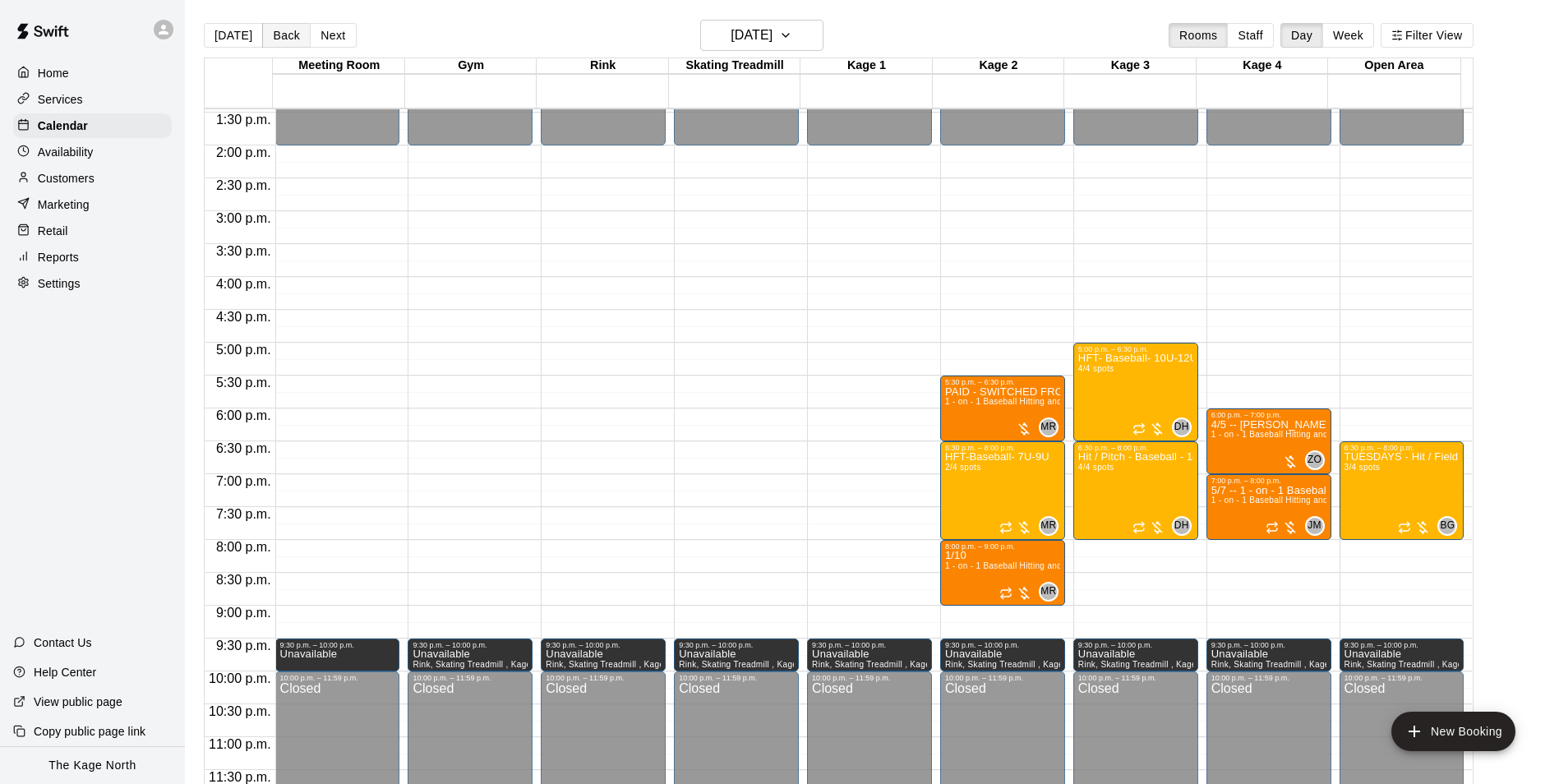
click at [287, 37] on button "Back" at bounding box center [287, 35] width 48 height 24
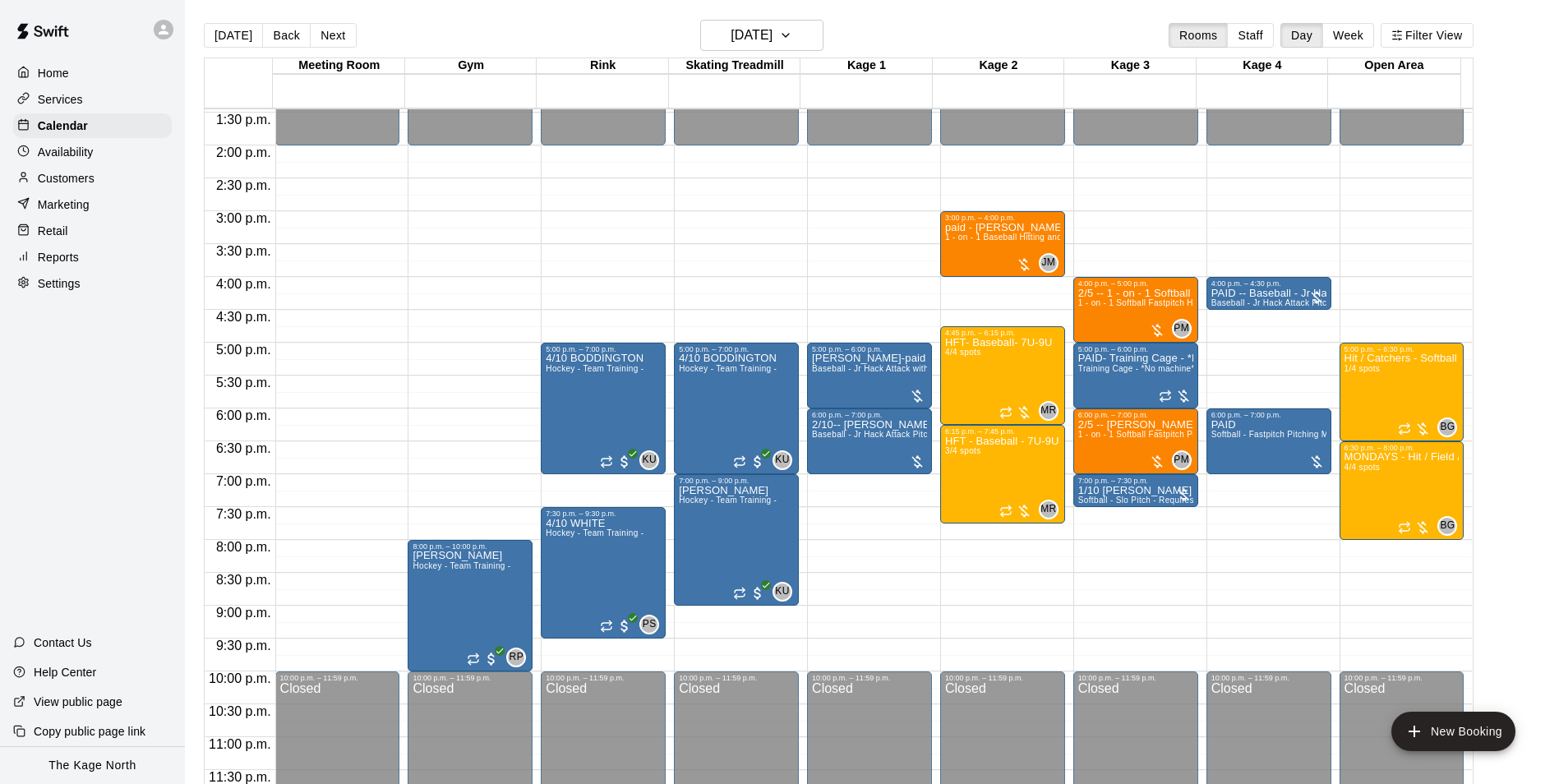
click at [289, 36] on button "Back" at bounding box center [287, 35] width 48 height 24
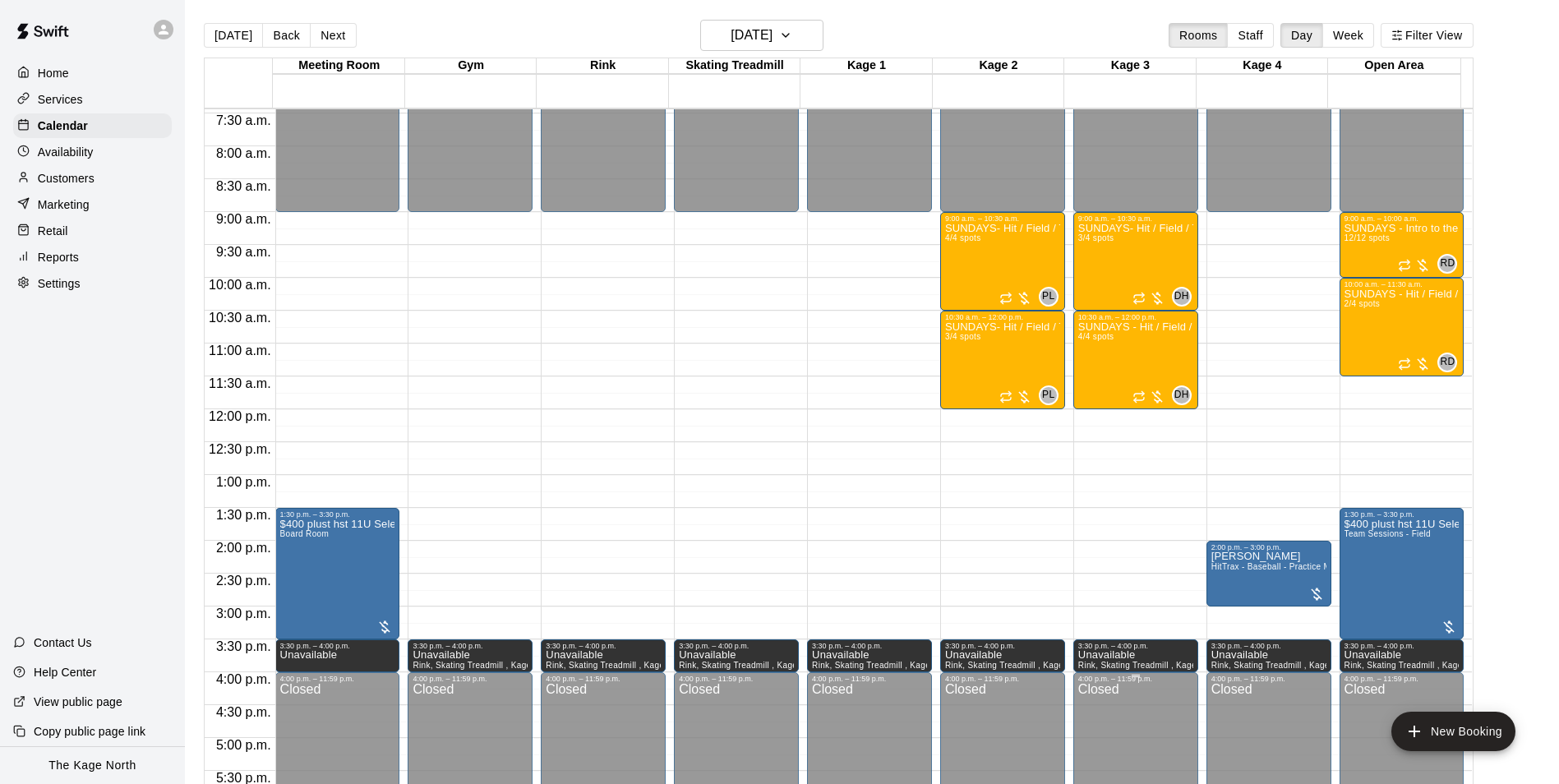
scroll to position [475, 0]
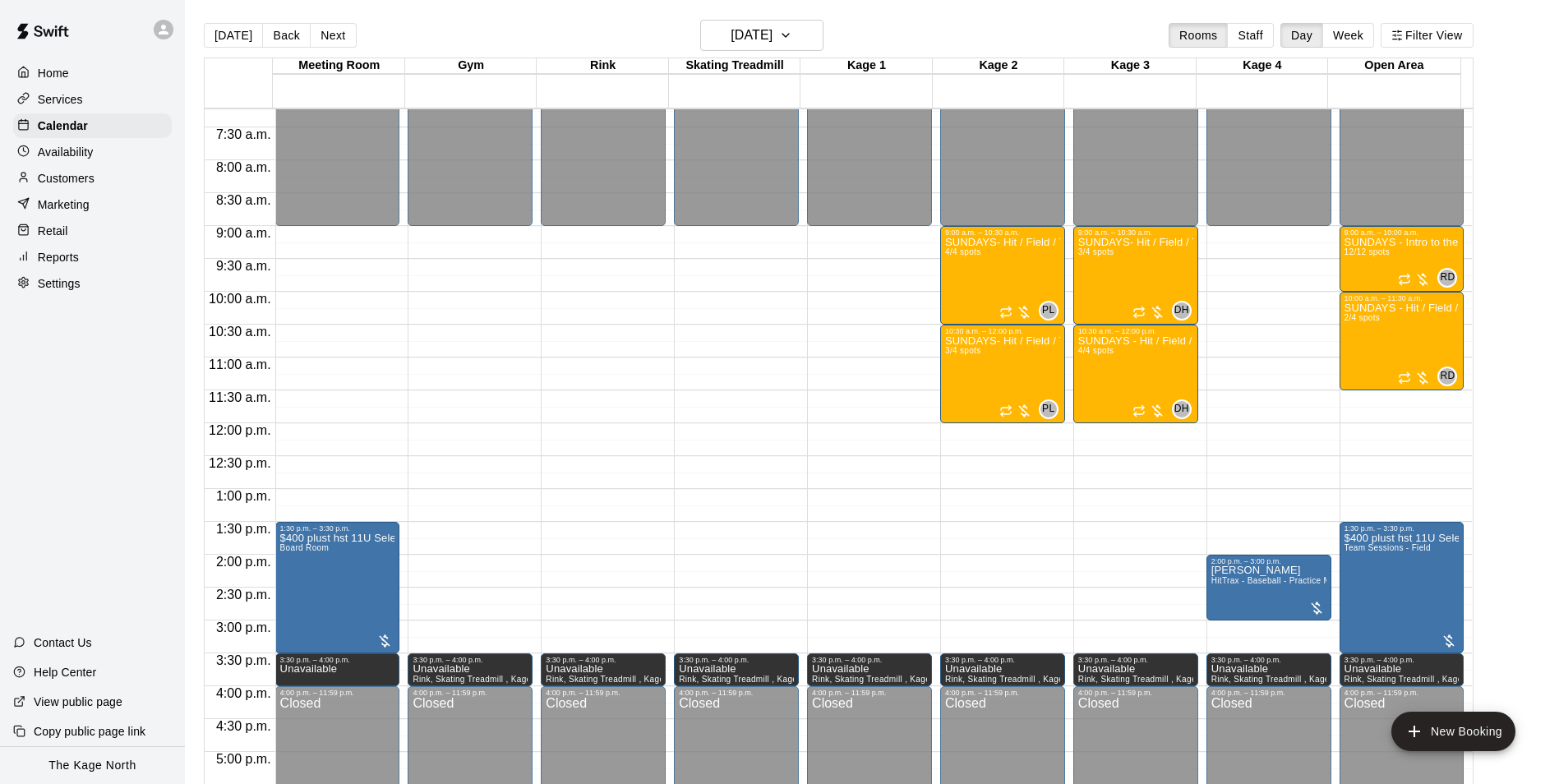
drag, startPoint x: 229, startPoint y: 40, endPoint x: 242, endPoint y: 71, distance: 33.6
click at [229, 40] on button "[DATE]" at bounding box center [233, 35] width 59 height 24
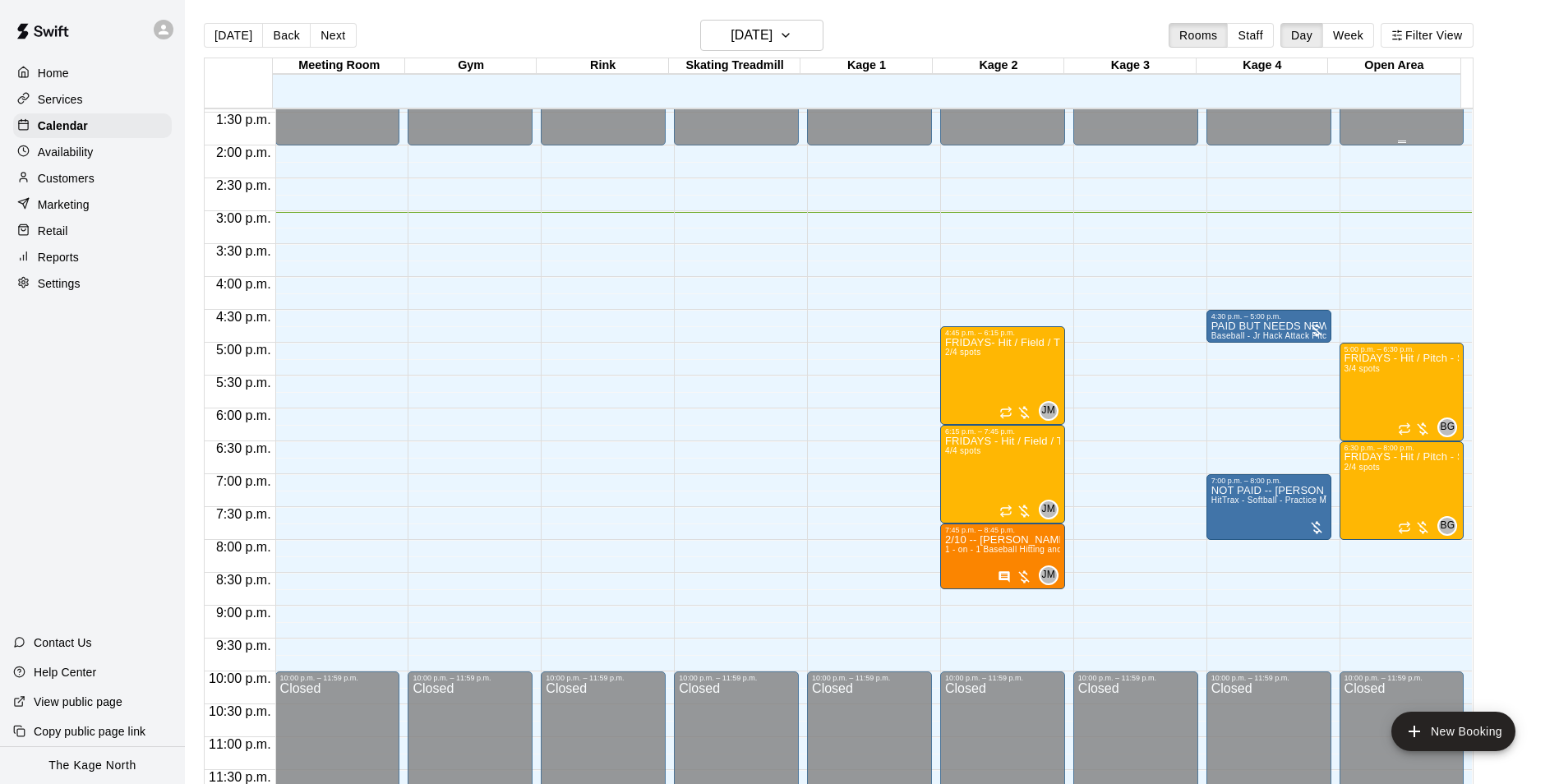
scroll to position [885, 0]
drag, startPoint x: 1040, startPoint y: 607, endPoint x: 1042, endPoint y: 662, distance: 55.0
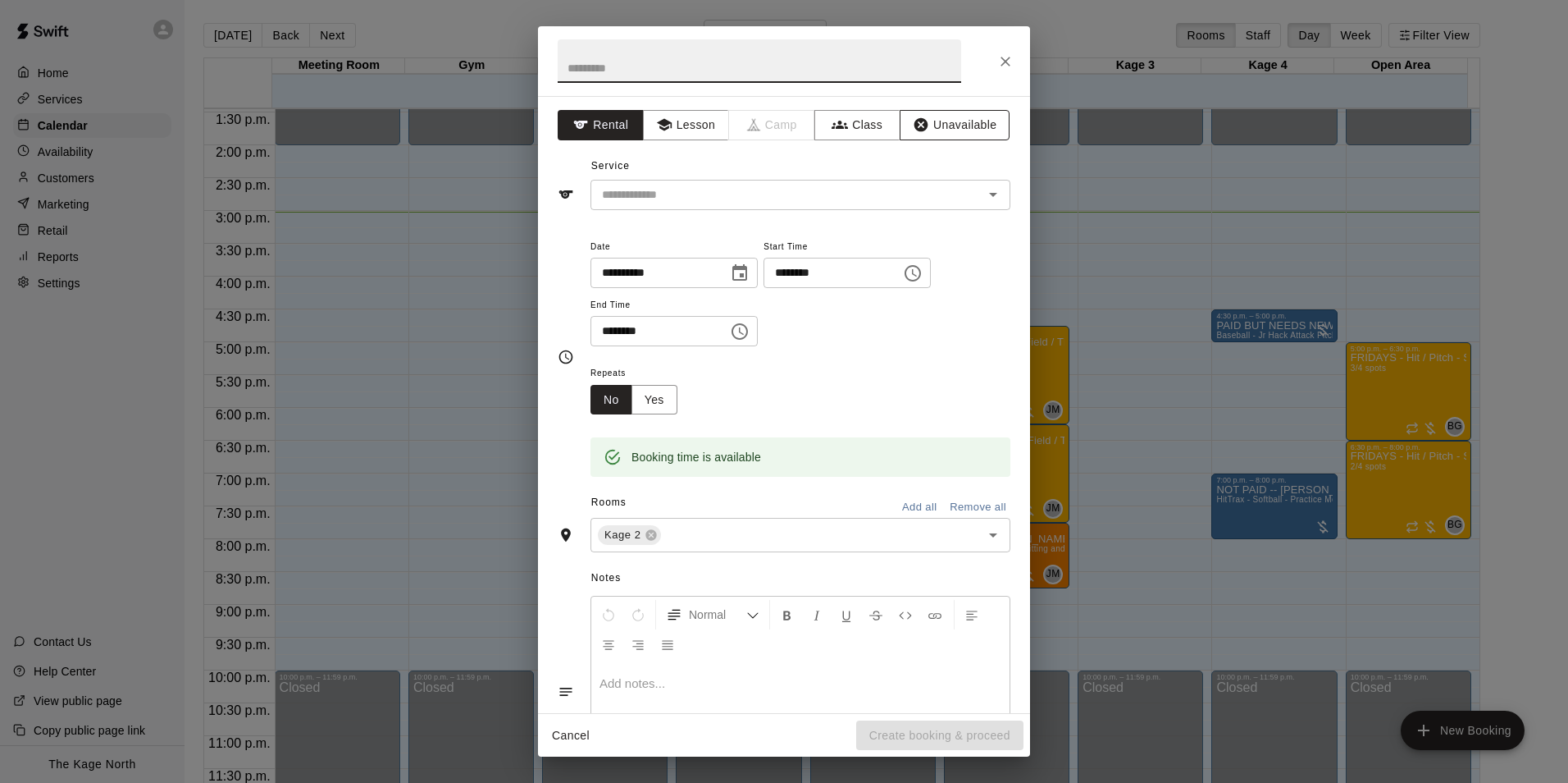
click at [945, 133] on button "Unavailable" at bounding box center [954, 124] width 110 height 30
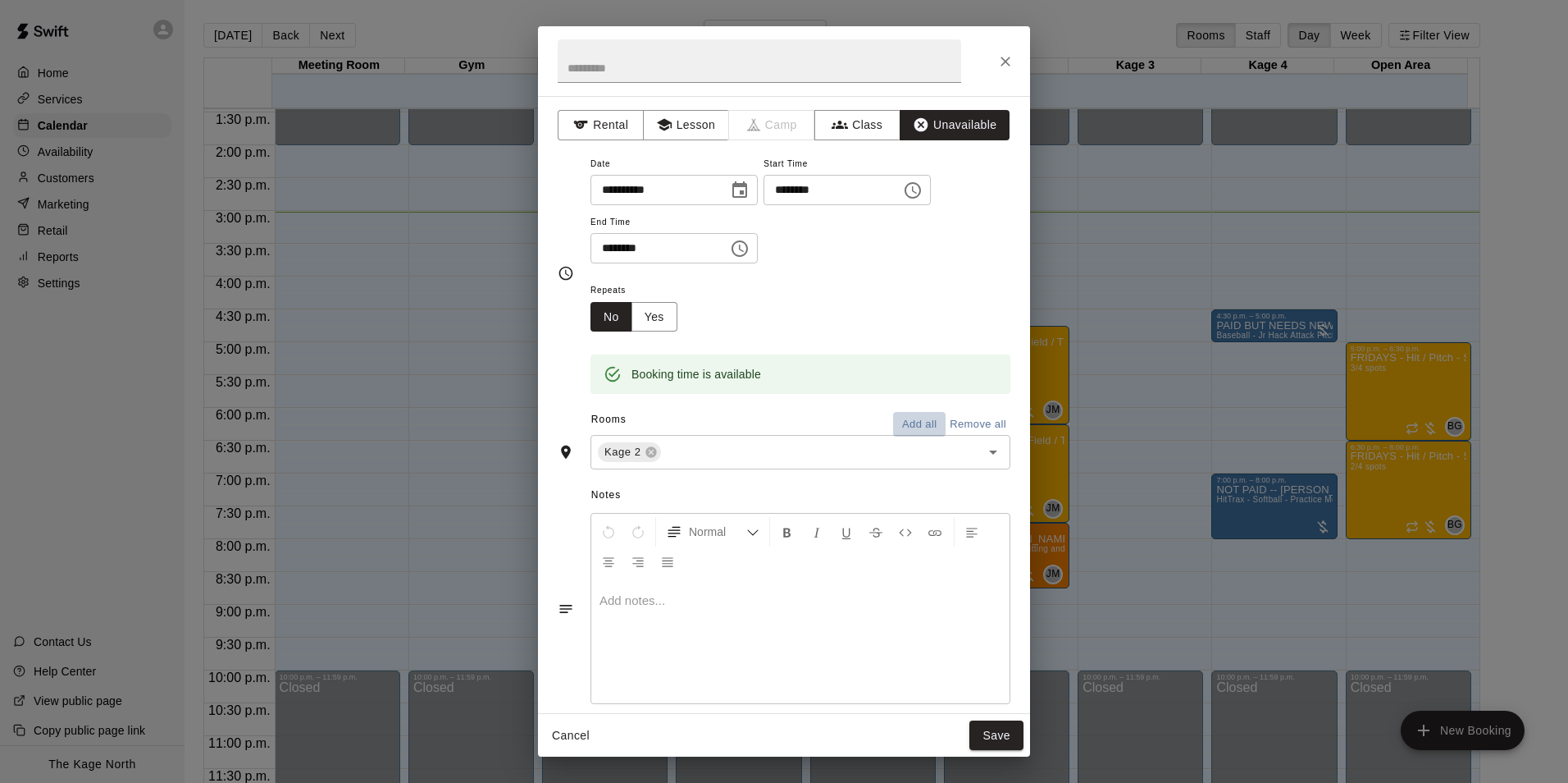
click at [917, 426] on button "Add all" at bounding box center [919, 424] width 53 height 25
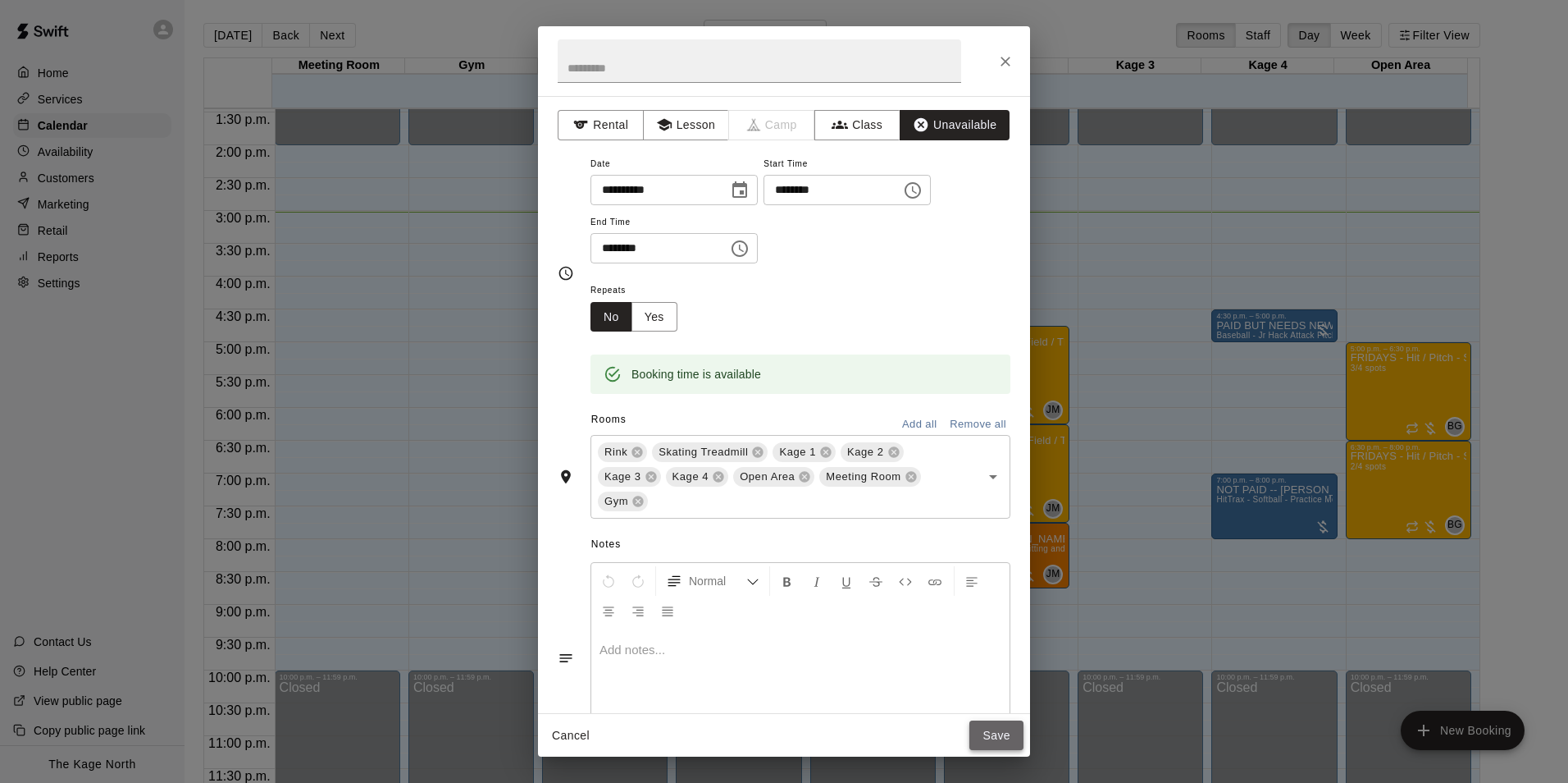
click at [1000, 740] on button "Save" at bounding box center [996, 735] width 54 height 30
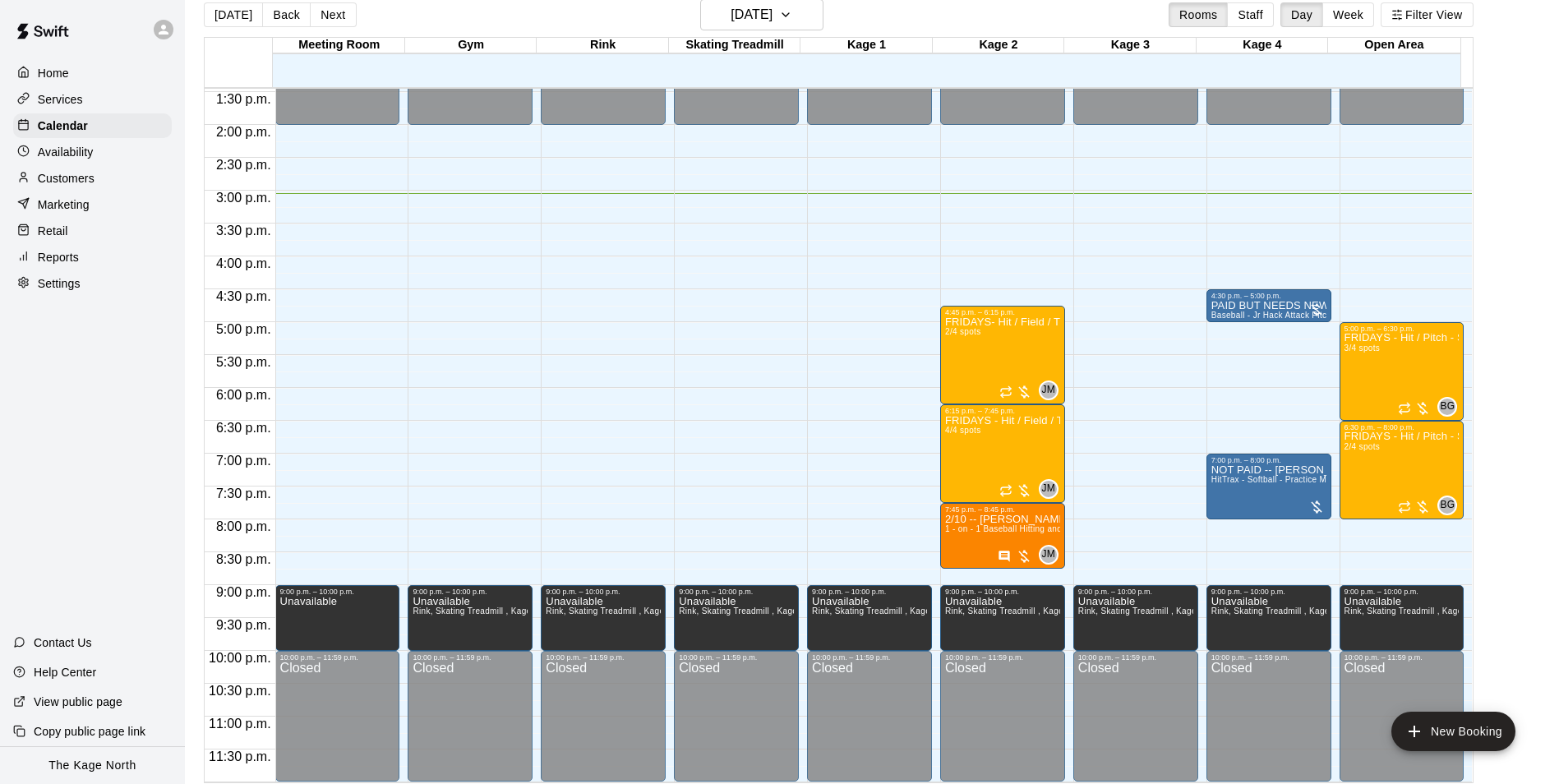
scroll to position [26, 0]
